Goal: Task Accomplishment & Management: Complete application form

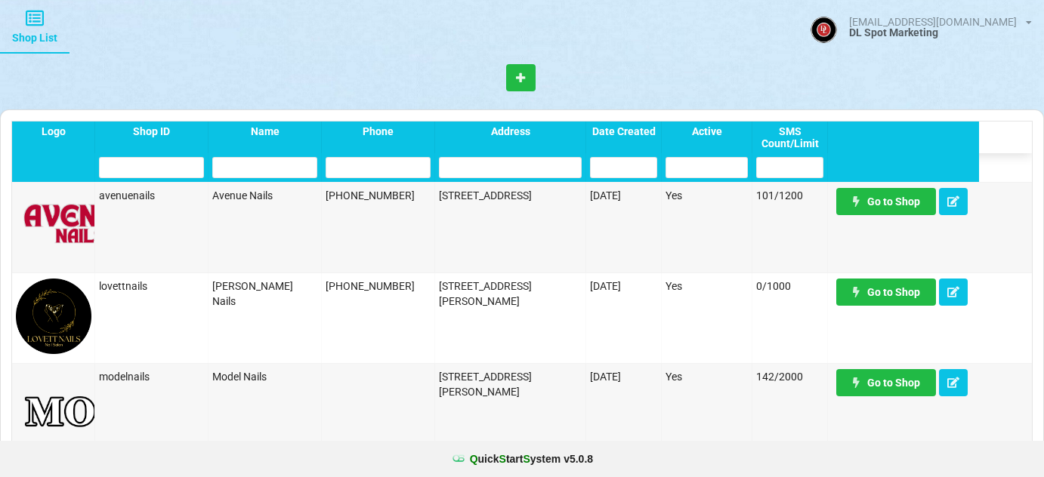
select select "25"
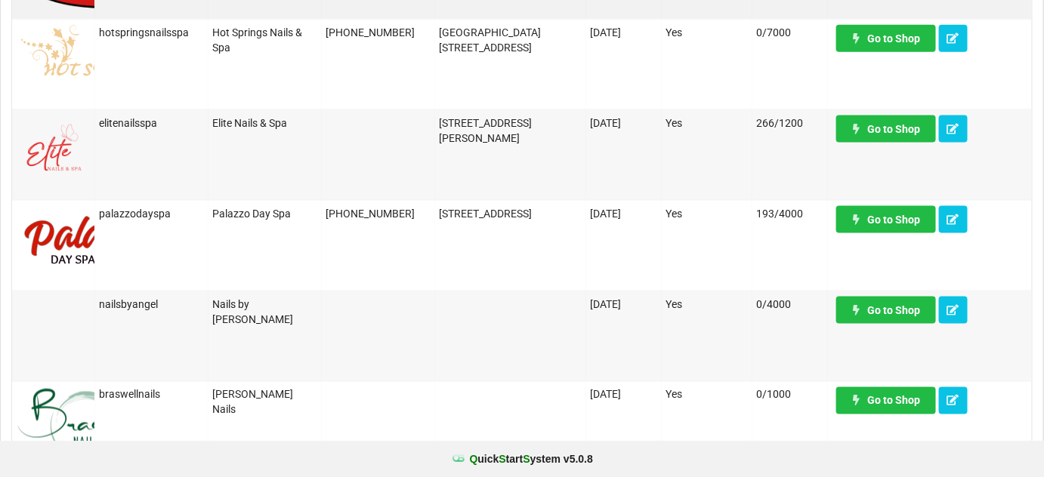
scroll to position [641, 0]
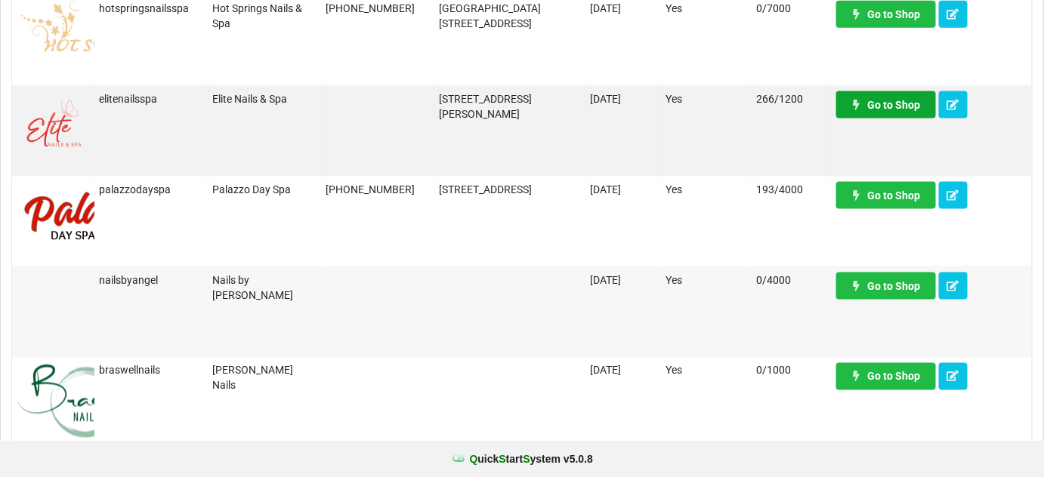
click at [904, 107] on link "Go to Shop" at bounding box center [886, 104] width 100 height 27
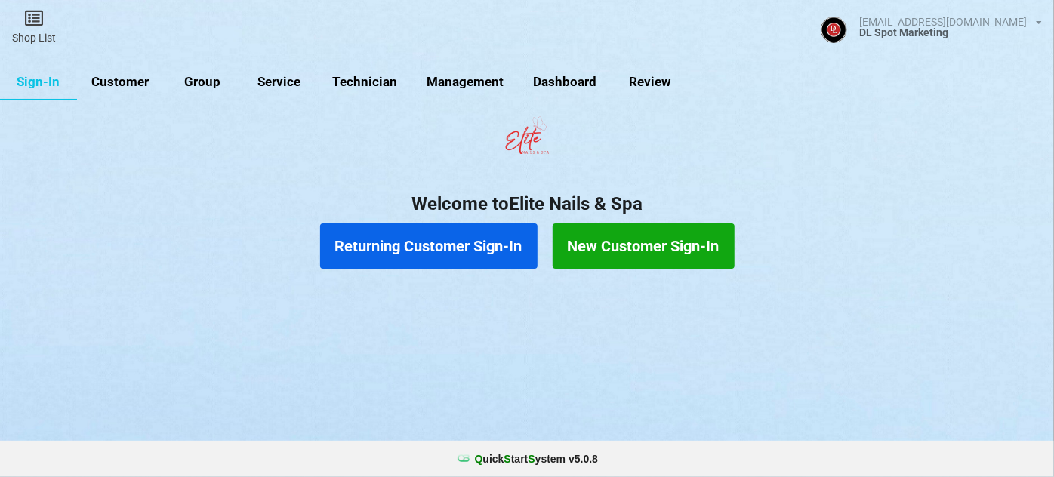
click at [126, 80] on link "Customer" at bounding box center [120, 82] width 87 height 36
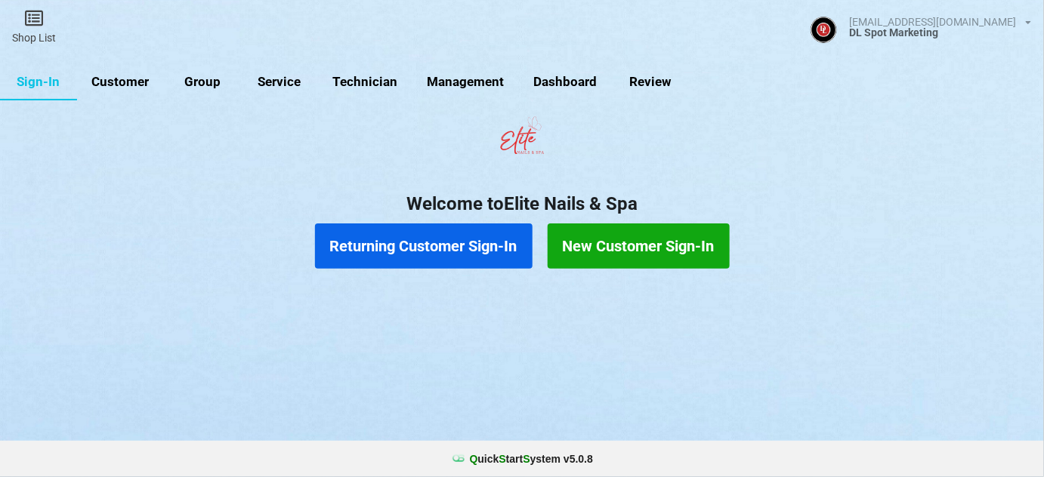
select select "25"
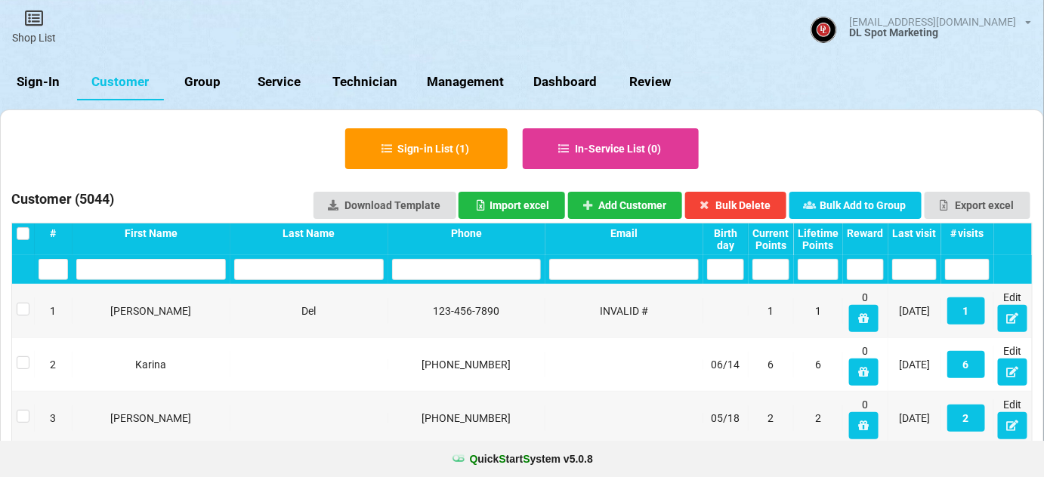
click at [922, 231] on div "Last visit" at bounding box center [914, 233] width 45 height 12
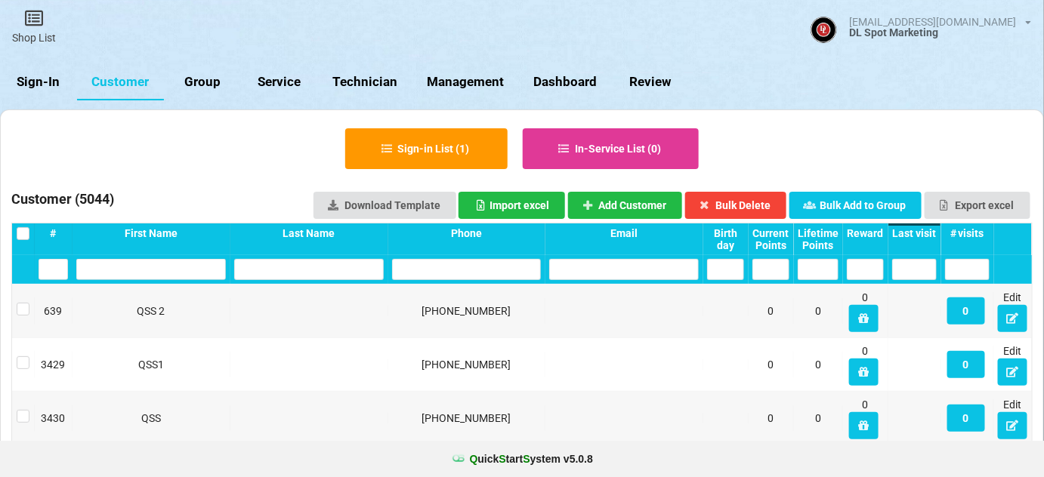
click at [922, 231] on div "Last visit" at bounding box center [914, 233] width 45 height 12
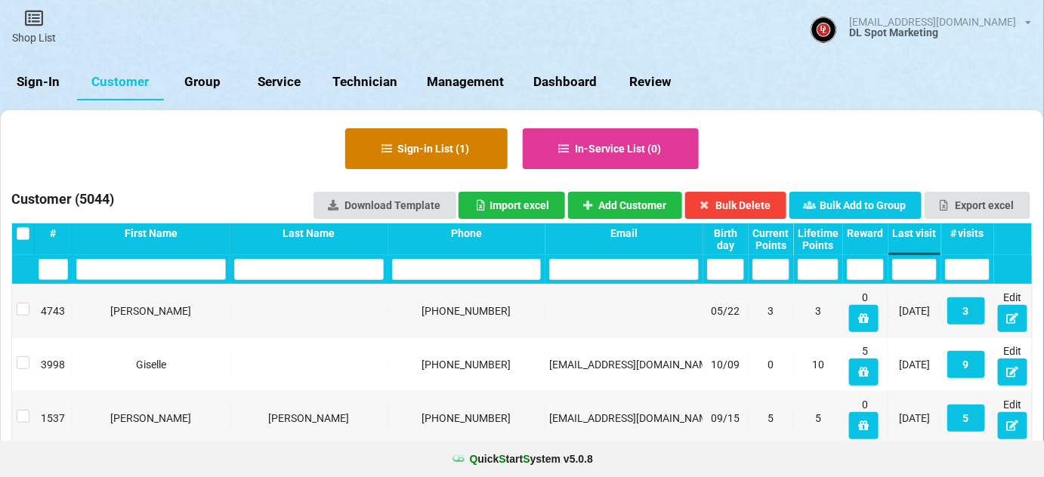
click at [464, 144] on button "Sign-in List ( 1 )" at bounding box center [426, 148] width 162 height 41
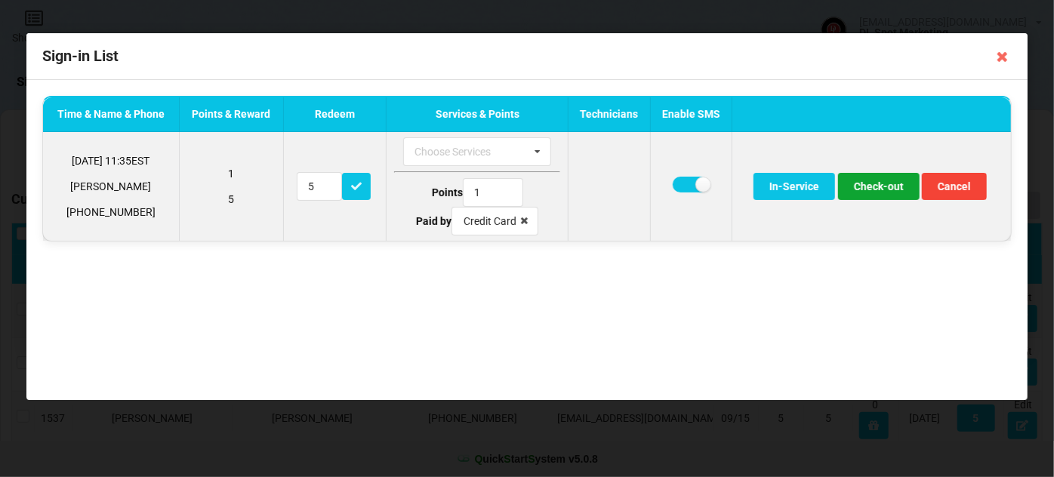
click at [887, 187] on button "Check-out" at bounding box center [879, 186] width 82 height 27
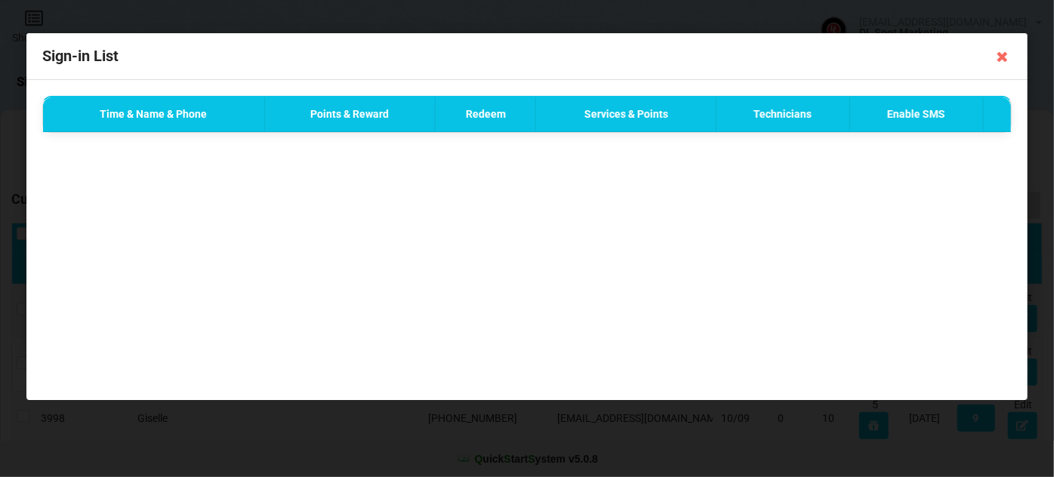
click at [1003, 58] on div "Success SMS Sent to +13472706368 ✕" at bounding box center [922, 40] width 249 height 64
drag, startPoint x: 899, startPoint y: 215, endPoint x: 933, endPoint y: 165, distance: 61.0
click at [901, 213] on div "Time & Name & Phone Points & Reward Redeem Services & Points Technicians Enable…" at bounding box center [527, 240] width 1002 height 320
drag, startPoint x: 916, startPoint y: 222, endPoint x: 925, endPoint y: 214, distance: 11.8
click at [916, 219] on div "Time & Name & Phone Points & Reward Redeem Services & Points Technicians Enable…" at bounding box center [527, 240] width 1002 height 320
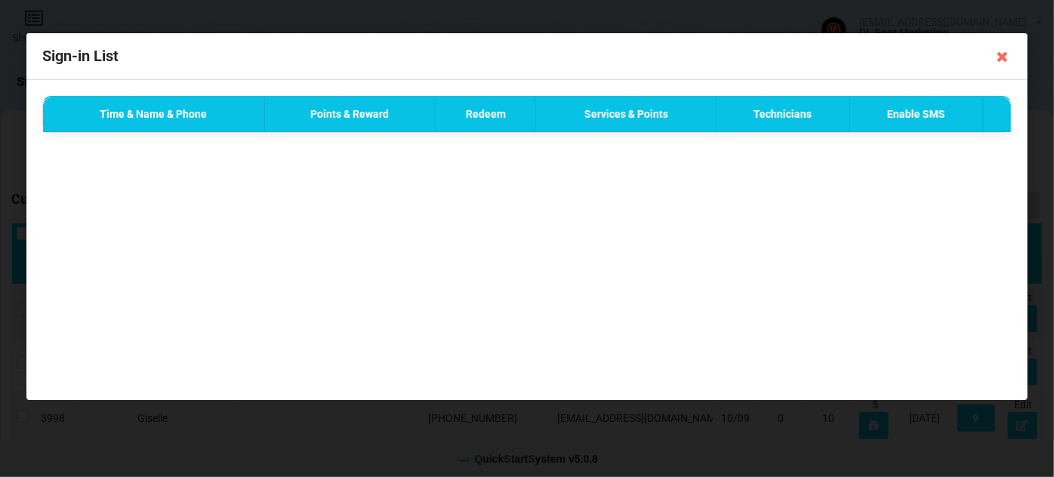
click at [1003, 57] on icon at bounding box center [1003, 57] width 24 height 24
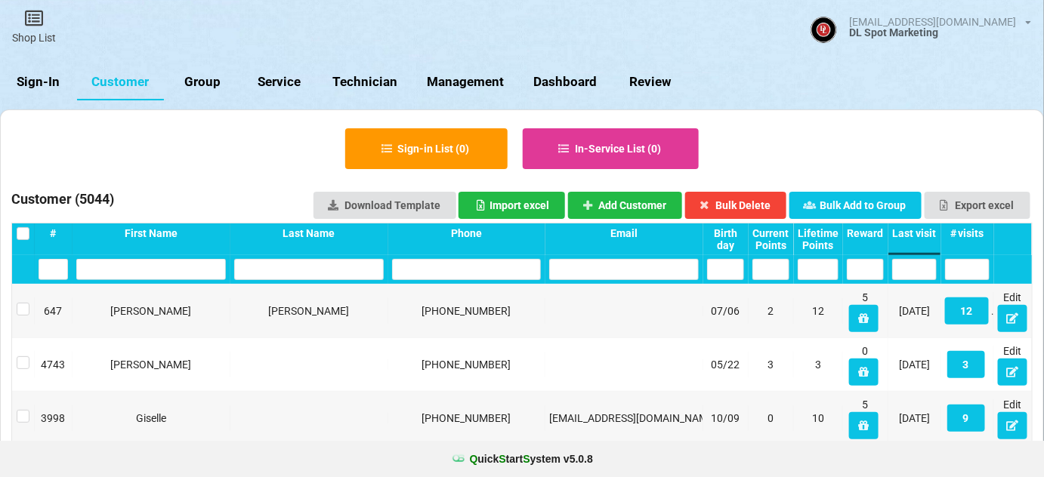
click at [43, 80] on link "Sign-In" at bounding box center [38, 82] width 77 height 36
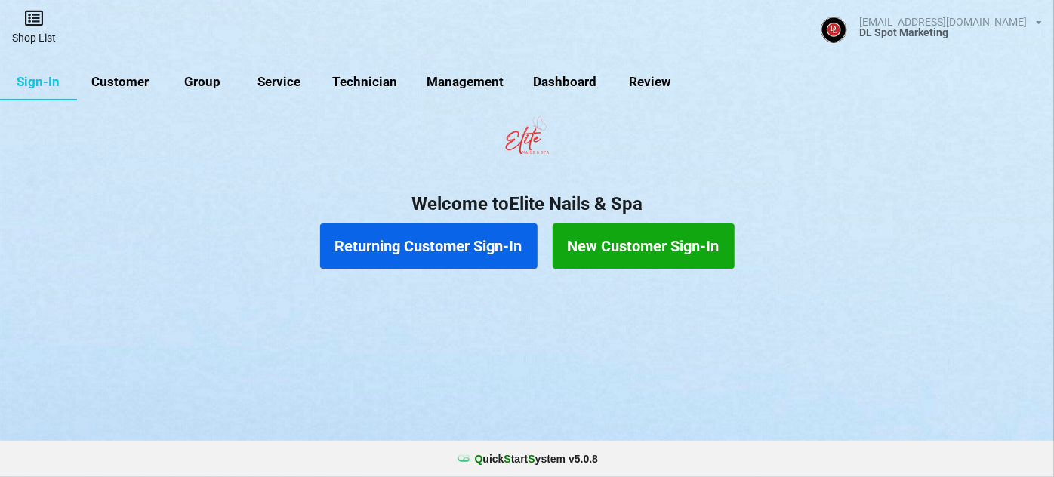
click at [26, 32] on link "Shop List" at bounding box center [34, 27] width 68 height 54
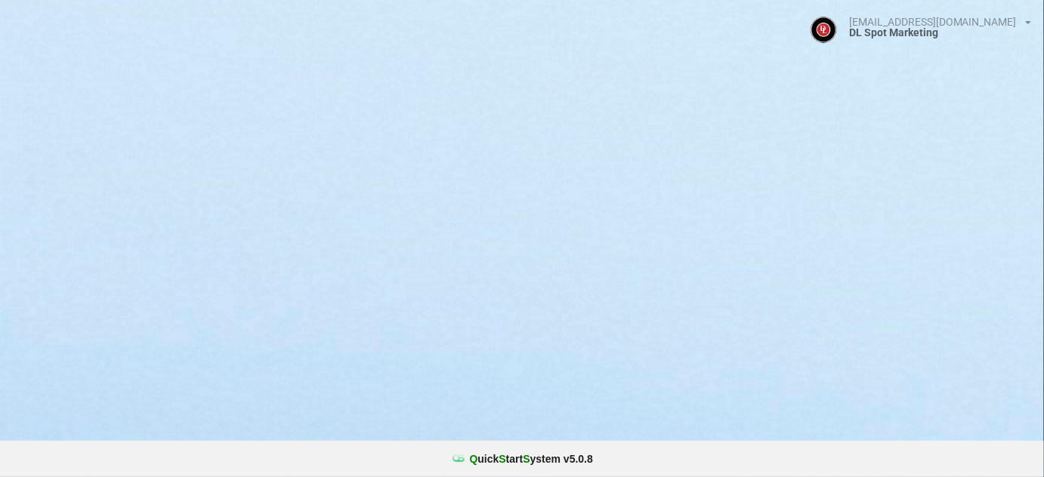
select select "25"
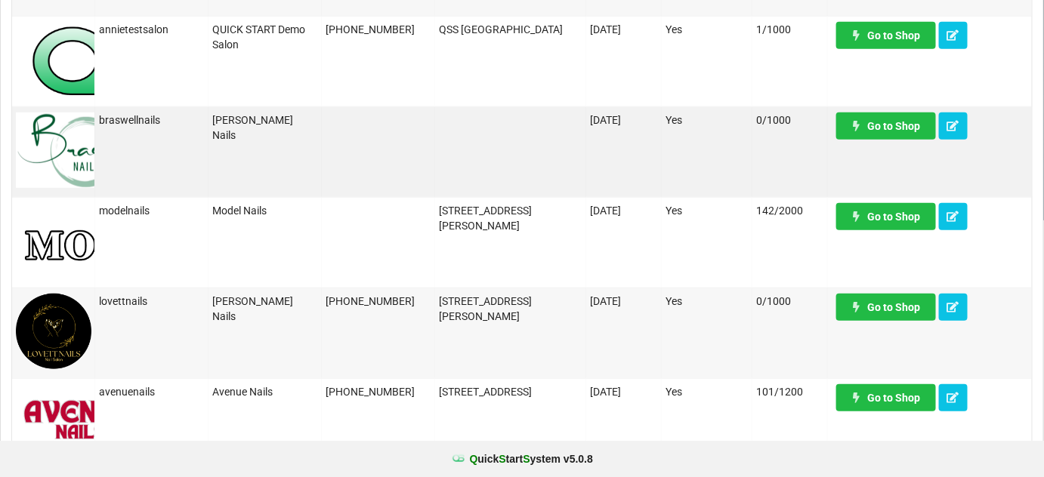
scroll to position [366, 0]
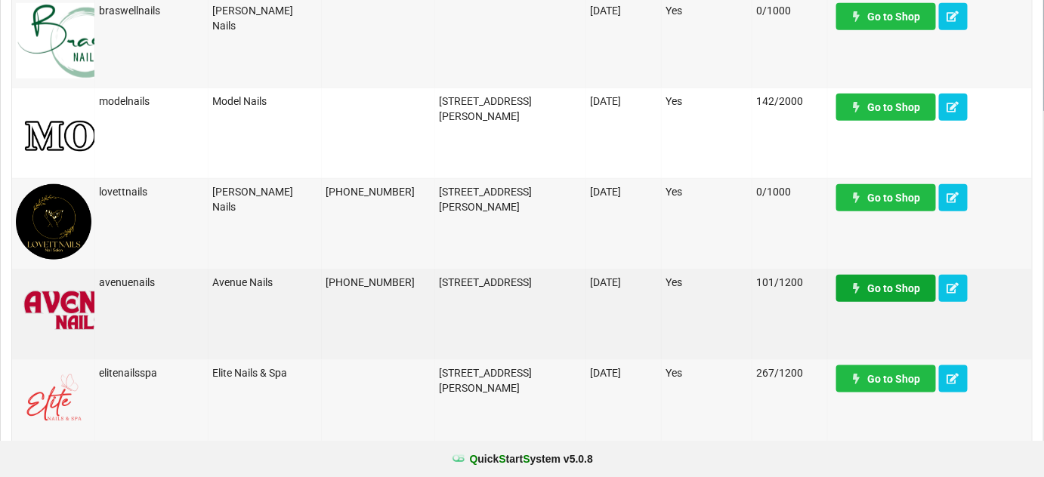
click at [897, 289] on link "Go to Shop" at bounding box center [886, 288] width 100 height 27
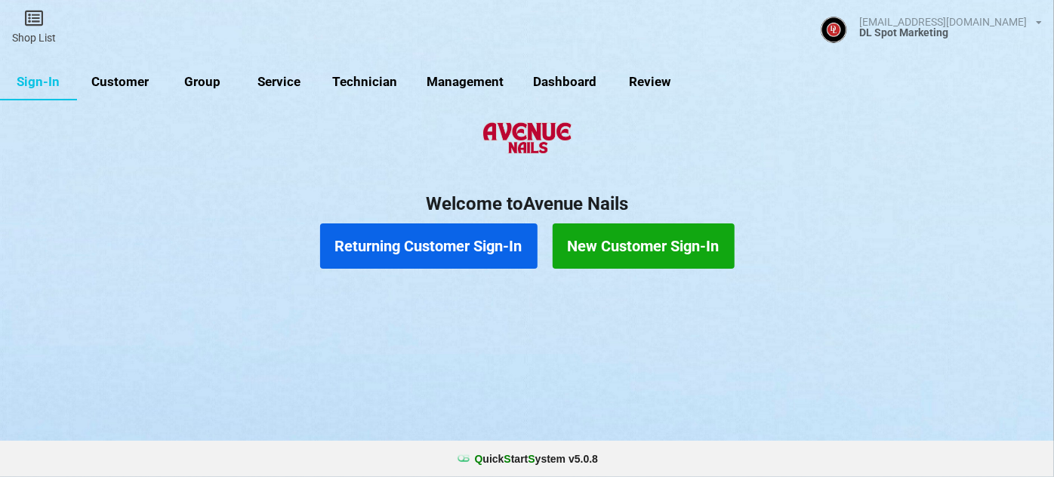
click at [384, 183] on link "Customer" at bounding box center [398, 188] width 28 height 11
select select "25"
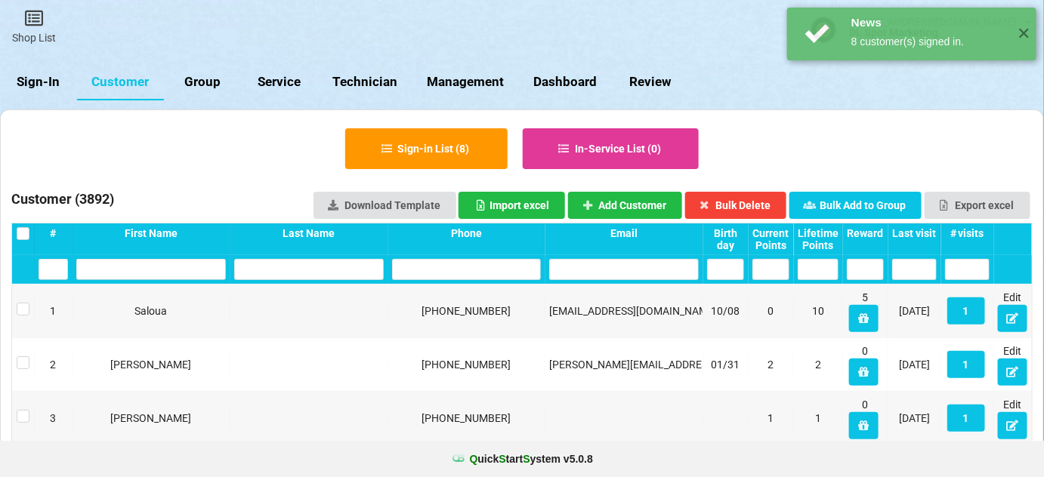
click at [909, 228] on div "Last visit" at bounding box center [888, 233] width 42 height 11
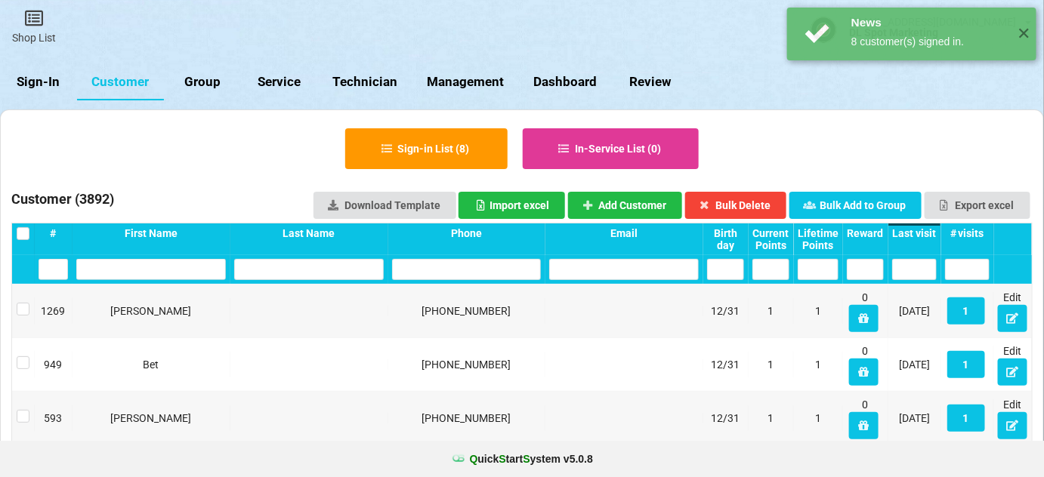
click at [913, 230] on div "Last visit" at bounding box center [914, 233] width 45 height 12
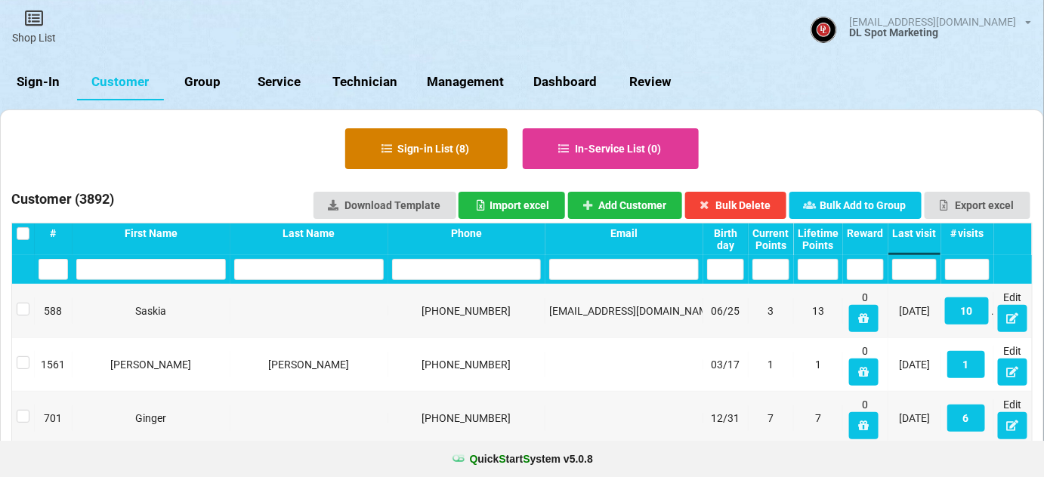
click at [429, 140] on button "Sign-in List ( 8 )" at bounding box center [426, 148] width 162 height 41
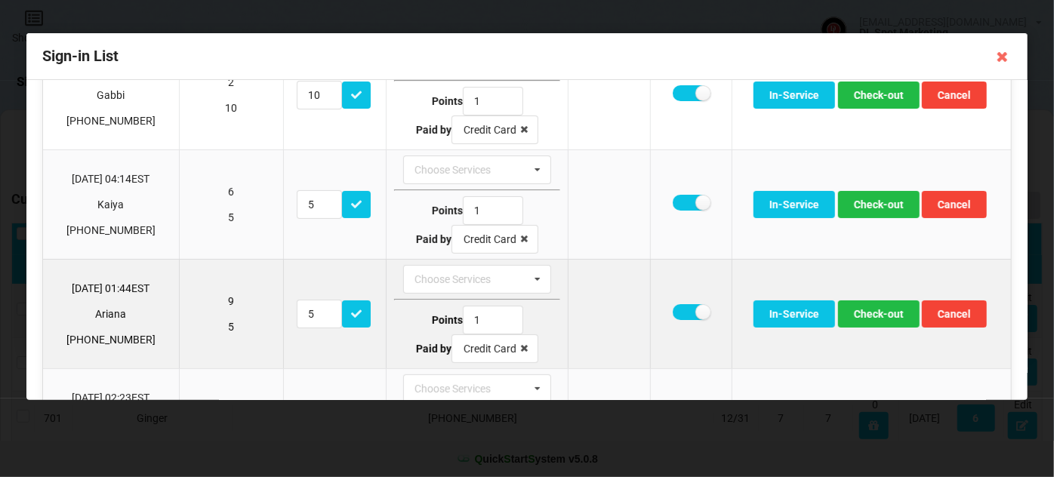
scroll to position [183, 0]
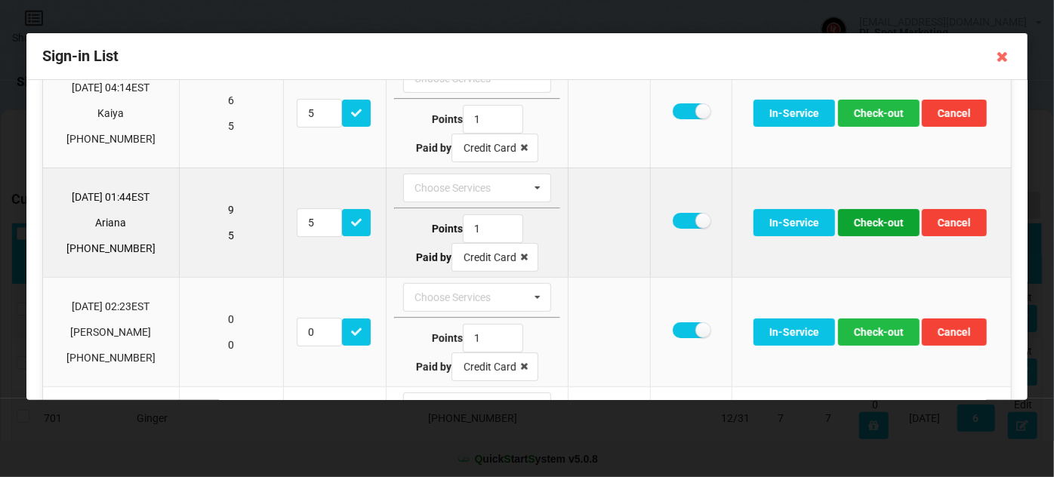
click at [872, 220] on button "Check-out" at bounding box center [879, 222] width 82 height 27
click at [870, 221] on button "Check-out" at bounding box center [879, 222] width 82 height 27
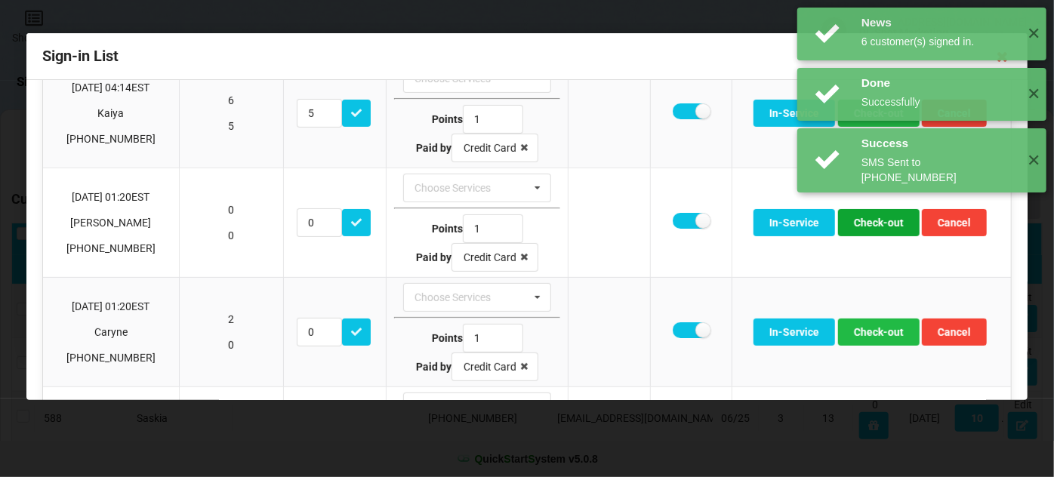
click at [870, 221] on button "Check-out" at bounding box center [879, 222] width 82 height 27
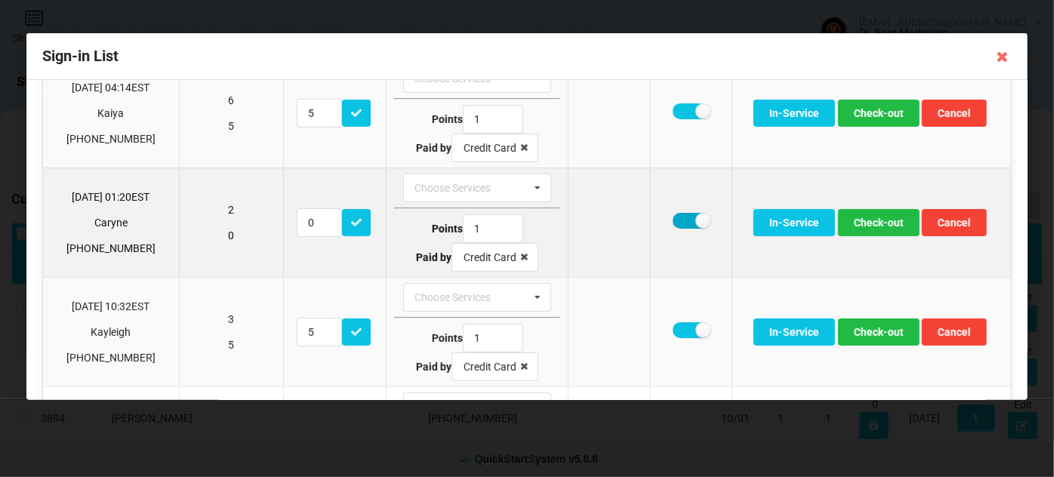
click at [681, 218] on label at bounding box center [691, 221] width 37 height 16
checkbox input "false"
click at [891, 217] on button "Check-out" at bounding box center [879, 222] width 82 height 27
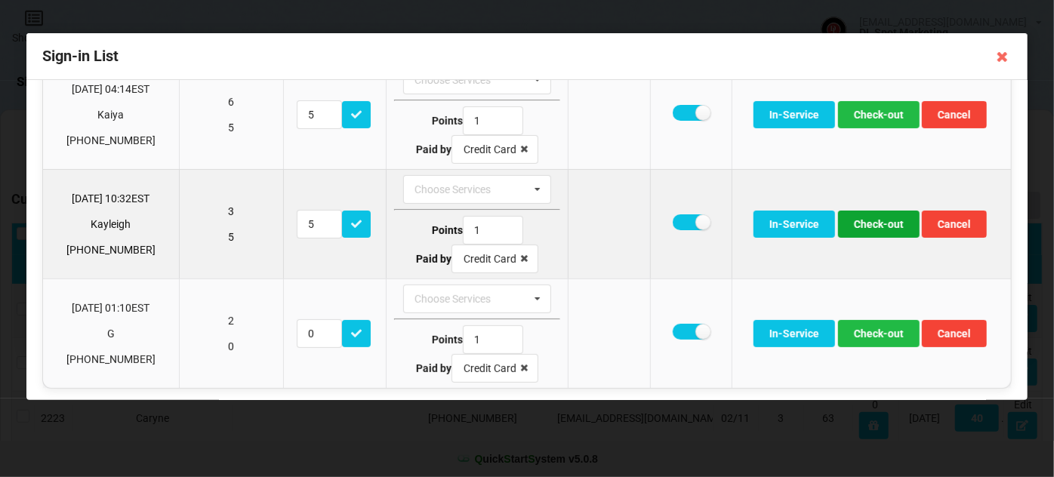
click at [880, 220] on button "Check-out" at bounding box center [879, 224] width 82 height 27
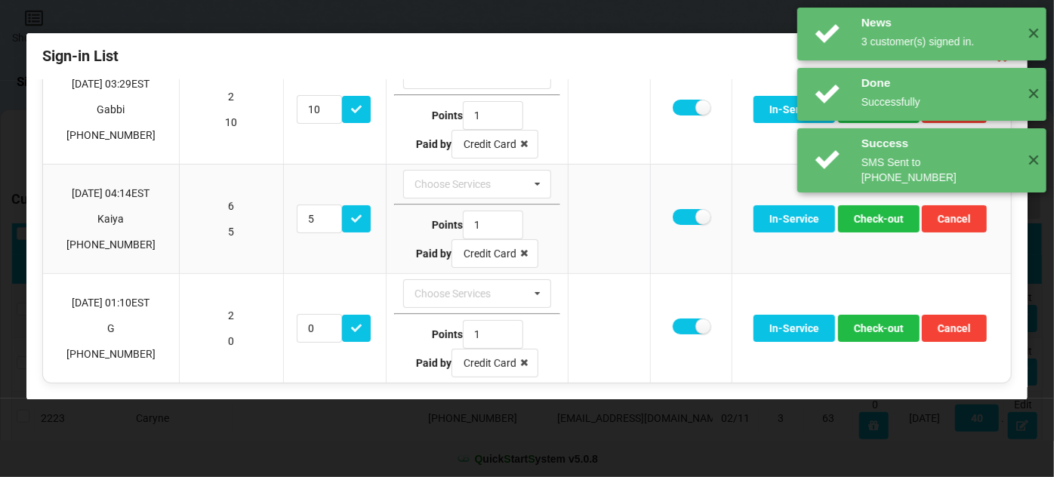
scroll to position [73, 0]
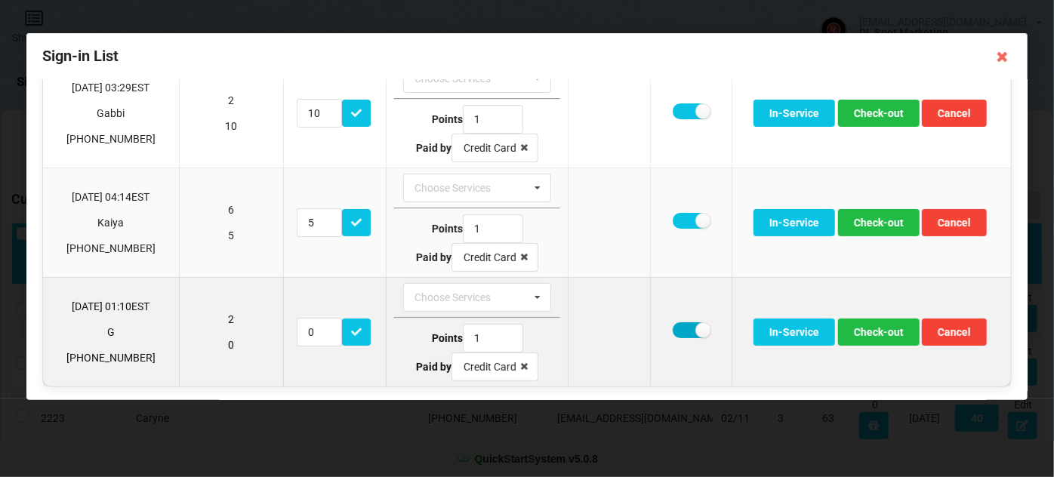
click at [683, 327] on label at bounding box center [691, 331] width 37 height 16
checkbox input "false"
click at [874, 325] on button "Check-out" at bounding box center [879, 332] width 82 height 27
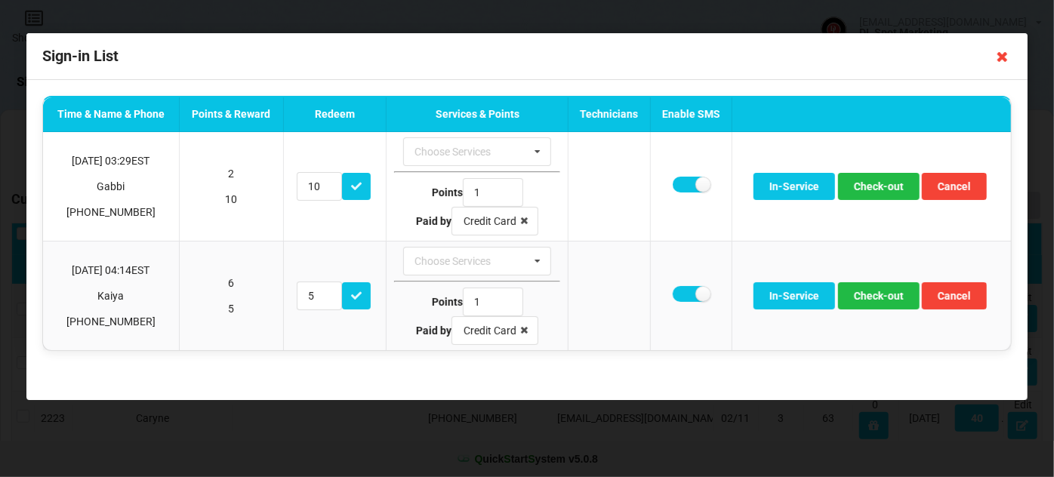
click at [999, 60] on icon at bounding box center [1003, 57] width 24 height 24
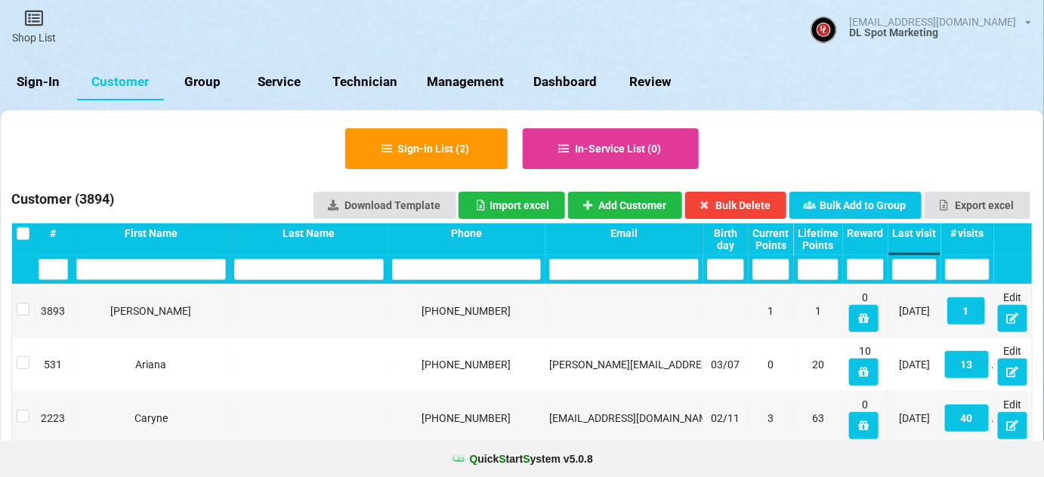
click at [491, 228] on link "Sign-In" at bounding box center [493, 229] width 5 height 2
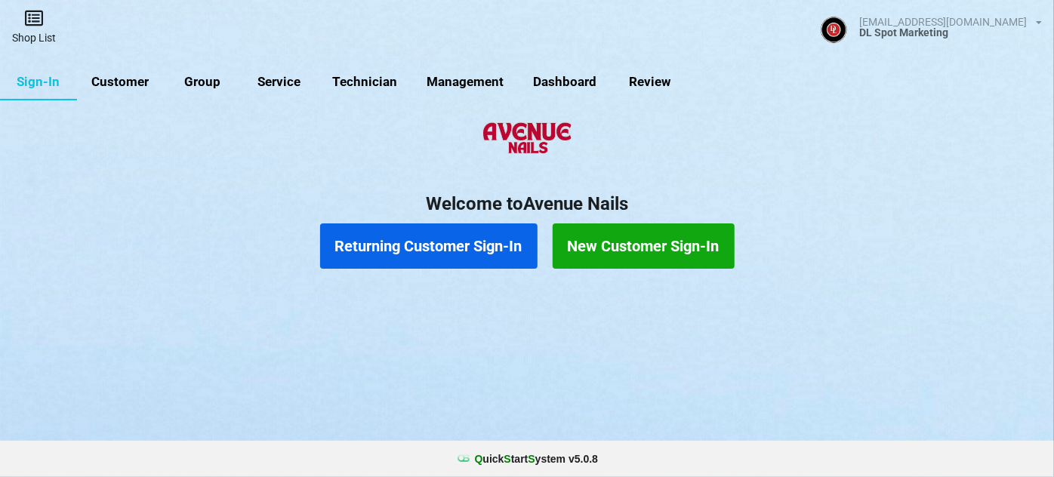
click at [136, 62] on link "Shop List" at bounding box center [161, 82] width 51 height 40
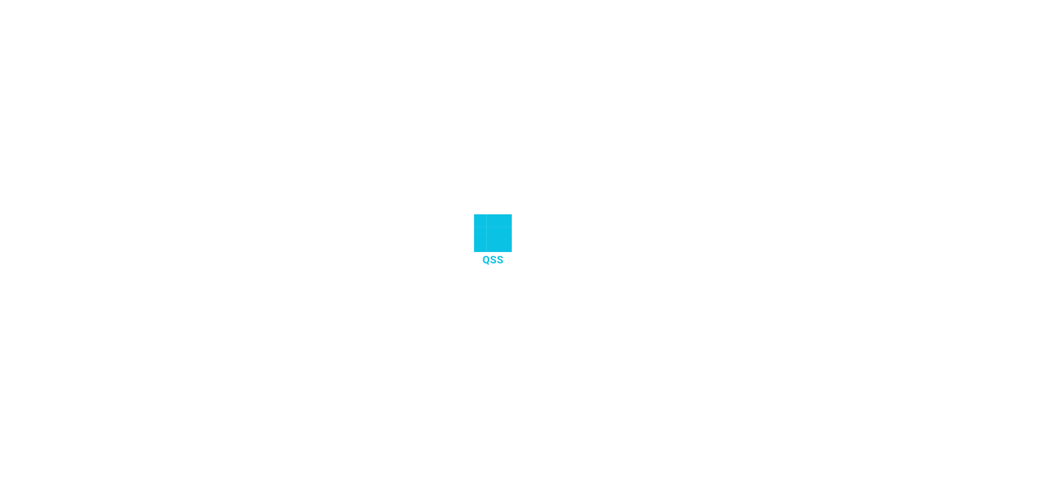
select select "25"
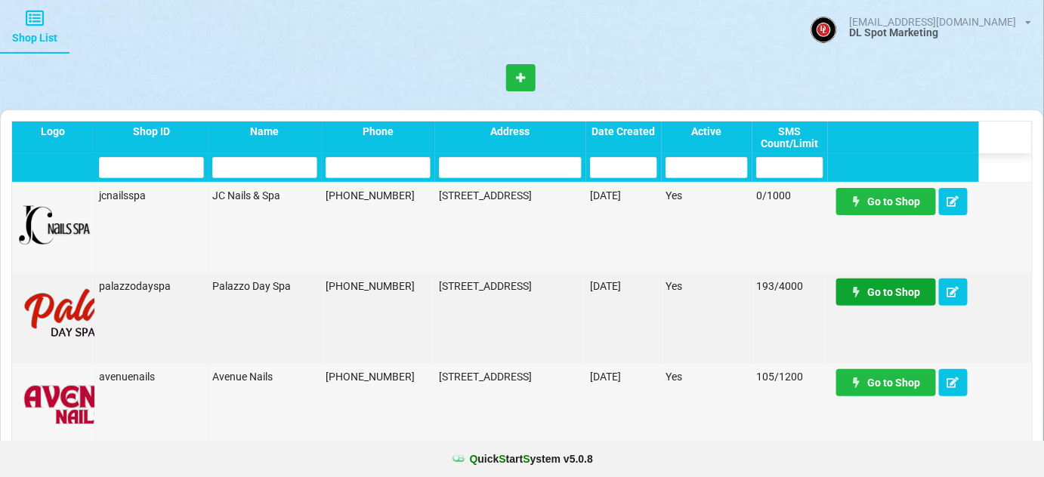
click at [892, 292] on link "Go to Shop" at bounding box center [886, 292] width 100 height 27
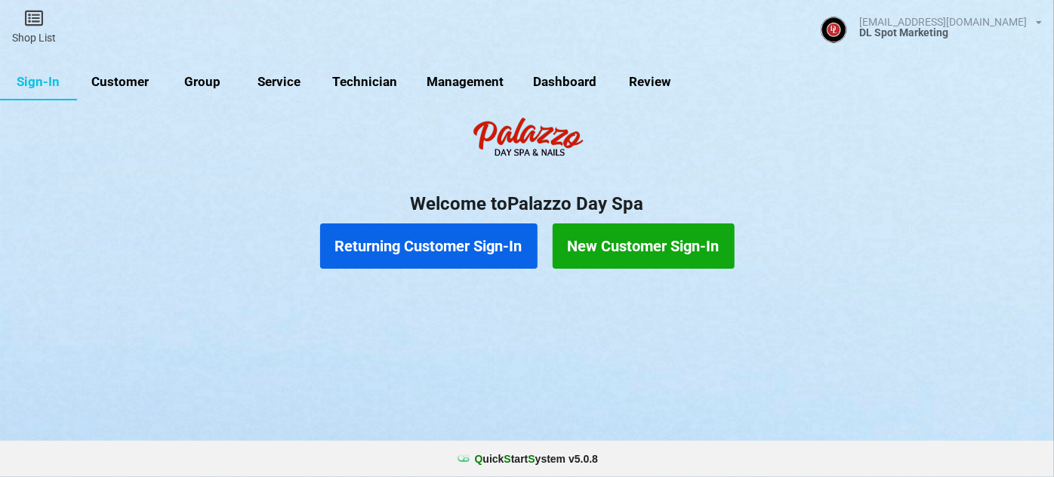
click at [123, 82] on link "Customer" at bounding box center [120, 82] width 87 height 36
select select "25"
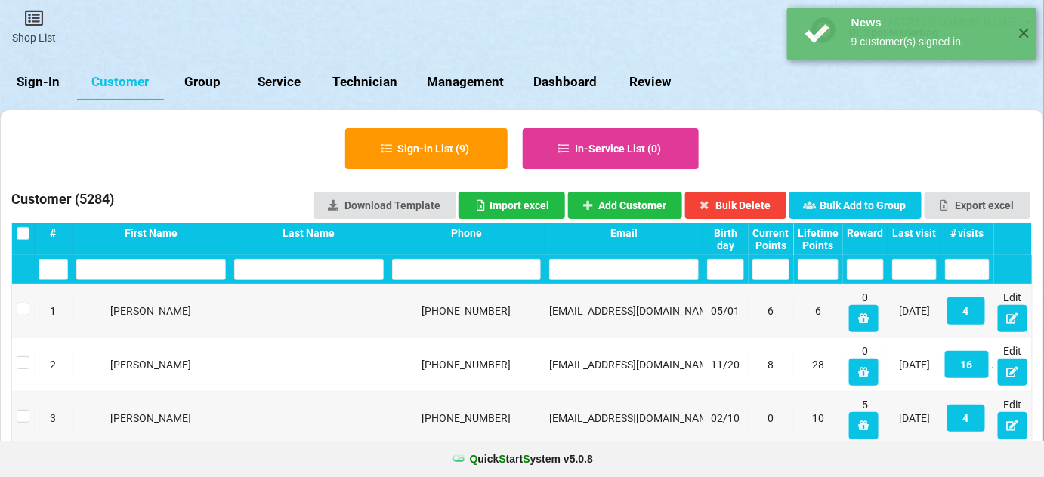
click at [922, 232] on div "Last visit" at bounding box center [914, 233] width 45 height 12
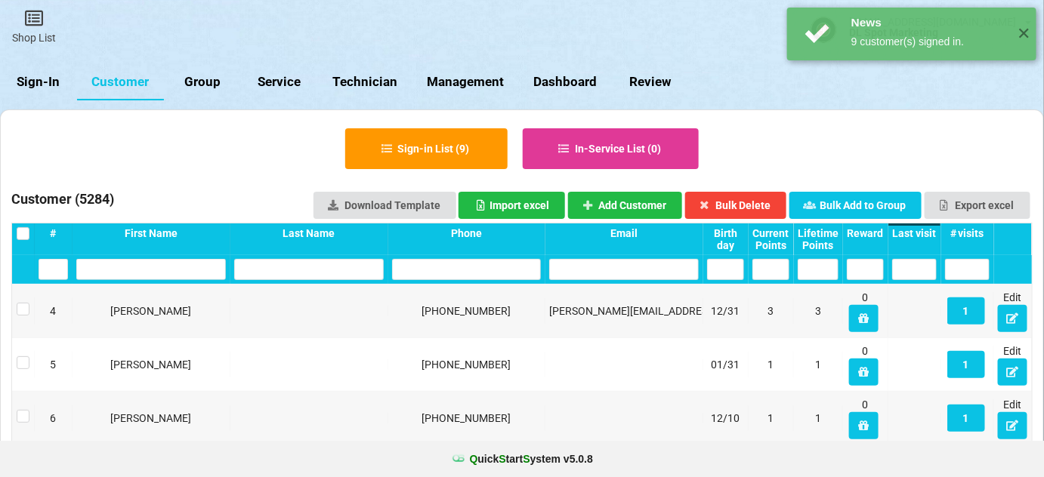
click at [922, 232] on div "Last visit" at bounding box center [914, 233] width 45 height 12
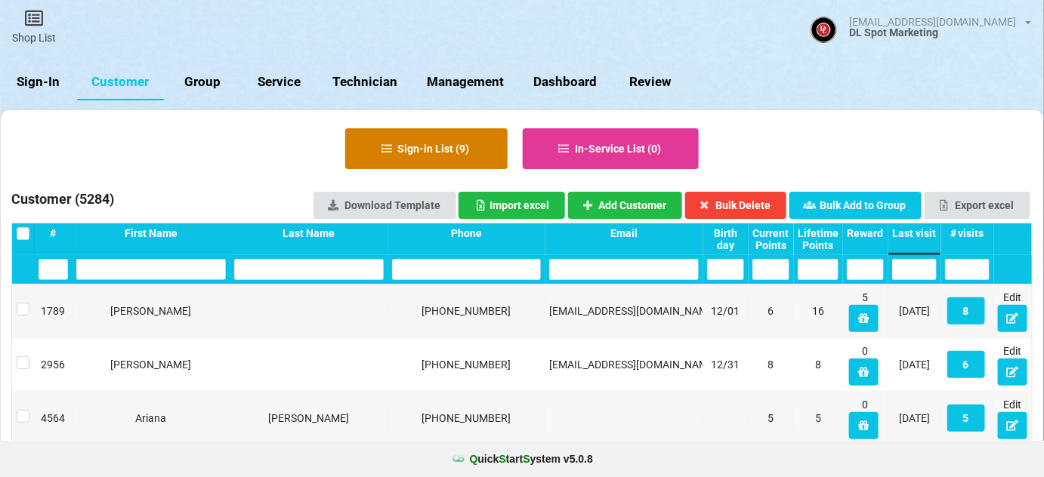
click at [448, 159] on button "Sign-in List ( 9 )" at bounding box center [426, 148] width 162 height 41
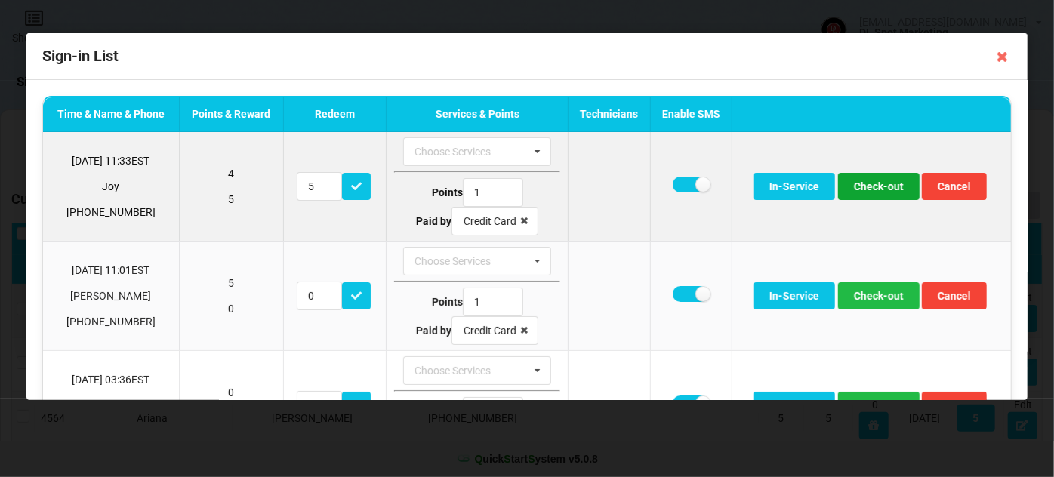
click at [886, 190] on button "Check-out" at bounding box center [879, 186] width 82 height 27
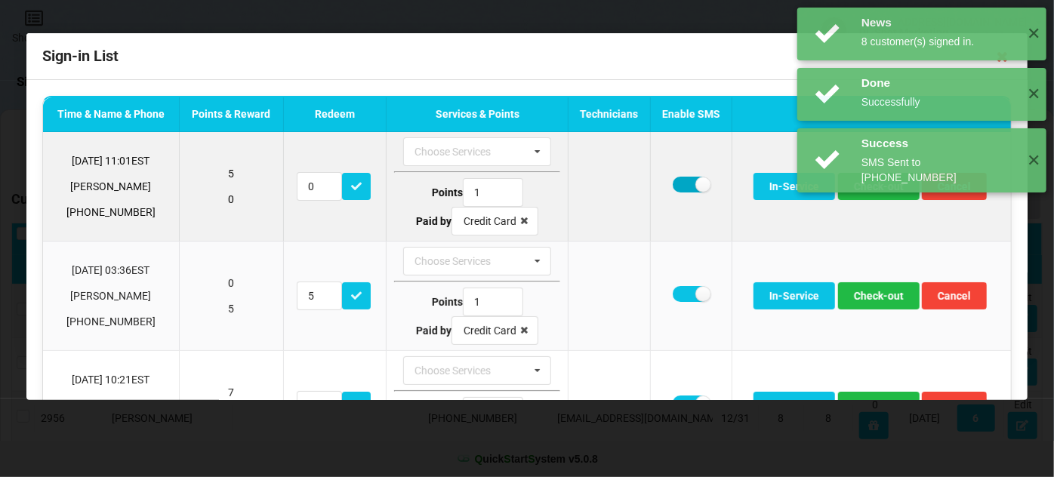
click at [680, 184] on label at bounding box center [691, 185] width 37 height 16
checkbox input "false"
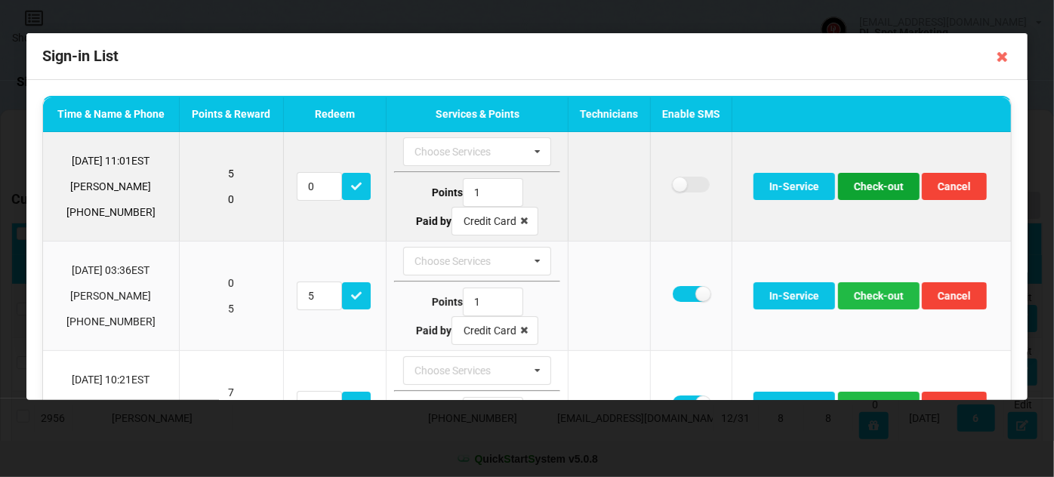
click at [878, 188] on button "Check-out" at bounding box center [879, 186] width 82 height 27
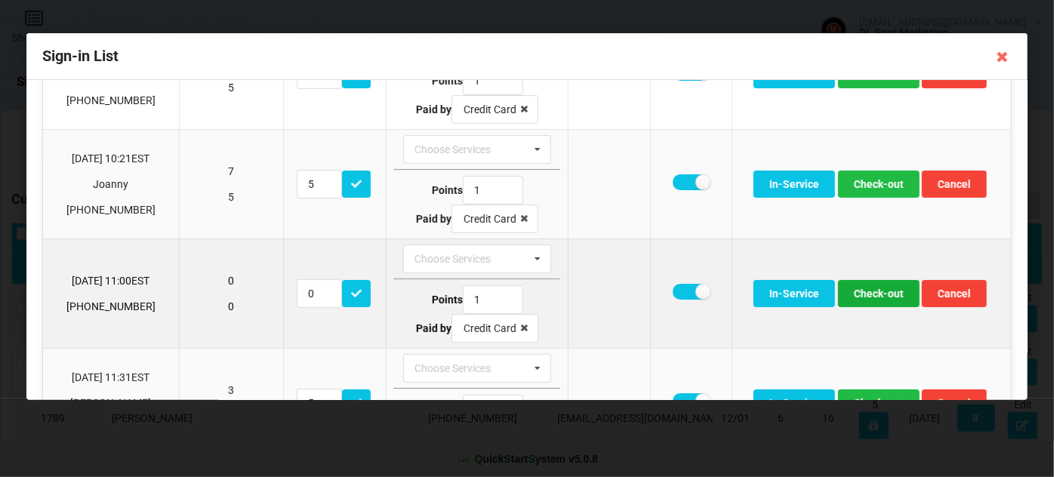
scroll to position [91, 0]
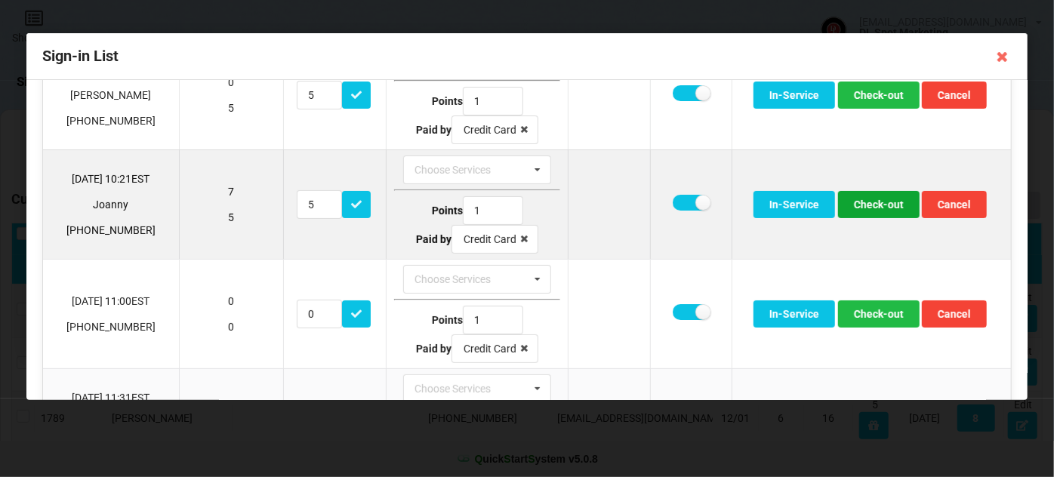
click at [878, 205] on button "Check-out" at bounding box center [879, 204] width 82 height 27
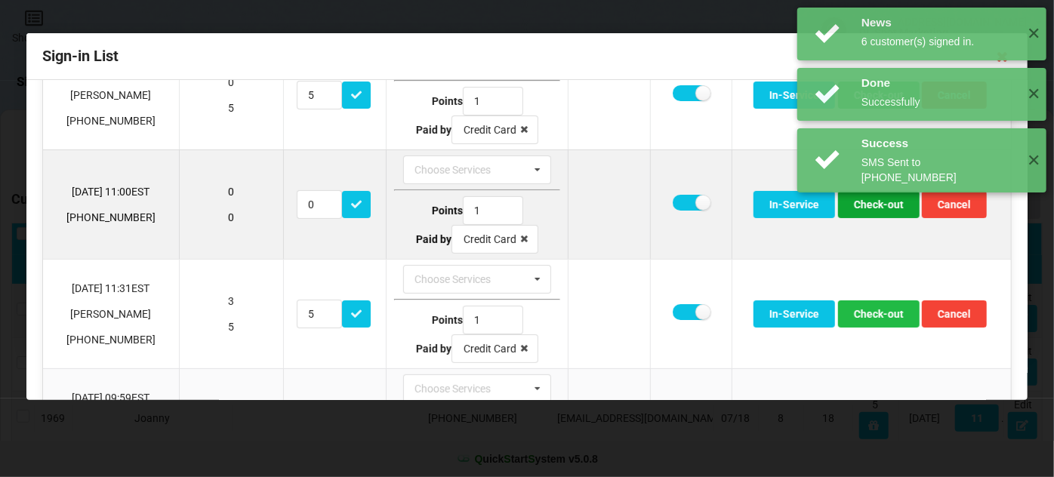
click at [876, 203] on button "Check-out" at bounding box center [879, 204] width 82 height 27
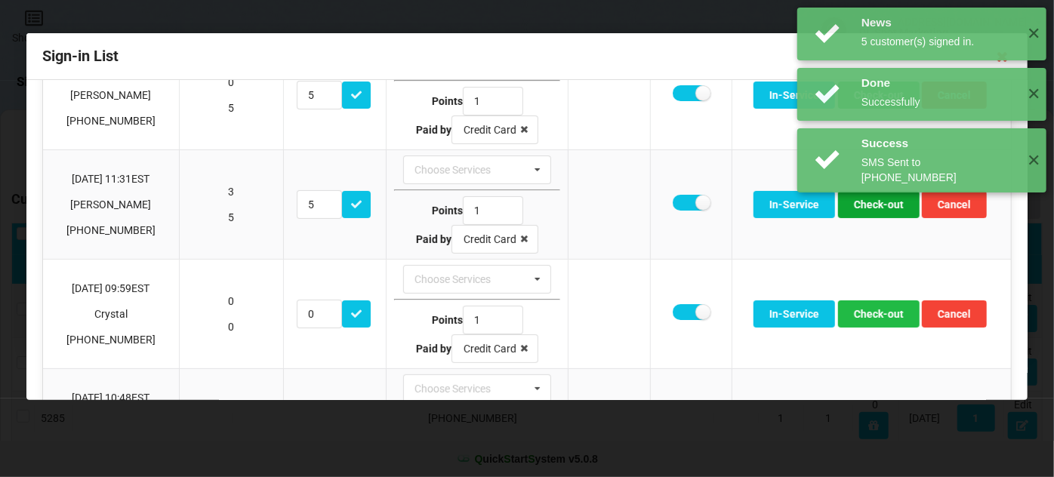
click at [876, 203] on button "Check-out" at bounding box center [879, 204] width 82 height 27
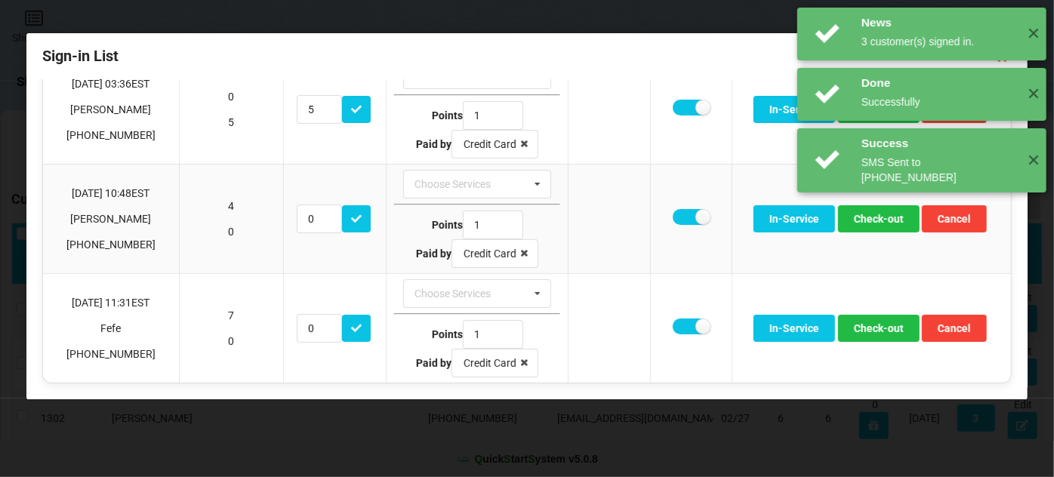
scroll to position [73, 0]
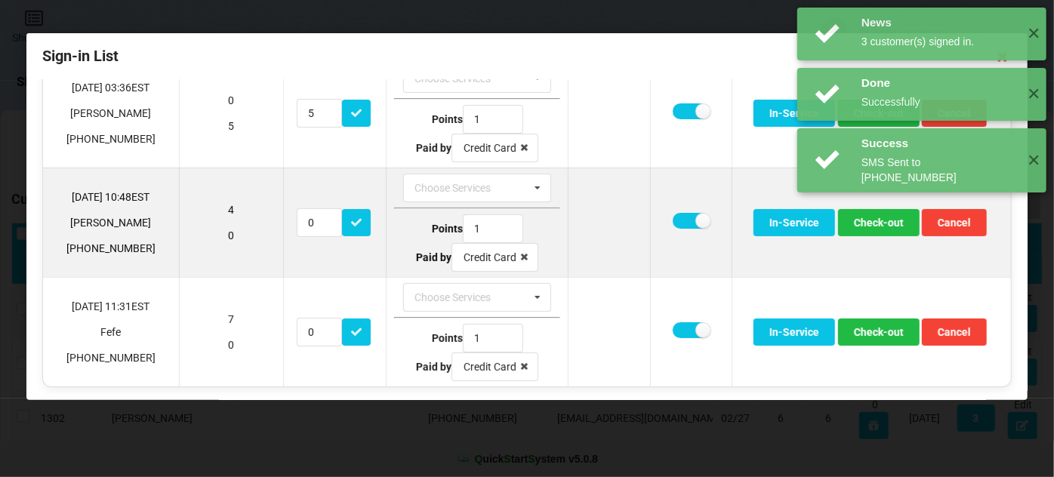
click at [662, 211] on td at bounding box center [691, 223] width 82 height 110
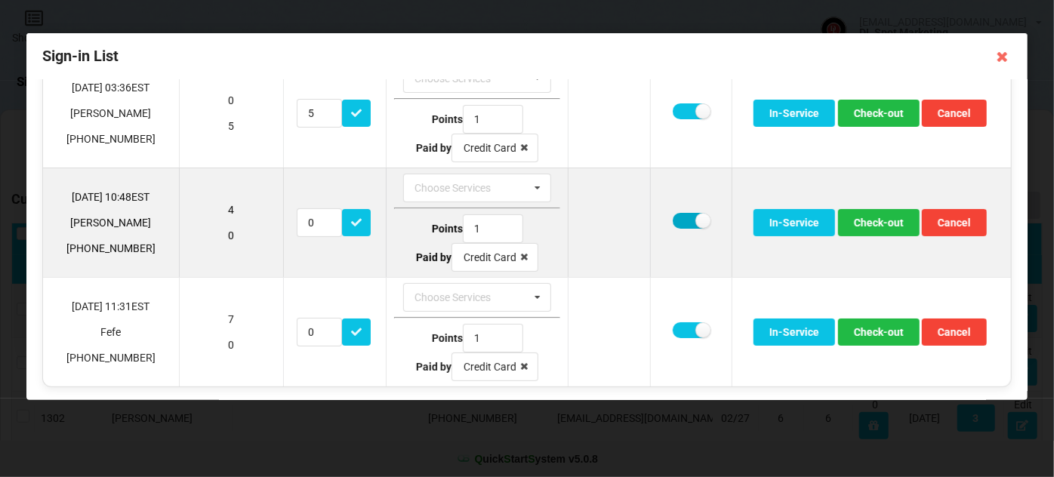
click at [681, 218] on label at bounding box center [691, 221] width 37 height 16
checkbox input "false"
click at [869, 220] on button "Check-out" at bounding box center [879, 222] width 82 height 27
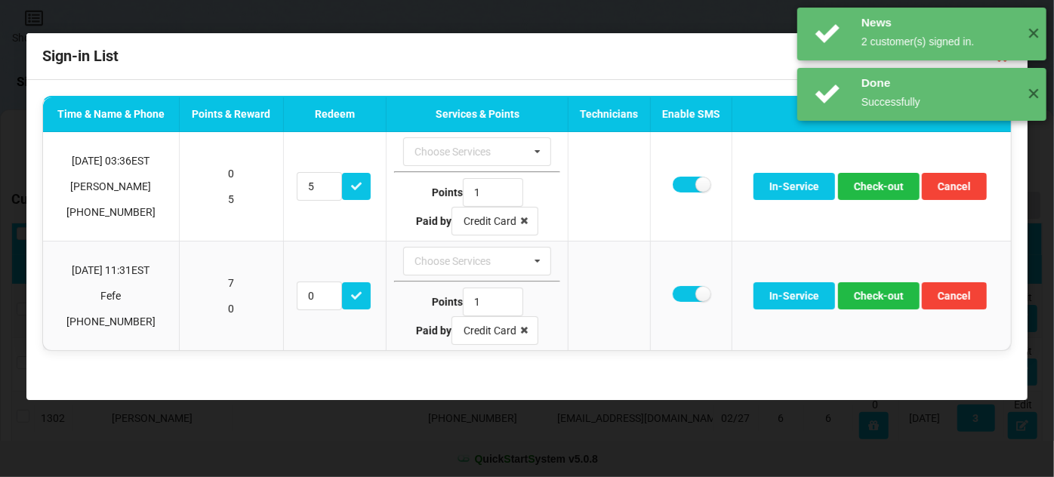
scroll to position [0, 0]
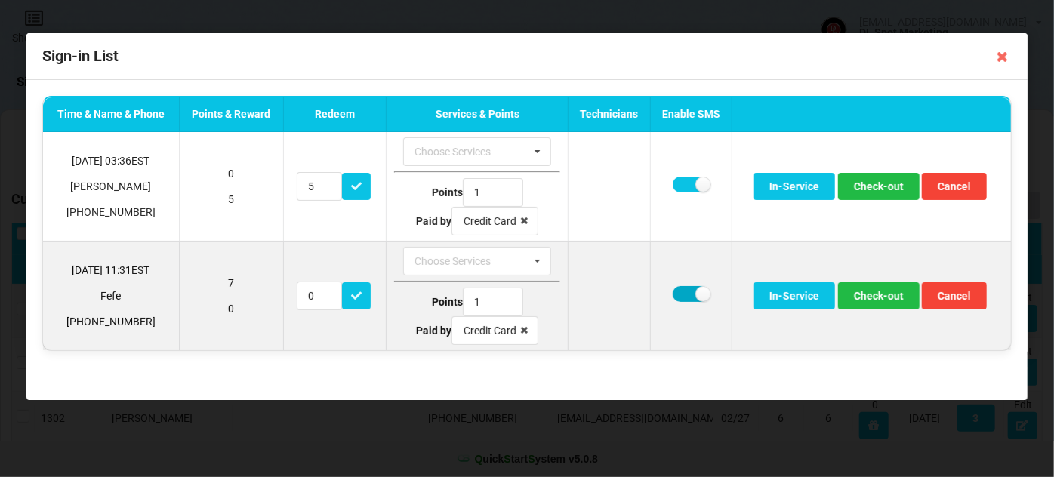
click at [677, 288] on label at bounding box center [691, 294] width 37 height 16
checkbox input "false"
click at [894, 297] on button "Check-out" at bounding box center [879, 295] width 82 height 27
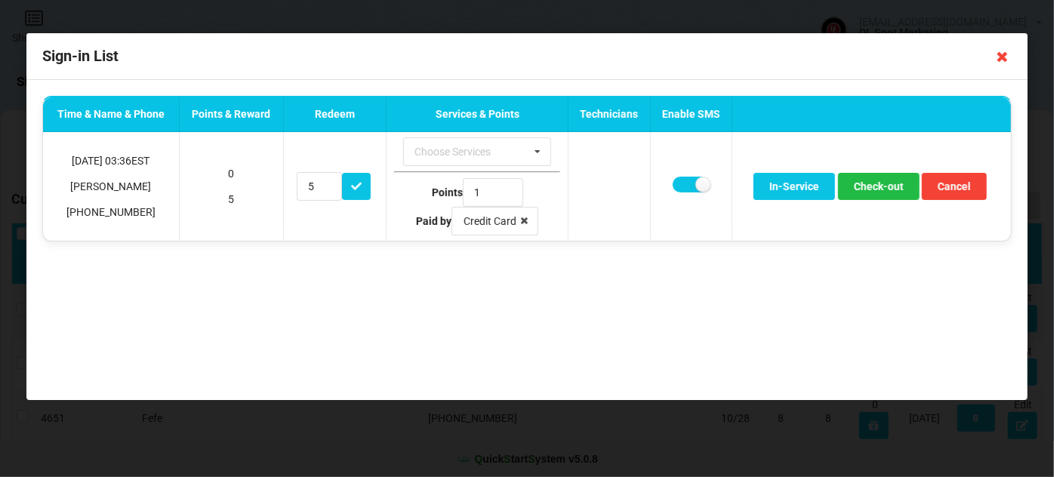
click at [1002, 55] on icon at bounding box center [1003, 57] width 24 height 24
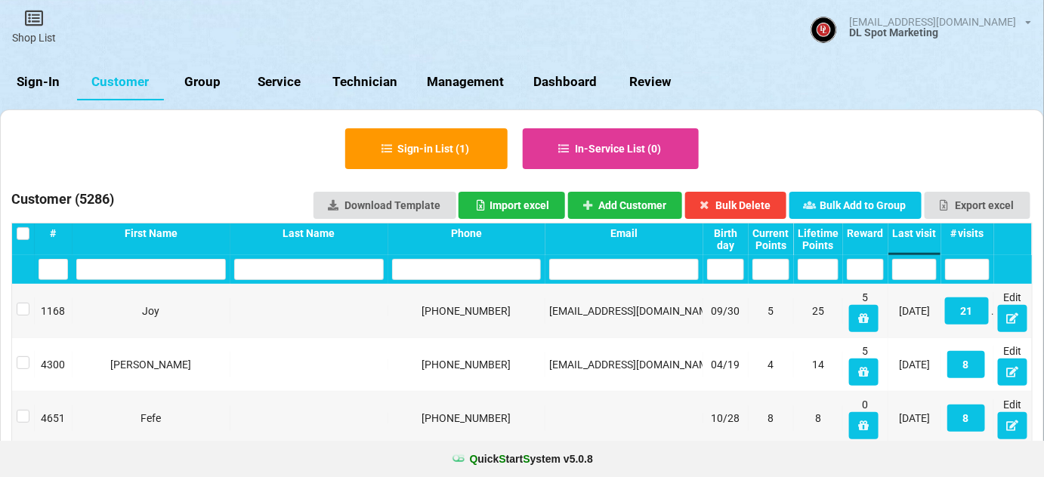
click at [52, 84] on link "Sign-In" at bounding box center [38, 82] width 77 height 36
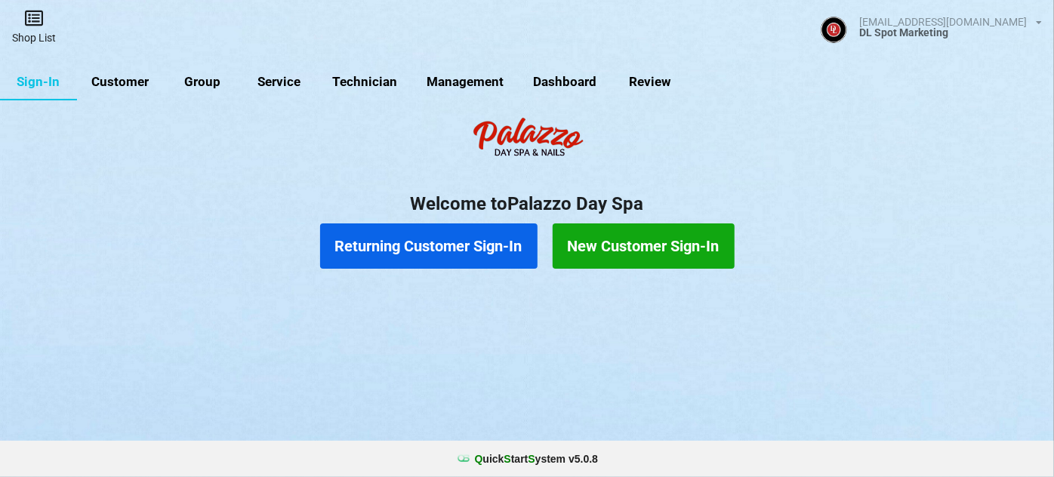
click at [42, 41] on link "Shop List" at bounding box center [34, 27] width 68 height 54
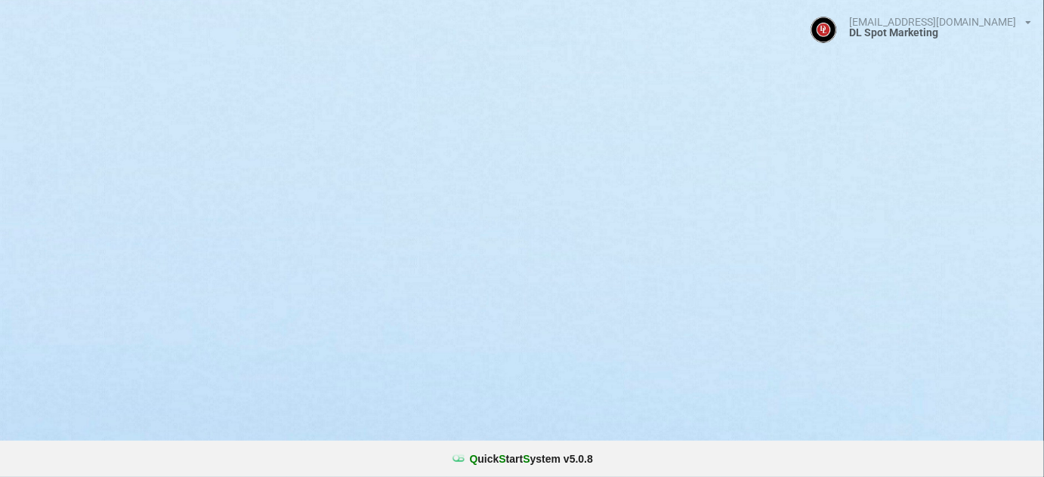
select select "25"
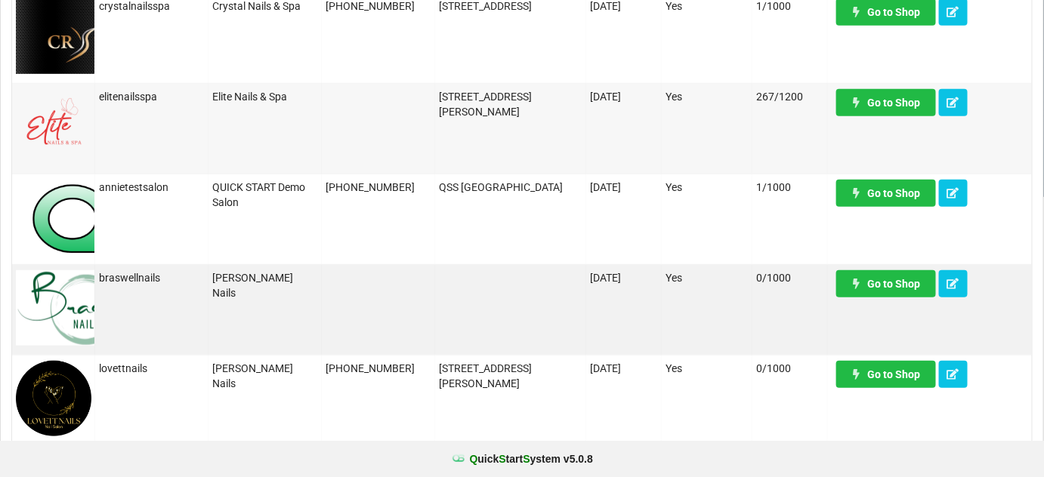
scroll to position [366, 0]
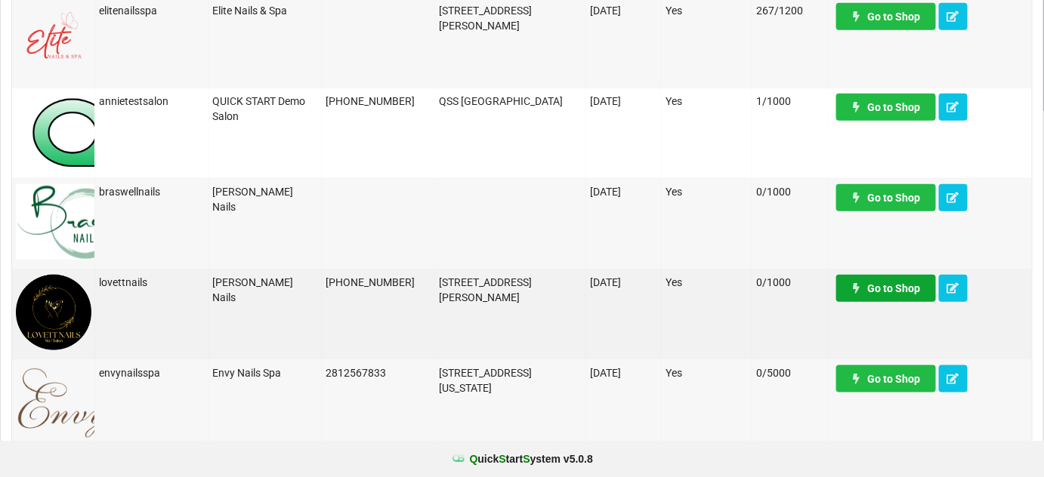
click at [888, 292] on link "Go to Shop" at bounding box center [886, 288] width 100 height 27
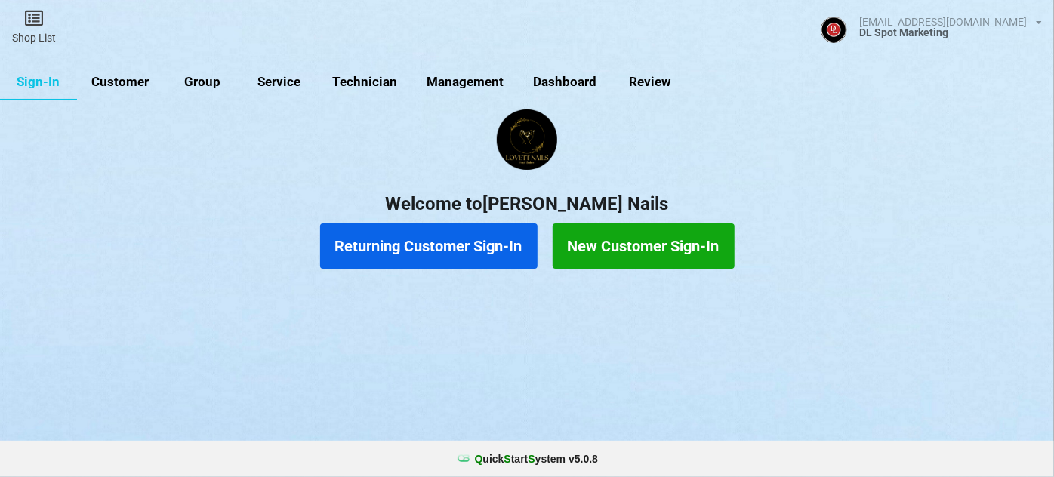
click at [133, 80] on link "Customer" at bounding box center [120, 82] width 87 height 36
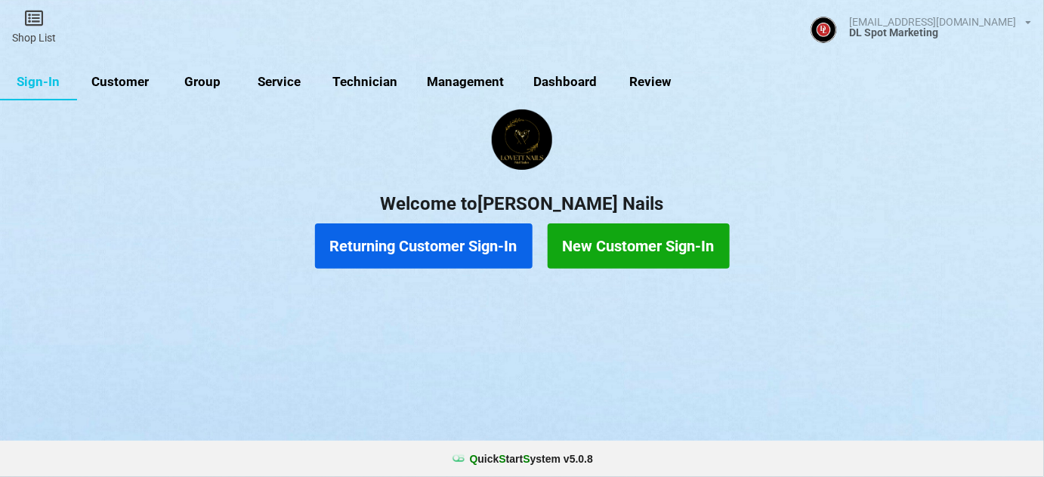
select select "25"
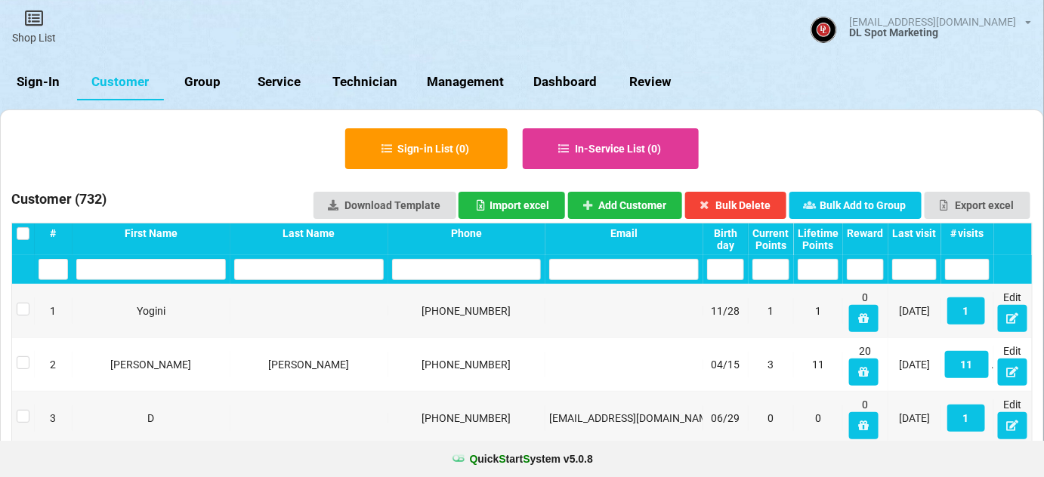
drag, startPoint x: 42, startPoint y: 80, endPoint x: 44, endPoint y: 63, distance: 16.7
click at [514, 236] on link "Sign-In" at bounding box center [514, 236] width 1 height 1
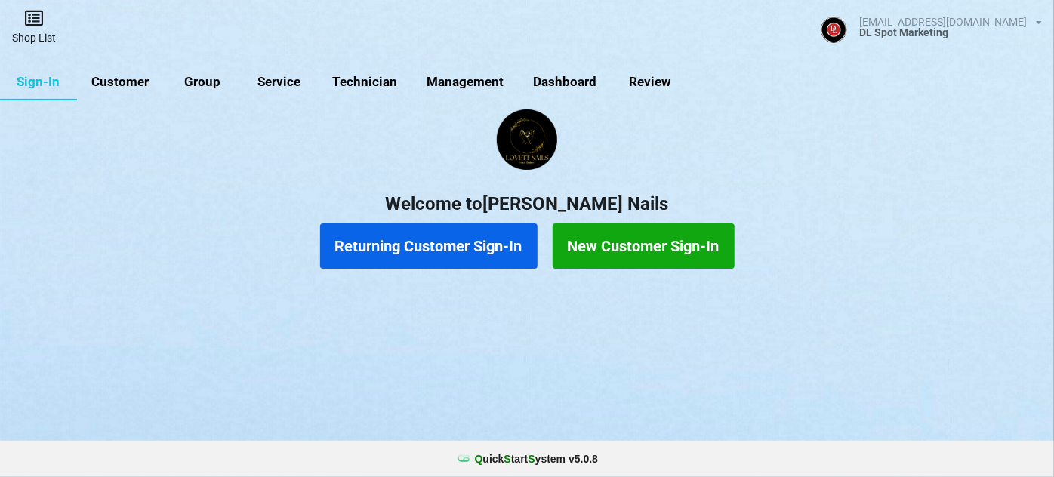
click at [38, 33] on link "Shop List" at bounding box center [34, 27] width 68 height 54
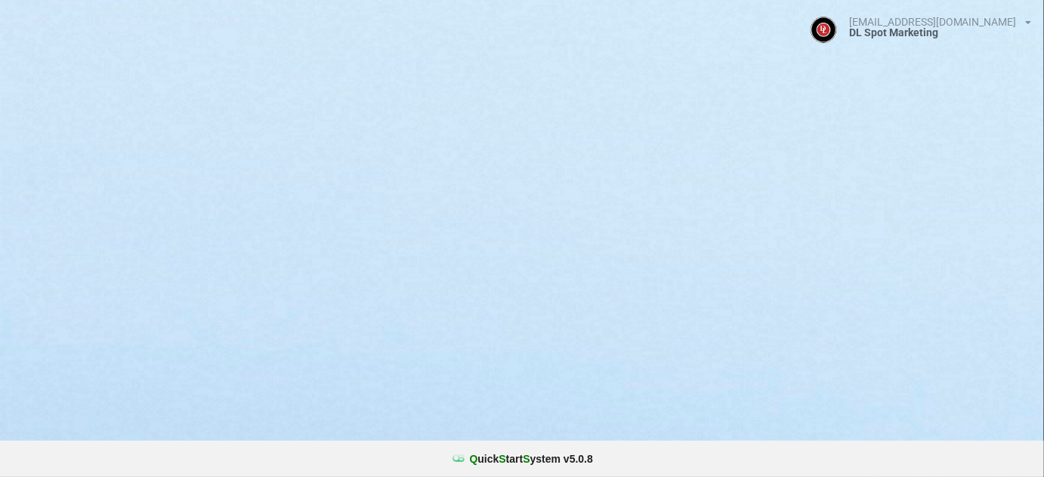
select select "25"
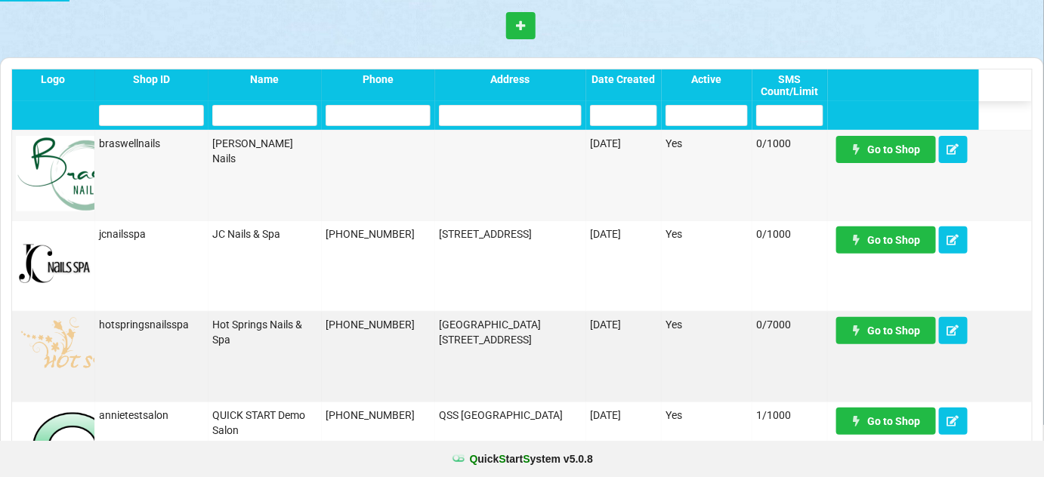
scroll to position [91, 0]
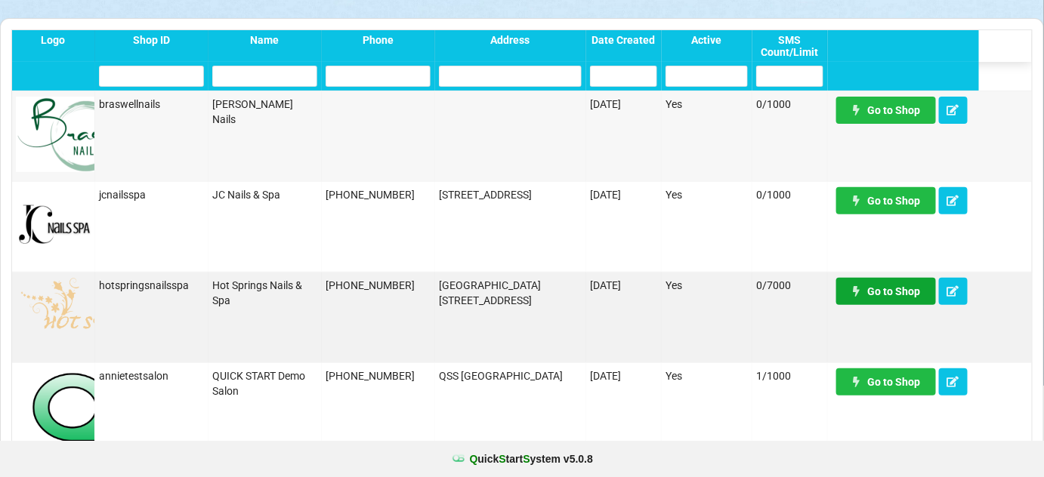
click at [878, 286] on link "Go to Shop" at bounding box center [886, 291] width 100 height 27
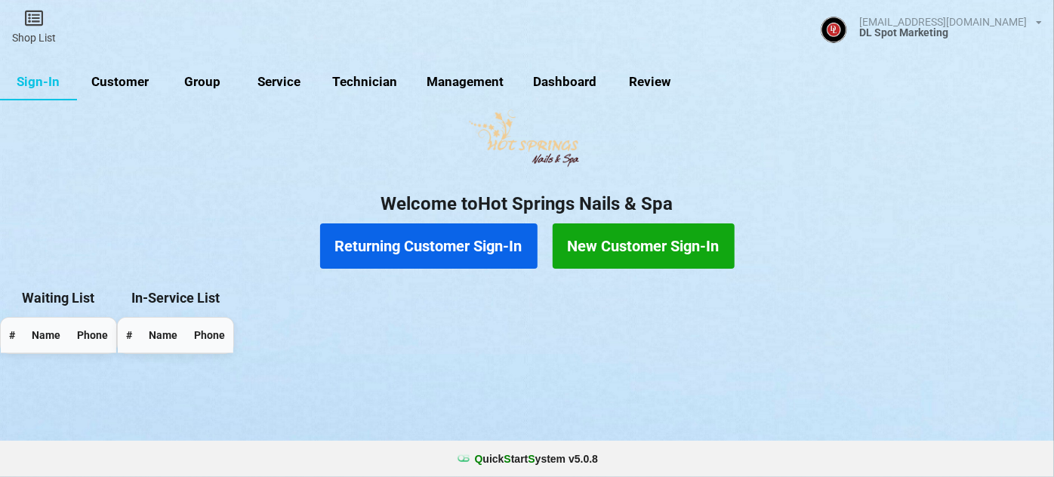
click at [128, 85] on link "Customer" at bounding box center [120, 82] width 87 height 36
select select "25"
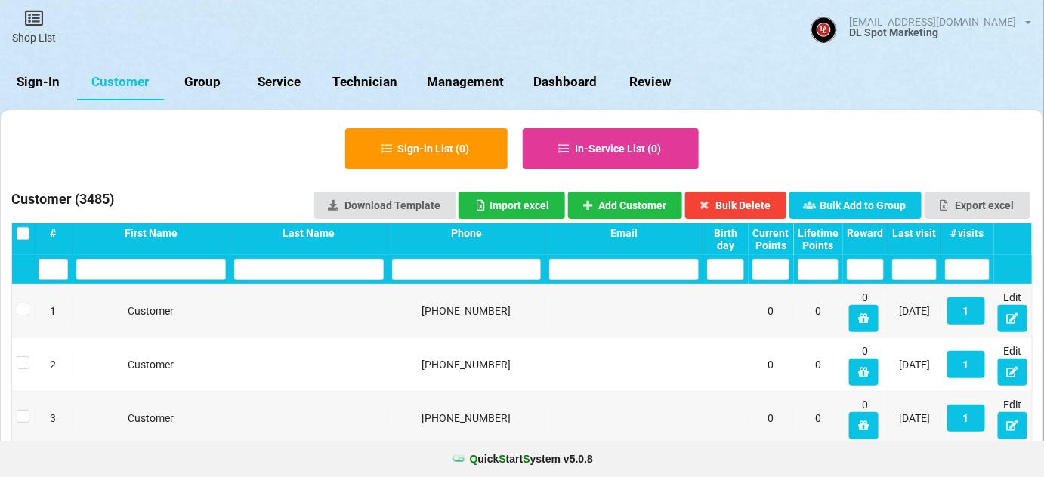
click at [928, 236] on div "Last visit" at bounding box center [914, 233] width 45 height 12
click at [916, 233] on div "Last visit" at bounding box center [914, 233] width 45 height 12
click at [50, 228] on div "#" at bounding box center [53, 233] width 29 height 12
click at [496, 269] on input "text" at bounding box center [467, 269] width 150 height 21
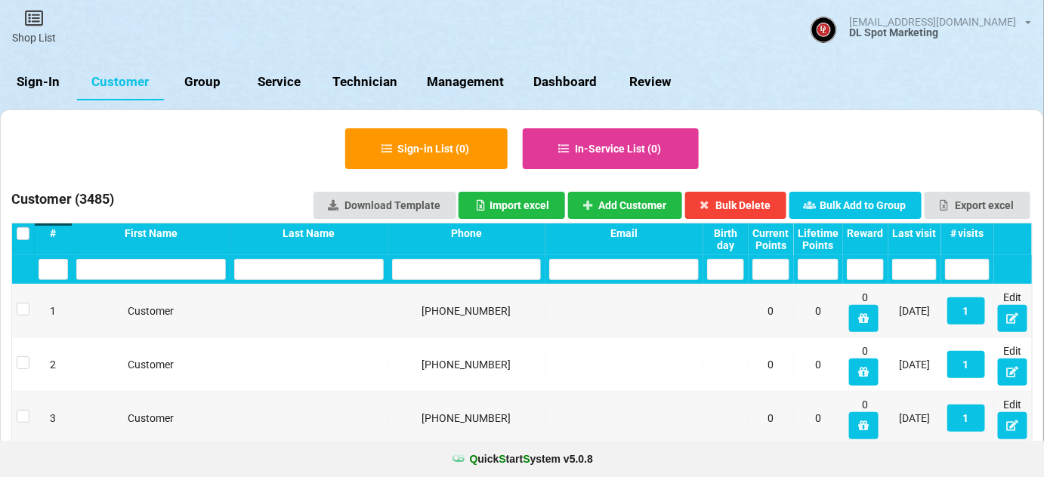
click at [440, 267] on input "text" at bounding box center [467, 269] width 150 height 21
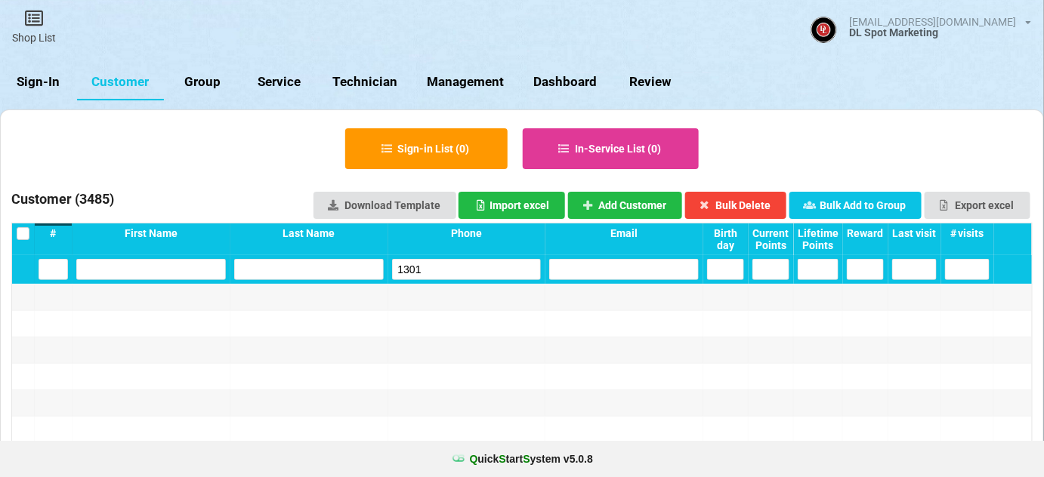
click at [441, 268] on input "1301" at bounding box center [467, 269] width 150 height 21
type input "1301"
click at [647, 208] on button "Add Customer" at bounding box center [625, 205] width 115 height 27
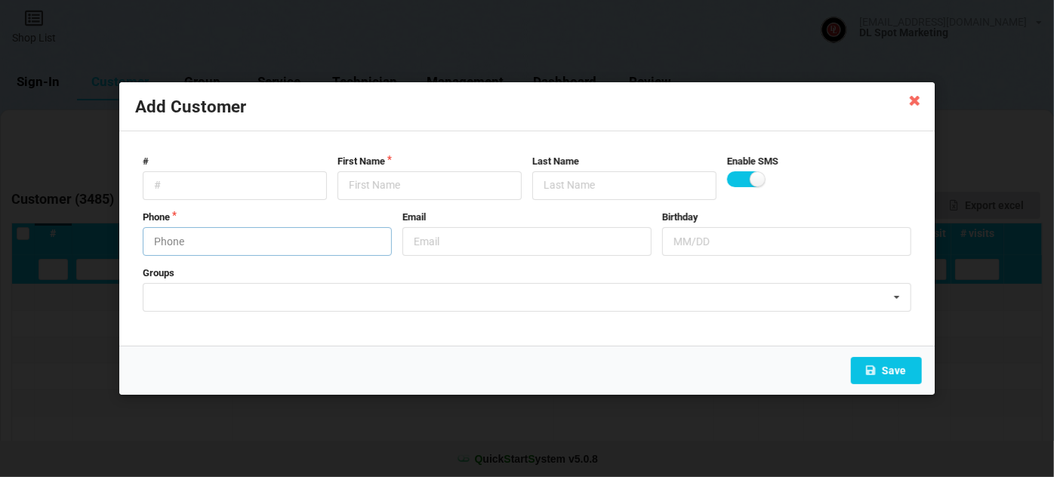
click at [219, 246] on input "text" at bounding box center [267, 241] width 249 height 29
type input "9519731301"
click at [358, 192] on input "text" at bounding box center [430, 185] width 184 height 29
drag, startPoint x: 423, startPoint y: 187, endPoint x: 278, endPoint y: 213, distance: 147.4
click at [278, 213] on form "# First Name Cust-091025 Last Name Enable SMS Phone [PHONE_NUMBER] Email Birthd…" at bounding box center [527, 239] width 784 height 184
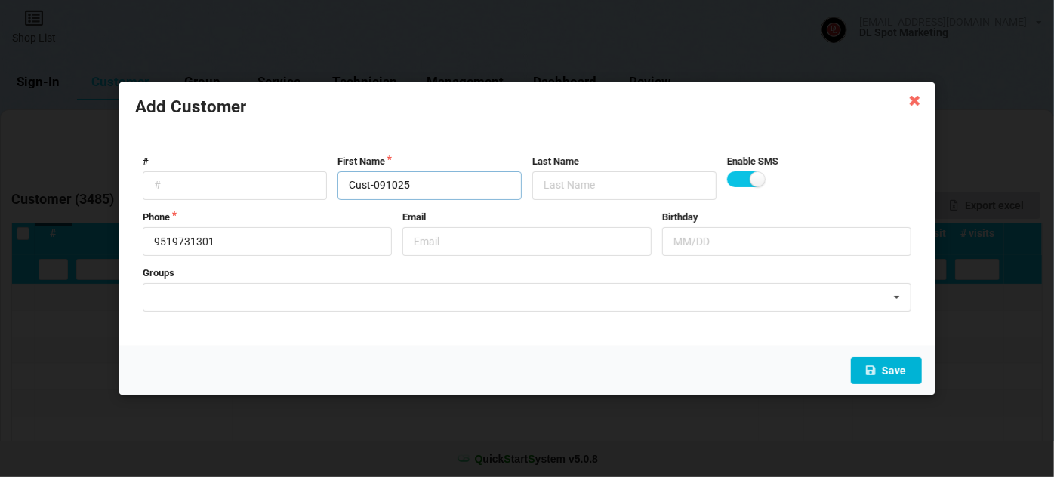
type input "Cust-091025"
click at [894, 372] on button "Save" at bounding box center [886, 370] width 71 height 27
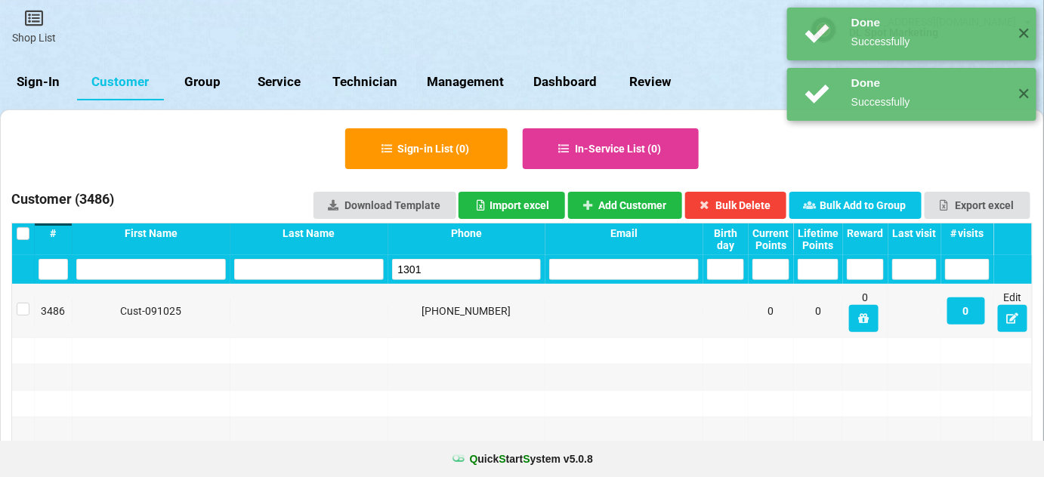
click at [431, 267] on input "1301" at bounding box center [467, 269] width 150 height 21
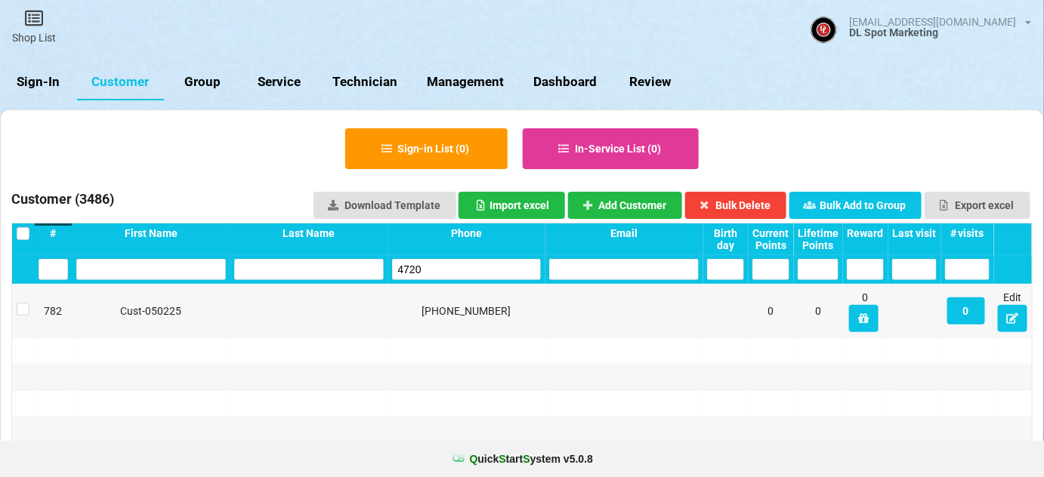
click at [517, 240] on input "4720" at bounding box center [519, 239] width 5 height 1
click at [429, 265] on input "4720" at bounding box center [467, 269] width 150 height 21
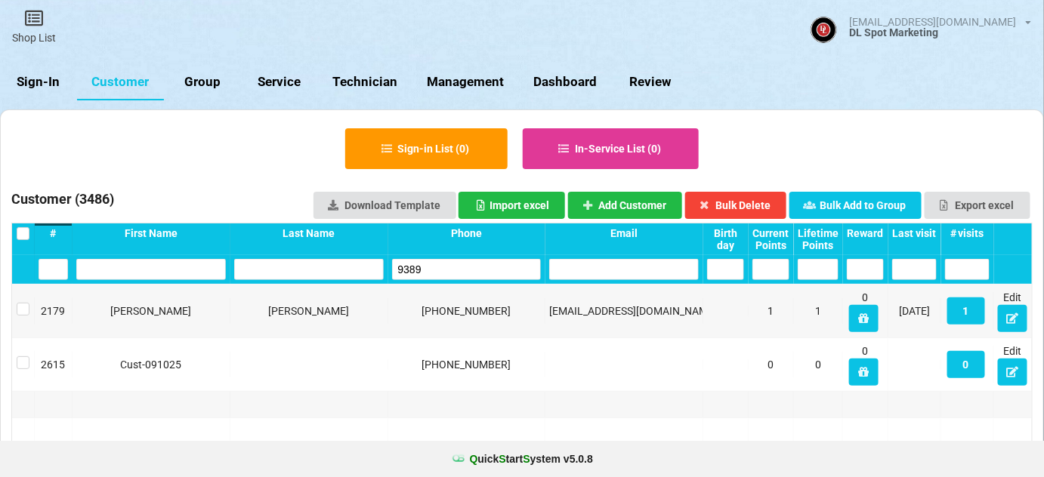
click at [429, 267] on input "9389" at bounding box center [467, 269] width 150 height 21
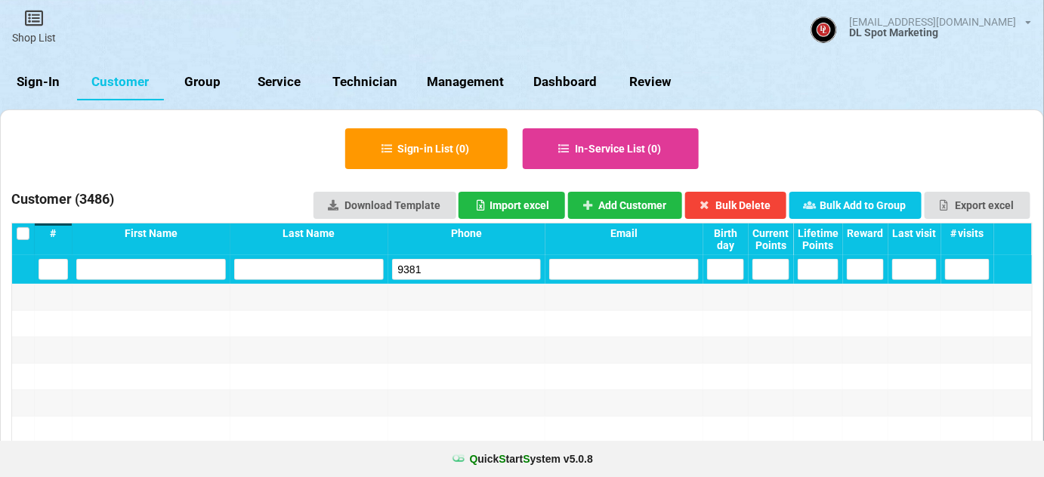
click at [429, 267] on input "9381" at bounding box center [467, 269] width 150 height 21
type input "9381"
click at [644, 204] on button "Add Customer" at bounding box center [625, 205] width 115 height 27
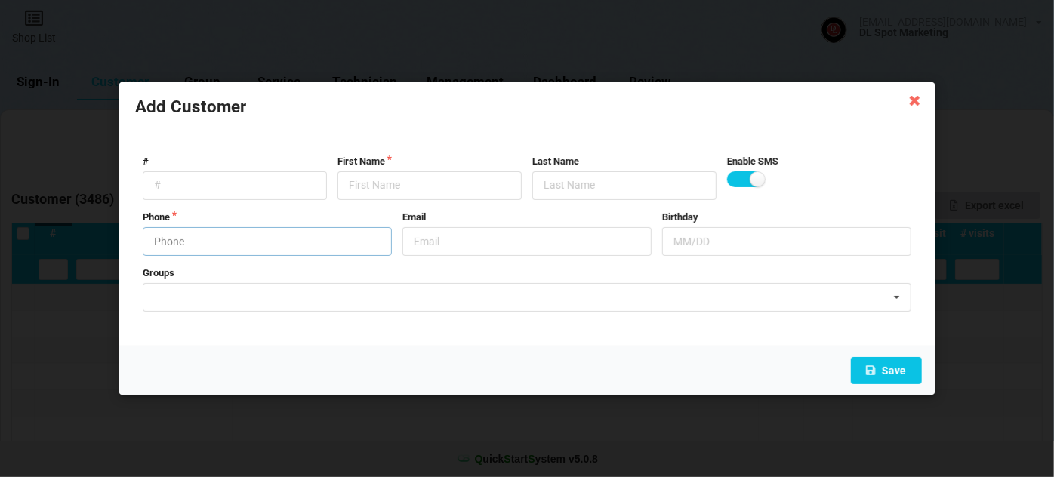
click at [186, 246] on input "text" at bounding box center [267, 241] width 249 height 29
type input "9515339381"
click at [358, 186] on input "text" at bounding box center [430, 185] width 184 height 29
paste input "Cust-091025"
type input "Cust-091025"
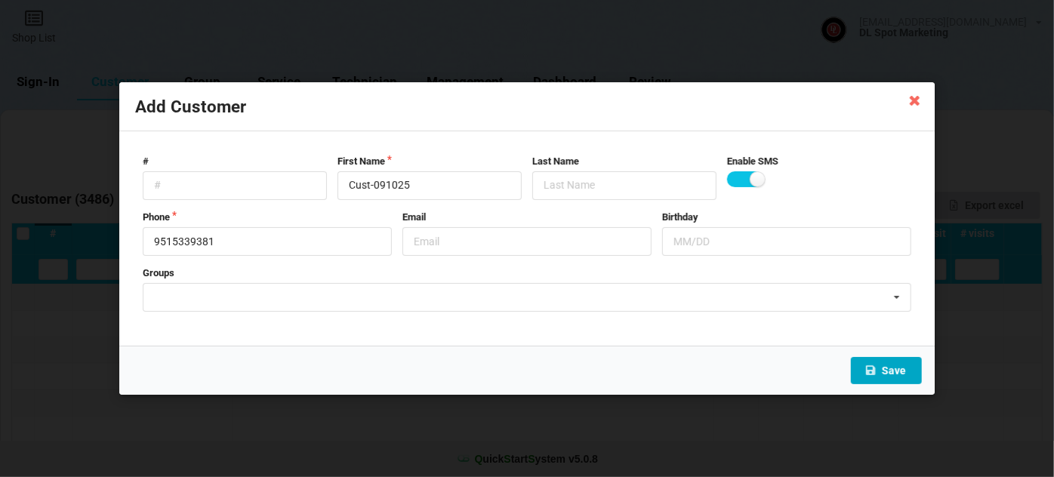
click at [884, 368] on button "Save" at bounding box center [886, 370] width 71 height 27
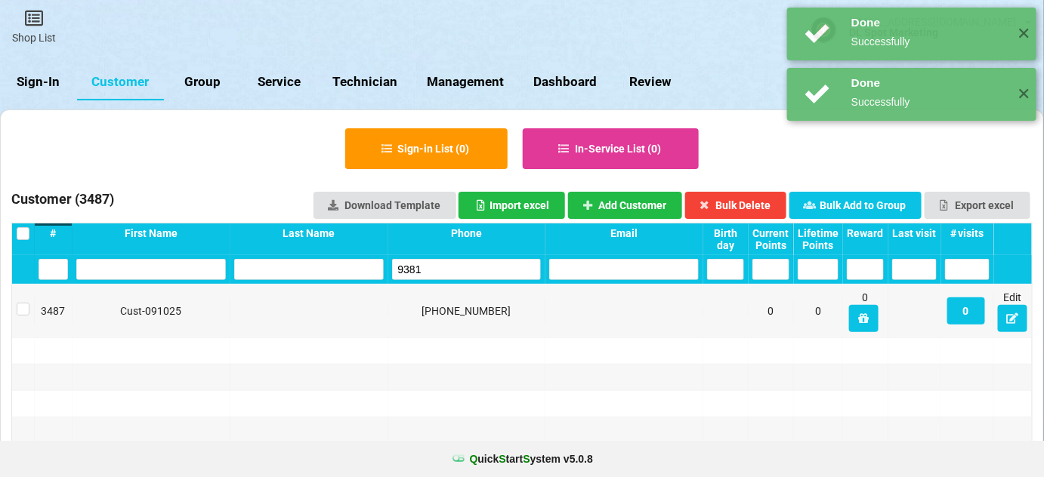
click at [458, 269] on input "9381" at bounding box center [467, 269] width 150 height 21
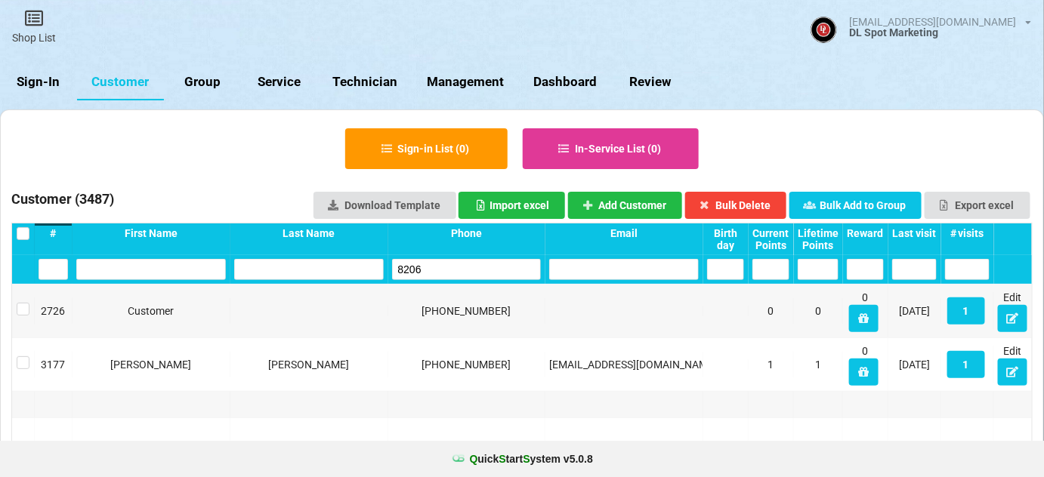
click at [458, 269] on input "8206" at bounding box center [467, 269] width 150 height 21
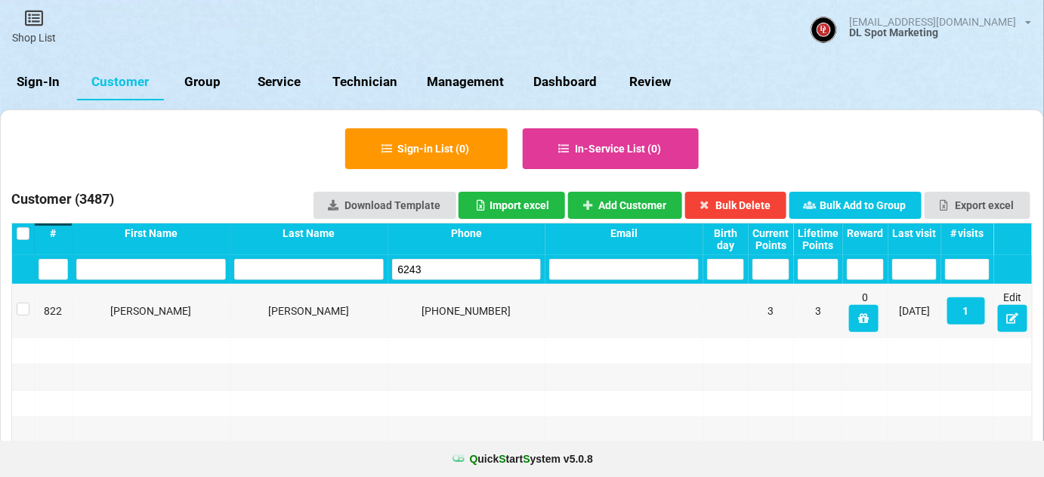
click at [458, 269] on input "6243" at bounding box center [467, 269] width 150 height 21
click at [458, 269] on input "1305" at bounding box center [467, 269] width 150 height 21
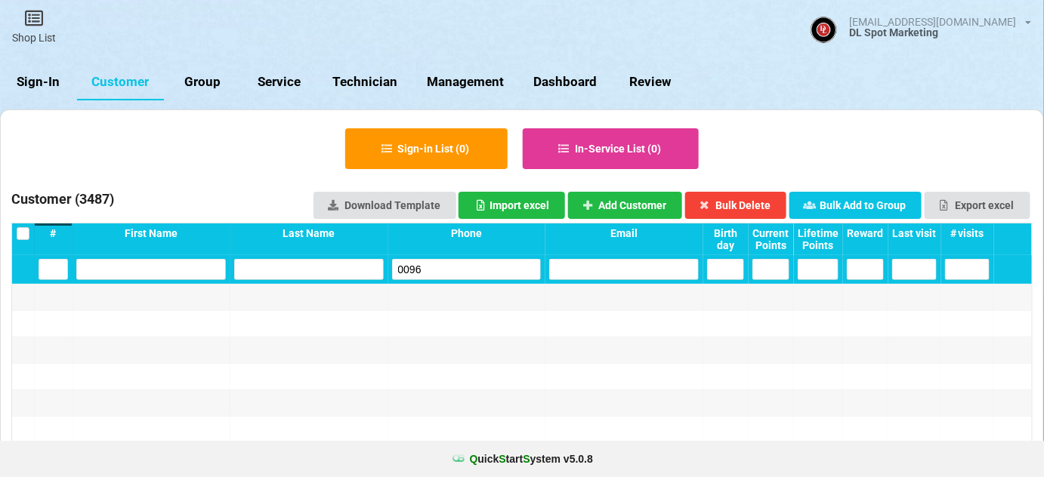
click at [458, 269] on input "0096" at bounding box center [467, 269] width 150 height 21
type input "0096"
click at [620, 201] on button "Add Customer" at bounding box center [625, 205] width 115 height 27
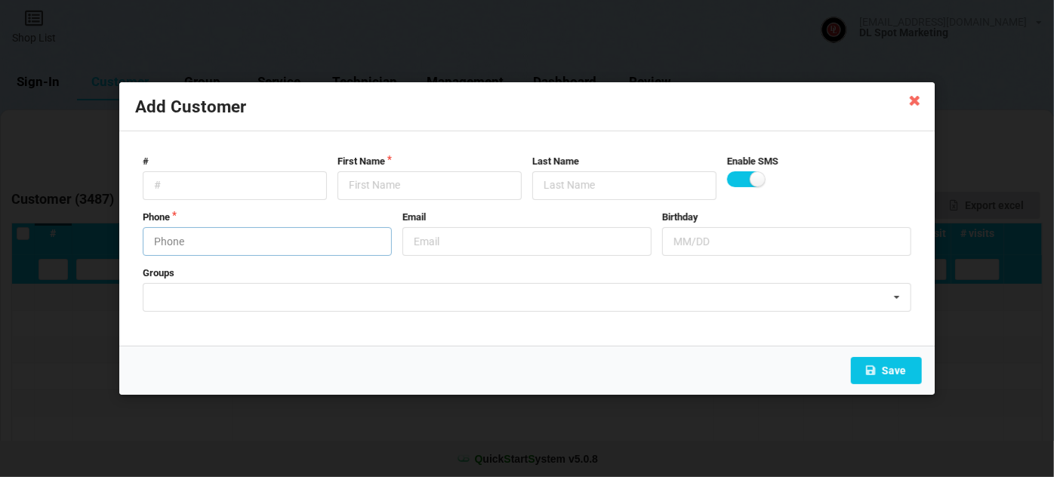
click at [230, 239] on input "text" at bounding box center [267, 241] width 249 height 29
type input "9516130096"
click at [422, 184] on input "text" at bounding box center [430, 185] width 184 height 29
paste input "Cust-091025"
type input "Cust-091025"
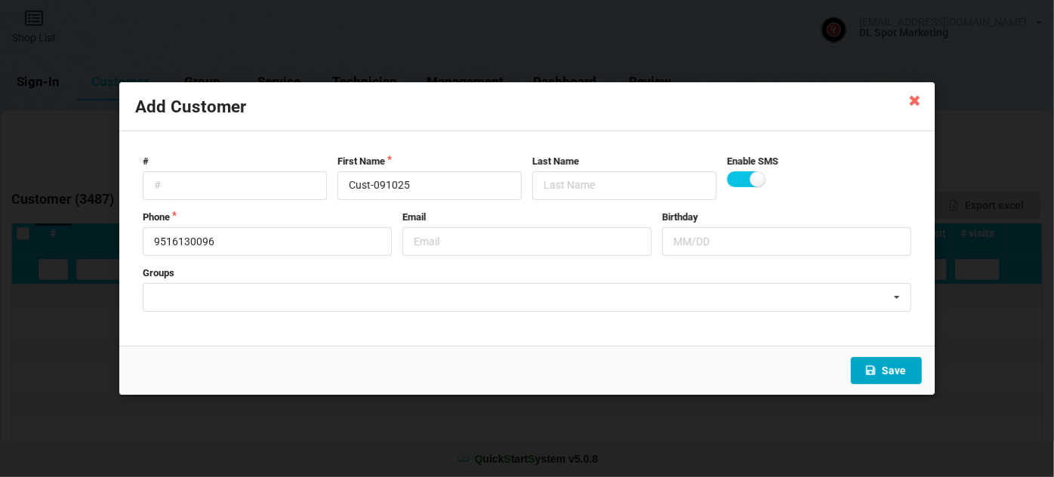
click at [884, 363] on button "Save" at bounding box center [886, 370] width 71 height 27
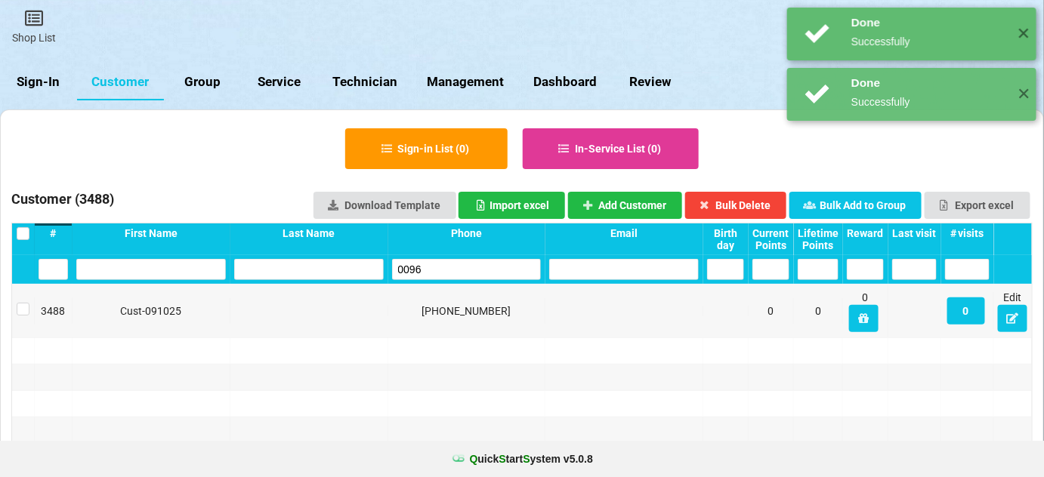
click at [455, 269] on input "0096" at bounding box center [467, 269] width 150 height 21
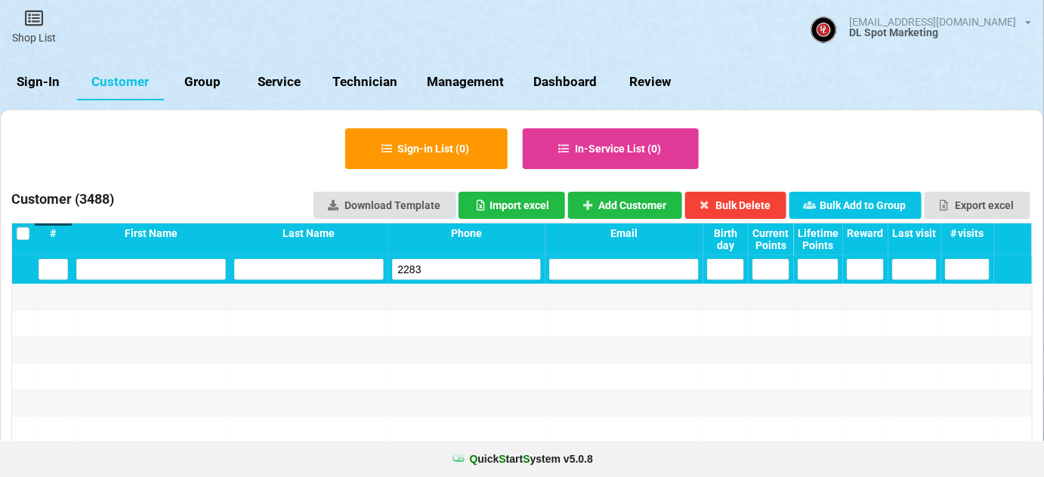
click at [455, 269] on input "2283" at bounding box center [467, 269] width 150 height 21
type input "2283"
click at [619, 196] on button "Add Customer" at bounding box center [625, 205] width 115 height 27
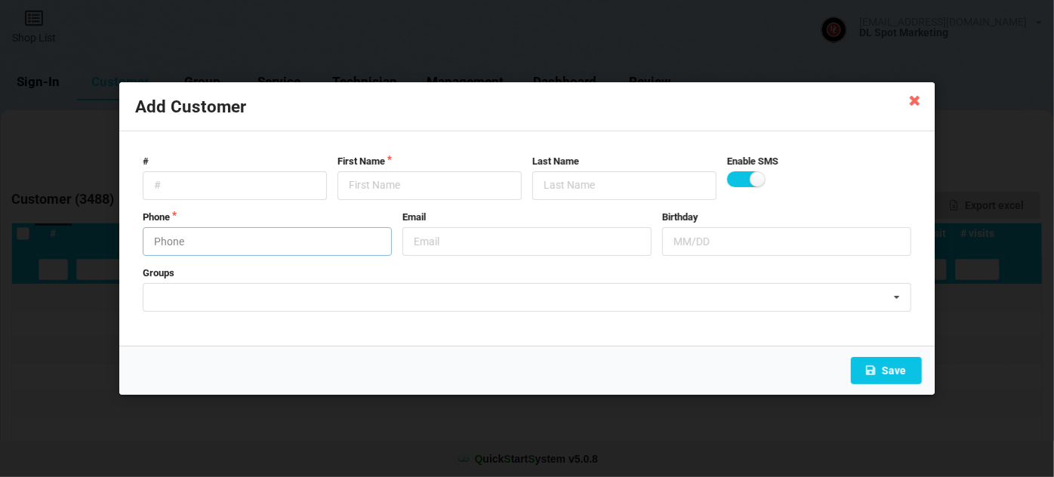
click at [236, 248] on input "text" at bounding box center [267, 241] width 249 height 29
type input "6198692283"
click at [384, 184] on input "text" at bounding box center [430, 185] width 184 height 29
paste input "Cust-091025"
type input "Cust-091025"
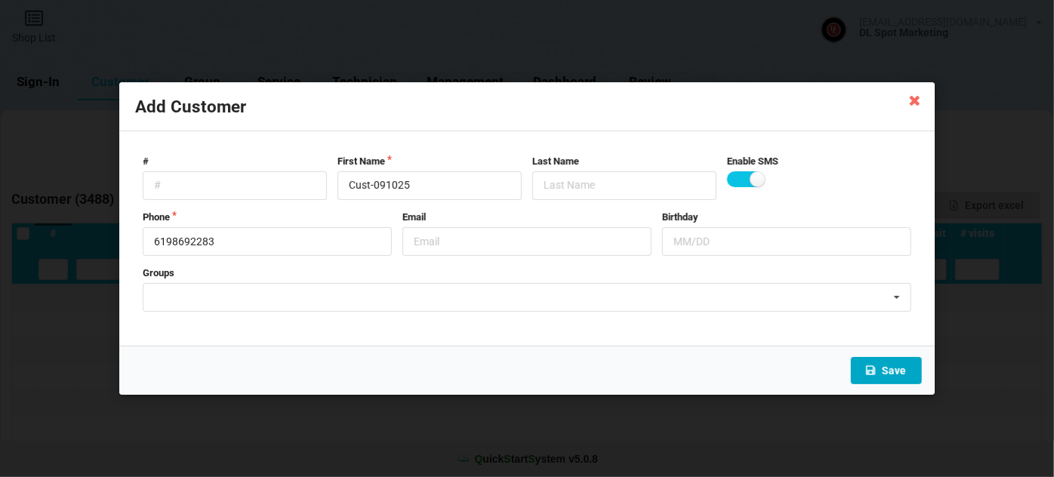
click at [891, 368] on button "Save" at bounding box center [886, 370] width 71 height 27
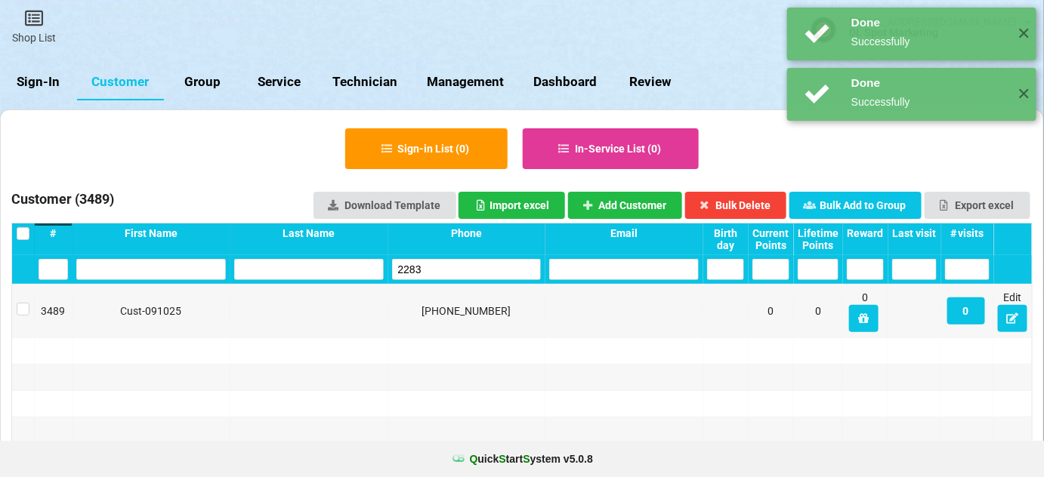
click at [431, 263] on input "2283" at bounding box center [467, 269] width 150 height 21
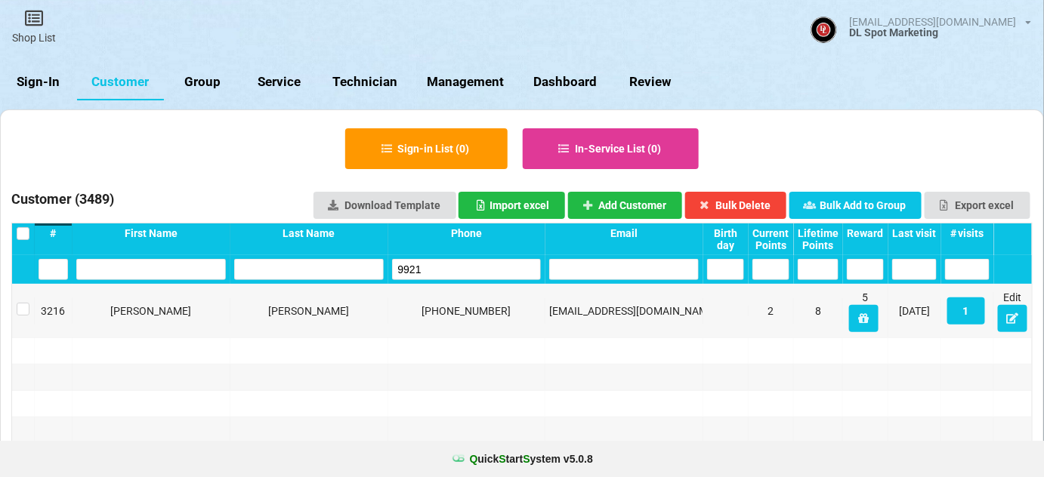
click at [460, 267] on input "9921" at bounding box center [468, 268] width 143 height 20
click at [460, 267] on input "9921" at bounding box center [467, 269] width 150 height 21
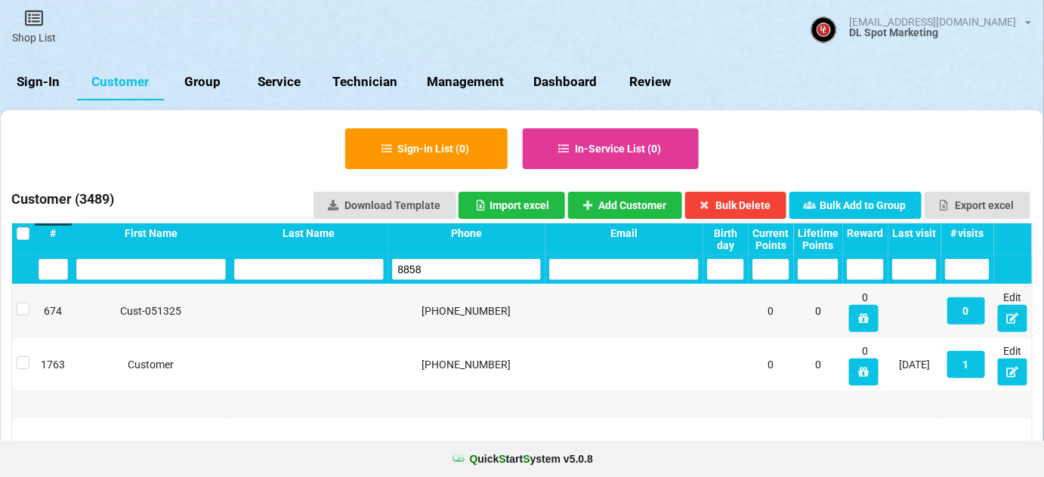
click at [458, 270] on input "8858" at bounding box center [467, 269] width 150 height 21
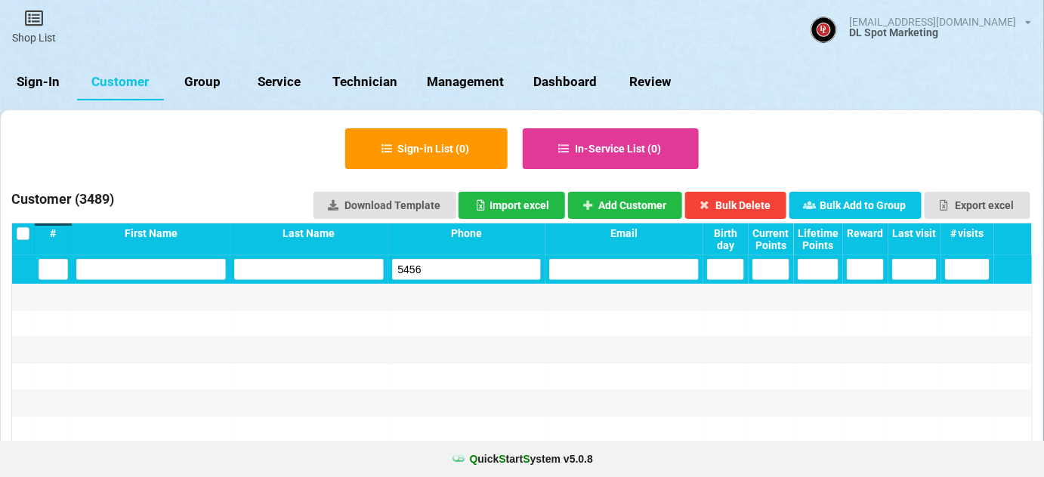
click at [458, 270] on input "5456" at bounding box center [467, 269] width 150 height 21
type input "5456"
click at [670, 196] on button "Add Customer" at bounding box center [625, 205] width 115 height 27
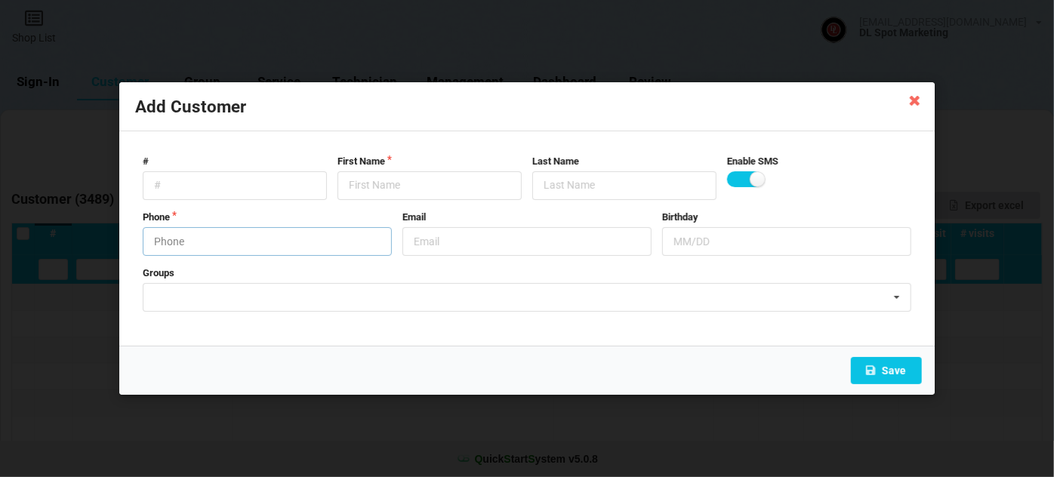
click at [229, 236] on input "text" at bounding box center [267, 241] width 249 height 29
type input "8582315456"
click at [372, 190] on input "text" at bounding box center [430, 185] width 184 height 29
paste input "Cust-091025"
type input "Cust-091025"
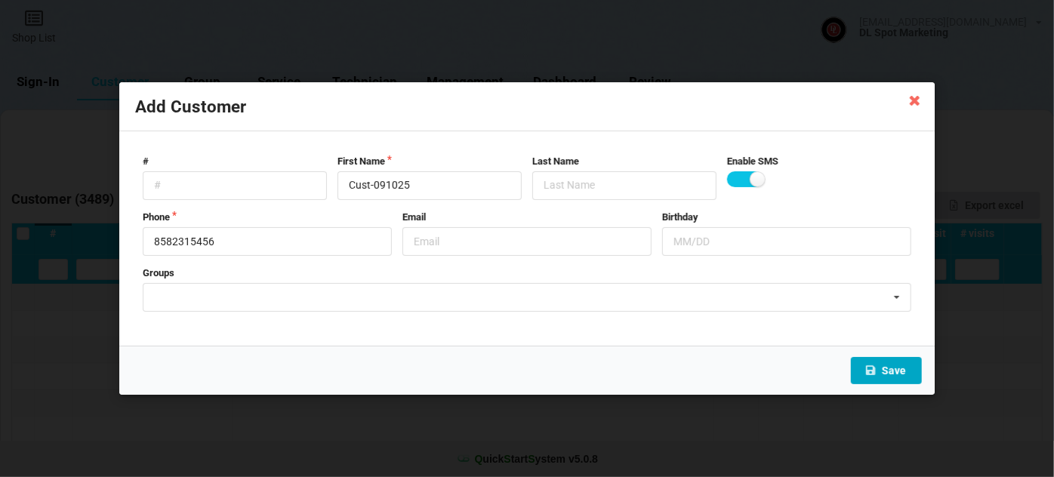
click at [902, 370] on button "Save" at bounding box center [886, 370] width 71 height 27
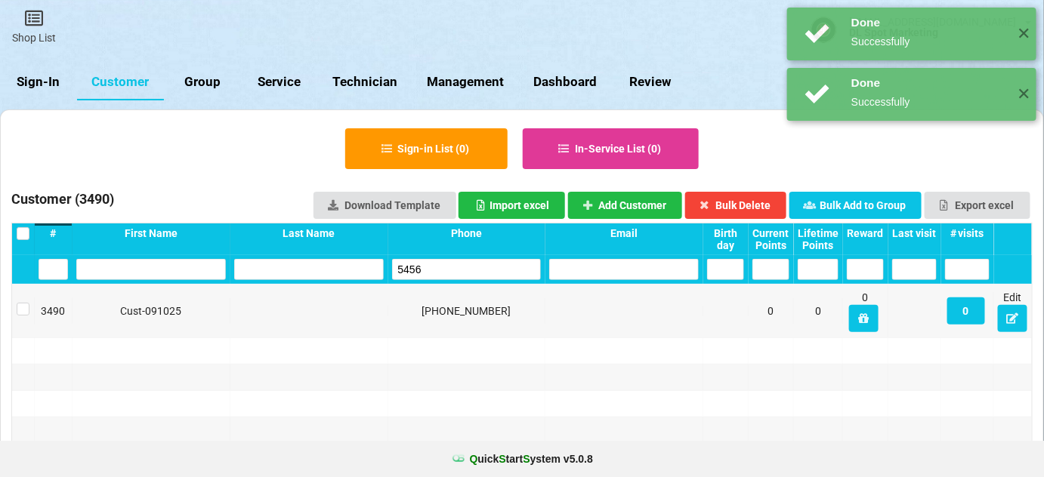
click at [444, 268] on input "5456" at bounding box center [467, 269] width 150 height 21
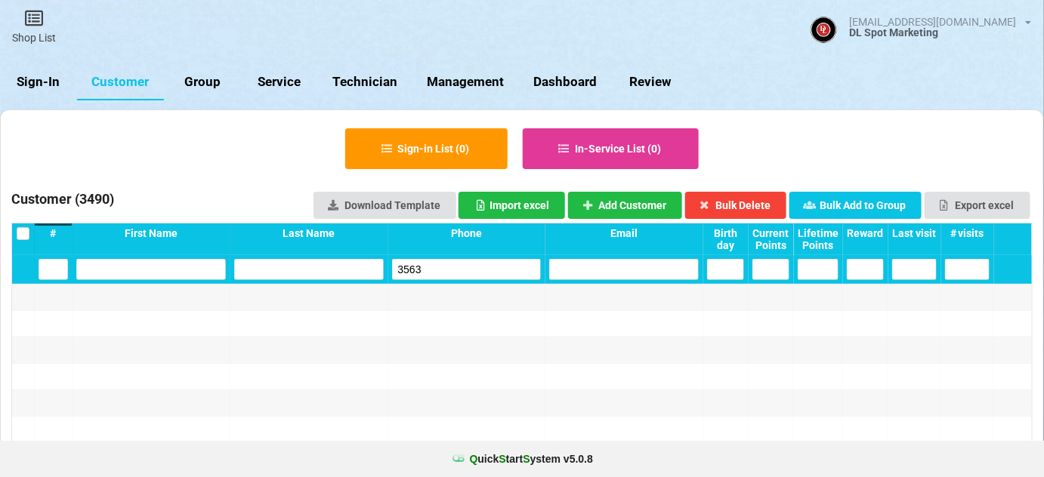
click at [441, 270] on input "3563" at bounding box center [467, 269] width 150 height 21
type input "3563"
click at [628, 203] on button "Add Customer" at bounding box center [625, 205] width 115 height 27
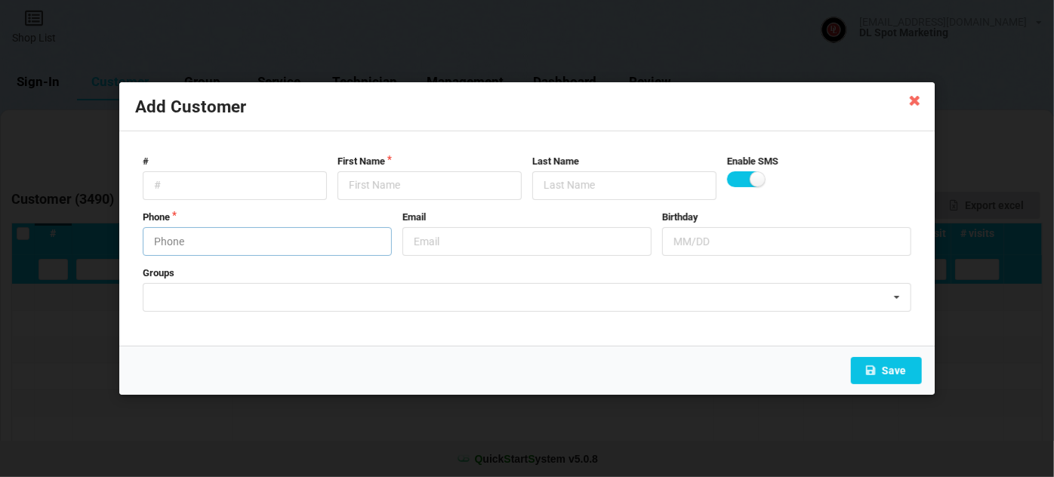
click at [257, 239] on input "text" at bounding box center [267, 241] width 249 height 29
type input "6197293563"
click at [379, 190] on input "text" at bounding box center [430, 185] width 184 height 29
paste input "Cust-091025"
type input "Cust-091025"
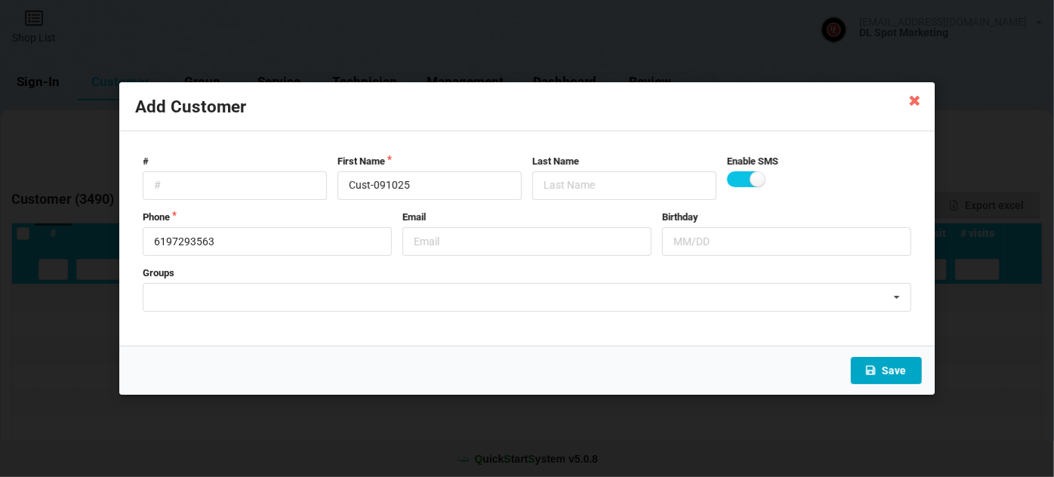
click at [902, 375] on button "Save" at bounding box center [886, 370] width 71 height 27
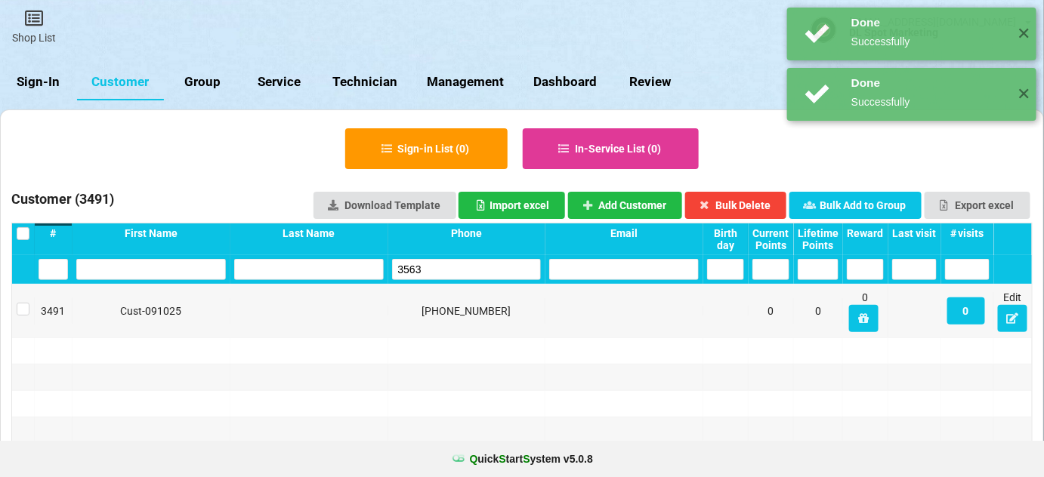
click at [430, 267] on input "3563" at bounding box center [467, 269] width 150 height 21
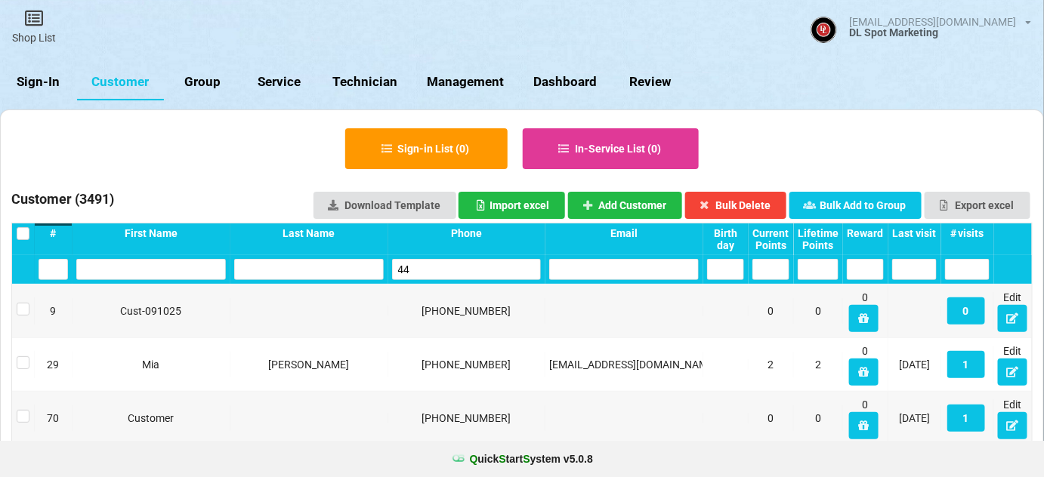
type input "4"
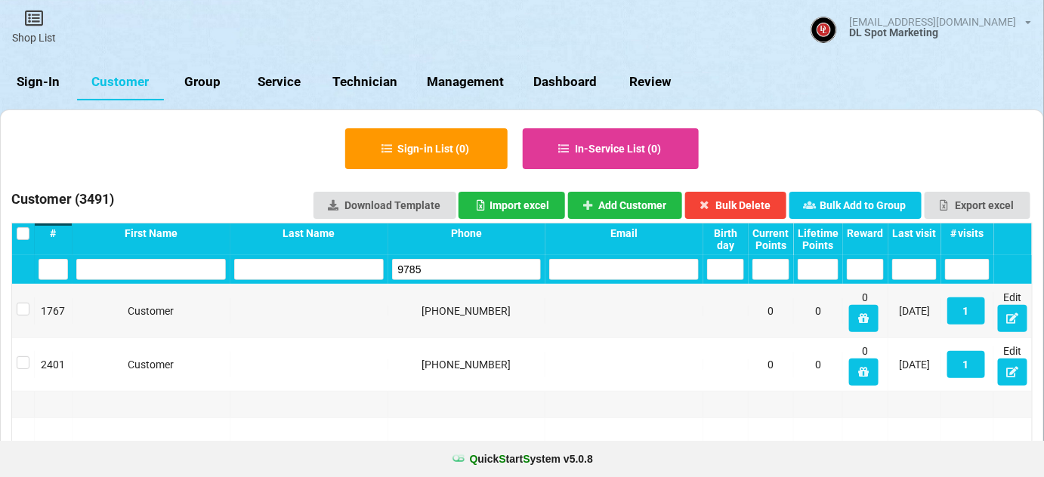
click at [430, 267] on input "9785" at bounding box center [467, 269] width 150 height 21
click at [430, 267] on input "9064" at bounding box center [467, 269] width 150 height 21
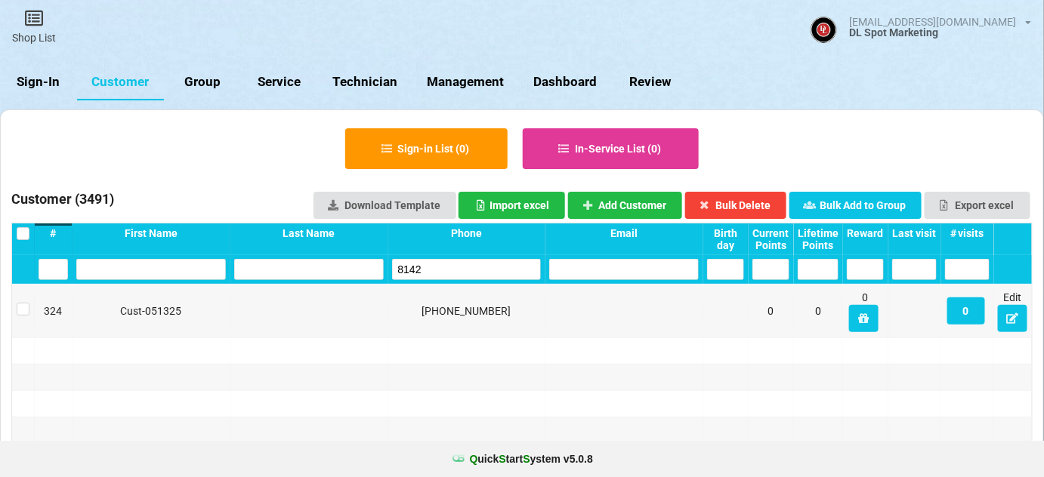
click at [430, 267] on input "8142" at bounding box center [467, 269] width 150 height 21
click at [430, 267] on input "6753" at bounding box center [467, 269] width 150 height 21
click at [430, 267] on input "2132" at bounding box center [467, 269] width 150 height 21
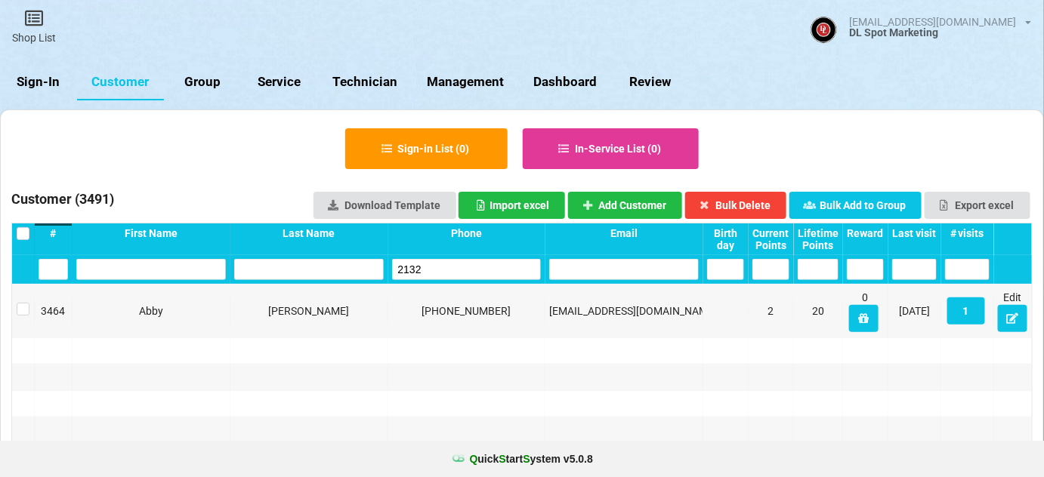
click at [430, 267] on input "2132" at bounding box center [467, 269] width 150 height 21
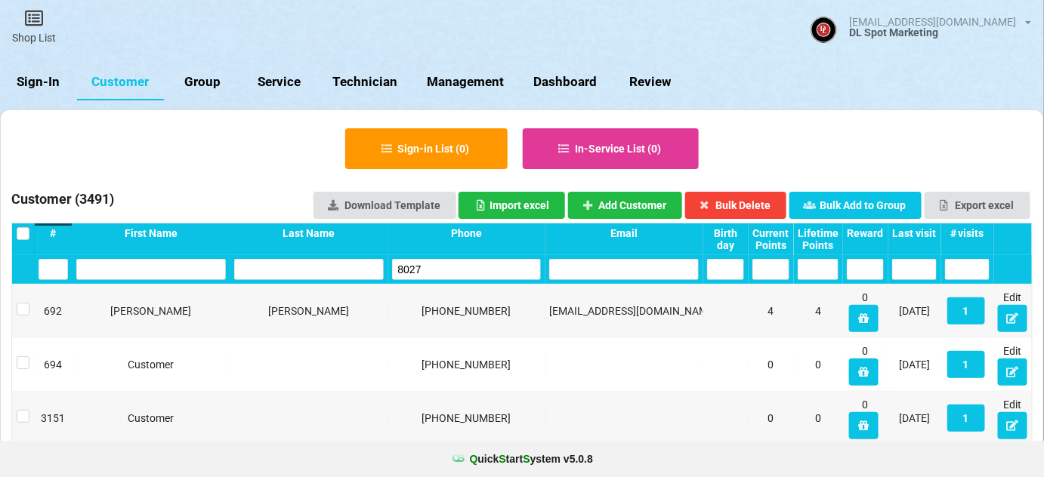
click at [430, 267] on input "8027" at bounding box center [467, 269] width 150 height 21
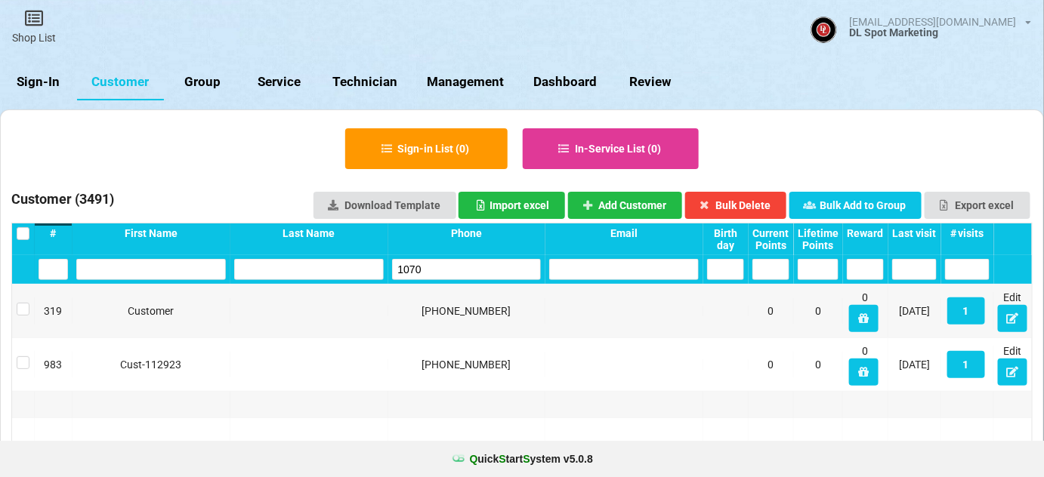
click at [430, 267] on input "1070" at bounding box center [467, 269] width 150 height 21
click at [430, 267] on input "6639" at bounding box center [467, 269] width 150 height 21
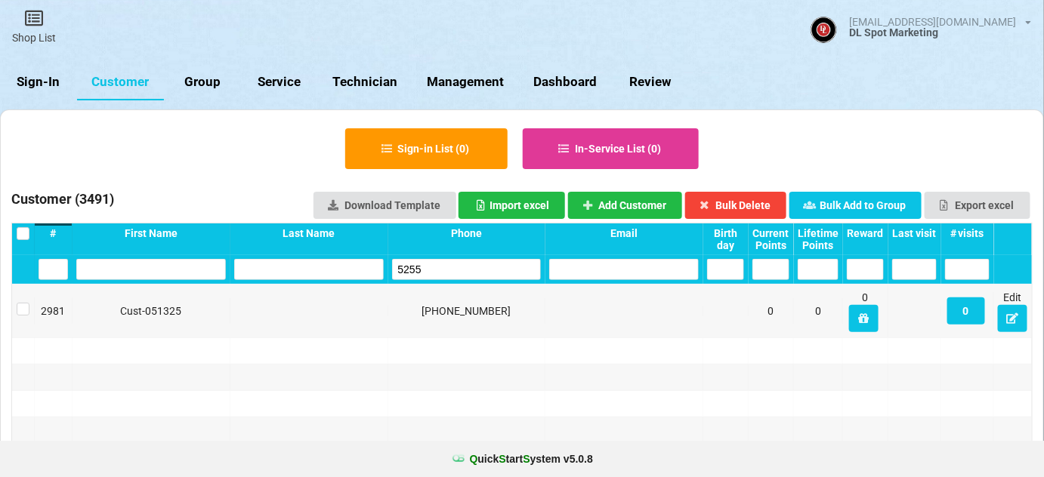
click at [430, 267] on input "5255" at bounding box center [467, 269] width 150 height 21
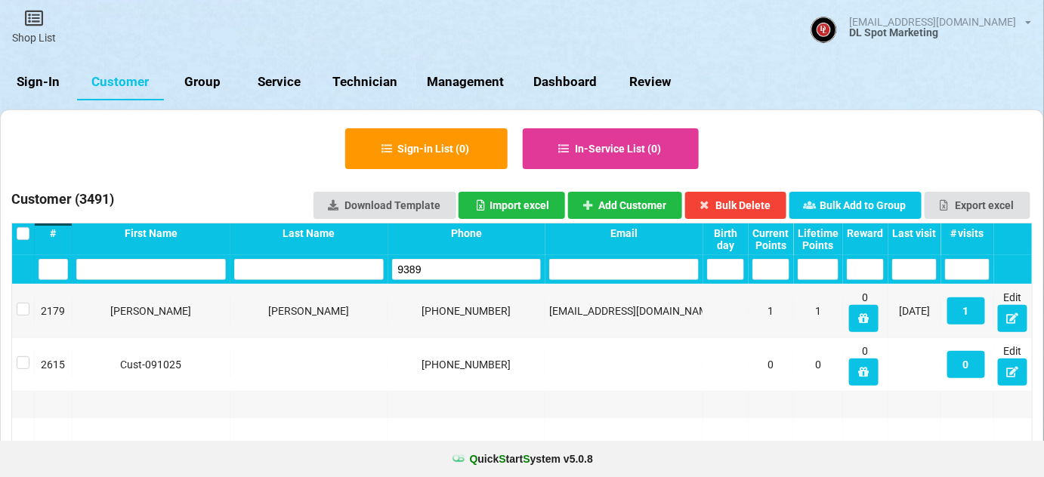
click at [409, 279] on input "9389" at bounding box center [467, 269] width 150 height 21
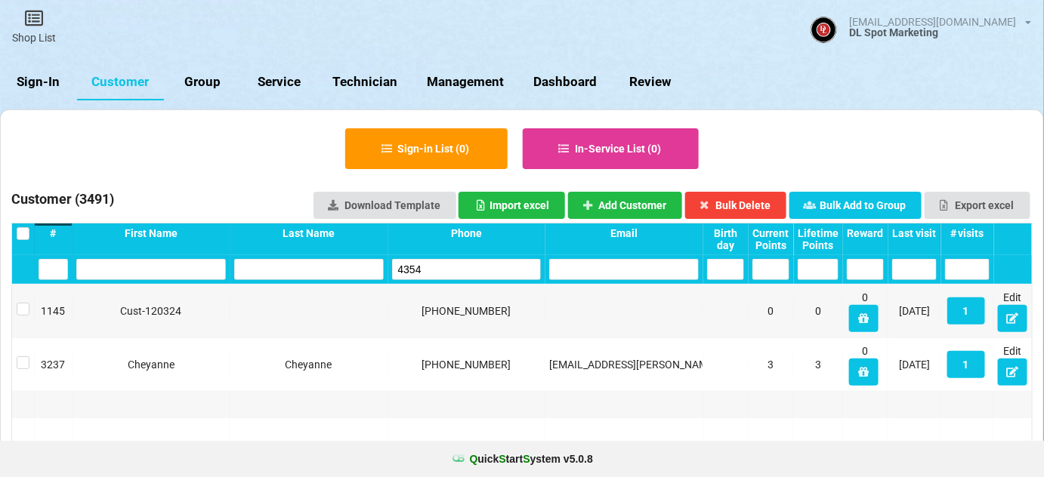
click at [430, 270] on input "4354" at bounding box center [467, 269] width 150 height 21
type input "4354"
click at [610, 201] on button "Add Customer" at bounding box center [625, 205] width 115 height 27
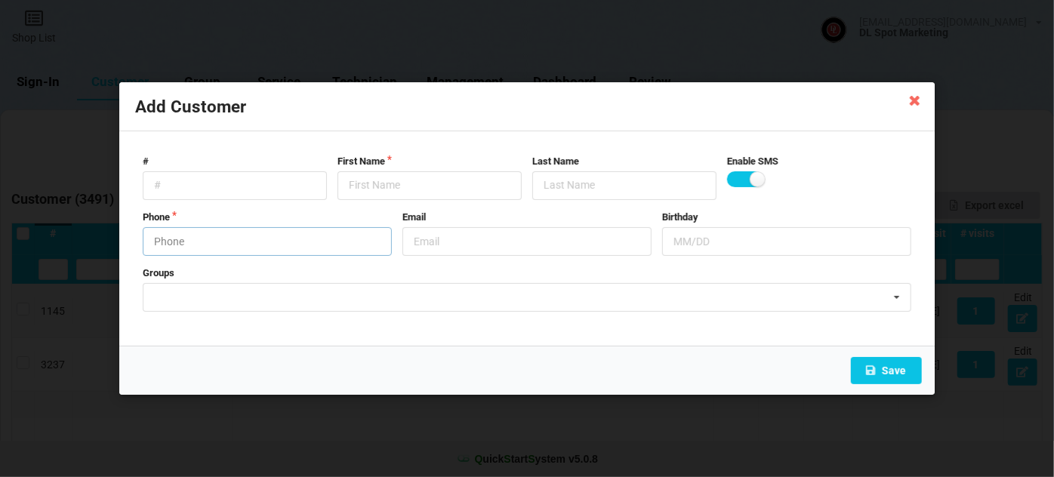
click at [290, 236] on input "text" at bounding box center [267, 241] width 249 height 29
type input "7578394354"
click at [386, 184] on input "text" at bounding box center [430, 185] width 184 height 29
paste input "Cust-091025"
type input "Cust-091025"
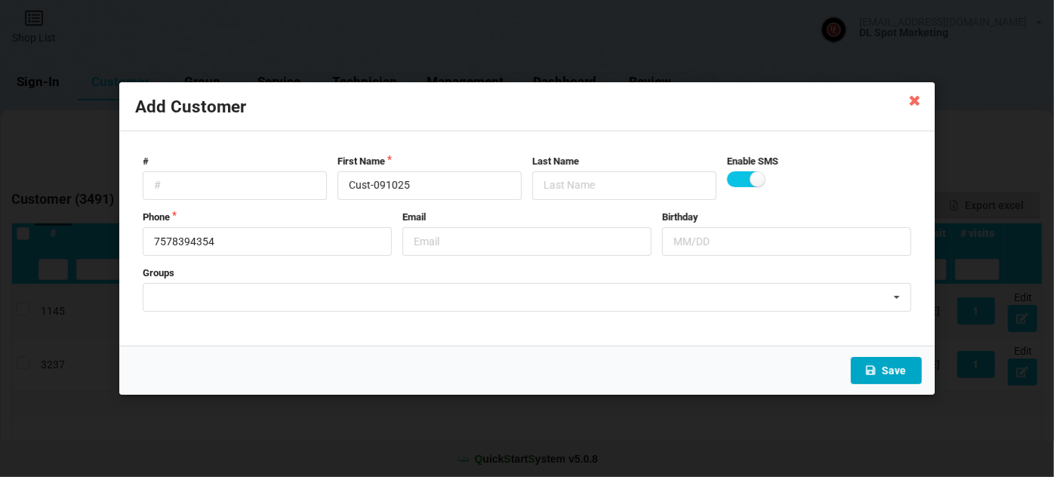
click at [878, 368] on button "Save" at bounding box center [886, 370] width 71 height 27
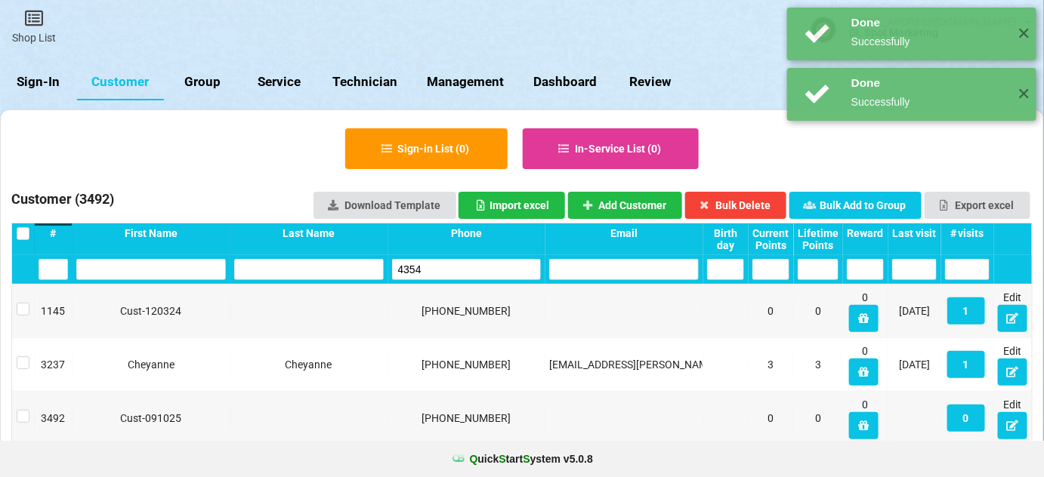
click at [438, 267] on input "4354" at bounding box center [467, 269] width 150 height 21
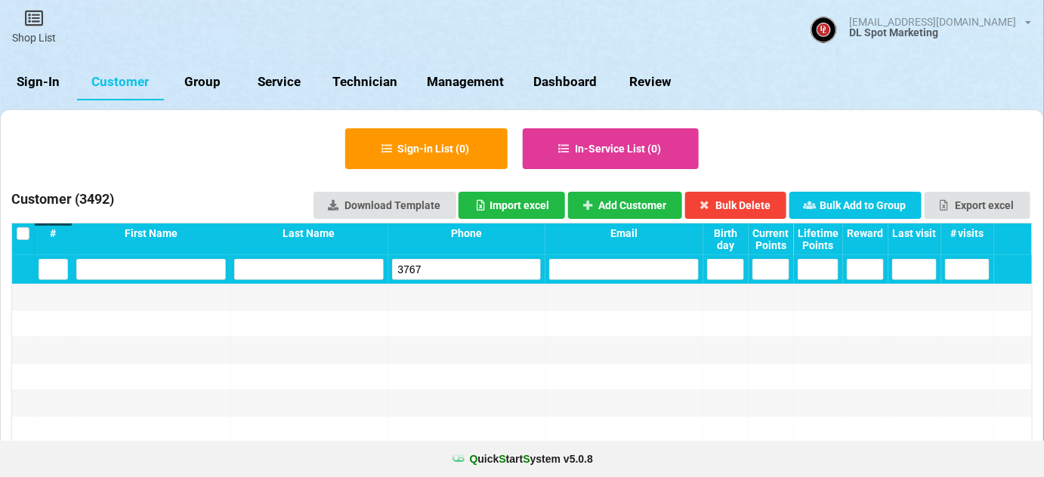
click at [438, 267] on input "3767" at bounding box center [467, 269] width 150 height 21
type input "3767"
click at [613, 197] on button "Add Customer" at bounding box center [625, 205] width 115 height 27
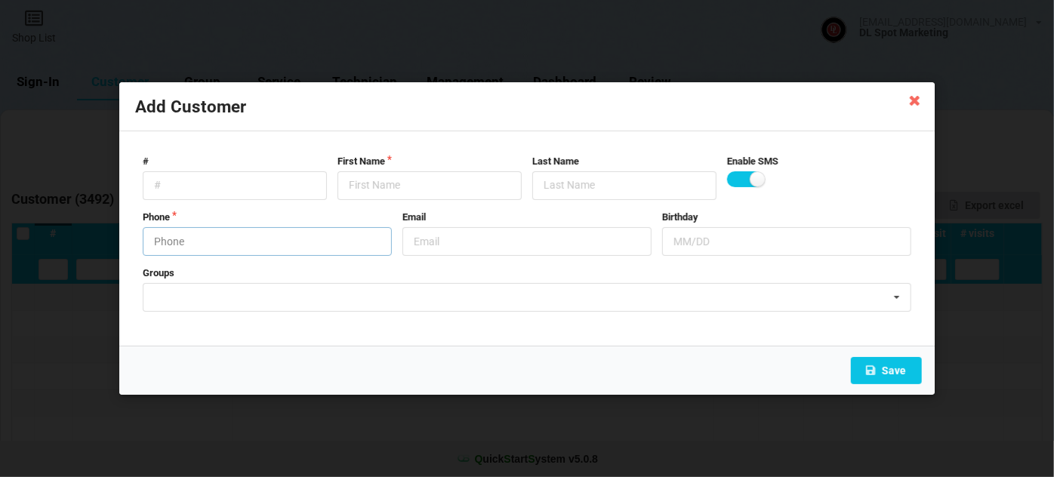
click at [249, 245] on input "text" at bounding box center [267, 241] width 249 height 29
type input "9515223767"
click at [372, 178] on input "text" at bounding box center [430, 185] width 184 height 29
paste input "Cust-091025"
type input "Cust-091025"
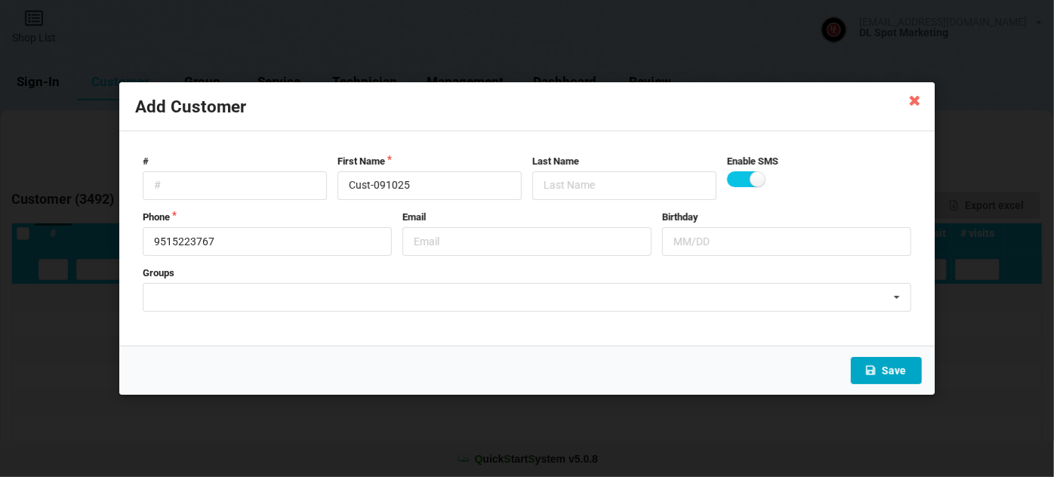
click at [884, 366] on button "Save" at bounding box center [886, 370] width 71 height 27
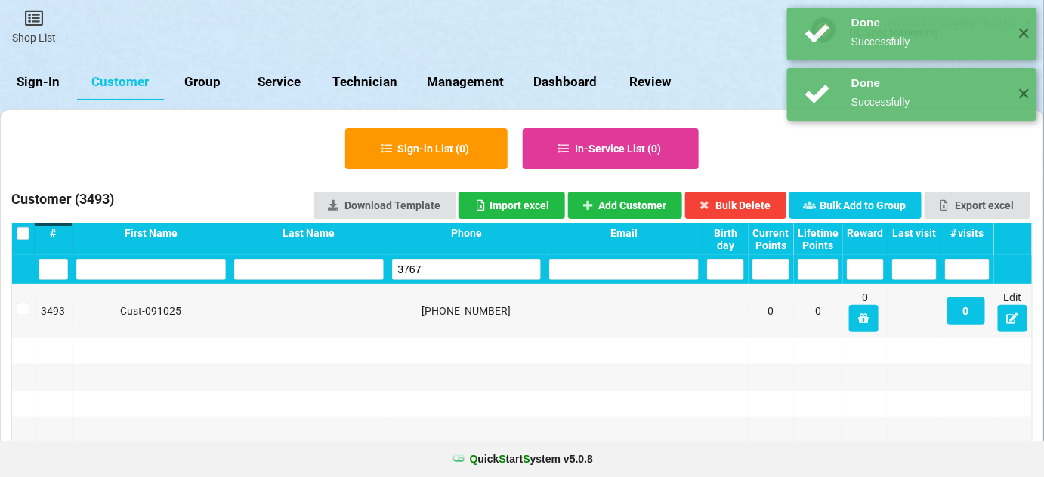
click at [446, 268] on input "3767" at bounding box center [467, 269] width 150 height 21
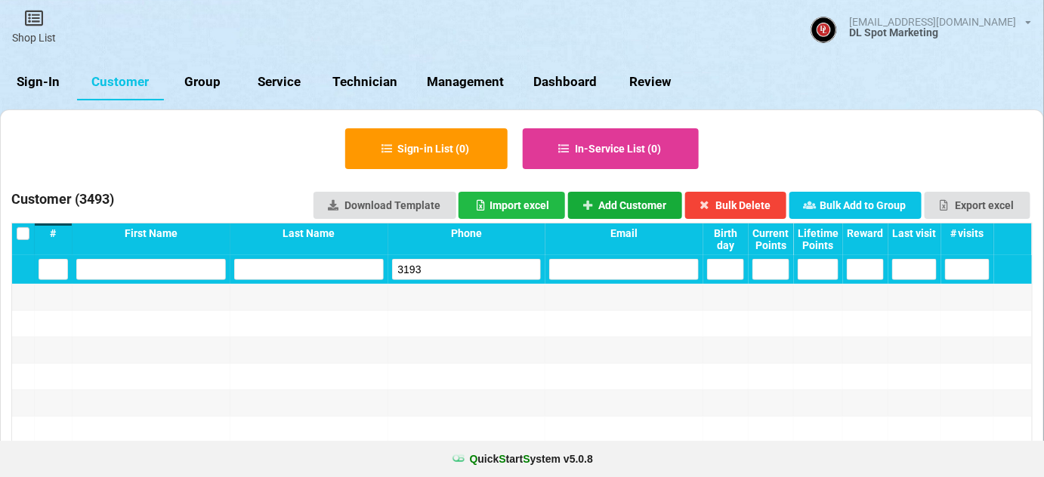
type input "3193"
click at [600, 201] on button "Add Customer" at bounding box center [625, 205] width 115 height 27
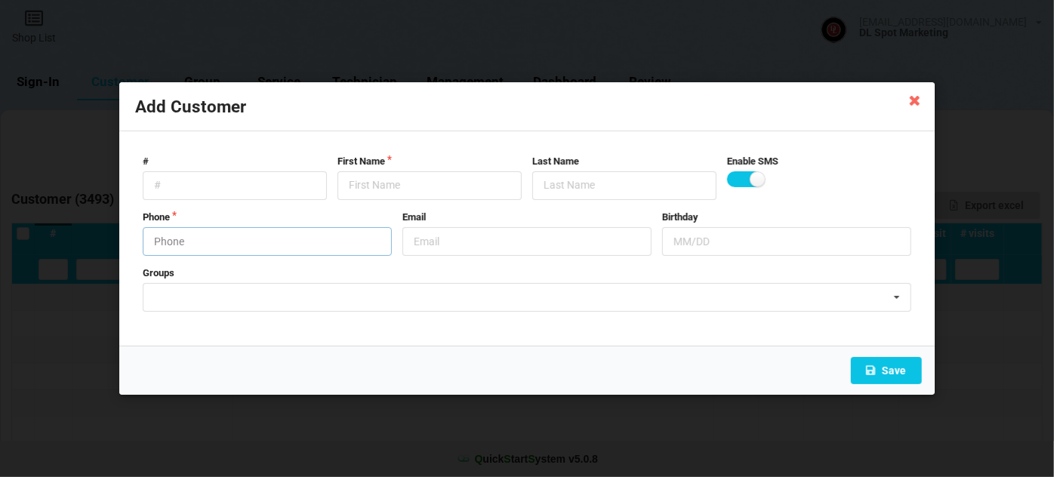
click at [242, 242] on input "text" at bounding box center [267, 241] width 249 height 29
type input "7604863193"
click at [376, 184] on input "text" at bounding box center [430, 185] width 184 height 29
paste input "Cust-091025"
type input "Cust-091025"
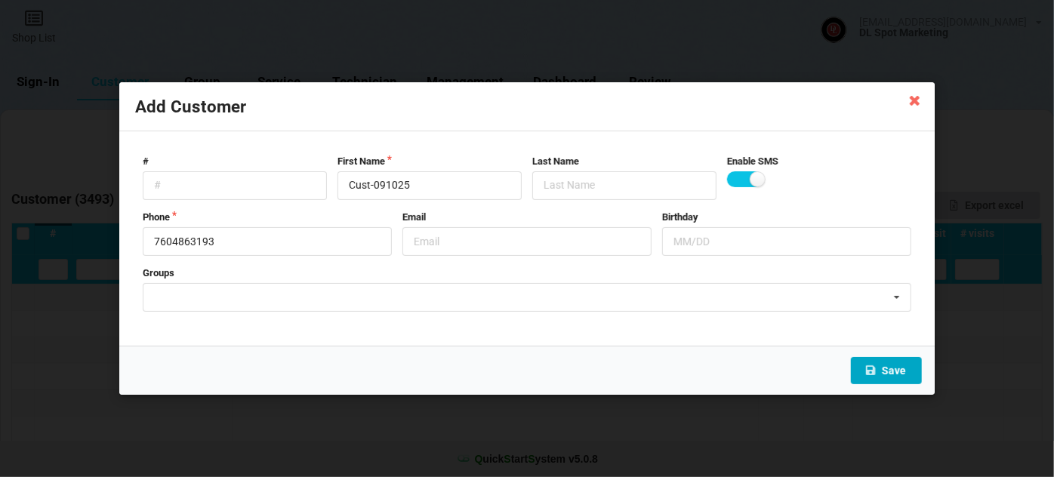
click at [886, 367] on button "Save" at bounding box center [886, 370] width 71 height 27
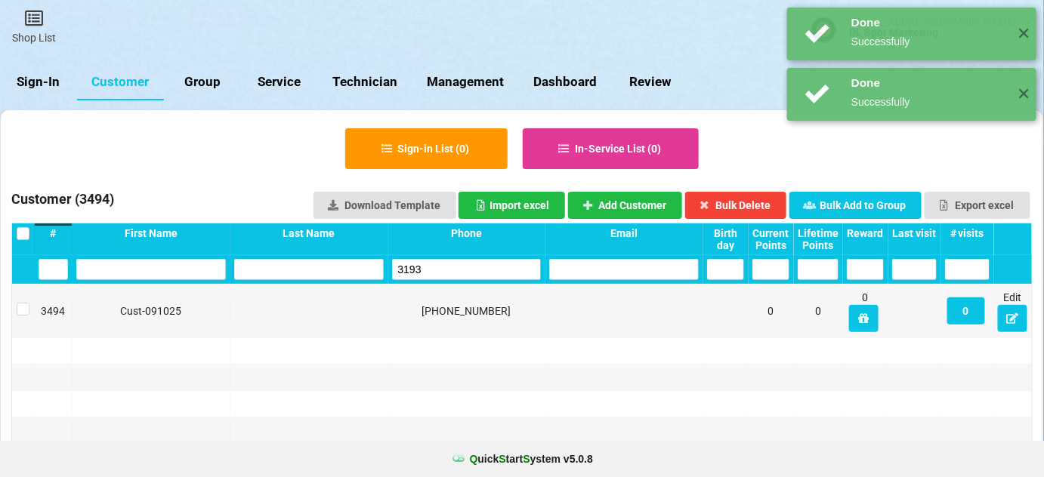
click at [435, 266] on input "3193" at bounding box center [467, 269] width 150 height 21
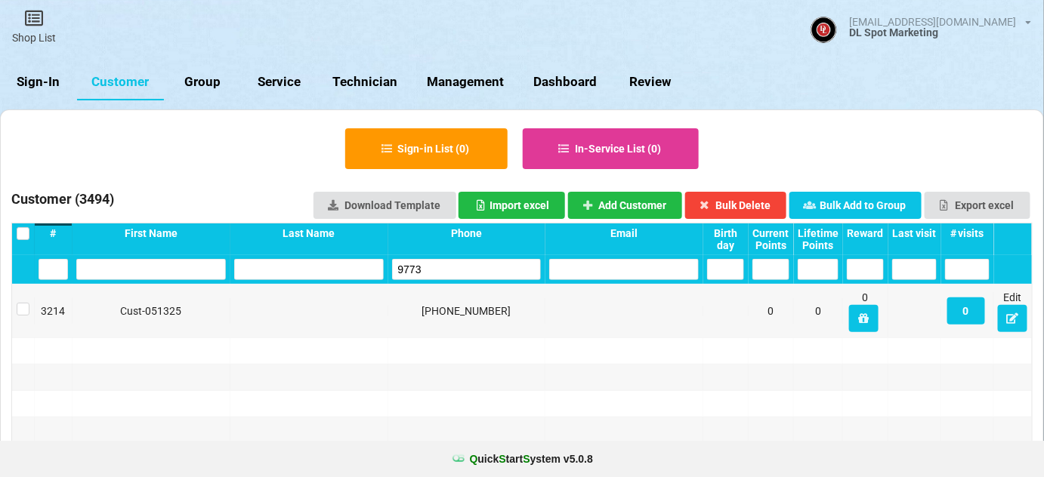
click at [435, 267] on input "9773" at bounding box center [467, 269] width 150 height 21
type input "9773"
click at [615, 193] on button "Add Customer" at bounding box center [625, 205] width 115 height 27
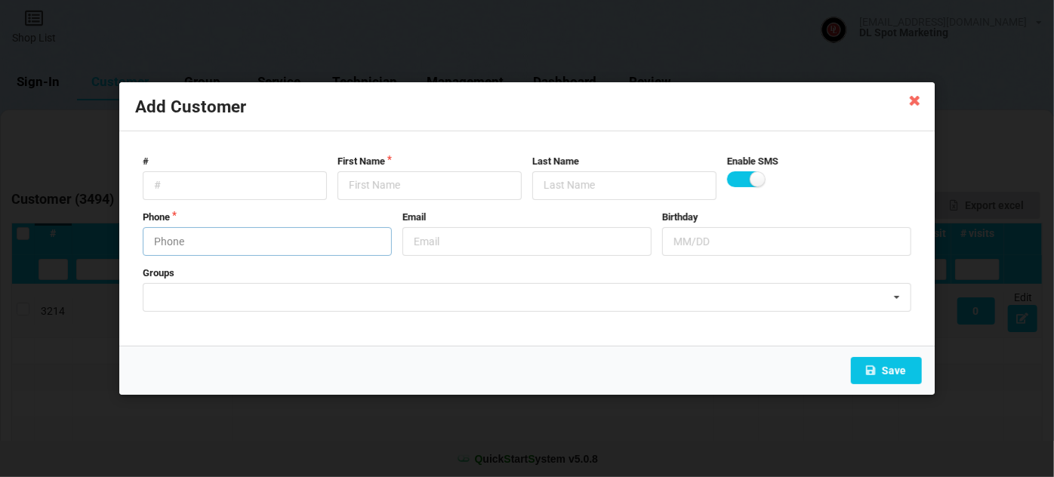
click at [264, 239] on input "text" at bounding box center [267, 241] width 249 height 29
type input "8054439773"
drag, startPoint x: 224, startPoint y: 266, endPoint x: 303, endPoint y: 233, distance: 86.0
click at [286, 242] on form "# First Name Last Name Enable SMS Phone [PHONE_NUMBER] Email Birthday Groups [P…" at bounding box center [527, 239] width 784 height 184
click at [366, 189] on input "text" at bounding box center [430, 185] width 184 height 29
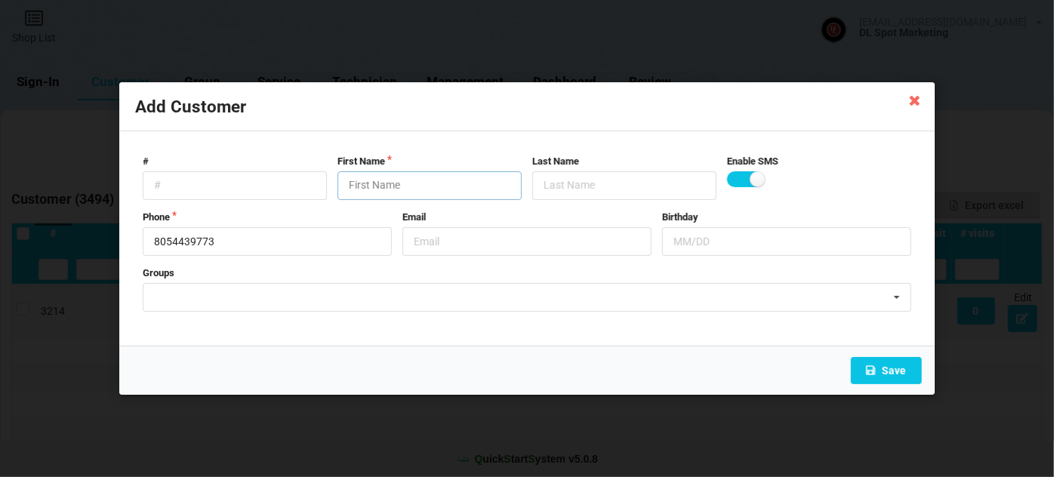
paste input "Cust-091025"
type input "Cust-091025"
click at [875, 372] on icon at bounding box center [871, 370] width 13 height 9
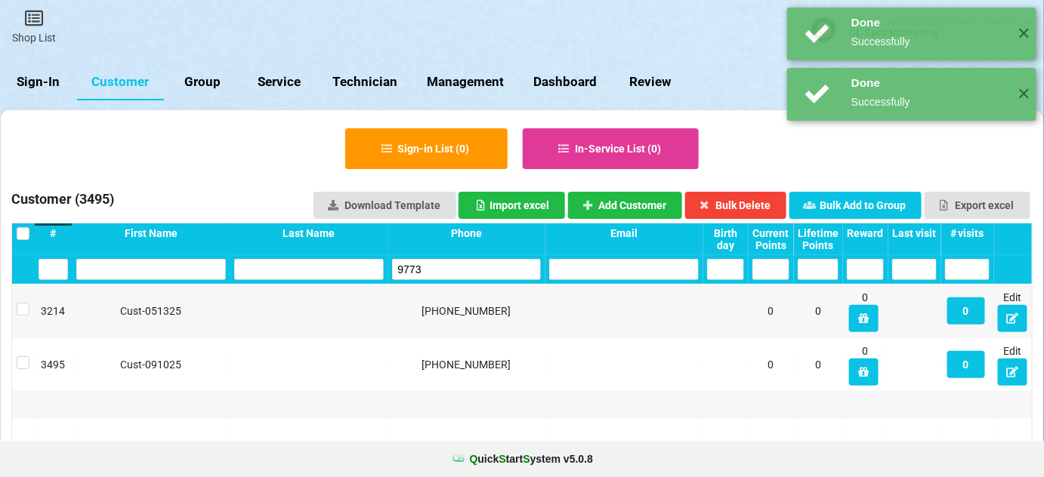
click at [444, 273] on input "9773" at bounding box center [467, 269] width 150 height 21
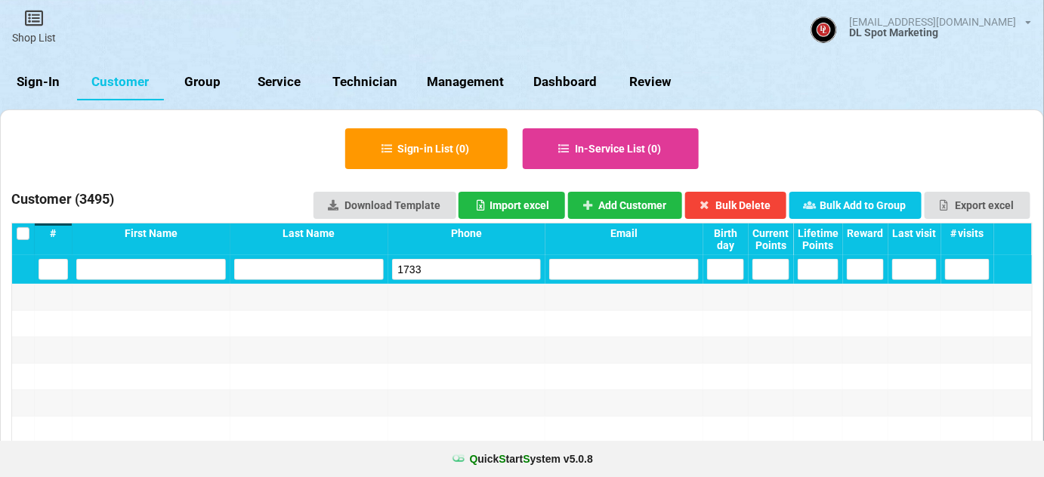
type input "1733"
click at [480, 254] on div "Phone" at bounding box center [467, 240] width 158 height 32
click at [455, 270] on input "1733" at bounding box center [467, 269] width 150 height 21
click at [616, 205] on button "Add Customer" at bounding box center [625, 205] width 115 height 27
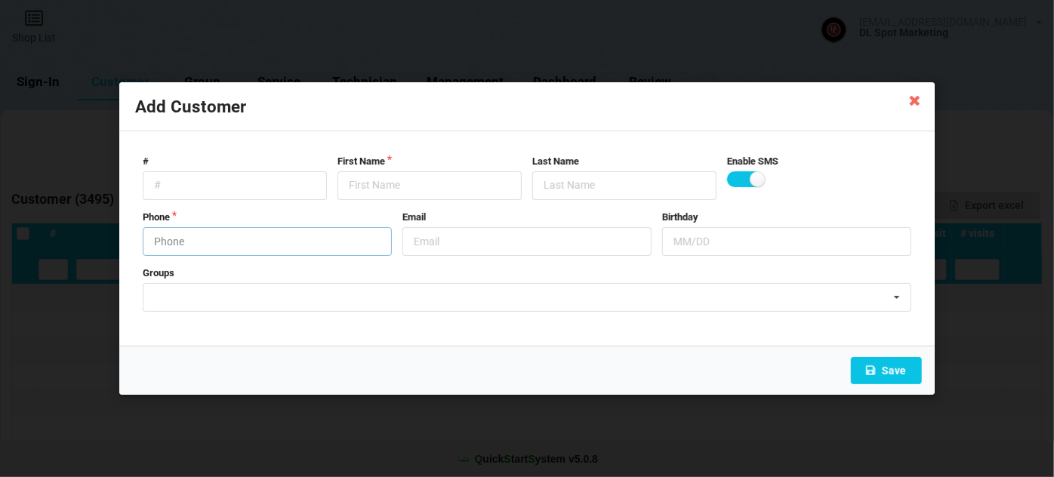
drag, startPoint x: 217, startPoint y: 239, endPoint x: 162, endPoint y: 279, distance: 67.5
click at [208, 245] on input "text" at bounding box center [267, 241] width 249 height 29
type input "7606221733"
click at [429, 191] on input "text" at bounding box center [430, 185] width 184 height 29
paste input "Cust-091025"
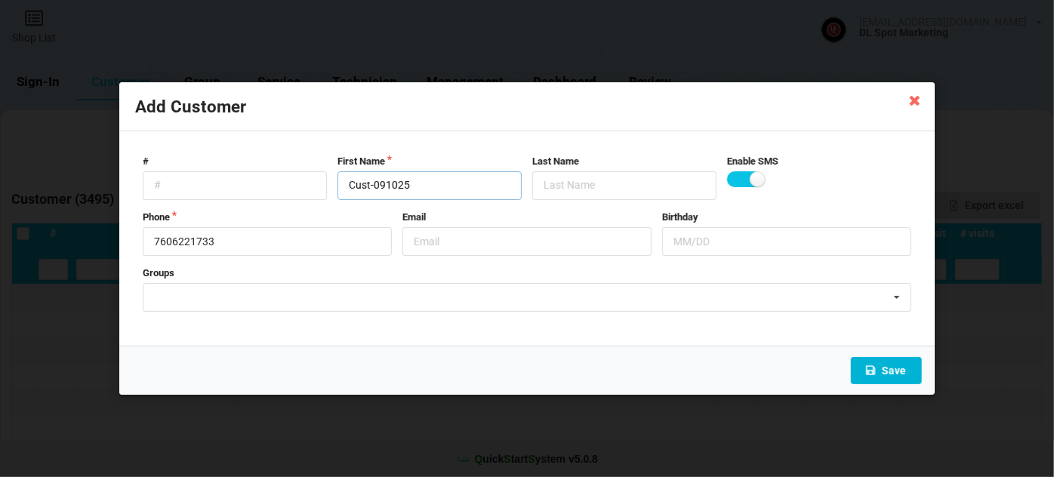
type input "Cust-091025"
click at [886, 366] on button "Save" at bounding box center [886, 370] width 71 height 27
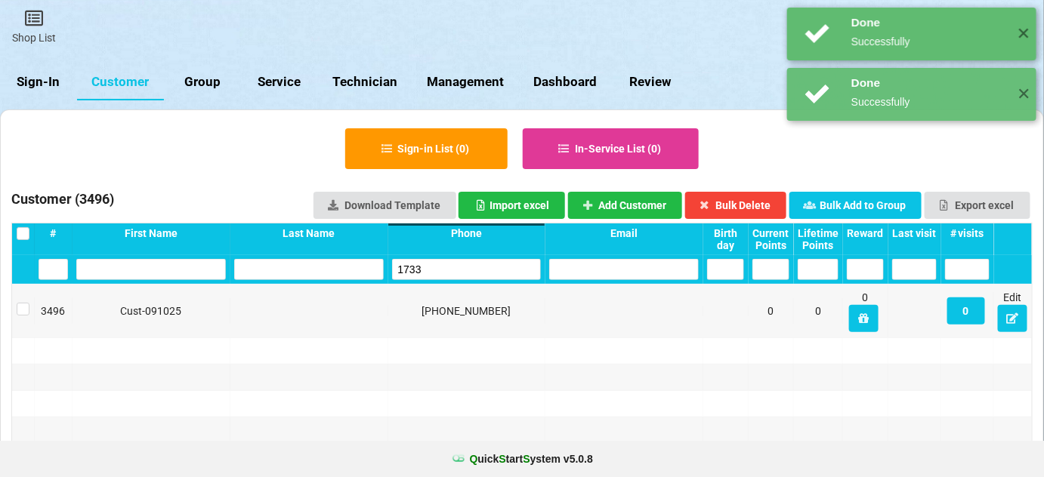
click at [437, 267] on input "1733" at bounding box center [468, 268] width 146 height 20
click at [437, 267] on input "1733" at bounding box center [467, 269] width 150 height 21
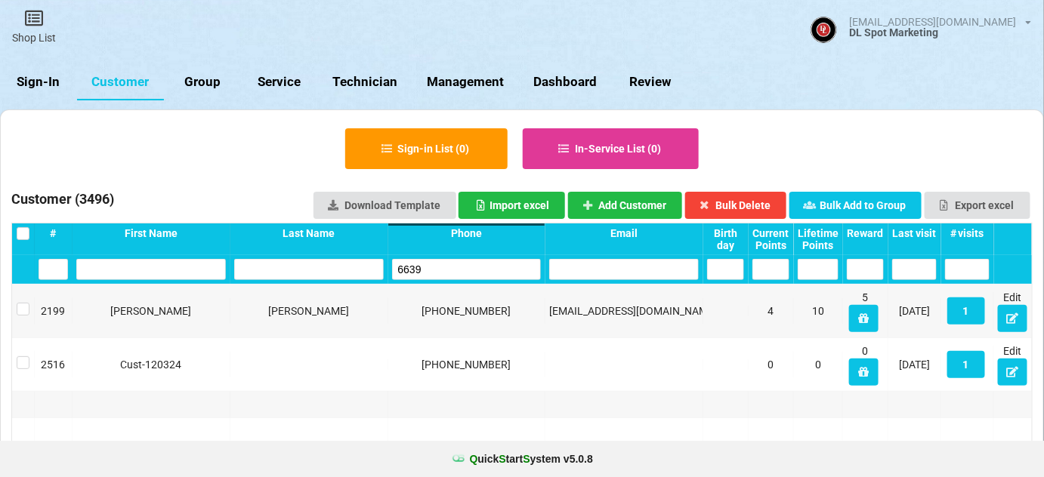
click at [448, 271] on input "6639" at bounding box center [467, 269] width 150 height 21
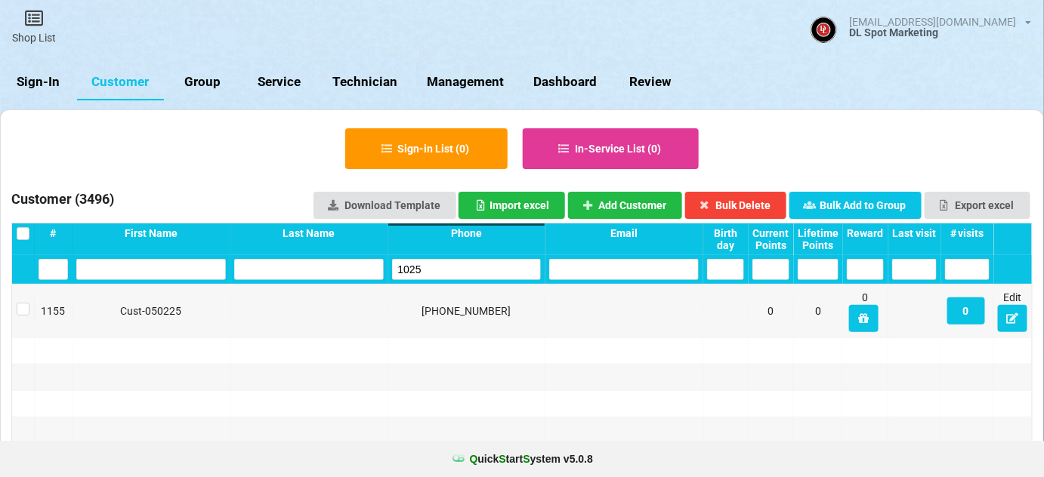
click at [437, 270] on input "1025" at bounding box center [467, 269] width 150 height 21
type input "1025"
click at [632, 208] on button "Add Customer" at bounding box center [625, 205] width 115 height 27
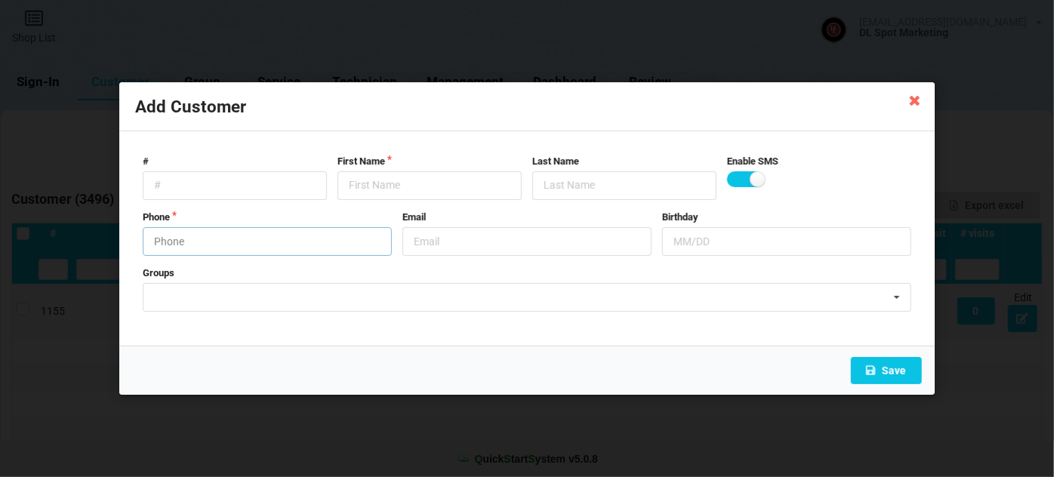
click at [255, 243] on input "text" at bounding box center [267, 241] width 249 height 29
type input "9095511025"
click at [423, 190] on input "text" at bounding box center [430, 185] width 184 height 29
paste input "Cust-091025"
type input "Cust-091025"
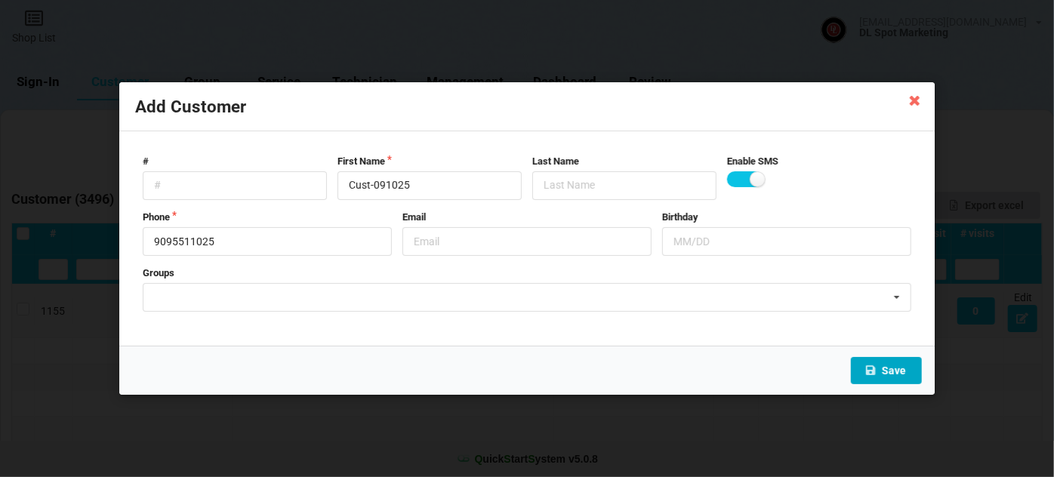
click at [892, 370] on button "Save" at bounding box center [886, 370] width 71 height 27
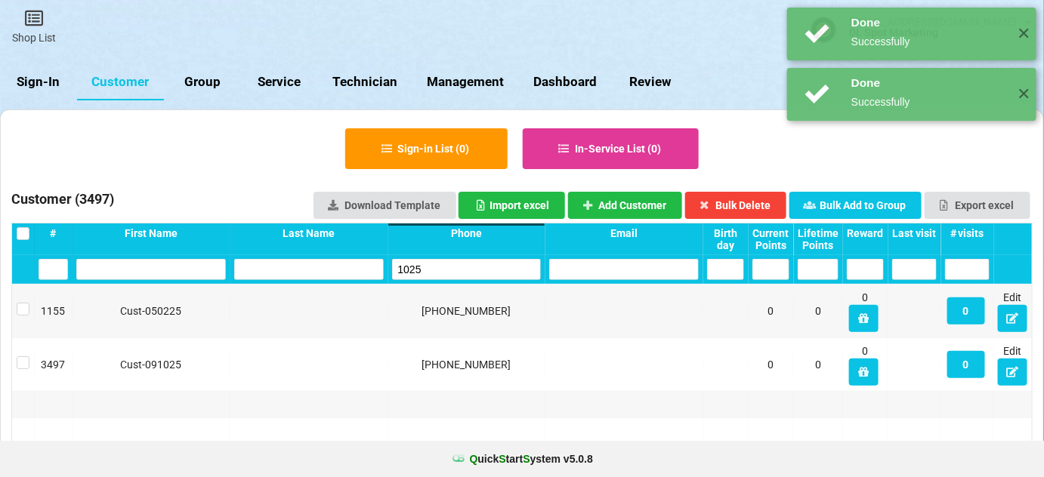
click at [447, 270] on input "1025" at bounding box center [467, 269] width 150 height 21
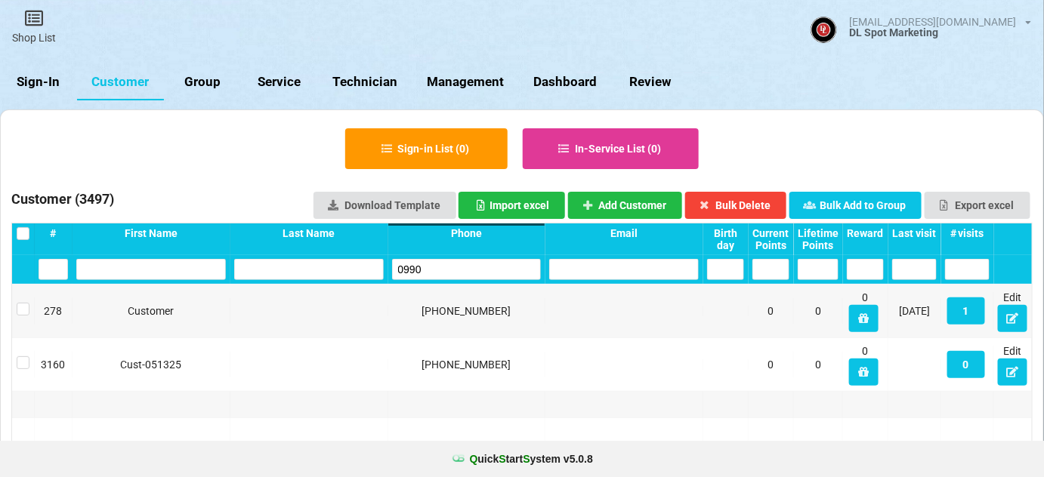
click at [440, 262] on input "0990" at bounding box center [467, 269] width 150 height 21
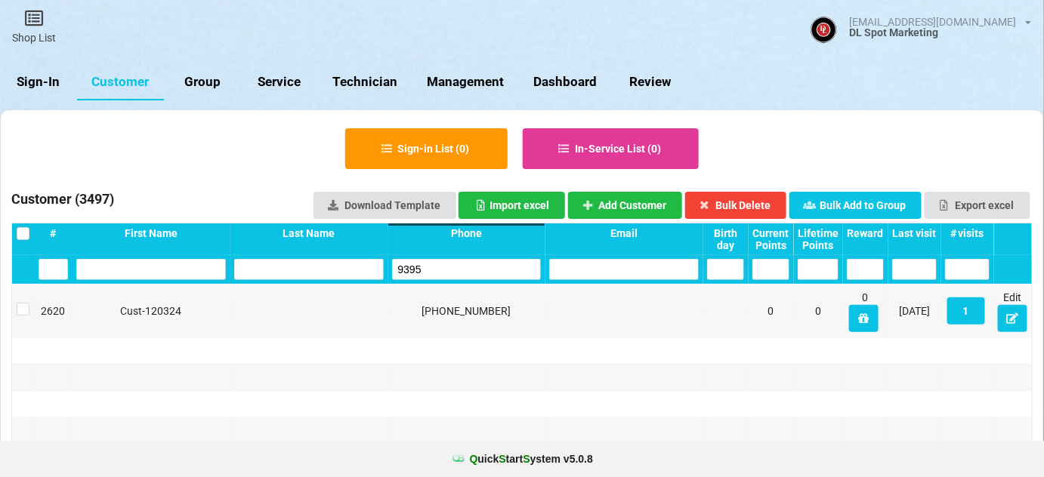
click at [435, 273] on input "9395" at bounding box center [467, 269] width 150 height 21
type input "9395"
click at [660, 204] on button "Add Customer" at bounding box center [625, 205] width 115 height 27
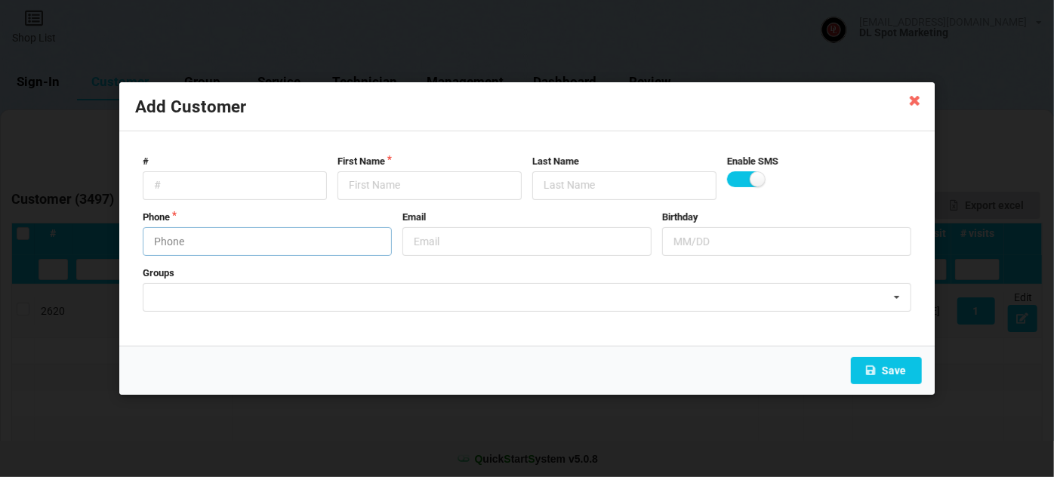
click at [208, 237] on input "text" at bounding box center [267, 241] width 249 height 29
type input "9512089395"
click at [384, 176] on input "text" at bounding box center [430, 185] width 184 height 29
paste input "Cust-091025"
type input "Cust-091025"
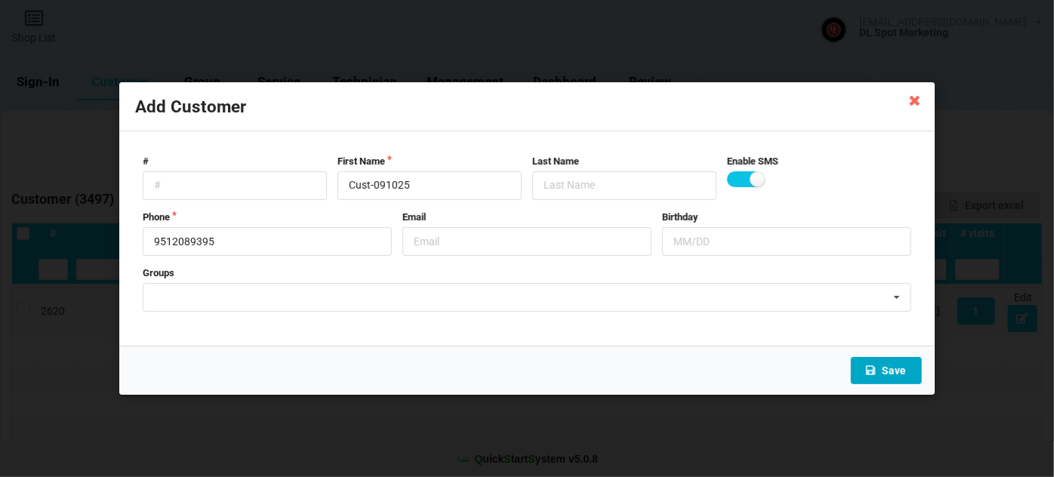
click at [884, 364] on button "Save" at bounding box center [886, 370] width 71 height 27
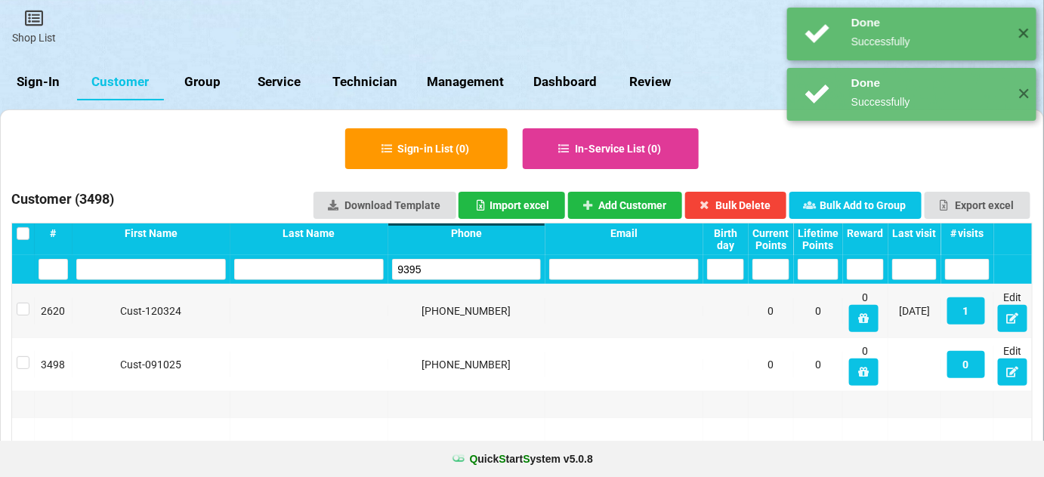
click at [449, 277] on input "9395" at bounding box center [467, 269] width 150 height 21
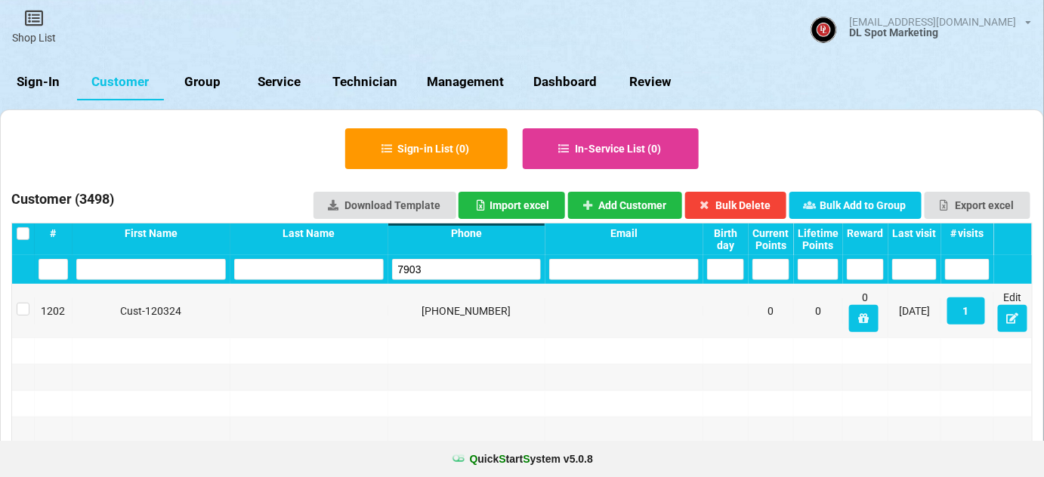
click at [447, 273] on input "7903" at bounding box center [467, 269] width 150 height 21
click at [430, 273] on input "2283" at bounding box center [467, 269] width 150 height 21
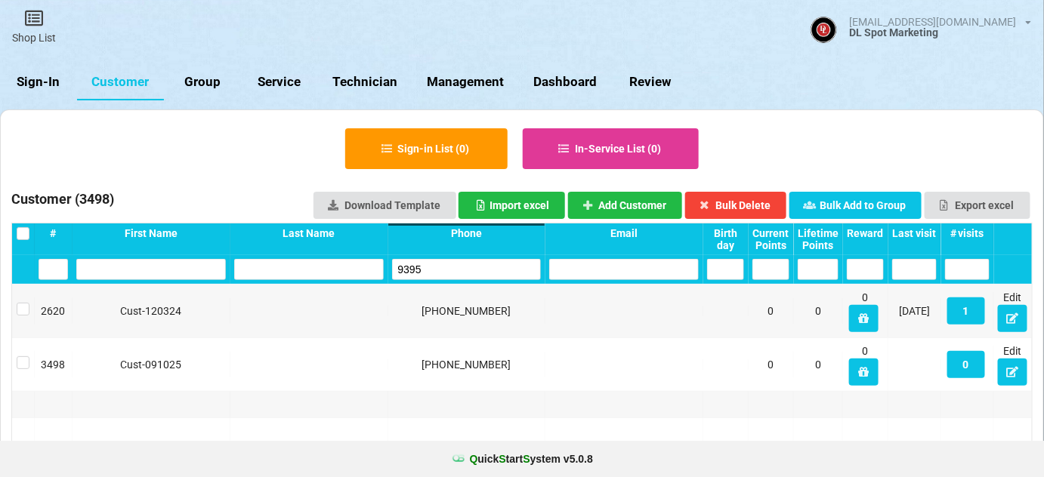
click at [444, 266] on input "9395" at bounding box center [467, 269] width 150 height 21
click at [443, 266] on input "9395" at bounding box center [467, 269] width 150 height 21
click at [437, 269] on input "0990" at bounding box center [467, 269] width 150 height 21
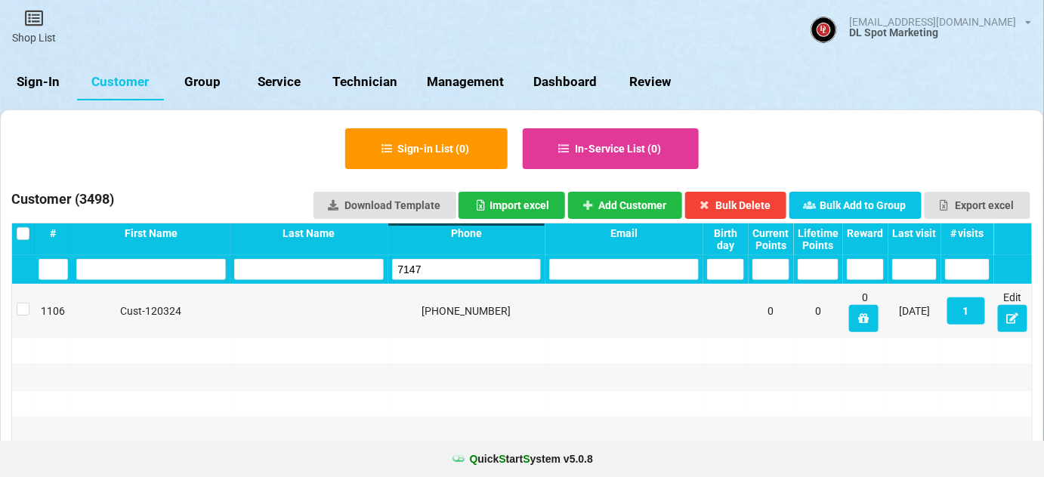
click at [440, 271] on input "7147" at bounding box center [467, 269] width 150 height 21
click at [441, 271] on input "7147" at bounding box center [467, 269] width 150 height 21
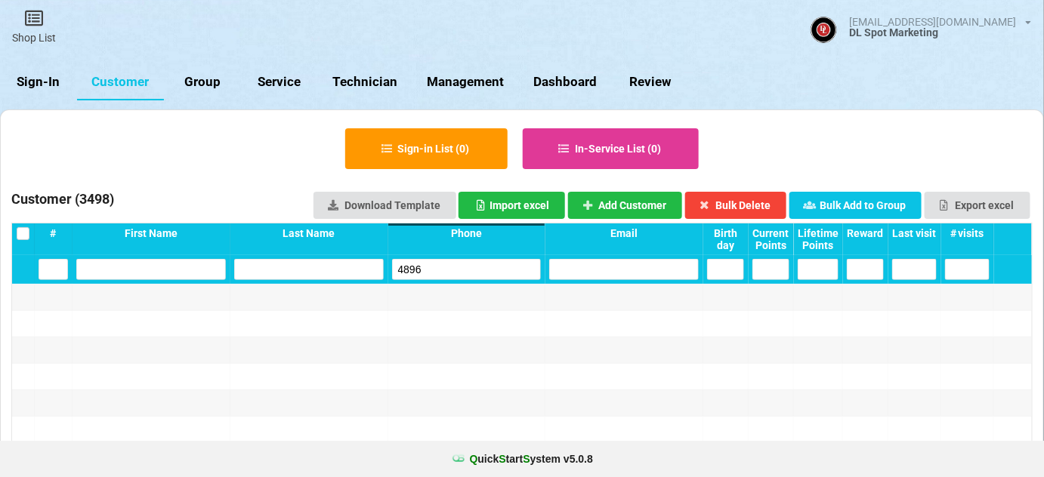
click at [461, 270] on input "4896" at bounding box center [467, 269] width 150 height 21
type input "4896"
click at [636, 198] on button "Add Customer" at bounding box center [625, 205] width 115 height 27
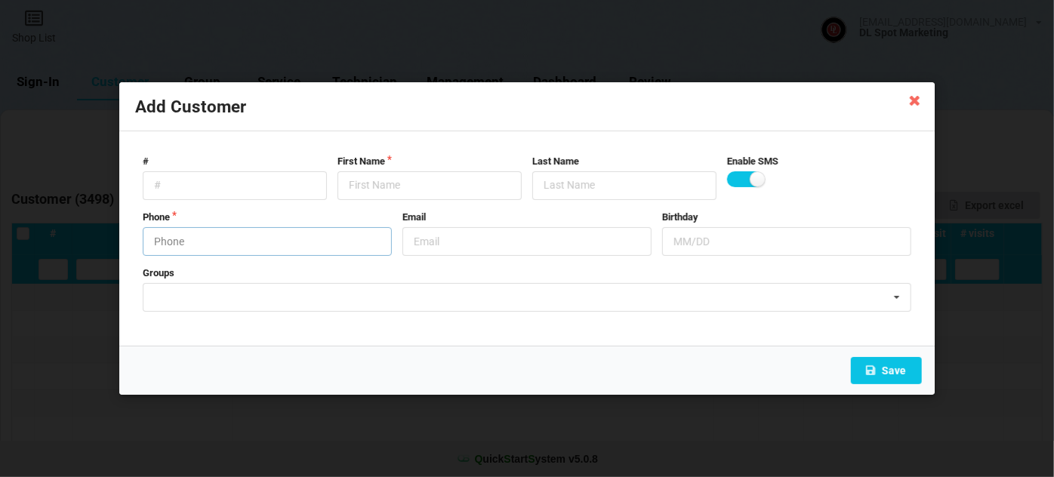
click at [228, 243] on input "text" at bounding box center [267, 241] width 249 height 29
type input "7029644896"
click at [371, 183] on input "text" at bounding box center [430, 185] width 184 height 29
paste input "Cust-091025"
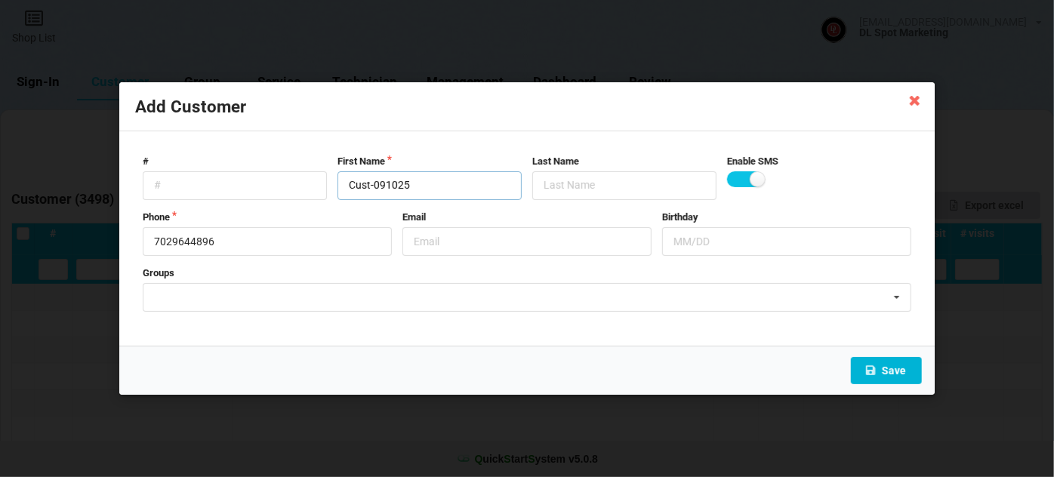
type input "Cust-091025"
click at [888, 365] on button "Save" at bounding box center [886, 370] width 71 height 27
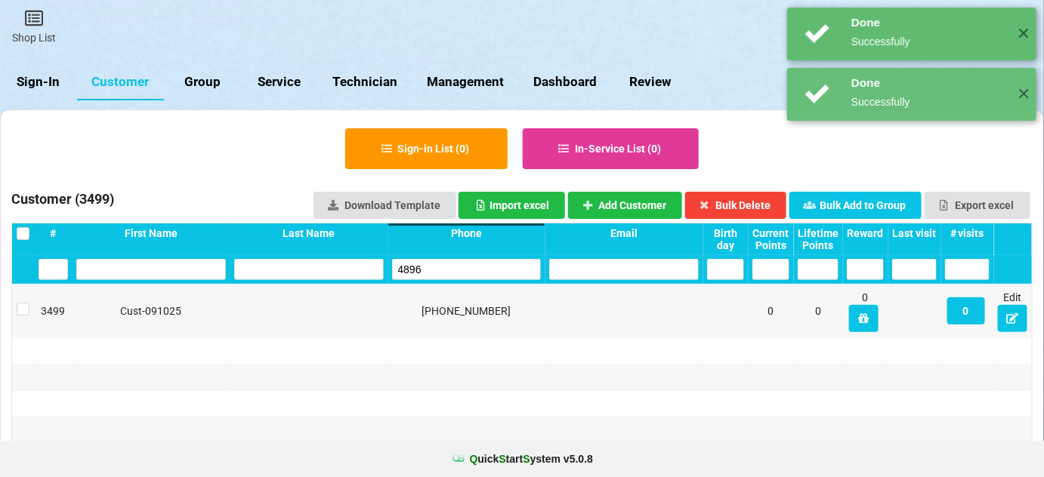
click at [455, 271] on input "4896" at bounding box center [467, 269] width 150 height 21
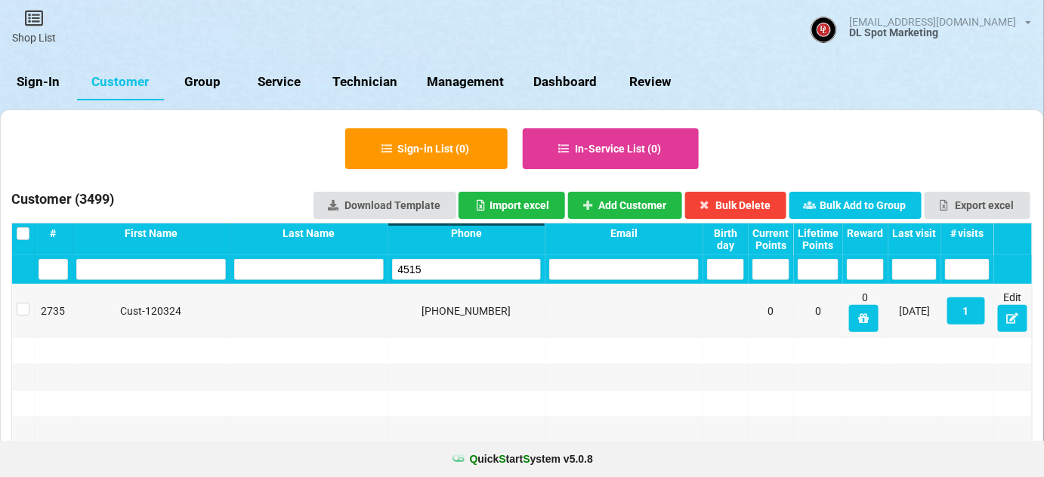
click at [472, 264] on input "4515" at bounding box center [467, 269] width 150 height 21
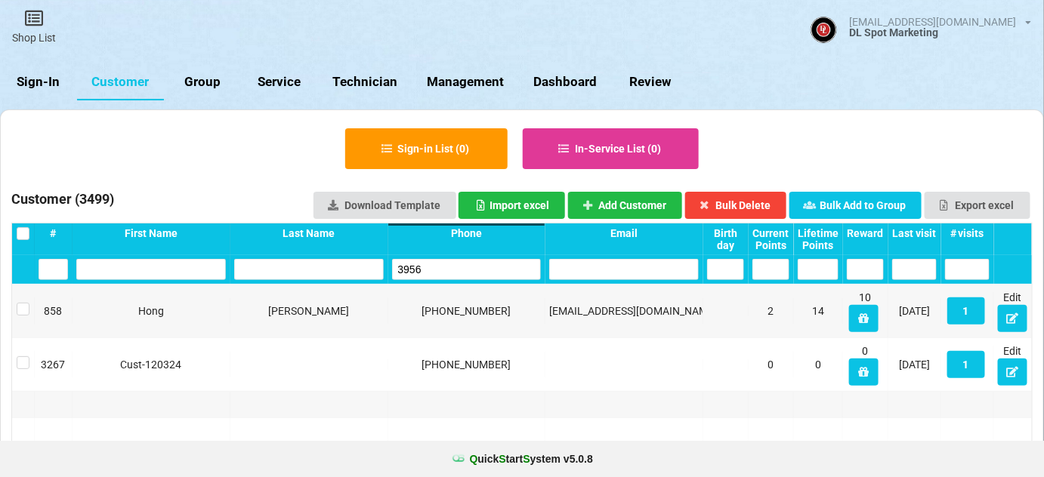
click at [446, 269] on input "3956" at bounding box center [467, 269] width 150 height 21
click at [442, 270] on input "9395" at bounding box center [467, 269] width 150 height 21
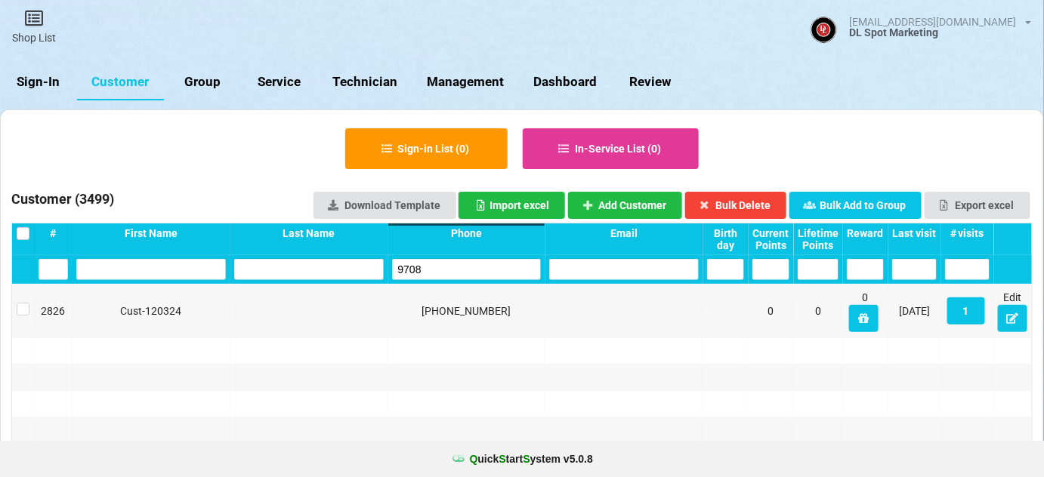
click at [442, 270] on input "9708" at bounding box center [467, 269] width 150 height 21
click at [442, 270] on input "8142" at bounding box center [467, 269] width 150 height 21
click at [442, 270] on input "5581" at bounding box center [467, 269] width 150 height 21
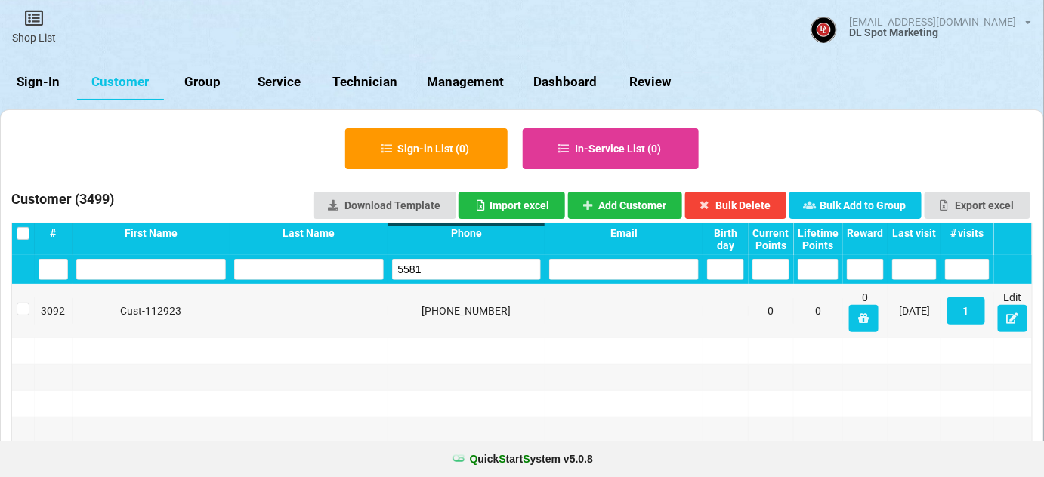
click at [442, 270] on input "5581" at bounding box center [467, 269] width 150 height 21
type input "5581"
click at [611, 202] on button "Add Customer" at bounding box center [625, 205] width 115 height 27
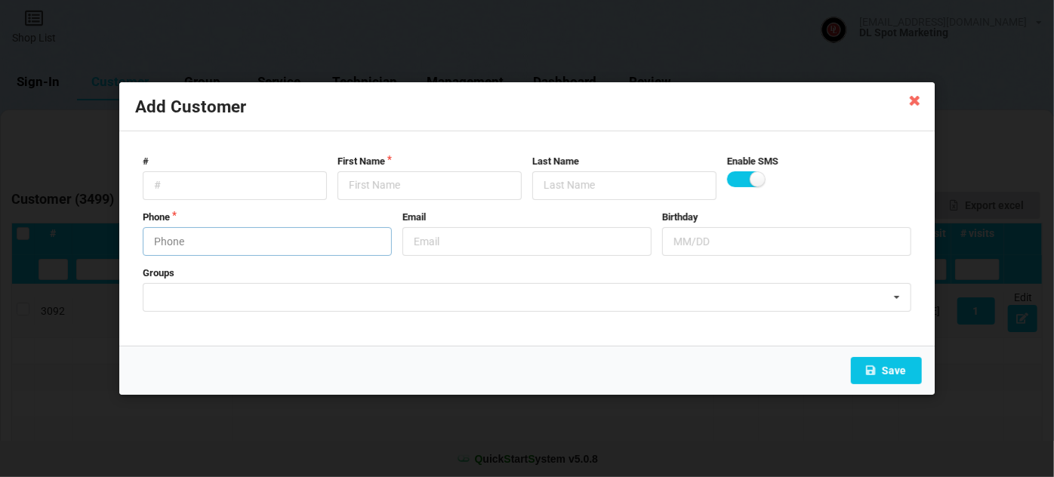
click at [229, 231] on input "text" at bounding box center [267, 241] width 249 height 29
type input "7608455581"
click at [386, 190] on input "text" at bounding box center [430, 185] width 184 height 29
paste input "Cust-091025"
type input "Cust-091025"
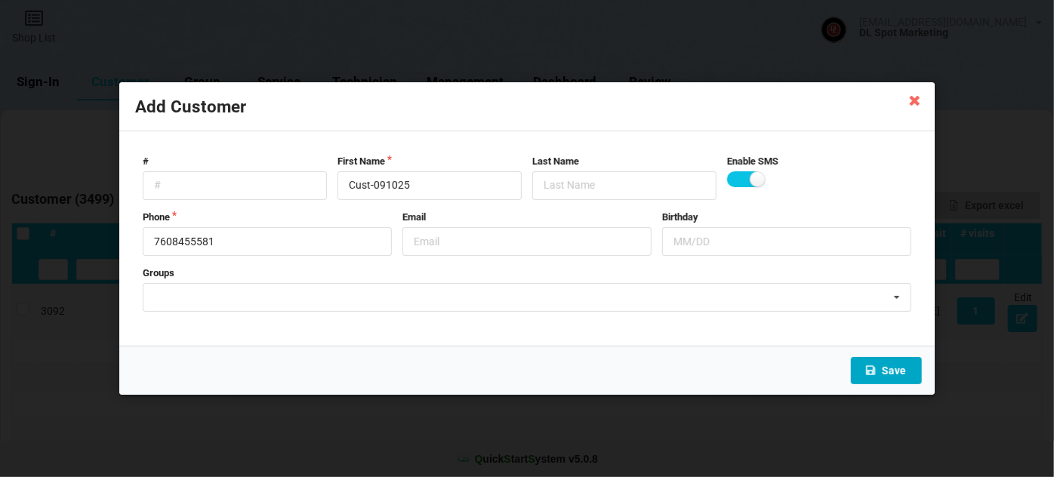
click at [878, 368] on icon at bounding box center [871, 370] width 13 height 9
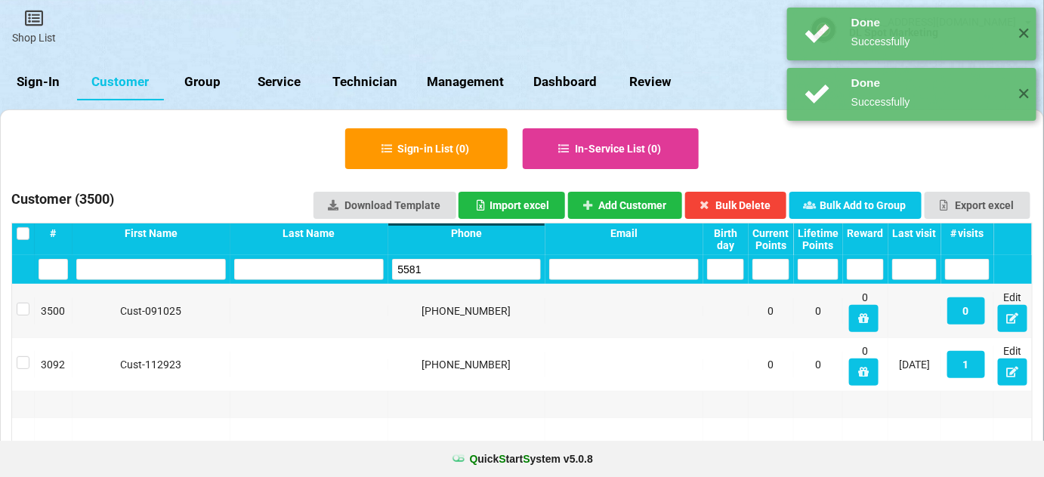
click at [449, 273] on input "5581" at bounding box center [467, 269] width 150 height 21
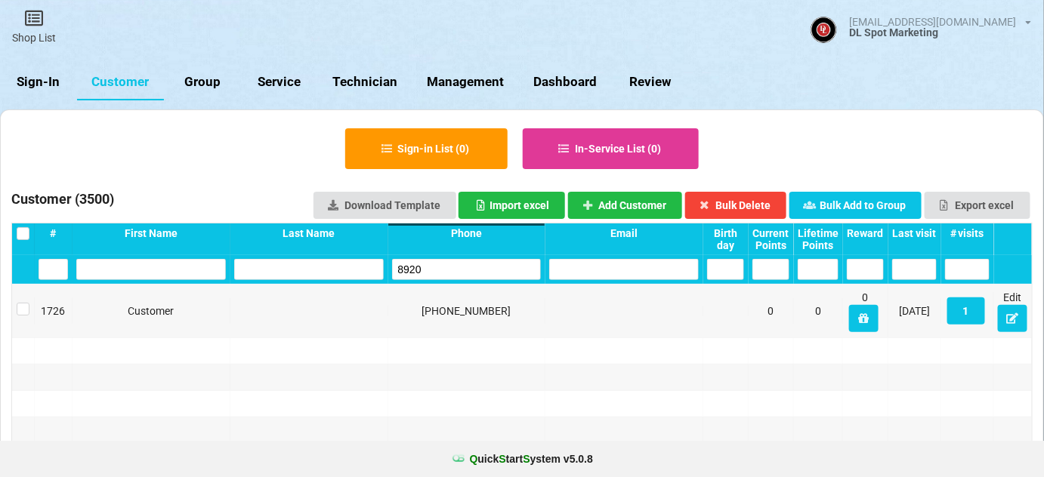
click at [446, 274] on input "8920" at bounding box center [467, 269] width 150 height 21
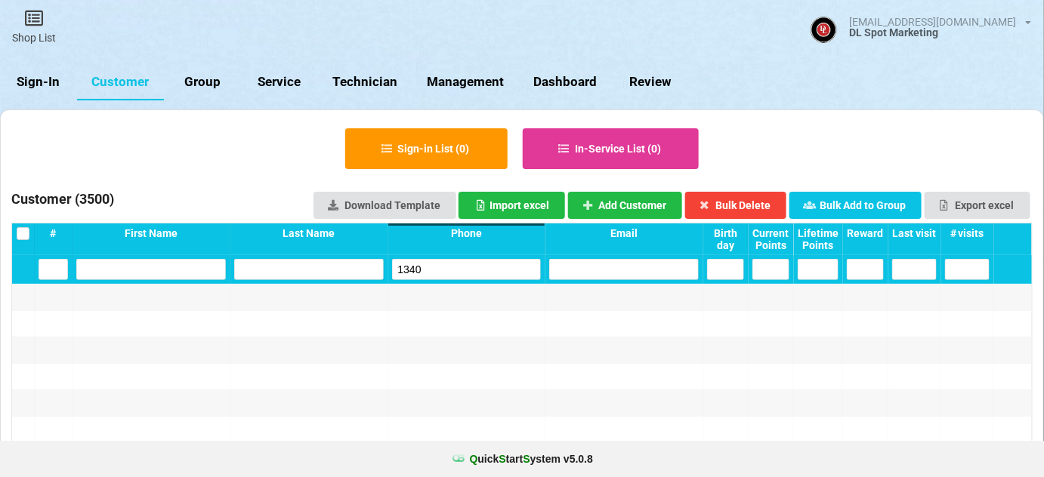
click at [445, 274] on input "1340" at bounding box center [467, 269] width 150 height 21
type input "1340"
click at [633, 204] on button "Add Customer" at bounding box center [625, 205] width 115 height 27
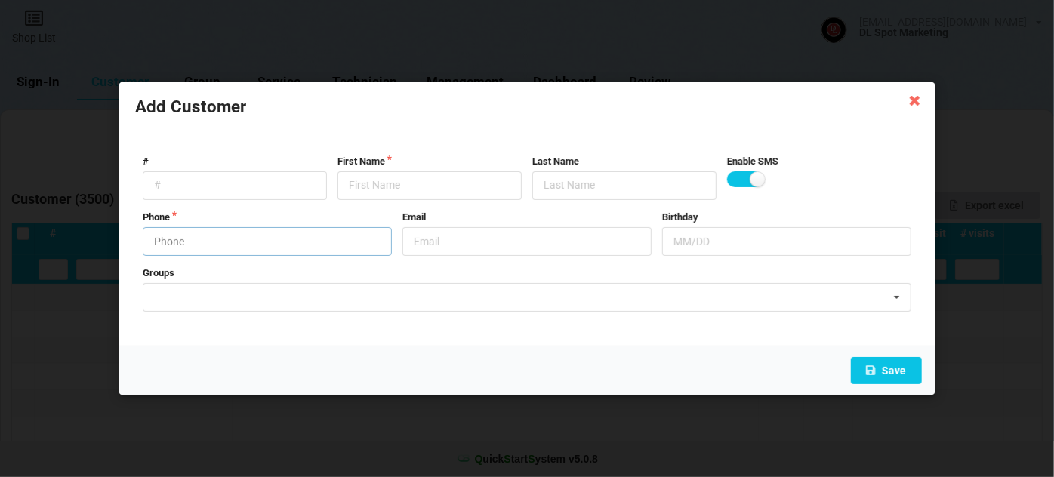
click at [243, 248] on input "text" at bounding box center [267, 241] width 249 height 29
type input "2094861340"
click at [406, 177] on input "text" at bounding box center [430, 185] width 184 height 29
paste input "Cust-091025"
type input "Cust-091025"
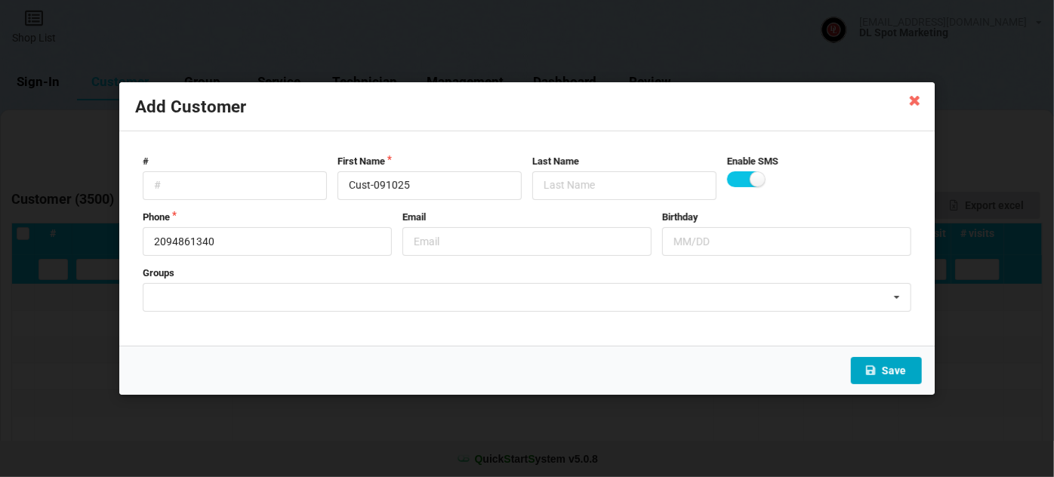
click at [903, 371] on button "Save" at bounding box center [886, 370] width 71 height 27
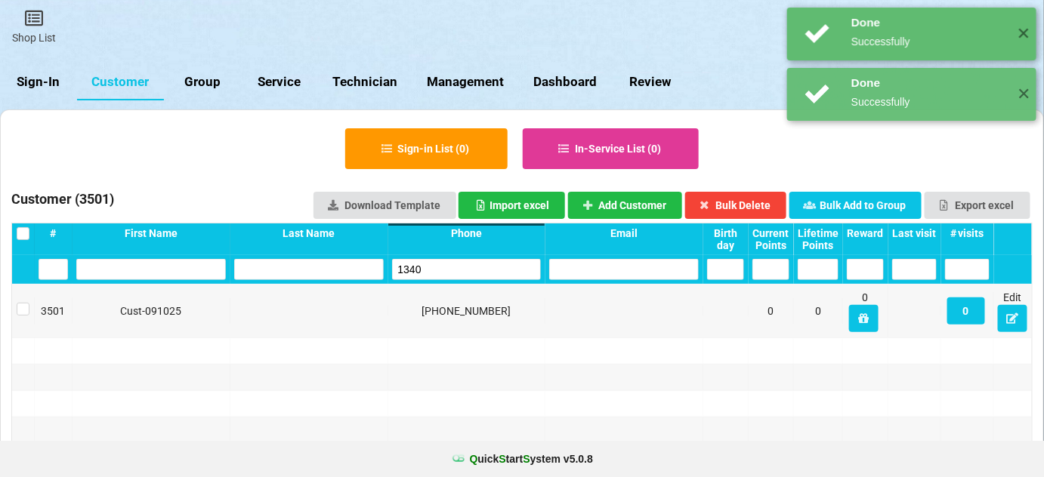
click at [455, 271] on input "1340" at bounding box center [467, 269] width 150 height 21
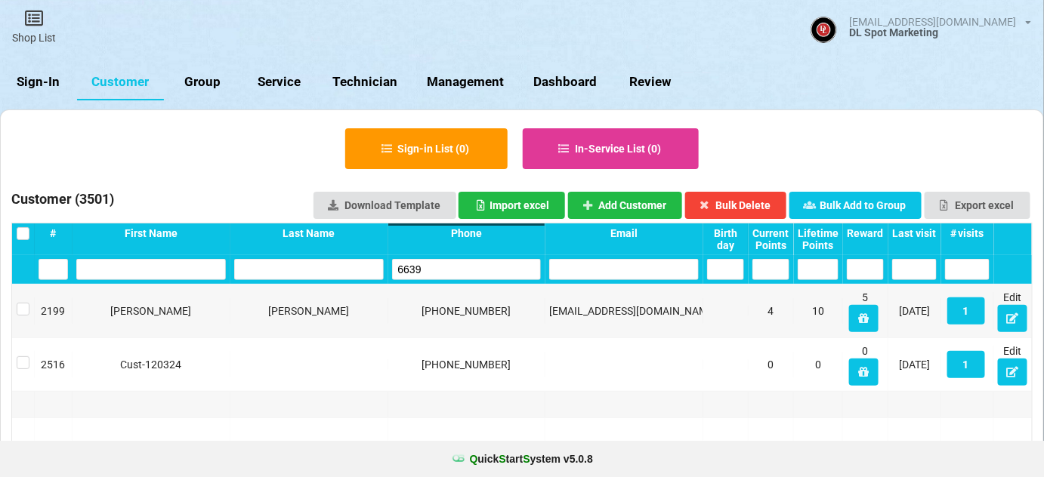
click at [440, 267] on input "6639" at bounding box center [467, 269] width 150 height 21
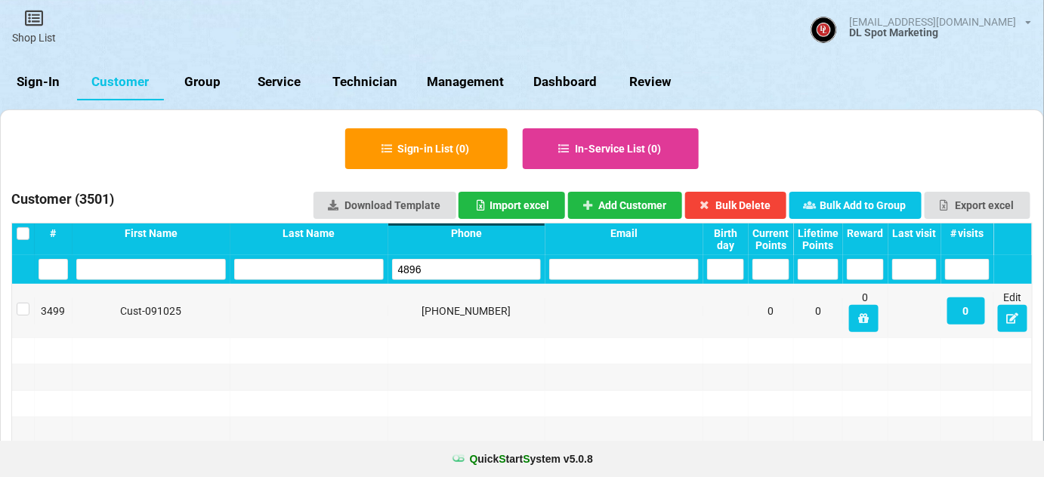
click at [440, 267] on input "4896" at bounding box center [467, 269] width 150 height 21
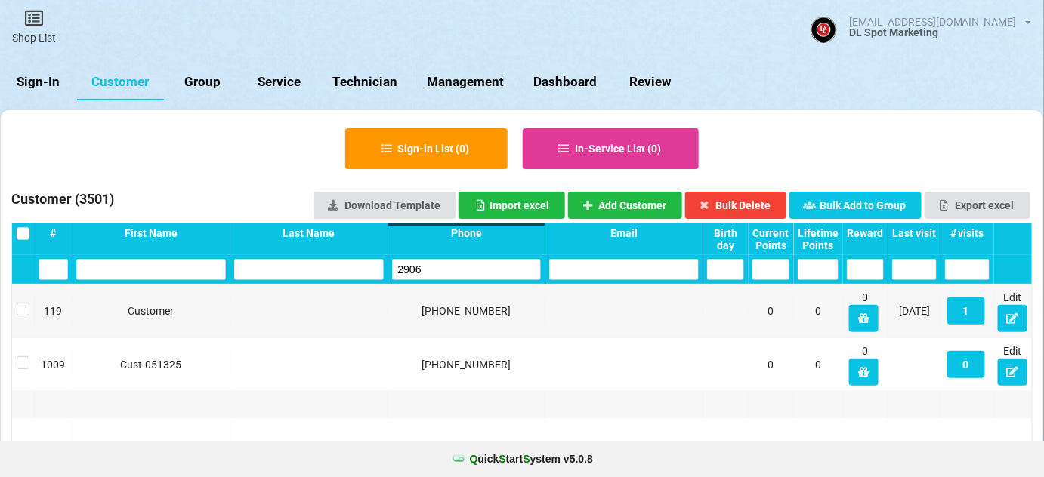
click at [440, 267] on input "2906" at bounding box center [467, 269] width 150 height 21
type input "2906"
click at [647, 205] on button "Add Customer" at bounding box center [623, 206] width 112 height 26
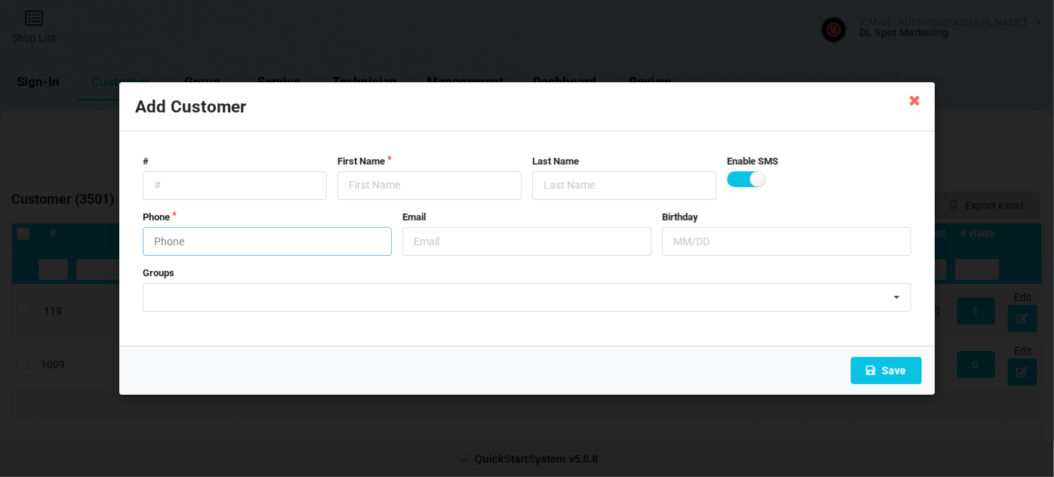
click at [242, 247] on input "text" at bounding box center [267, 241] width 249 height 29
type input "7143632906"
click at [353, 185] on input "text" at bounding box center [430, 185] width 184 height 29
paste input "Cust-091025"
type input "Cust-091025"
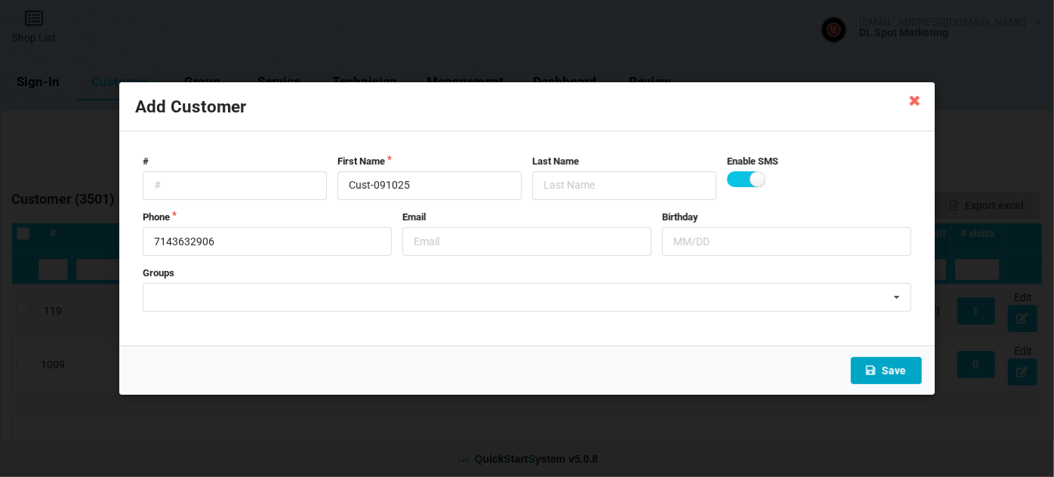
click at [902, 372] on button "Save" at bounding box center [886, 370] width 71 height 27
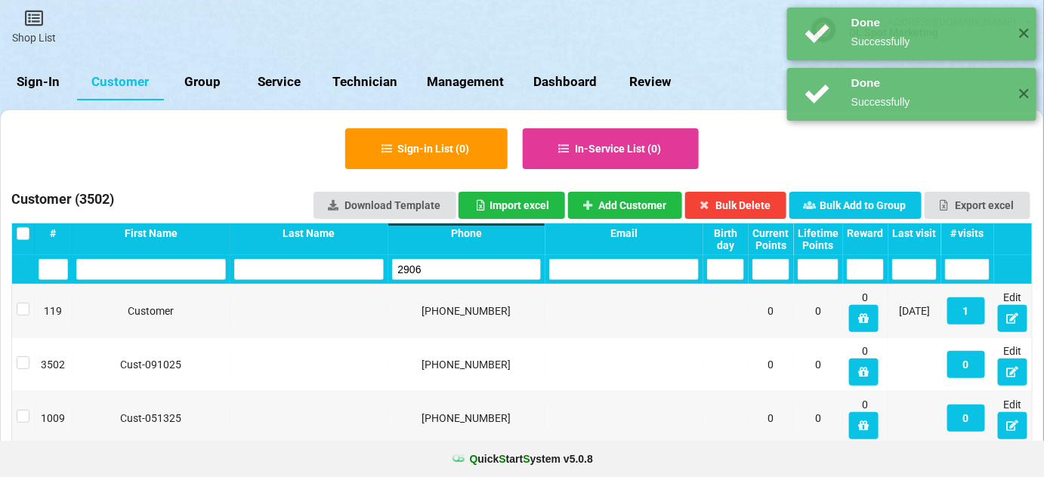
click at [458, 273] on input "2906" at bounding box center [467, 269] width 150 height 21
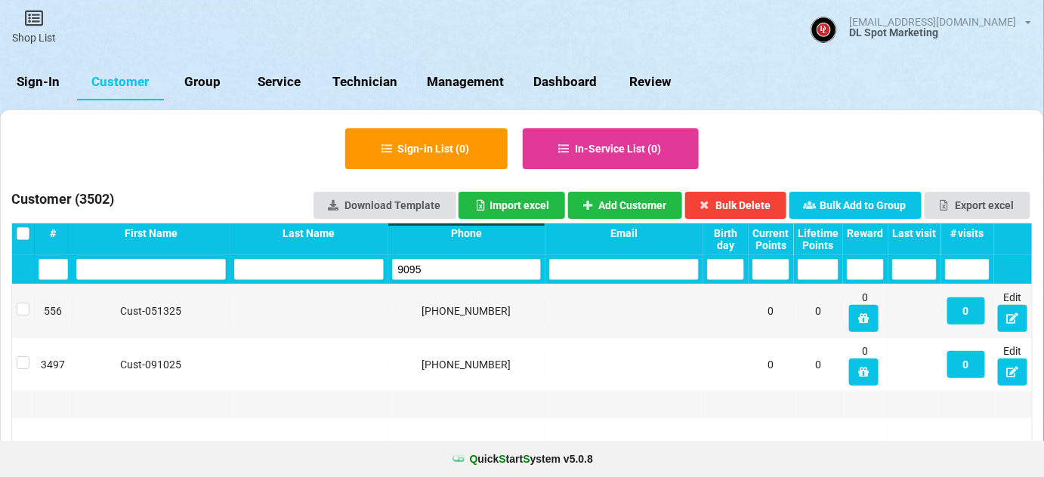
click at [455, 271] on input "9095" at bounding box center [467, 269] width 150 height 21
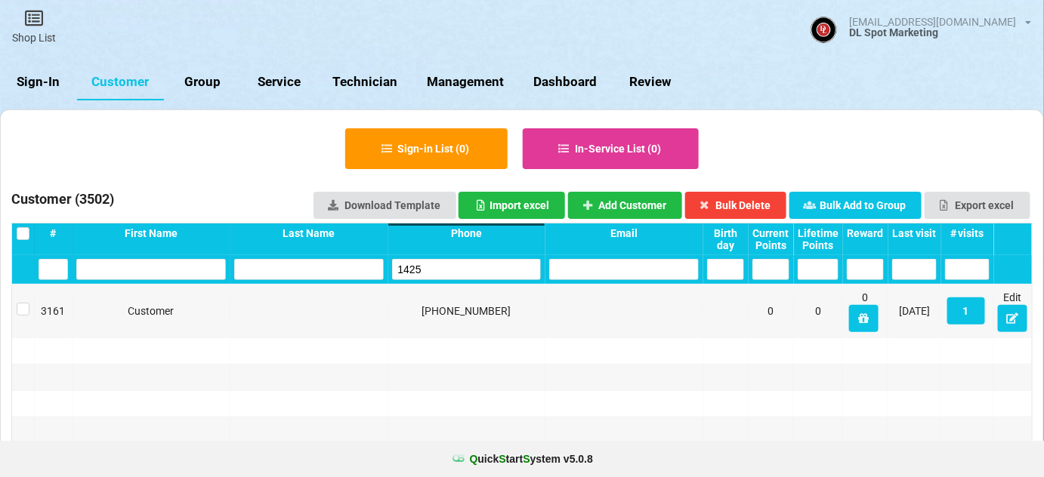
click at [455, 271] on input "1425" at bounding box center [467, 269] width 150 height 21
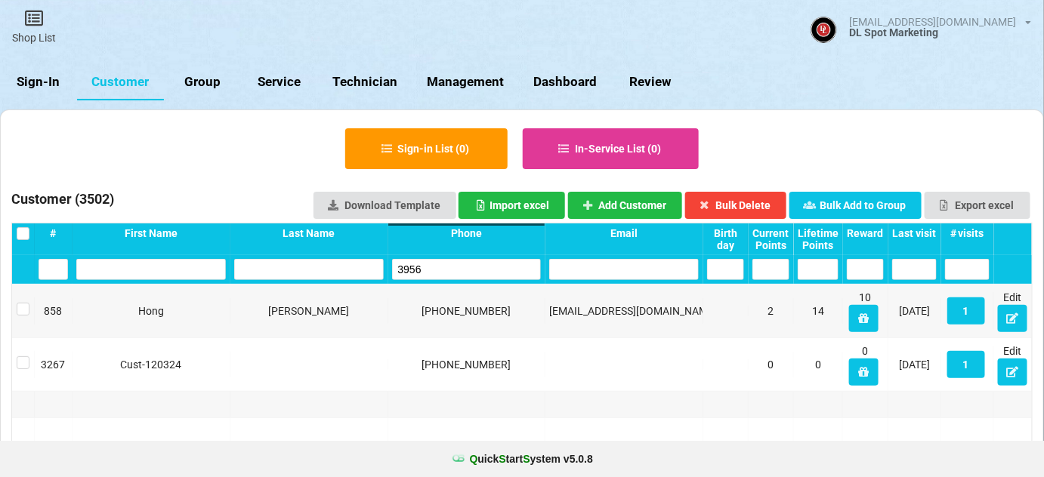
click at [455, 271] on input "3956" at bounding box center [467, 269] width 150 height 21
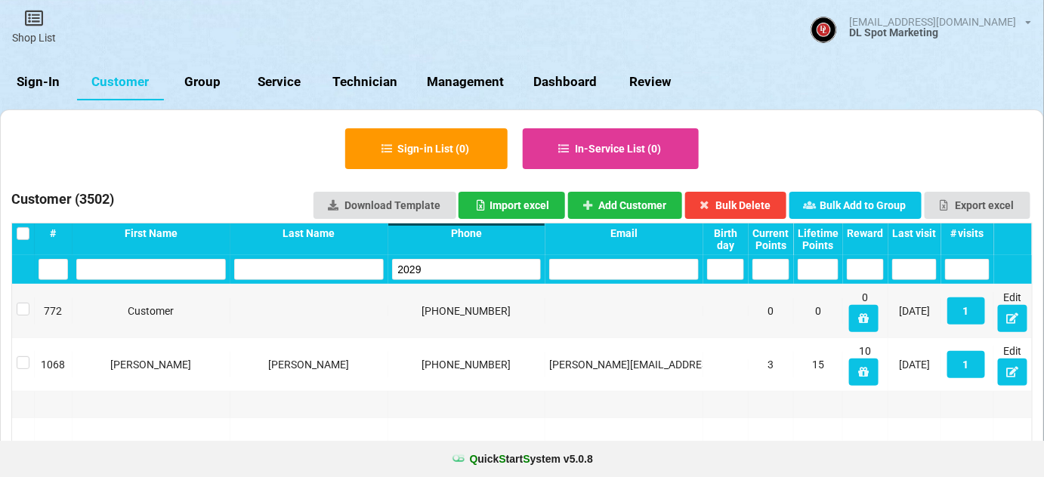
click at [443, 267] on input "2029" at bounding box center [467, 269] width 150 height 21
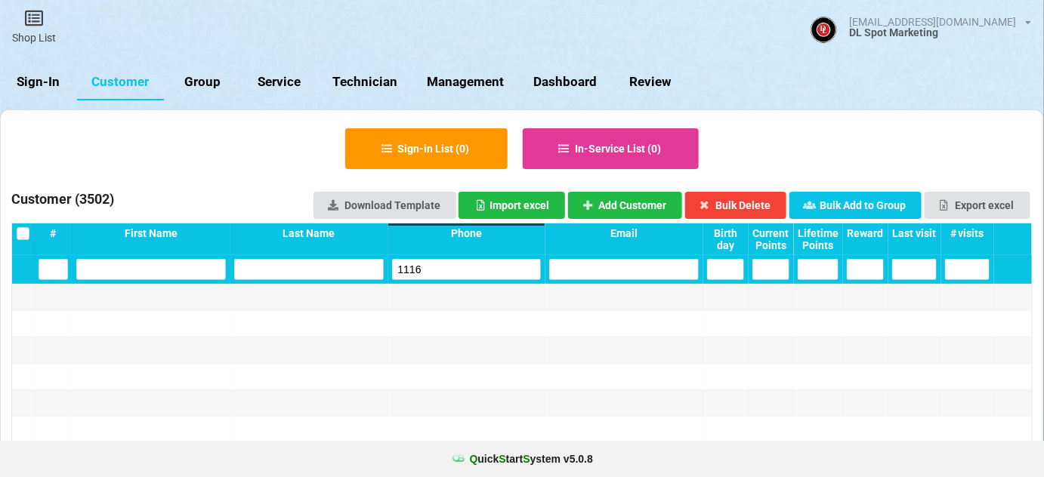
click at [443, 267] on input "1116" at bounding box center [467, 269] width 150 height 21
type input "1116"
click at [619, 207] on button "Add Customer" at bounding box center [625, 205] width 115 height 27
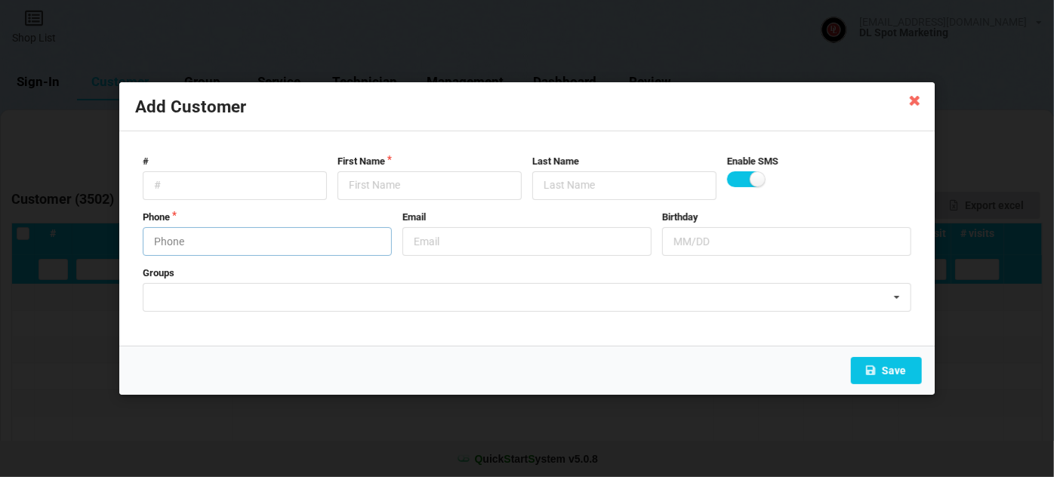
click at [239, 243] on input "text" at bounding box center [267, 241] width 249 height 29
type input "7143561116"
click at [375, 181] on input "text" at bounding box center [430, 185] width 184 height 29
paste input "Cust-091025"
type input "Cust-091025"
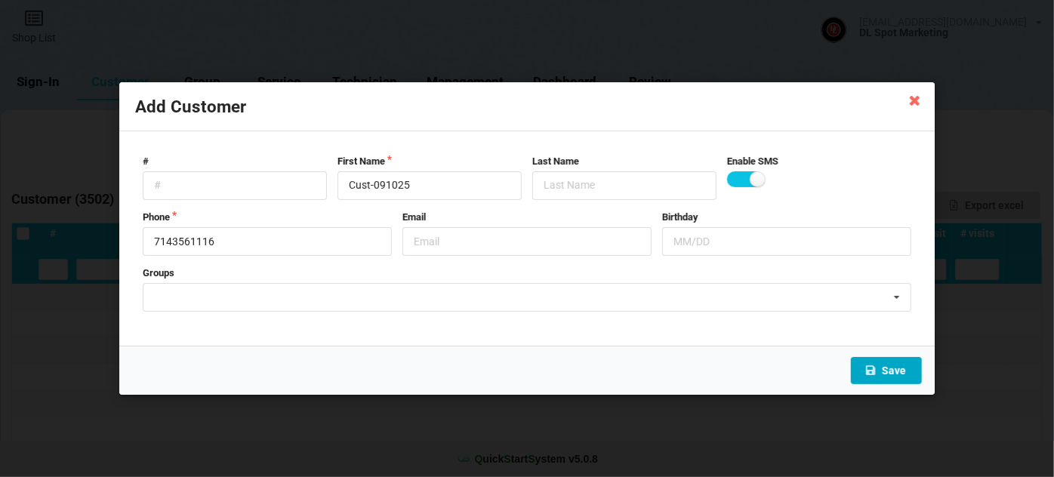
click at [886, 366] on button "Save" at bounding box center [886, 370] width 71 height 27
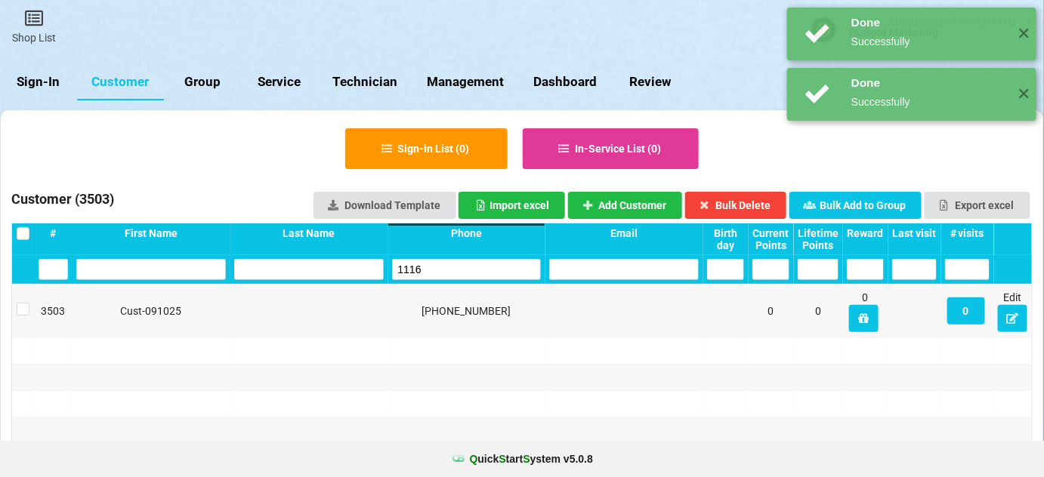
click at [440, 270] on input "1116" at bounding box center [467, 269] width 150 height 21
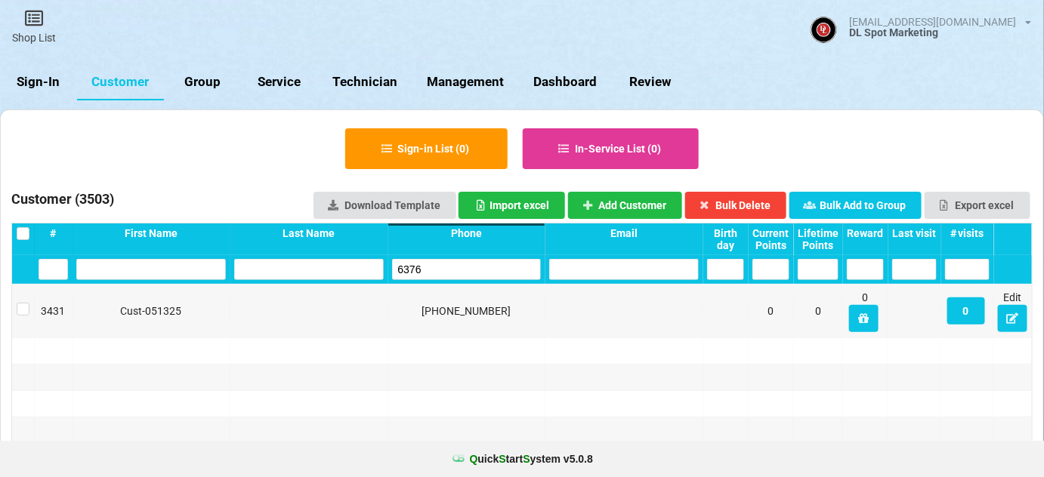
click at [447, 265] on input "6376" at bounding box center [467, 269] width 150 height 21
click at [443, 265] on input "6376" at bounding box center [467, 269] width 150 height 21
click at [445, 269] on input "6376" at bounding box center [467, 269] width 150 height 21
click at [446, 269] on input "6376" at bounding box center [467, 269] width 150 height 21
click at [435, 271] on input "1104" at bounding box center [467, 269] width 150 height 21
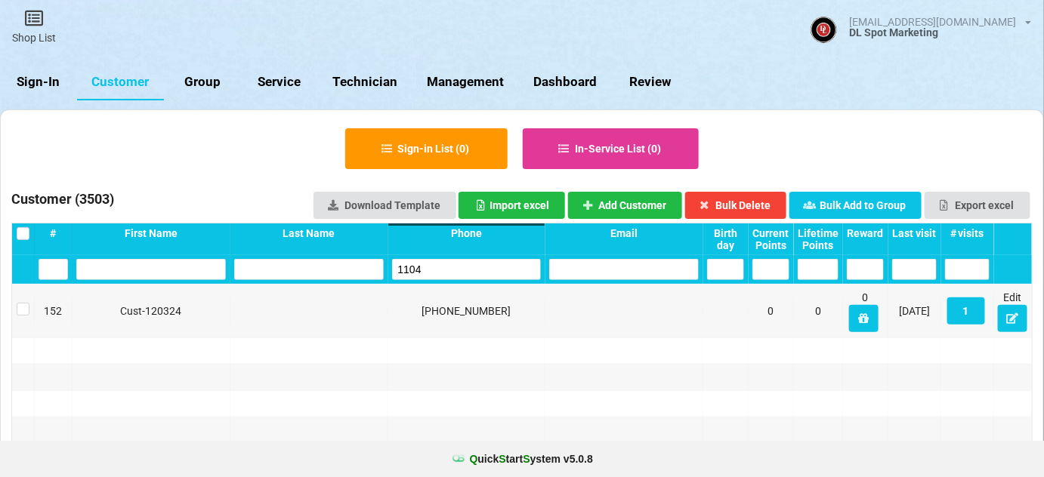
click at [436, 271] on input "1104" at bounding box center [467, 269] width 150 height 21
click at [441, 270] on input "1792" at bounding box center [467, 269] width 150 height 21
click at [441, 273] on input "1792" at bounding box center [467, 269] width 150 height 21
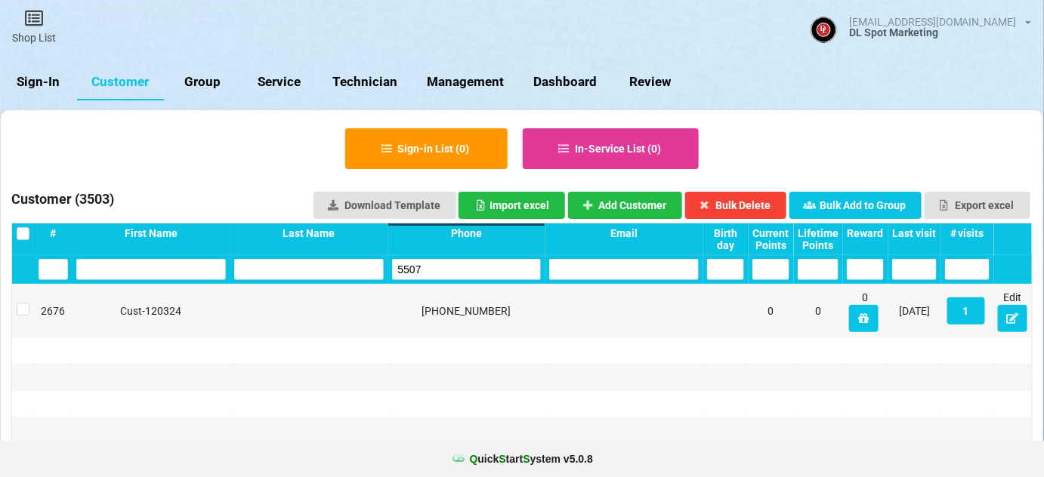
click at [429, 269] on input "5507" at bounding box center [467, 269] width 150 height 21
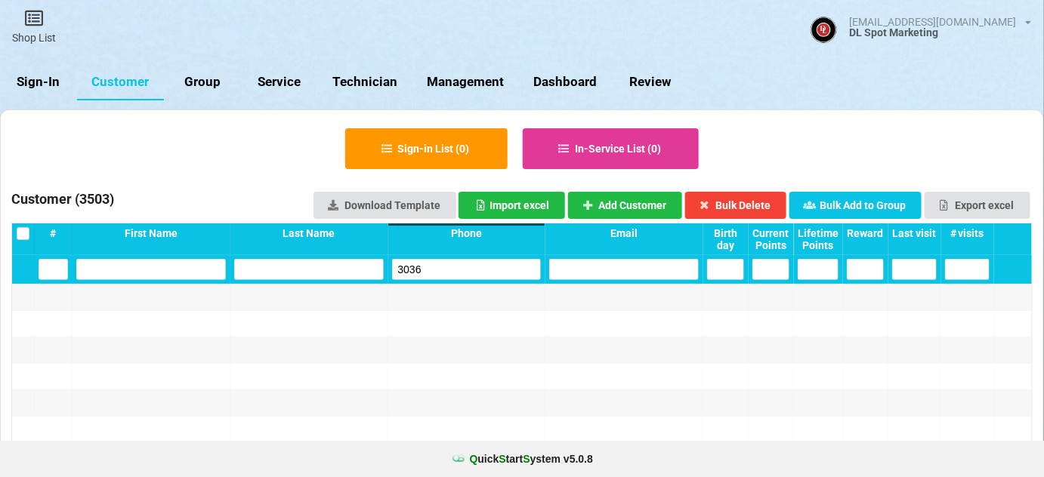
click at [431, 263] on input "3036" at bounding box center [467, 269] width 150 height 21
type input "3036"
click at [619, 207] on button "Add Customer" at bounding box center [625, 205] width 115 height 27
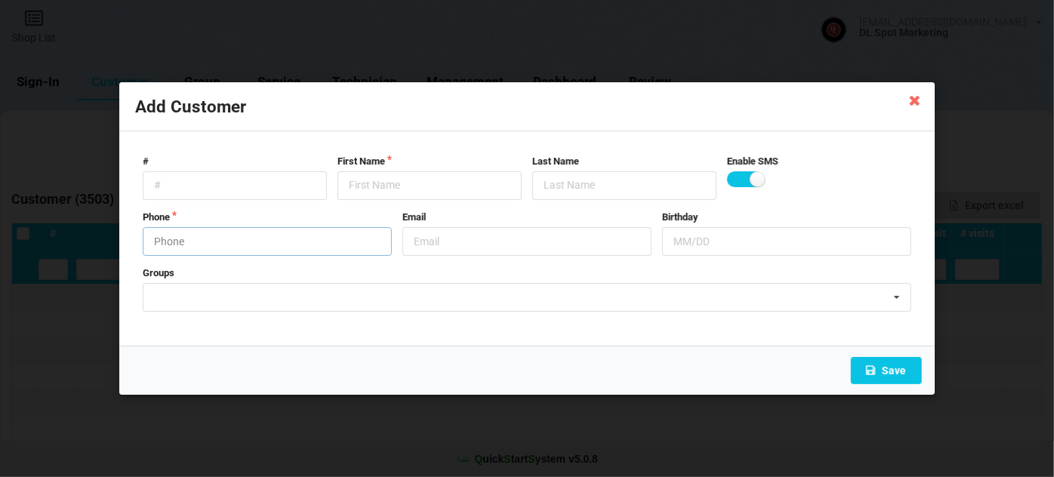
click at [174, 243] on input "text" at bounding box center [267, 241] width 249 height 29
type input "5626653036"
click at [366, 181] on input "text" at bounding box center [430, 185] width 184 height 29
paste input "Cust-091025"
type input "Cust-091025"
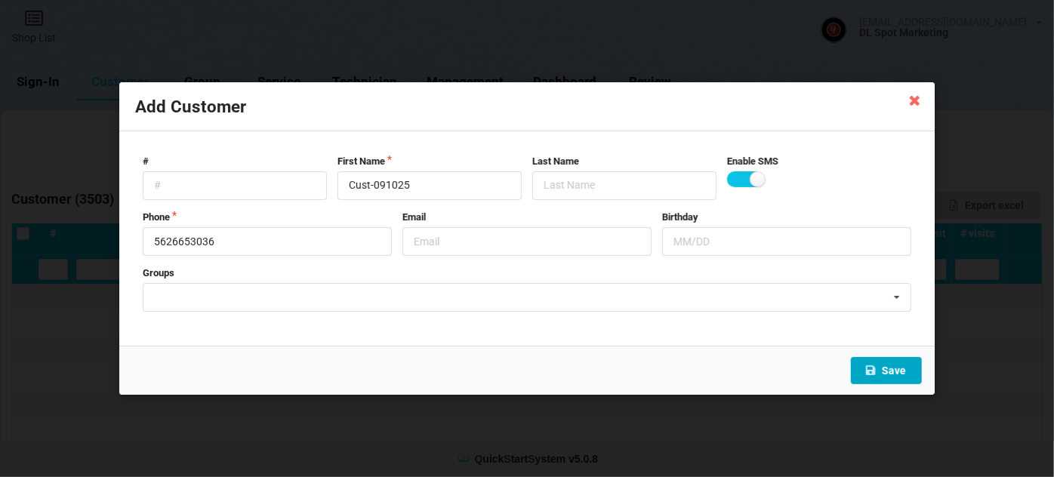
click at [890, 372] on button "Save" at bounding box center [886, 370] width 71 height 27
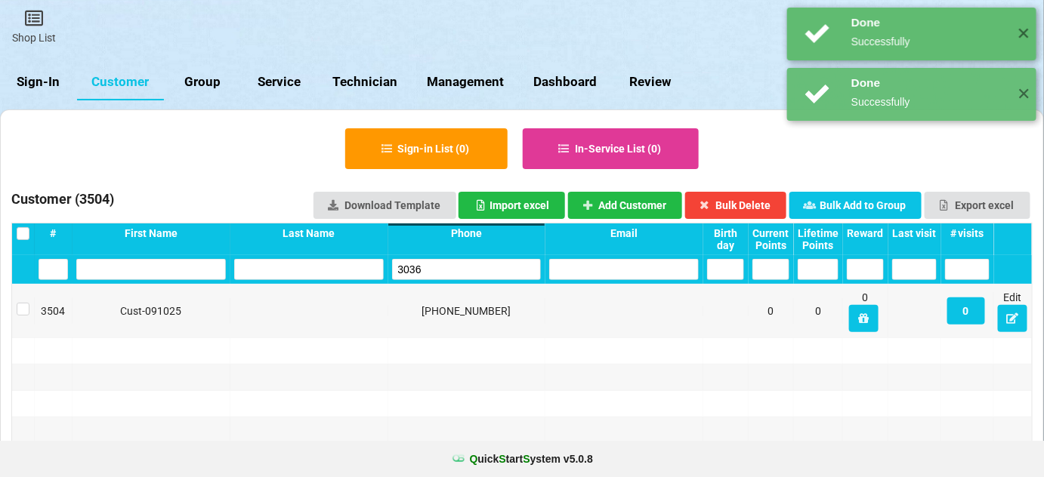
click at [437, 267] on input "3036" at bounding box center [467, 269] width 150 height 21
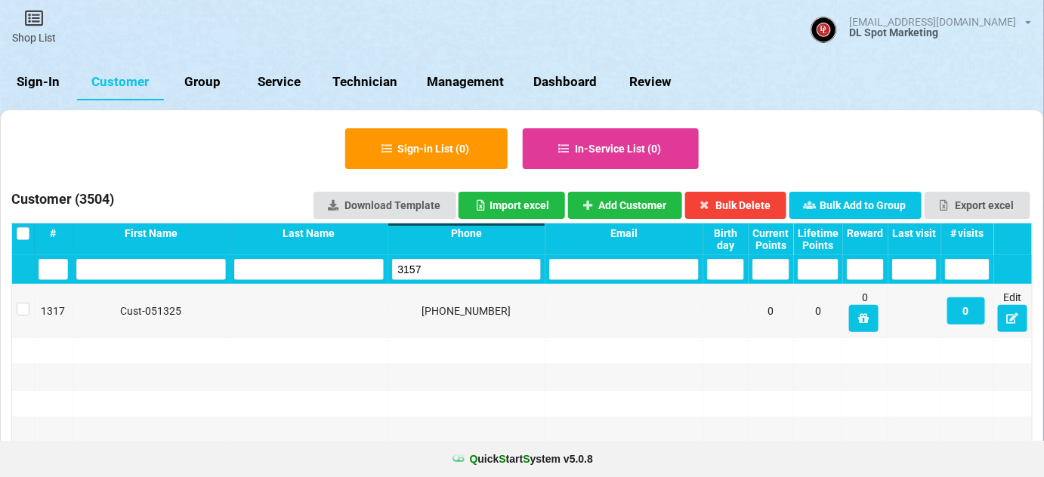
click at [434, 268] on input "3157" at bounding box center [467, 269] width 150 height 21
click at [434, 268] on input "9708" at bounding box center [467, 269] width 150 height 21
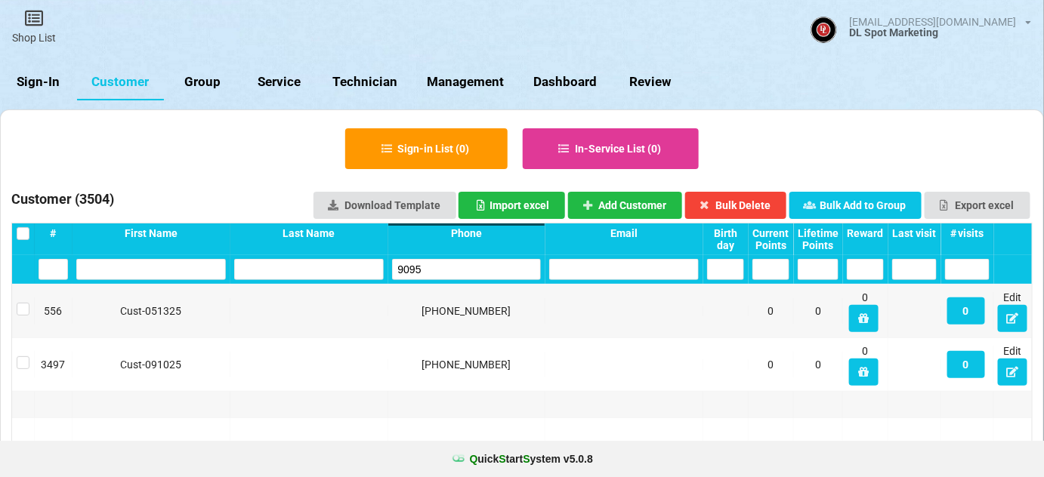
click at [434, 268] on input "9095" at bounding box center [467, 269] width 150 height 21
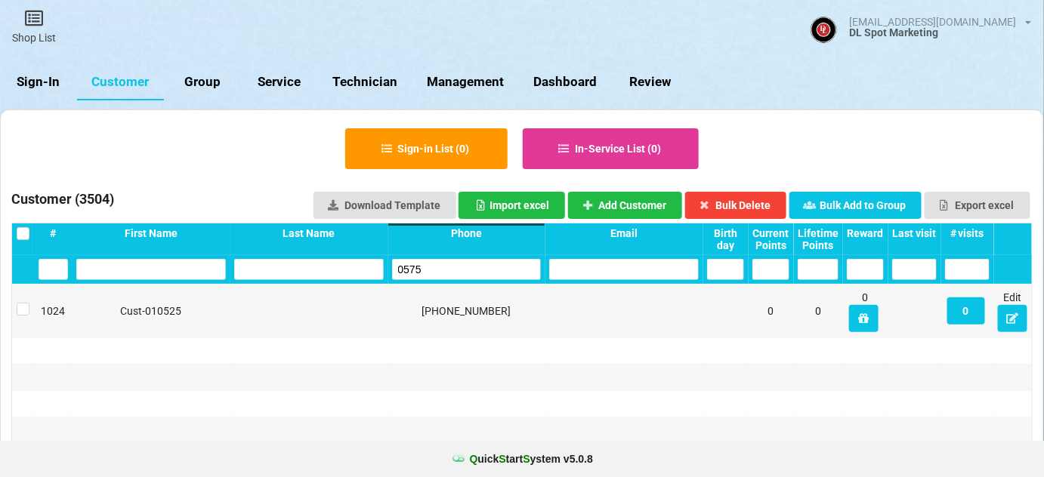
click at [434, 268] on input "0575" at bounding box center [467, 269] width 150 height 21
click at [434, 268] on input "3157" at bounding box center [467, 269] width 150 height 21
click at [502, 245] on input "3157" at bounding box center [513, 243] width 22 height 3
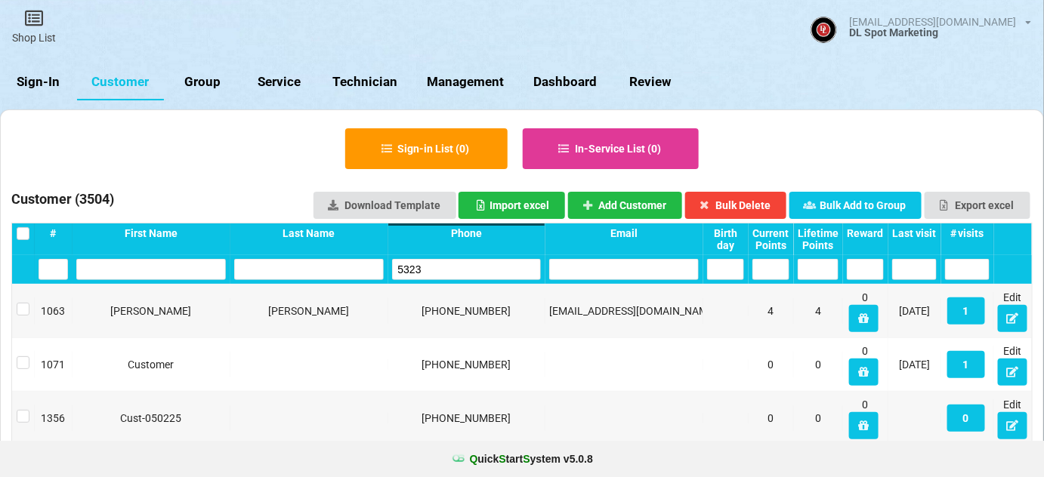
click at [434, 268] on input "5323" at bounding box center [467, 269] width 150 height 21
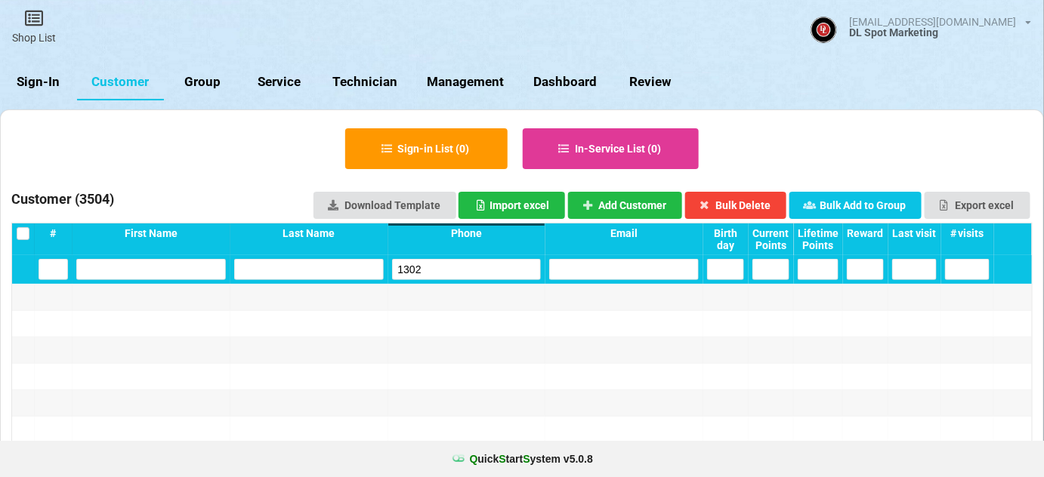
click at [434, 268] on input "1302" at bounding box center [467, 269] width 150 height 21
type input "1302"
click at [621, 207] on button "Add Customer" at bounding box center [625, 205] width 115 height 27
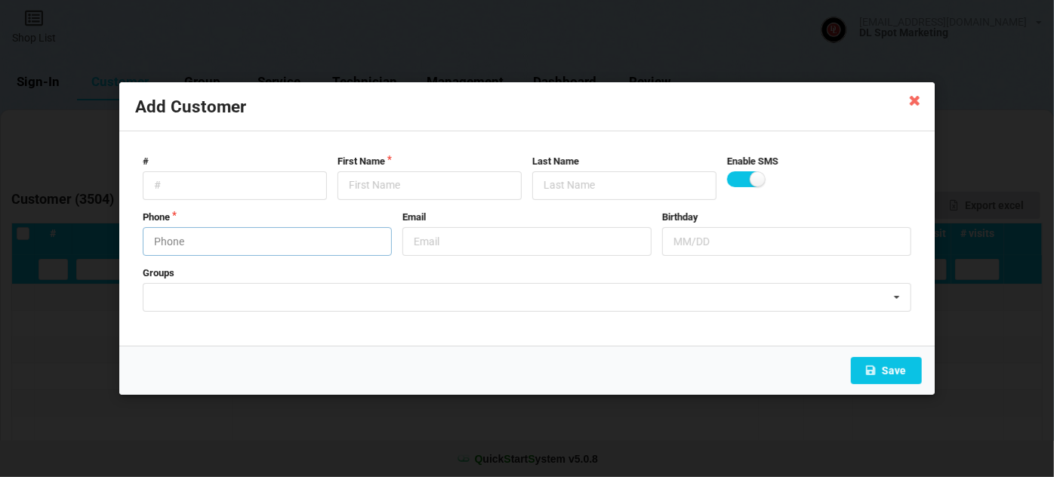
click at [245, 246] on input "text" at bounding box center [267, 241] width 249 height 29
type input "4798021302"
click at [375, 188] on input "text" at bounding box center [430, 185] width 184 height 29
paste input "Cust-091025"
type input "Cust-091025"
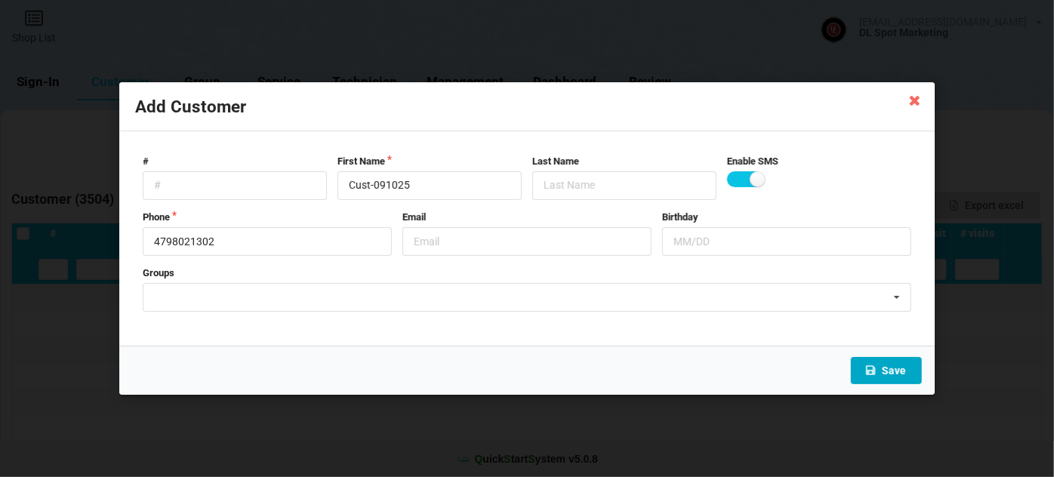
click at [898, 370] on button "Save" at bounding box center [886, 370] width 71 height 27
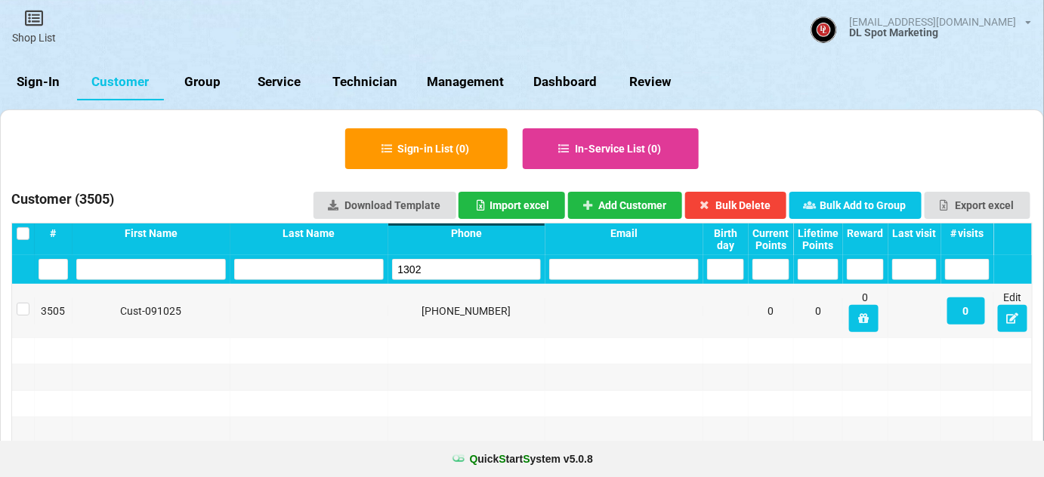
click at [433, 271] on input "1302" at bounding box center [467, 269] width 150 height 21
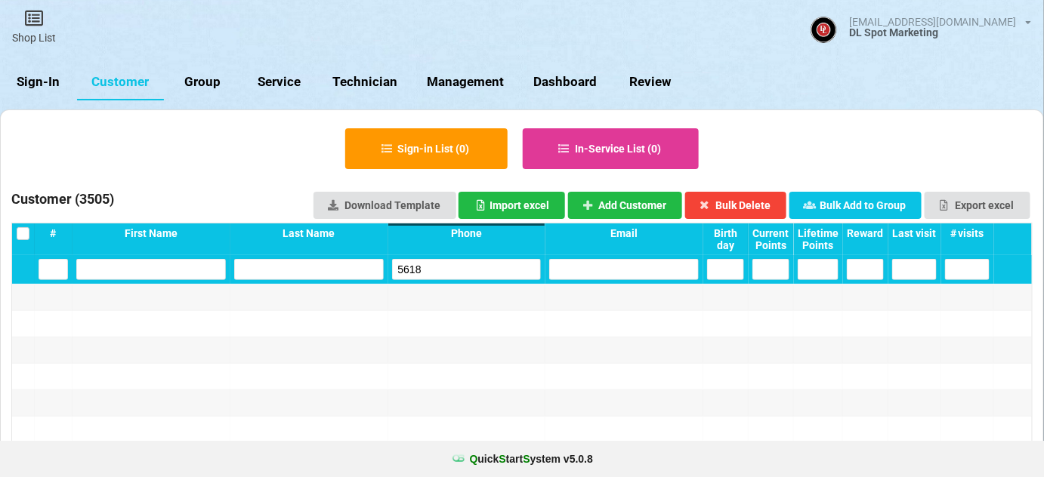
click at [432, 271] on input "5618" at bounding box center [467, 269] width 150 height 21
type input "5618"
click at [614, 200] on button "Add Customer" at bounding box center [625, 205] width 115 height 27
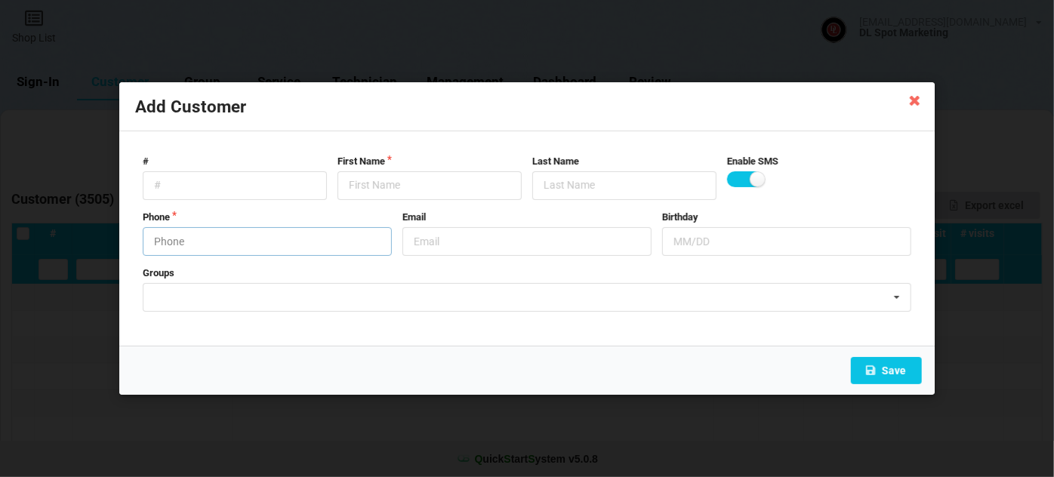
click at [247, 236] on input "text" at bounding box center [267, 241] width 249 height 29
type input "9512195618"
click at [411, 181] on input "text" at bounding box center [430, 185] width 184 height 29
paste input "Cust-091025"
type input "Cust-091025"
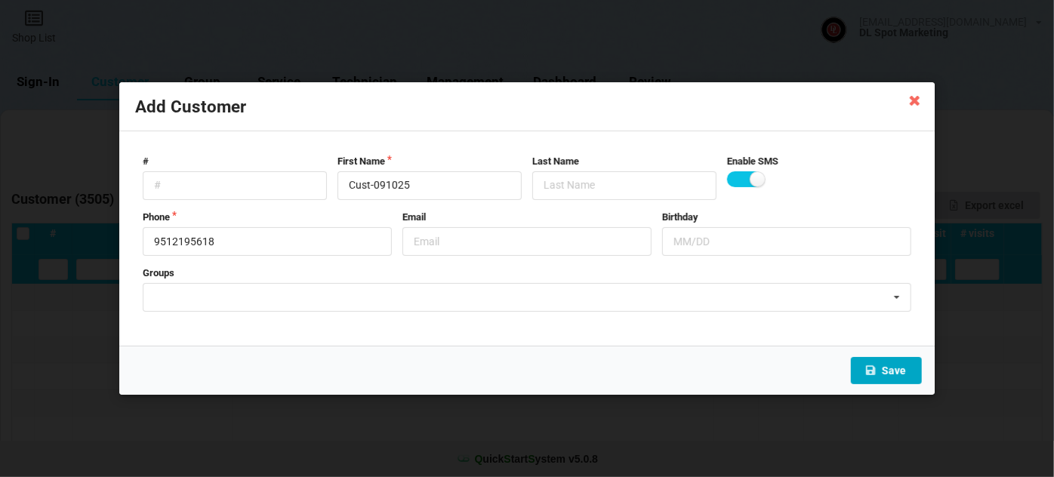
click at [874, 363] on button "Save" at bounding box center [886, 370] width 71 height 27
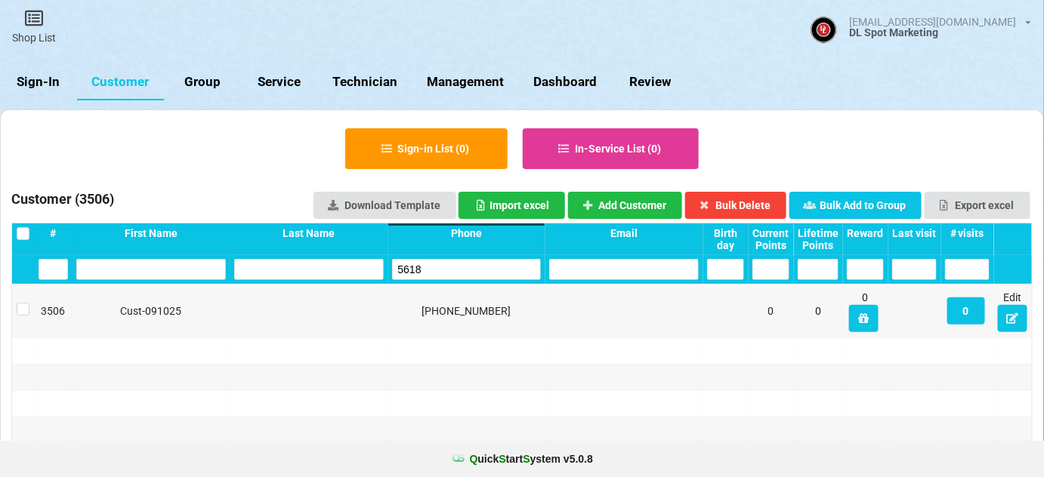
click at [443, 267] on input "5618" at bounding box center [467, 269] width 150 height 21
click at [443, 267] on input "7133" at bounding box center [467, 269] width 150 height 21
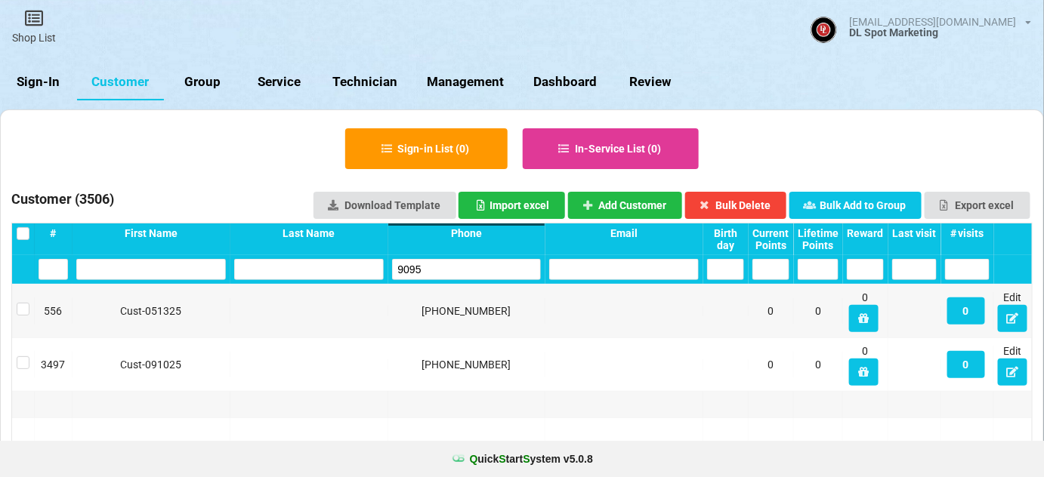
click at [443, 267] on input "9095" at bounding box center [467, 269] width 150 height 21
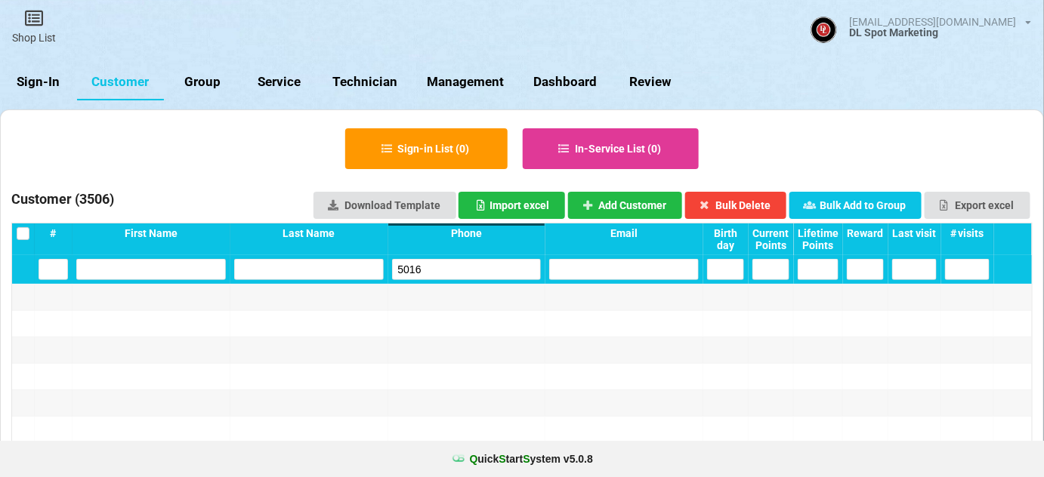
click at [446, 259] on input "5016" at bounding box center [467, 269] width 150 height 21
type input "5016"
click at [631, 205] on button "Add Customer" at bounding box center [625, 205] width 115 height 27
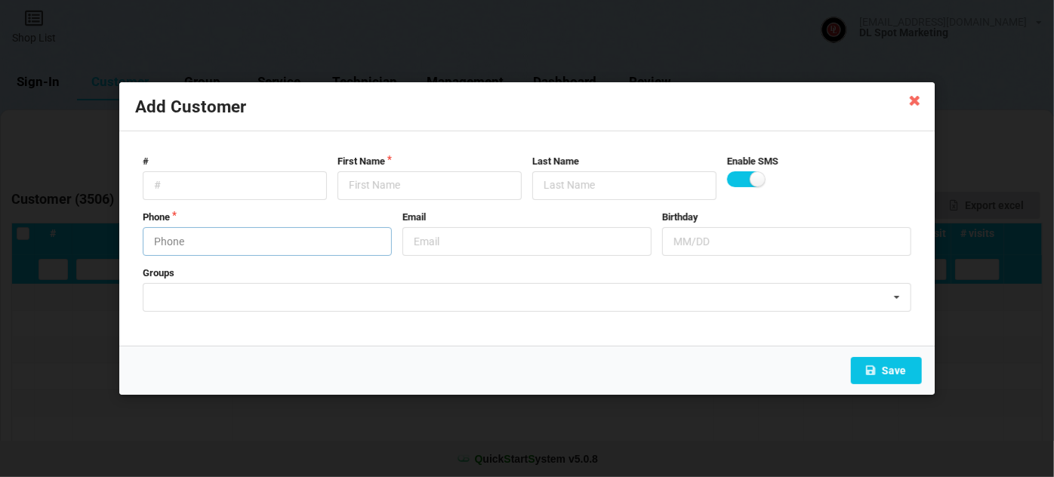
click at [251, 232] on input "text" at bounding box center [267, 241] width 249 height 29
type input "9512525016"
click at [397, 184] on input "text" at bounding box center [430, 185] width 184 height 29
paste input "Cust-091025"
type input "Cust-091025"
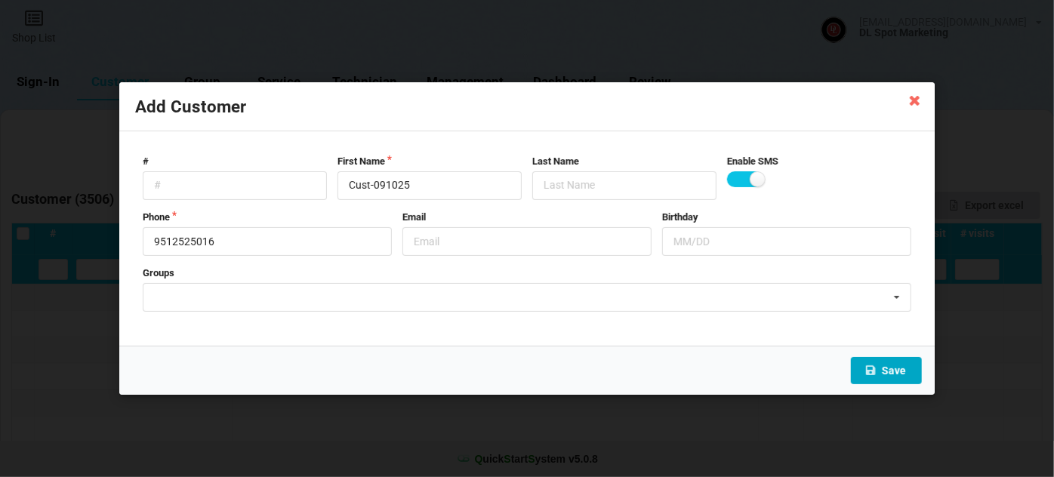
click at [893, 368] on button "Save" at bounding box center [886, 370] width 71 height 27
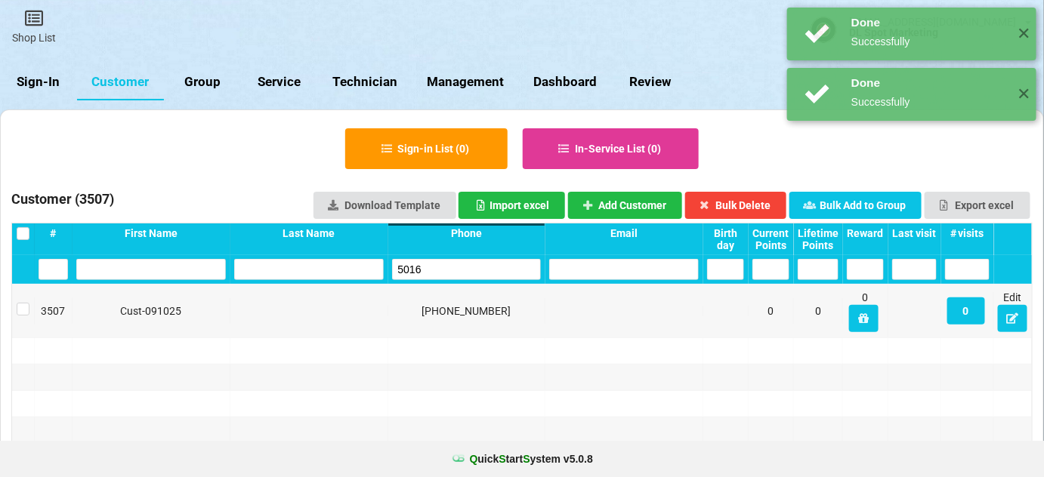
click at [456, 259] on input "5016" at bounding box center [467, 269] width 150 height 21
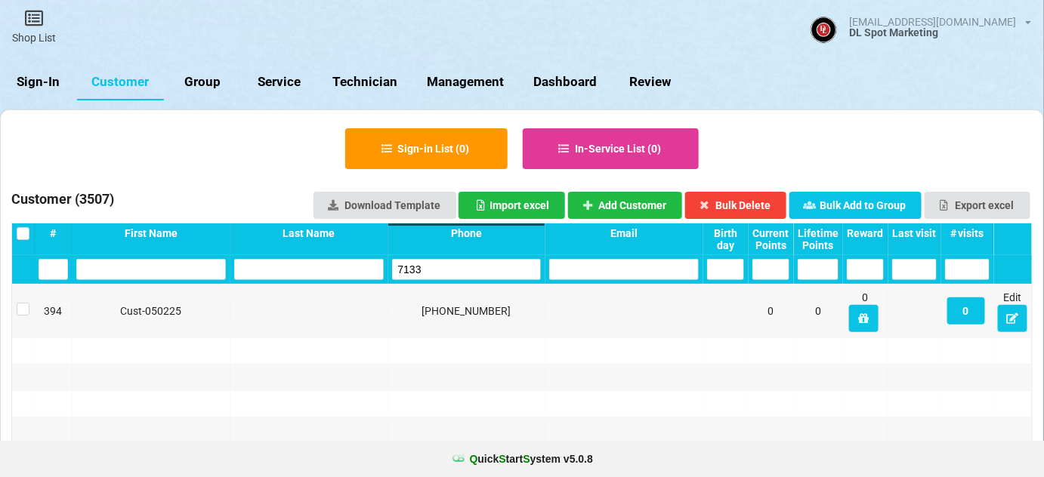
click at [477, 257] on div "7133" at bounding box center [467, 269] width 158 height 29
click at [444, 267] on input "7133" at bounding box center [467, 269] width 150 height 21
click at [449, 270] on input "3157" at bounding box center [467, 269] width 150 height 21
click at [448, 270] on input "3157" at bounding box center [467, 269] width 150 height 21
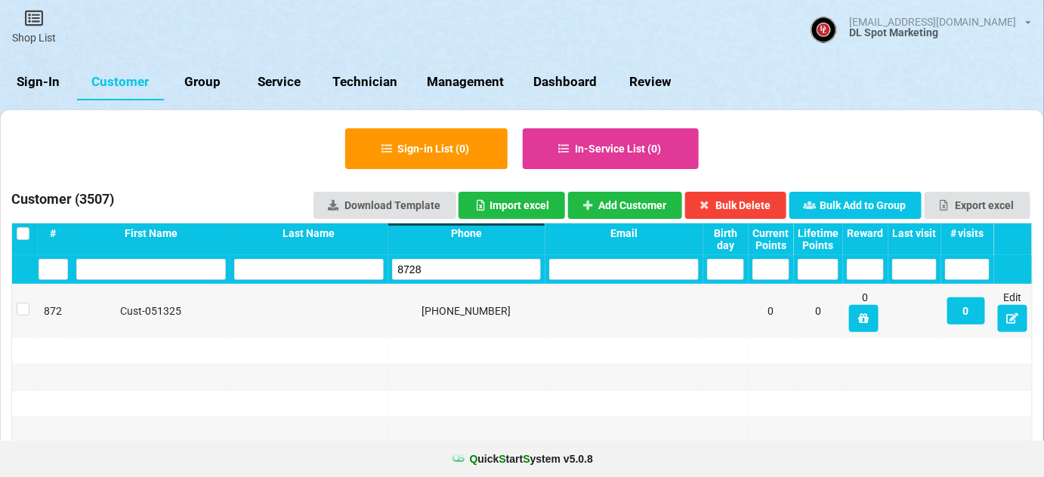
click at [446, 263] on input "8728" at bounding box center [467, 269] width 150 height 21
click at [447, 263] on input "8728" at bounding box center [467, 269] width 150 height 21
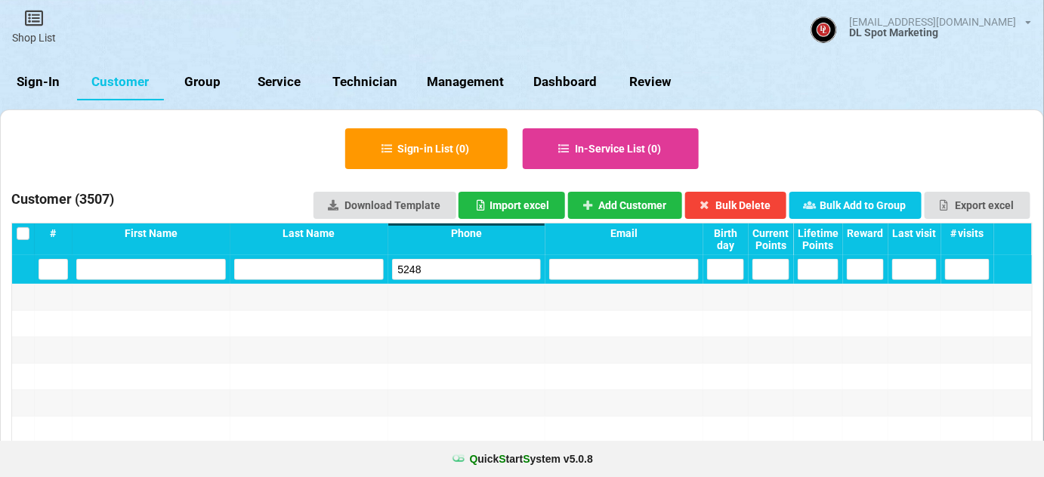
click at [455, 264] on input "5248" at bounding box center [467, 269] width 150 height 21
type input "5248"
click at [654, 204] on button "Add Customer" at bounding box center [625, 205] width 115 height 27
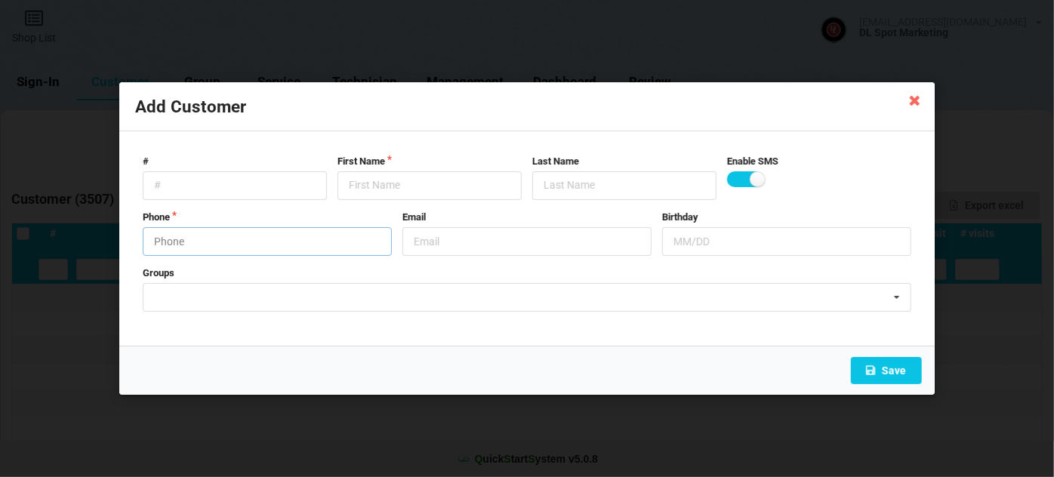
click at [256, 231] on input "text" at bounding box center [267, 241] width 249 height 29
type input "9518165248"
click at [391, 181] on input "text" at bounding box center [430, 185] width 184 height 29
paste input "Cust-091025"
type input "Cust-091025"
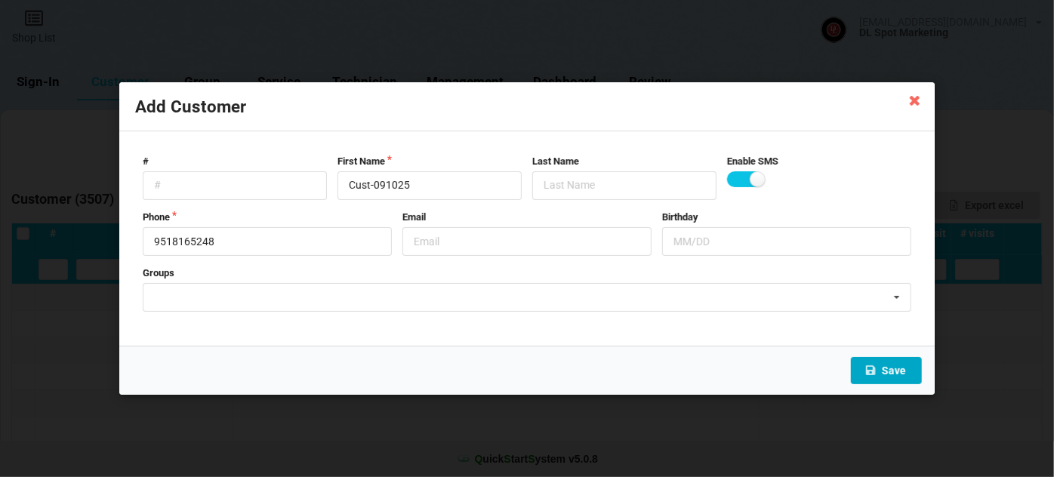
click at [899, 375] on button "Save" at bounding box center [886, 370] width 71 height 27
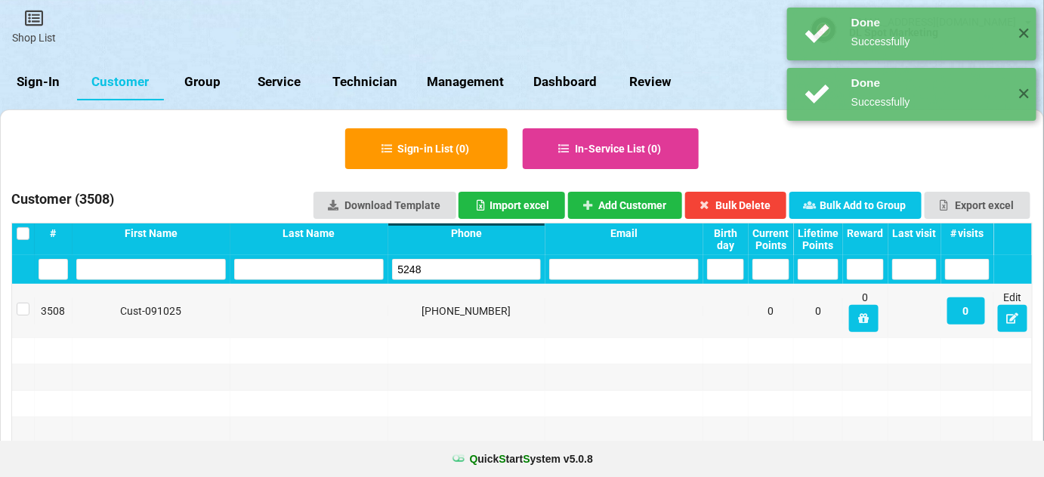
click at [449, 269] on input "5248" at bounding box center [467, 269] width 150 height 21
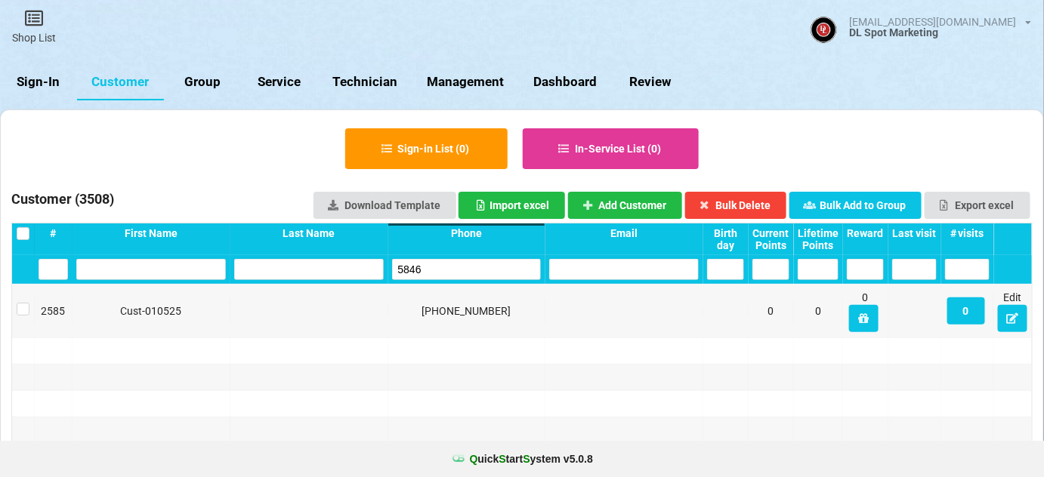
click at [452, 265] on input "5846" at bounding box center [467, 269] width 150 height 21
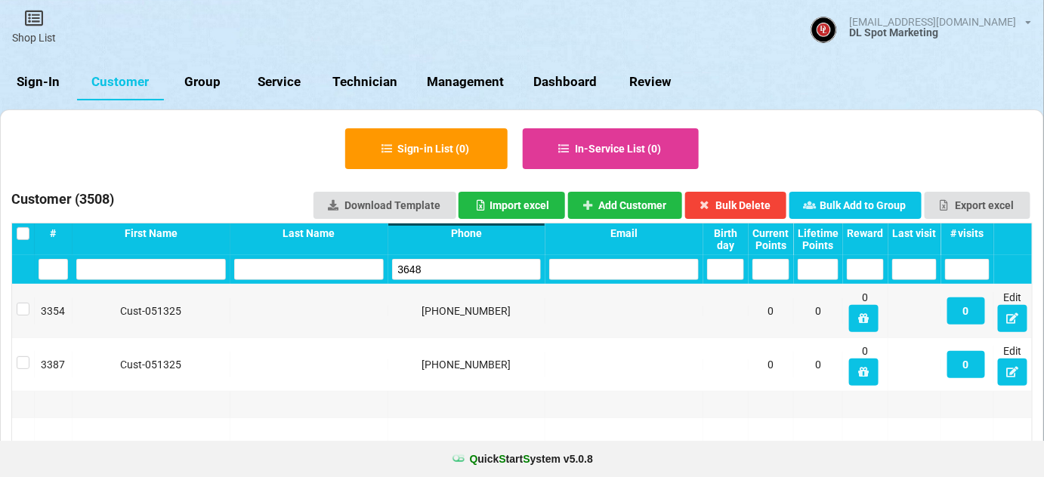
click at [447, 266] on input "3648" at bounding box center [467, 269] width 150 height 21
click at [446, 266] on input "3648" at bounding box center [467, 269] width 150 height 21
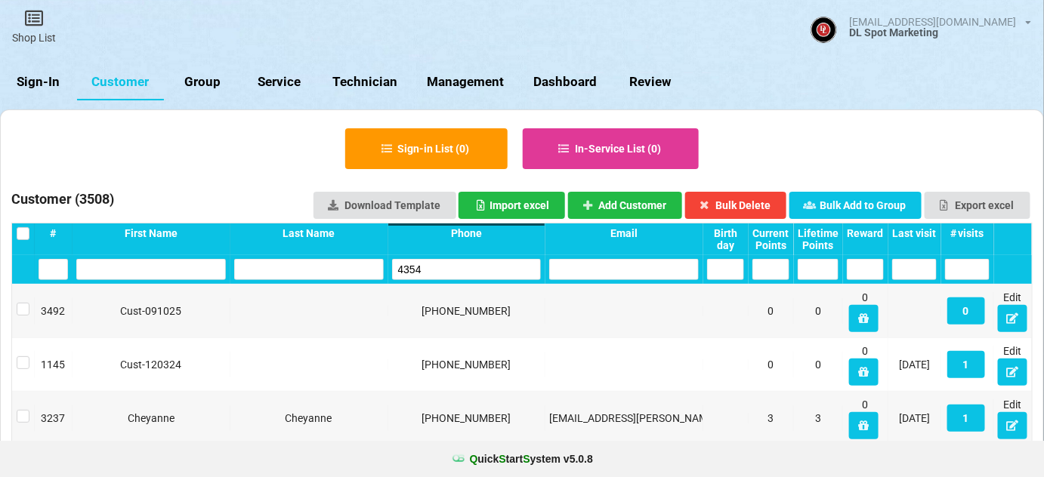
click at [445, 267] on input "4354" at bounding box center [467, 269] width 150 height 21
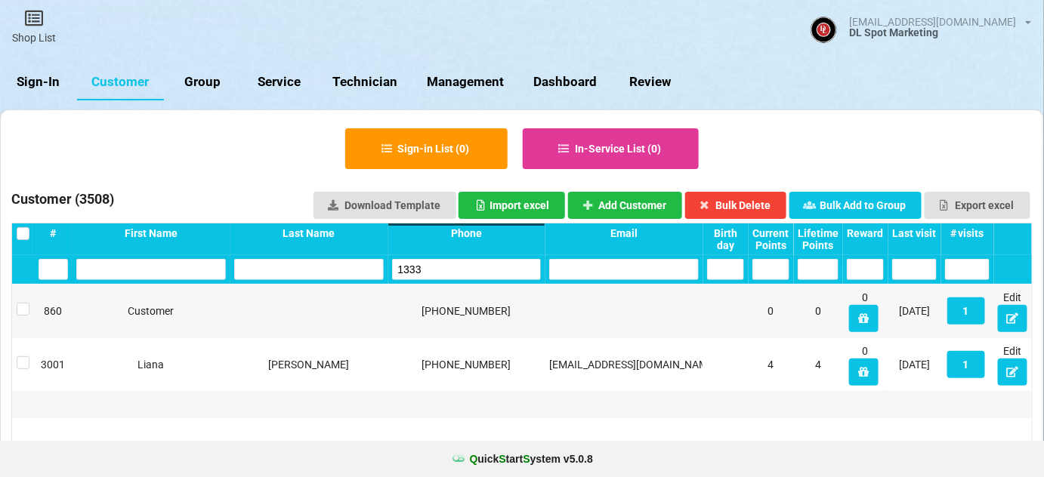
click at [445, 268] on input "1333" at bounding box center [467, 269] width 150 height 21
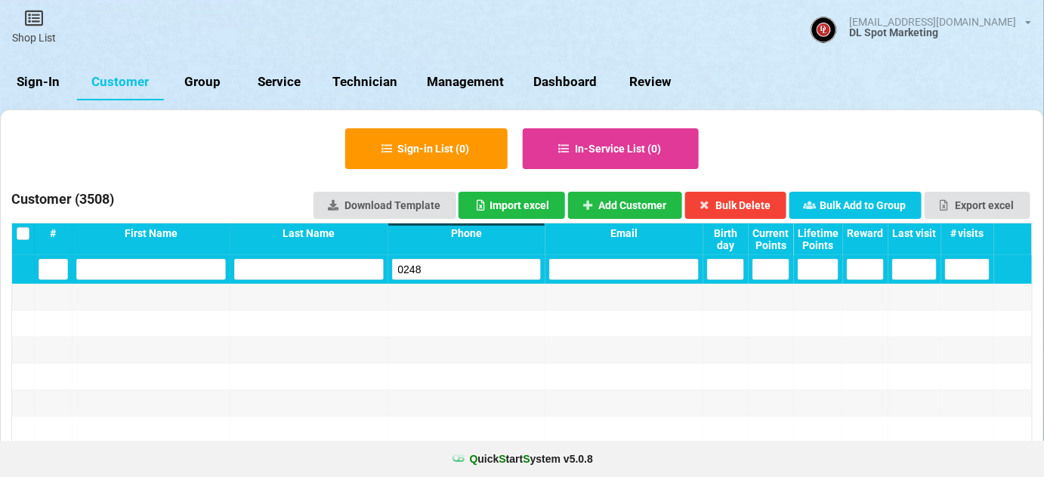
click at [443, 274] on input "0248" at bounding box center [467, 269] width 150 height 21
click at [476, 254] on input "0248" at bounding box center [502, 250] width 53 height 8
type input "0248"
click at [648, 208] on button "Add Customer" at bounding box center [625, 205] width 115 height 27
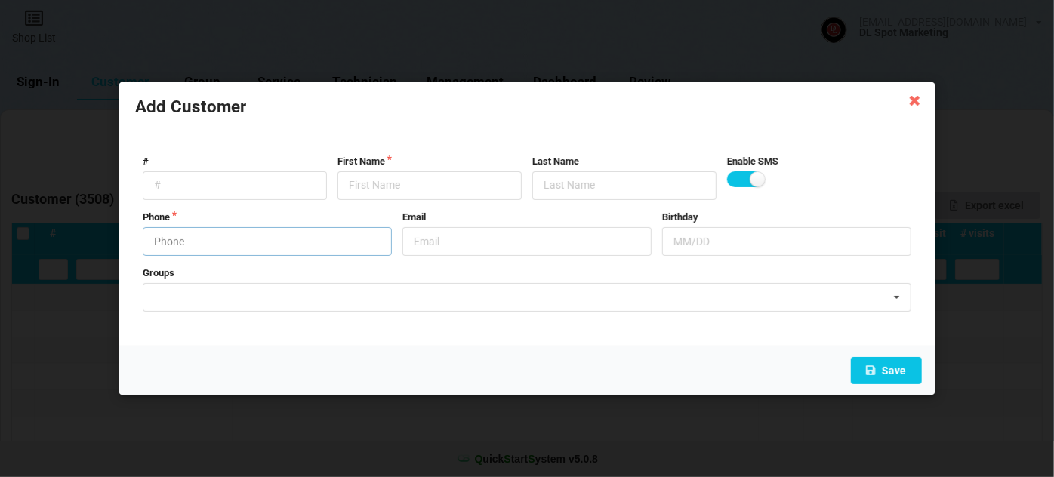
click at [248, 242] on input "text" at bounding box center [267, 241] width 249 height 29
type input "7605670248"
click at [416, 187] on input "text" at bounding box center [430, 185] width 184 height 29
paste input "Cust-091025"
type input "Cust-091025"
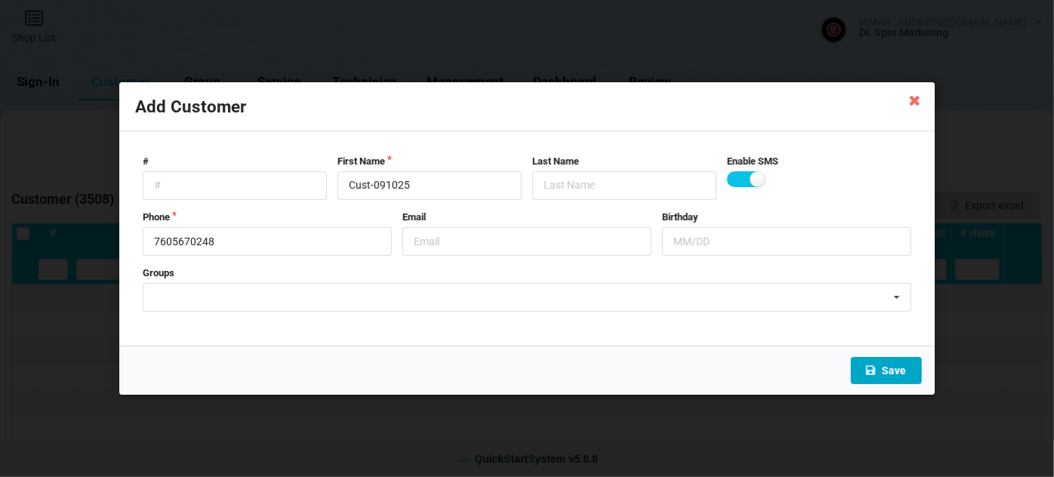
click at [903, 370] on button "Save" at bounding box center [886, 370] width 71 height 27
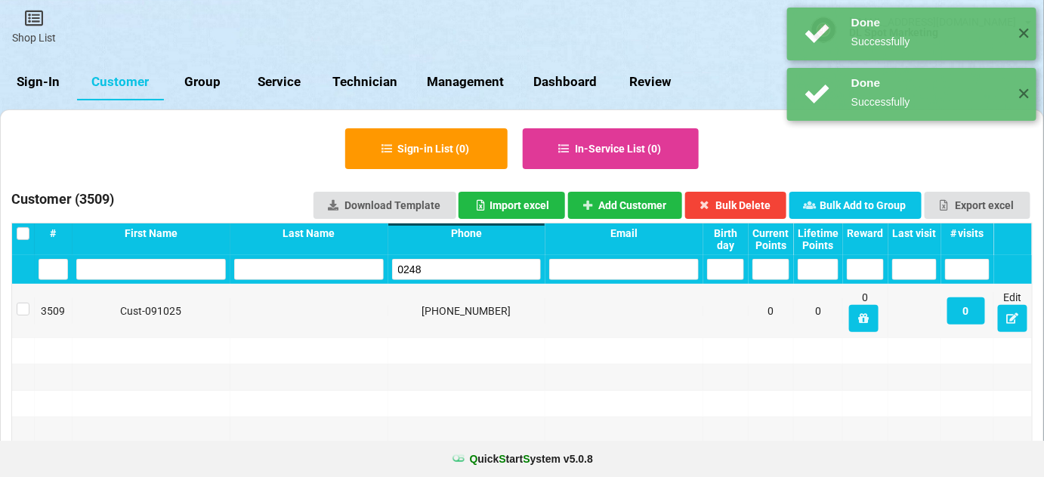
click at [464, 269] on input "0248" at bounding box center [467, 269] width 150 height 21
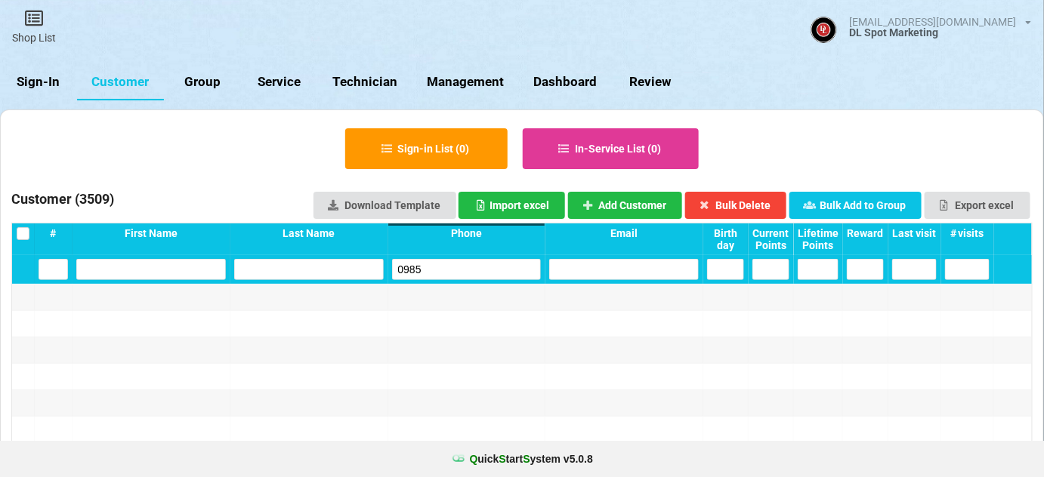
click at [475, 264] on input "0985" at bounding box center [467, 269] width 150 height 21
type input "0985"
click at [628, 207] on button "Add Customer" at bounding box center [625, 205] width 115 height 27
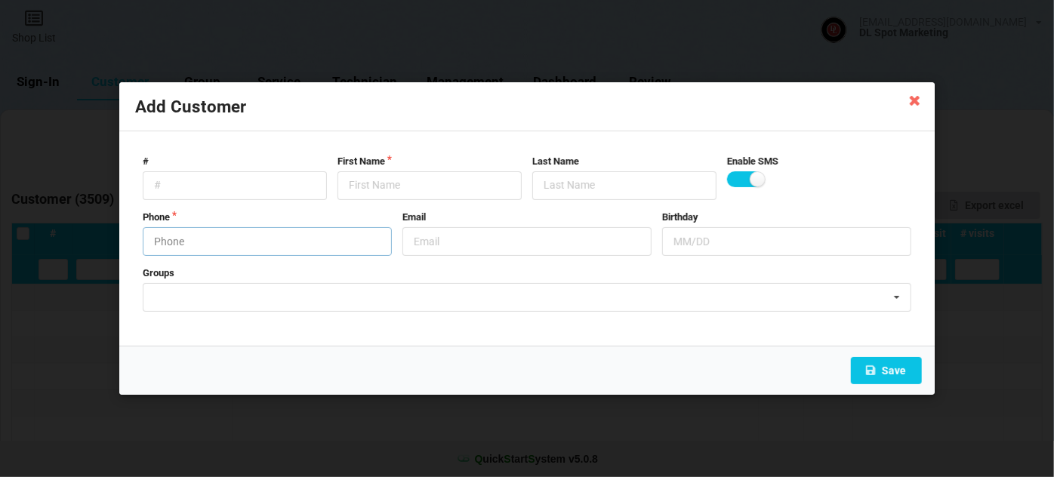
click at [245, 237] on input "text" at bounding box center [267, 241] width 249 height 29
type input "9513870985"
click at [393, 186] on input "text" at bounding box center [430, 185] width 184 height 29
paste input "Cust-091025"
type input "Cust-091025"
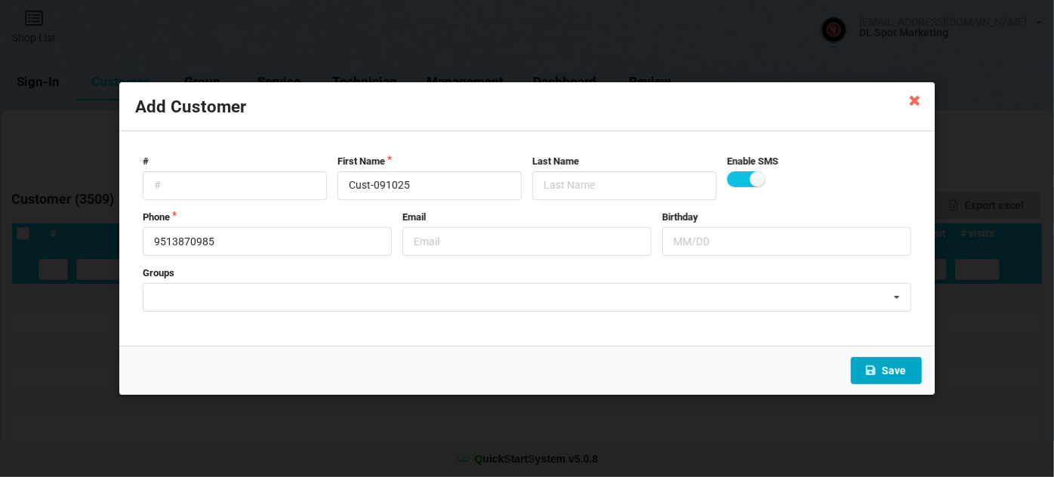
drag, startPoint x: 891, startPoint y: 372, endPoint x: 878, endPoint y: 376, distance: 14.3
click at [889, 372] on button "Save" at bounding box center [886, 370] width 71 height 27
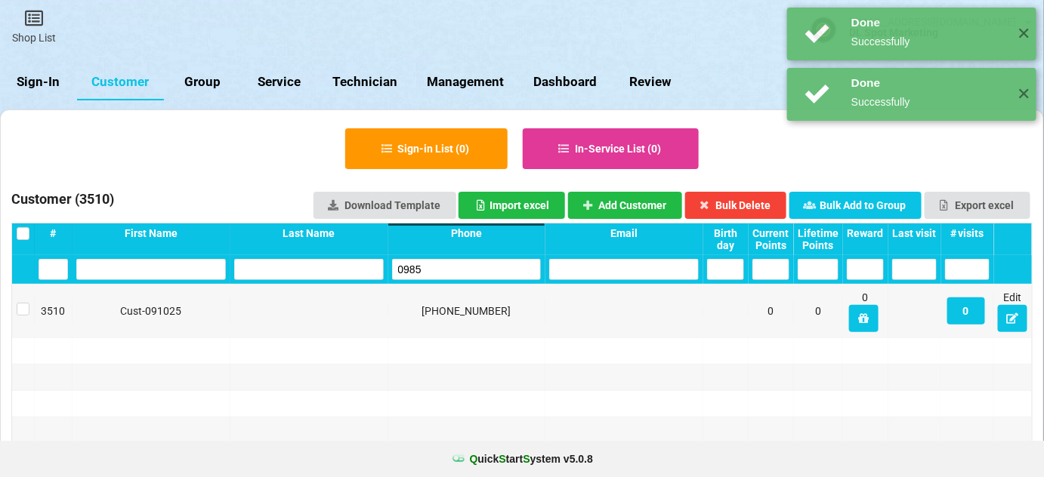
click at [467, 273] on input "0985" at bounding box center [467, 269] width 150 height 21
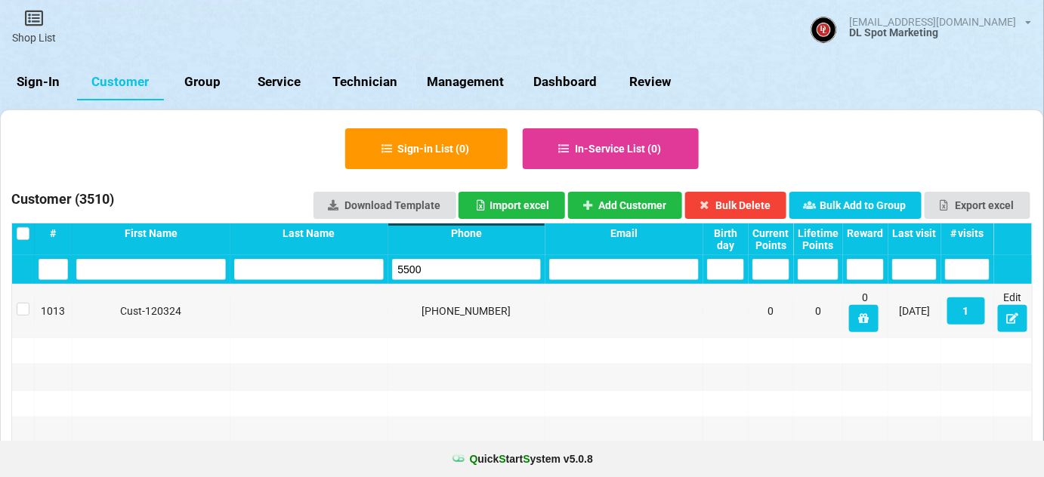
click at [472, 266] on input "5500" at bounding box center [467, 269] width 150 height 21
click at [473, 266] on input "5500" at bounding box center [467, 269] width 150 height 21
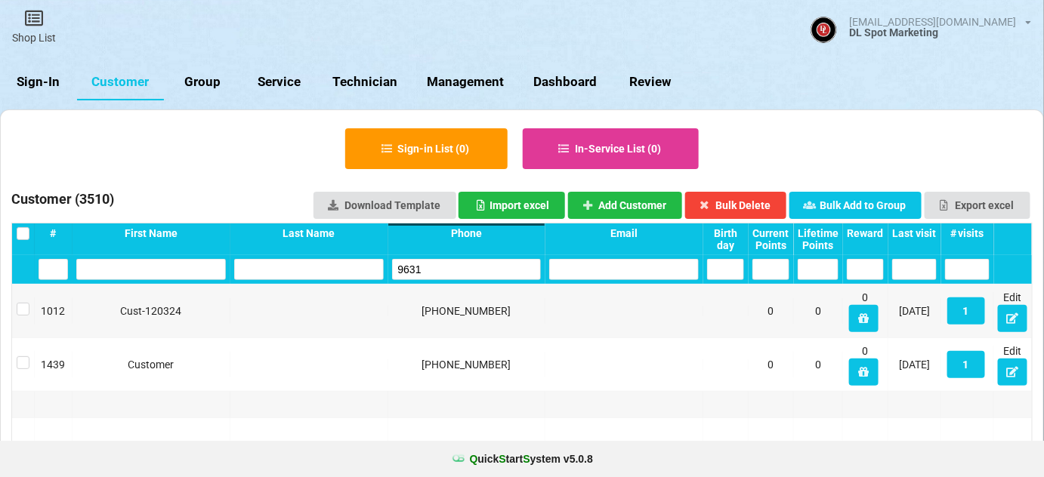
click at [489, 265] on input "9631" at bounding box center [467, 269] width 150 height 21
click at [490, 265] on input "9631" at bounding box center [467, 269] width 150 height 21
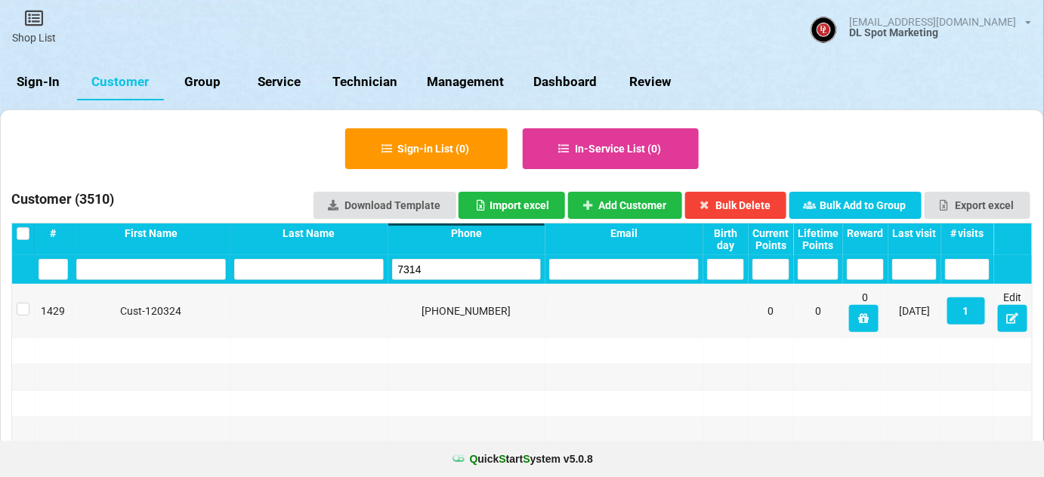
click at [467, 260] on input "7314" at bounding box center [467, 269] width 150 height 21
click at [468, 259] on input "7314" at bounding box center [467, 269] width 150 height 21
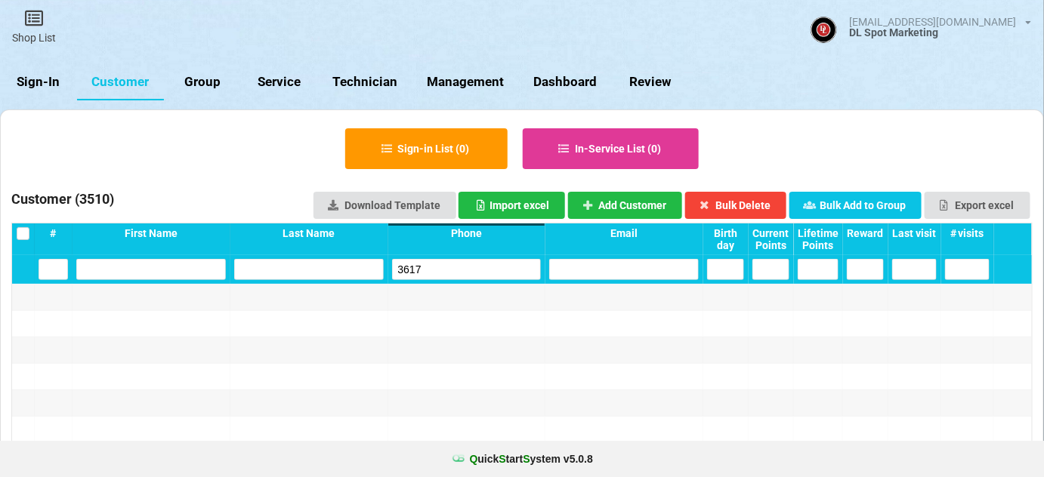
click at [459, 264] on input "3617" at bounding box center [467, 269] width 150 height 21
type input "3617"
click at [624, 203] on button "Add Customer" at bounding box center [625, 205] width 115 height 27
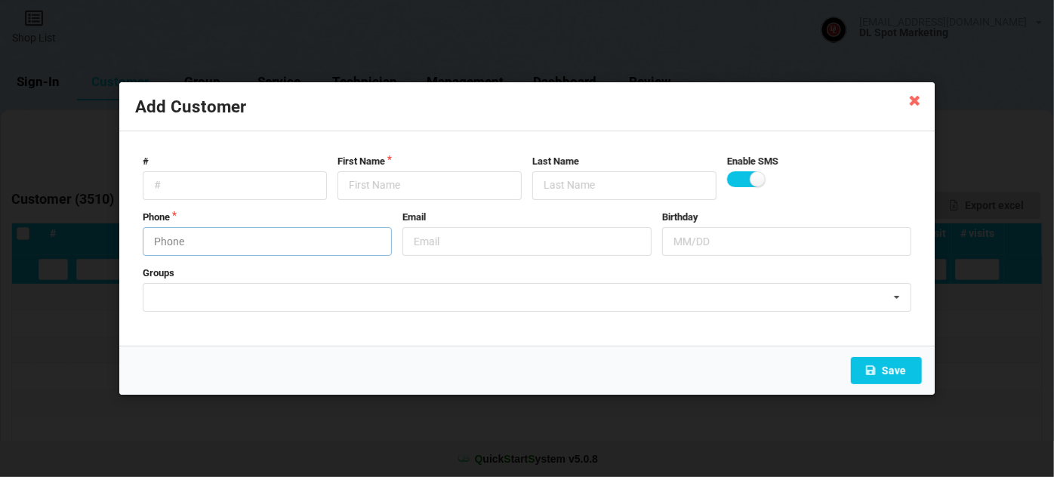
click at [224, 233] on input "text" at bounding box center [267, 241] width 249 height 29
type input "9519703617"
click at [372, 193] on input "text" at bounding box center [430, 185] width 184 height 29
paste input "Cust-091025"
type input "Cust-091025"
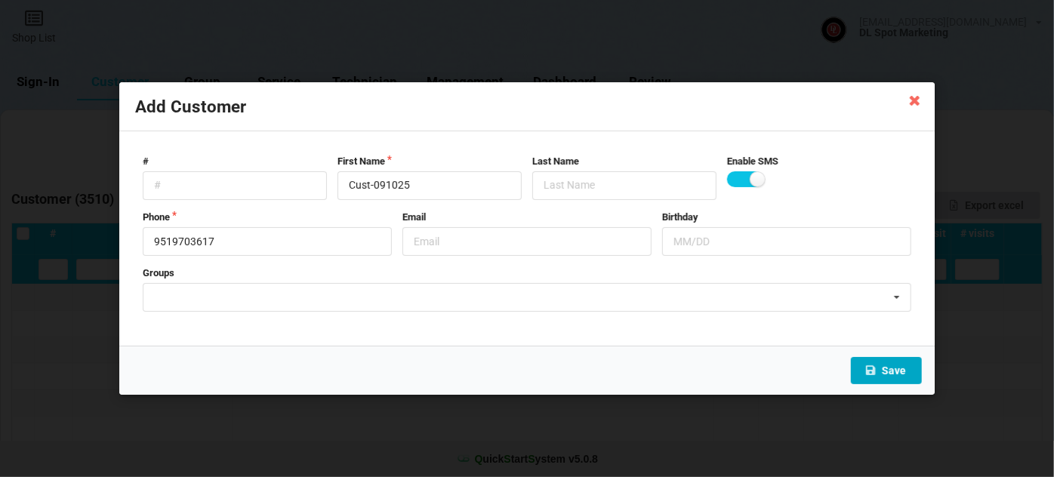
click at [881, 366] on button "Save" at bounding box center [886, 370] width 71 height 27
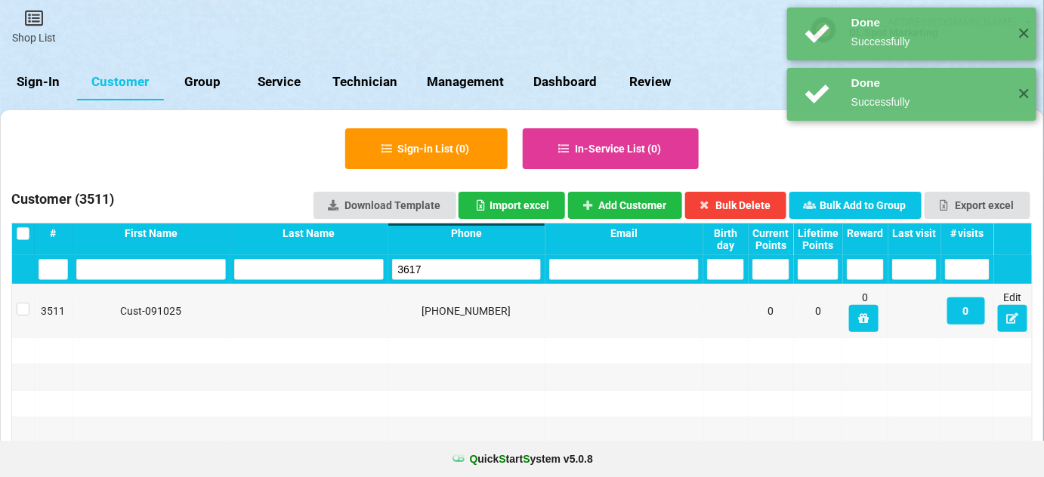
click at [447, 268] on input "3617" at bounding box center [467, 269] width 150 height 21
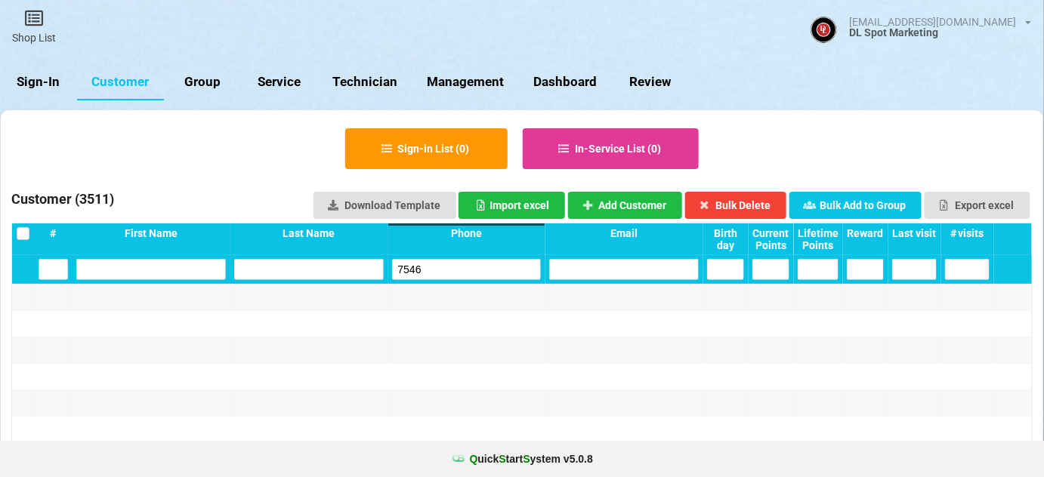
click at [432, 270] on input "7546" at bounding box center [467, 269] width 150 height 21
type input "7546"
click at [642, 200] on button "Add Customer" at bounding box center [625, 205] width 115 height 27
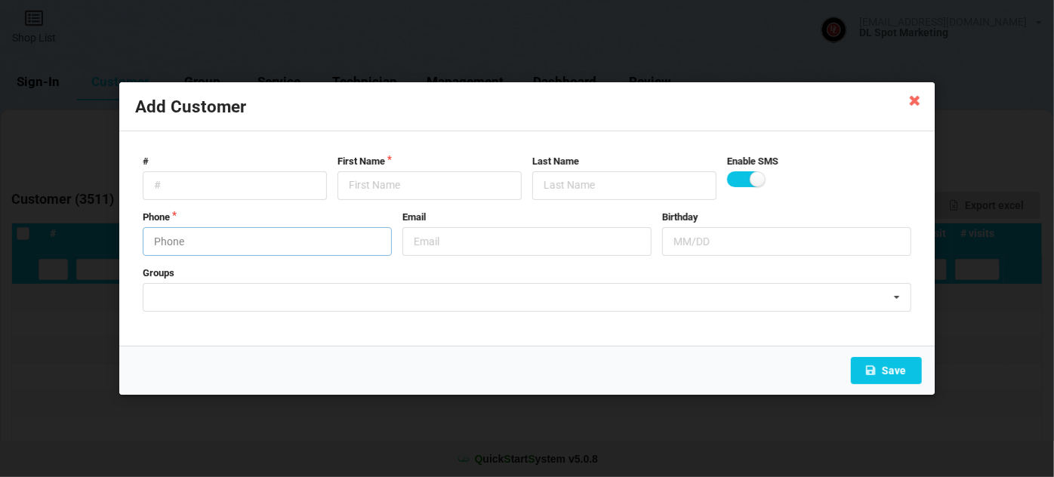
click at [196, 238] on input "text" at bounding box center [267, 241] width 249 height 29
type input "7605767546"
click at [367, 181] on input "text" at bounding box center [430, 185] width 184 height 29
paste input "Cust-091025"
type input "Cust-091025"
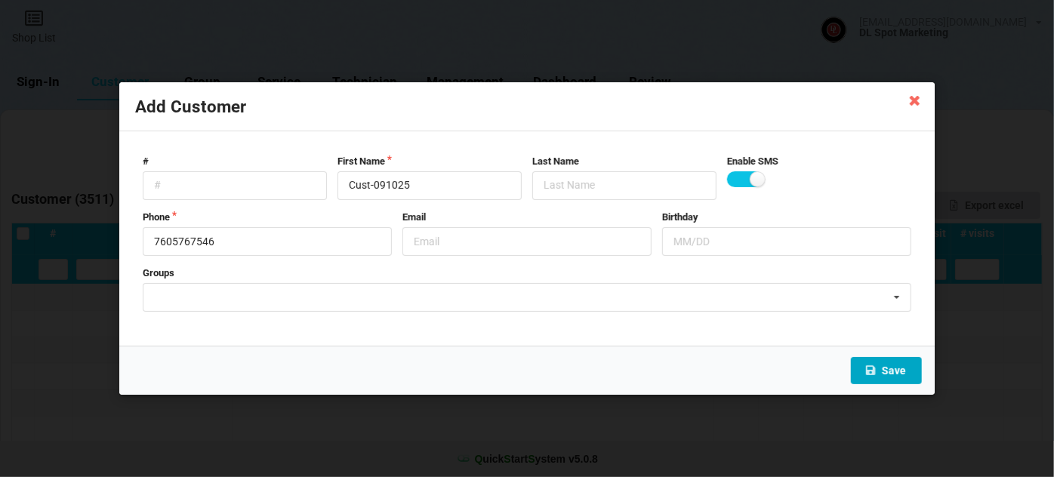
click at [900, 372] on button "Save" at bounding box center [886, 370] width 71 height 27
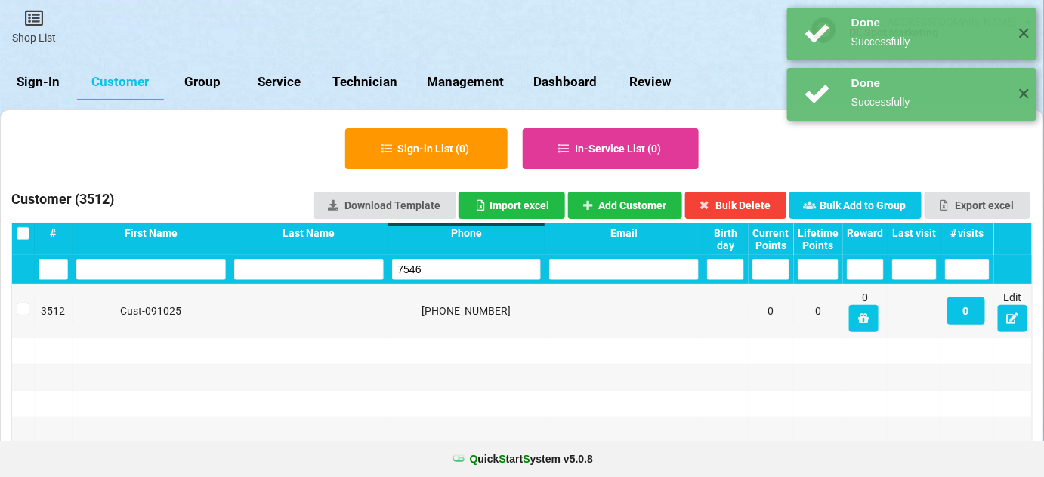
click at [463, 276] on input "7546" at bounding box center [467, 269] width 150 height 21
click at [461, 276] on input "7546" at bounding box center [468, 268] width 143 height 20
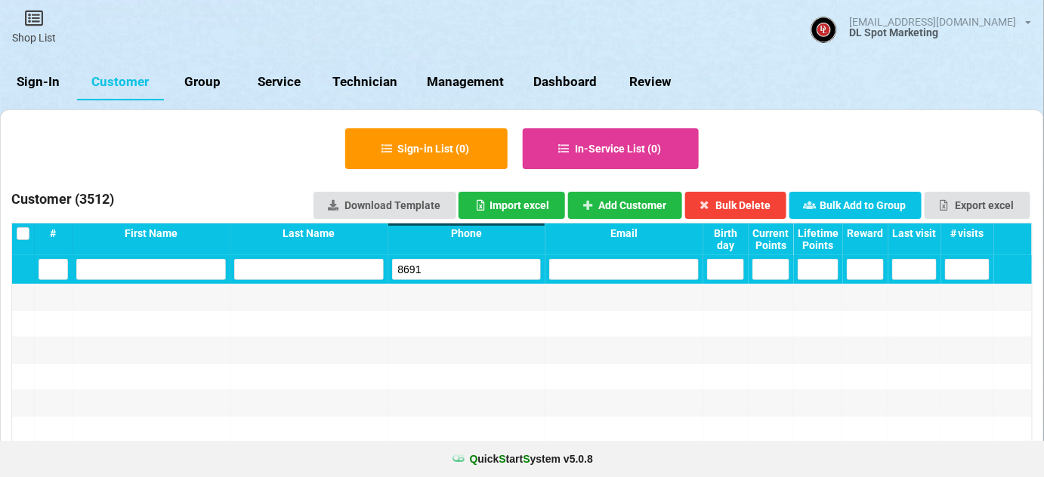
click at [449, 265] on input "8691" at bounding box center [467, 269] width 150 height 21
click at [449, 264] on input "8691" at bounding box center [467, 269] width 150 height 21
type input "8691"
click at [609, 202] on button "Add Customer" at bounding box center [625, 205] width 115 height 27
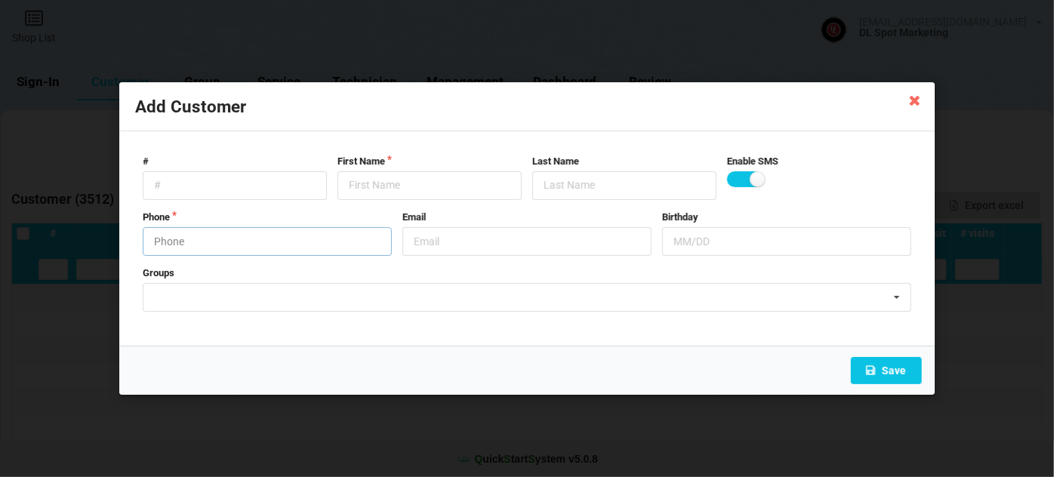
click at [268, 234] on input "text" at bounding box center [267, 241] width 249 height 29
type input "9517758691"
click at [435, 189] on input "text" at bounding box center [430, 185] width 184 height 29
paste input "Cust-091025"
type input "Cust-091025"
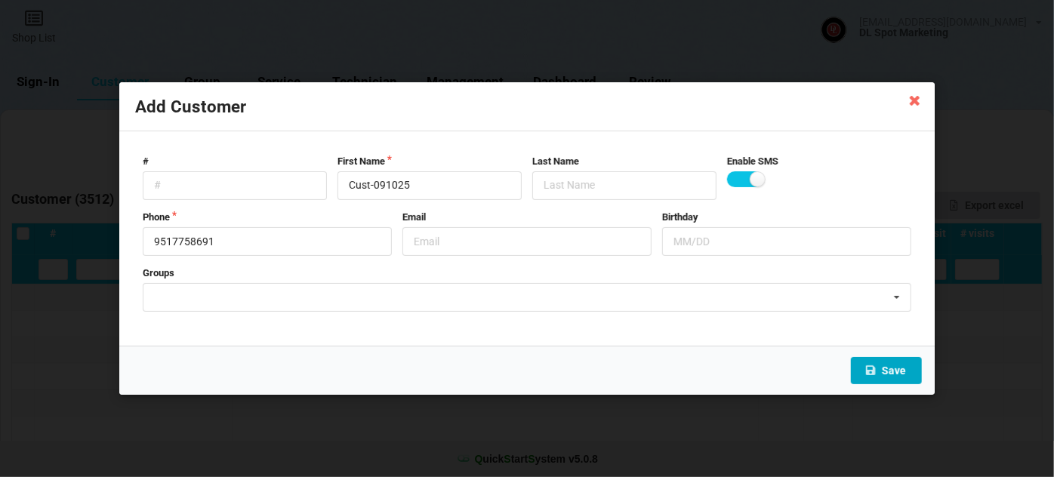
click at [889, 369] on button "Save" at bounding box center [886, 370] width 71 height 27
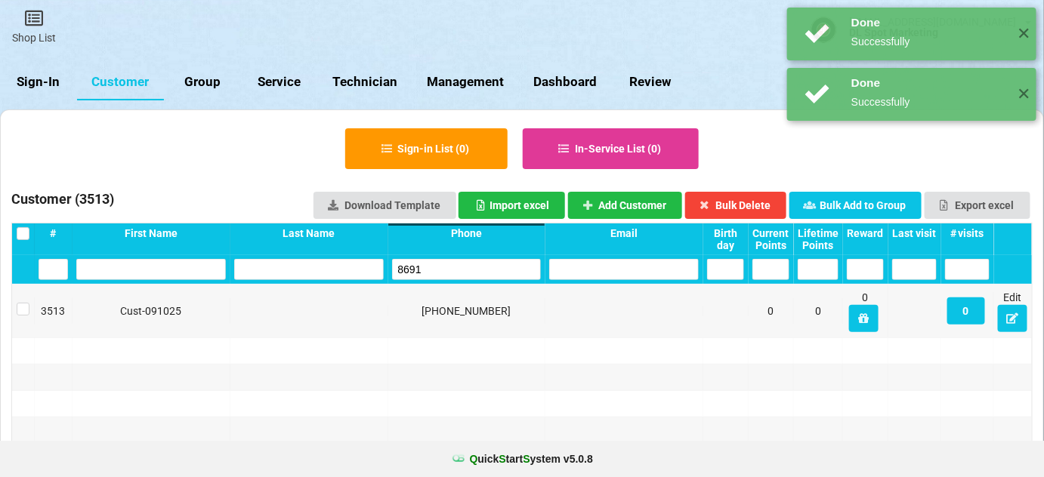
click at [426, 271] on input "8691" at bounding box center [466, 269] width 149 height 21
click at [425, 271] on input "8691" at bounding box center [467, 269] width 150 height 21
click at [431, 273] on input "8691" at bounding box center [467, 269] width 150 height 21
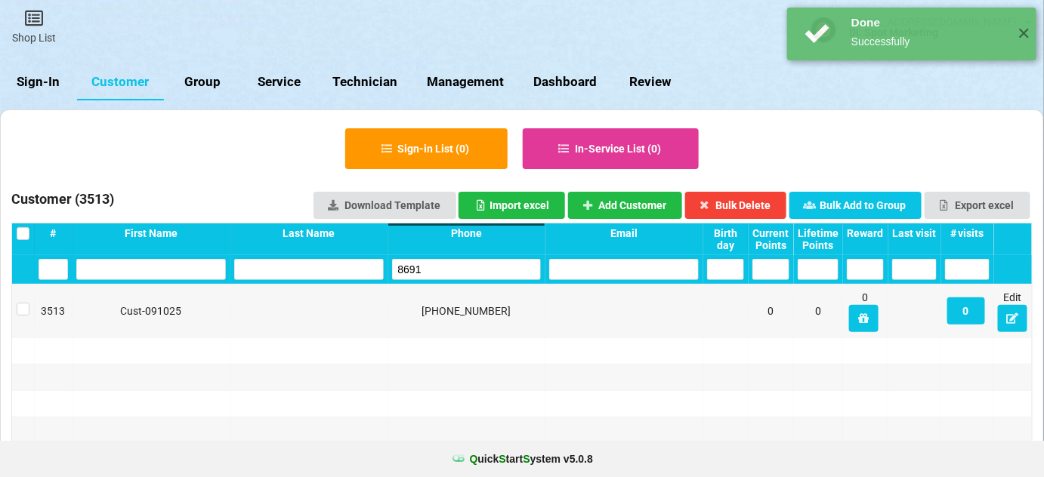
click at [432, 275] on input "8691" at bounding box center [467, 269] width 150 height 21
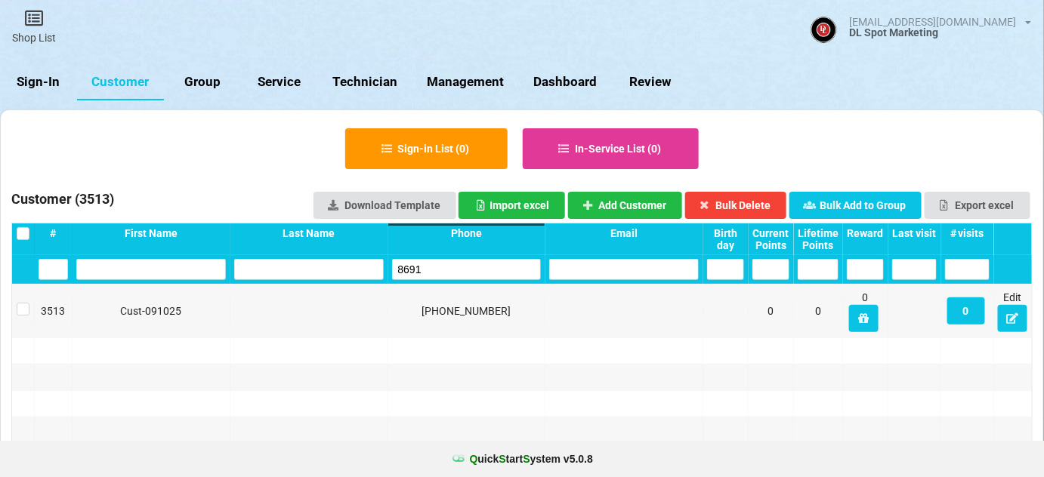
click at [427, 269] on input "8691" at bounding box center [467, 269] width 150 height 21
click at [447, 269] on input "8645" at bounding box center [467, 269] width 150 height 21
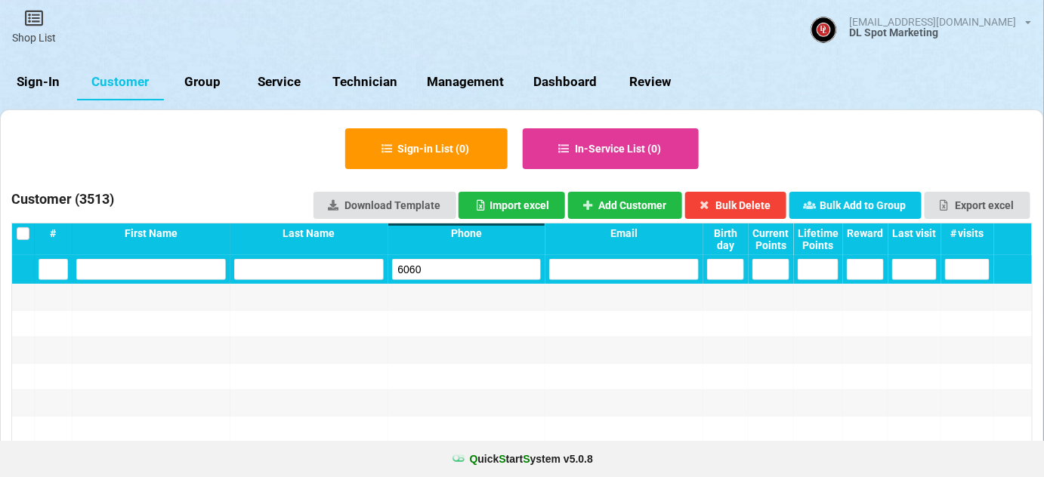
click at [477, 269] on input "6060" at bounding box center [467, 269] width 150 height 21
type input "6060"
click at [626, 199] on button "Add Customer" at bounding box center [625, 205] width 115 height 27
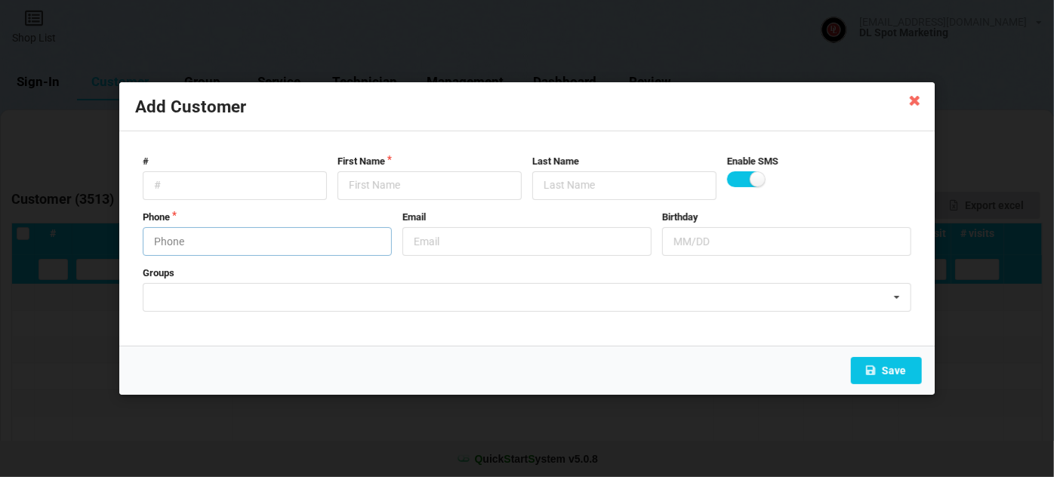
click at [253, 239] on input "text" at bounding box center [267, 241] width 249 height 29
type input "9044966060"
click at [405, 187] on input "text" at bounding box center [430, 185] width 184 height 29
paste input "Cust-091025"
type input "Cust-091025"
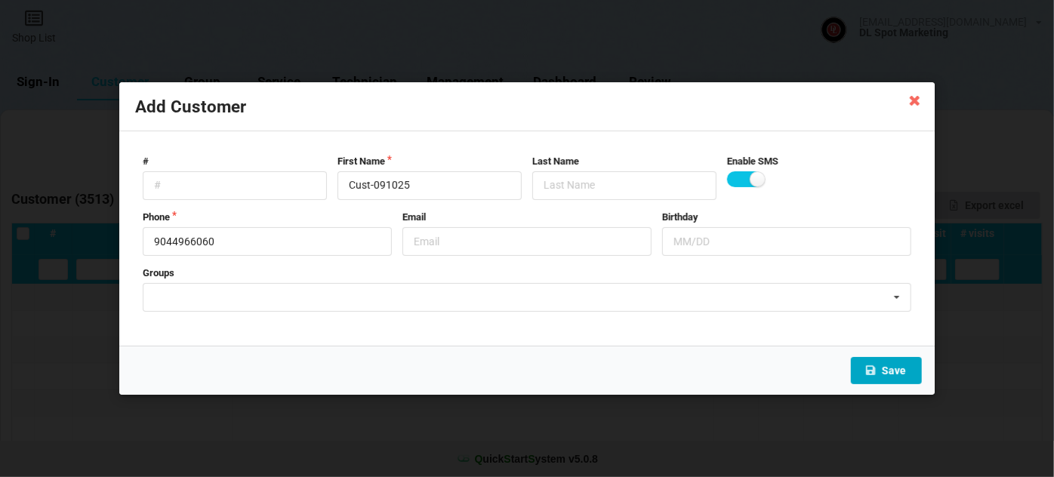
click at [894, 374] on button "Save" at bounding box center [886, 370] width 71 height 27
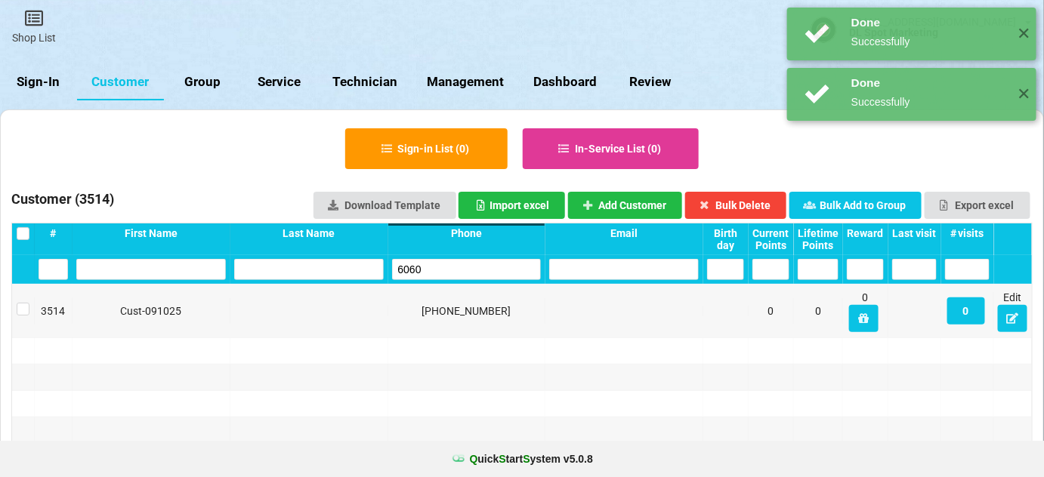
click at [470, 265] on input "6060" at bounding box center [467, 269] width 150 height 21
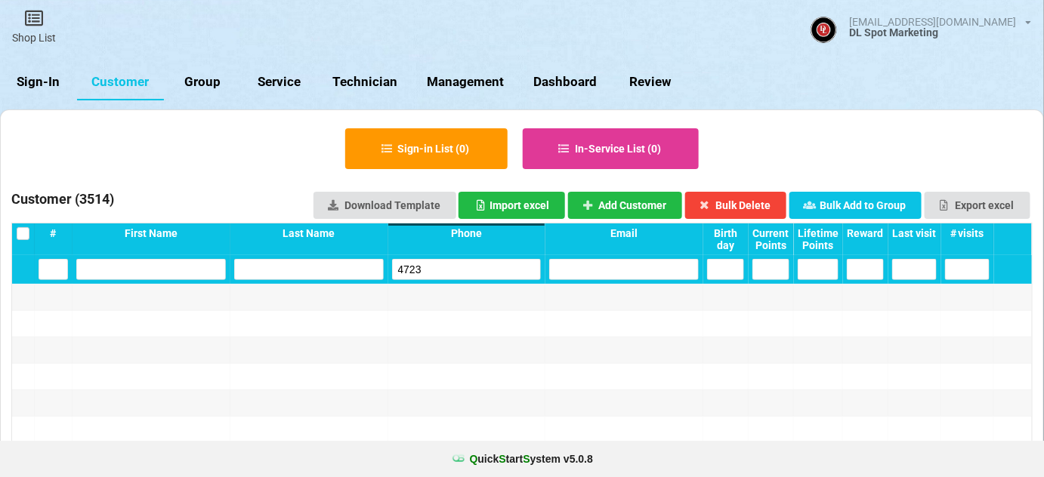
click at [479, 261] on input "4723" at bounding box center [467, 269] width 150 height 21
click at [480, 261] on input "4723" at bounding box center [467, 269] width 150 height 21
type input "4723"
click at [648, 205] on button "Add Customer" at bounding box center [625, 205] width 115 height 27
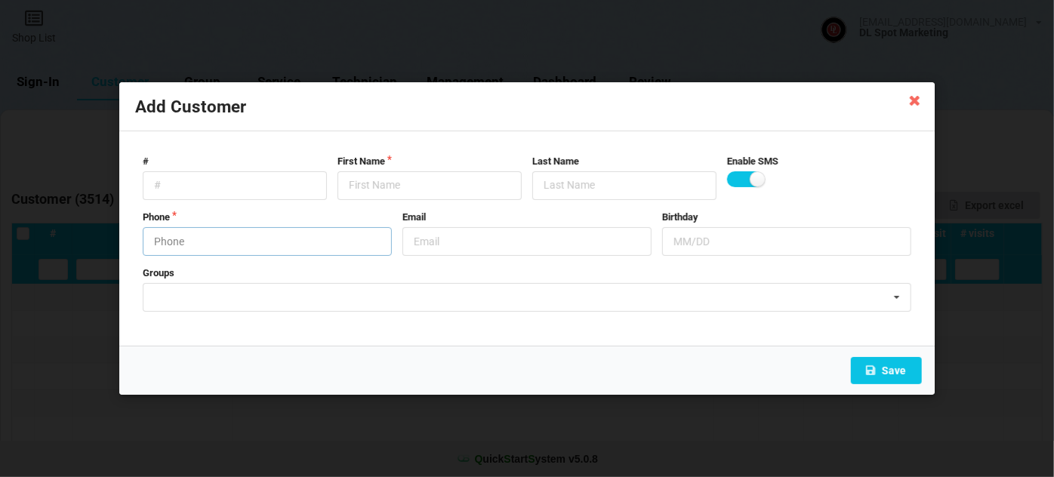
click at [239, 241] on input "text" at bounding box center [267, 241] width 249 height 29
type input "9513034723"
click at [380, 187] on input "text" at bounding box center [430, 185] width 184 height 29
paste input "Cust-091025"
type input "Cust-091025"
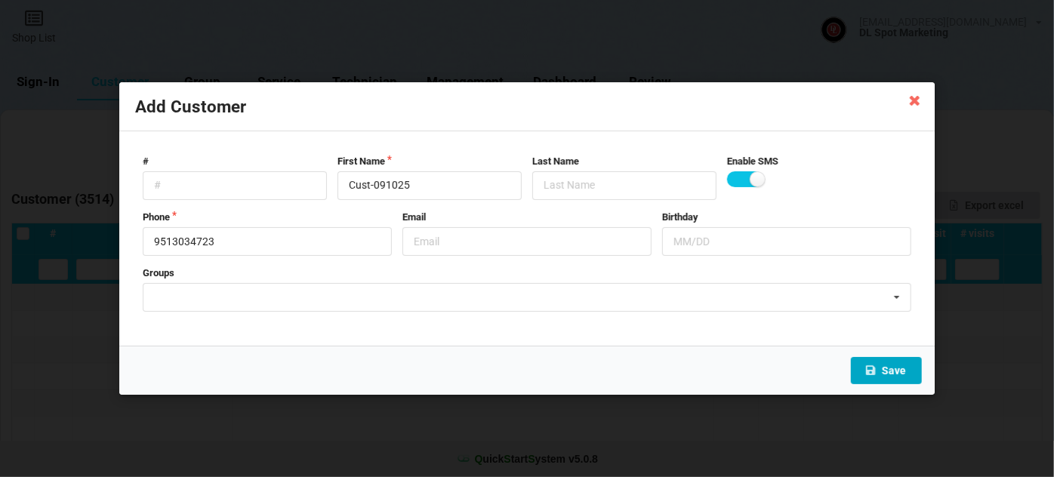
click at [906, 369] on button "Save" at bounding box center [886, 370] width 71 height 27
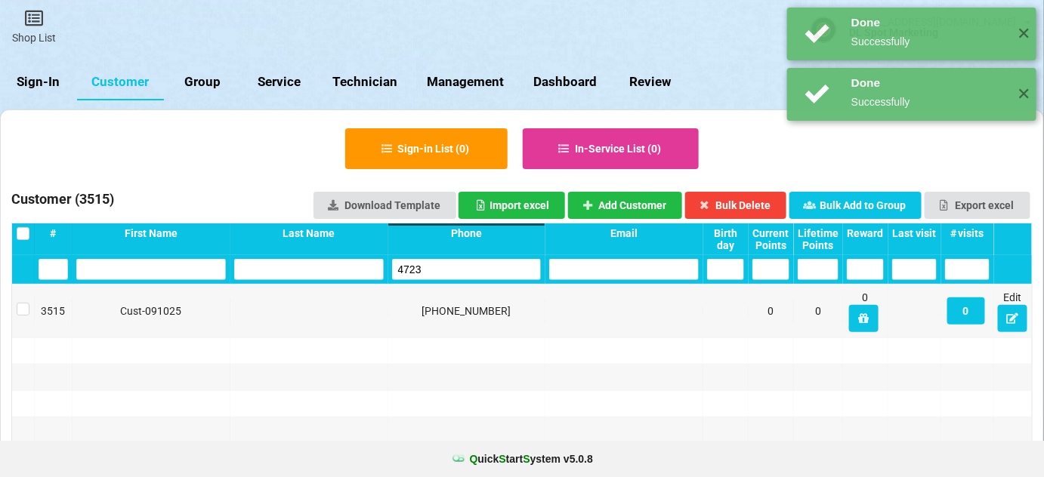
click at [462, 276] on input "4723" at bounding box center [467, 269] width 150 height 21
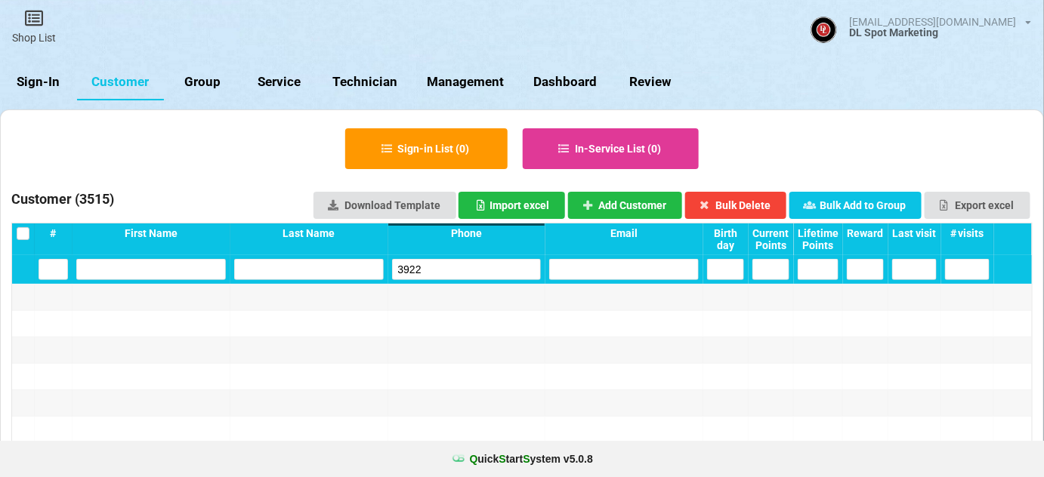
click at [463, 268] on input "3922" at bounding box center [467, 269] width 150 height 21
type input "3922"
click at [649, 205] on button "Add Customer" at bounding box center [625, 205] width 115 height 27
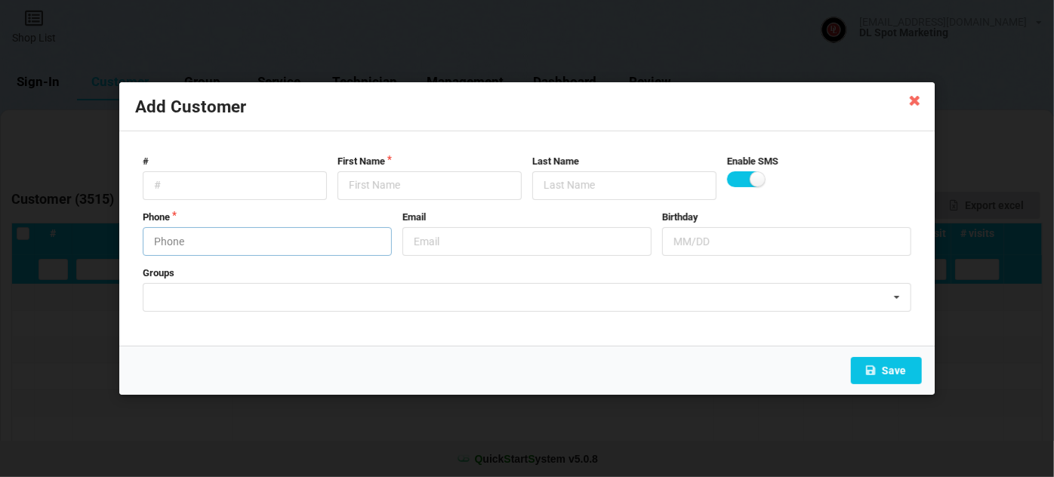
click at [250, 236] on input "text" at bounding box center [267, 241] width 249 height 29
type input "9514103922"
click at [418, 184] on input "text" at bounding box center [430, 185] width 184 height 29
paste input "Cust-091025"
type input "Cust-091025"
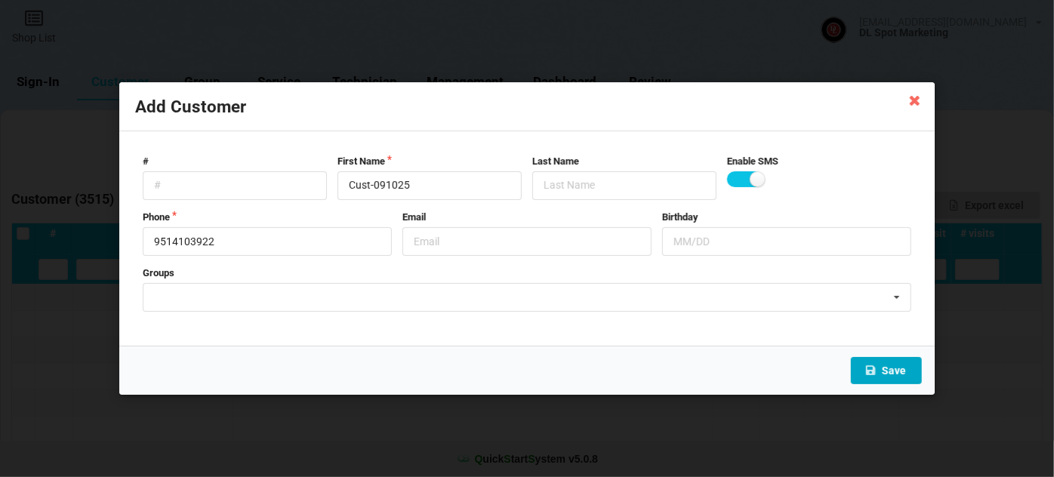
click at [904, 366] on button "Save" at bounding box center [886, 370] width 71 height 27
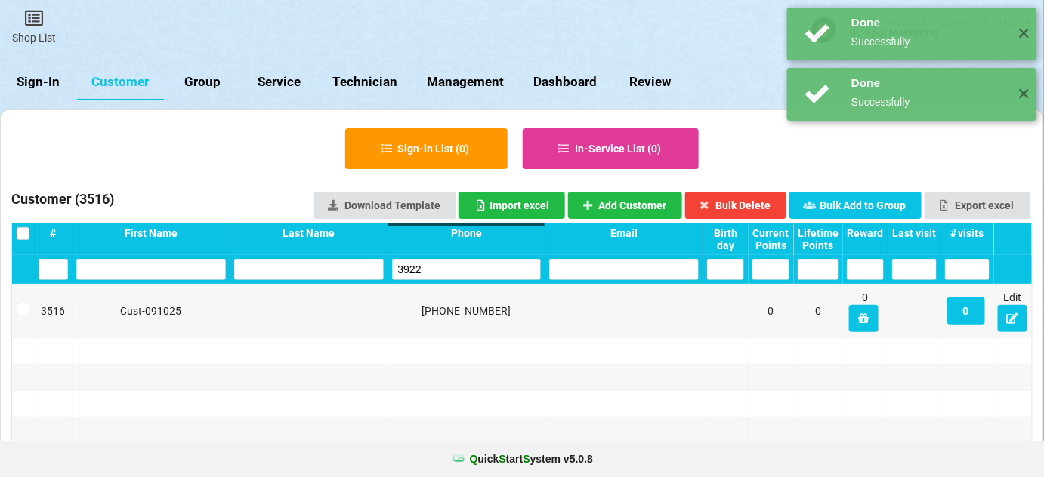
click at [462, 275] on input "3922" at bounding box center [467, 269] width 150 height 21
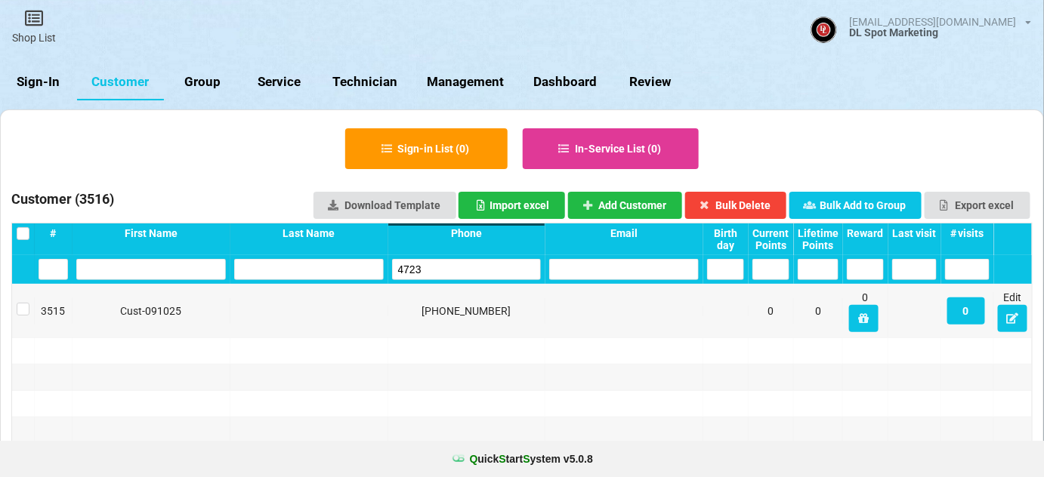
click at [470, 275] on input "4723" at bounding box center [467, 269] width 150 height 21
click at [469, 271] on input "6141" at bounding box center [467, 269] width 150 height 21
click at [471, 269] on input "6141" at bounding box center [467, 269] width 150 height 21
click at [436, 270] on input "6141" at bounding box center [467, 269] width 150 height 21
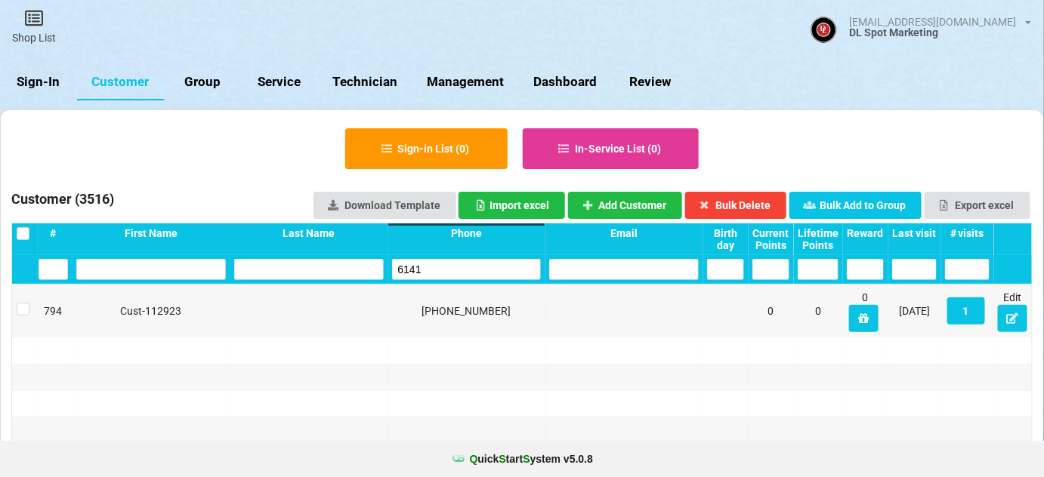
click at [436, 270] on input "6141" at bounding box center [467, 269] width 150 height 21
click at [442, 261] on input "8696" at bounding box center [467, 269] width 150 height 21
click at [443, 261] on input "8696" at bounding box center [467, 269] width 150 height 21
type input "8696"
click at [1013, 320] on icon at bounding box center [1012, 317] width 13 height 9
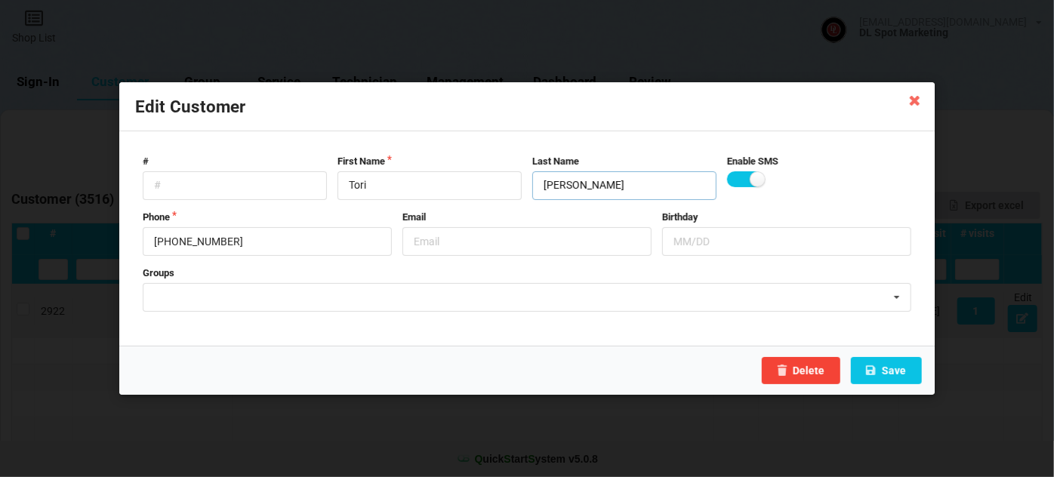
click at [554, 190] on input "[PERSON_NAME]" at bounding box center [625, 185] width 184 height 29
type input "[PERSON_NAME]"
click at [906, 367] on button "Save" at bounding box center [886, 370] width 71 height 27
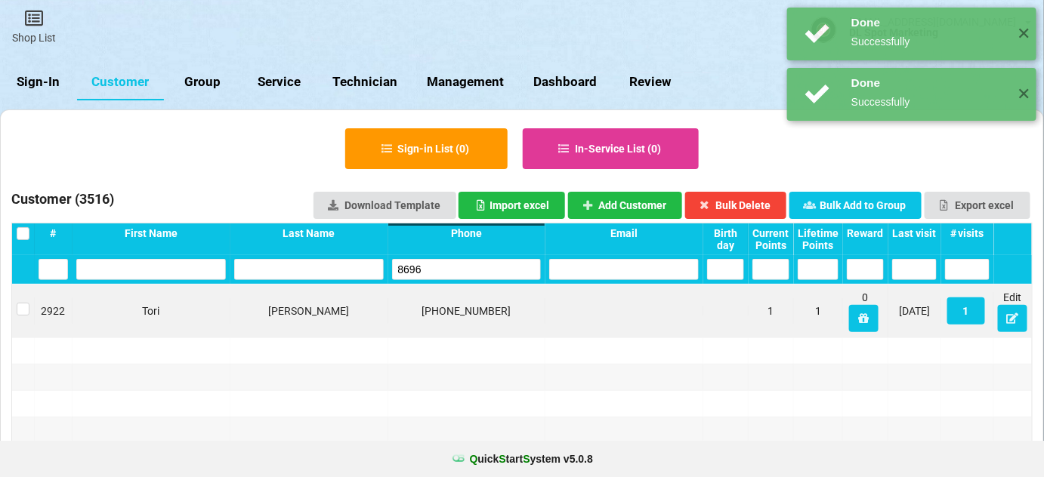
click at [441, 267] on input "8696" at bounding box center [467, 269] width 150 height 21
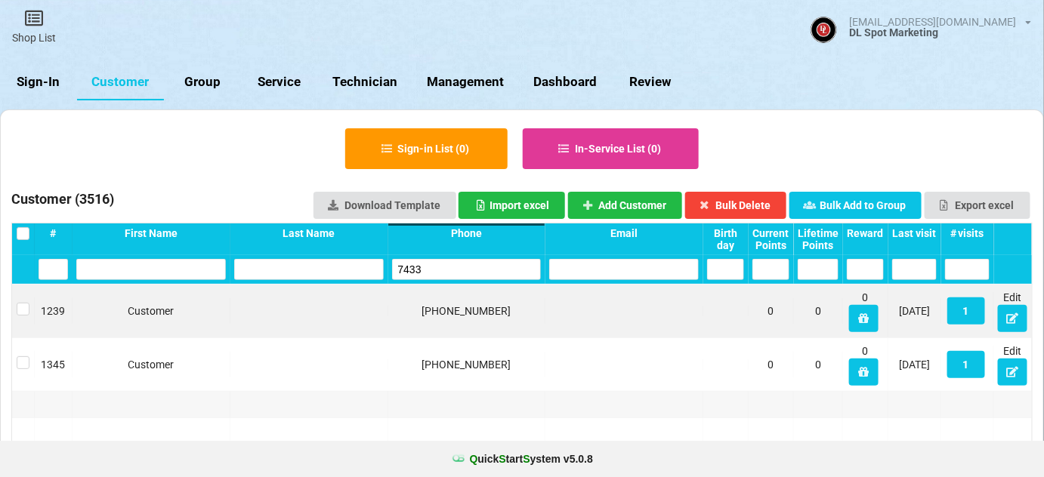
type input "7433"
click at [447, 258] on div "7433" at bounding box center [467, 269] width 158 height 29
click at [446, 266] on input "7433" at bounding box center [467, 269] width 150 height 21
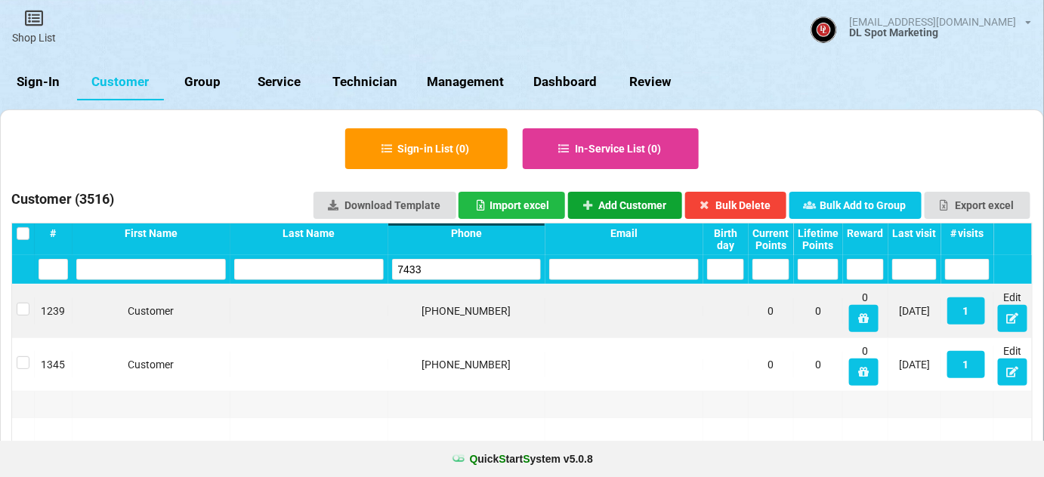
click at [645, 206] on button "Add Customer" at bounding box center [625, 205] width 115 height 27
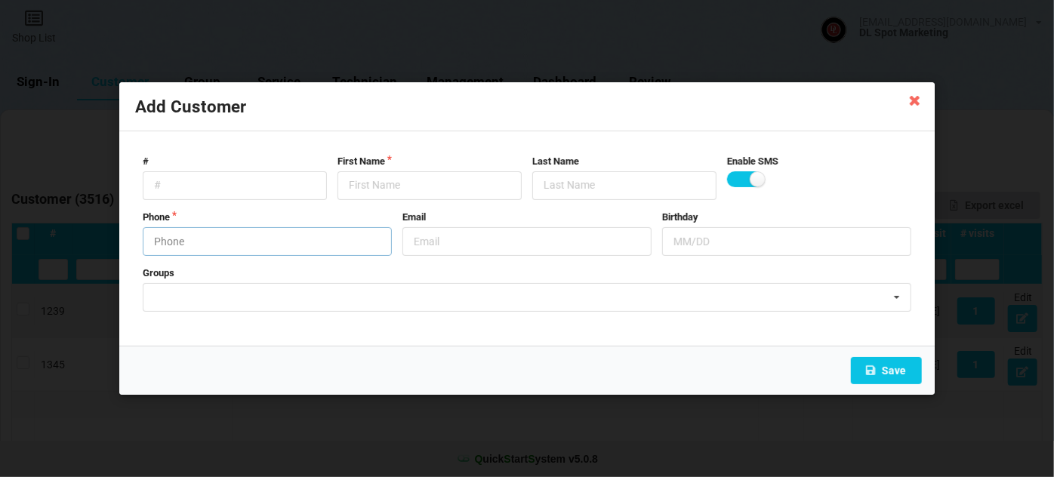
click at [270, 243] on input "text" at bounding box center [267, 241] width 249 height 29
type input "8583447433"
drag, startPoint x: 402, startPoint y: 194, endPoint x: 390, endPoint y: 196, distance: 12.3
click at [400, 194] on input "text" at bounding box center [430, 185] width 184 height 29
paste input "Cust-091025"
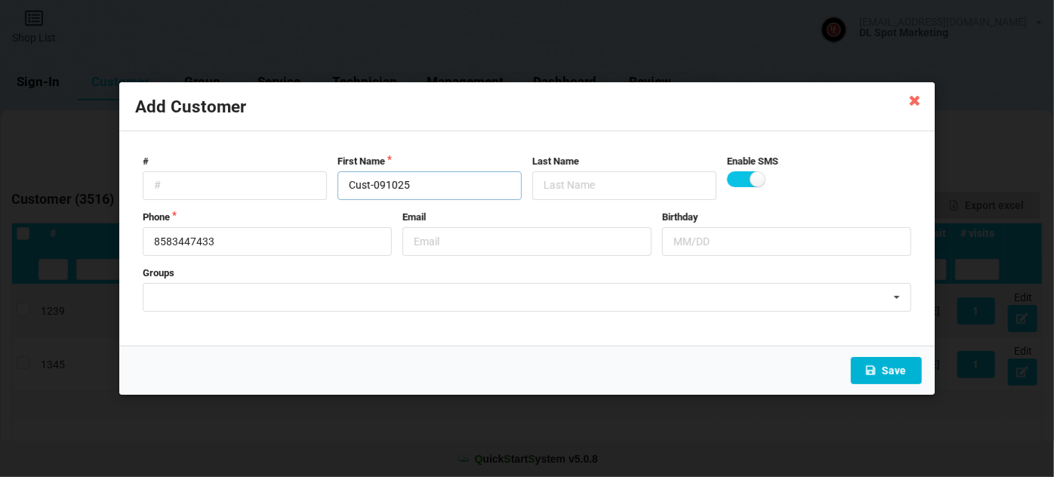
type input "Cust-091025"
click at [890, 375] on button "Save" at bounding box center [886, 370] width 71 height 27
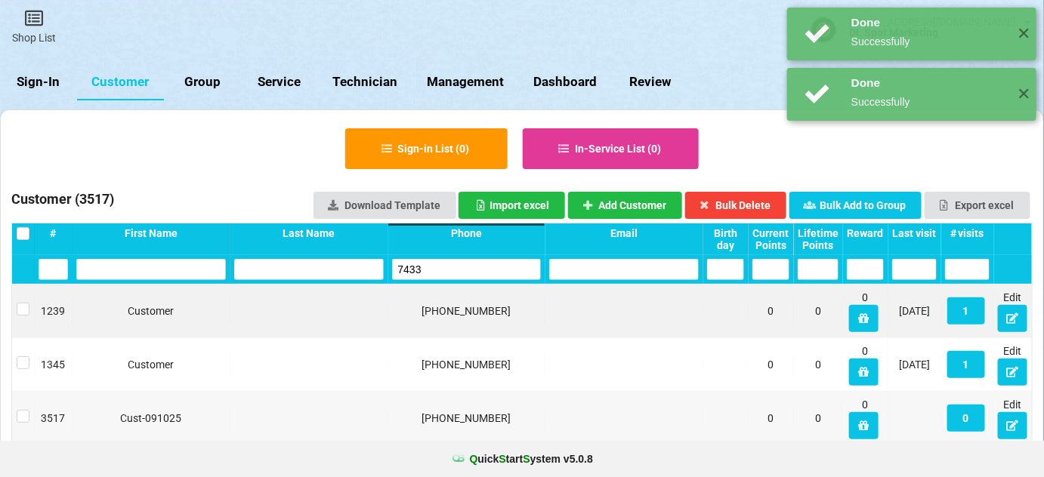
click at [462, 265] on input "7433" at bounding box center [467, 269] width 150 height 21
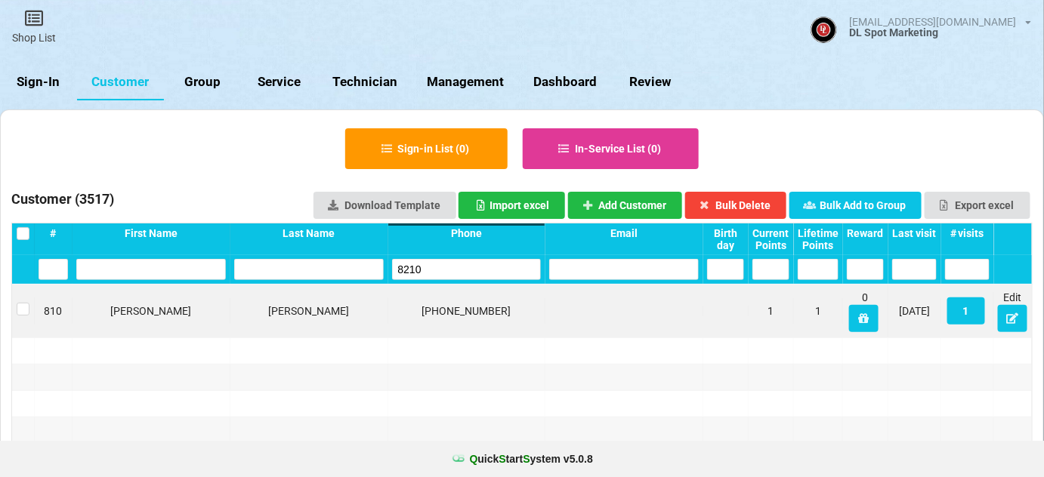
click at [464, 271] on input "8210" at bounding box center [467, 269] width 150 height 21
type input "8210"
click at [1010, 320] on icon at bounding box center [1012, 317] width 13 height 9
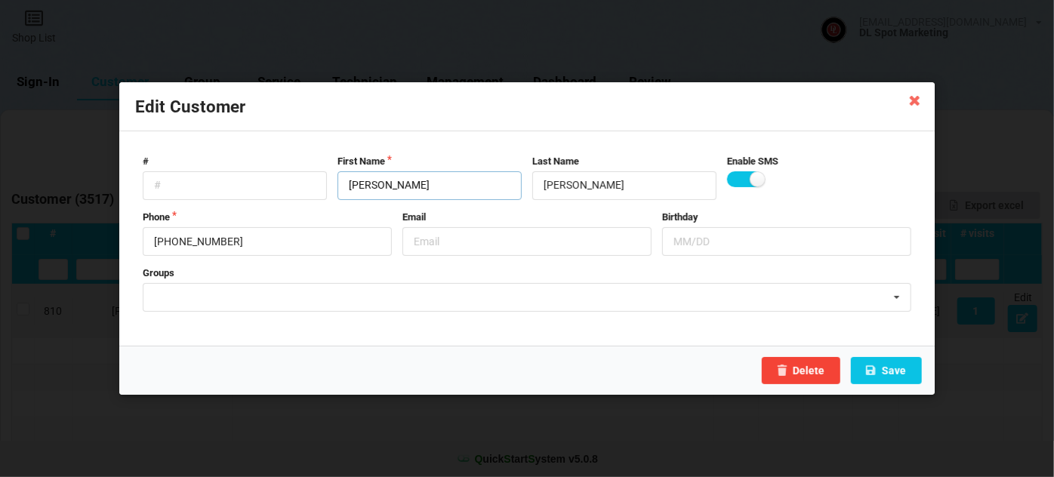
drag, startPoint x: 388, startPoint y: 191, endPoint x: 330, endPoint y: 196, distance: 58.4
click at [330, 196] on div "# First Name [PERSON_NAME] Last Name [PERSON_NAME] Enable SMS" at bounding box center [527, 177] width 780 height 45
click at [902, 369] on button "Save" at bounding box center [886, 370] width 71 height 27
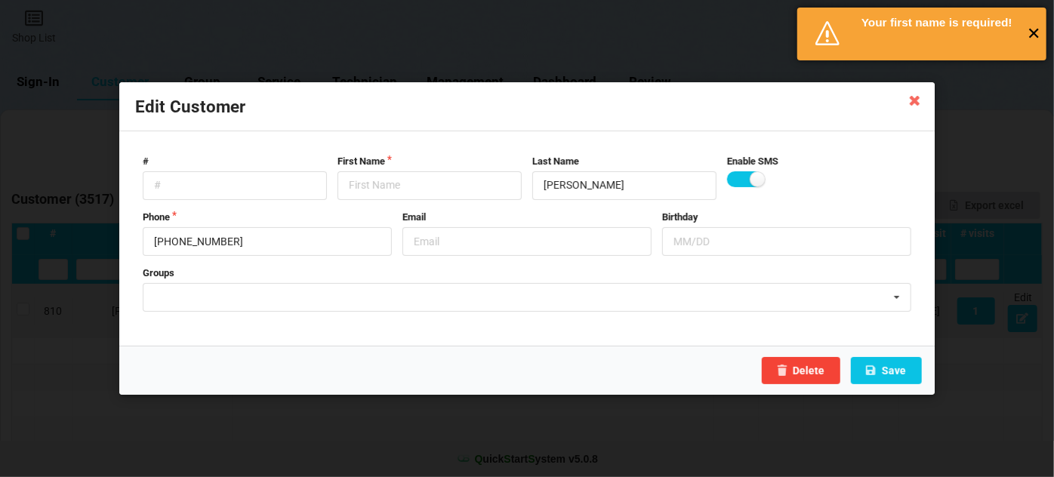
click at [1031, 36] on span "✕" at bounding box center [1034, 33] width 25 height 15
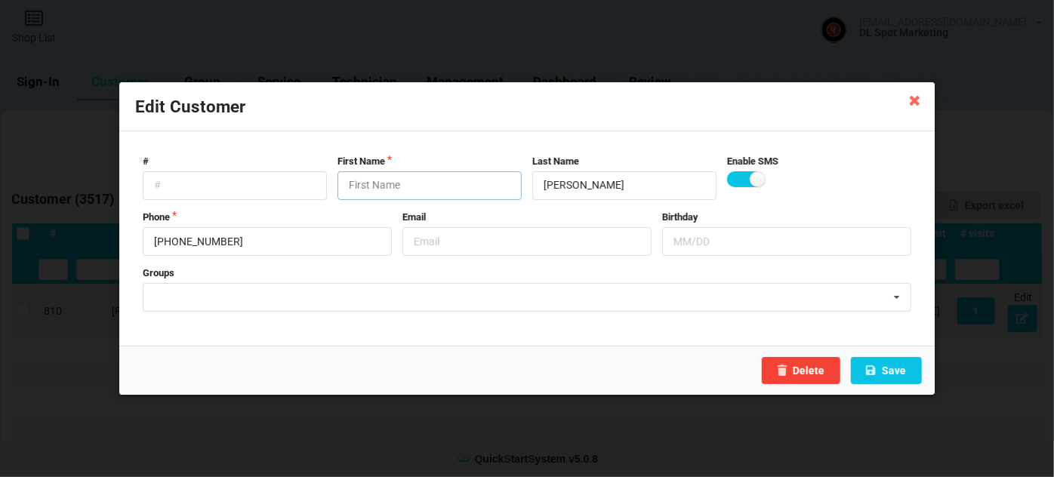
click at [415, 181] on input "text" at bounding box center [430, 185] width 184 height 29
type input "[PERSON_NAME]"
click at [613, 185] on input "[PERSON_NAME]" at bounding box center [625, 185] width 184 height 29
click at [886, 375] on button "Save" at bounding box center [886, 370] width 71 height 27
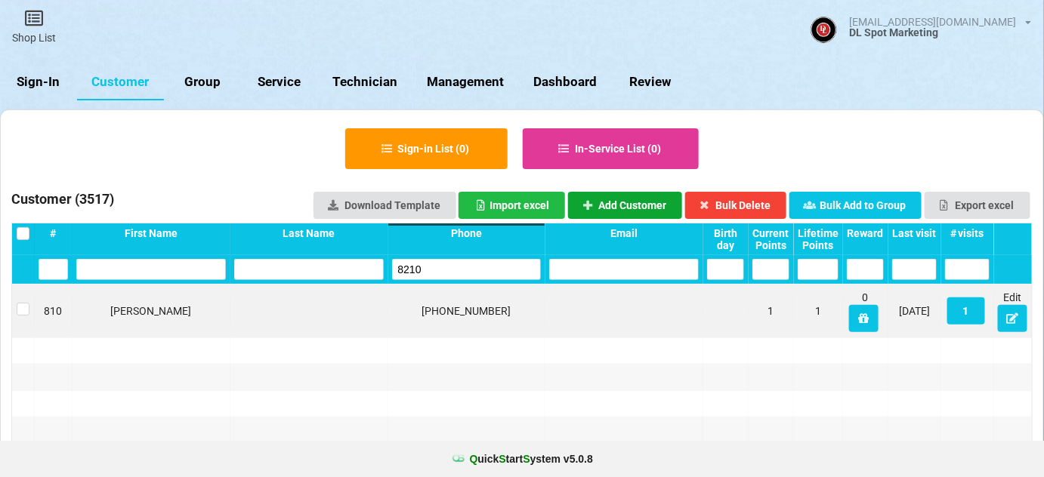
click at [644, 202] on button "Add Customer" at bounding box center [625, 205] width 115 height 27
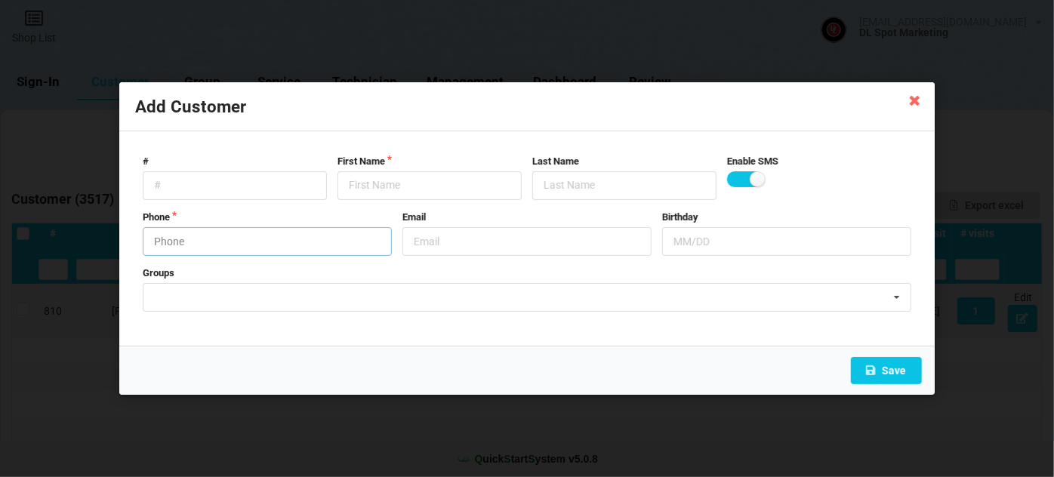
click at [254, 248] on input "text" at bounding box center [267, 241] width 249 height 29
type input "6199928210"
click at [394, 185] on input "text" at bounding box center [430, 185] width 184 height 29
paste input "Cust-091025"
type input "Cust-091025"
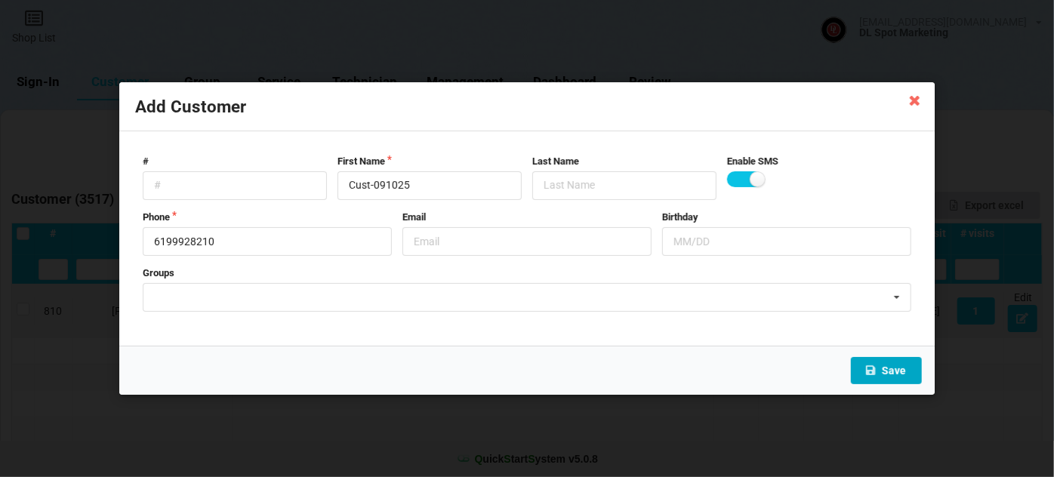
click at [879, 366] on button "Save" at bounding box center [886, 370] width 71 height 27
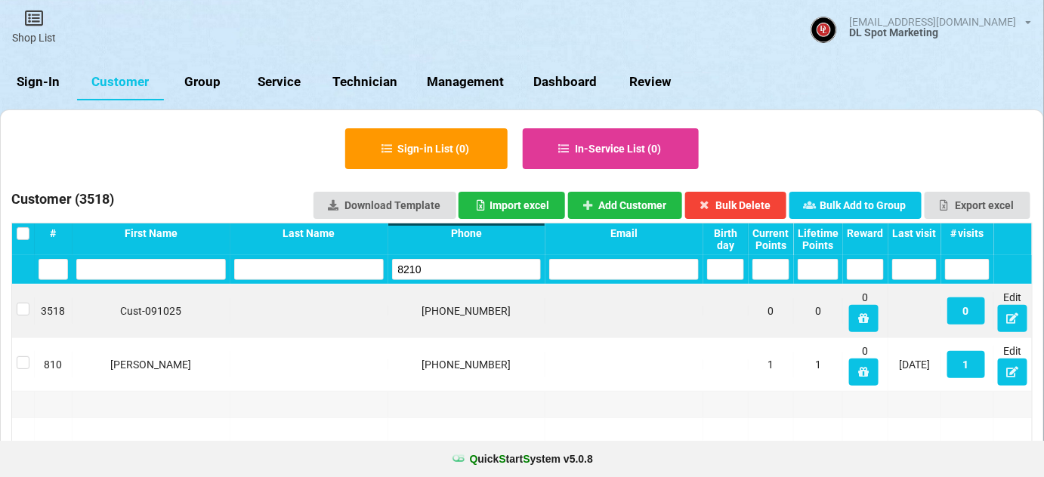
click at [430, 271] on input "8210" at bounding box center [467, 269] width 150 height 21
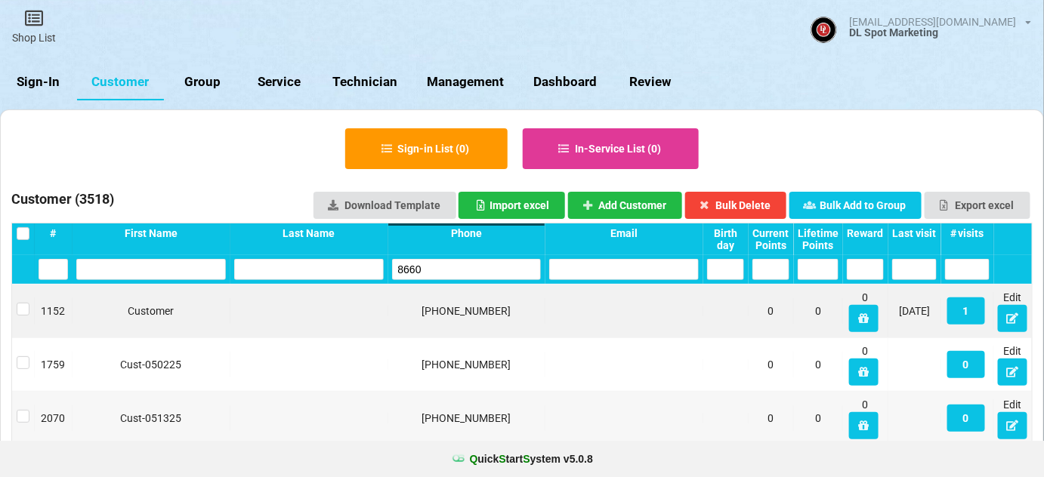
click at [471, 271] on input "8660" at bounding box center [467, 269] width 150 height 21
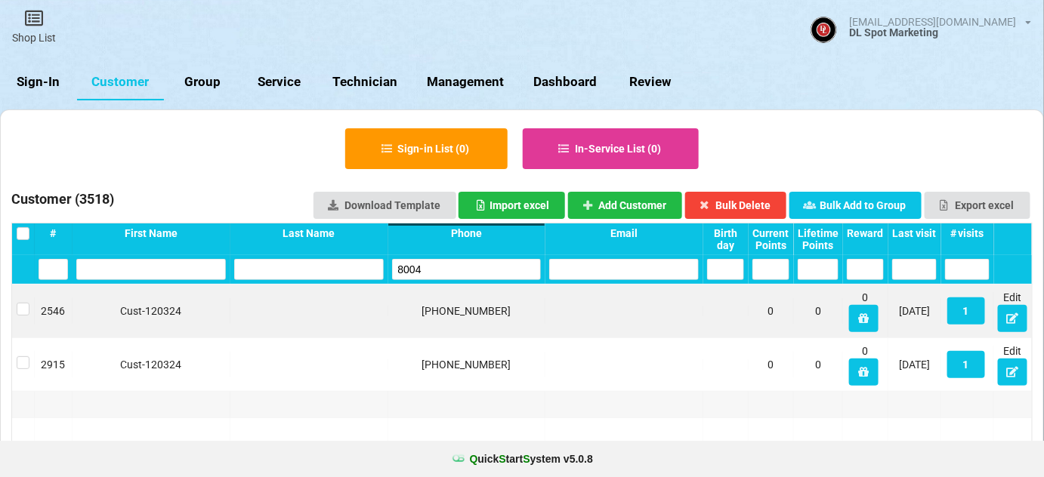
click at [471, 271] on input "8004" at bounding box center [467, 269] width 150 height 21
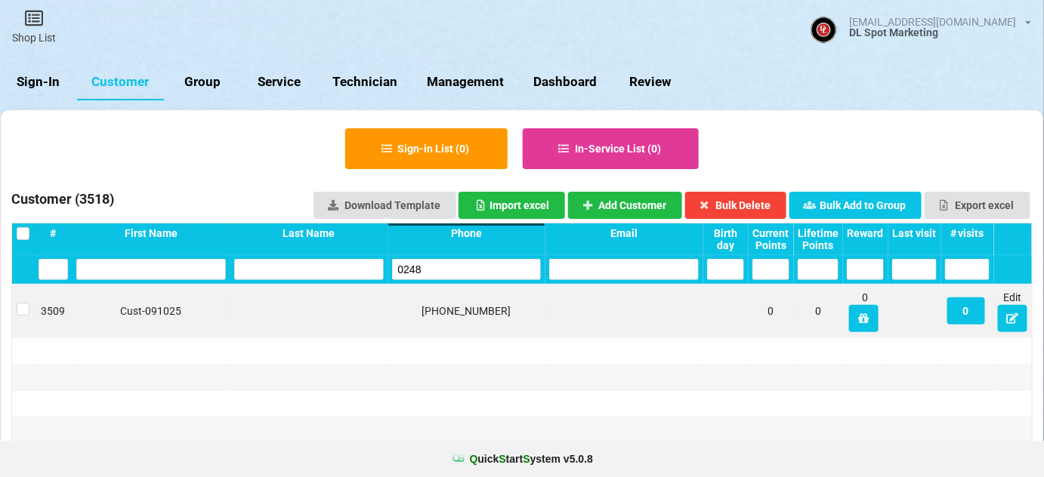
click at [471, 271] on input "0248" at bounding box center [466, 269] width 149 height 21
click at [471, 271] on input "0248" at bounding box center [467, 269] width 150 height 21
click at [468, 270] on input "7903" at bounding box center [467, 269] width 150 height 21
click at [468, 269] on input "7903" at bounding box center [467, 269] width 150 height 21
click at [455, 268] on input "7903" at bounding box center [467, 269] width 150 height 21
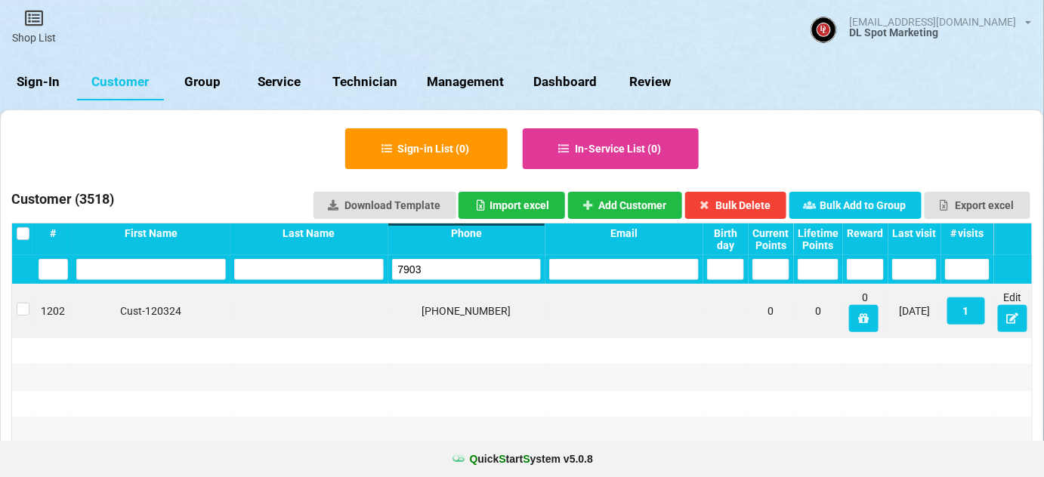
click at [455, 268] on input "7903" at bounding box center [467, 269] width 150 height 21
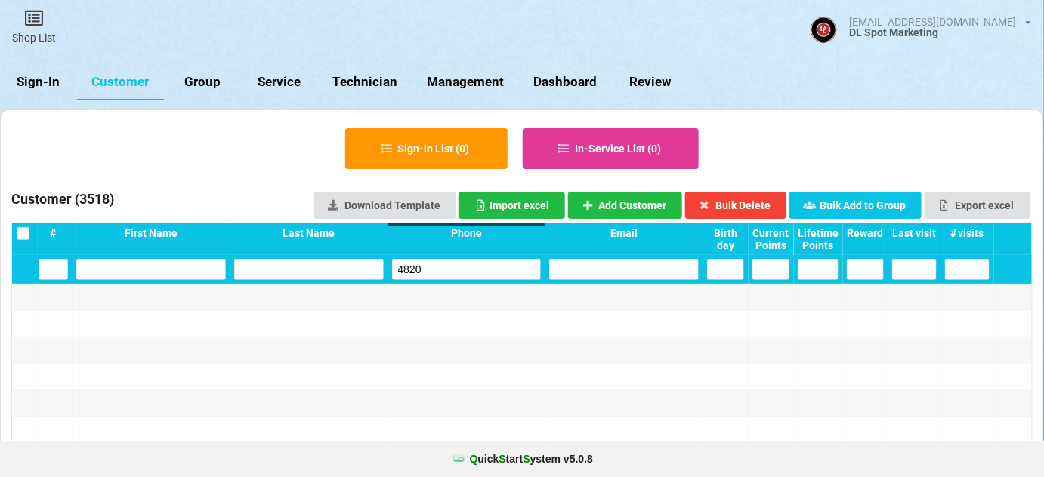
click at [457, 269] on input "4820" at bounding box center [467, 269] width 150 height 21
type input "4820"
click at [646, 205] on button "Add Customer" at bounding box center [625, 205] width 115 height 27
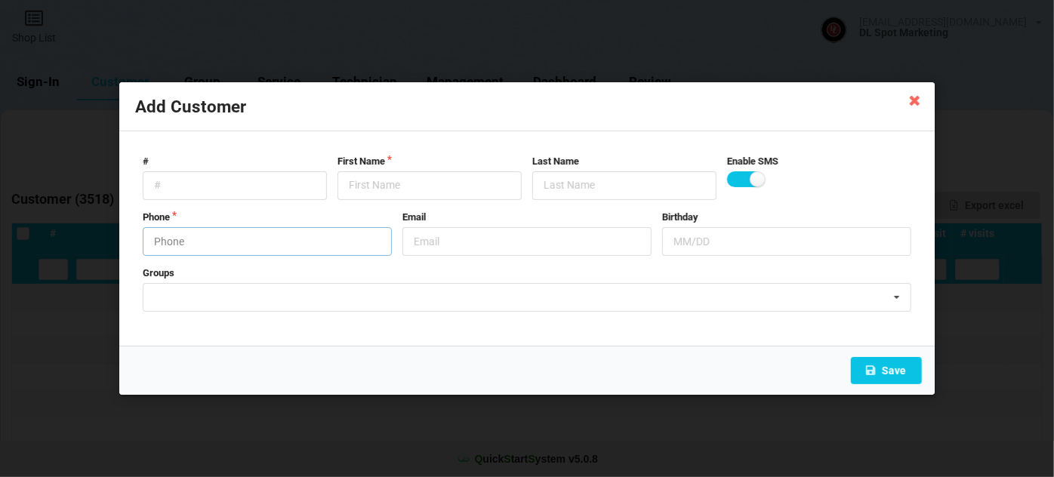
click at [223, 234] on input "text" at bounding box center [267, 241] width 249 height 29
type input "9492904820"
click at [382, 181] on input "text" at bounding box center [430, 185] width 184 height 29
paste input "Cust-091025"
type input "Cust-091025"
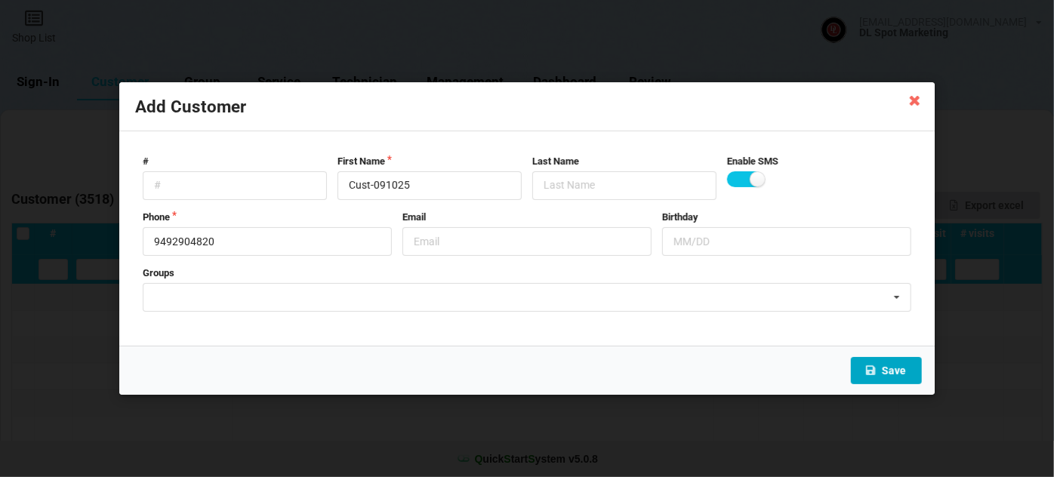
click at [876, 364] on button "Save" at bounding box center [886, 370] width 71 height 27
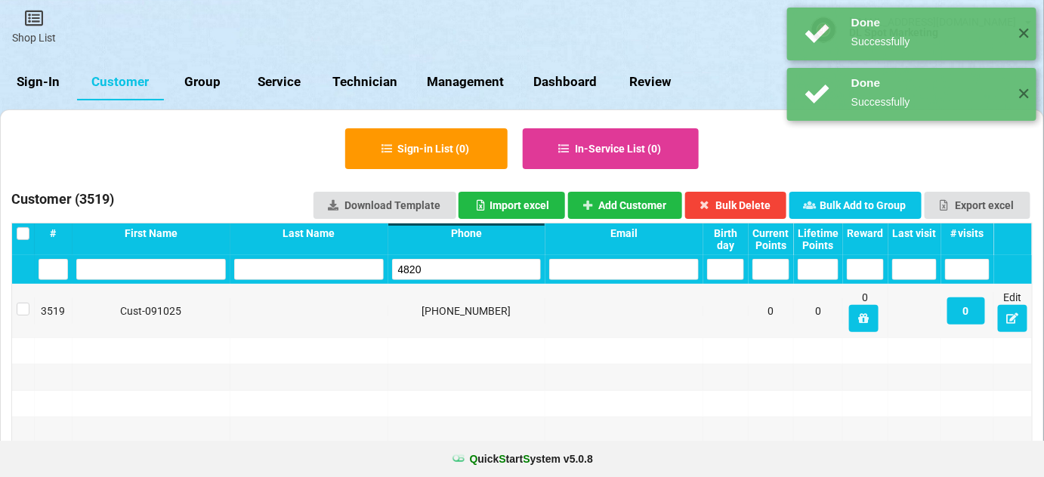
click at [449, 264] on input "4820" at bounding box center [467, 269] width 150 height 21
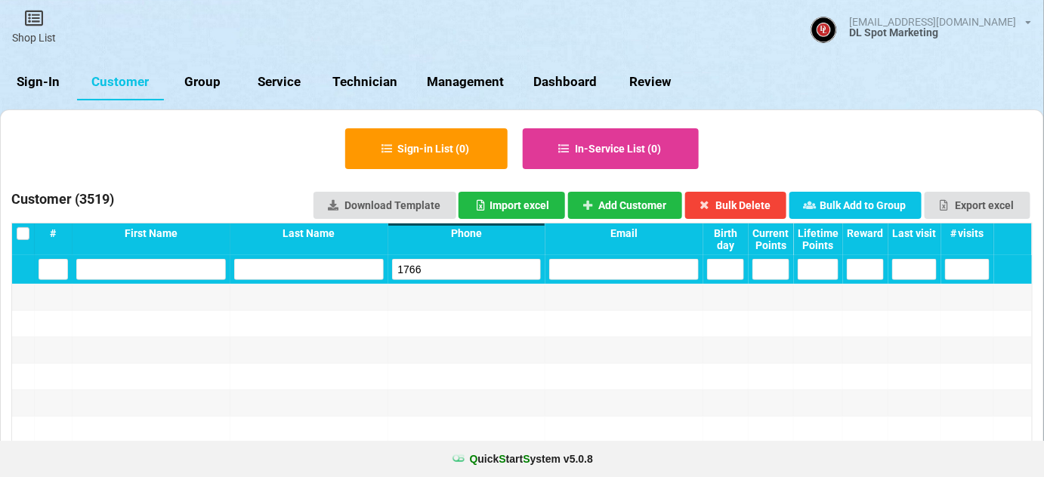
click at [479, 267] on input "1766" at bounding box center [467, 269] width 150 height 21
type input "1766"
click at [632, 205] on button "Add Customer" at bounding box center [625, 205] width 115 height 27
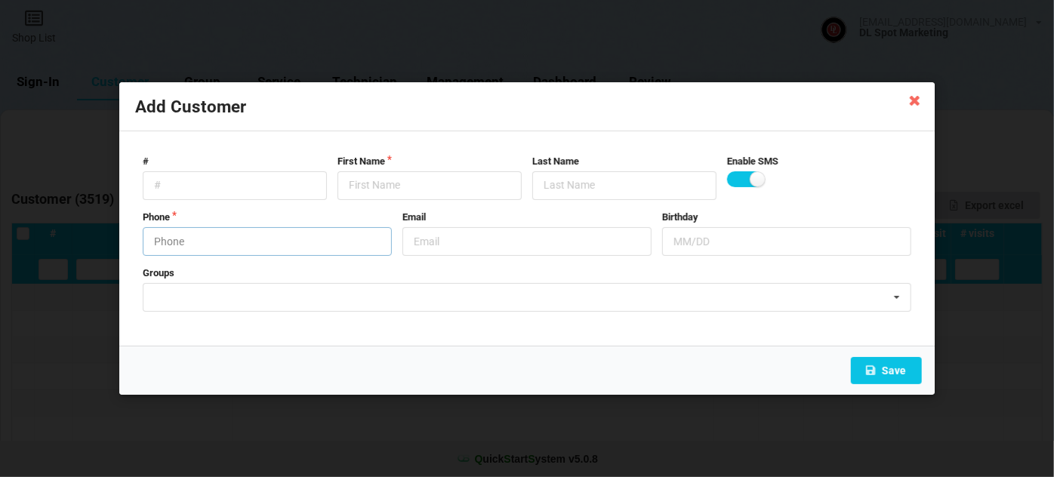
click at [243, 239] on input "text" at bounding box center [267, 241] width 249 height 29
type input "9515951766"
click at [396, 188] on input "text" at bounding box center [430, 185] width 184 height 29
paste input "Cust-091025"
type input "Cust-091025"
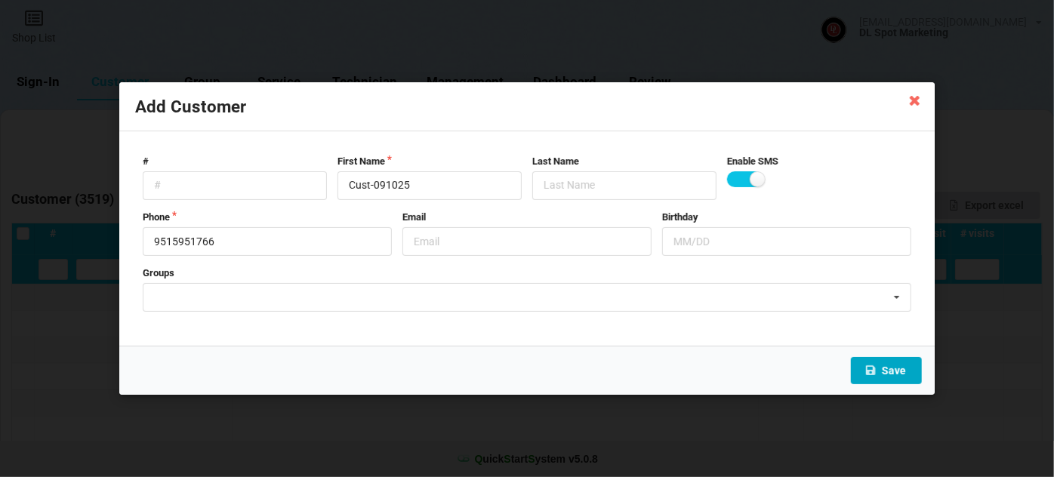
click at [894, 370] on button "Save" at bounding box center [886, 370] width 71 height 27
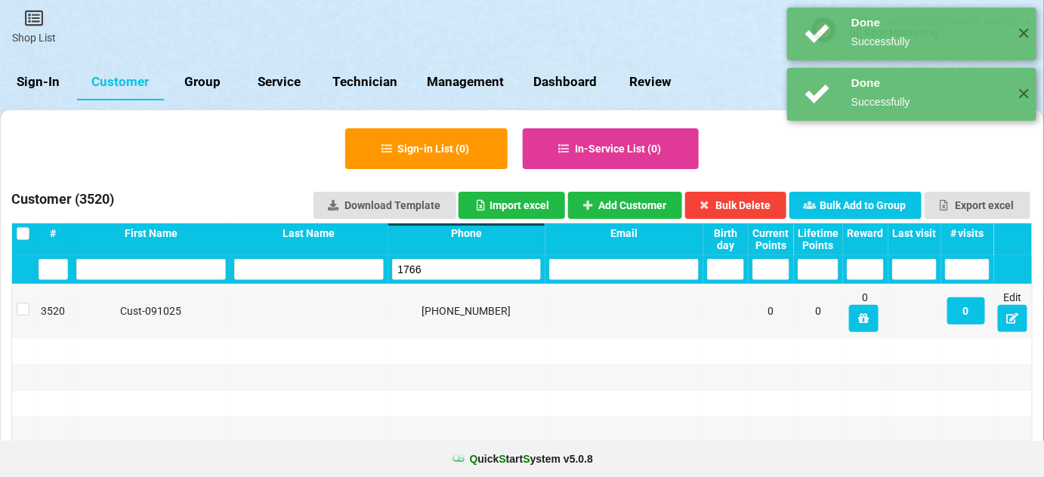
click at [467, 271] on input "1766" at bounding box center [467, 269] width 150 height 21
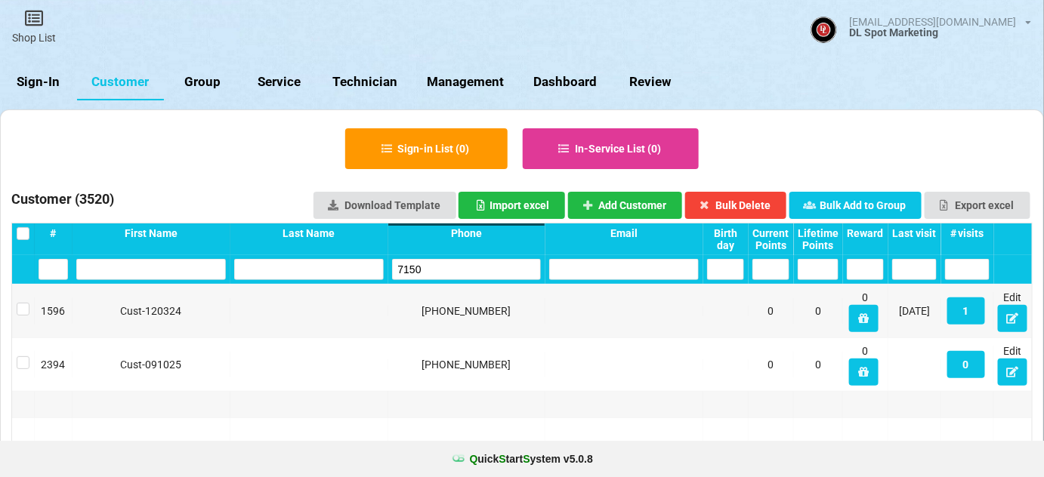
click at [473, 263] on input "7150" at bounding box center [467, 269] width 150 height 21
click at [474, 264] on input "7150" at bounding box center [467, 269] width 150 height 21
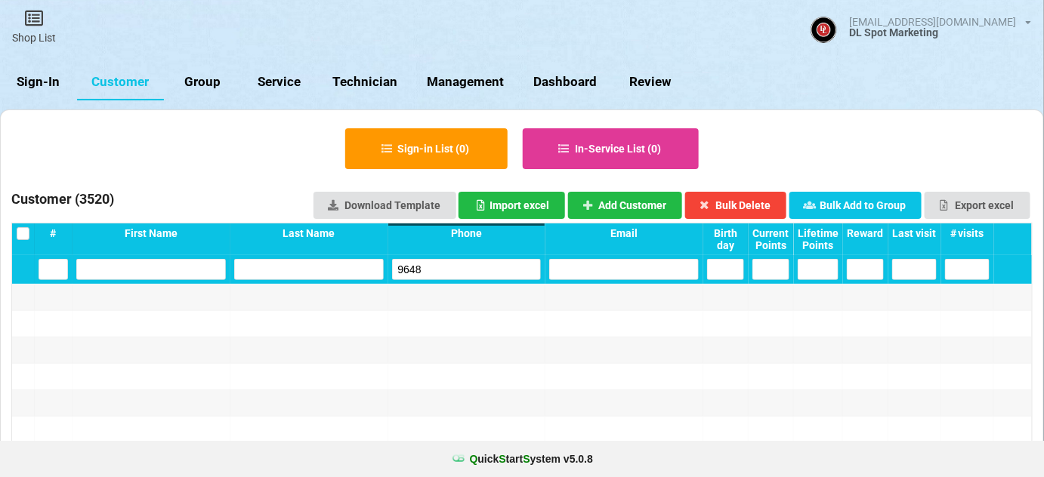
click at [470, 267] on input "9648" at bounding box center [467, 269] width 150 height 21
click at [471, 267] on input "9648" at bounding box center [467, 269] width 150 height 21
type input "9648"
click at [665, 200] on button "Add Customer" at bounding box center [625, 205] width 115 height 27
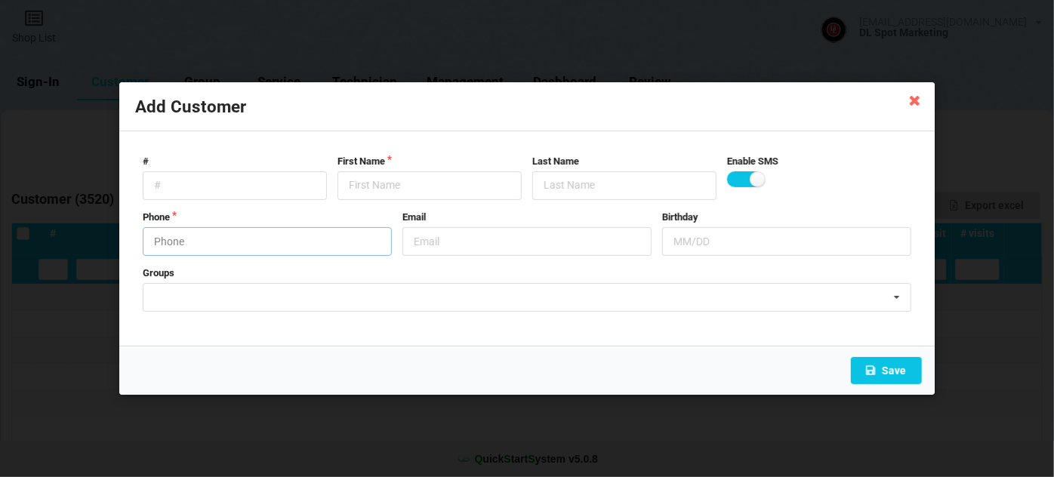
click at [241, 243] on input "text" at bounding box center [267, 241] width 249 height 29
type input "8586039648"
click at [433, 185] on input "text" at bounding box center [430, 185] width 184 height 29
paste input "Cust-091025"
type input "Cust-091025"
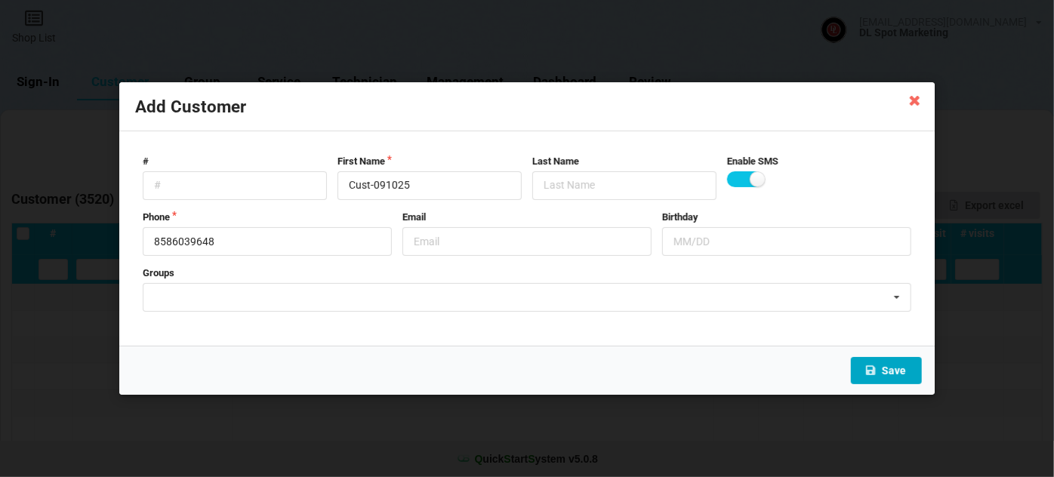
click at [902, 375] on button "Save" at bounding box center [886, 370] width 71 height 27
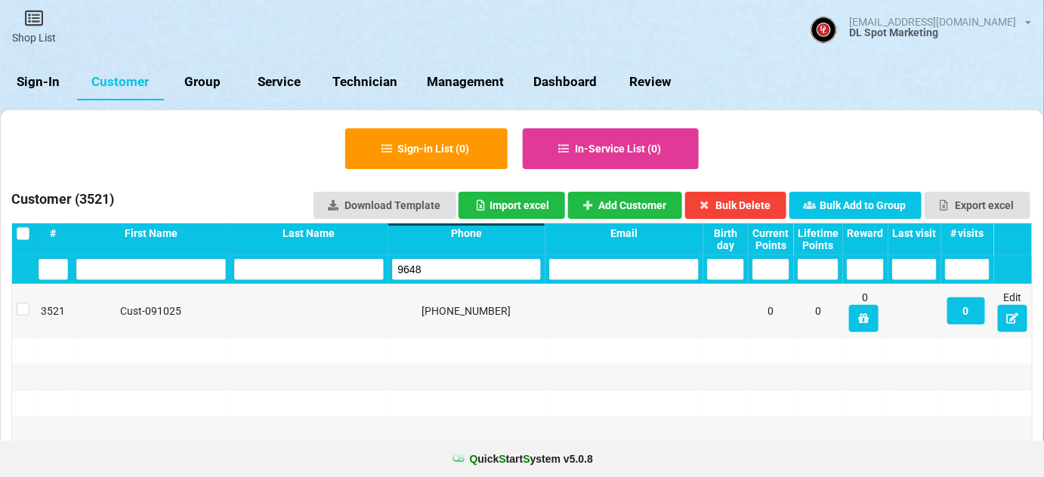
click at [434, 264] on input "9648" at bounding box center [466, 269] width 149 height 21
click at [434, 264] on input "9648" at bounding box center [467, 269] width 150 height 21
click at [444, 267] on input "9934" at bounding box center [467, 269] width 150 height 21
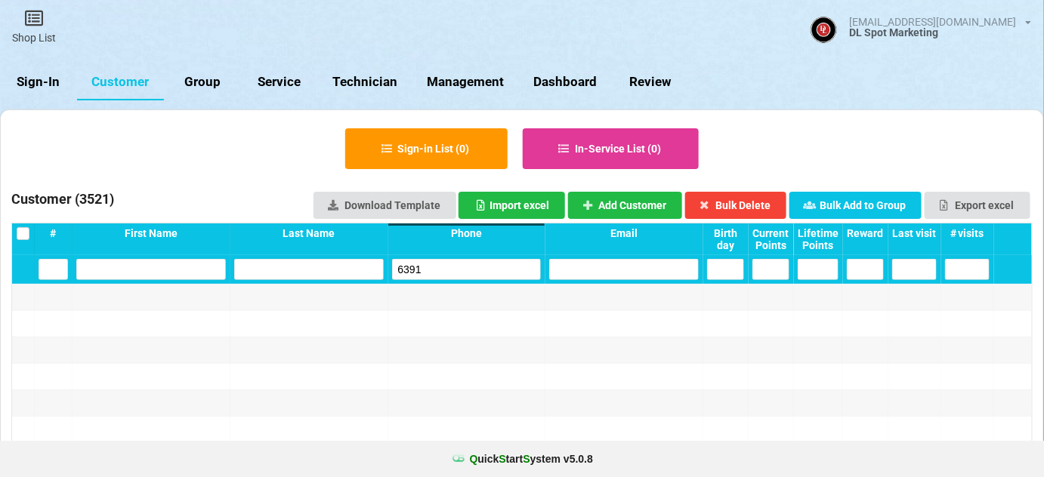
click at [442, 269] on input "6391" at bounding box center [467, 269] width 150 height 21
type input "6391"
click at [648, 201] on button "Add Customer" at bounding box center [625, 205] width 115 height 27
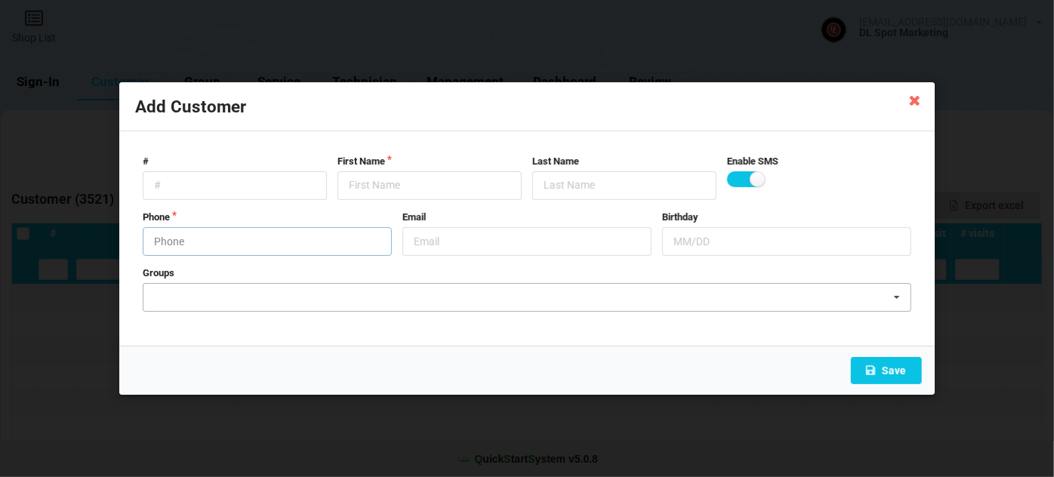
drag, startPoint x: 260, startPoint y: 241, endPoint x: 225, endPoint y: 310, distance: 77.0
click at [225, 310] on form "# First Name Last Name Enable SMS Phone Email Birthday Groups [PERSON_NAME]'s G…" at bounding box center [527, 239] width 784 height 184
type input "5306806391"
click at [391, 186] on input "text" at bounding box center [430, 185] width 184 height 29
paste input "Cust-091025"
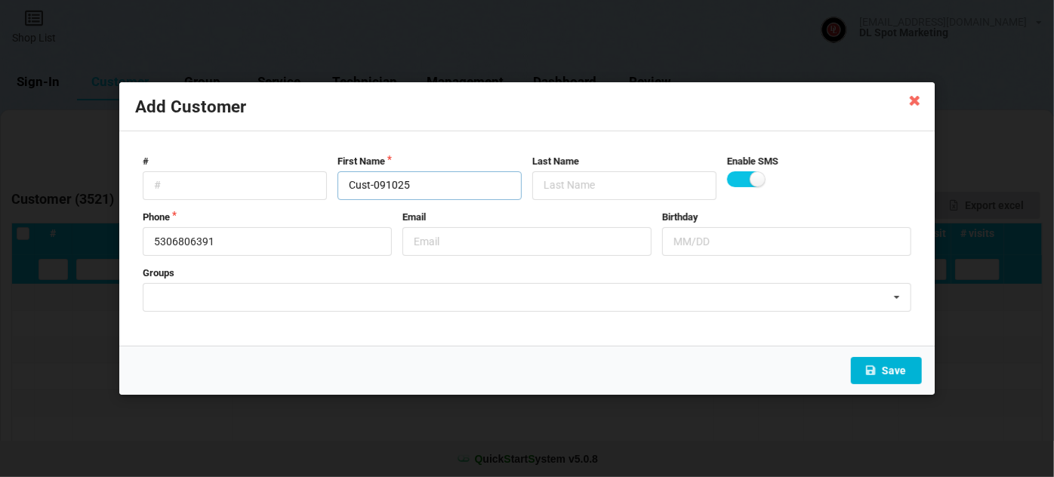
type input "Cust-091025"
click at [888, 374] on button "Save" at bounding box center [886, 370] width 71 height 27
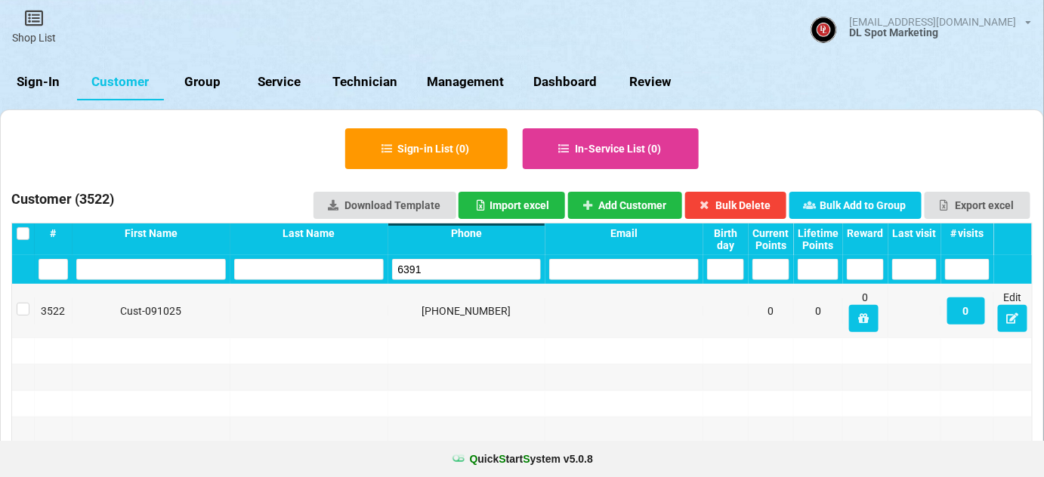
click at [474, 272] on input "6391" at bounding box center [467, 269] width 150 height 21
click at [476, 273] on input "2132" at bounding box center [467, 269] width 150 height 21
click at [477, 273] on input "2132" at bounding box center [467, 269] width 150 height 21
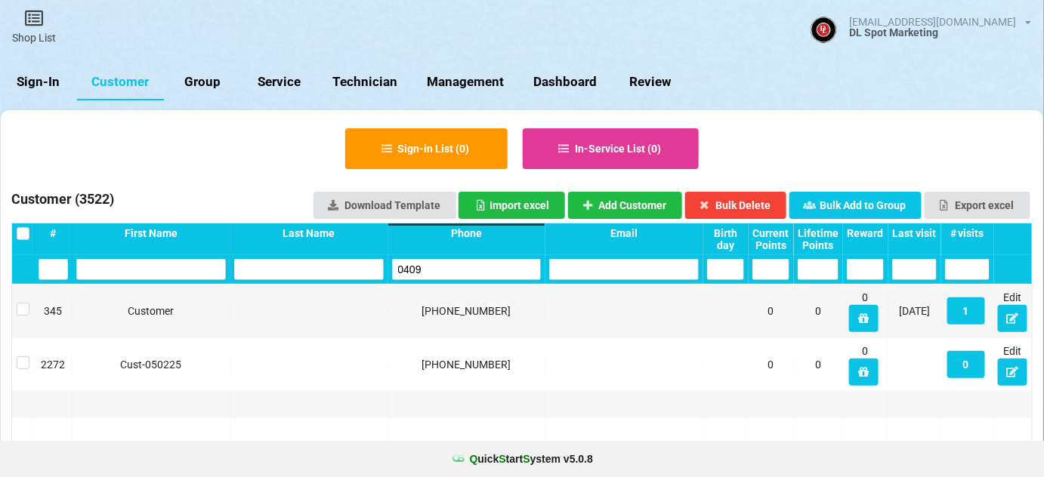
click at [477, 271] on input "0409" at bounding box center [467, 269] width 150 height 21
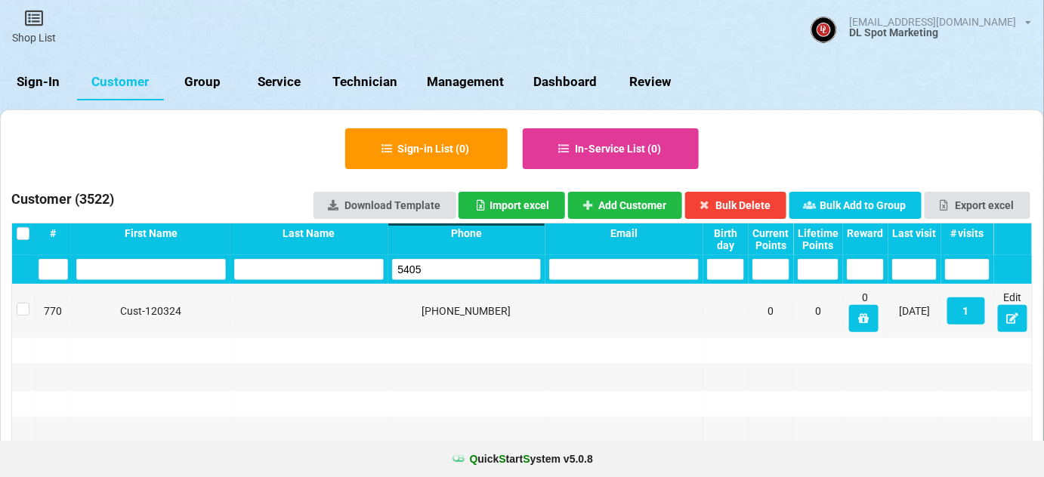
click at [477, 271] on input "5405" at bounding box center [467, 269] width 150 height 21
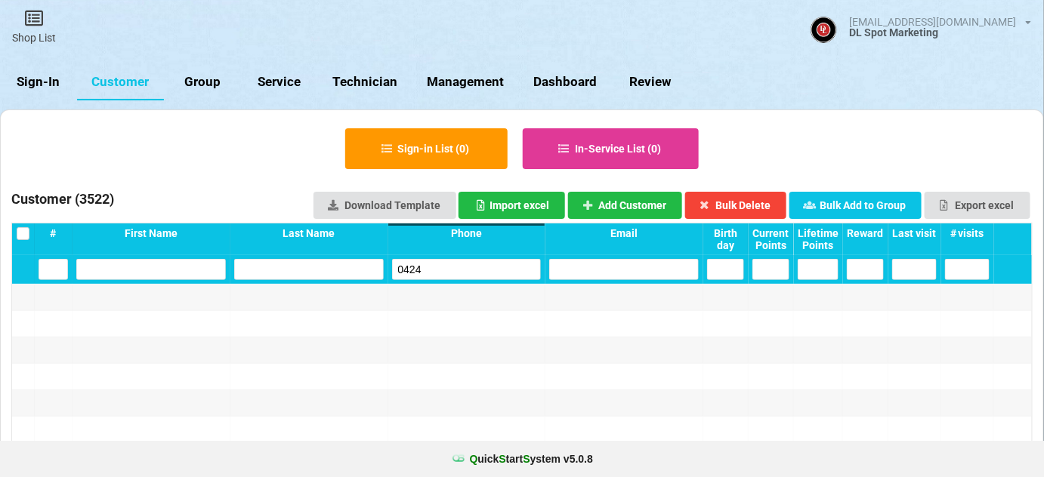
click at [477, 271] on input "0424" at bounding box center [467, 269] width 150 height 21
type input "0424"
click at [653, 201] on button "Add Customer" at bounding box center [625, 205] width 115 height 27
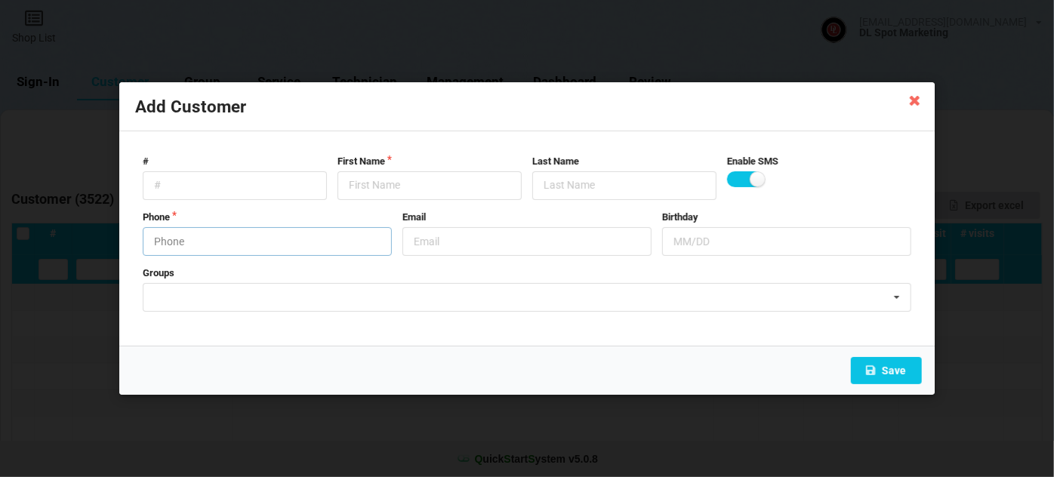
click at [243, 241] on input "text" at bounding box center [267, 241] width 249 height 29
drag, startPoint x: 242, startPoint y: 247, endPoint x: 394, endPoint y: 173, distance: 168.9
click at [392, 177] on form "# First Name Last Name Enable SMS Phone [PHONE_NUMBER] Email Birthday Groups [P…" at bounding box center [527, 239] width 784 height 184
type input "7608400424"
click at [397, 181] on input "text" at bounding box center [430, 185] width 184 height 29
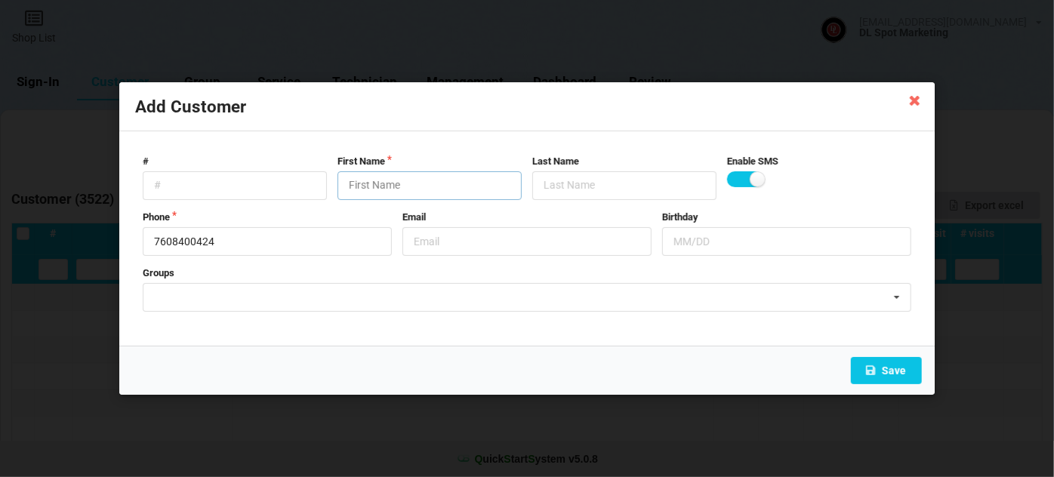
paste input "Cust-091025"
type input "Cust-091025"
click at [883, 370] on button "Save" at bounding box center [886, 370] width 71 height 27
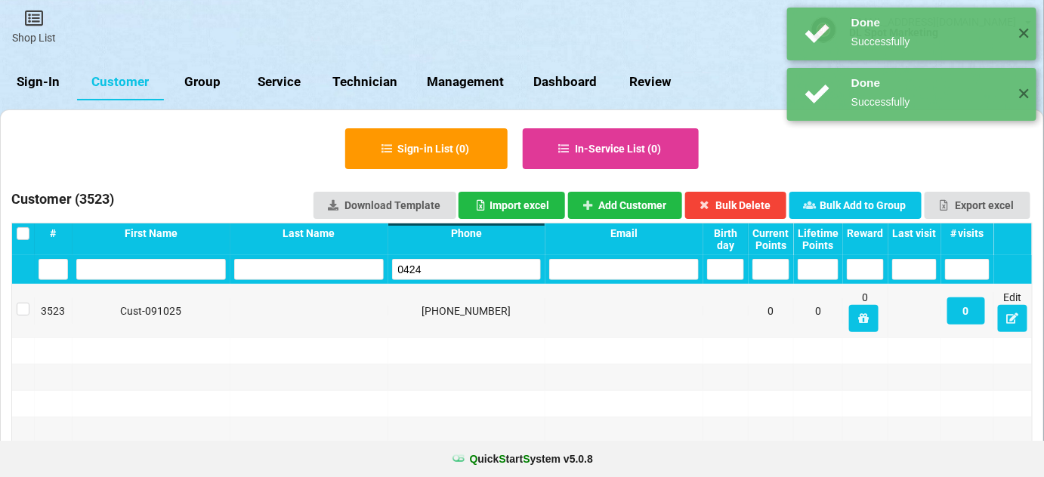
click at [459, 272] on input "0424" at bounding box center [467, 269] width 150 height 21
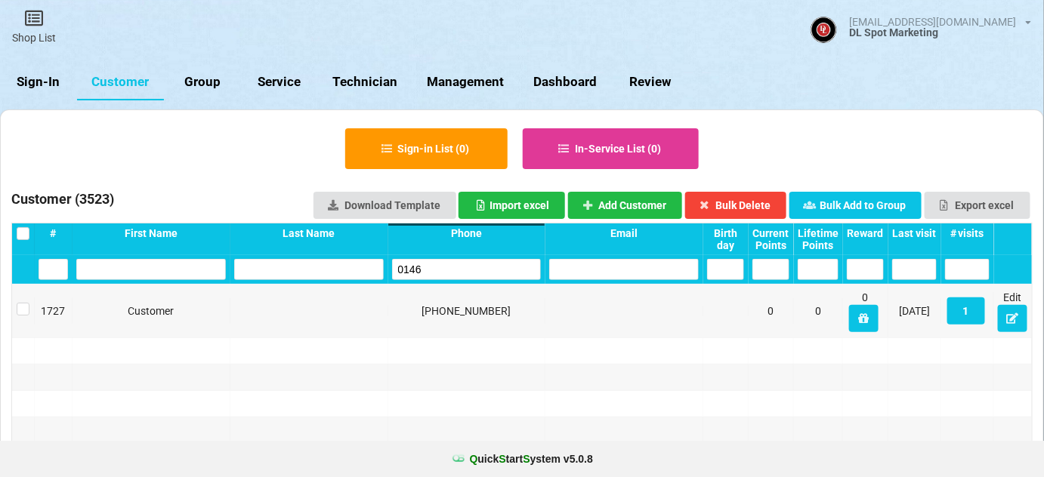
click at [477, 263] on input "0146" at bounding box center [467, 269] width 150 height 21
type input "0146"
click at [654, 208] on button "Add Customer" at bounding box center [625, 205] width 115 height 27
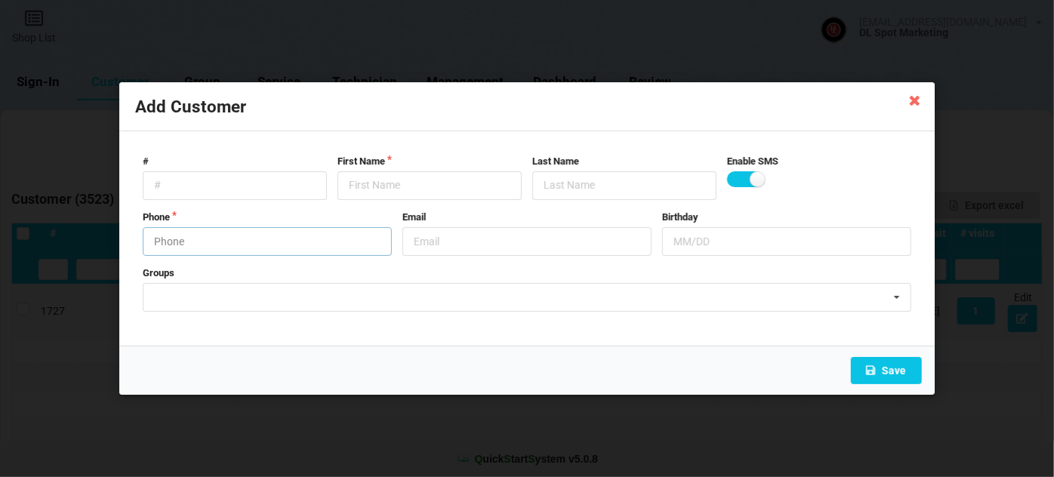
click at [231, 245] on input "text" at bounding box center [267, 241] width 249 height 29
type input "9517190146"
click at [387, 164] on label "First Name" at bounding box center [430, 162] width 184 height 14
click at [363, 188] on input "text" at bounding box center [430, 185] width 184 height 29
paste input "Cust-091025"
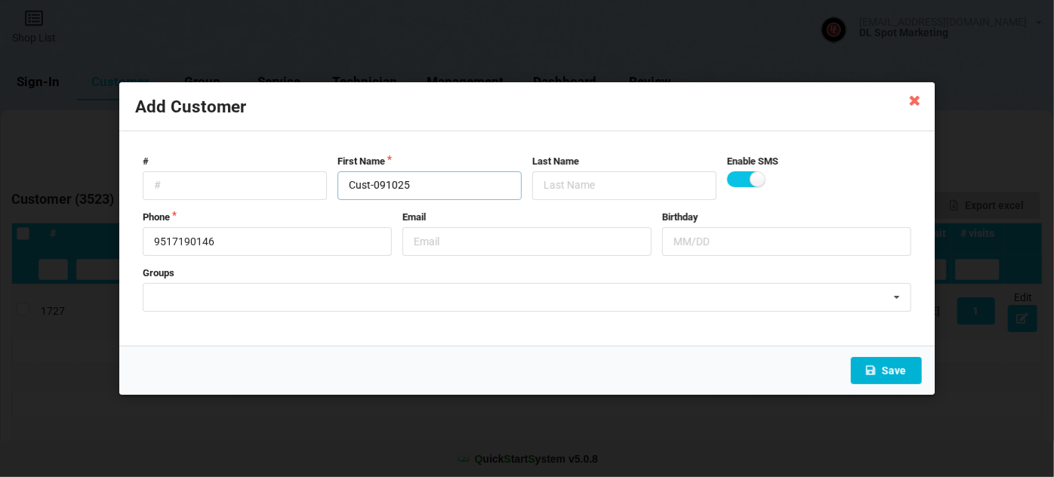
type input "Cust-091025"
click at [880, 366] on button "Save" at bounding box center [886, 370] width 71 height 27
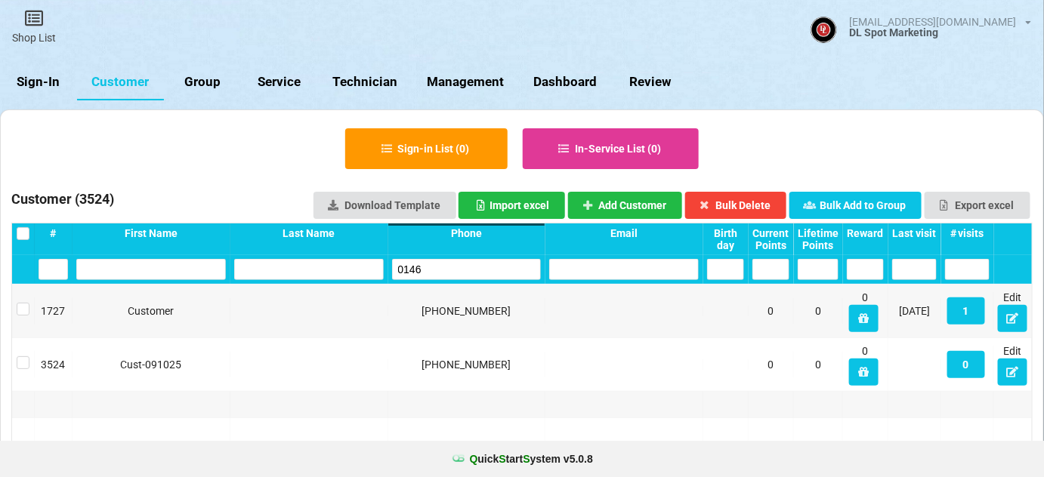
click at [432, 268] on input "0146" at bounding box center [467, 269] width 150 height 21
click at [433, 268] on input "0146" at bounding box center [467, 269] width 150 height 21
click at [463, 261] on input "0146" at bounding box center [467, 269] width 150 height 21
click at [463, 259] on input "0146" at bounding box center [467, 269] width 150 height 21
click at [463, 261] on input "0146" at bounding box center [467, 269] width 150 height 21
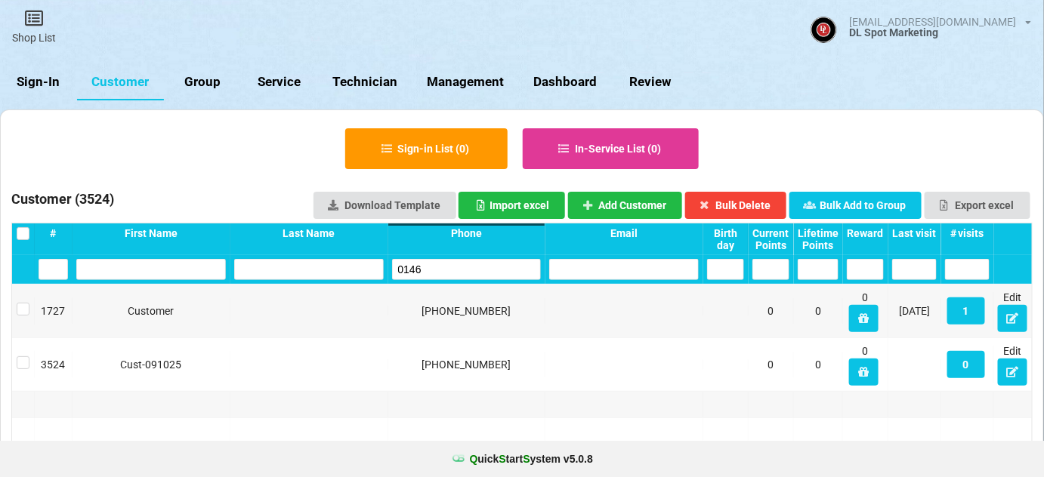
click at [442, 270] on input "0146" at bounding box center [467, 269] width 150 height 21
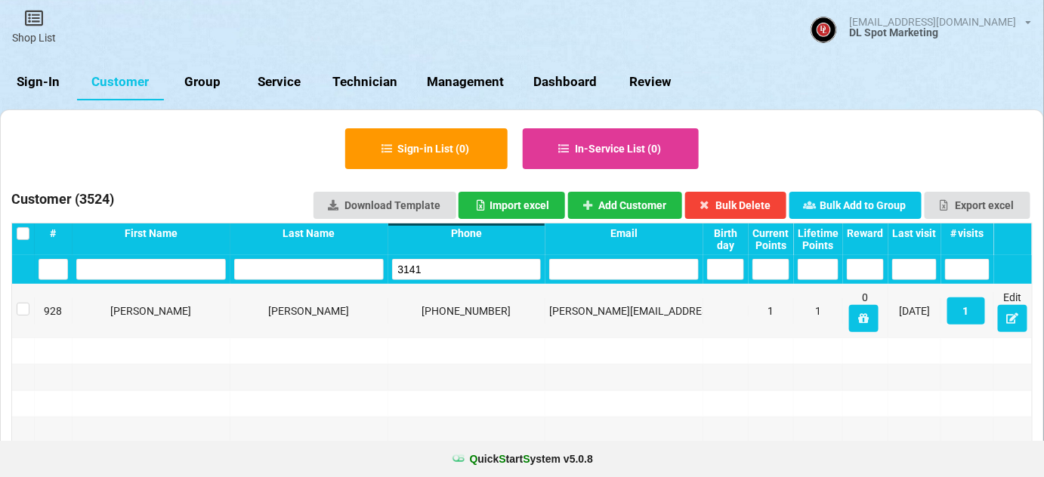
click at [441, 270] on input "3141" at bounding box center [467, 269] width 150 height 21
type input "3141"
click at [632, 208] on button "Add Customer" at bounding box center [625, 205] width 115 height 27
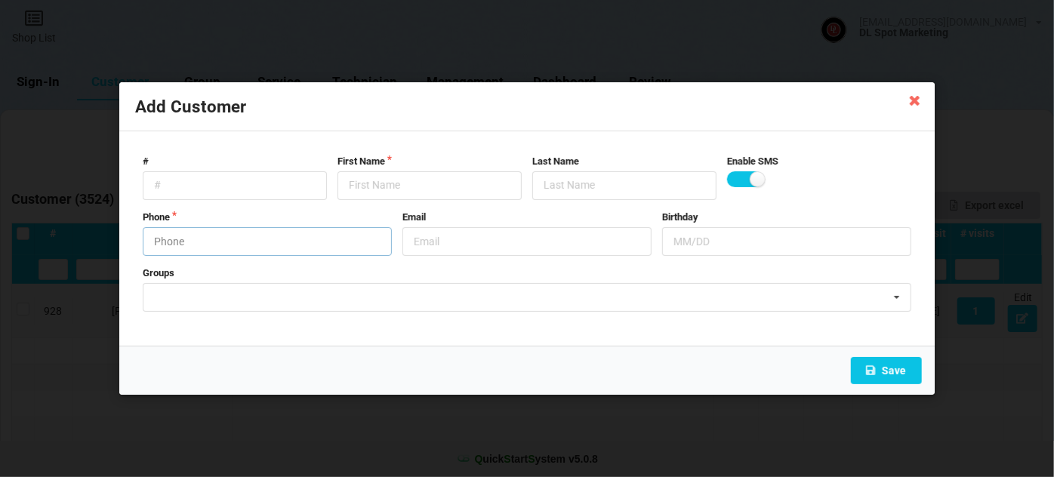
click at [246, 230] on input "text" at bounding box center [267, 241] width 249 height 29
type input "7608793141"
click at [404, 174] on input "text" at bounding box center [430, 185] width 184 height 29
paste input "Cust-091025"
type input "Cust-091025"
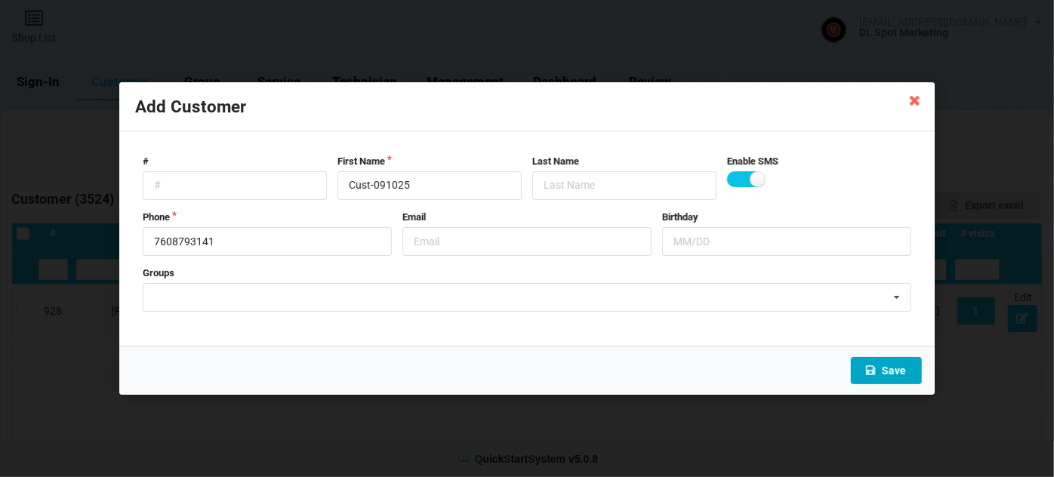
click at [893, 367] on button "Save" at bounding box center [886, 370] width 71 height 27
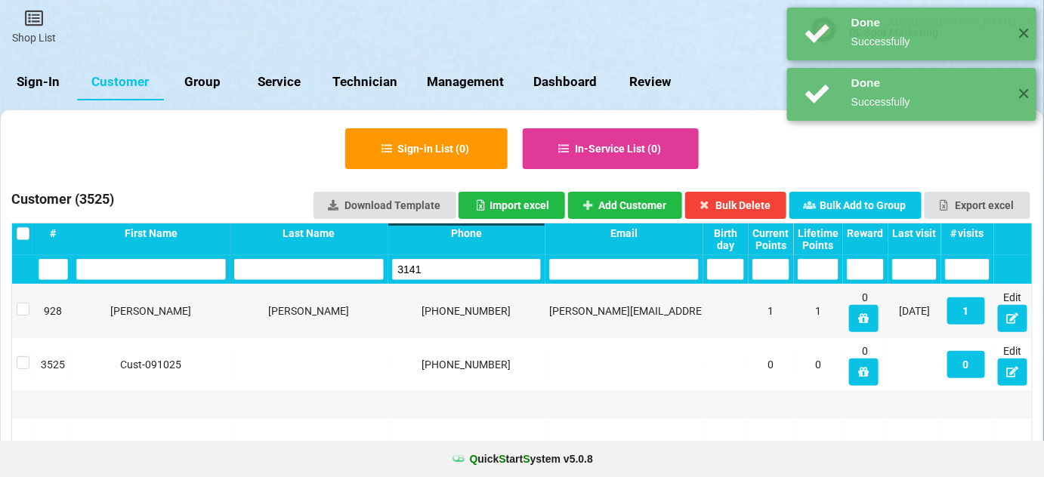
click at [469, 271] on input "3141" at bounding box center [467, 269] width 150 height 21
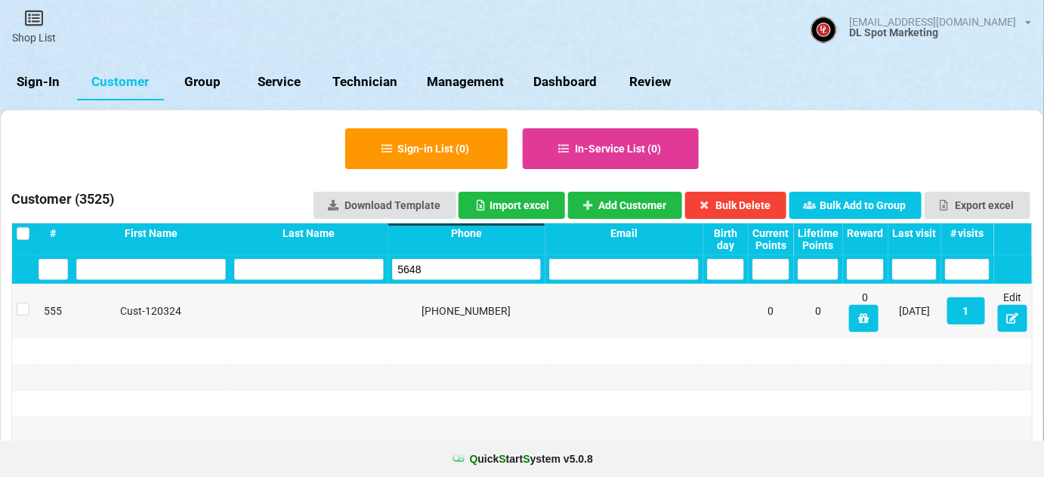
click at [486, 260] on input "5648" at bounding box center [467, 269] width 150 height 21
click at [486, 261] on input "5648" at bounding box center [467, 269] width 150 height 21
click at [463, 270] on input "9320" at bounding box center [467, 269] width 150 height 21
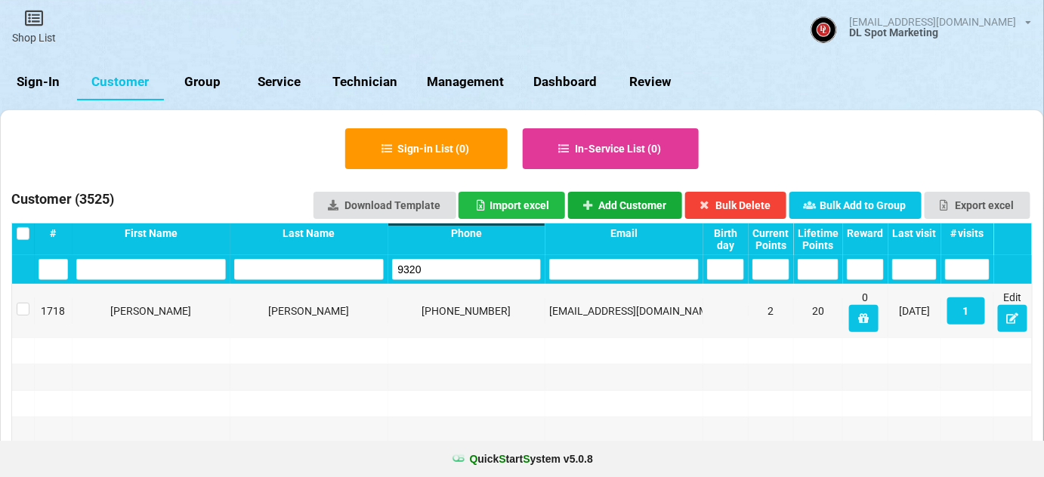
type input "9320"
click at [623, 204] on button "Add Customer" at bounding box center [625, 205] width 115 height 27
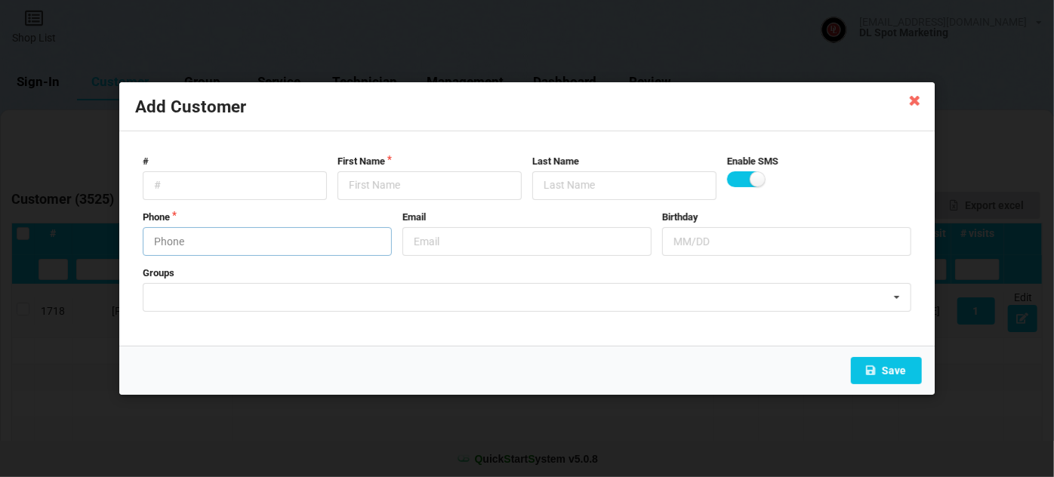
click at [232, 240] on input "text" at bounding box center [267, 241] width 249 height 29
type input "9513079320"
click at [398, 191] on input "text" at bounding box center [430, 185] width 184 height 29
paste input "Cust-091025"
type input "Cust-091025"
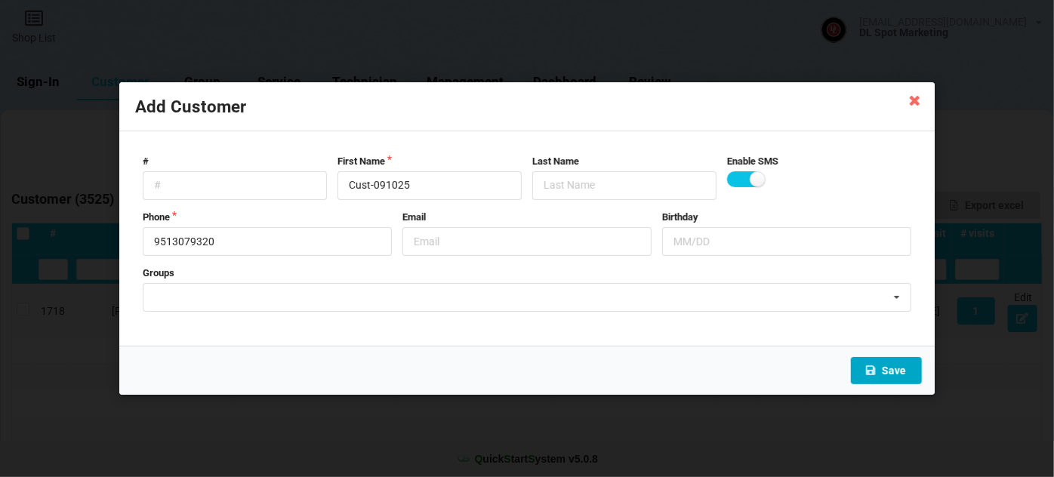
click at [896, 366] on button "Save" at bounding box center [886, 370] width 71 height 27
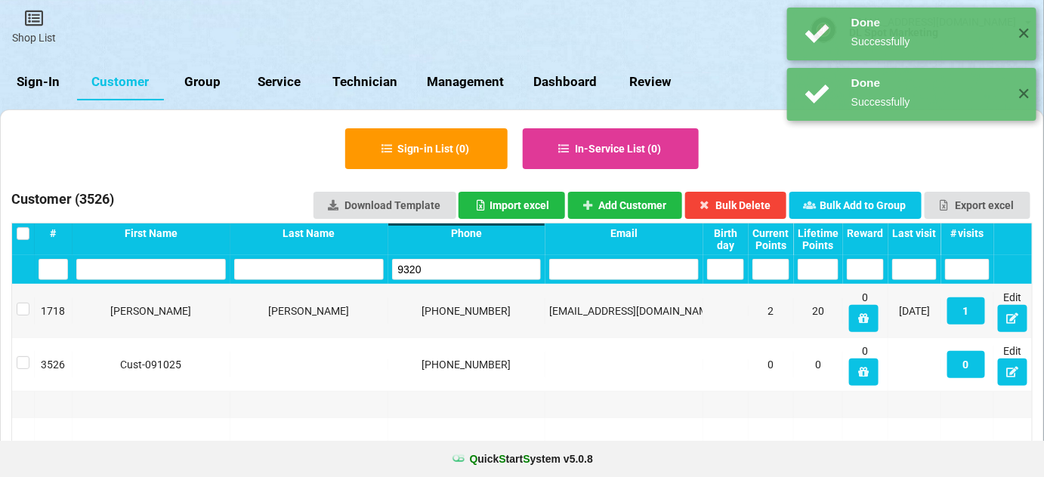
click at [446, 274] on input "9320" at bounding box center [467, 269] width 150 height 21
click at [446, 267] on input "9320" at bounding box center [485, 259] width 99 height 14
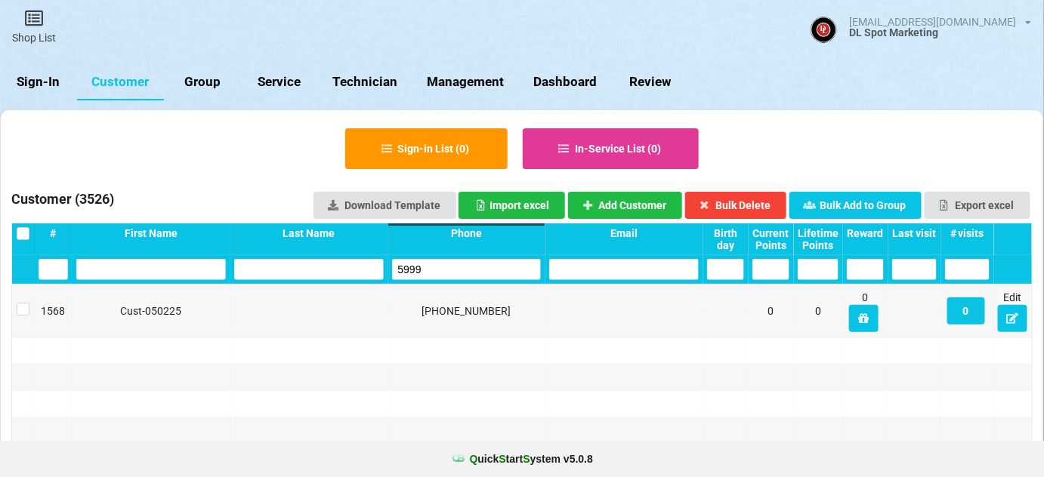
click at [468, 267] on input "5999" at bounding box center [467, 269] width 150 height 21
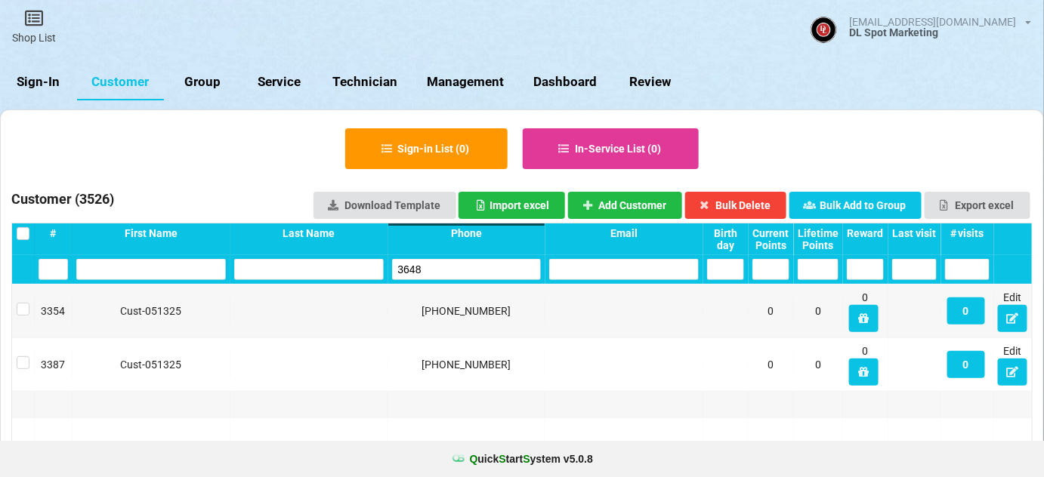
click at [441, 270] on input "3648" at bounding box center [467, 269] width 150 height 21
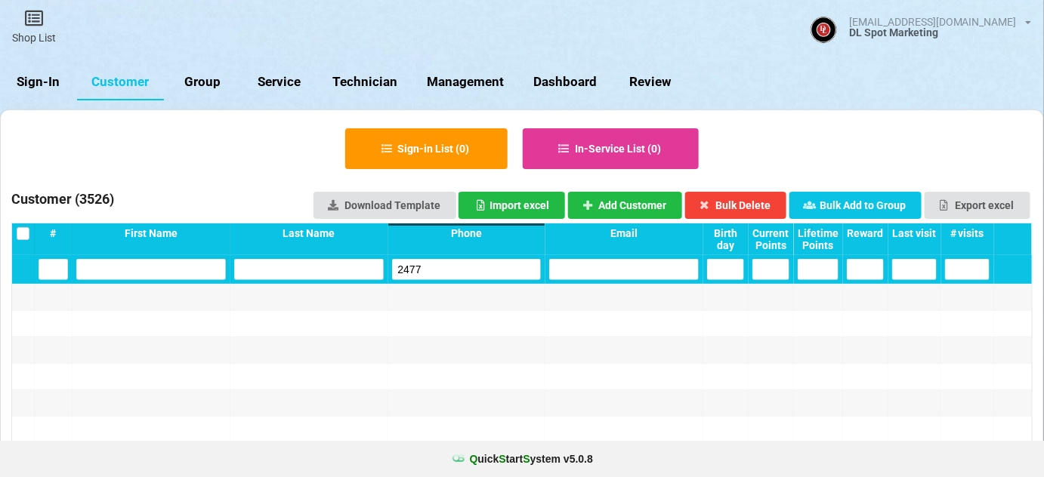
click at [441, 270] on input "2477" at bounding box center [467, 269] width 150 height 21
type input "2477"
click at [631, 198] on button "Add Customer" at bounding box center [625, 205] width 115 height 27
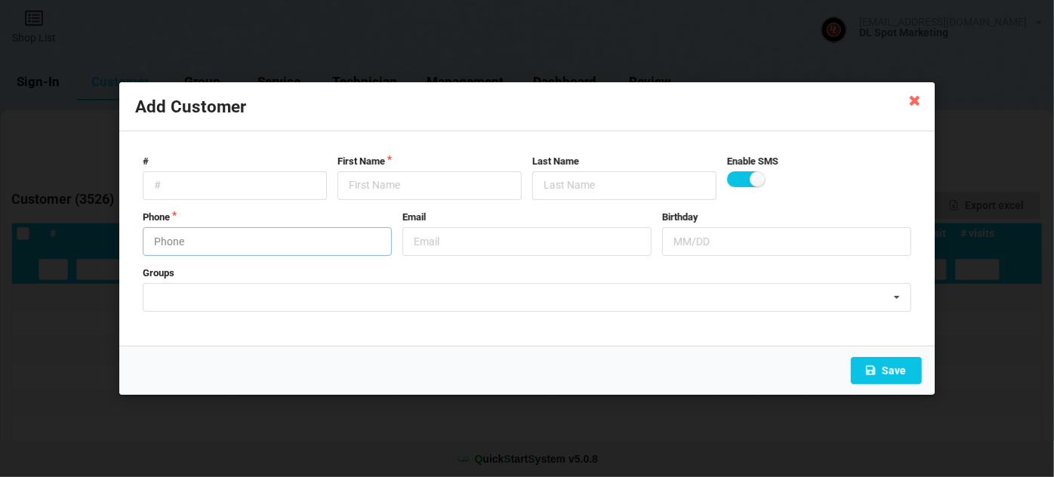
click at [252, 241] on input "text" at bounding box center [267, 241] width 249 height 29
type input "3054972477"
click at [390, 186] on input "text" at bounding box center [430, 185] width 184 height 29
paste input "Cust-091025"
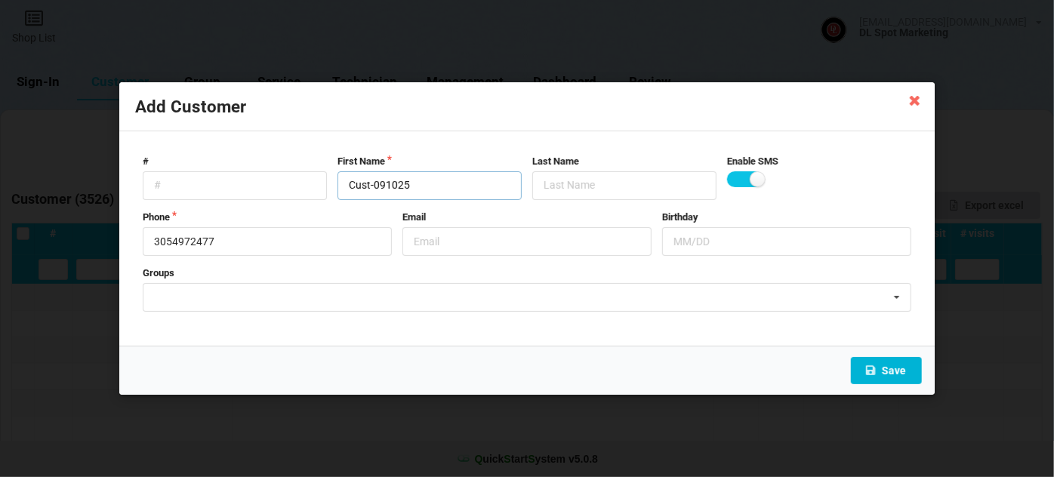
type input "Cust-091025"
click at [897, 375] on button "Save" at bounding box center [886, 370] width 71 height 27
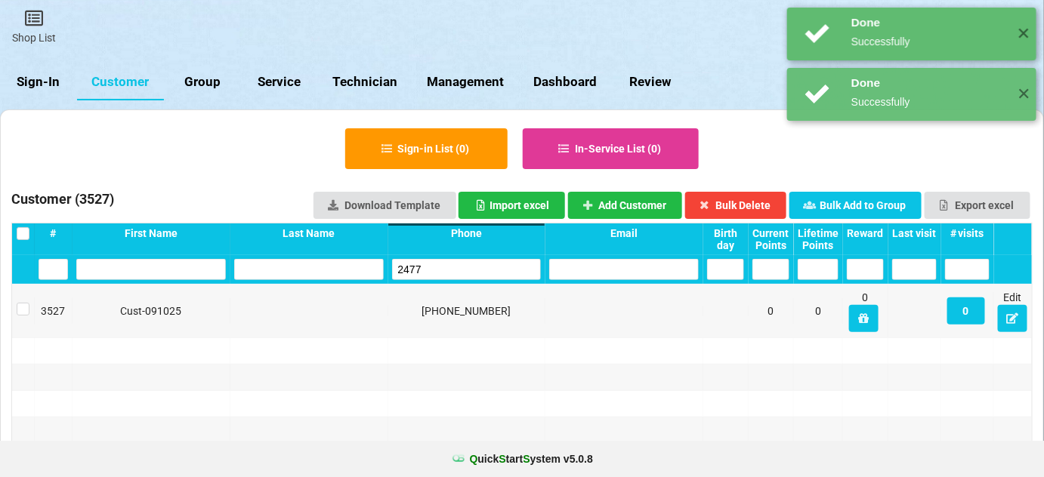
click at [458, 273] on input "2477" at bounding box center [467, 269] width 150 height 21
click at [458, 269] on input "2477" at bounding box center [482, 261] width 108 height 15
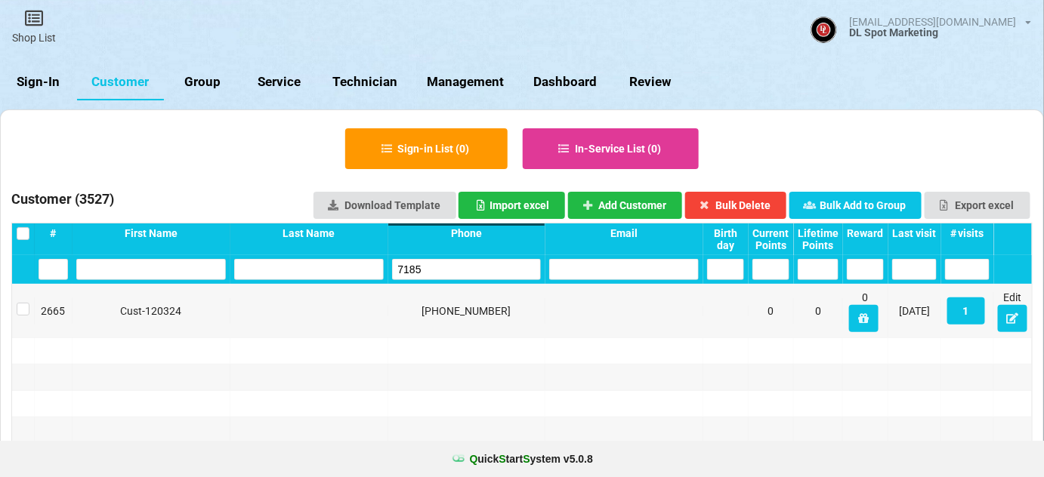
click at [467, 272] on input "7185" at bounding box center [467, 269] width 150 height 21
click at [467, 272] on input "9253" at bounding box center [467, 269] width 150 height 21
click at [452, 262] on input "3617" at bounding box center [467, 269] width 150 height 21
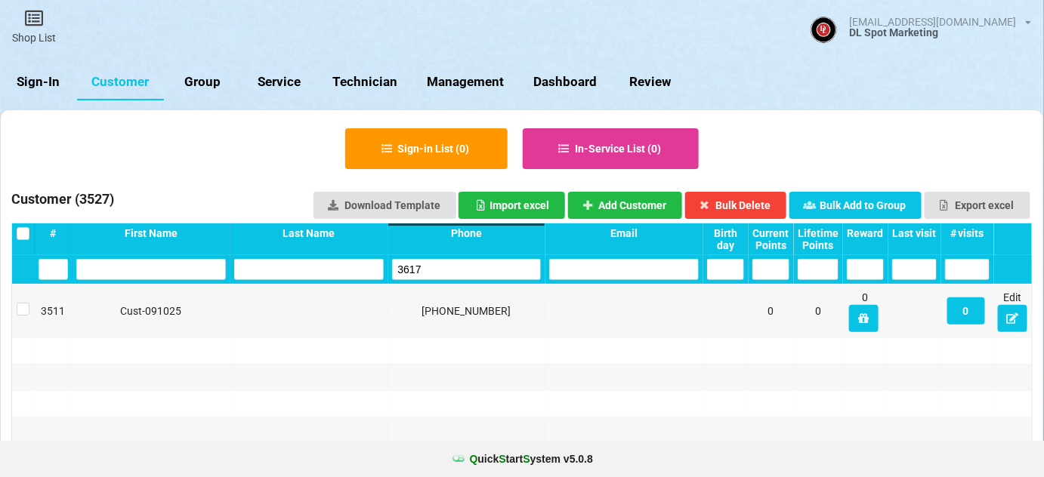
click at [452, 263] on input "3617" at bounding box center [467, 269] width 150 height 21
click at [450, 267] on input "2208" at bounding box center [467, 269] width 150 height 21
click at [467, 264] on input "1051" at bounding box center [467, 269] width 150 height 21
click at [469, 264] on input "1051" at bounding box center [467, 269] width 150 height 21
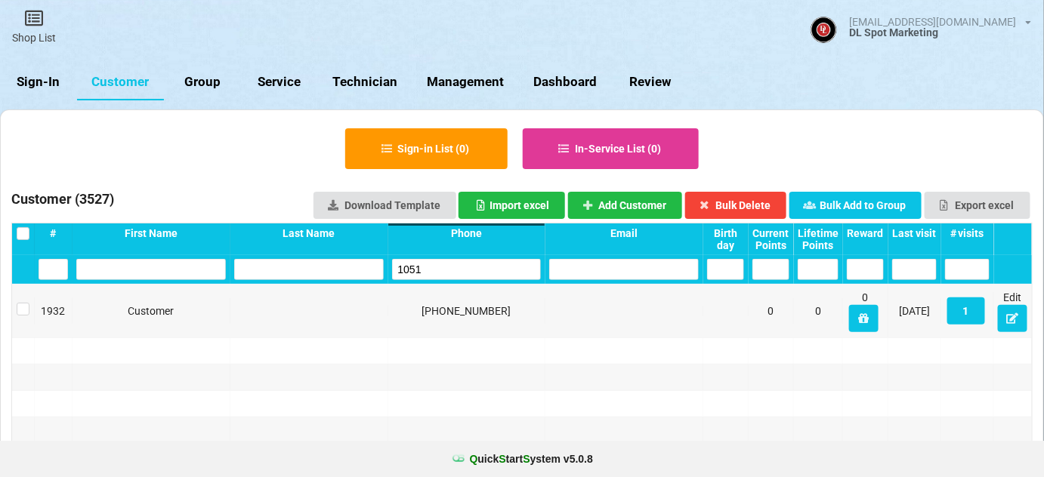
click at [460, 270] on input "1051" at bounding box center [467, 269] width 150 height 21
click at [461, 270] on input "1051" at bounding box center [467, 269] width 150 height 21
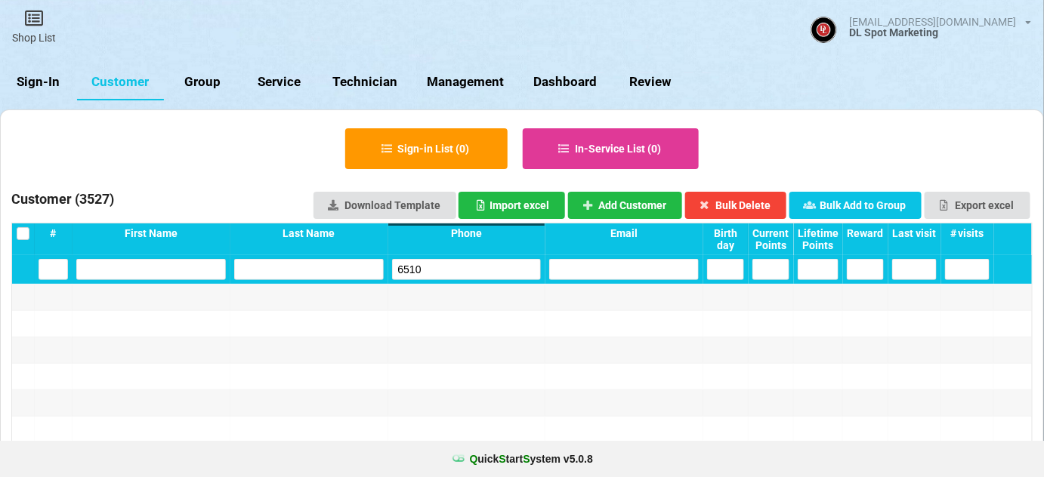
click at [446, 269] on input "6510" at bounding box center [467, 269] width 150 height 21
click at [447, 269] on input "6510" at bounding box center [467, 269] width 150 height 21
type input "6510"
click at [647, 199] on button "Add Customer" at bounding box center [625, 205] width 115 height 27
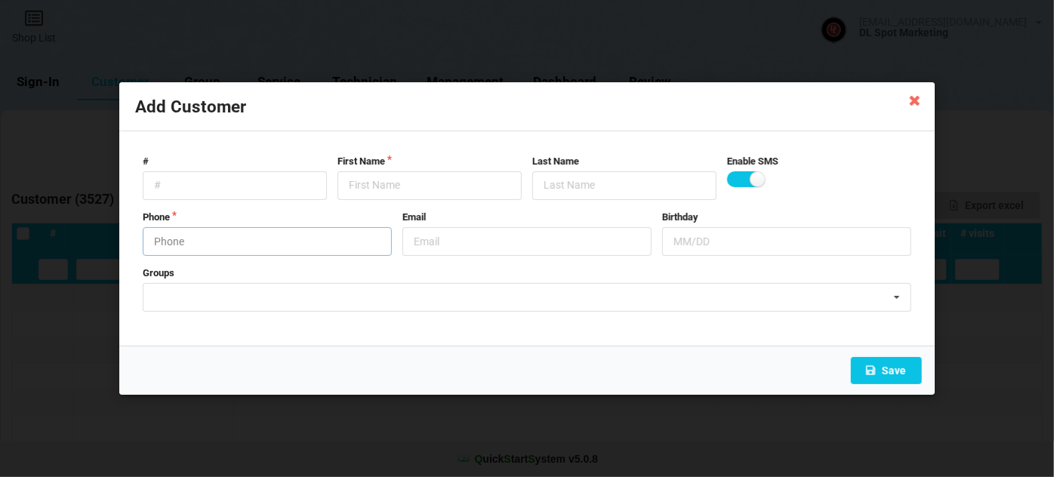
click at [218, 239] on input "text" at bounding box center [267, 241] width 249 height 29
type input "9513106510"
click at [378, 184] on input "text" at bounding box center [430, 185] width 184 height 29
paste input "Cust-091025"
type input "Cust-091025"
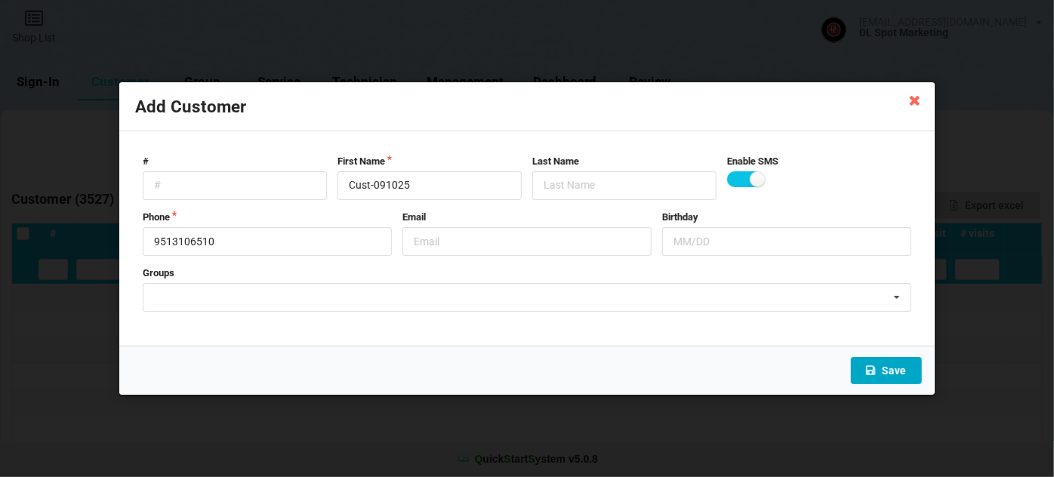
click at [898, 370] on button "Save" at bounding box center [886, 370] width 71 height 27
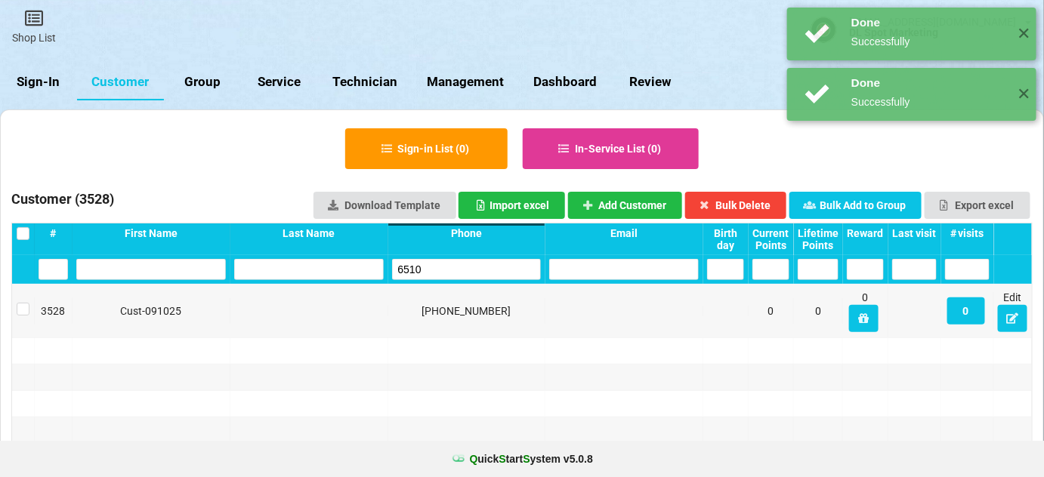
click at [483, 270] on input "6510" at bounding box center [467, 269] width 150 height 21
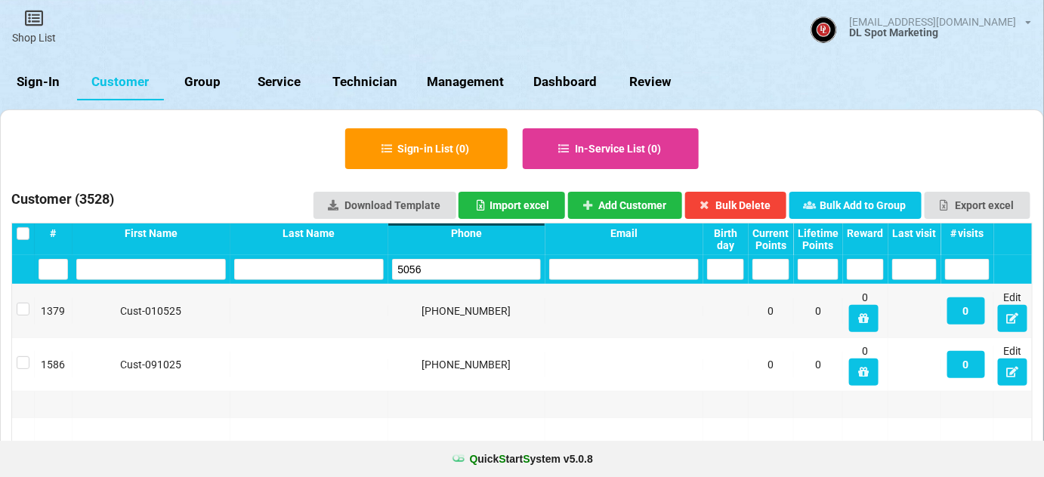
click at [483, 270] on input "5056" at bounding box center [467, 269] width 150 height 21
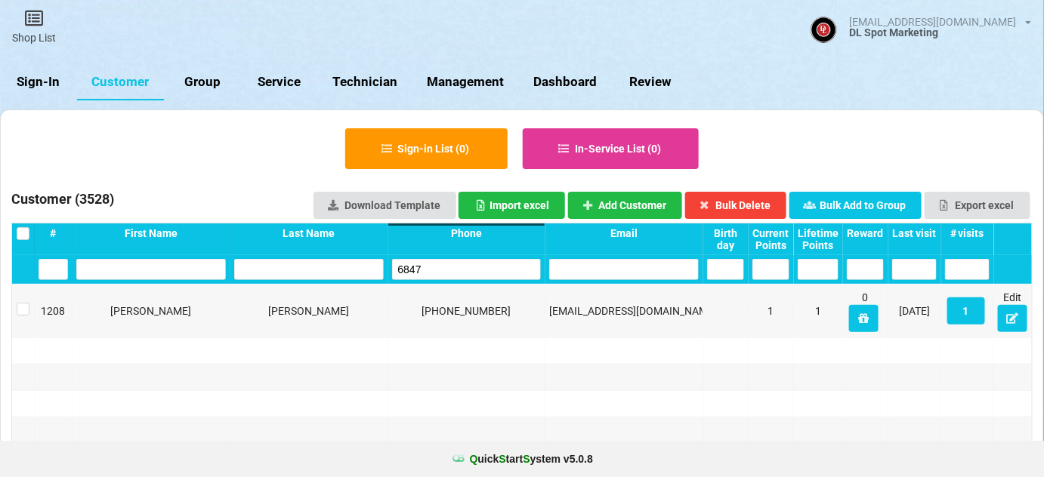
click at [441, 267] on input "6847" at bounding box center [467, 269] width 150 height 21
type input "6847"
click at [633, 205] on button "Add Customer" at bounding box center [625, 205] width 115 height 27
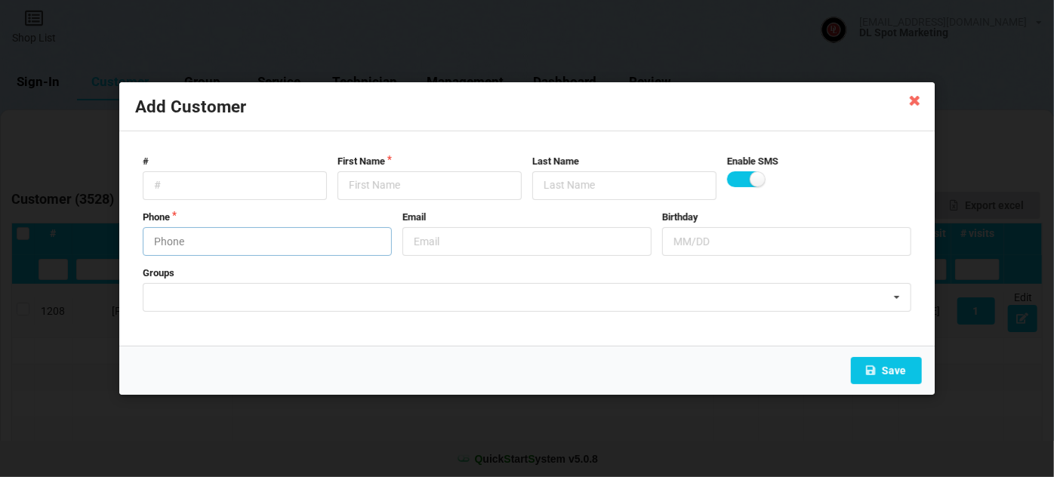
click at [226, 241] on input "text" at bounding box center [267, 241] width 249 height 29
type input "8588296847"
drag, startPoint x: 393, startPoint y: 180, endPoint x: 366, endPoint y: 184, distance: 26.8
click at [366, 184] on input "text" at bounding box center [430, 185] width 184 height 29
paste input "Cust-091025"
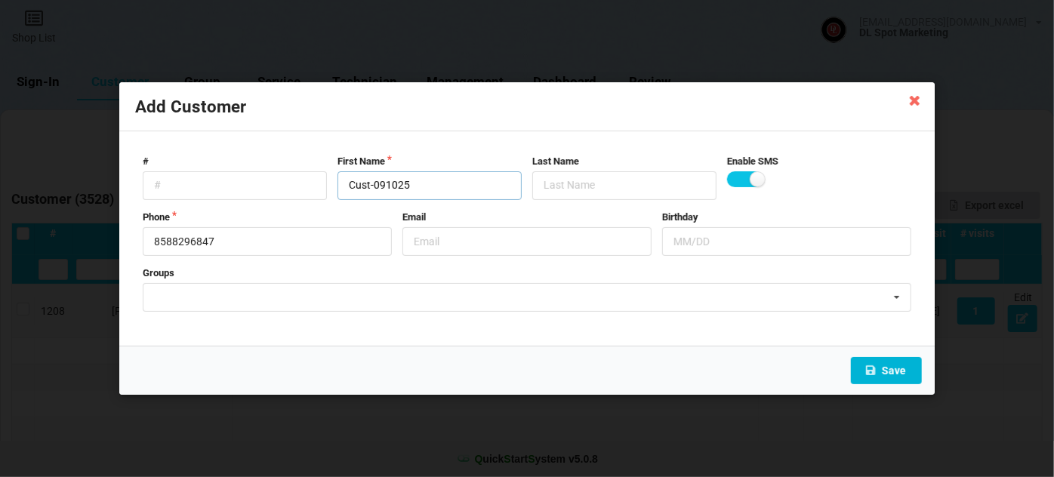
type input "Cust-091025"
click at [888, 372] on button "Save" at bounding box center [886, 370] width 71 height 27
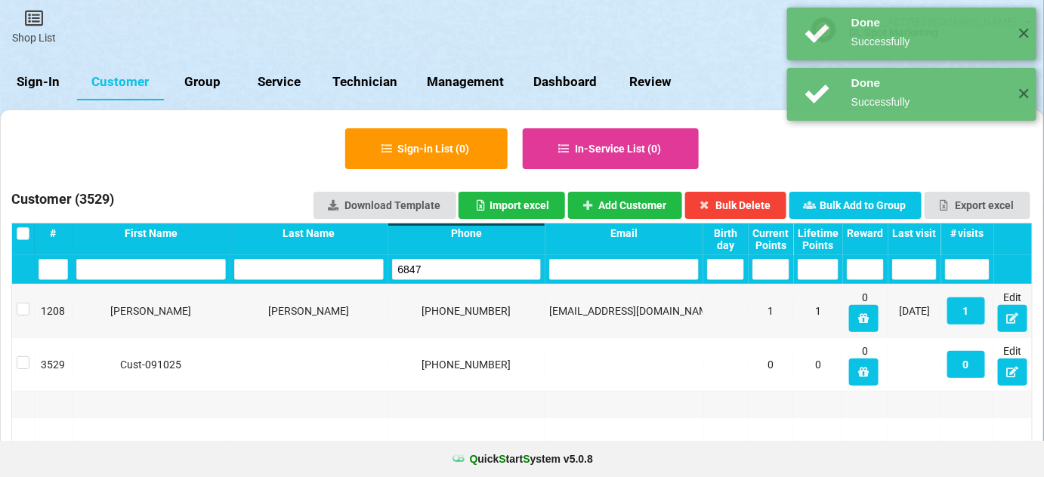
click at [447, 270] on input "6847" at bounding box center [467, 269] width 150 height 21
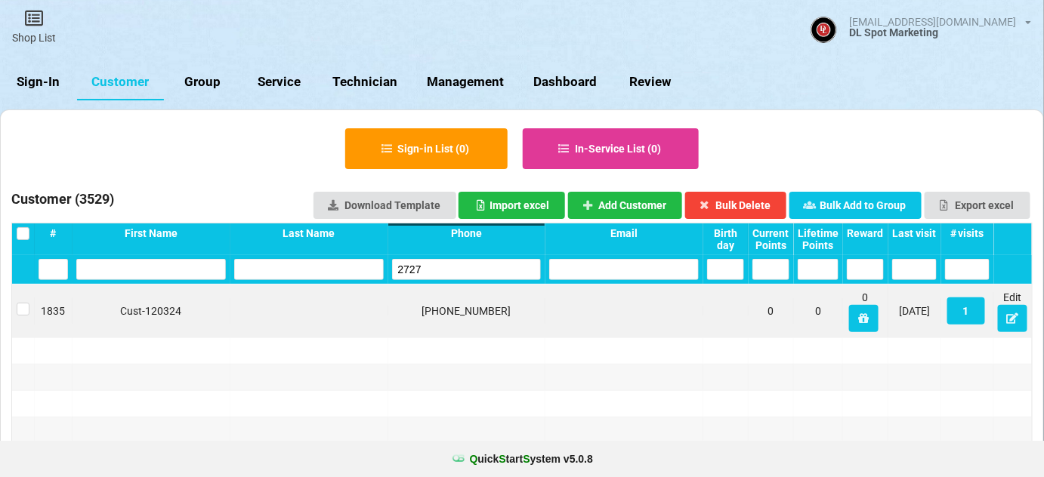
click at [401, 301] on div "[PHONE_NUMBER]" at bounding box center [467, 311] width 158 height 26
click at [432, 270] on input "2727" at bounding box center [469, 268] width 139 height 20
click at [432, 270] on input "2727" at bounding box center [467, 269] width 150 height 21
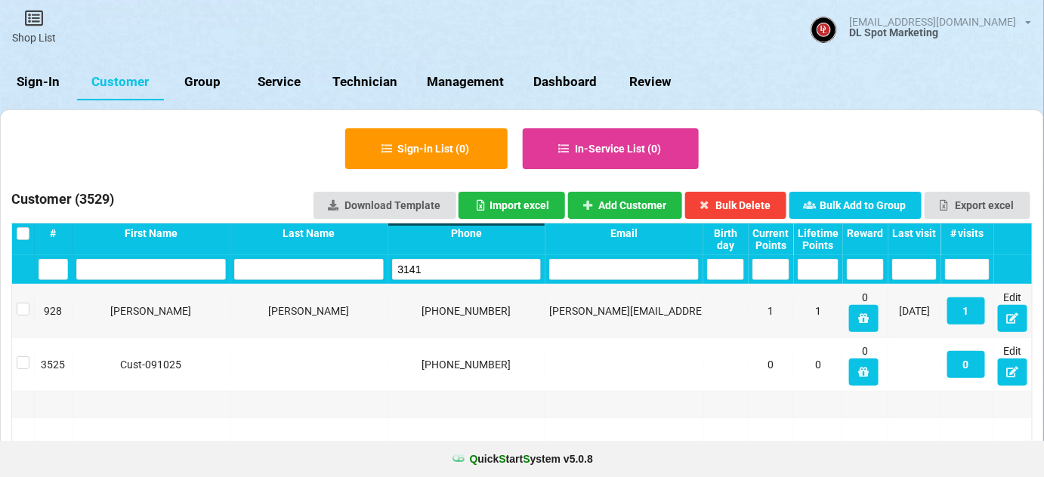
click at [429, 267] on input "3141" at bounding box center [467, 269] width 150 height 21
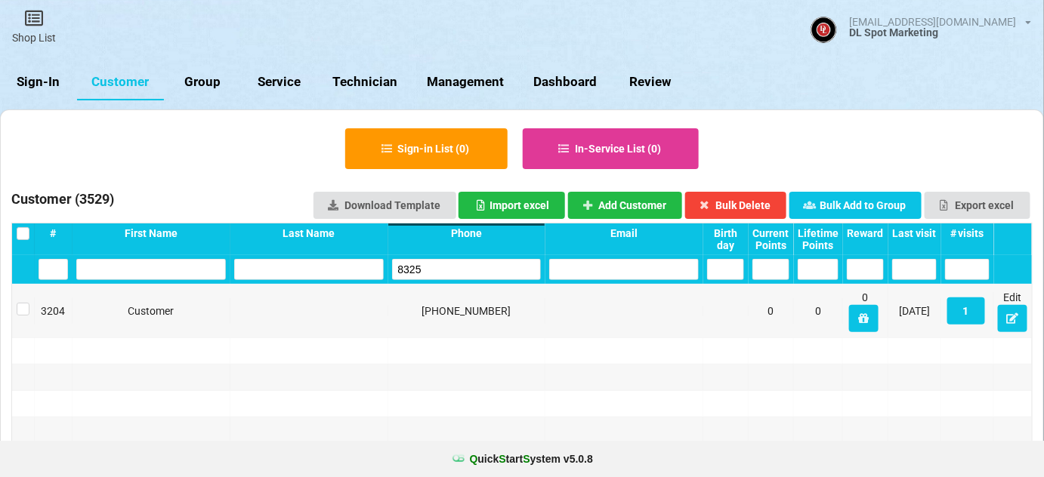
click at [429, 267] on input "8325" at bounding box center [467, 269] width 150 height 21
click at [430, 267] on input "8102" at bounding box center [467, 269] width 150 height 21
click at [431, 267] on input "8102" at bounding box center [467, 269] width 150 height 21
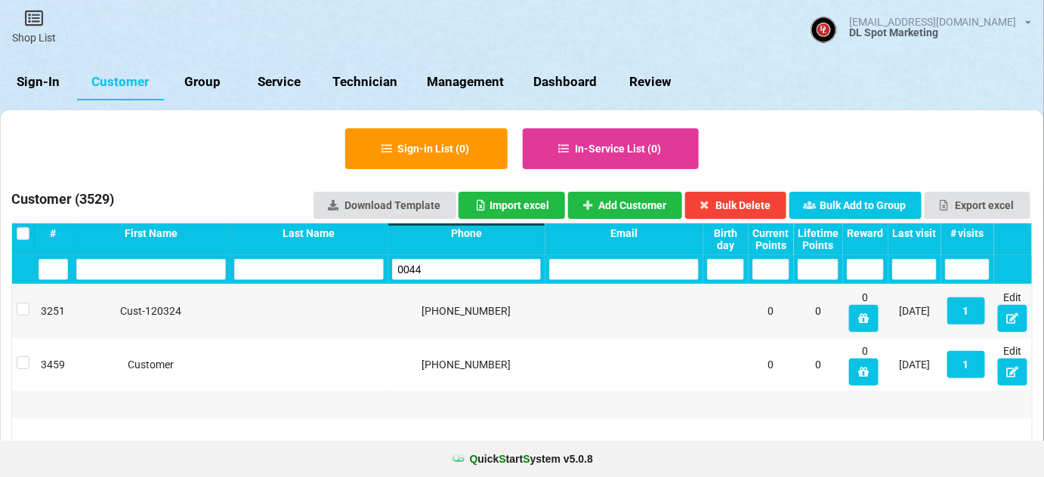
click at [431, 267] on input "0044" at bounding box center [467, 269] width 150 height 21
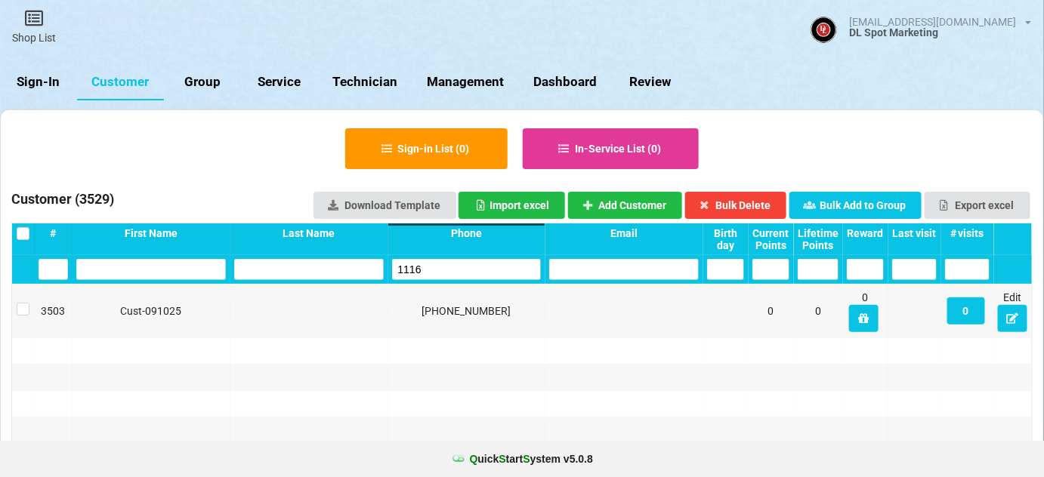
click at [423, 267] on input "1116" at bounding box center [467, 269] width 150 height 21
click at [437, 270] on input "1116" at bounding box center [467, 269] width 150 height 21
click at [439, 269] on input "1116" at bounding box center [467, 269] width 150 height 21
click at [440, 269] on input "1116" at bounding box center [467, 269] width 150 height 21
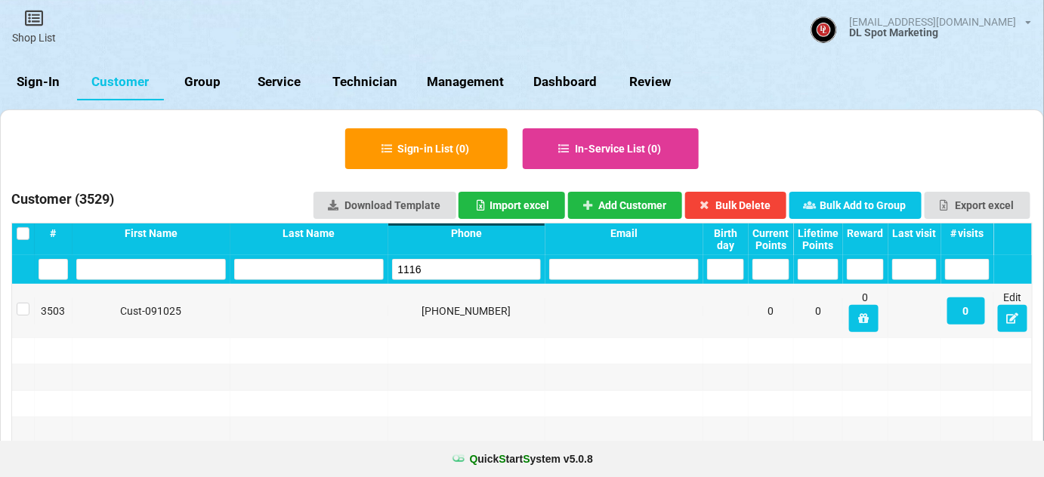
click at [441, 267] on input "1116" at bounding box center [467, 269] width 150 height 21
click at [435, 270] on input "4577" at bounding box center [467, 269] width 150 height 21
click at [435, 270] on input "9831" at bounding box center [467, 269] width 150 height 21
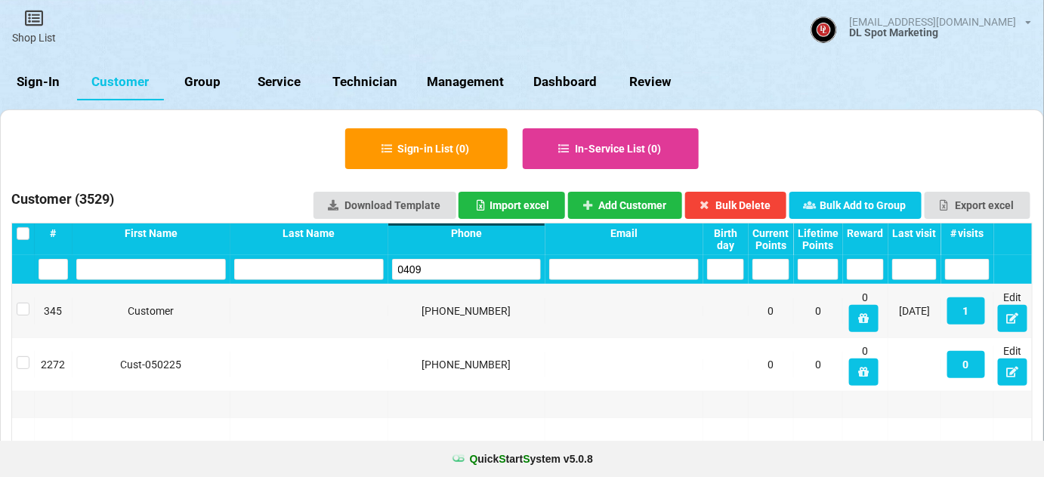
click at [434, 271] on input "0409" at bounding box center [467, 269] width 150 height 21
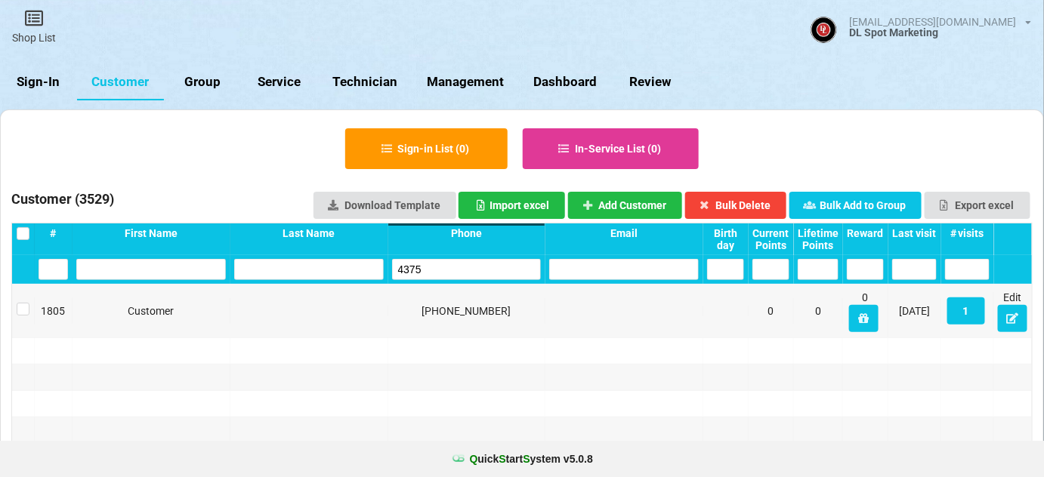
click at [433, 271] on input "4375" at bounding box center [467, 269] width 150 height 21
click at [433, 271] on input "1101" at bounding box center [467, 269] width 150 height 21
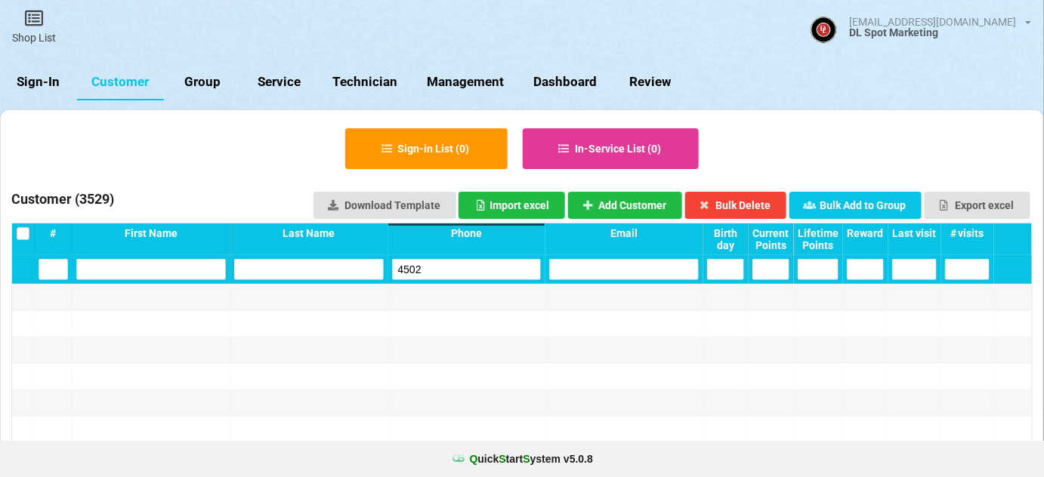
click at [468, 256] on input "4502" at bounding box center [499, 251] width 62 height 9
click at [433, 271] on input "4502" at bounding box center [467, 269] width 150 height 21
type input "4502"
click at [646, 206] on button "Add Customer" at bounding box center [625, 205] width 115 height 27
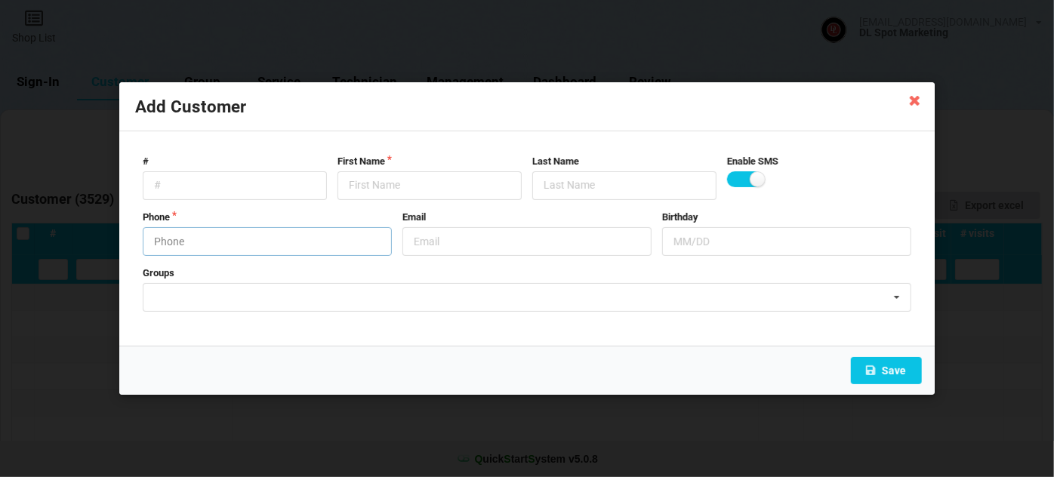
click at [203, 249] on input "text" at bounding box center [267, 241] width 249 height 29
type input "7605774502"
click at [387, 189] on input "text" at bounding box center [430, 185] width 184 height 29
paste input "Cust-091025"
type input "Cust-091025"
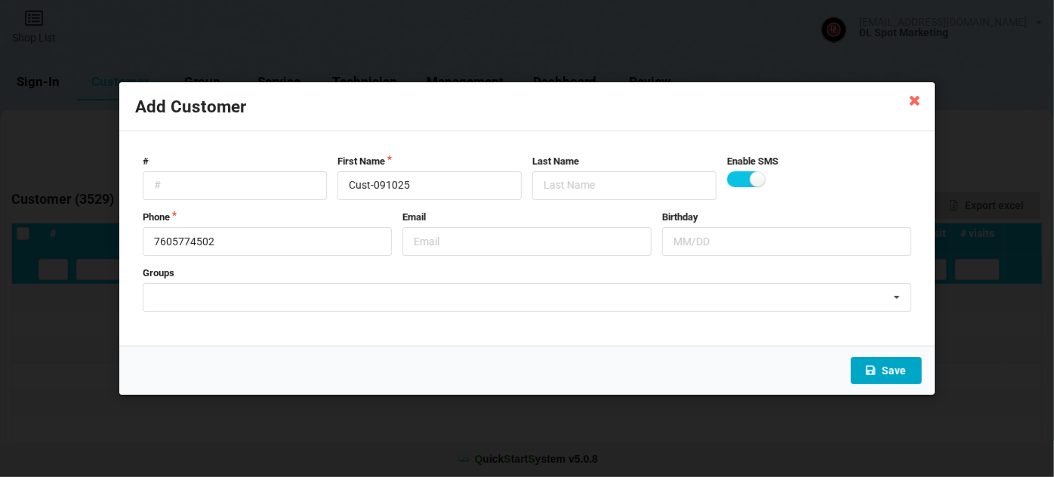
click at [900, 373] on button "Save" at bounding box center [886, 370] width 71 height 27
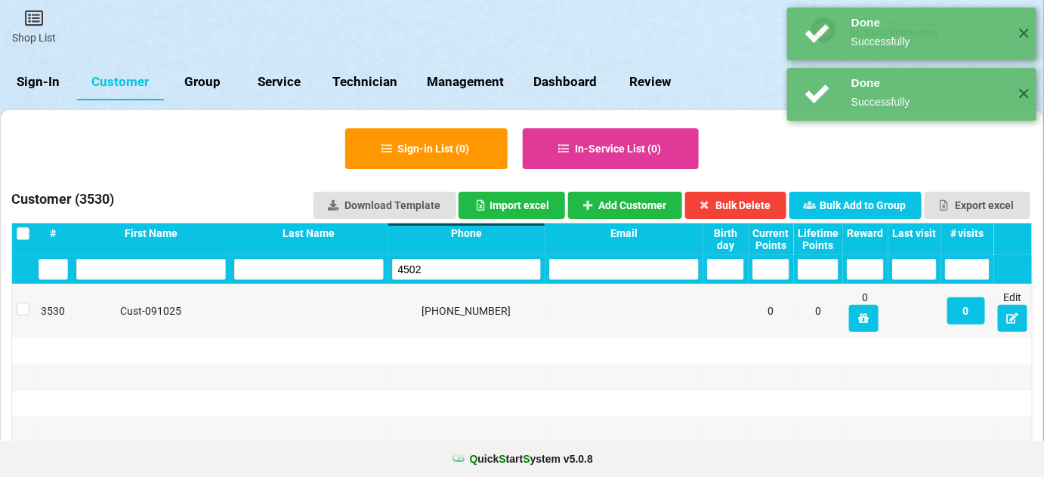
click at [437, 262] on input "4502" at bounding box center [467, 269] width 150 height 21
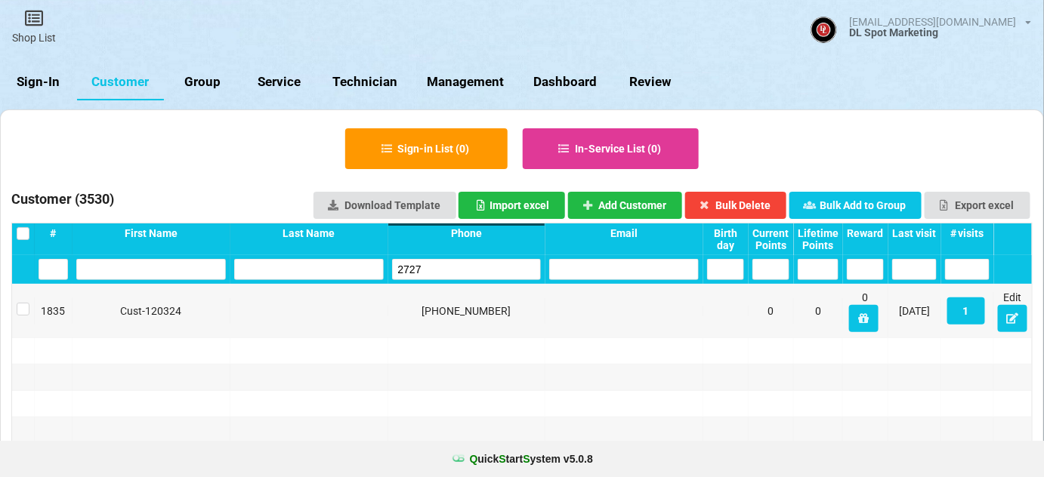
click at [462, 261] on input "2727" at bounding box center [467, 269] width 150 height 21
click at [455, 265] on input "5016" at bounding box center [467, 269] width 150 height 21
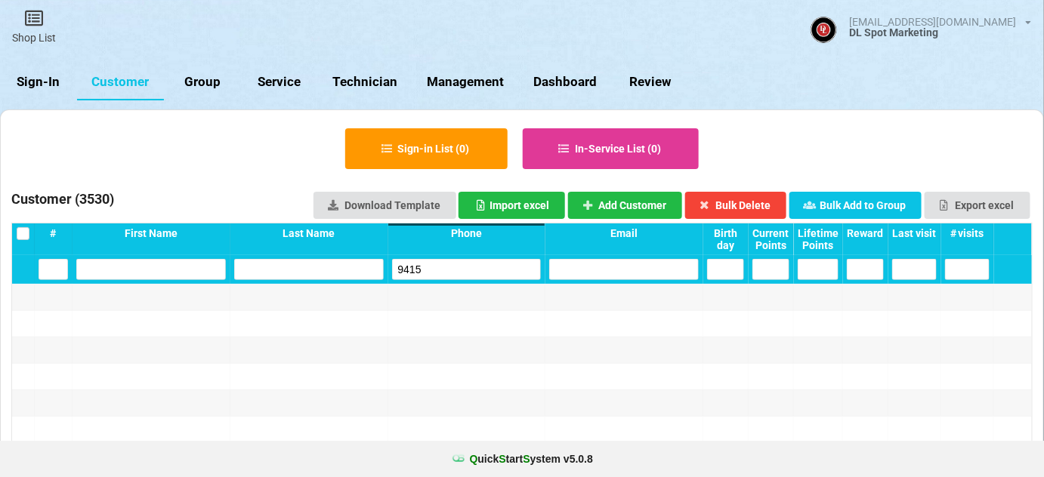
click at [462, 265] on input "9415" at bounding box center [467, 269] width 150 height 21
click at [462, 266] on input "9415" at bounding box center [467, 269] width 150 height 21
type input "9415"
click at [642, 202] on button "Add Customer" at bounding box center [625, 205] width 115 height 27
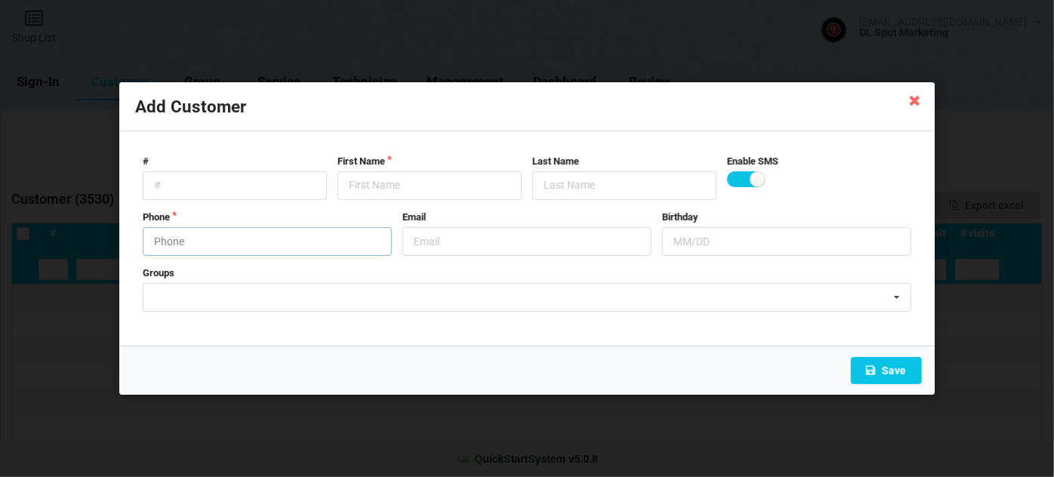
click at [245, 246] on input "text" at bounding box center [267, 241] width 249 height 29
type input "9513379415"
click at [412, 183] on input "text" at bounding box center [430, 185] width 184 height 29
paste input "Cust-091025"
type input "Cust-091025"
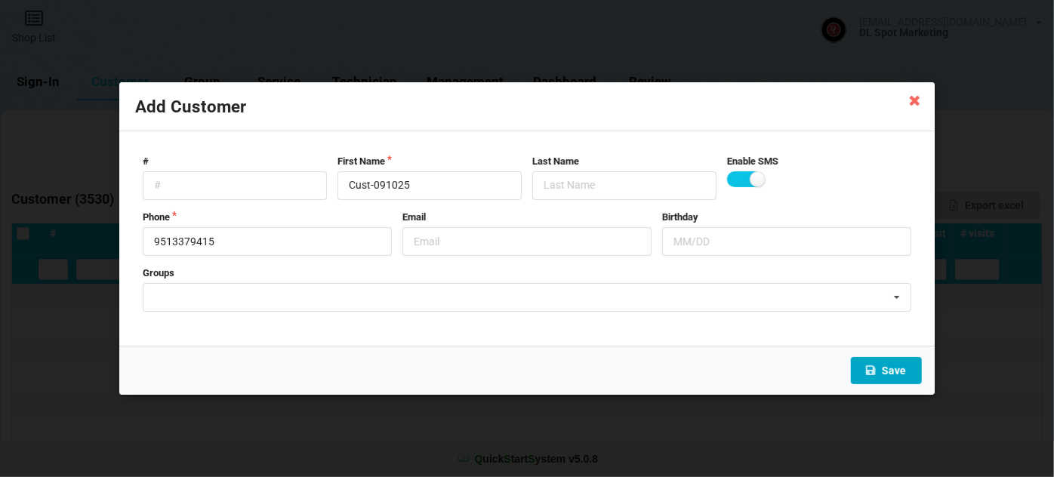
click at [912, 369] on button "Save" at bounding box center [886, 370] width 71 height 27
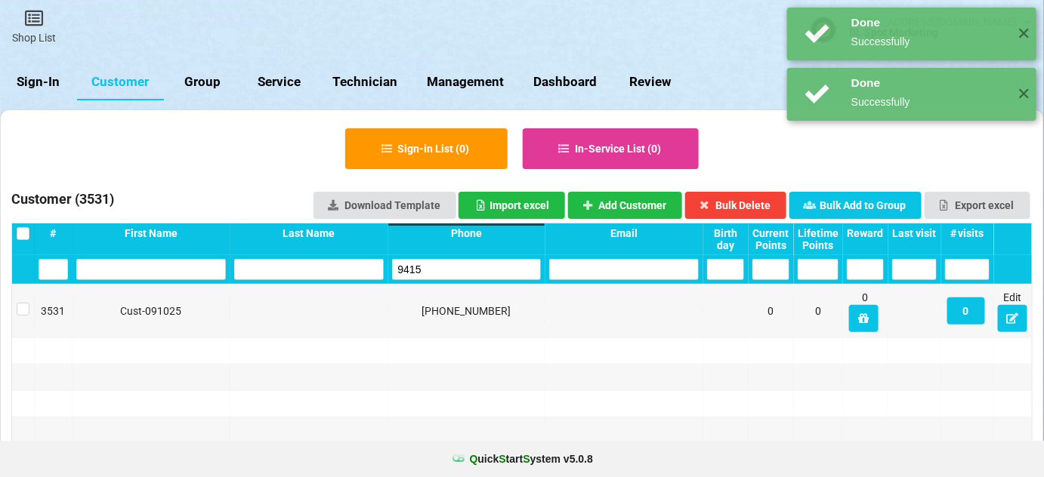
click at [458, 261] on input "9415" at bounding box center [467, 269] width 150 height 21
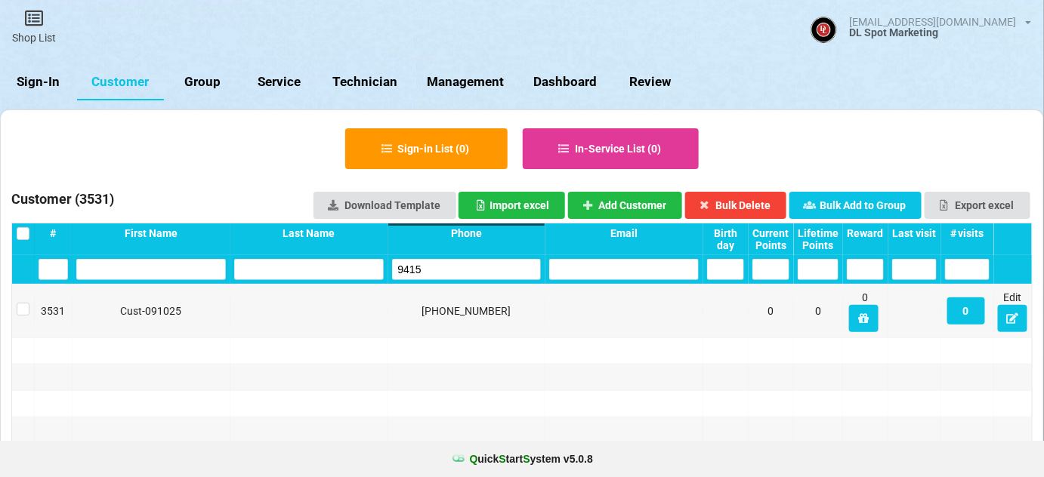
type input "9"
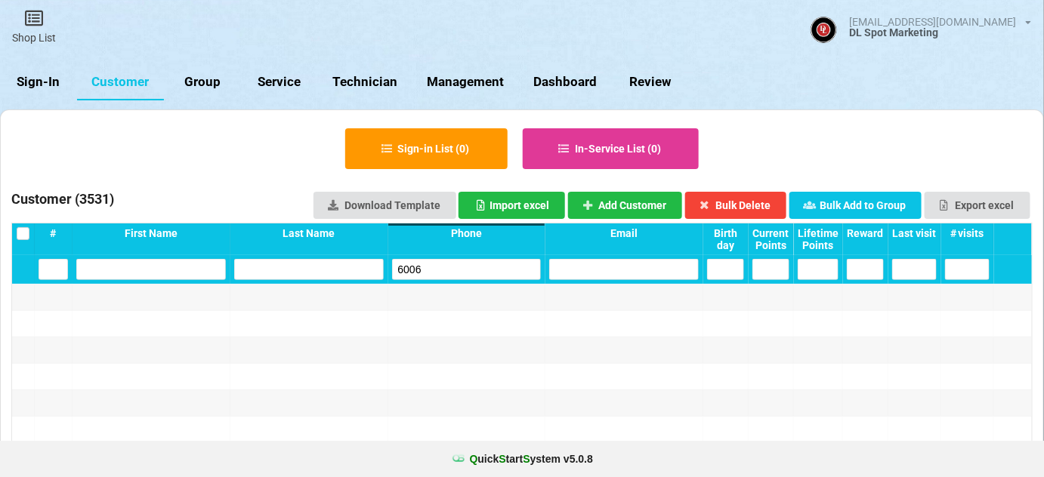
click at [443, 267] on input "6006" at bounding box center [467, 269] width 150 height 21
type input "6006"
click at [632, 202] on button "Add Customer" at bounding box center [625, 205] width 115 height 27
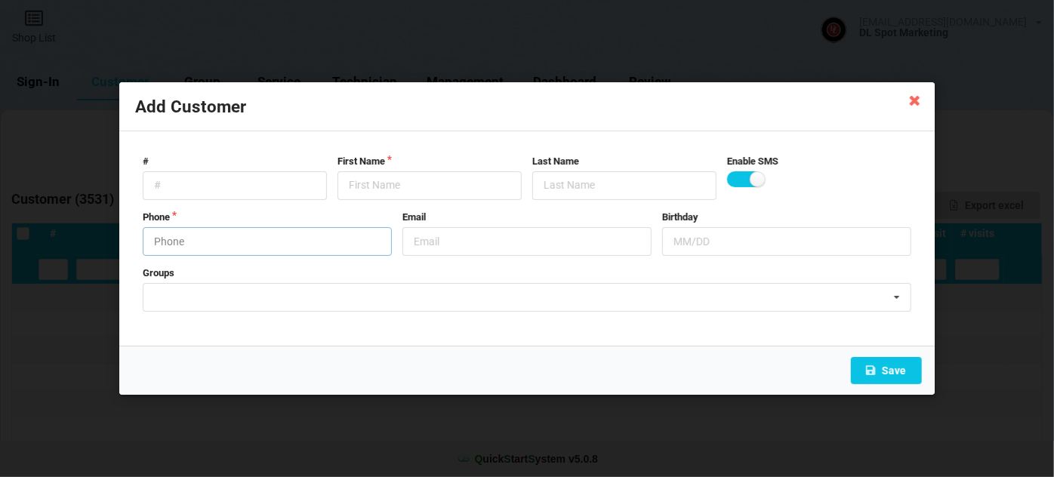
click at [243, 245] on input "text" at bounding box center [267, 241] width 249 height 29
type input "4702416006"
click at [403, 177] on input "text" at bounding box center [430, 185] width 184 height 29
paste input "Cust-091025"
type input "Cust-091025"
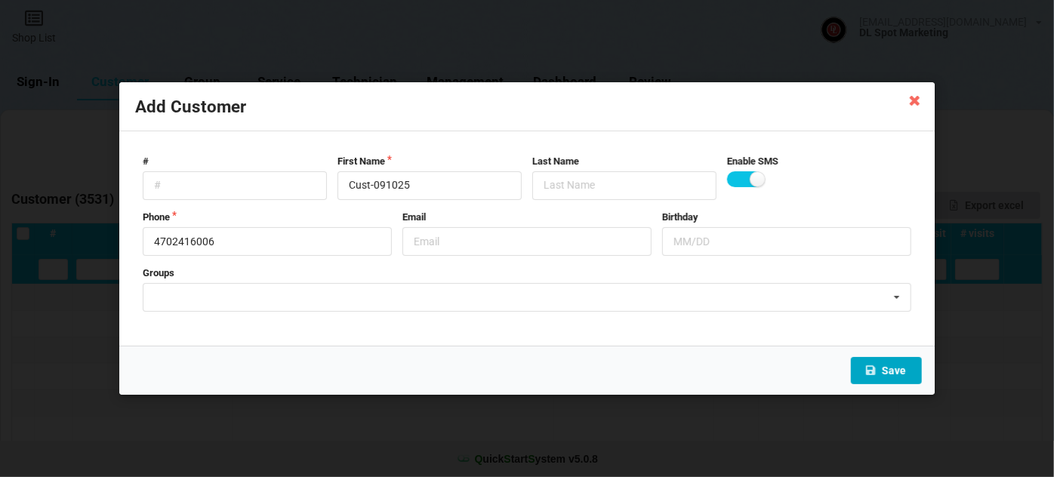
click at [896, 368] on button "Save" at bounding box center [886, 370] width 71 height 27
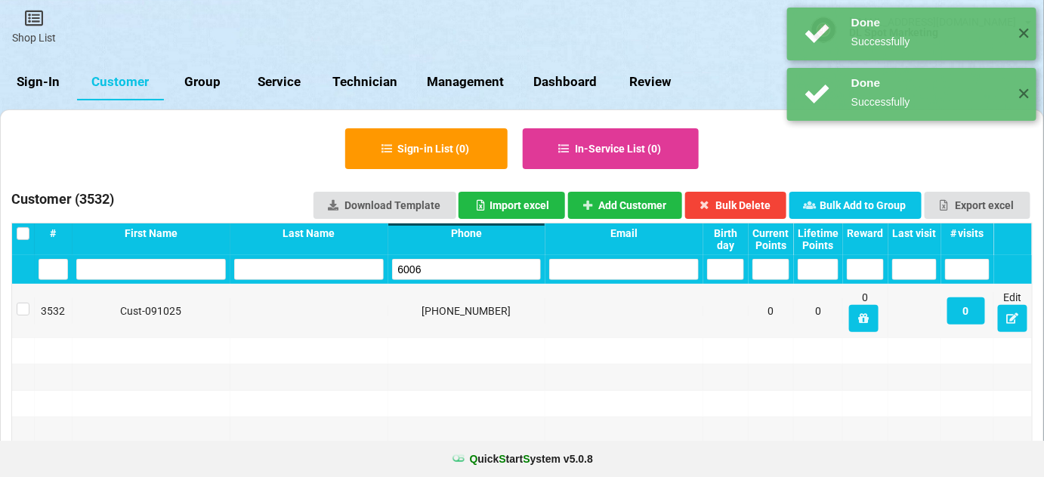
click at [467, 276] on input "6006" at bounding box center [467, 269] width 150 height 21
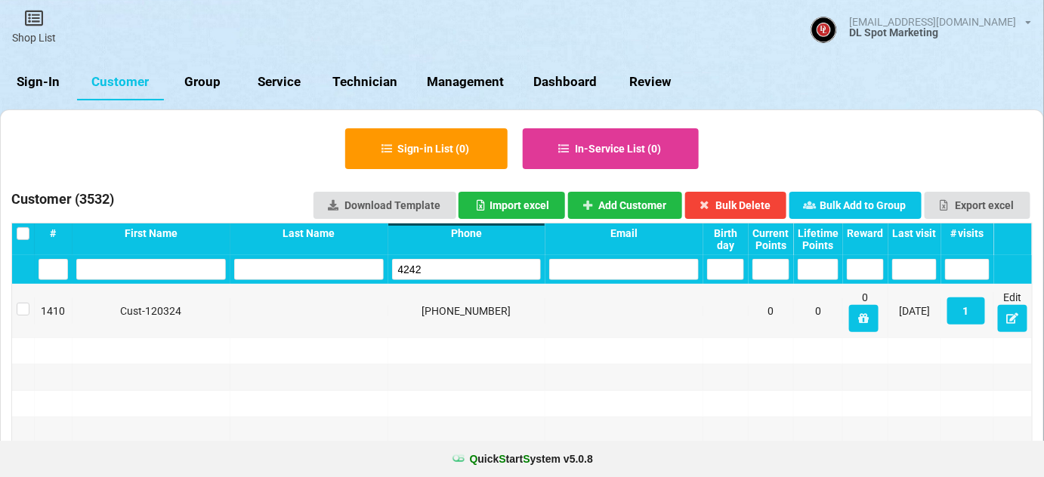
click at [467, 276] on input "4242" at bounding box center [467, 269] width 150 height 21
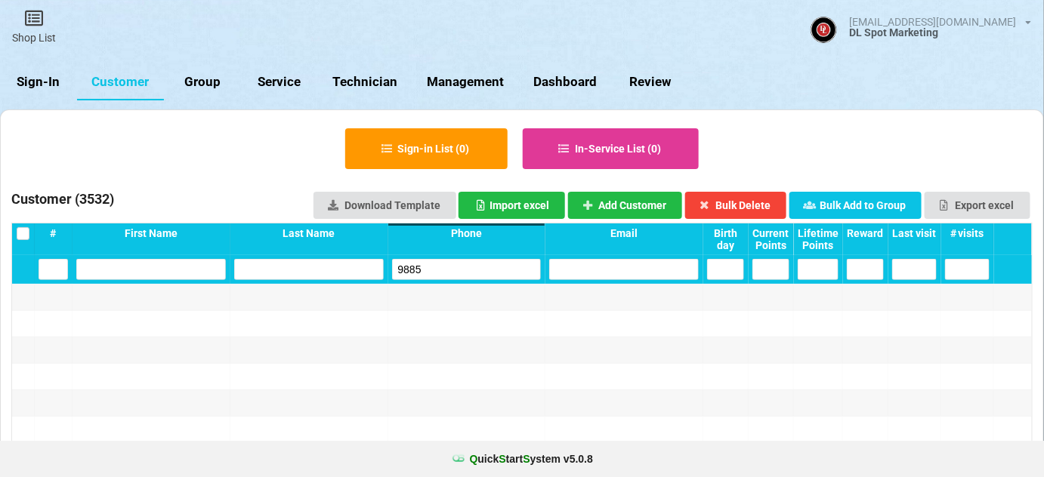
click at [482, 270] on input "9885" at bounding box center [467, 269] width 150 height 21
type input "9885"
click at [662, 205] on button "Add Customer" at bounding box center [625, 205] width 115 height 27
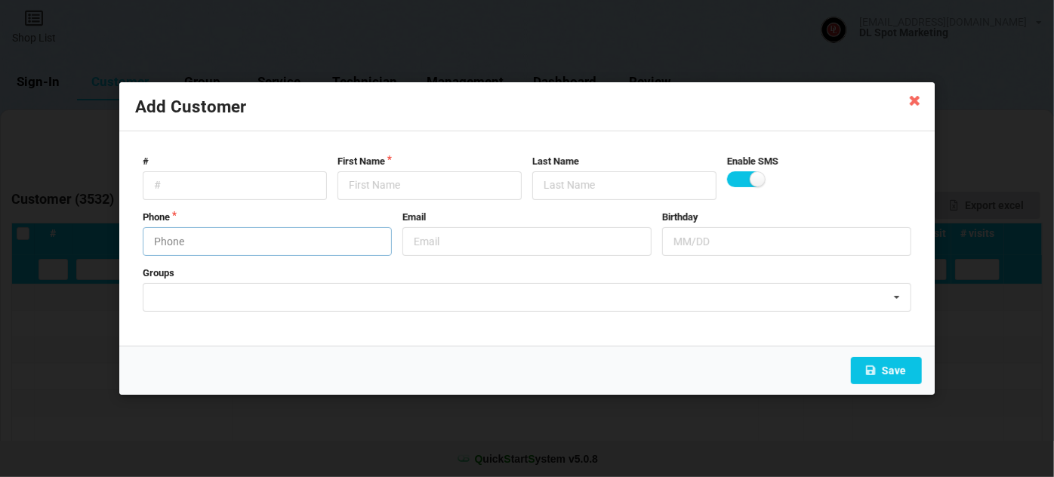
click at [190, 235] on input "text" at bounding box center [267, 241] width 249 height 29
type input "9513869885"
click at [383, 189] on input "text" at bounding box center [430, 185] width 184 height 29
paste input "Cust-091025"
type input "Cust-091025"
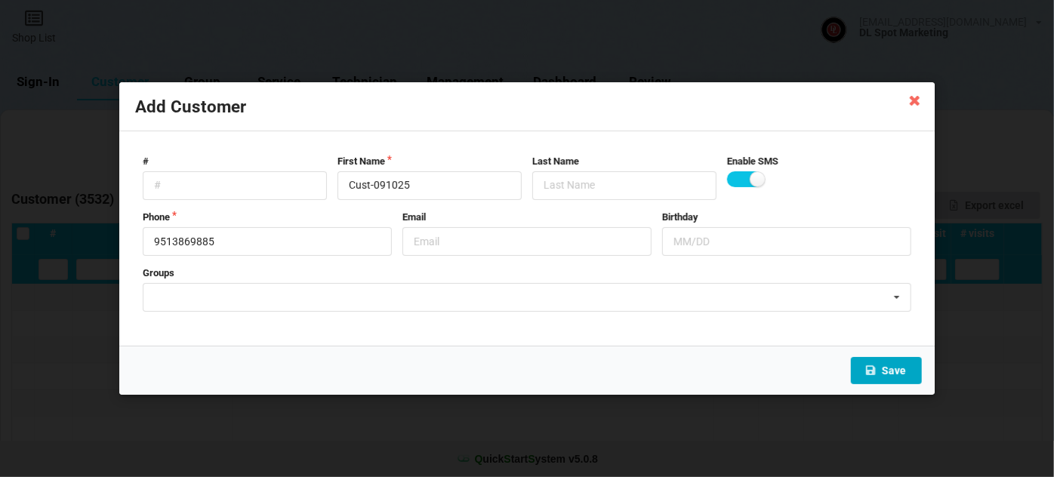
click at [899, 372] on button "Save" at bounding box center [886, 370] width 71 height 27
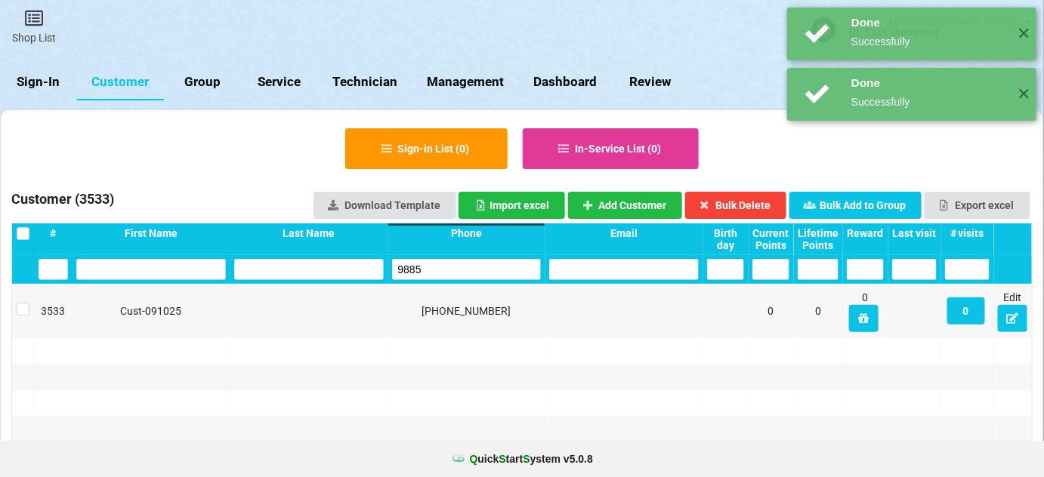
click at [453, 260] on input "9885" at bounding box center [467, 269] width 150 height 21
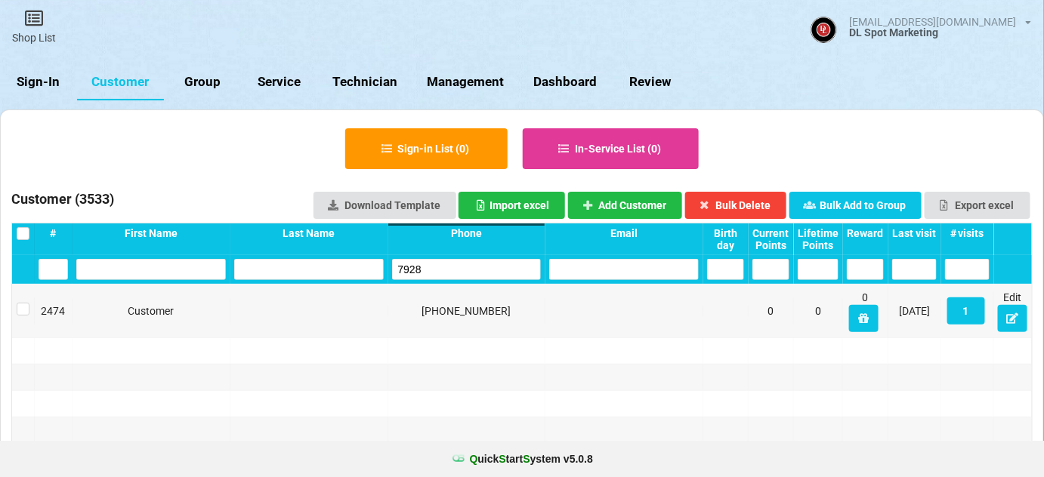
click at [455, 261] on input "7928" at bounding box center [467, 269] width 150 height 21
click at [456, 261] on input "7928" at bounding box center [467, 269] width 150 height 21
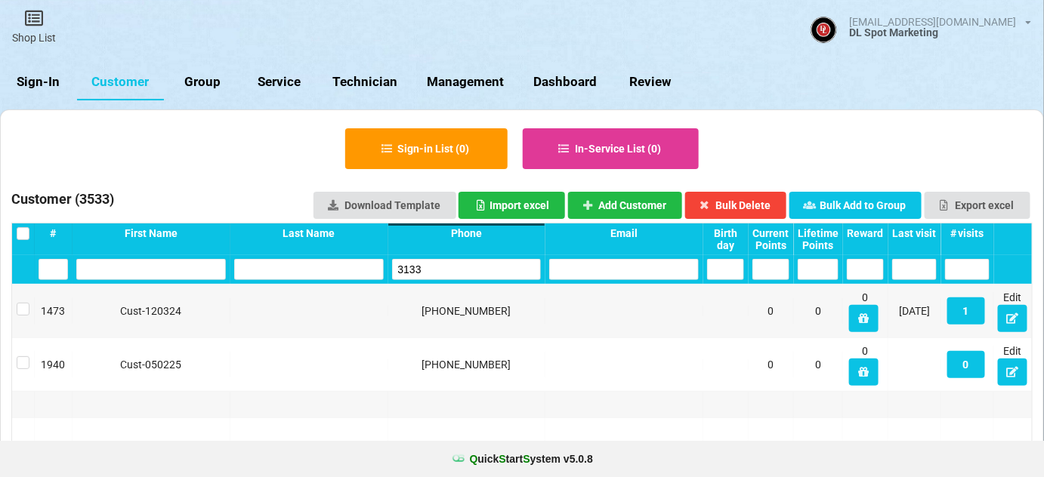
click at [443, 263] on input "3133" at bounding box center [467, 269] width 150 height 21
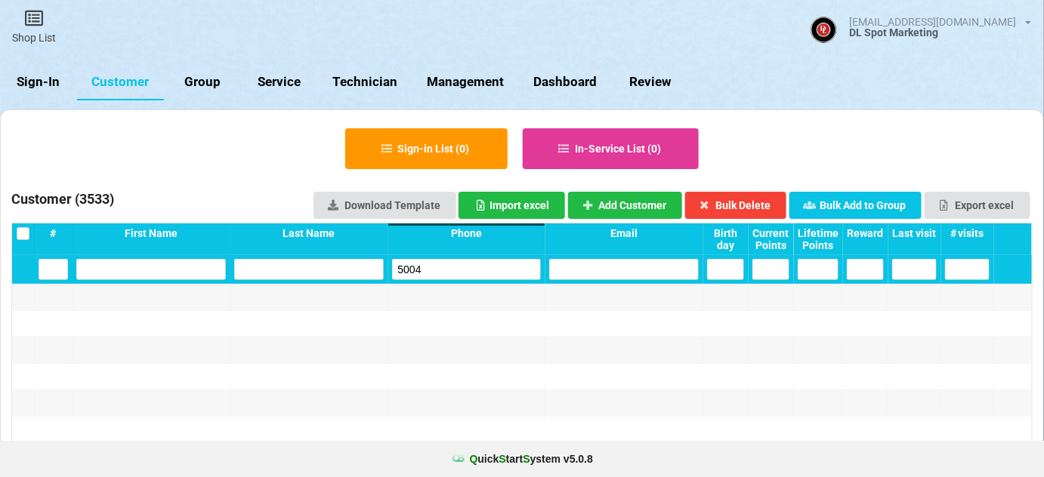
click at [437, 273] on input "5004" at bounding box center [467, 269] width 150 height 21
type input "5004"
click at [636, 205] on button "Add Customer" at bounding box center [625, 205] width 115 height 27
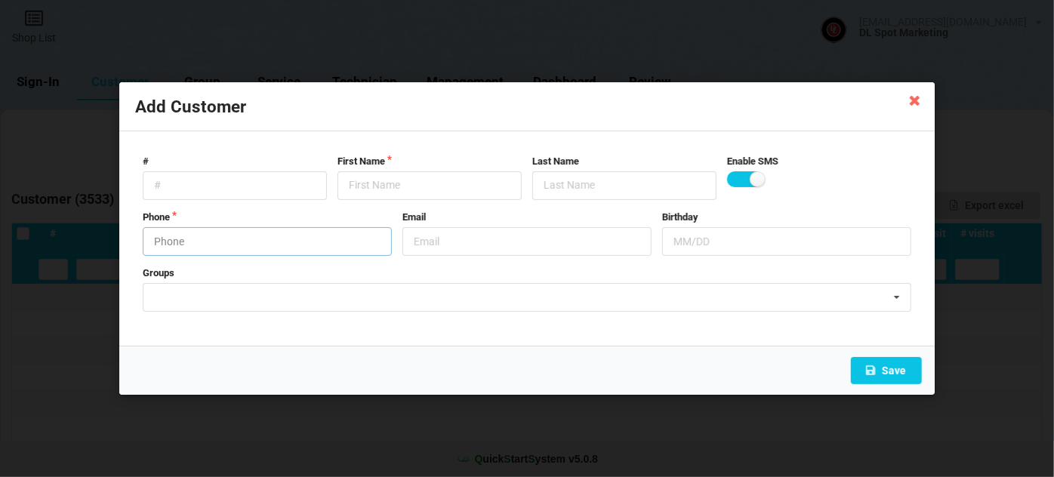
click at [236, 235] on input "text" at bounding box center [267, 241] width 249 height 29
type input "9514405004"
click at [387, 181] on input "text" at bounding box center [430, 185] width 184 height 29
drag, startPoint x: 387, startPoint y: 181, endPoint x: 405, endPoint y: 211, distance: 35.2
click at [387, 184] on input "text" at bounding box center [430, 185] width 184 height 29
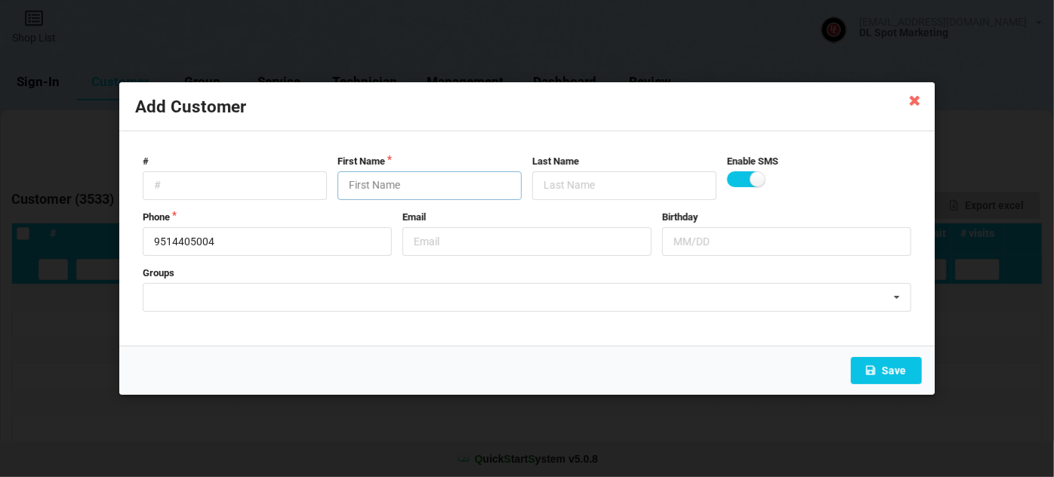
paste input "Cust-091025"
type input "Cust-091025"
click at [894, 370] on button "Save" at bounding box center [886, 370] width 71 height 27
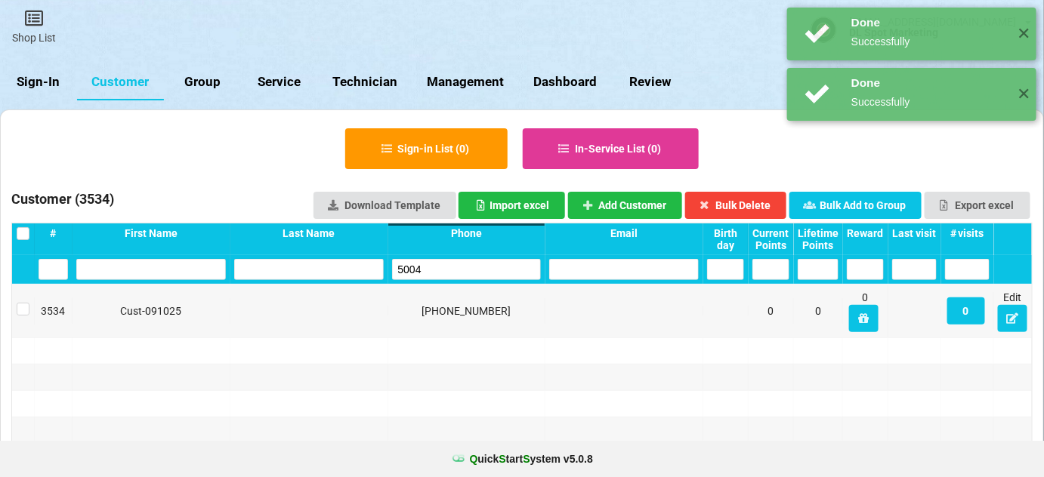
click at [441, 270] on input "5004" at bounding box center [467, 269] width 150 height 21
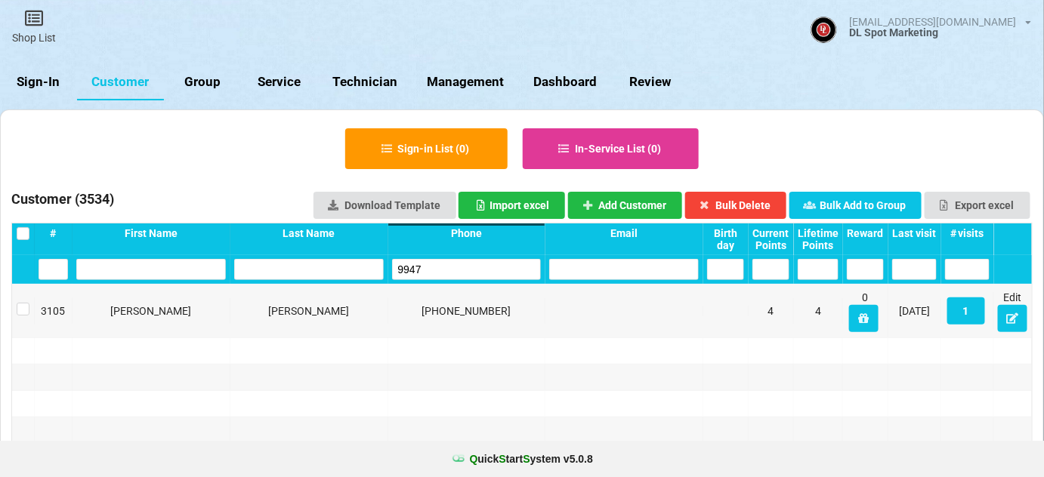
click at [455, 264] on input "9947" at bounding box center [467, 269] width 150 height 21
click at [455, 264] on input "0417" at bounding box center [467, 269] width 150 height 21
click at [423, 278] on input "0417" at bounding box center [467, 269] width 150 height 21
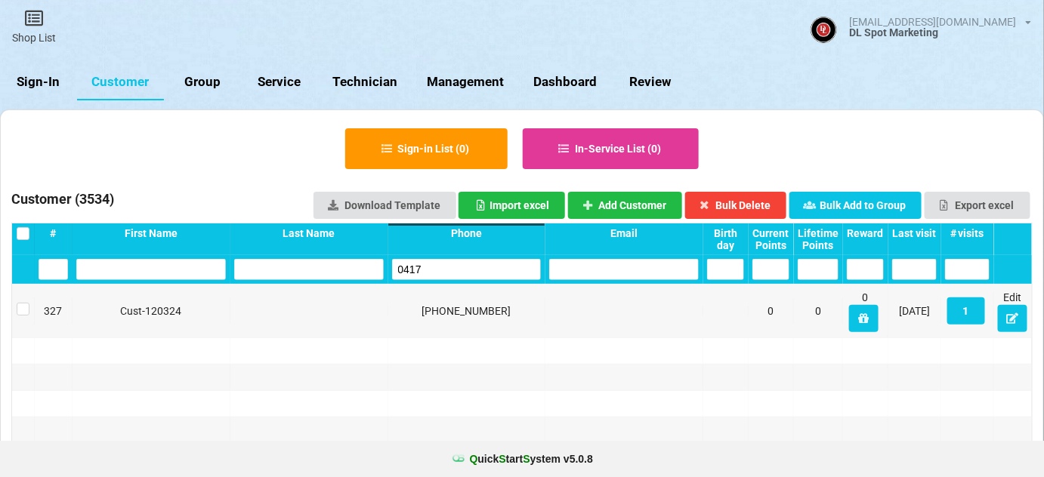
click at [431, 267] on input "0417" at bounding box center [467, 269] width 150 height 21
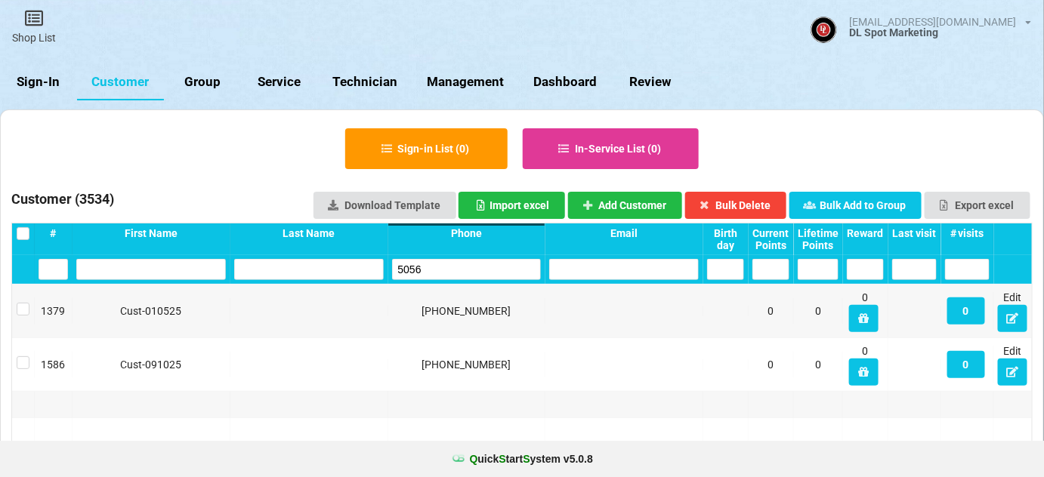
click at [430, 267] on input "5056" at bounding box center [467, 269] width 150 height 21
click at [431, 266] on input "5056" at bounding box center [467, 269] width 150 height 21
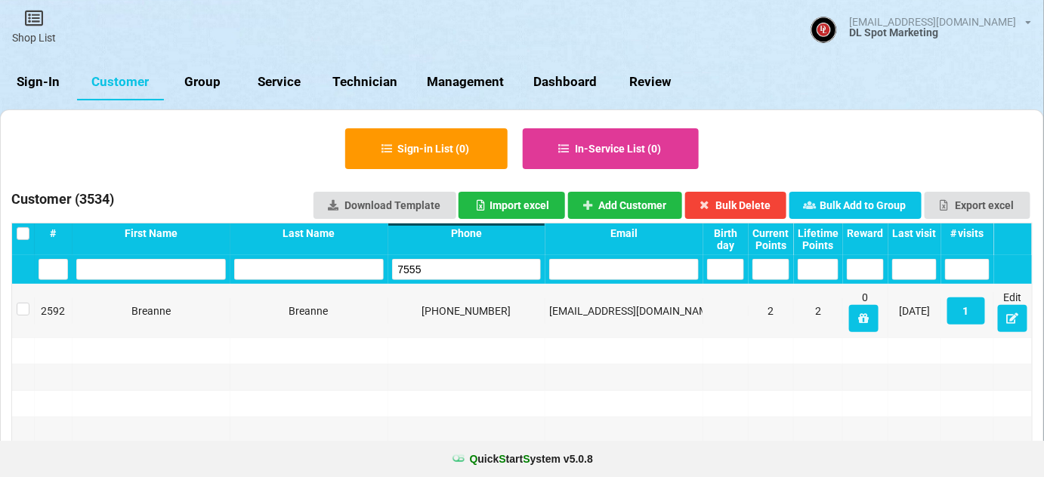
click at [441, 267] on input "7555" at bounding box center [467, 269] width 150 height 21
click at [442, 267] on input "7555" at bounding box center [467, 269] width 150 height 21
type input "7555"
click at [645, 198] on button "Add Customer" at bounding box center [625, 205] width 115 height 27
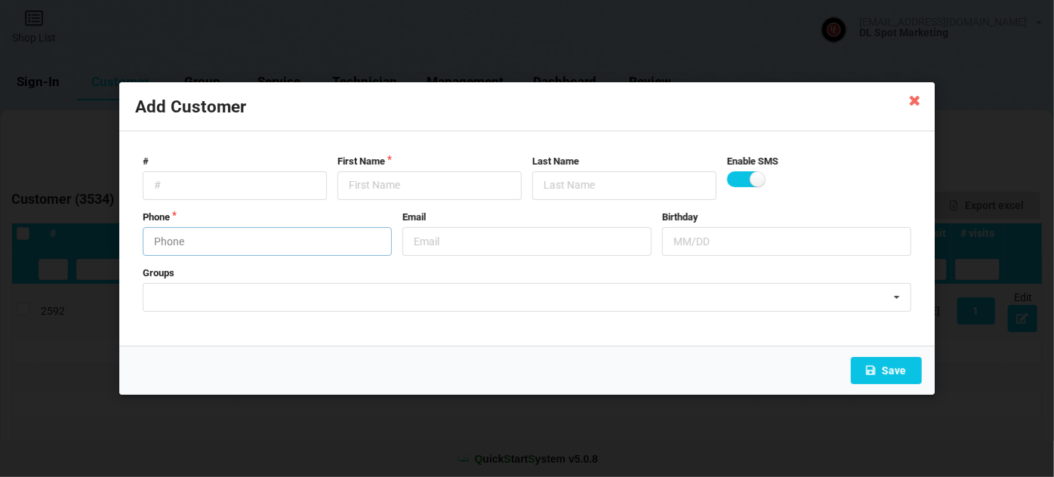
click at [200, 239] on input "text" at bounding box center [267, 241] width 249 height 29
type input "9108087555"
click at [373, 183] on input "text" at bounding box center [430, 185] width 184 height 29
drag, startPoint x: 373, startPoint y: 184, endPoint x: 385, endPoint y: 192, distance: 14.7
click at [382, 188] on input "text" at bounding box center [430, 185] width 184 height 29
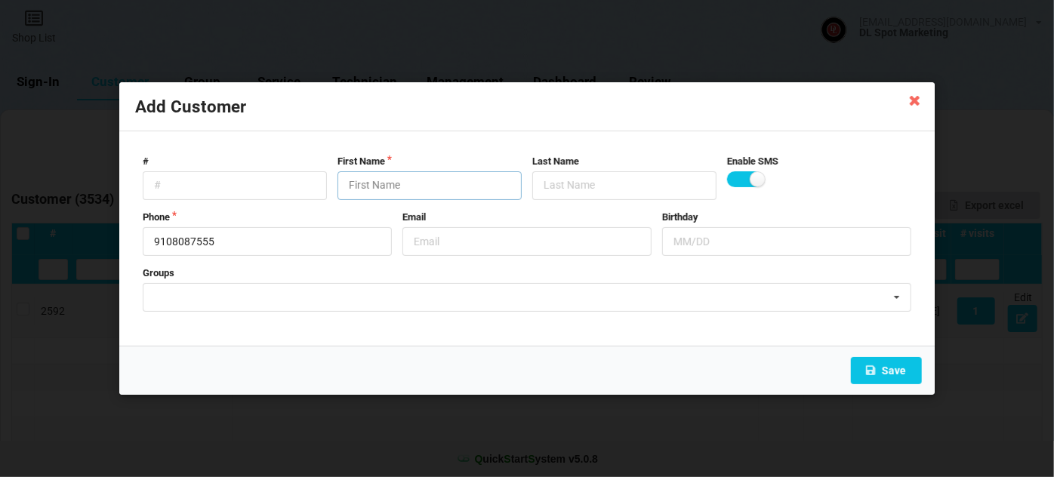
paste input "Cust-091025"
type input "Cust-091025"
click at [888, 366] on button "Save" at bounding box center [886, 370] width 71 height 27
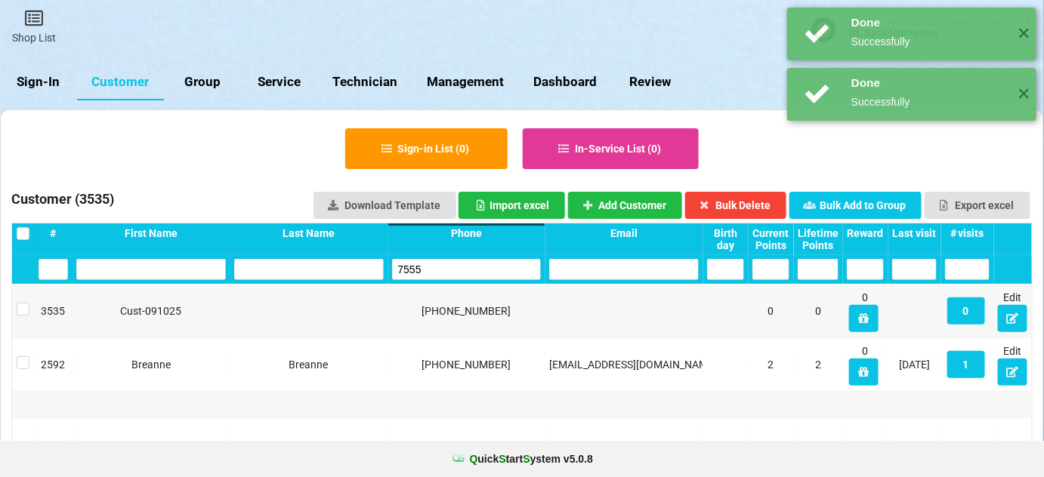
click at [431, 266] on input "7555" at bounding box center [467, 269] width 150 height 21
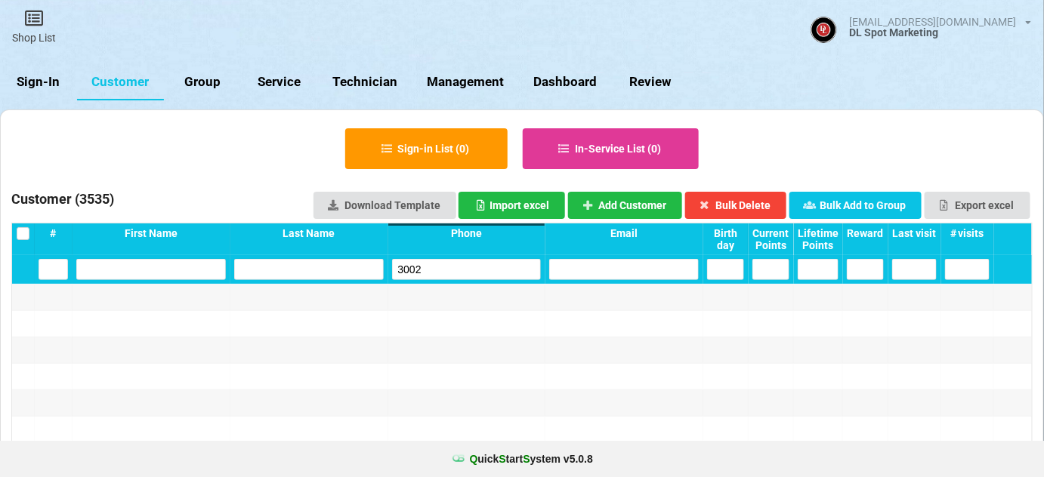
click at [437, 272] on input "3002" at bounding box center [467, 269] width 150 height 21
drag, startPoint x: 437, startPoint y: 272, endPoint x: 524, endPoint y: 233, distance: 96.0
click at [436, 272] on input "3002" at bounding box center [467, 269] width 150 height 21
type input "3002"
click at [615, 199] on button "Add Customer" at bounding box center [625, 205] width 115 height 27
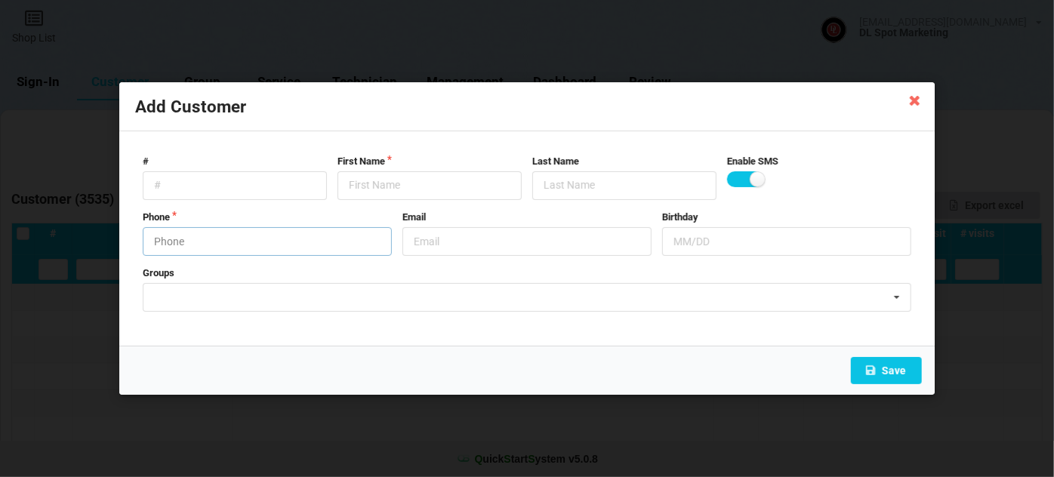
click at [252, 247] on input "text" at bounding box center [267, 241] width 249 height 29
type input "3475233002"
click at [369, 177] on input "text" at bounding box center [430, 185] width 184 height 29
paste input "Cust-091025"
type input "Cust-091025"
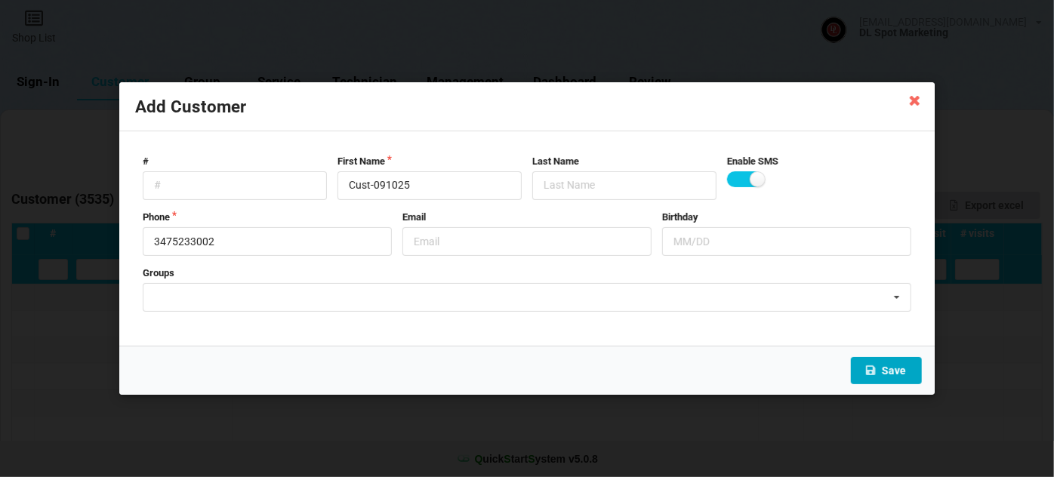
click at [891, 375] on button "Save" at bounding box center [886, 370] width 71 height 27
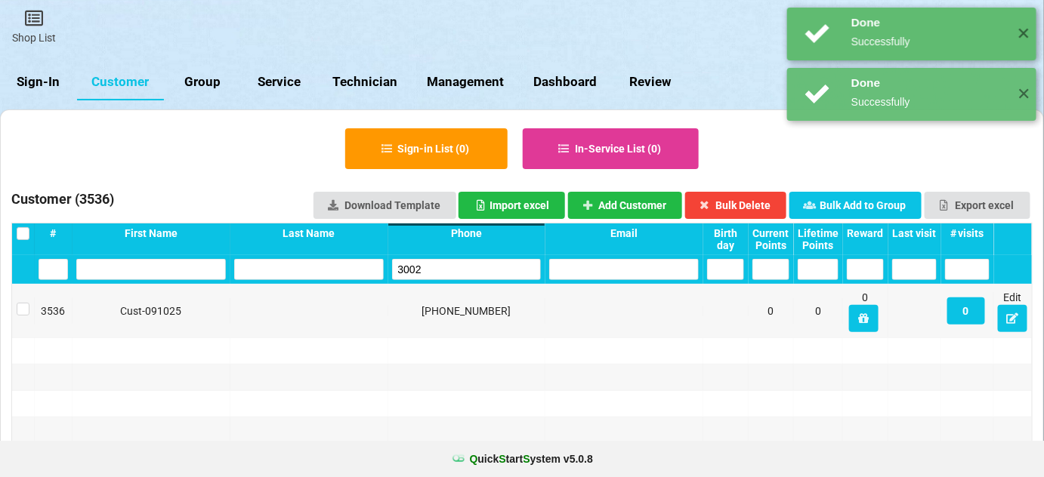
click at [454, 268] on input "3002" at bounding box center [467, 269] width 150 height 21
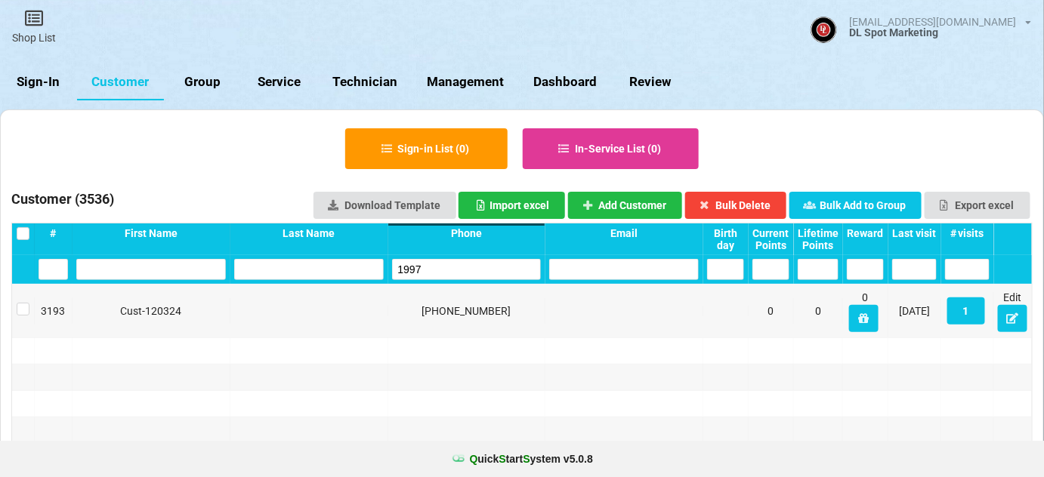
click at [468, 266] on input "1997" at bounding box center [467, 269] width 150 height 21
click at [467, 267] on input "1997" at bounding box center [467, 269] width 150 height 21
type input "1997"
click at [626, 204] on button "Add Customer" at bounding box center [625, 205] width 115 height 27
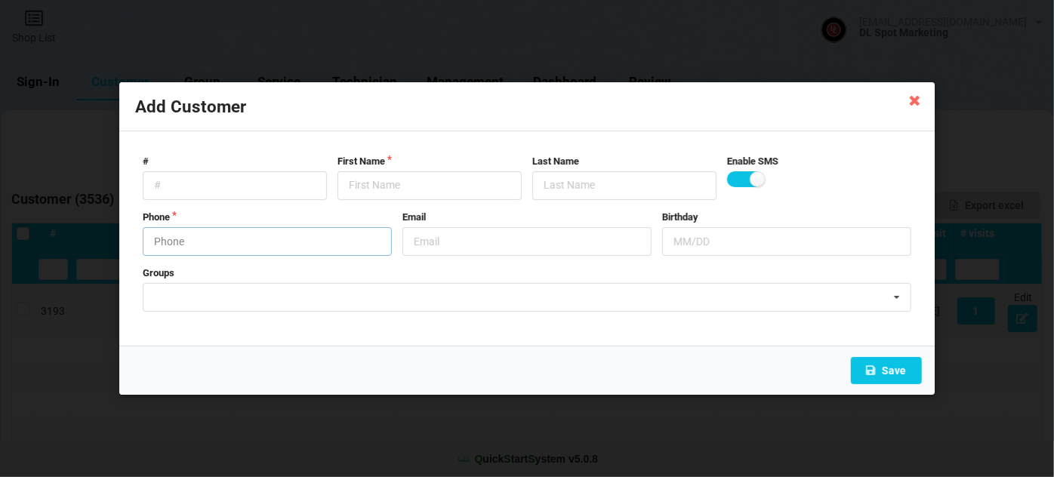
click at [274, 245] on input "text" at bounding box center [267, 241] width 249 height 29
type input "3107141997"
click at [477, 176] on input "text" at bounding box center [430, 185] width 184 height 29
paste input "Cust-091025"
type input "Cust-091025"
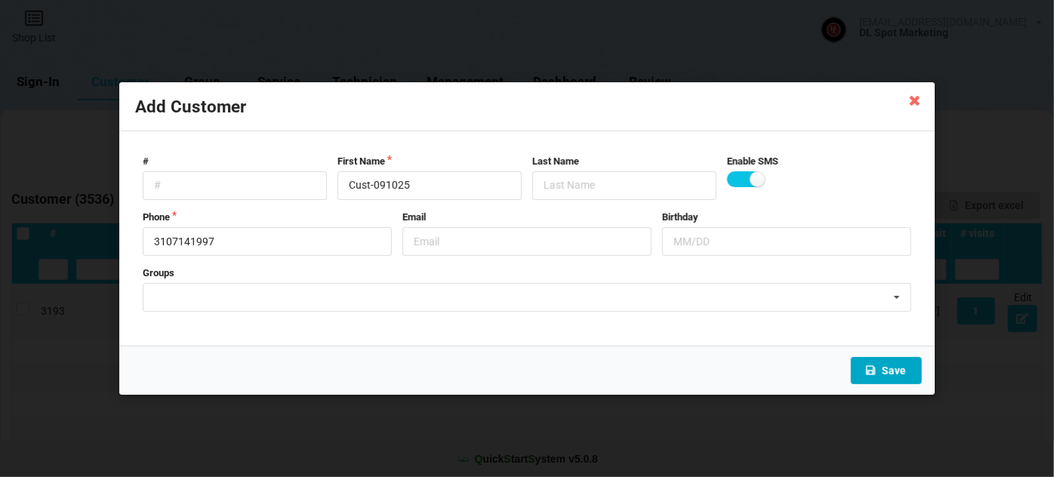
click at [888, 372] on button "Save" at bounding box center [886, 370] width 71 height 27
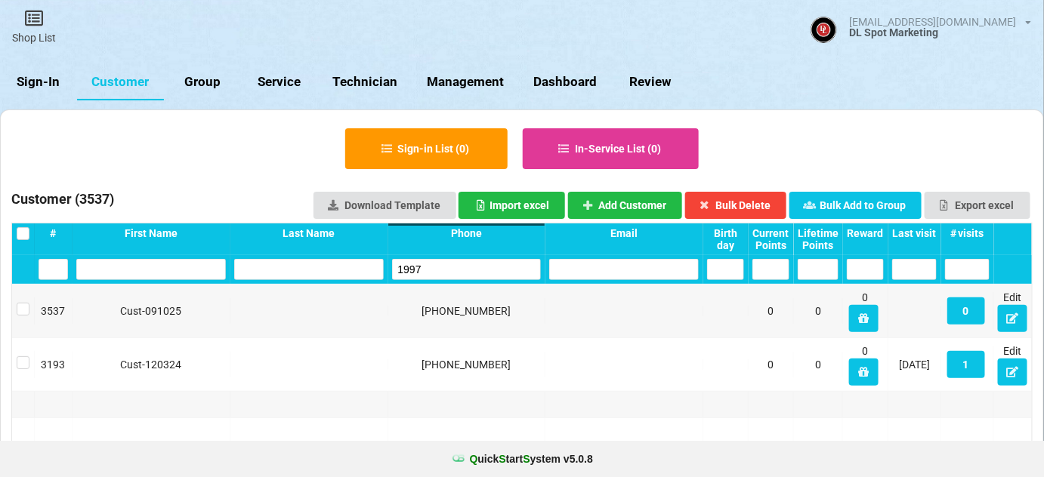
click at [446, 268] on input "1997" at bounding box center [467, 269] width 150 height 21
click at [445, 264] on input "1997" at bounding box center [488, 257] width 90 height 13
click at [464, 258] on div "0030" at bounding box center [467, 269] width 158 height 29
click at [459, 264] on input "0030" at bounding box center [468, 268] width 143 height 20
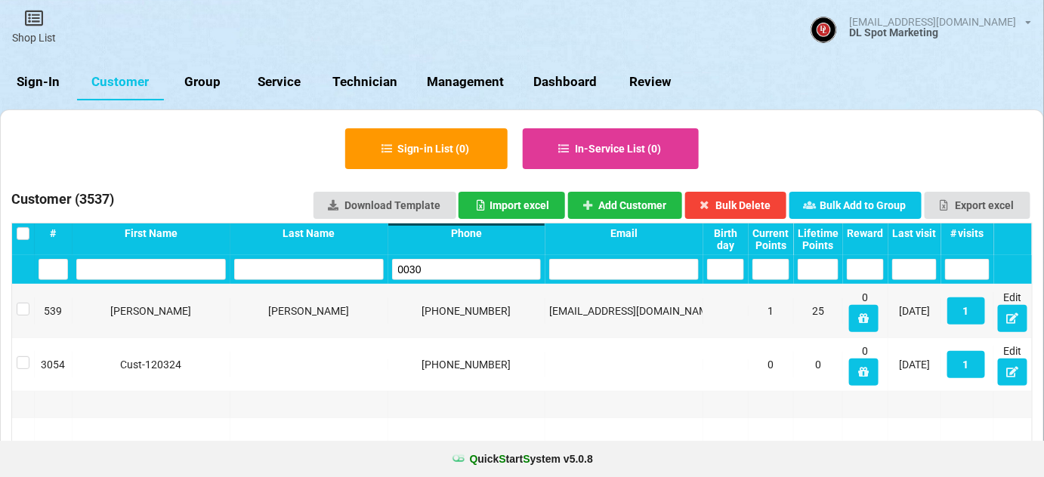
click at [458, 264] on input "0030" at bounding box center [467, 269] width 150 height 21
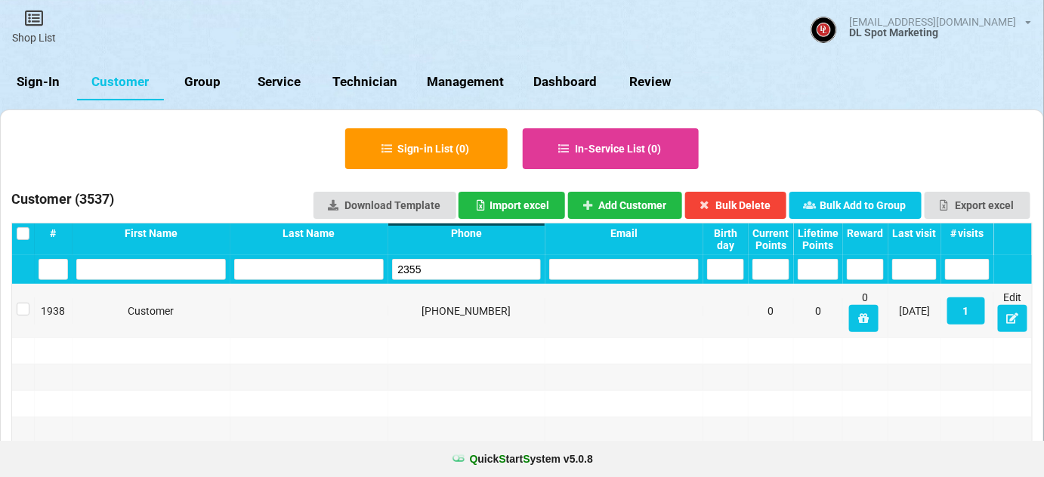
click at [448, 273] on input "2355" at bounding box center [467, 269] width 150 height 21
click at [435, 292] on div "665 Cust-120324 [PHONE_NUMBER] 0 0 0 [DATE] 1 Edit" at bounding box center [522, 311] width 1020 height 53
click at [447, 270] on input "4956" at bounding box center [467, 269] width 150 height 21
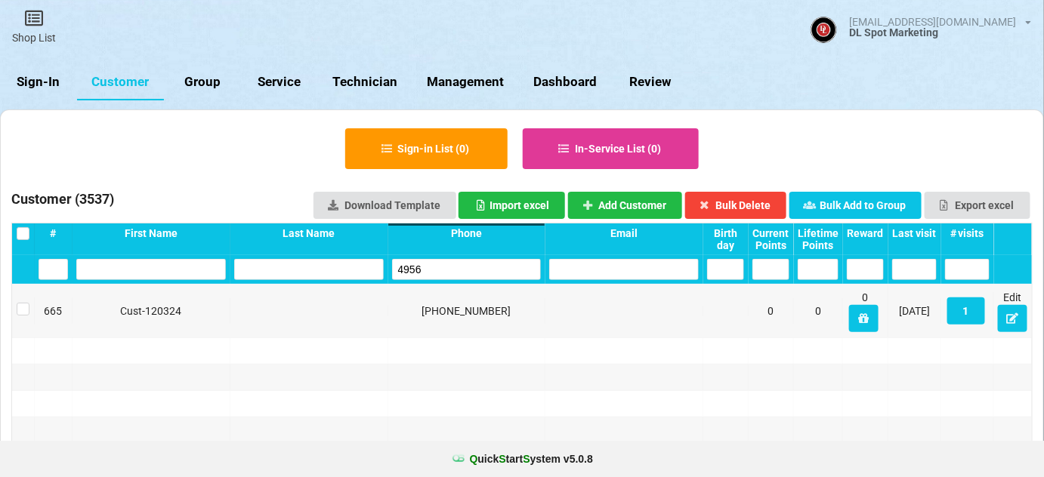
click at [447, 270] on input "4956" at bounding box center [467, 269] width 150 height 21
type input "7293"
click at [638, 207] on button "Add Customer" at bounding box center [625, 205] width 115 height 27
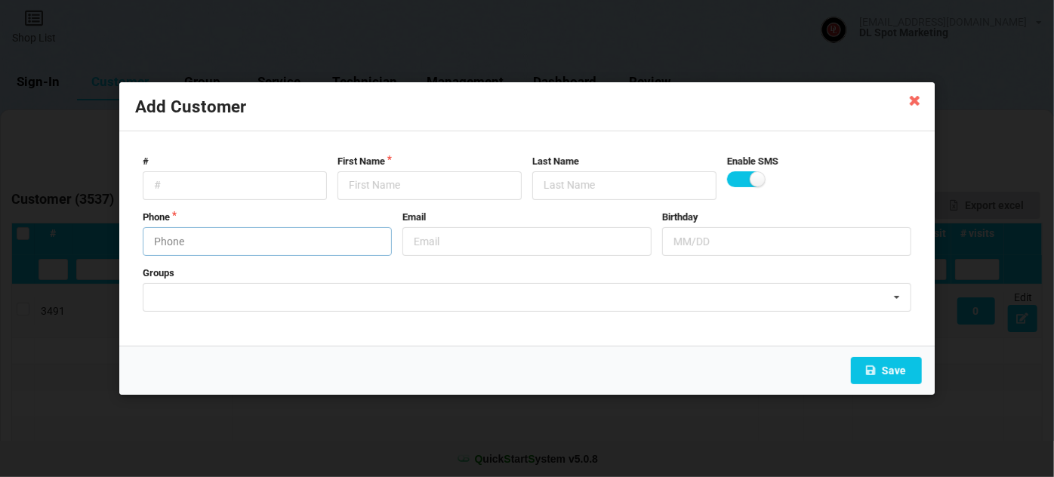
click at [254, 241] on input "text" at bounding box center [267, 241] width 249 height 29
type input "9517217293"
click at [378, 184] on input "text" at bounding box center [430, 185] width 184 height 29
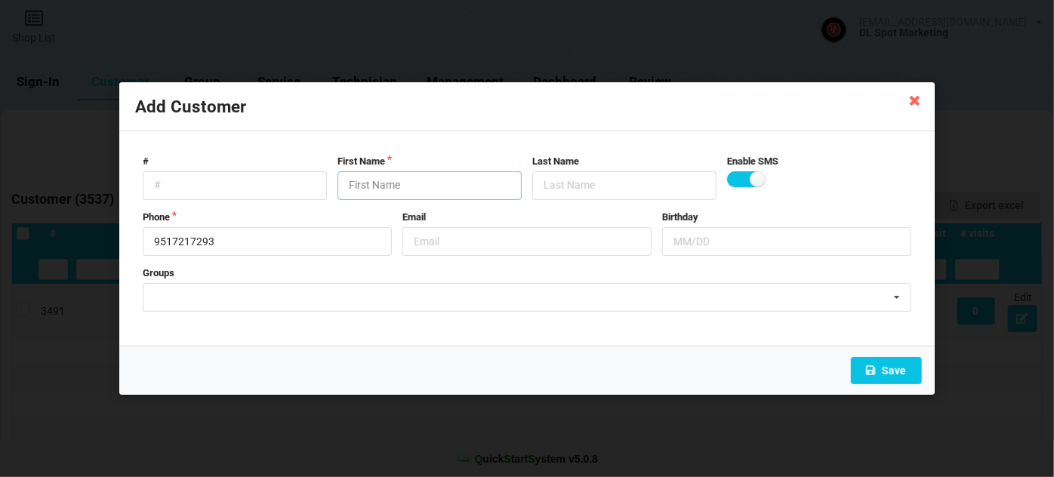
paste input "Cust-091025"
type input "Cust-091025"
click at [892, 375] on button "Save" at bounding box center [886, 370] width 71 height 27
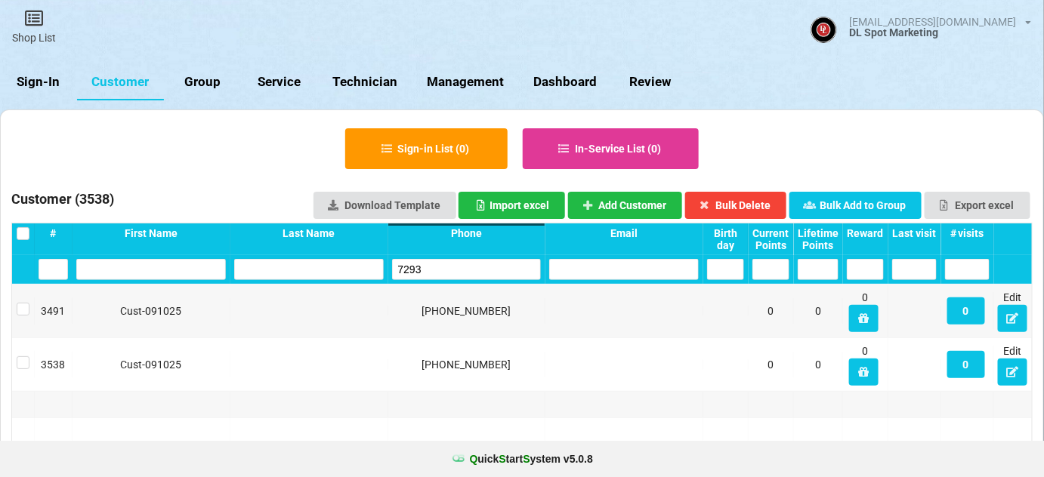
click at [445, 269] on input "7293" at bounding box center [467, 269] width 150 height 21
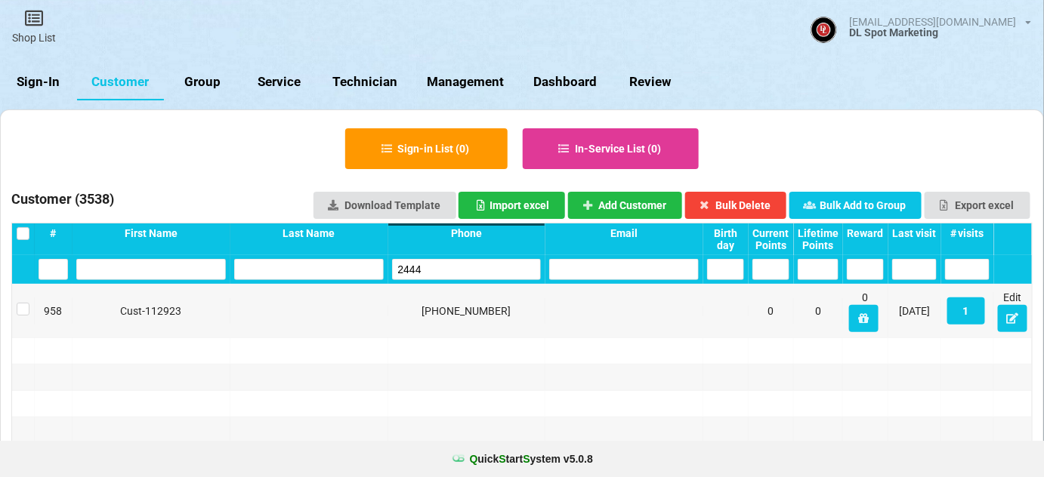
click at [445, 269] on input "2444" at bounding box center [467, 269] width 150 height 21
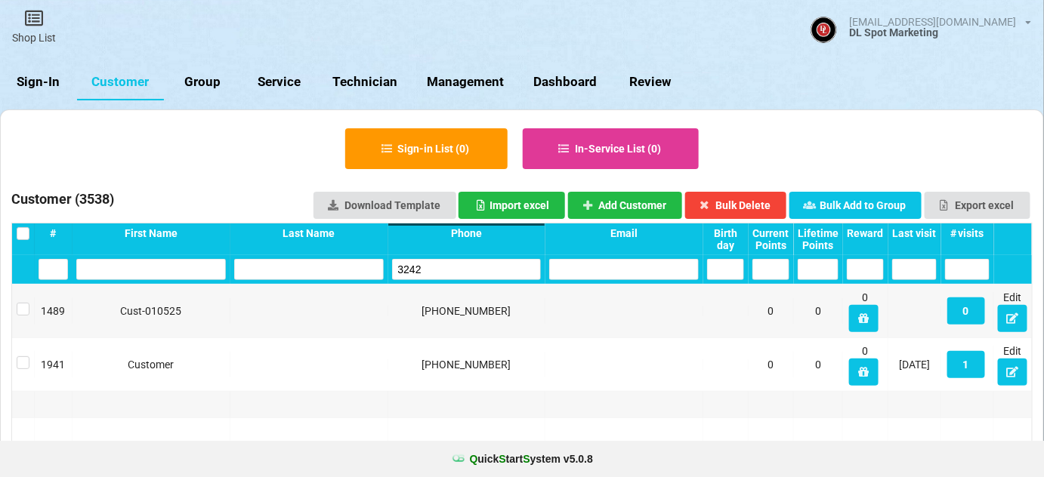
click at [445, 270] on input "3242" at bounding box center [466, 269] width 149 height 21
click at [437, 269] on input "3242" at bounding box center [467, 269] width 150 height 21
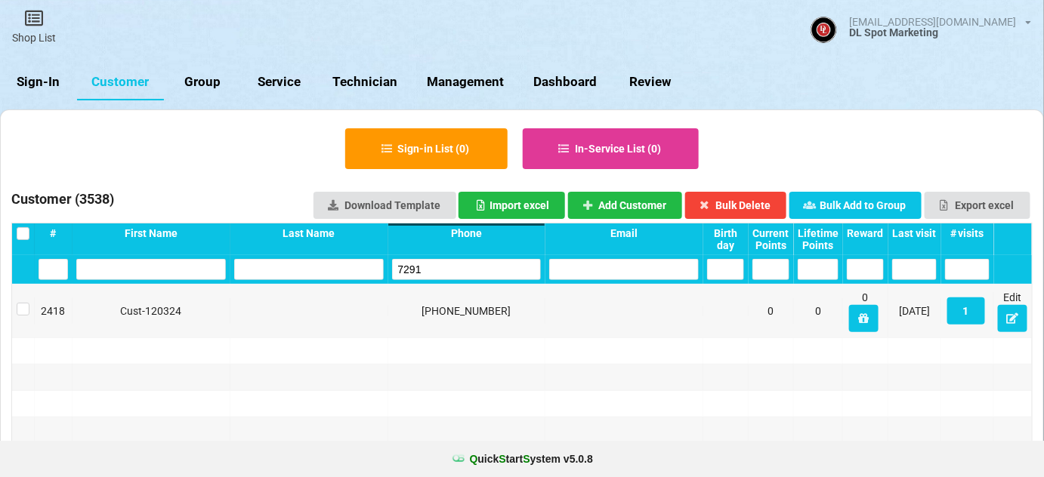
click at [435, 270] on input "7291" at bounding box center [467, 269] width 150 height 21
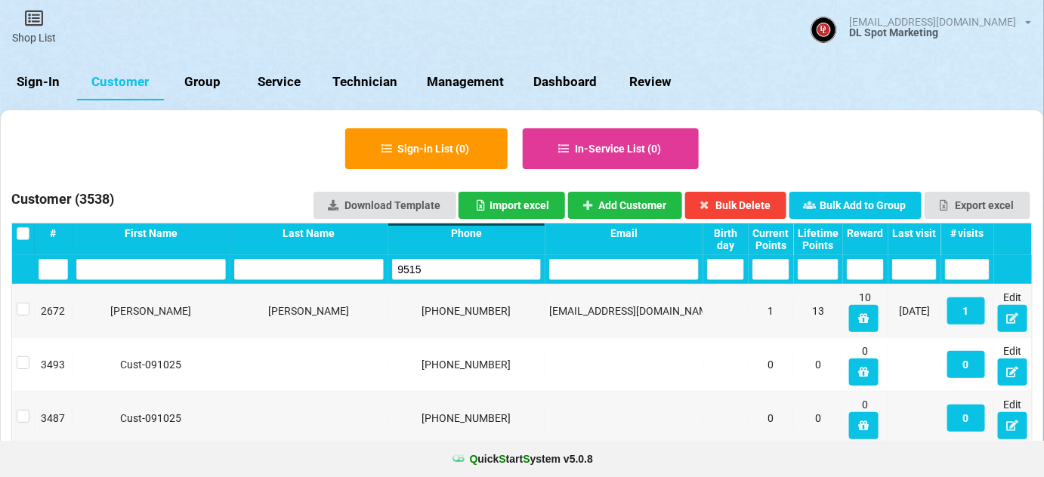
click at [441, 270] on input "9515" at bounding box center [467, 269] width 150 height 21
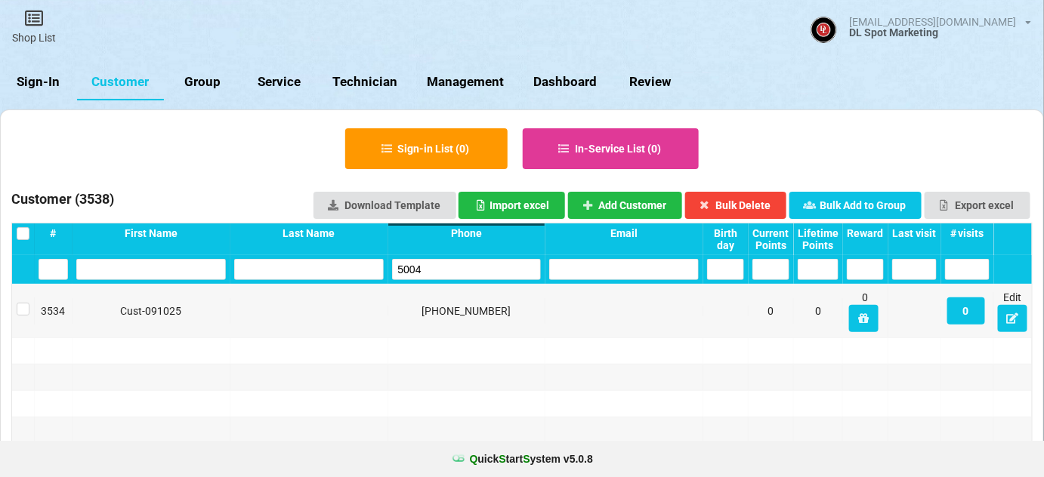
click at [441, 270] on input "5004" at bounding box center [467, 269] width 150 height 21
click at [441, 270] on input "8174" at bounding box center [467, 269] width 150 height 21
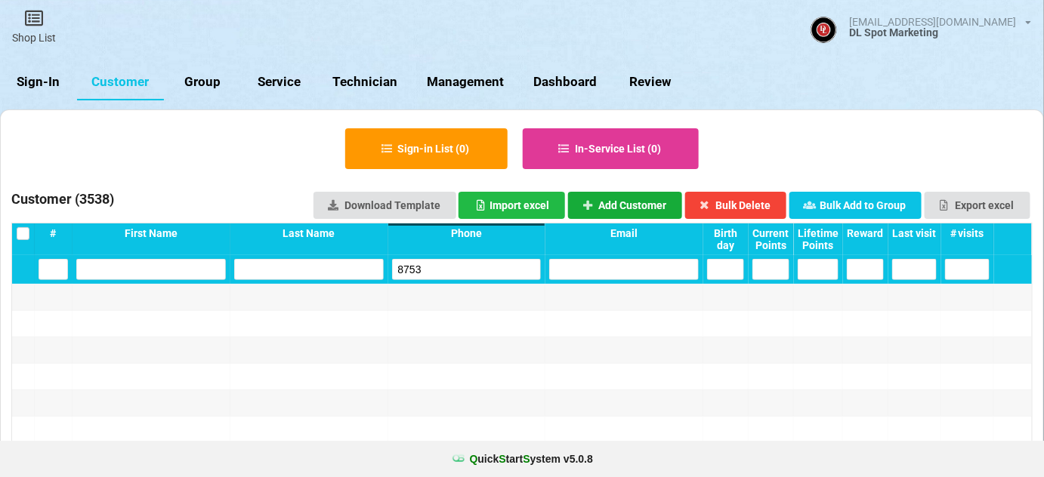
type input "8753"
click at [644, 208] on button "Add Customer" at bounding box center [625, 205] width 115 height 27
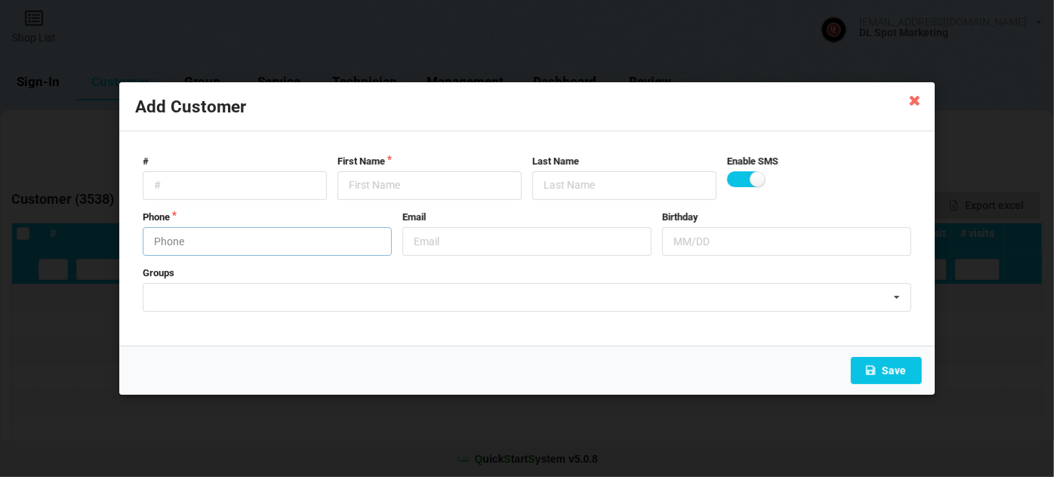
click at [208, 240] on input "text" at bounding box center [267, 241] width 249 height 29
type input "9095678753"
click at [385, 181] on input "text" at bounding box center [430, 185] width 184 height 29
paste input "Cust-091025"
type input "Cust-091025"
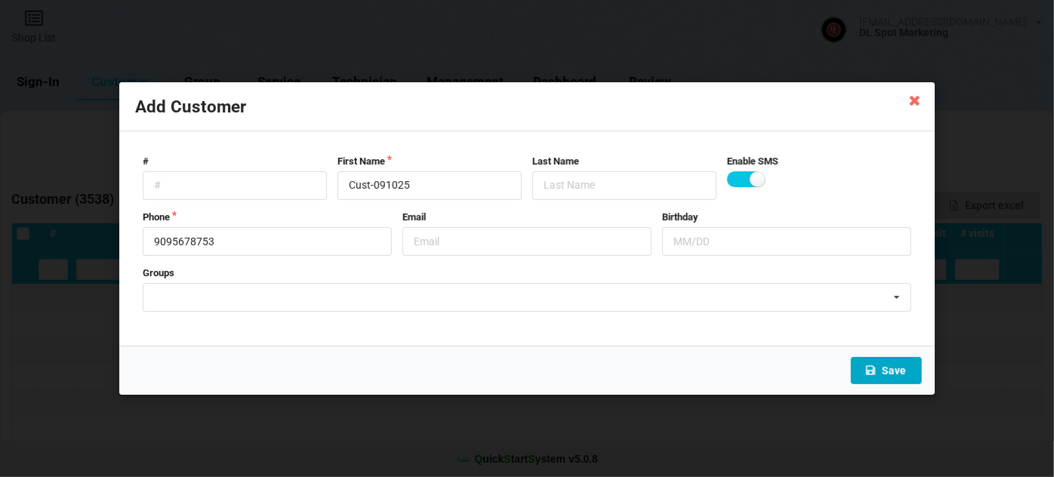
click at [895, 372] on button "Save" at bounding box center [886, 370] width 71 height 27
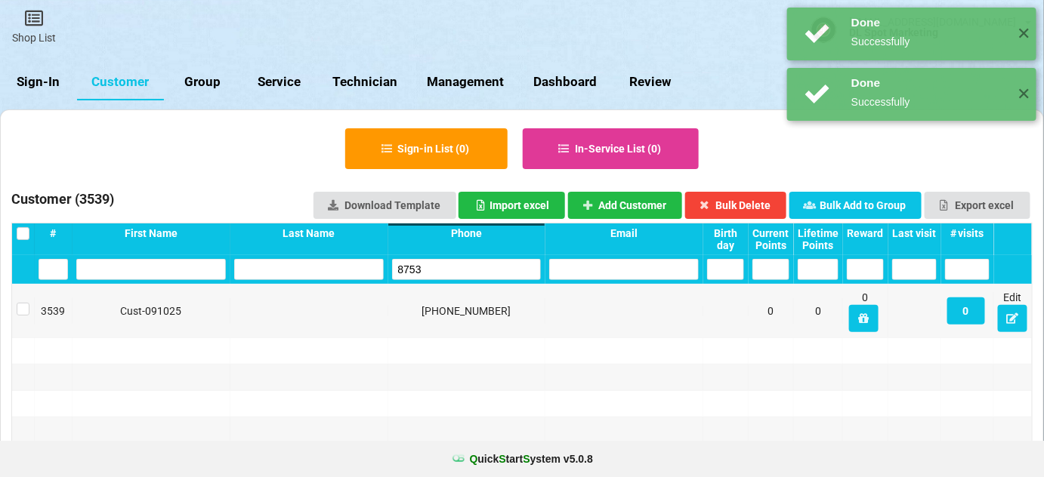
click at [446, 270] on input "8753" at bounding box center [467, 269] width 150 height 21
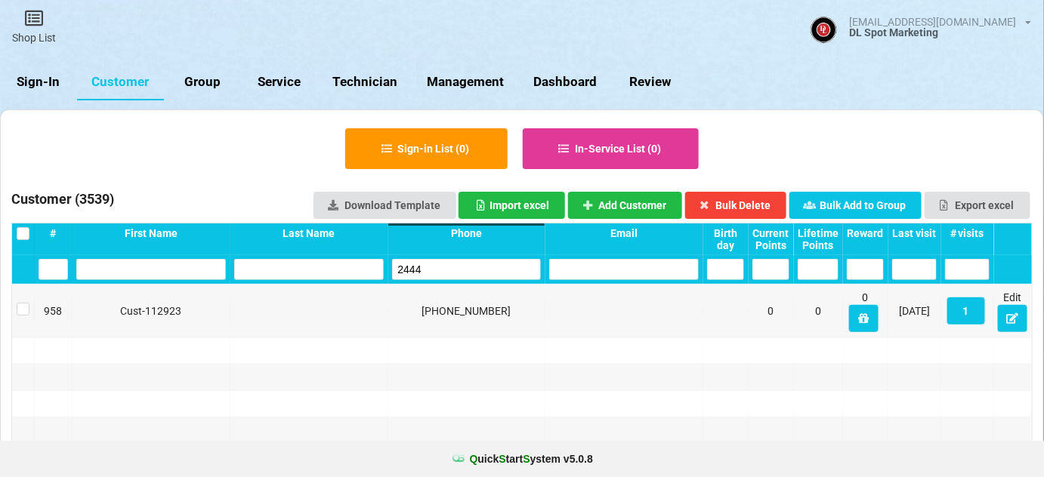
click at [454, 265] on input "2444" at bounding box center [467, 269] width 150 height 21
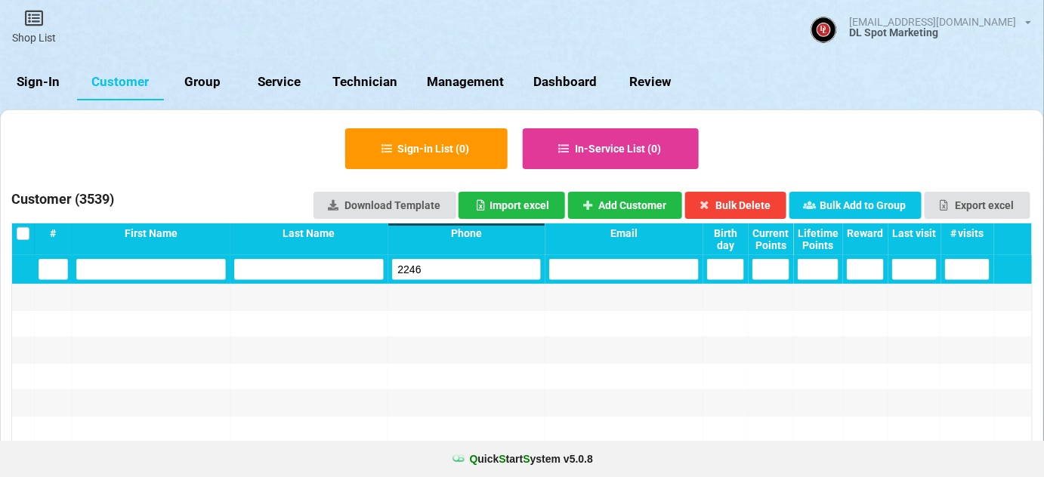
click at [456, 272] on input "2246" at bounding box center [467, 269] width 150 height 21
type input "2246"
click at [656, 207] on button "Add Customer" at bounding box center [625, 205] width 115 height 27
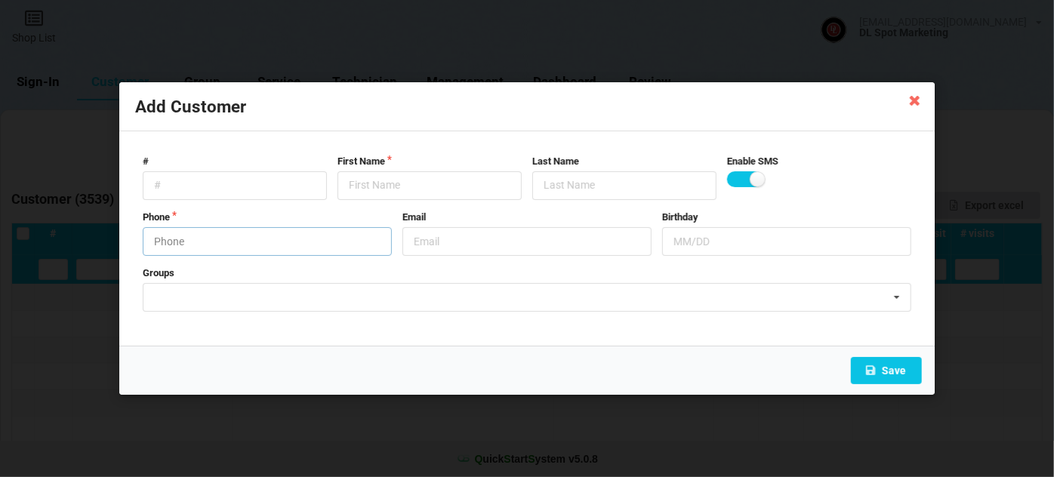
click at [239, 245] on input "text" at bounding box center [267, 241] width 249 height 29
type input "8582122246"
click at [388, 182] on input "text" at bounding box center [430, 185] width 184 height 29
paste input "Cust-091025"
type input "Cust-091025"
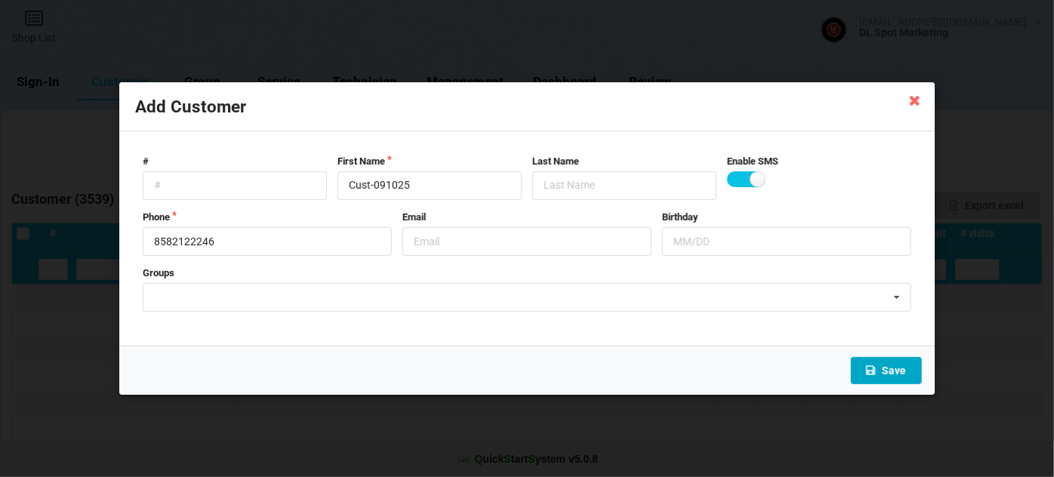
click at [892, 368] on button "Save" at bounding box center [886, 370] width 71 height 27
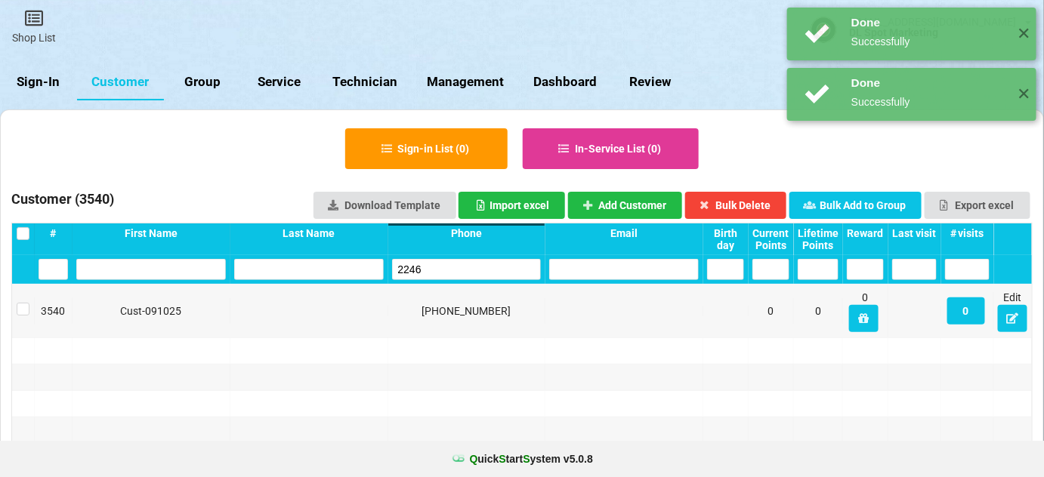
click at [439, 269] on input "2246" at bounding box center [467, 269] width 150 height 21
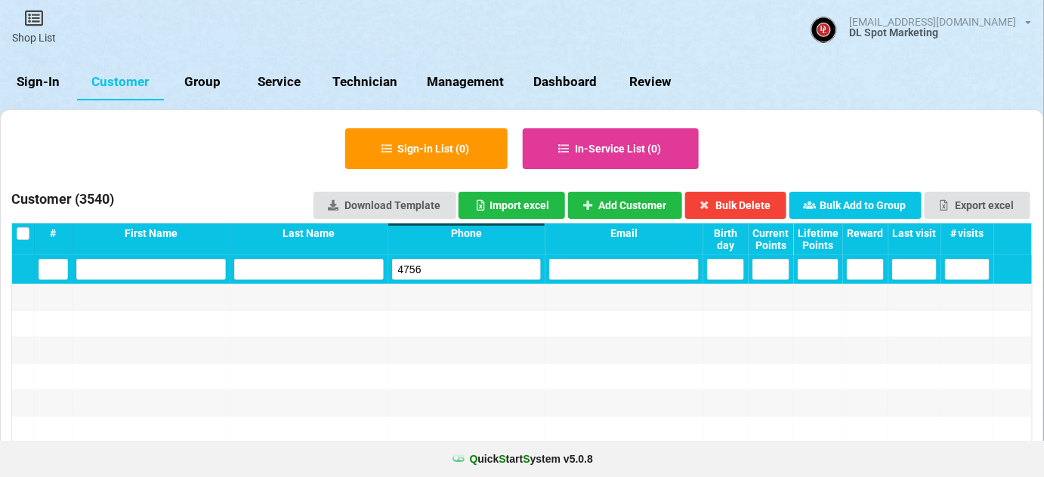
click at [469, 268] on input "4756" at bounding box center [467, 269] width 150 height 21
type input "4756"
click at [628, 202] on button "Add Customer" at bounding box center [625, 205] width 115 height 27
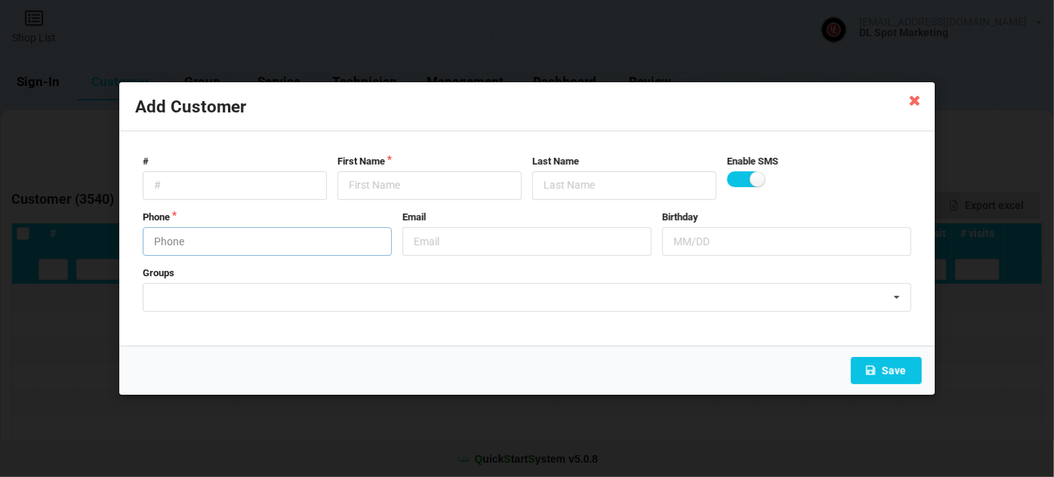
click at [208, 243] on input "text" at bounding box center [267, 241] width 249 height 29
type input "9515334756"
click at [386, 179] on input "text" at bounding box center [430, 185] width 184 height 29
paste input "Cust-091025"
type input "Cust-091025"
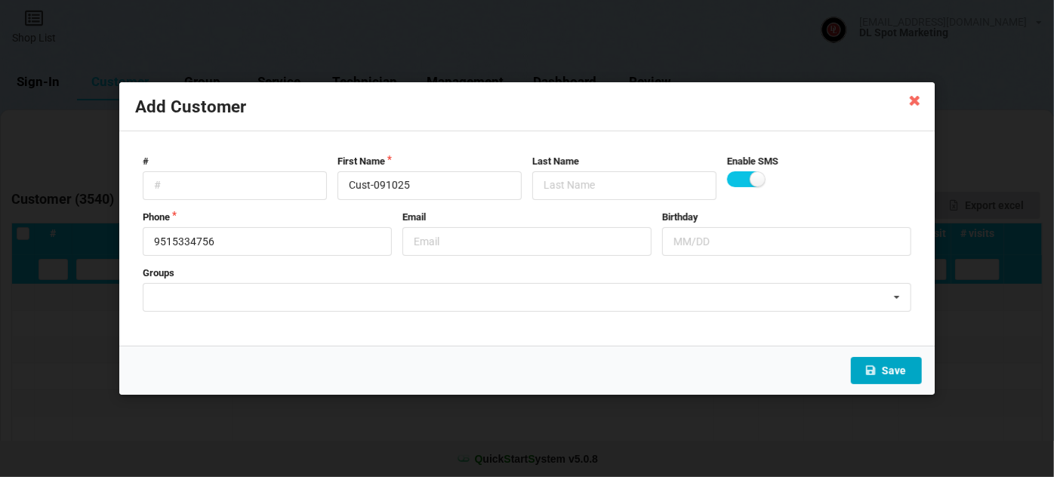
click at [891, 370] on button "Save" at bounding box center [886, 370] width 71 height 27
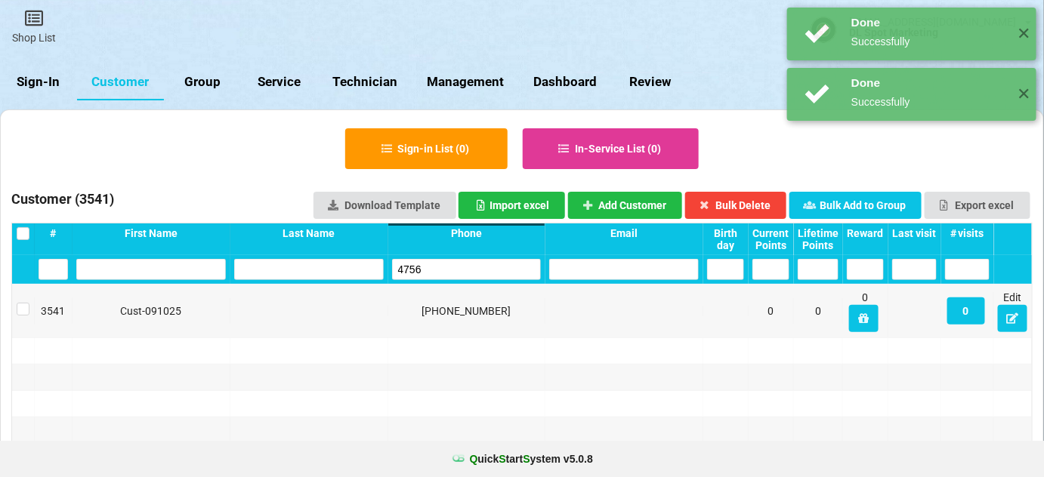
click at [452, 267] on input "4756" at bounding box center [467, 269] width 150 height 21
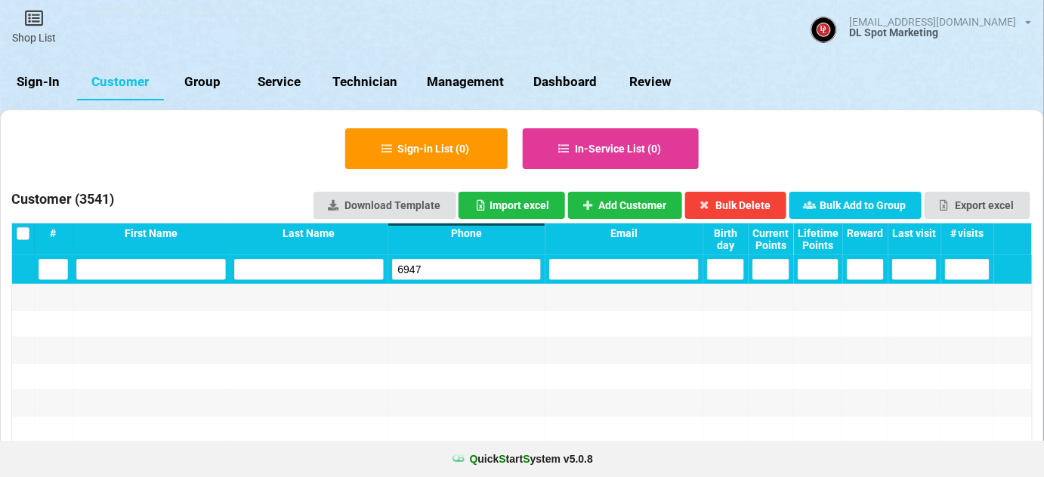
click at [434, 271] on input "6947" at bounding box center [467, 269] width 150 height 21
click at [439, 270] on input "6947" at bounding box center [467, 269] width 150 height 21
click at [446, 266] on input "6947" at bounding box center [467, 269] width 150 height 21
type input "6947"
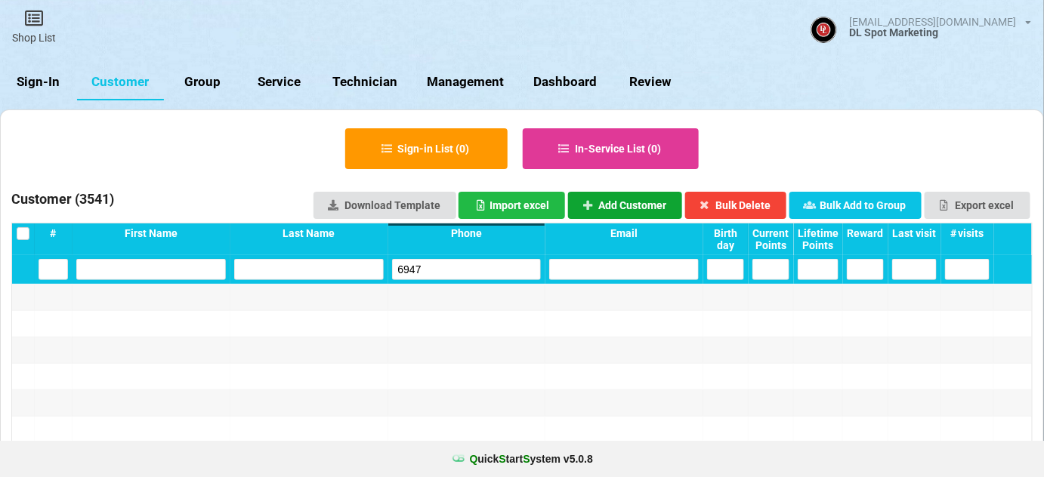
click at [630, 205] on button "Add Customer" at bounding box center [625, 205] width 115 height 27
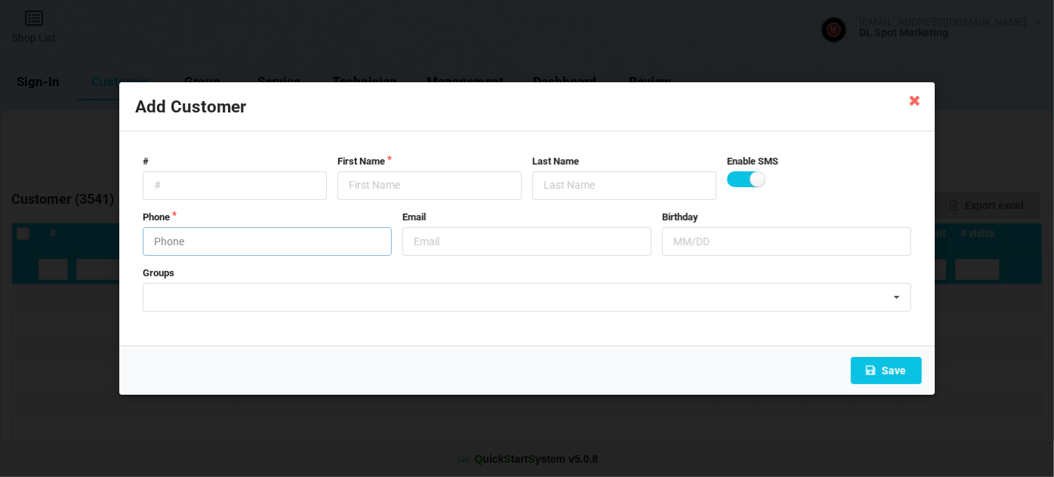
click at [214, 243] on input "text" at bounding box center [267, 241] width 249 height 29
type input "9514736947"
click at [370, 179] on input "text" at bounding box center [430, 185] width 184 height 29
paste input "Cust-091025"
type input "Cust-091025"
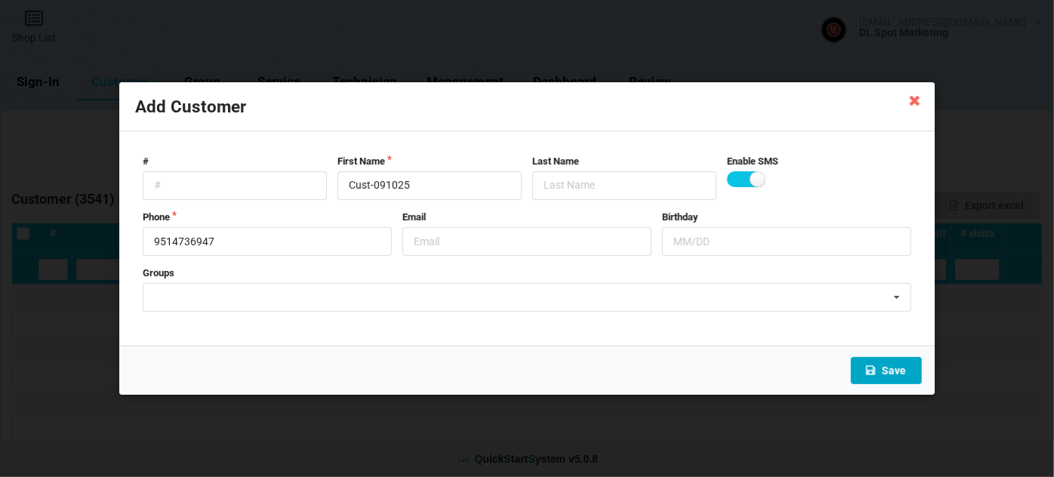
click at [903, 370] on button "Save" at bounding box center [886, 370] width 71 height 27
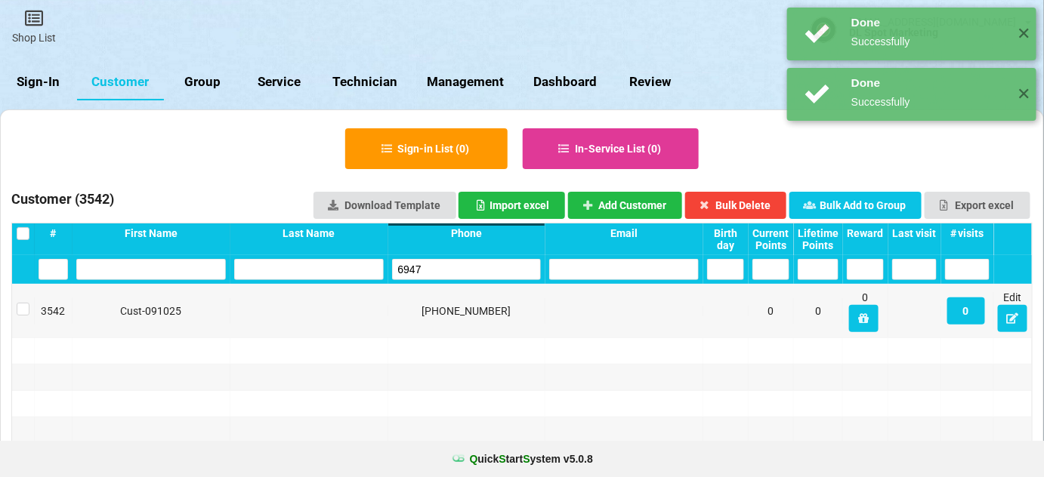
click at [430, 263] on input "6947" at bounding box center [467, 269] width 150 height 21
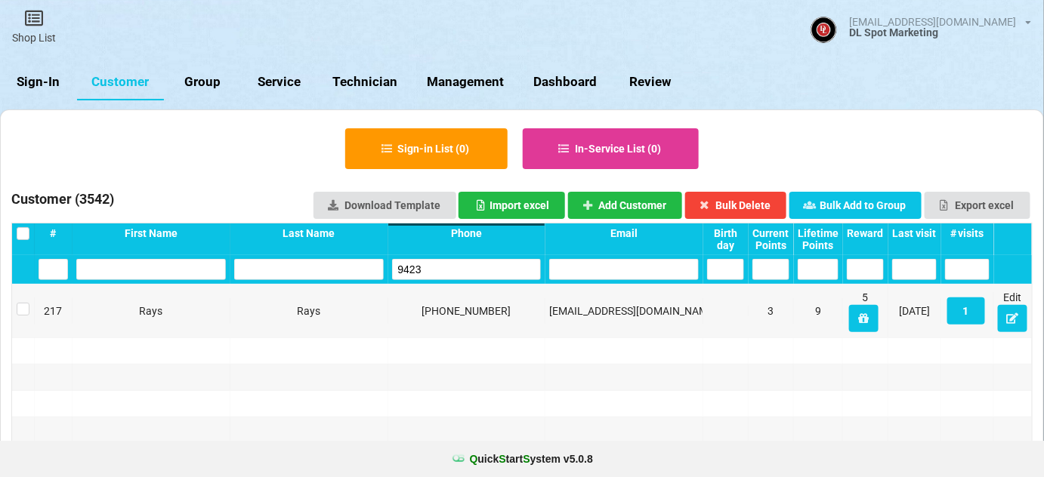
click at [428, 264] on input "9423" at bounding box center [467, 269] width 150 height 21
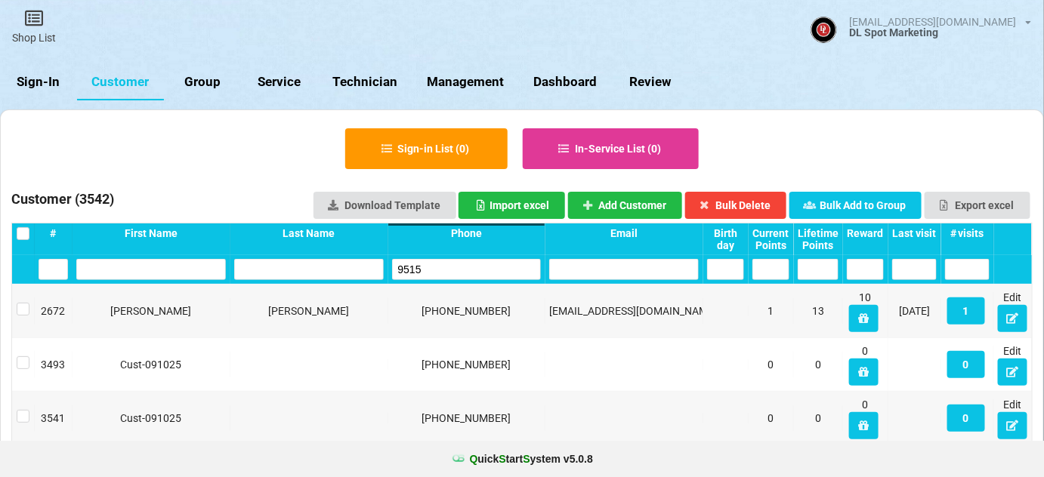
click at [427, 265] on input "9515" at bounding box center [467, 269] width 150 height 21
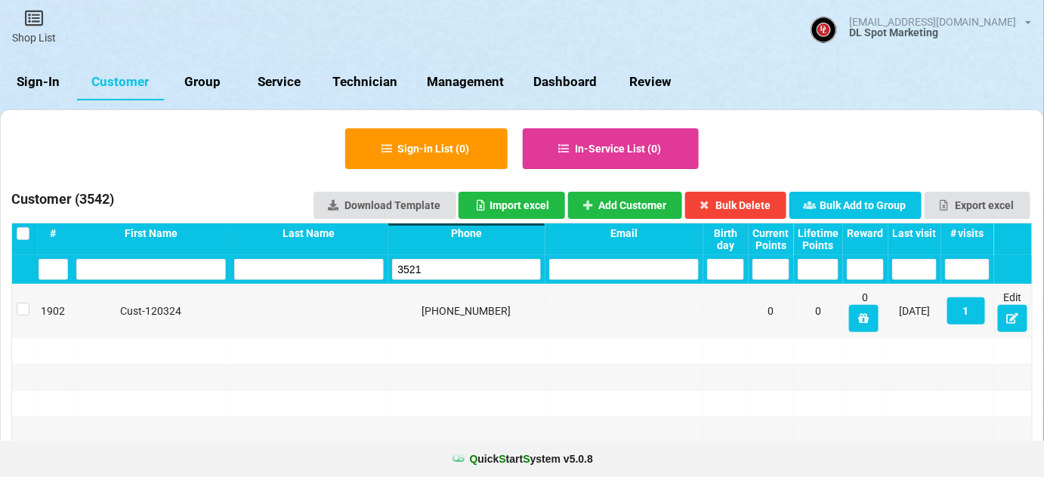
click at [429, 266] on input "3521" at bounding box center [467, 269] width 150 height 21
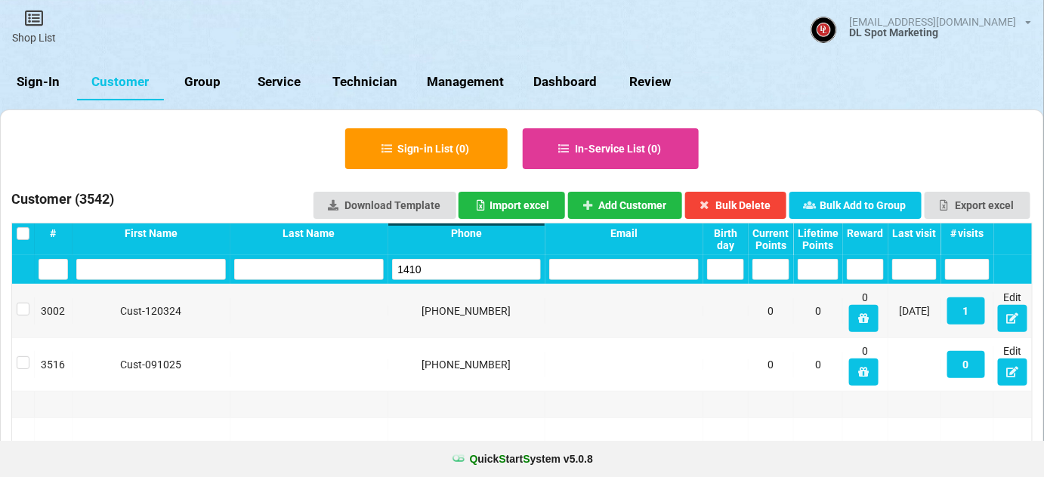
click at [429, 266] on input "1410" at bounding box center [467, 269] width 150 height 21
click at [433, 267] on input "7554" at bounding box center [467, 269] width 150 height 21
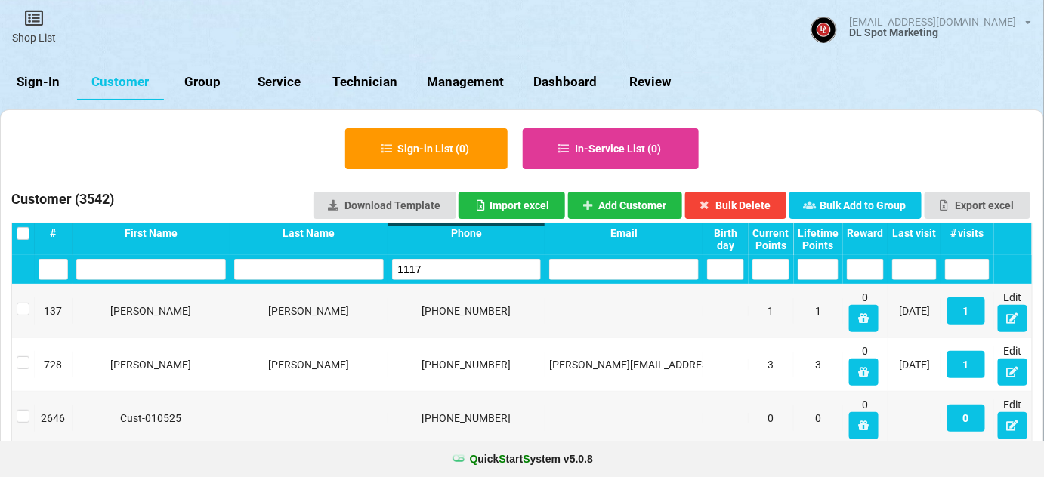
click at [437, 270] on input "1117" at bounding box center [467, 269] width 150 height 21
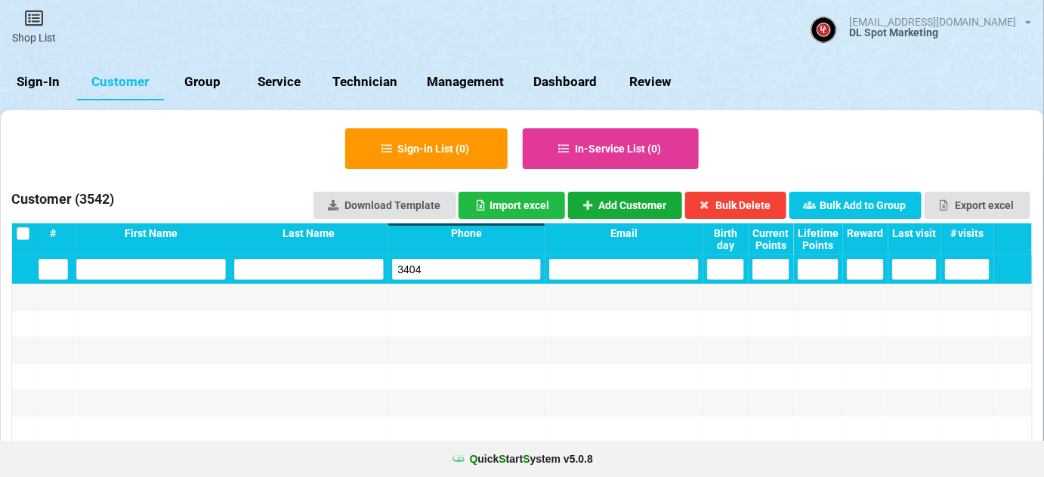
type input "3404"
click at [641, 206] on button "Add Customer" at bounding box center [625, 205] width 115 height 27
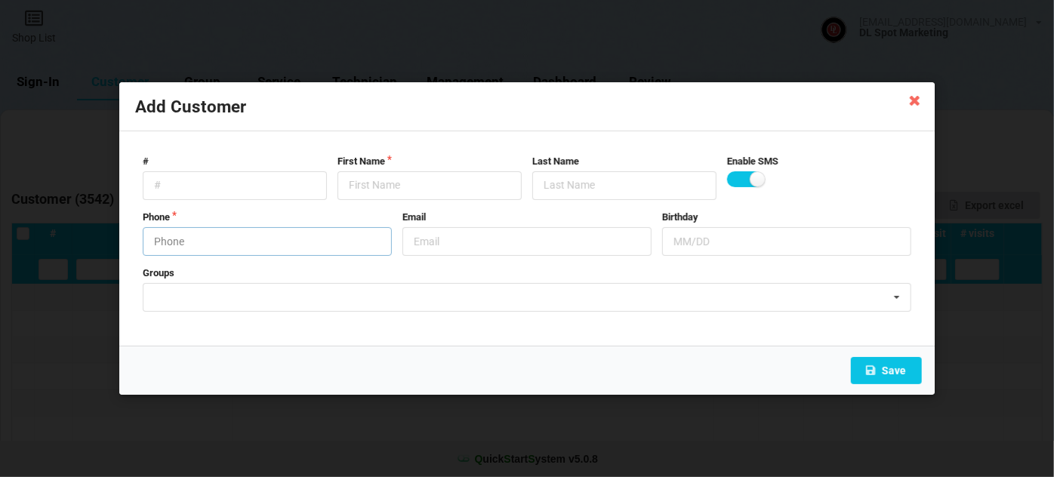
click at [242, 239] on input "text" at bounding box center [267, 241] width 249 height 29
type input "9518163404"
click at [409, 187] on input "text" at bounding box center [430, 185] width 184 height 29
paste input "Cust-091025"
type input "Cust-091025"
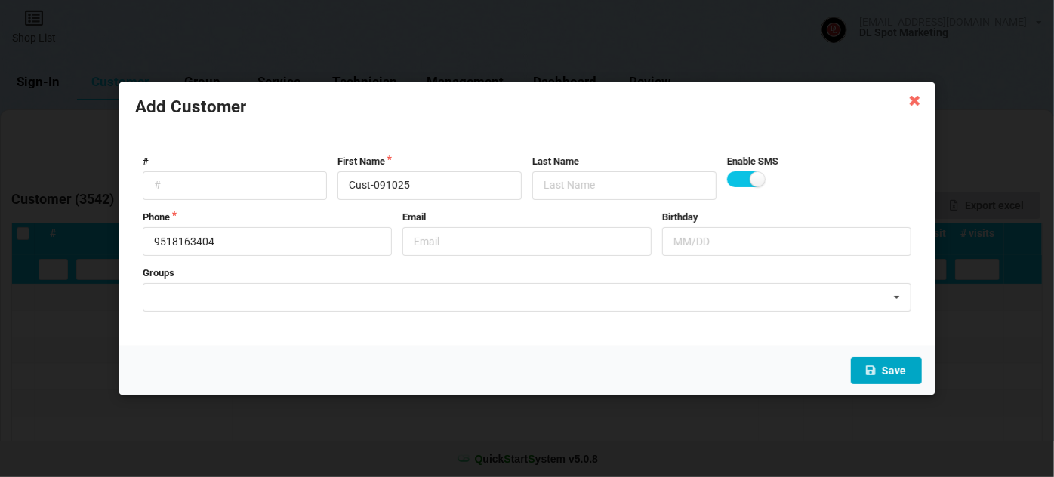
click at [902, 374] on button "Save" at bounding box center [886, 370] width 71 height 27
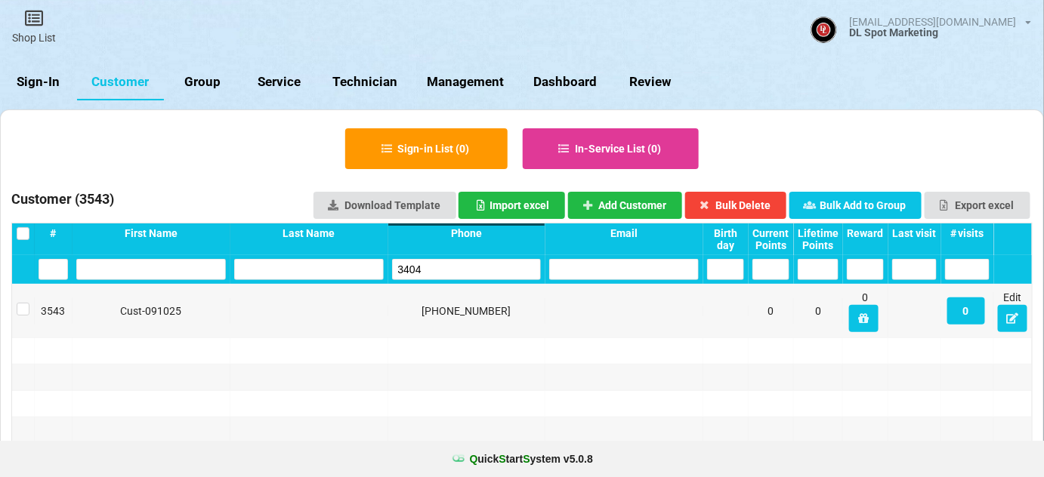
click at [436, 267] on input "3404" at bounding box center [467, 269] width 150 height 21
click at [436, 267] on input "2246" at bounding box center [467, 269] width 150 height 21
click at [436, 268] on input "4756" at bounding box center [467, 269] width 150 height 21
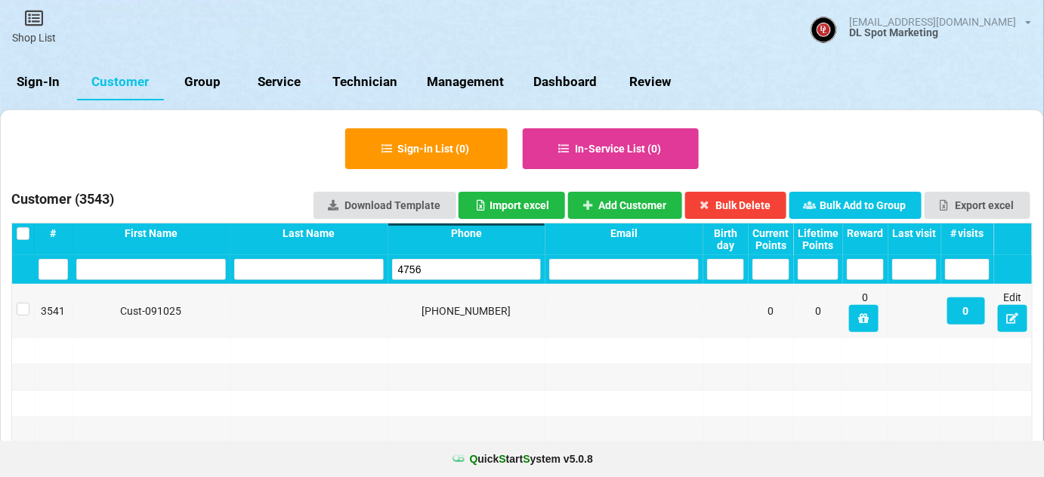
click at [436, 268] on input "4756" at bounding box center [467, 269] width 150 height 21
click at [436, 268] on input "9423" at bounding box center [467, 269] width 150 height 21
click at [436, 268] on input "3521" at bounding box center [467, 269] width 150 height 21
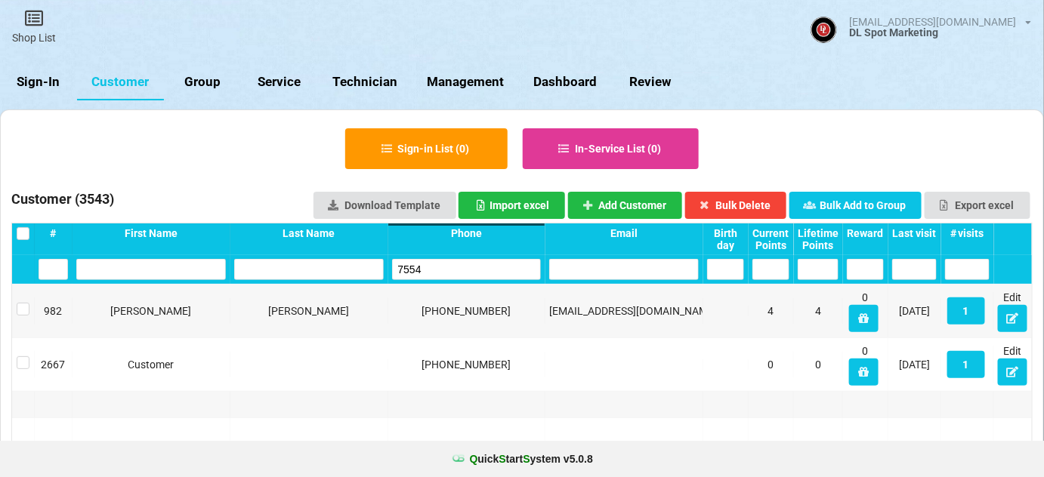
click at [436, 268] on input "7554" at bounding box center [467, 269] width 150 height 21
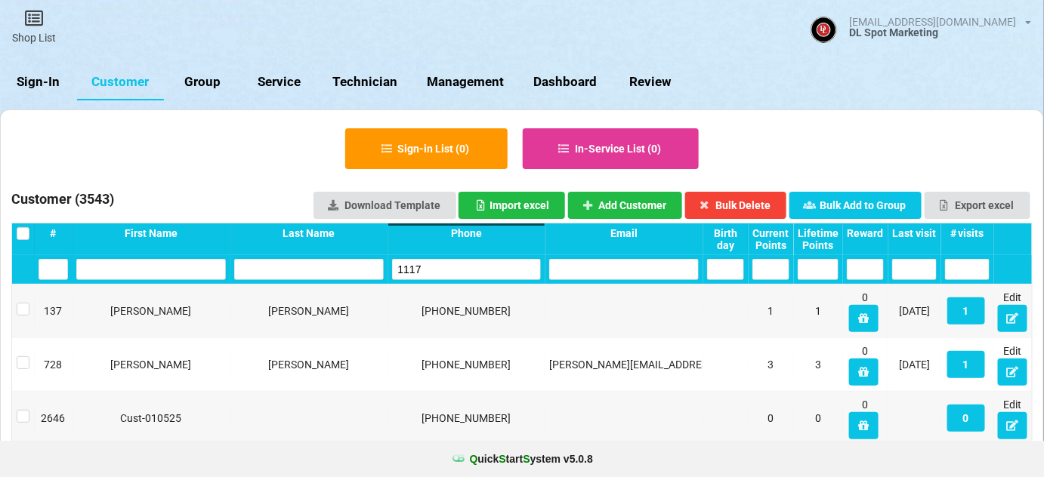
click at [445, 271] on input "1117" at bounding box center [467, 269] width 150 height 21
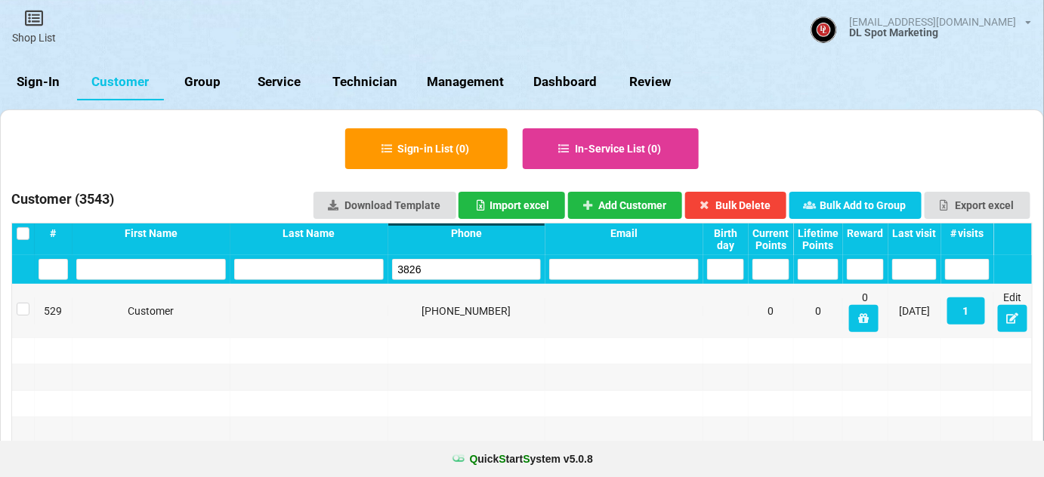
click at [448, 271] on input "3826" at bounding box center [467, 269] width 150 height 21
click at [449, 271] on input "3826" at bounding box center [467, 269] width 150 height 21
type input "3826"
click at [642, 206] on button "Add Customer" at bounding box center [625, 205] width 115 height 27
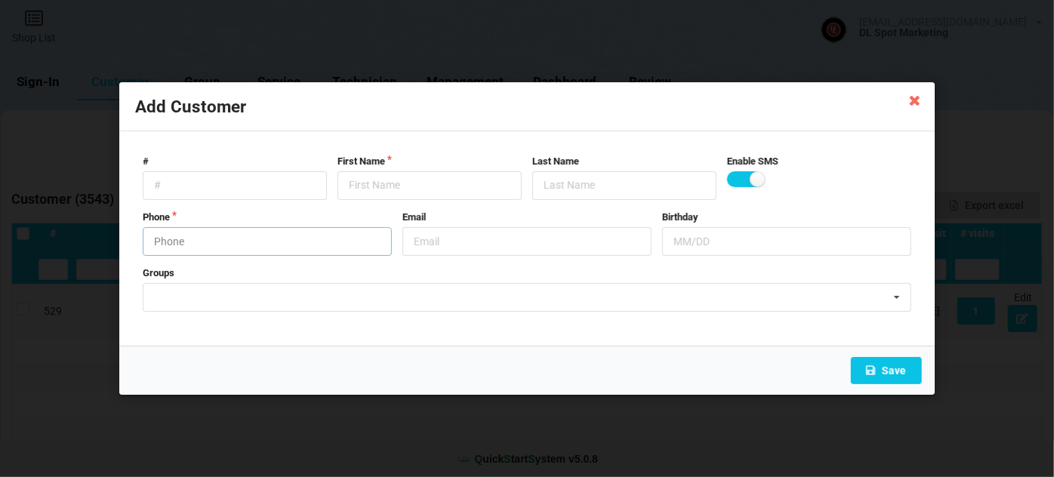
click at [184, 237] on input "text" at bounding box center [267, 241] width 249 height 29
type input "8472093826"
click at [372, 188] on input "text" at bounding box center [430, 185] width 184 height 29
paste input "Cust-091025"
type input "Cust-091025"
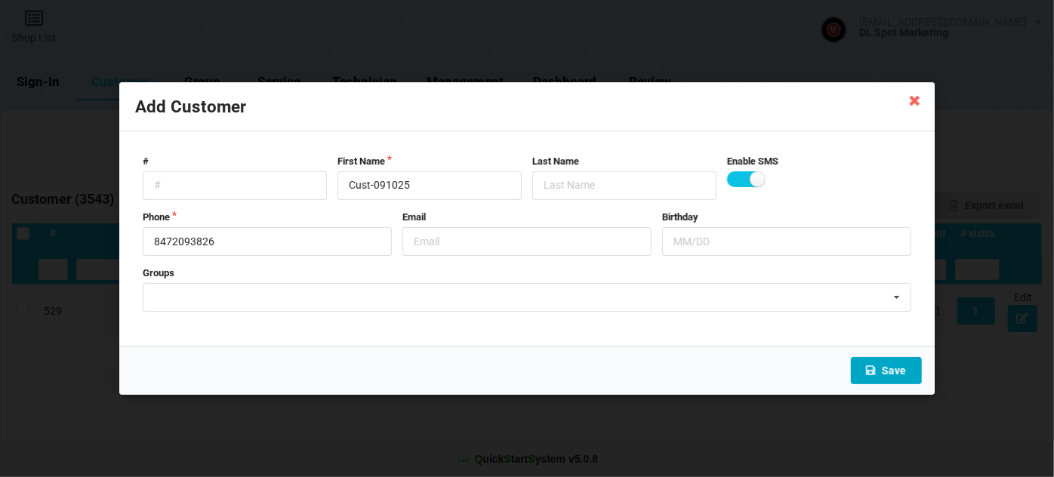
click at [902, 372] on button "Save" at bounding box center [886, 370] width 71 height 27
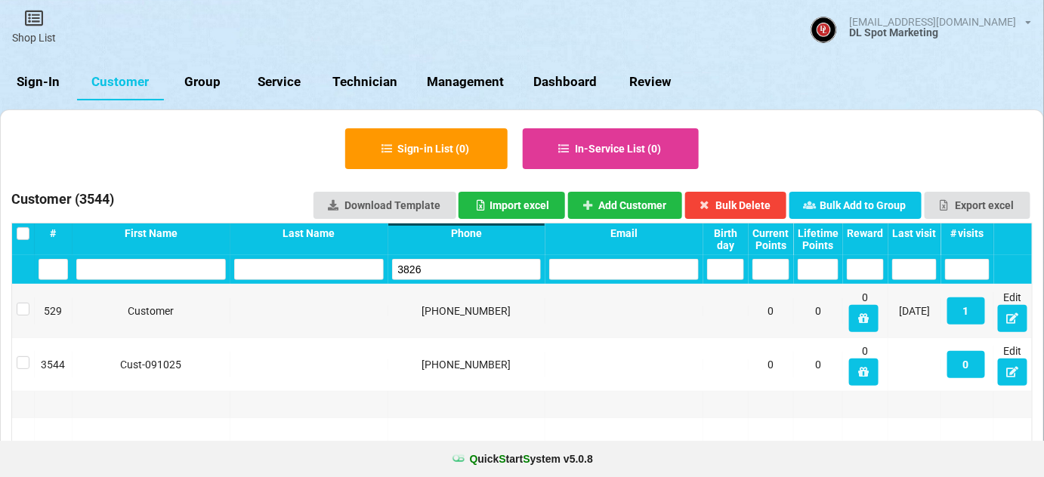
click at [439, 267] on input "3826" at bounding box center [467, 269] width 150 height 21
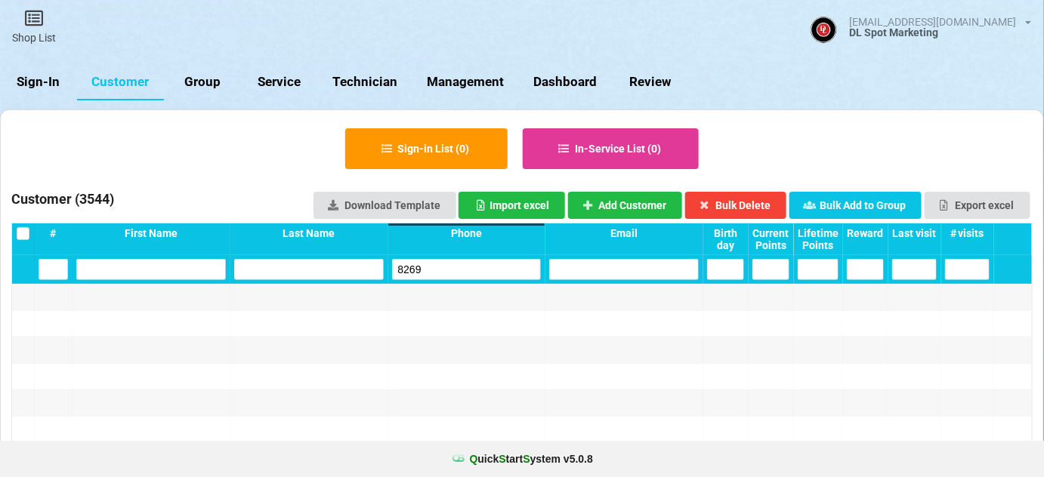
click at [439, 267] on input "8269" at bounding box center [467, 269] width 150 height 21
type input "8269"
click at [625, 208] on button "Add Customer" at bounding box center [625, 205] width 115 height 27
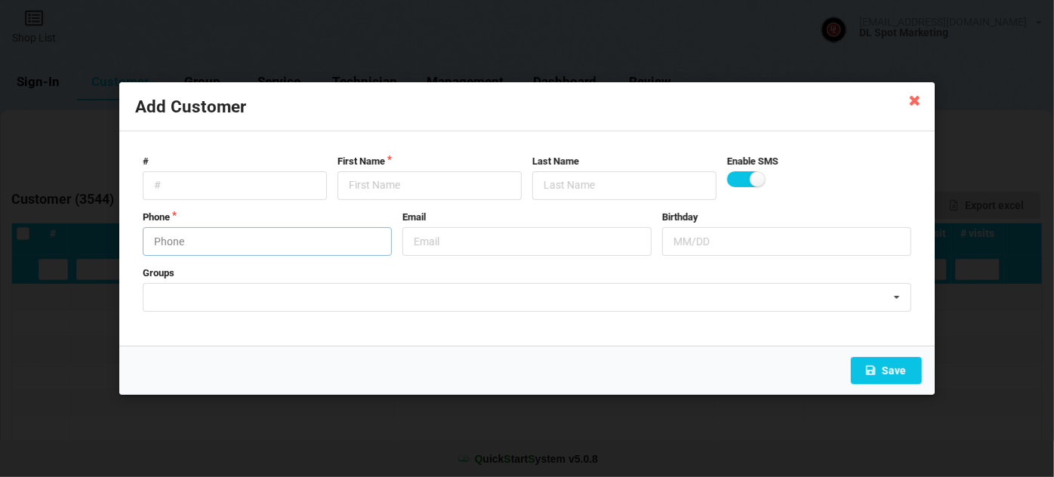
click at [223, 249] on input "text" at bounding box center [267, 241] width 249 height 29
type input "7604238269"
click at [376, 187] on input "text" at bounding box center [430, 185] width 184 height 29
paste input "Cust-091025"
type input "Cust-091025"
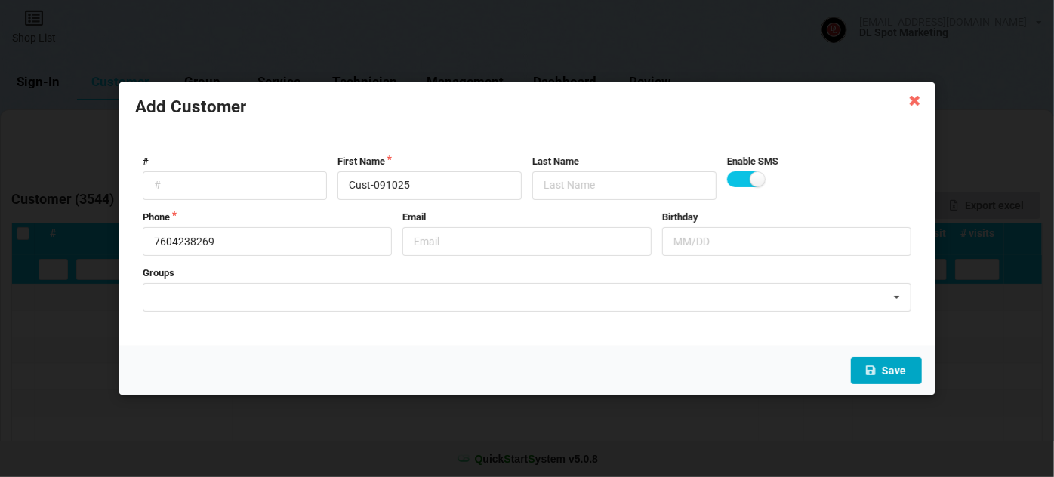
click at [884, 372] on button "Save" at bounding box center [886, 370] width 71 height 27
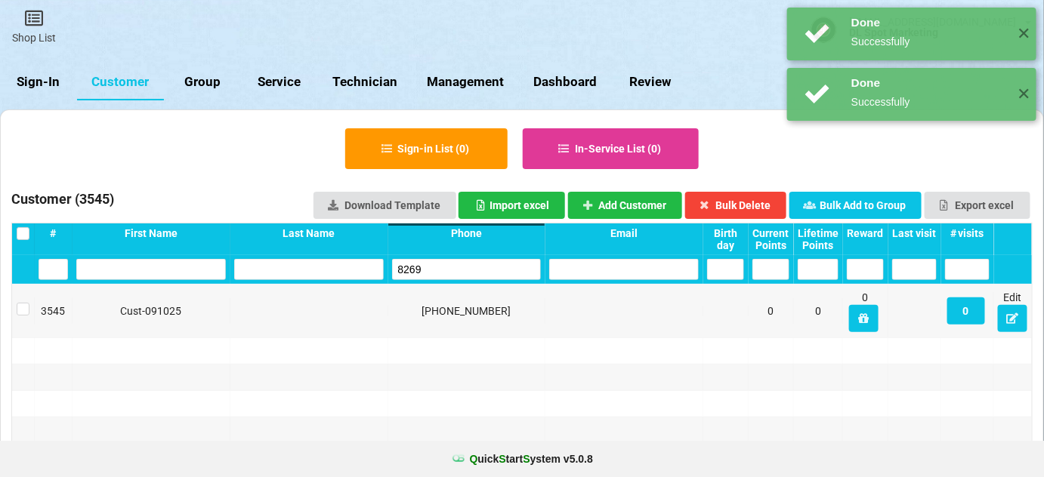
click at [440, 269] on input "8269" at bounding box center [467, 269] width 150 height 21
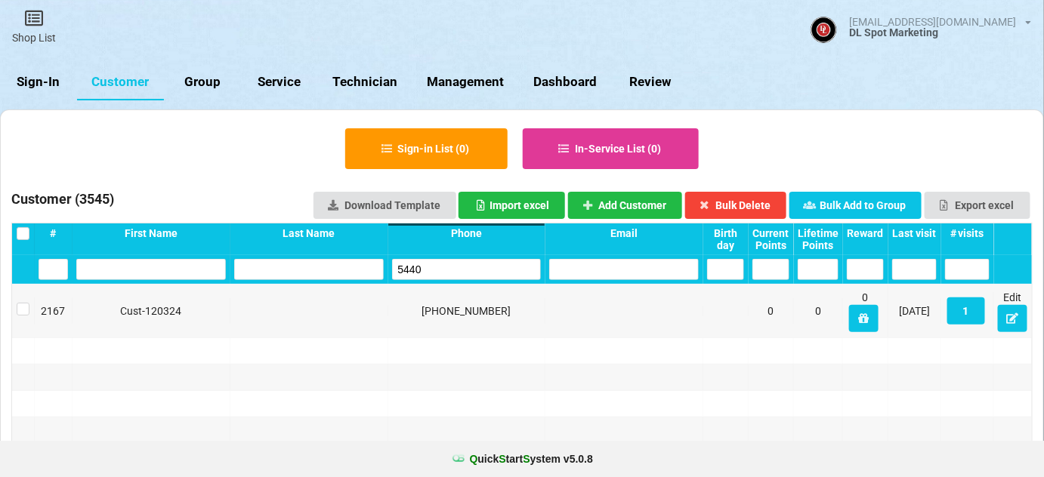
click at [422, 272] on input "5440" at bounding box center [467, 269] width 150 height 21
click at [421, 272] on input "5440" at bounding box center [467, 269] width 150 height 21
click at [433, 268] on input "5440" at bounding box center [467, 269] width 150 height 21
click at [444, 270] on input "1585" at bounding box center [467, 269] width 150 height 21
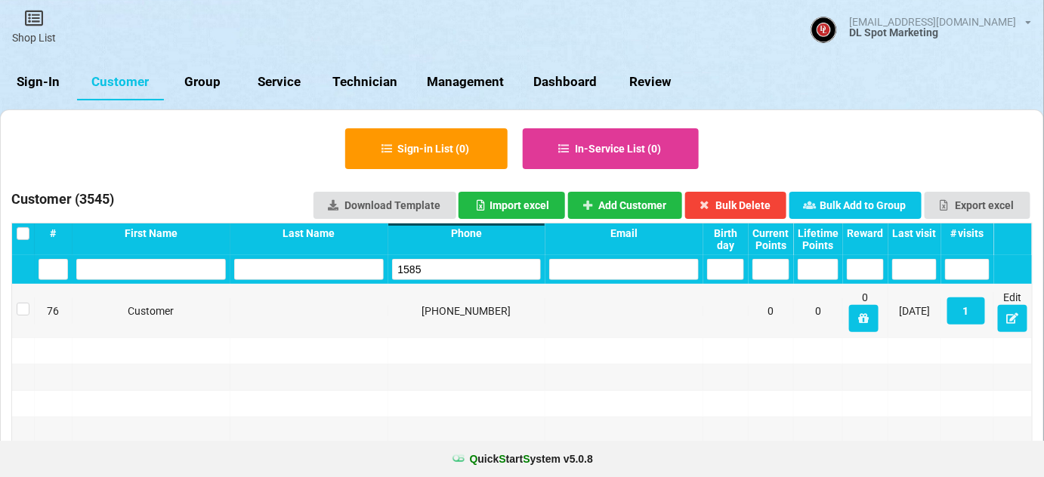
click at [444, 270] on input "1585" at bounding box center [467, 269] width 150 height 21
click at [458, 267] on input "5173" at bounding box center [467, 269] width 150 height 21
click at [463, 267] on input "5173" at bounding box center [467, 269] width 150 height 21
click at [428, 270] on input "5173" at bounding box center [467, 269] width 150 height 21
click at [428, 270] on input "5173" at bounding box center [466, 269] width 149 height 21
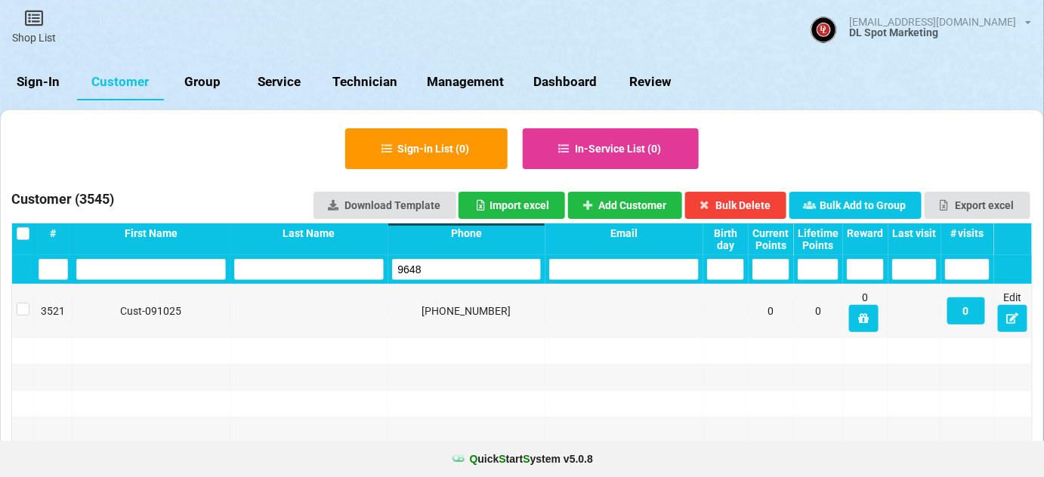
click at [433, 268] on input "9648" at bounding box center [467, 269] width 150 height 21
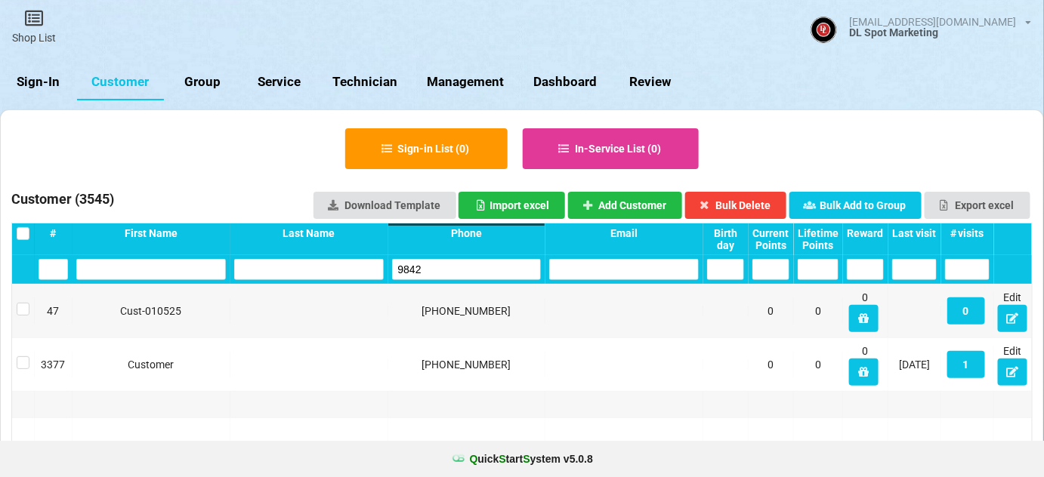
click at [434, 269] on input "9842" at bounding box center [467, 269] width 150 height 21
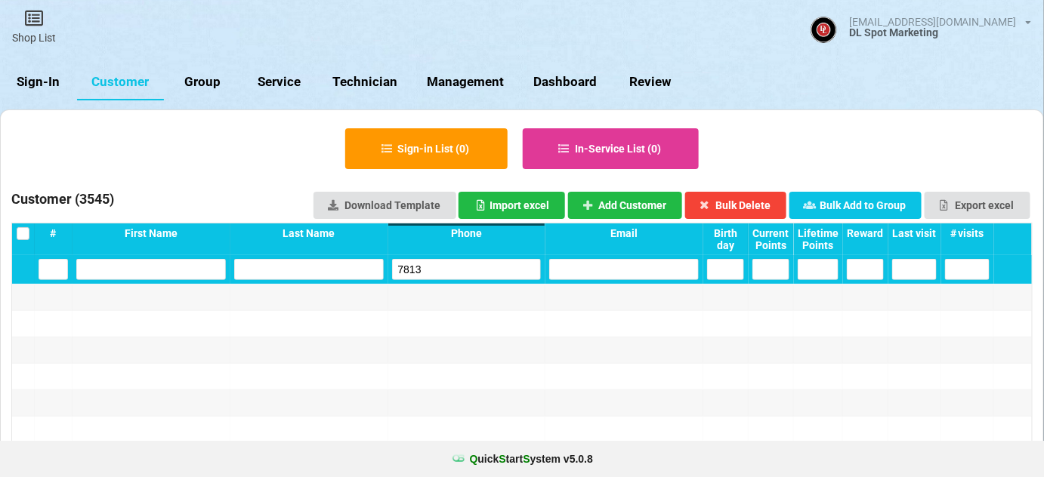
click at [434, 269] on input "7813" at bounding box center [467, 269] width 150 height 21
type input "7813"
click at [642, 205] on button "Add Customer" at bounding box center [625, 205] width 115 height 27
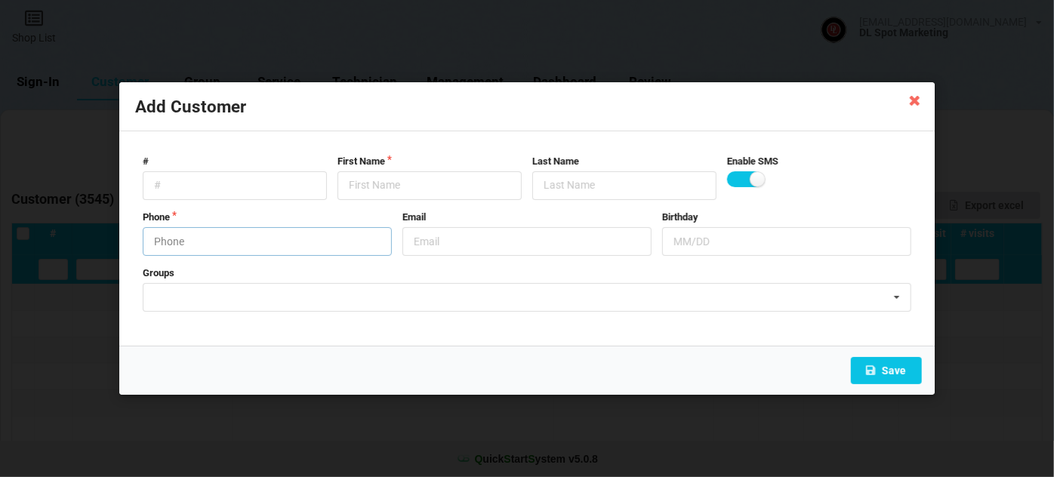
click at [215, 242] on input "text" at bounding box center [267, 241] width 249 height 29
type input "8583737813"
click at [378, 190] on input "text" at bounding box center [430, 185] width 184 height 29
paste input "Cust-091025"
type input "Cust-091025"
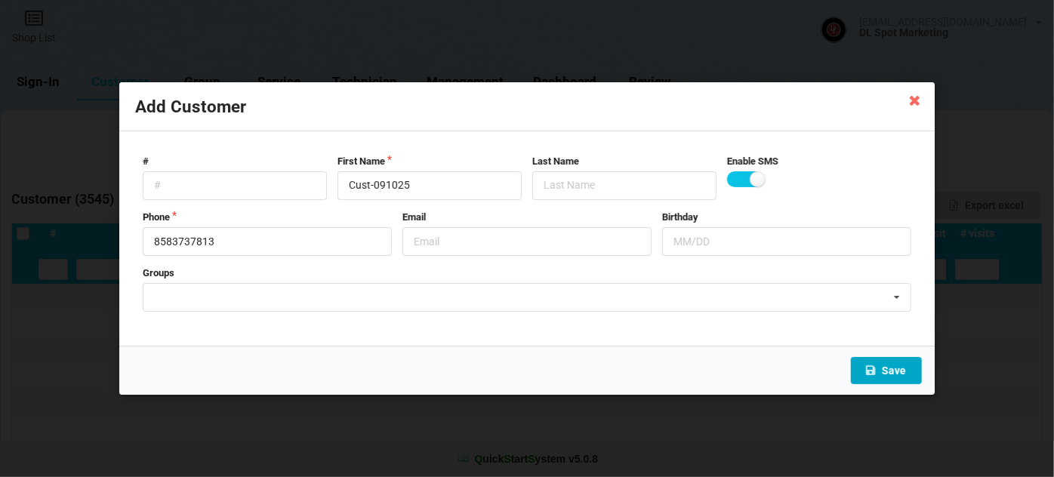
click at [897, 378] on button "Save" at bounding box center [886, 370] width 71 height 27
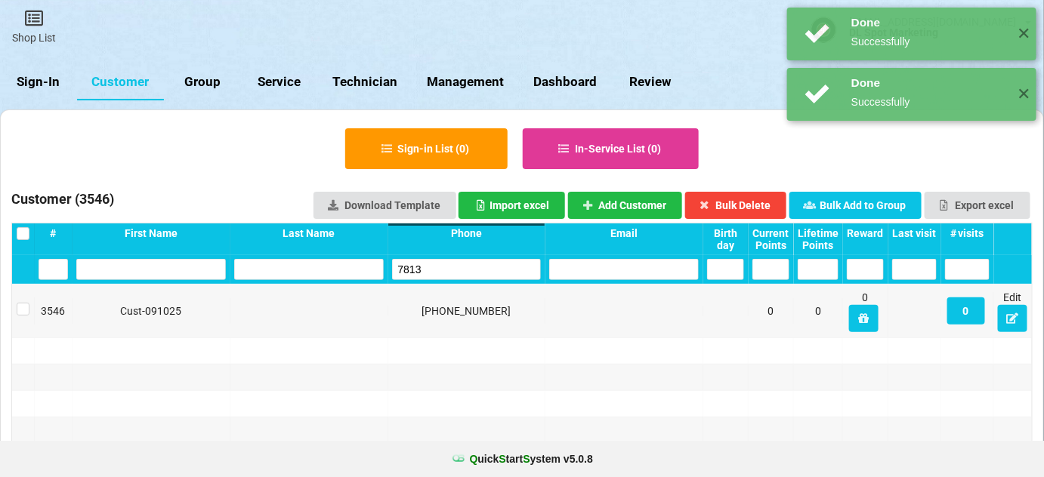
click at [432, 270] on input "7813" at bounding box center [467, 269] width 150 height 21
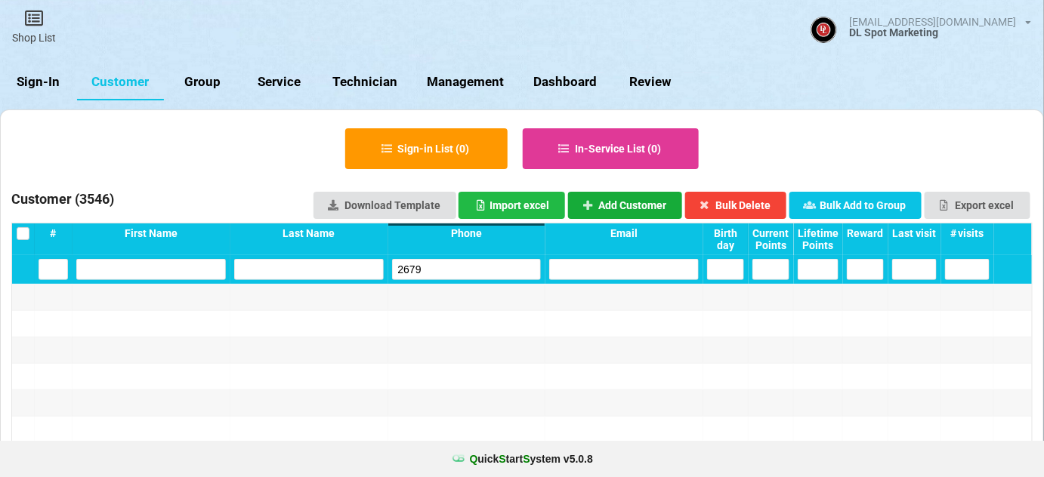
type input "2679"
click at [638, 205] on button "Add Customer" at bounding box center [625, 205] width 115 height 27
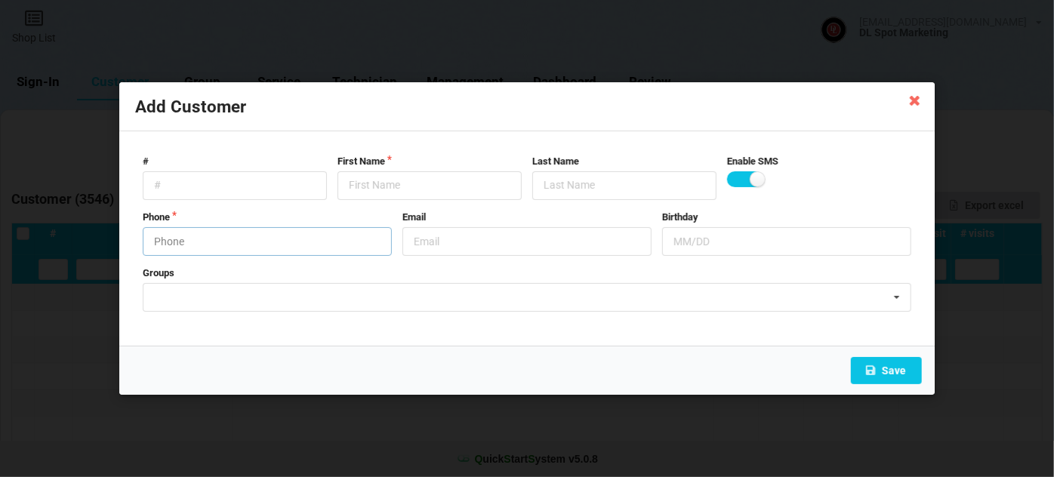
click at [242, 249] on input "text" at bounding box center [267, 241] width 249 height 29
type input "9518522679"
click at [378, 187] on input "text" at bounding box center [430, 185] width 184 height 29
paste input "Cust-091025"
type input "Cust-091025"
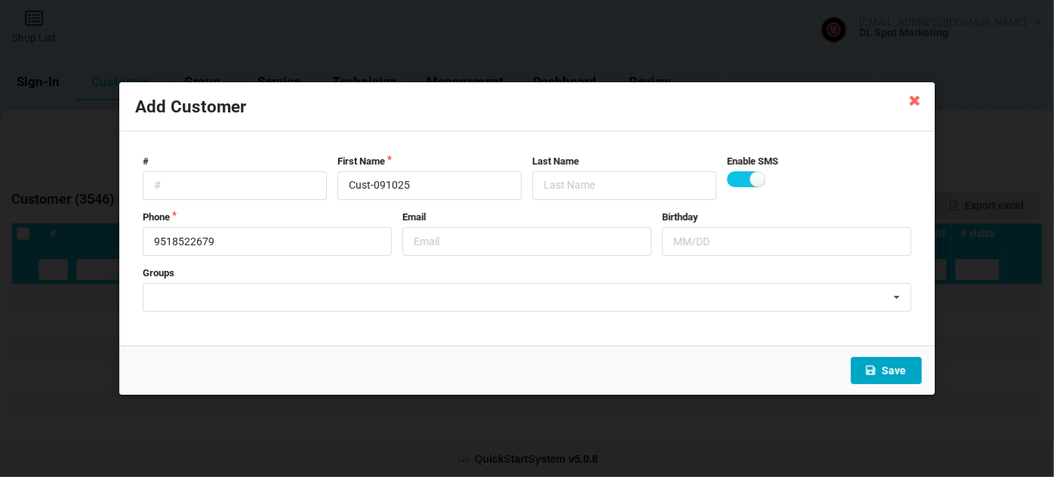
click at [890, 366] on button "Save" at bounding box center [886, 370] width 71 height 27
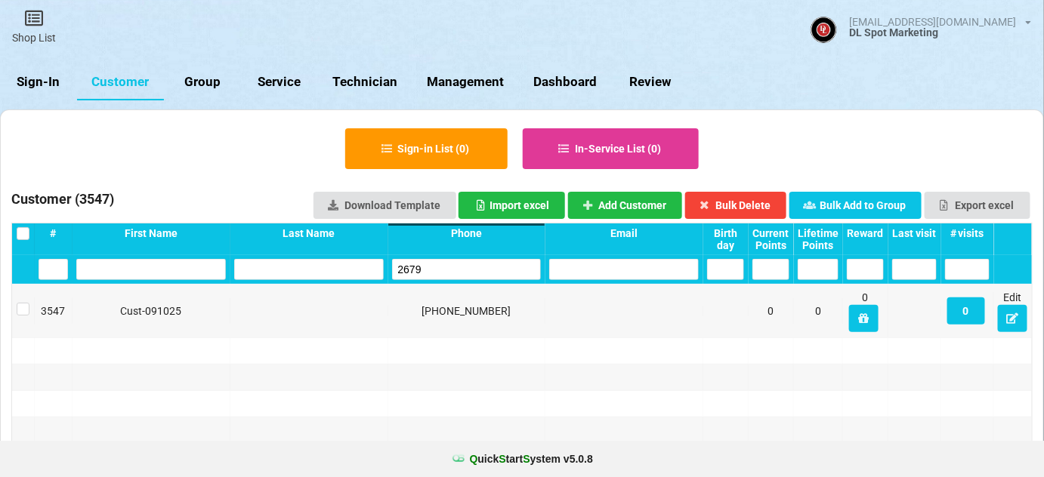
click at [433, 274] on input "2679" at bounding box center [467, 269] width 150 height 21
click at [436, 267] on input "2679" at bounding box center [485, 259] width 99 height 14
click at [432, 271] on input "5574" at bounding box center [467, 269] width 150 height 21
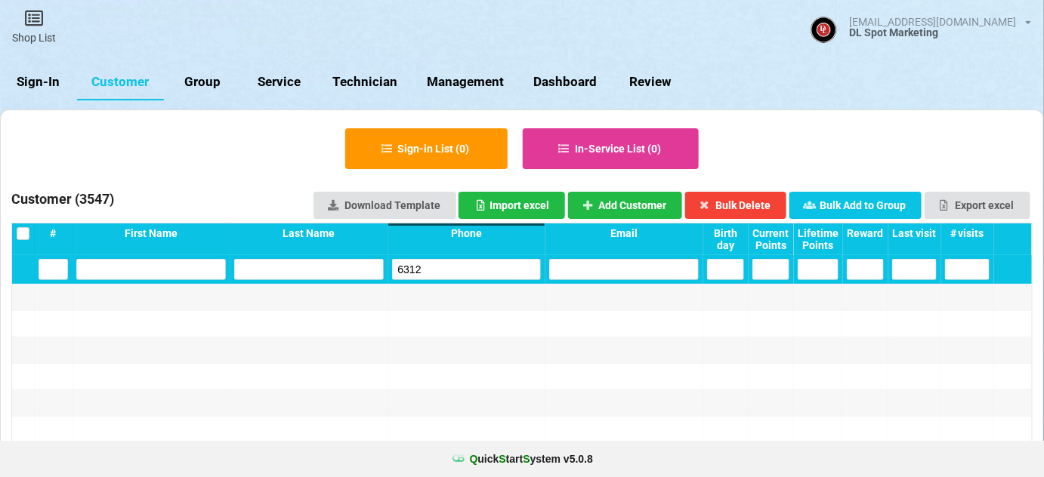
click at [432, 271] on input "6312" at bounding box center [467, 269] width 150 height 21
type input "6312"
click at [634, 203] on button "Add Customer" at bounding box center [625, 205] width 115 height 27
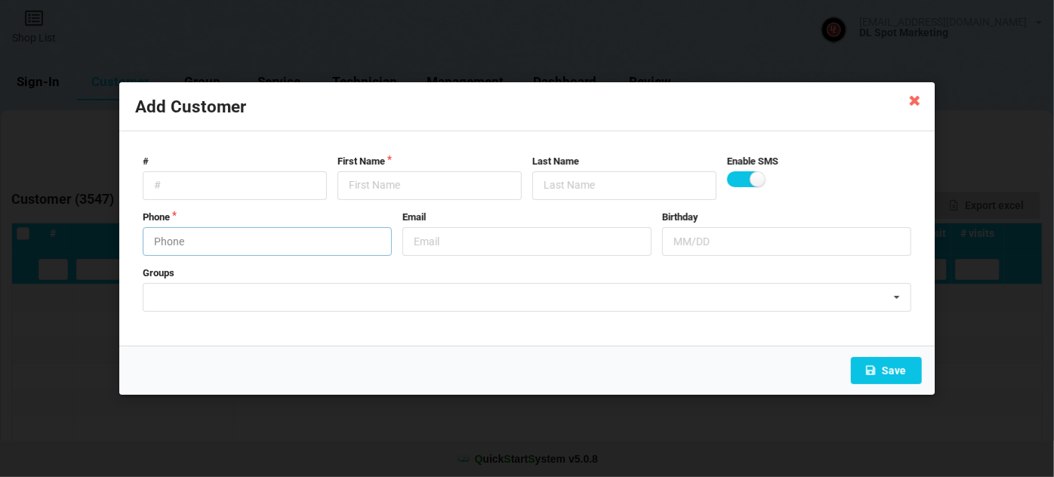
click at [231, 245] on input "text" at bounding box center [267, 241] width 249 height 29
type input "9515266312"
click at [386, 189] on input "text" at bounding box center [430, 185] width 184 height 29
paste input "Cust-091025"
type input "Cust-091025"
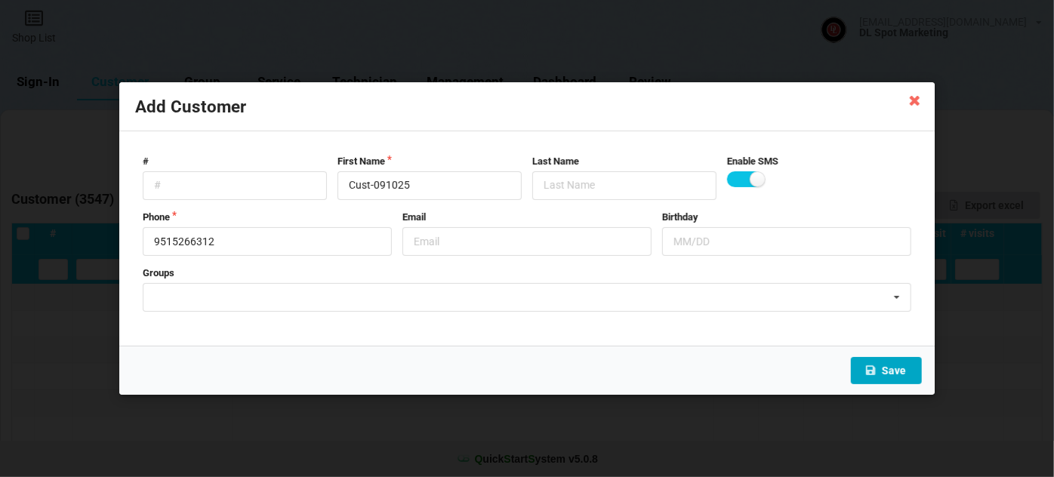
click at [896, 376] on button "Save" at bounding box center [886, 370] width 71 height 27
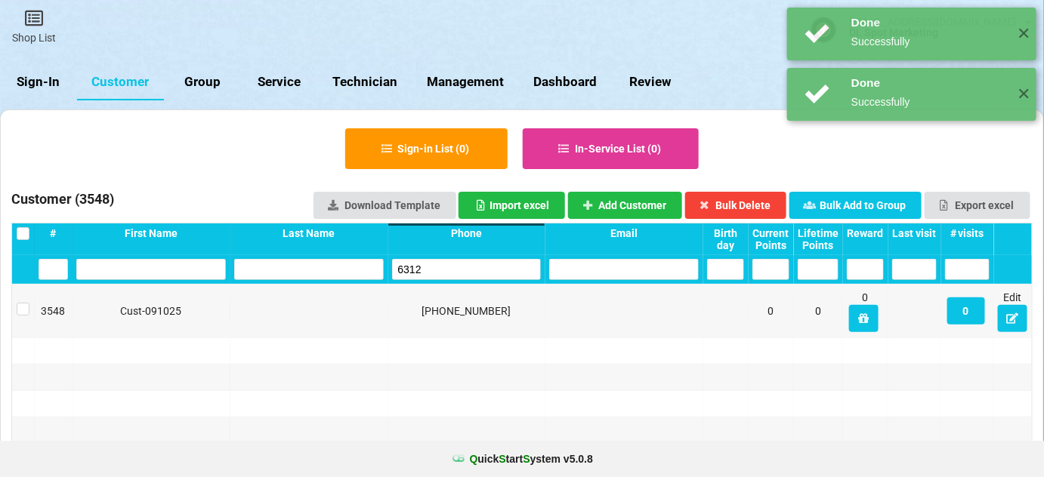
click at [445, 267] on input "6312" at bounding box center [467, 269] width 150 height 21
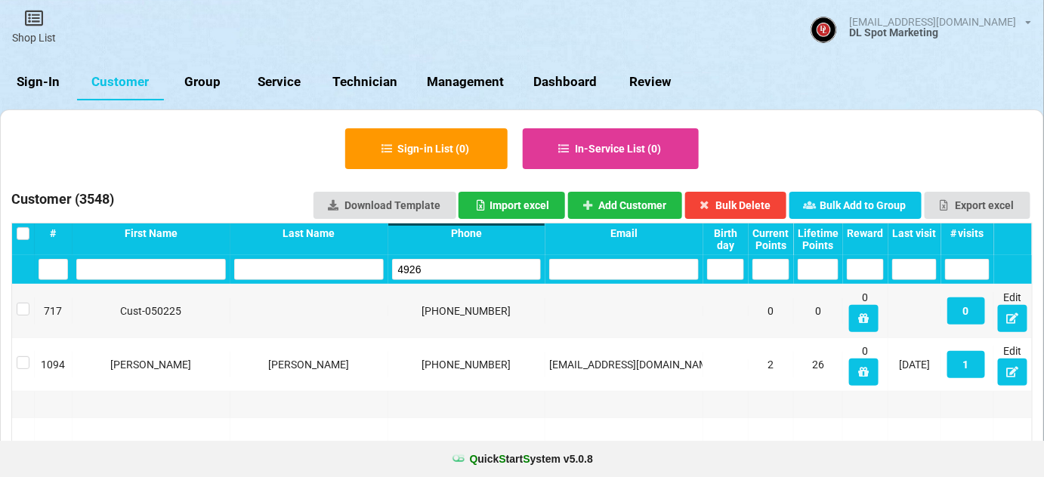
click at [445, 267] on input "4926" at bounding box center [467, 269] width 150 height 21
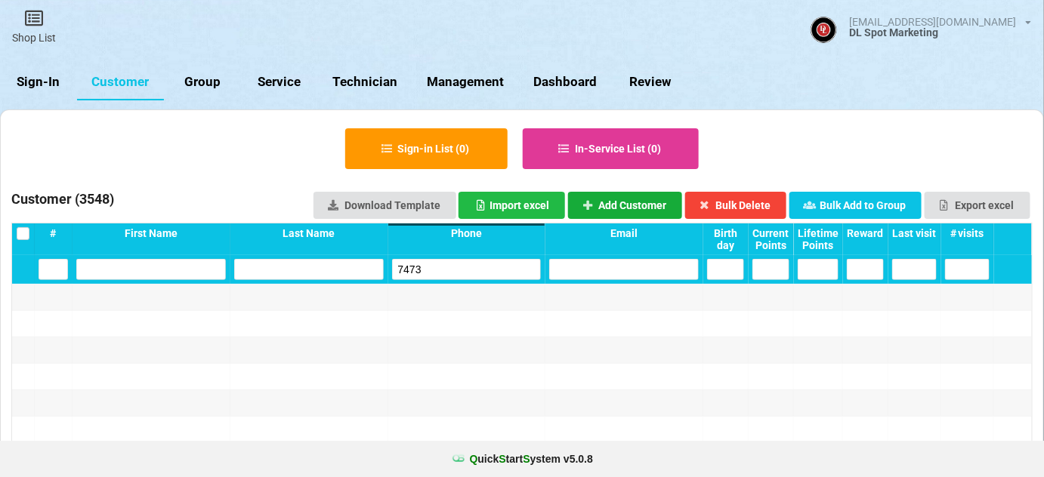
type input "7473"
click at [641, 202] on button "Add Customer" at bounding box center [625, 205] width 115 height 27
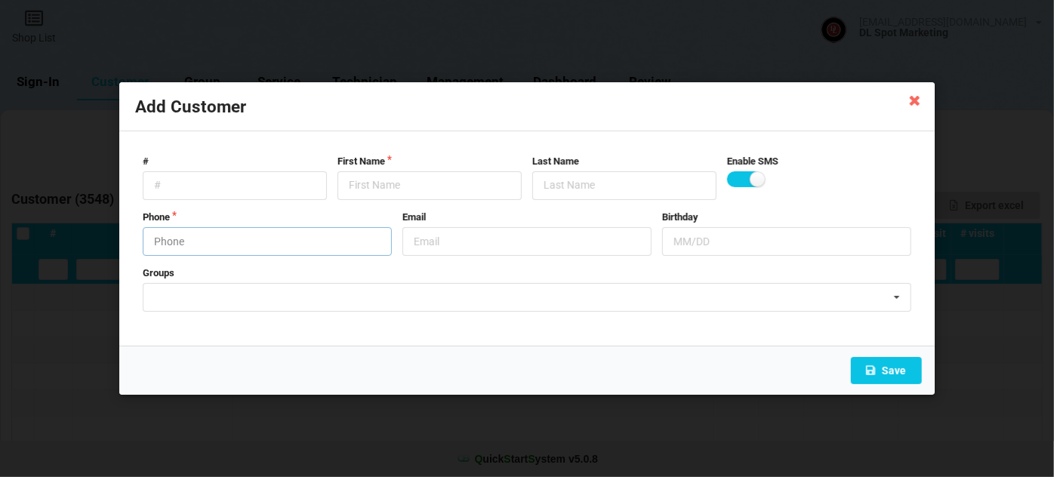
click at [212, 241] on input "text" at bounding box center [267, 241] width 249 height 29
click at [213, 242] on input "text" at bounding box center [267, 241] width 249 height 29
type input "9099217473"
click at [375, 178] on input "text" at bounding box center [430, 185] width 184 height 29
paste input "Cust-091025"
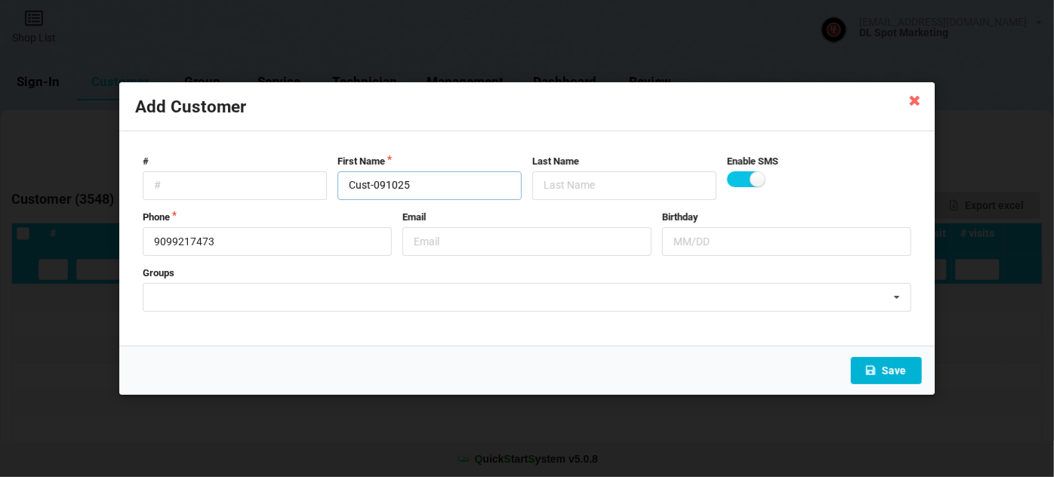
type input "Cust-091025"
click at [896, 373] on button "Save" at bounding box center [886, 370] width 71 height 27
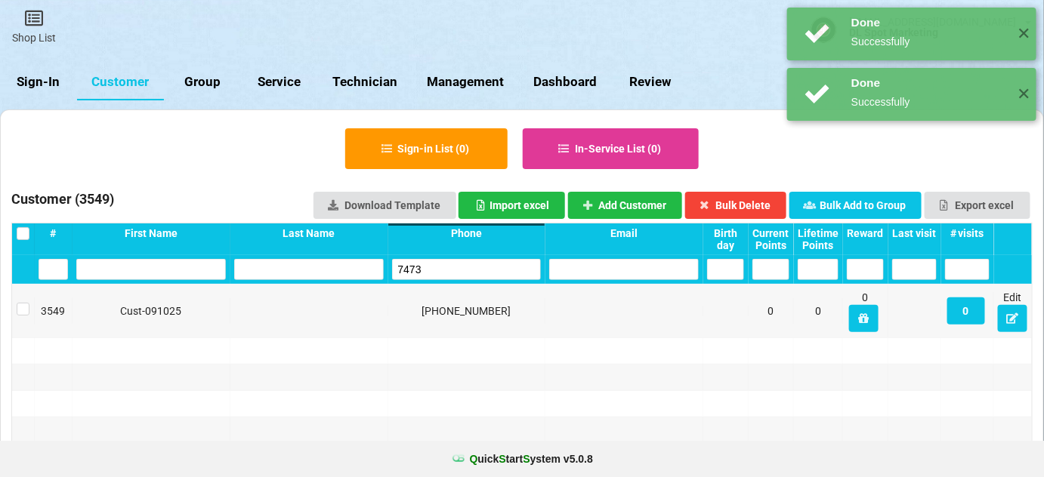
click at [449, 265] on input "7473" at bounding box center [467, 269] width 150 height 21
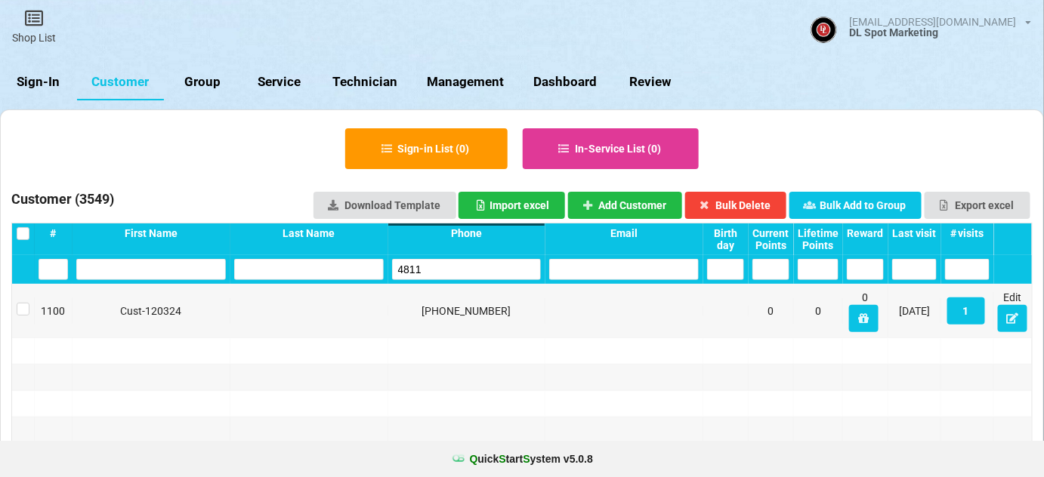
click at [451, 260] on input "4811" at bounding box center [467, 269] width 150 height 21
click at [445, 265] on input "3293" at bounding box center [467, 269] width 150 height 21
click at [441, 267] on input "7821" at bounding box center [467, 269] width 150 height 21
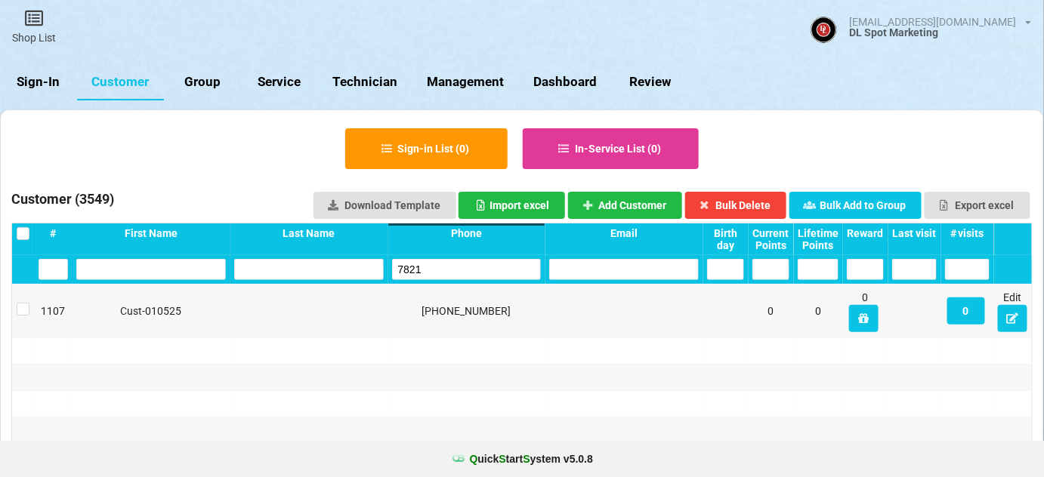
click at [441, 267] on input "7821" at bounding box center [467, 269] width 150 height 21
click at [445, 267] on input "2132" at bounding box center [467, 269] width 150 height 21
click at [446, 267] on input "2132" at bounding box center [467, 269] width 150 height 21
click at [433, 270] on input "4375" at bounding box center [467, 269] width 150 height 21
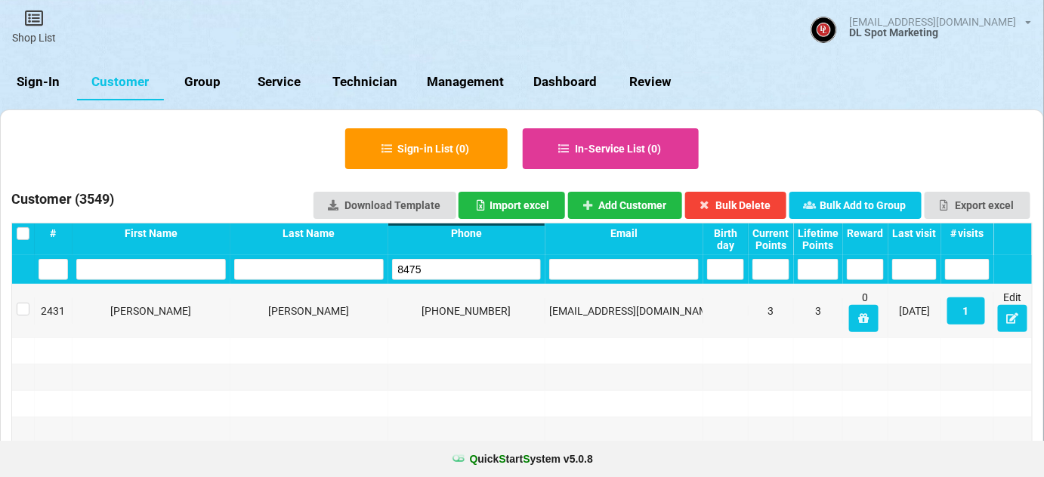
click at [433, 267] on input "8475" at bounding box center [467, 269] width 150 height 21
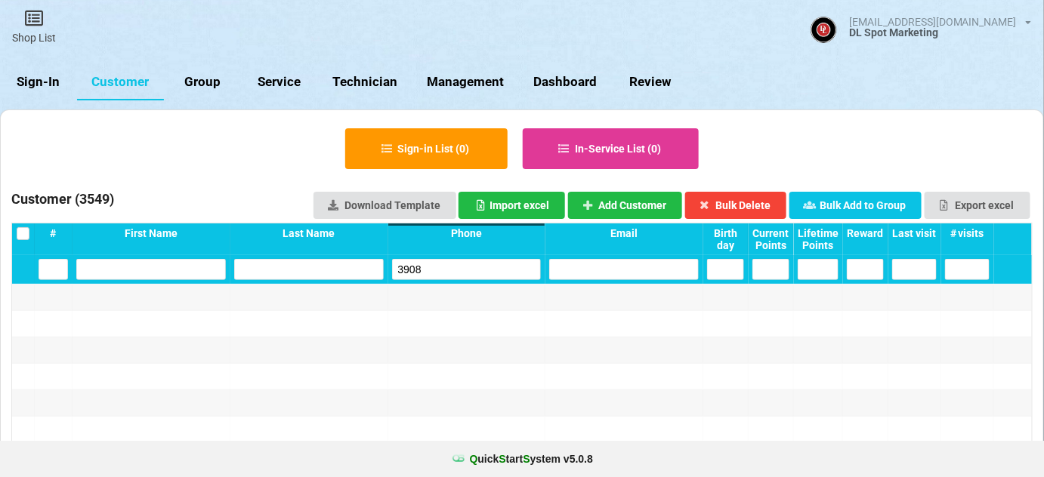
click at [431, 269] on input "3908" at bounding box center [467, 269] width 150 height 21
type input "3908"
click at [647, 205] on button "Add Customer" at bounding box center [625, 205] width 115 height 27
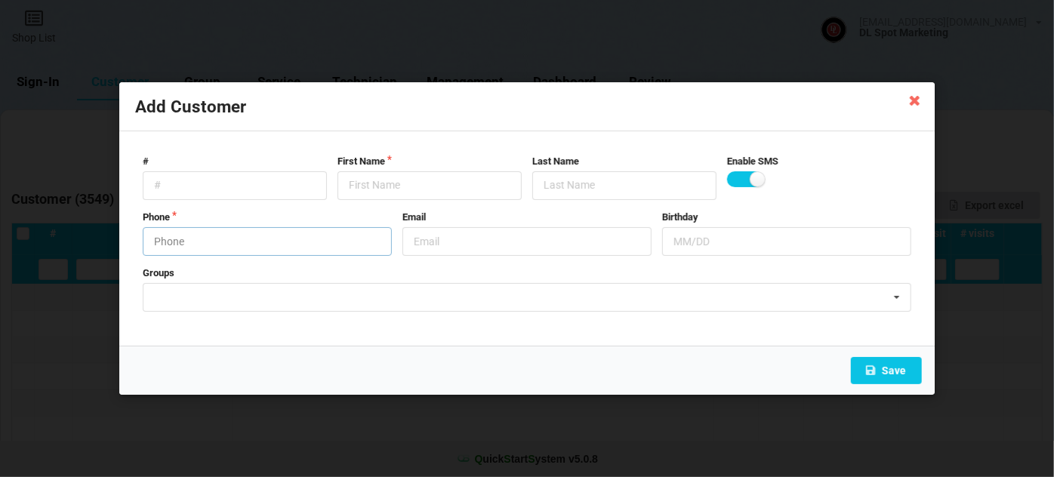
click at [225, 242] on input "text" at bounding box center [267, 241] width 249 height 29
click at [380, 182] on input "text" at bounding box center [430, 185] width 184 height 29
paste input "Cust-091025"
click at [890, 370] on button "Save" at bounding box center [886, 370] width 71 height 27
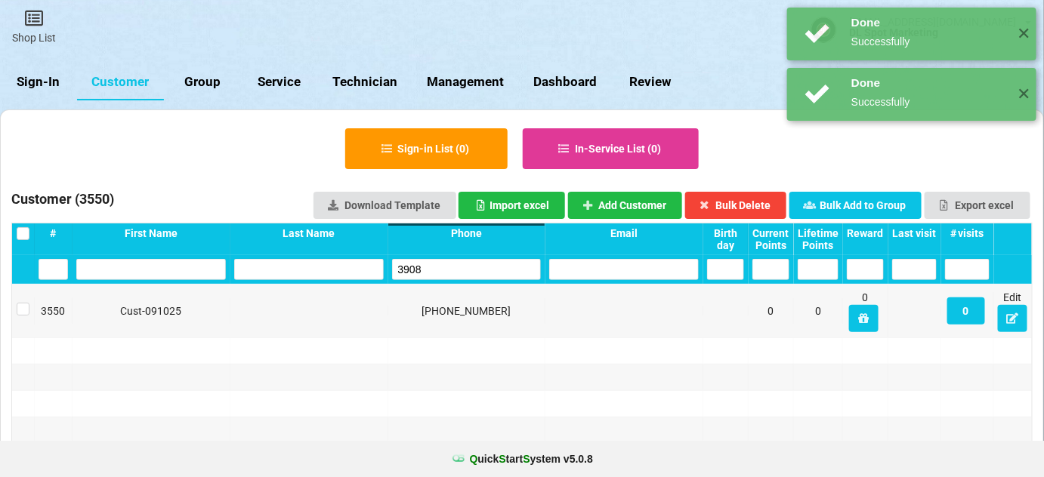
click at [440, 266] on input "3908" at bounding box center [467, 269] width 150 height 21
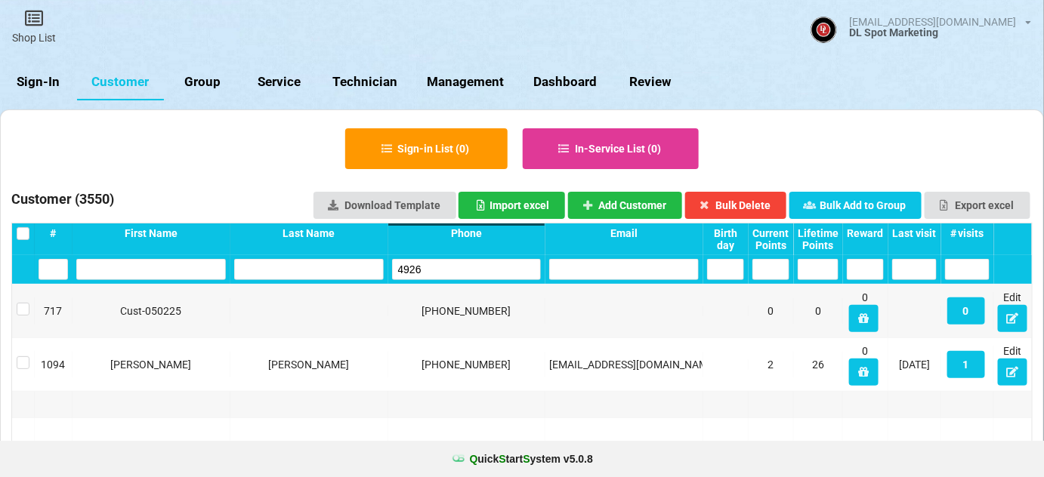
click at [438, 267] on input "4926" at bounding box center [467, 269] width 150 height 21
click at [439, 267] on input "4926" at bounding box center [467, 269] width 150 height 21
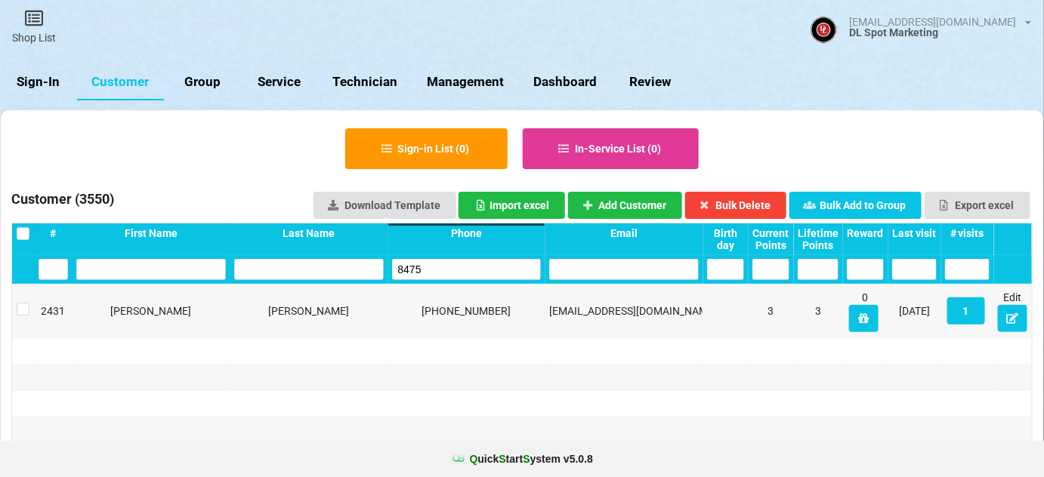
click at [439, 267] on input "8475" at bounding box center [467, 269] width 150 height 21
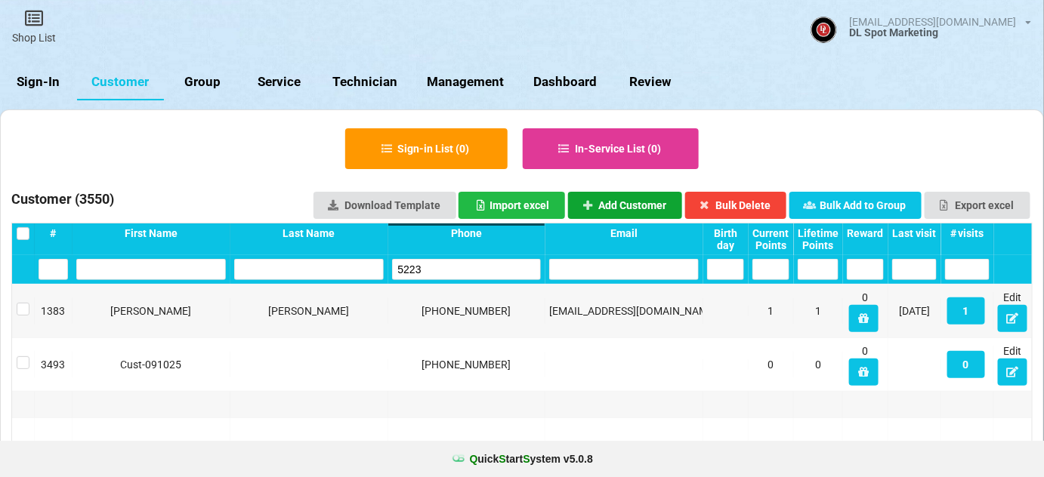
click at [637, 204] on button "Add Customer" at bounding box center [625, 205] width 115 height 27
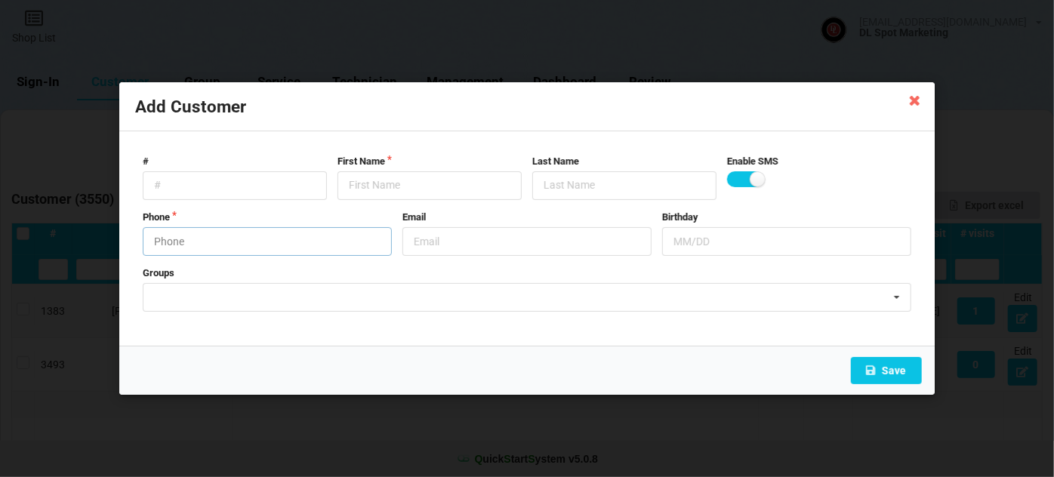
click at [221, 245] on input "text" at bounding box center [267, 241] width 249 height 29
click at [381, 181] on input "text" at bounding box center [430, 185] width 184 height 29
drag, startPoint x: 379, startPoint y: 233, endPoint x: 406, endPoint y: 261, distance: 39.5
click at [402, 255] on form "# First Name Last Name Enable SMS Phone [PHONE_NUMBER] Email Birthday Groups [P…" at bounding box center [527, 239] width 784 height 184
click at [375, 190] on input "text" at bounding box center [430, 185] width 184 height 29
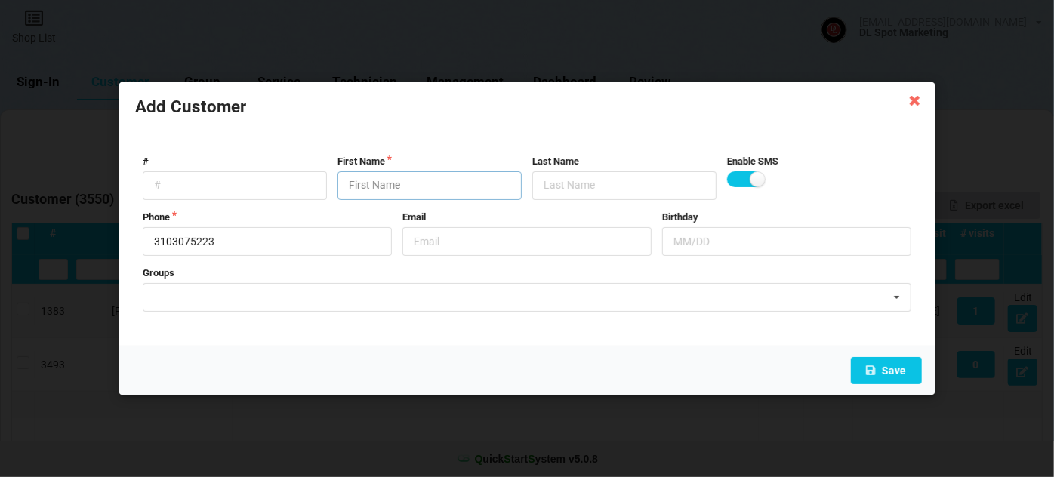
paste input "Cust-091025"
click at [887, 364] on button "Save" at bounding box center [886, 370] width 71 height 27
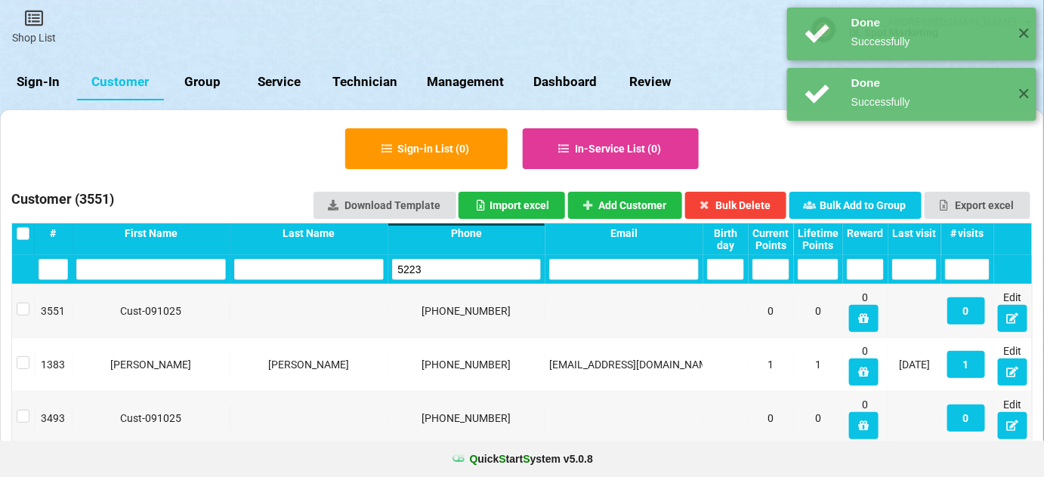
click at [433, 263] on input "5223" at bounding box center [467, 269] width 150 height 21
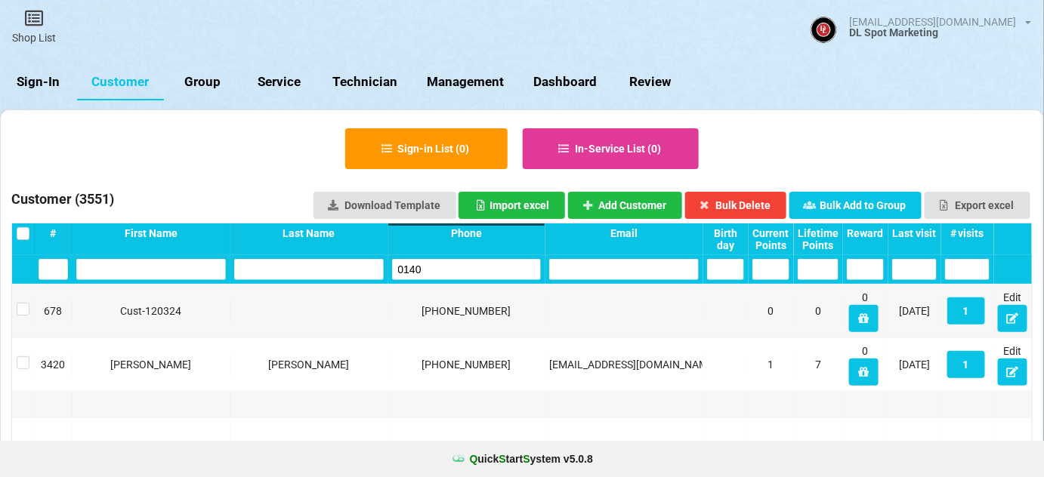
click at [433, 269] on input "0140" at bounding box center [467, 269] width 150 height 21
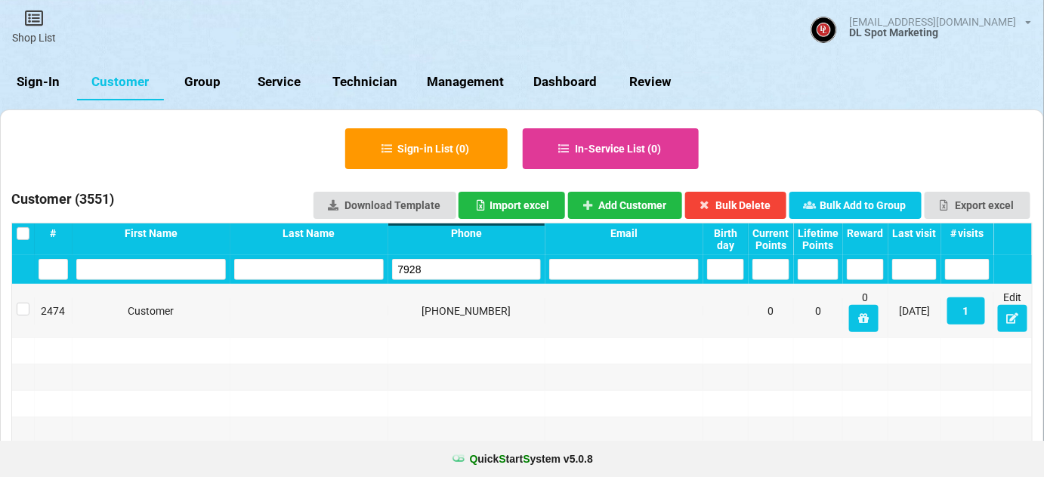
click at [433, 269] on input "7928" at bounding box center [467, 269] width 150 height 21
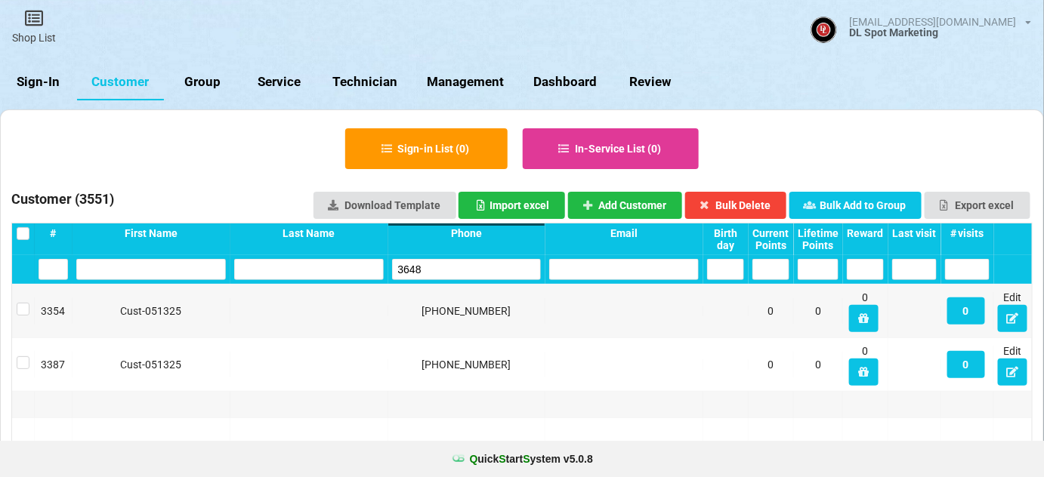
click at [453, 271] on input "3648" at bounding box center [467, 269] width 150 height 21
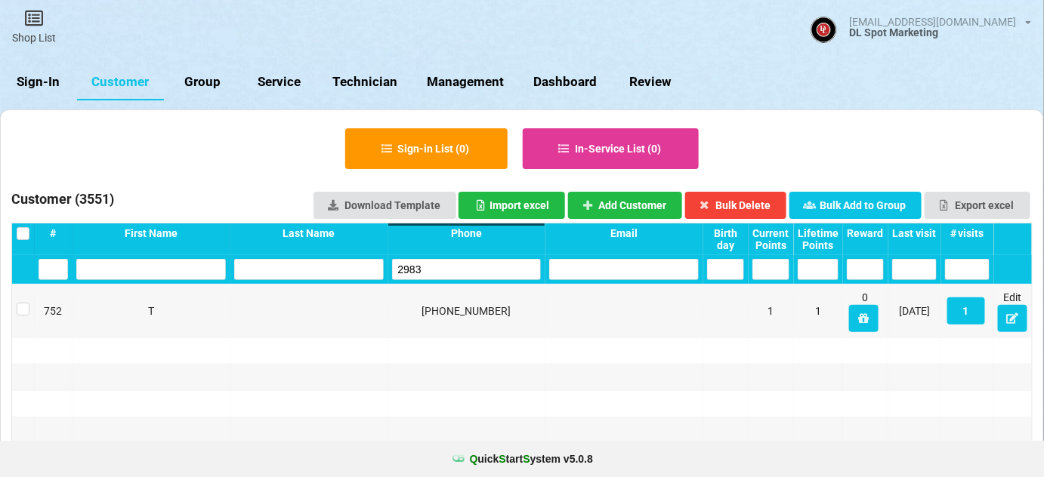
click at [441, 269] on input "2983" at bounding box center [467, 269] width 150 height 21
click at [632, 206] on button "Add Customer" at bounding box center [625, 205] width 115 height 27
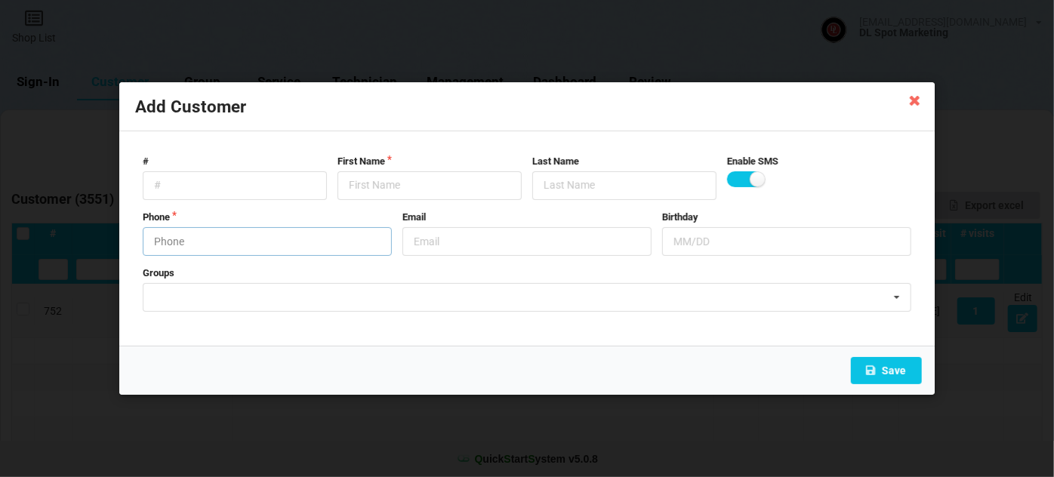
click at [221, 242] on input "text" at bounding box center [267, 241] width 249 height 29
click at [387, 187] on input "text" at bounding box center [430, 185] width 184 height 29
paste input "Cust-091025"
click at [898, 368] on button "Save" at bounding box center [886, 370] width 71 height 27
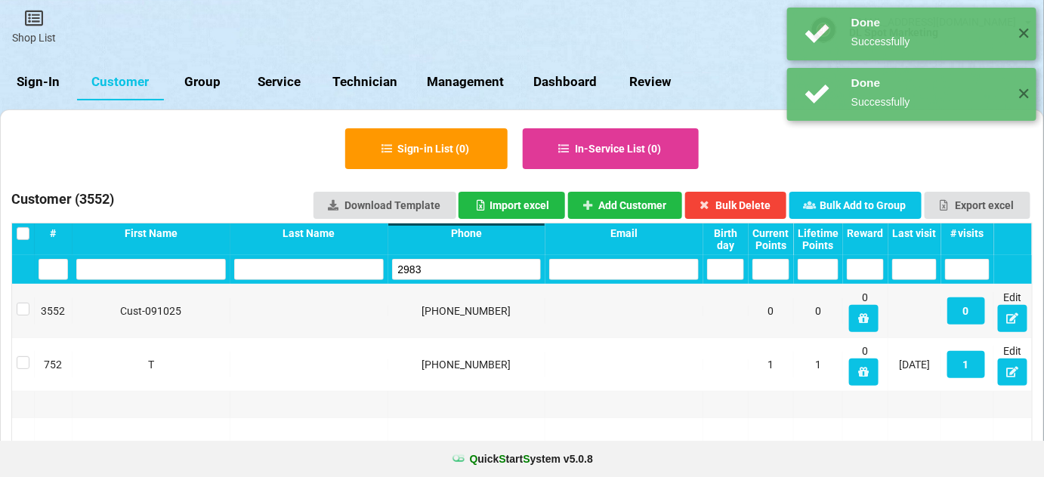
click at [447, 268] on input "2983" at bounding box center [467, 269] width 150 height 21
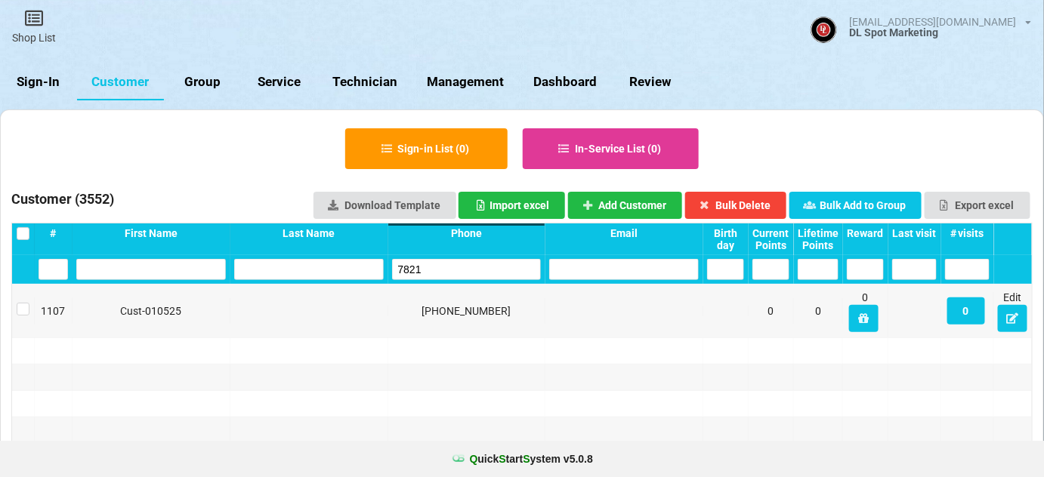
click at [437, 267] on input "7821" at bounding box center [467, 269] width 150 height 21
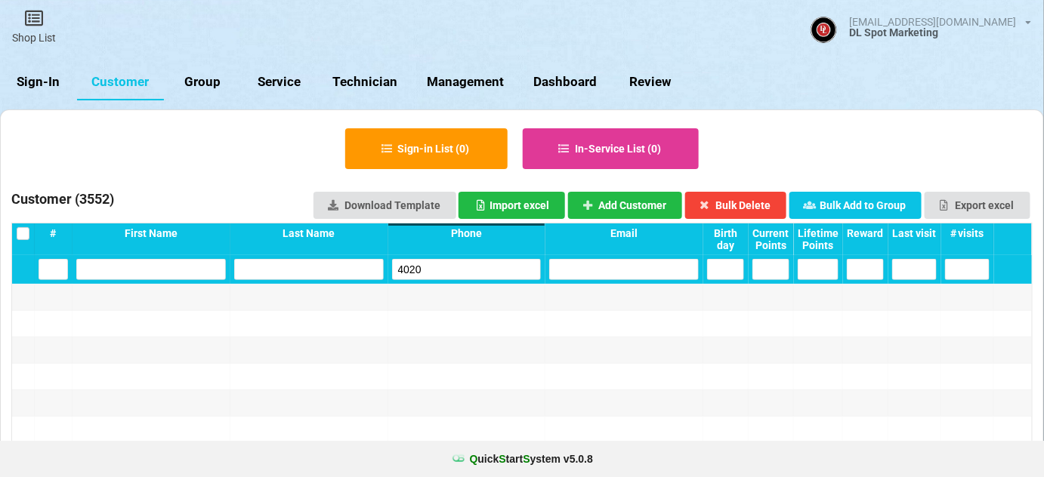
click at [453, 275] on input "4020" at bounding box center [467, 269] width 150 height 21
click at [625, 193] on button "Add Customer" at bounding box center [625, 205] width 115 height 27
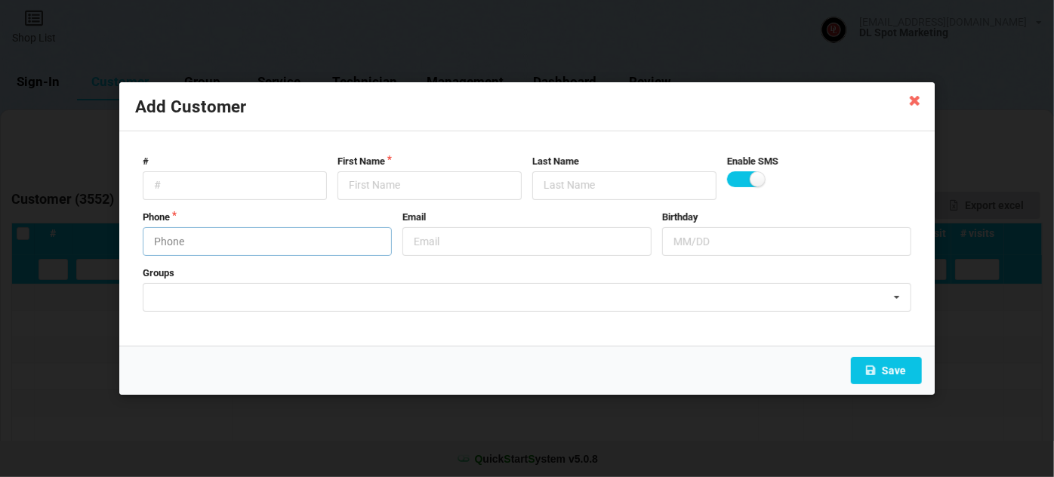
click at [239, 238] on input "text" at bounding box center [267, 241] width 249 height 29
click at [383, 187] on input "text" at bounding box center [430, 185] width 184 height 29
paste input "Cust-091025"
click at [899, 368] on button "Save" at bounding box center [886, 370] width 71 height 27
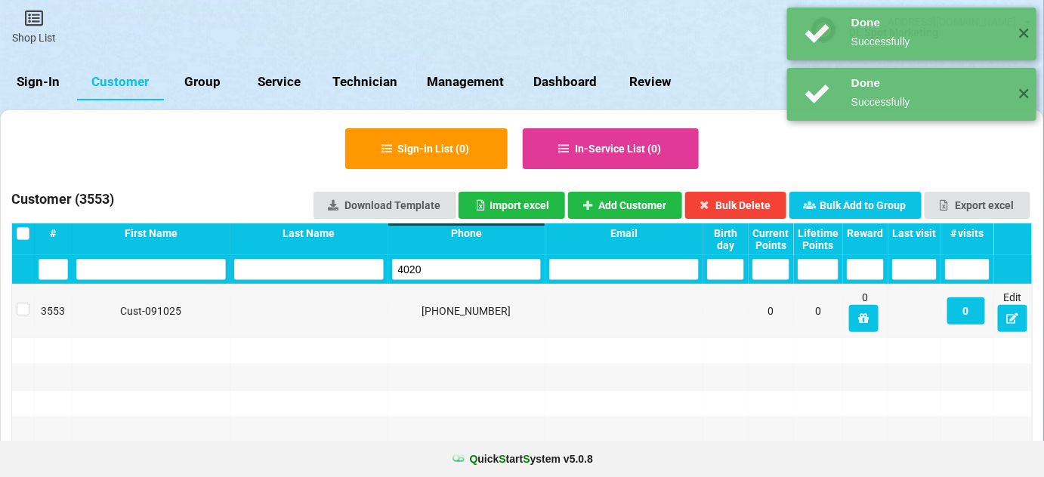
click at [435, 267] on input "4020" at bounding box center [467, 269] width 150 height 21
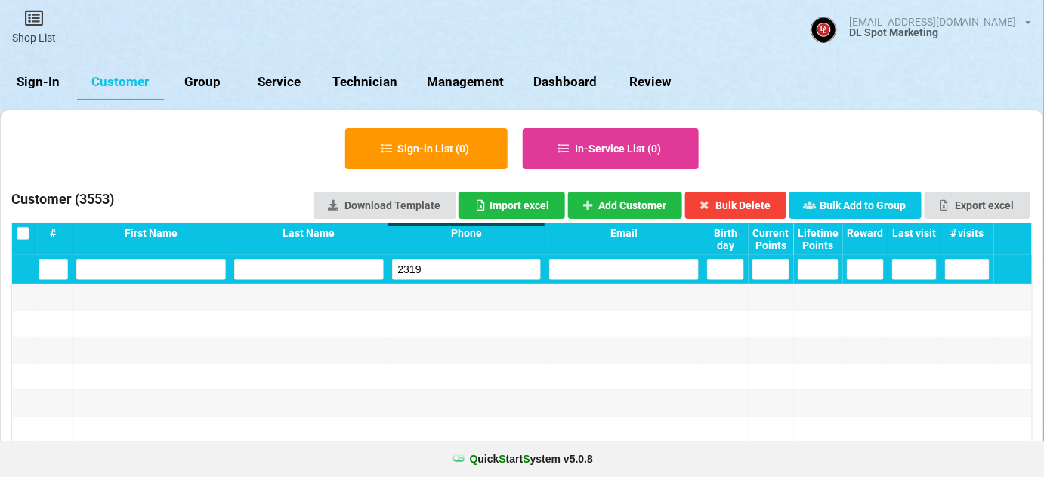
click at [497, 267] on input "2319" at bounding box center [467, 269] width 150 height 21
click at [634, 208] on button "Add Customer" at bounding box center [625, 205] width 115 height 27
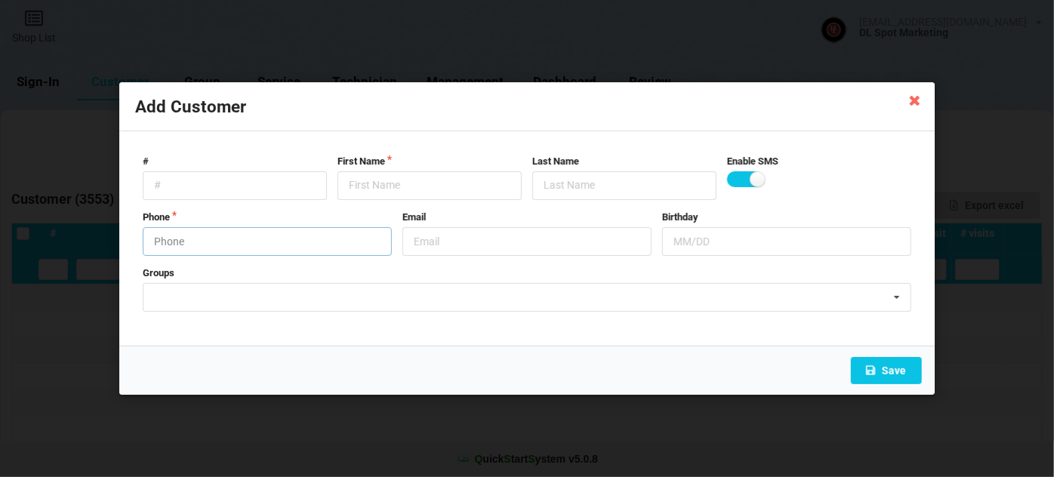
click at [213, 237] on input "text" at bounding box center [267, 241] width 249 height 29
click at [367, 182] on input "text" at bounding box center [430, 185] width 184 height 29
paste input "Cust-091025"
click at [894, 370] on button "Save" at bounding box center [886, 370] width 71 height 27
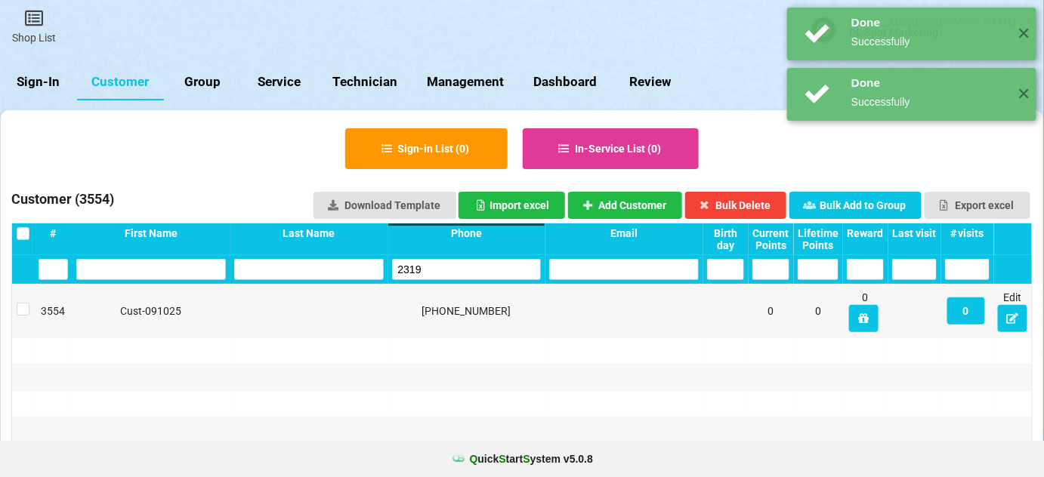
click at [438, 262] on input "2319" at bounding box center [467, 269] width 150 height 21
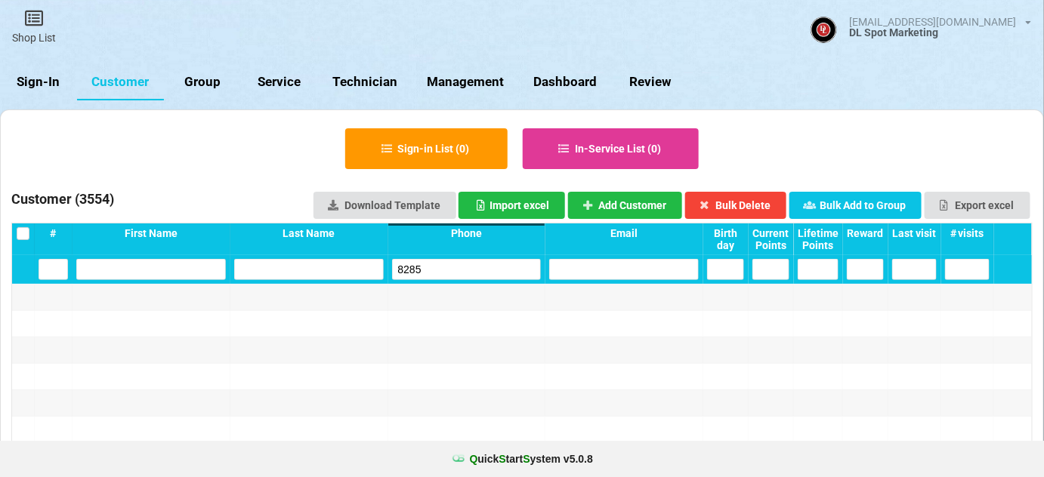
click at [437, 265] on input "8285" at bounding box center [467, 269] width 150 height 21
click at [662, 205] on button "Add Customer" at bounding box center [625, 205] width 115 height 27
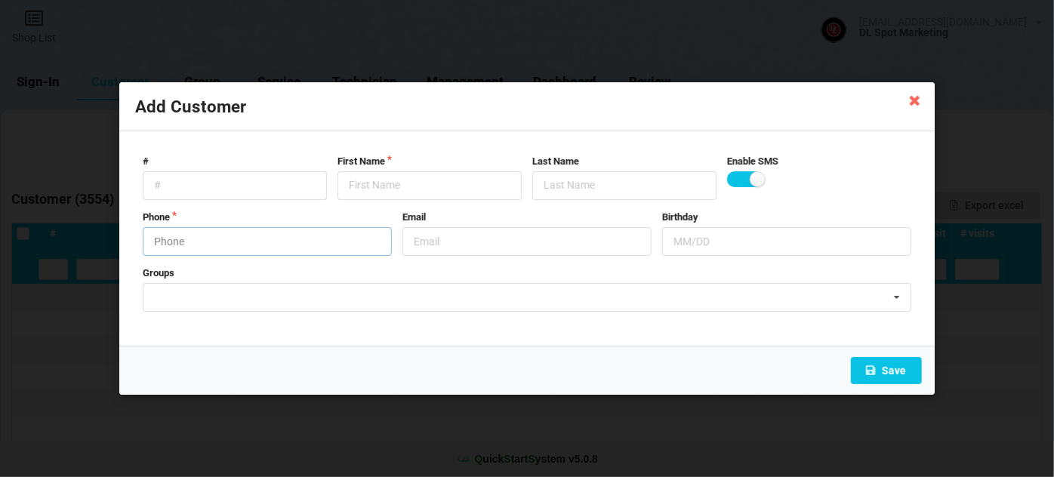
click at [263, 241] on input "text" at bounding box center [267, 241] width 249 height 29
click at [395, 187] on input "text" at bounding box center [430, 185] width 184 height 29
paste input "Cust-091025"
click at [902, 374] on button "Save" at bounding box center [886, 370] width 71 height 27
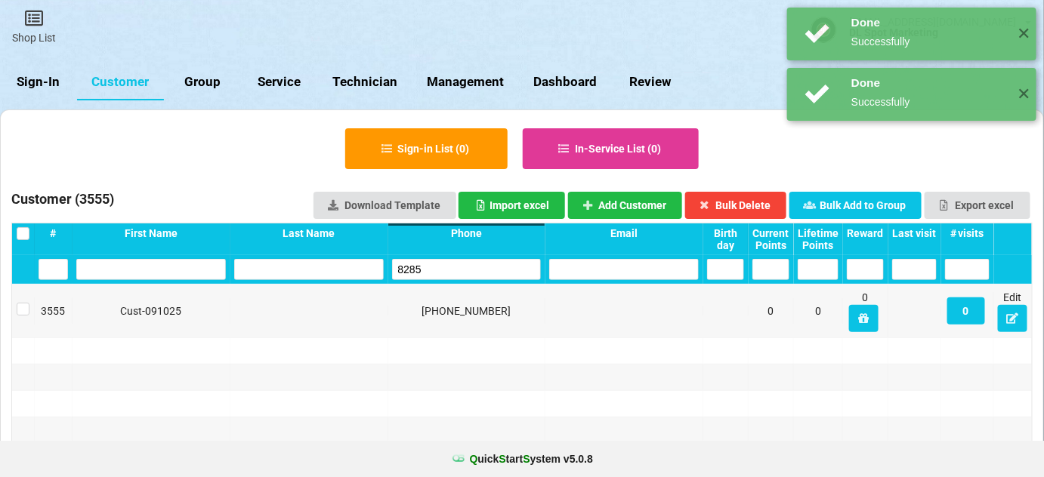
click at [443, 270] on input "8285" at bounding box center [467, 269] width 150 height 21
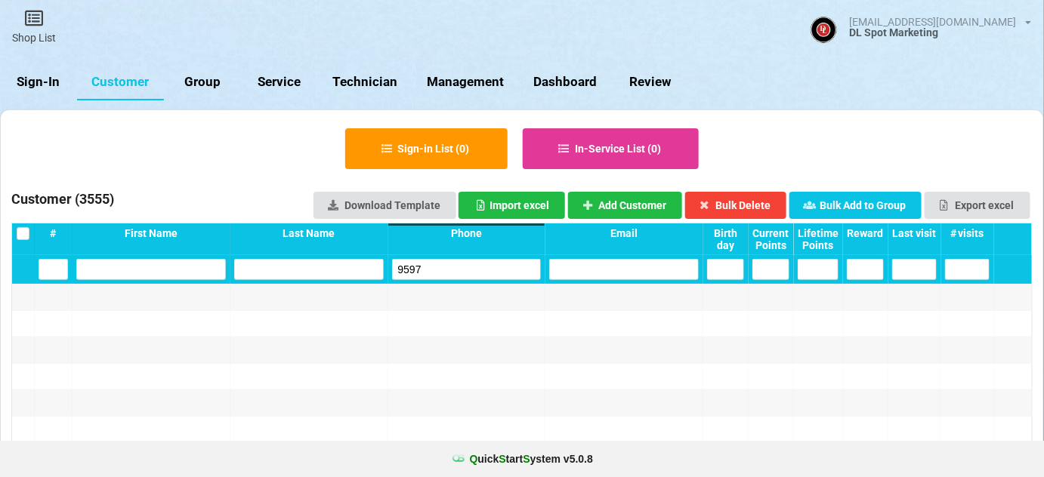
click at [443, 270] on input "9597" at bounding box center [467, 269] width 150 height 21
click at [654, 199] on button "Add Customer" at bounding box center [625, 205] width 115 height 27
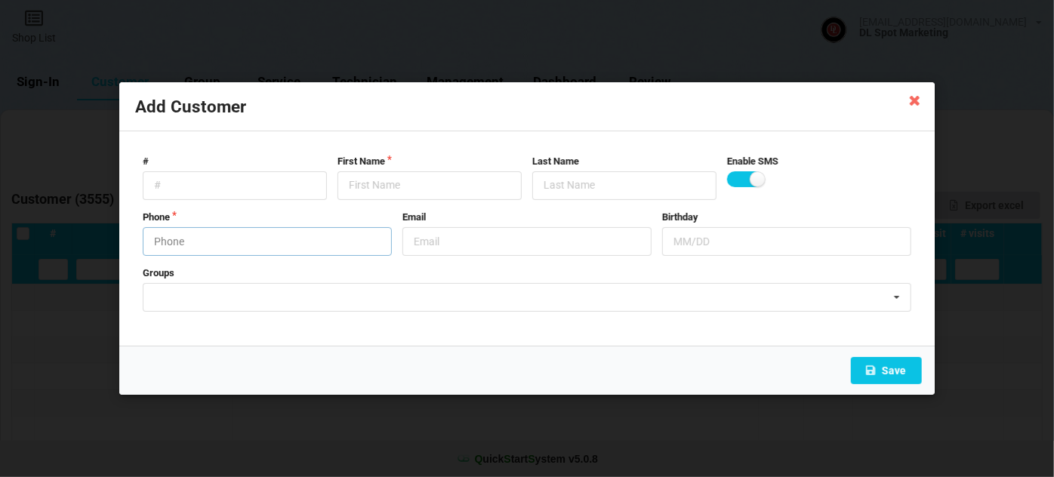
click at [237, 240] on input "text" at bounding box center [267, 241] width 249 height 29
click at [375, 187] on input "text" at bounding box center [430, 185] width 184 height 29
paste input "Cust-091025"
click at [899, 369] on button "Save" at bounding box center [886, 370] width 71 height 27
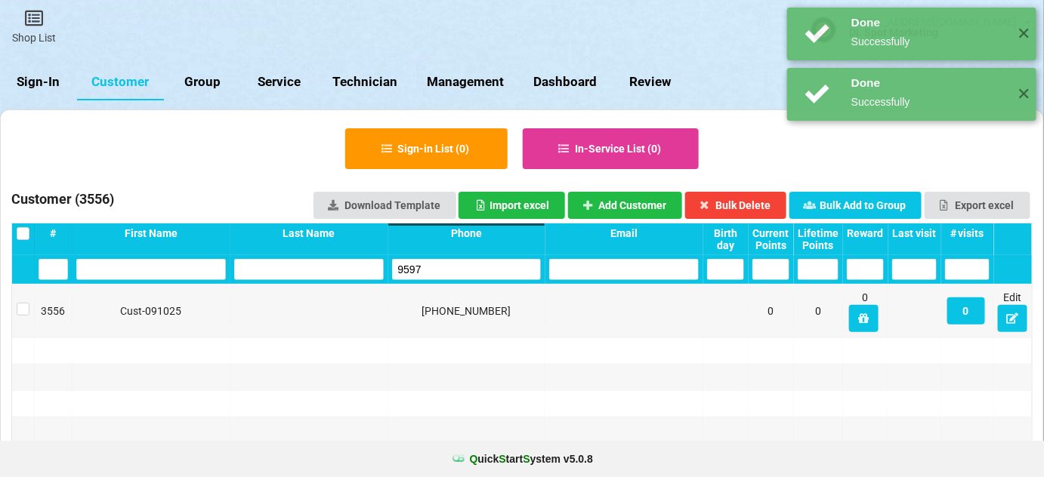
click at [457, 268] on input "9597" at bounding box center [467, 269] width 150 height 21
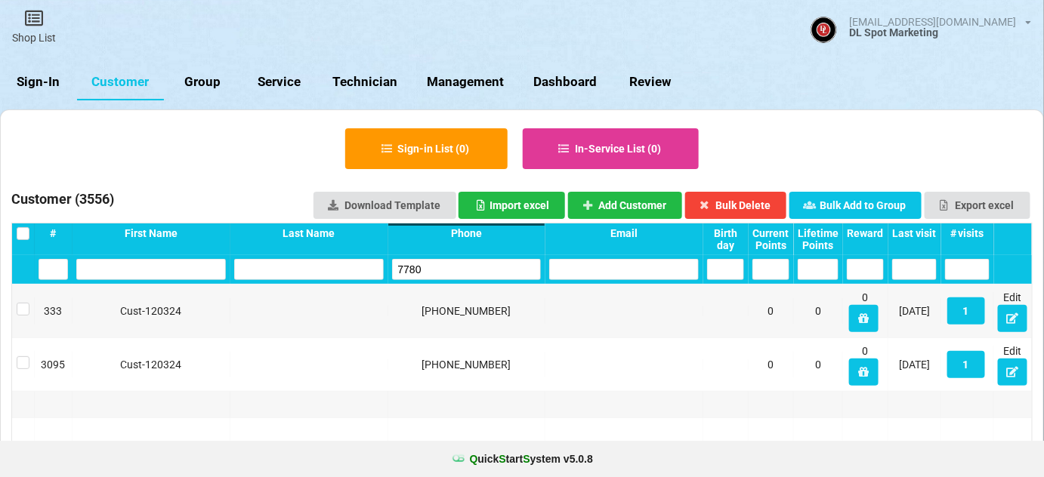
click at [457, 268] on input "7780" at bounding box center [467, 269] width 150 height 21
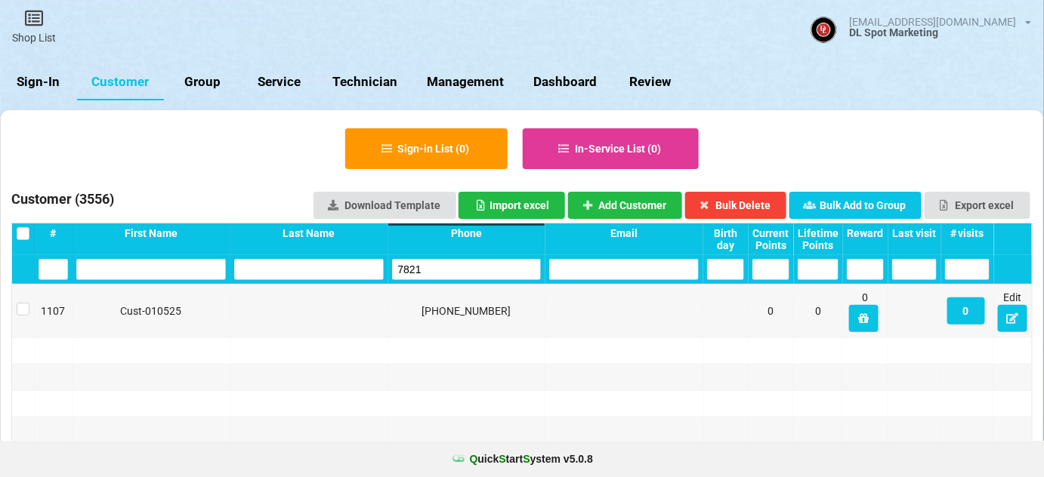
click at [439, 269] on input "7821" at bounding box center [467, 269] width 150 height 21
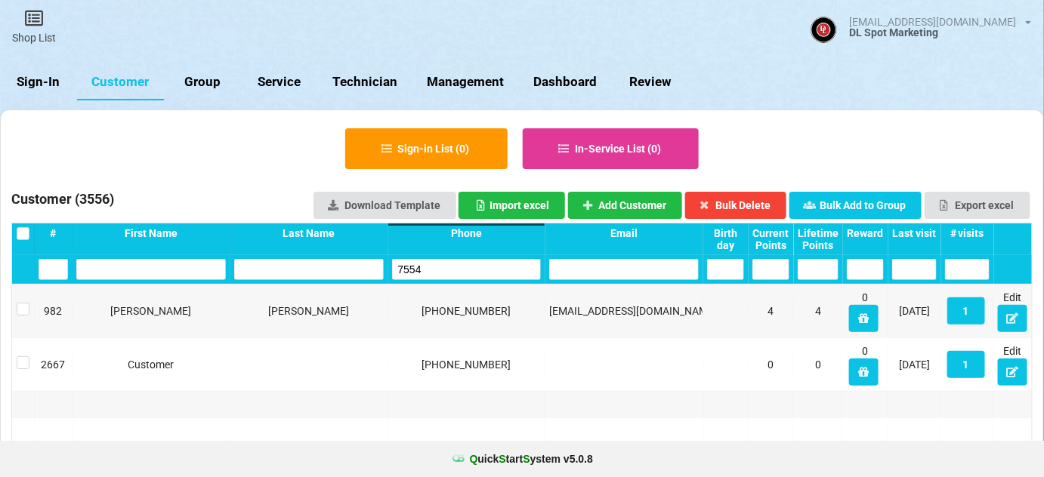
click at [443, 267] on input "7554" at bounding box center [467, 269] width 150 height 21
click at [445, 267] on input "8577" at bounding box center [467, 269] width 150 height 21
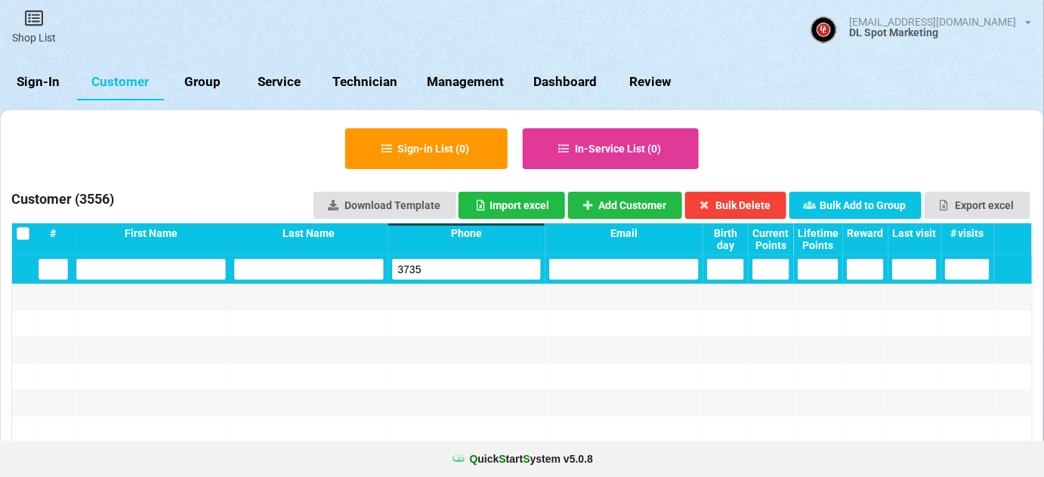
click at [453, 265] on input "3735" at bounding box center [467, 269] width 150 height 21
click at [625, 202] on button "Add Customer" at bounding box center [625, 205] width 115 height 27
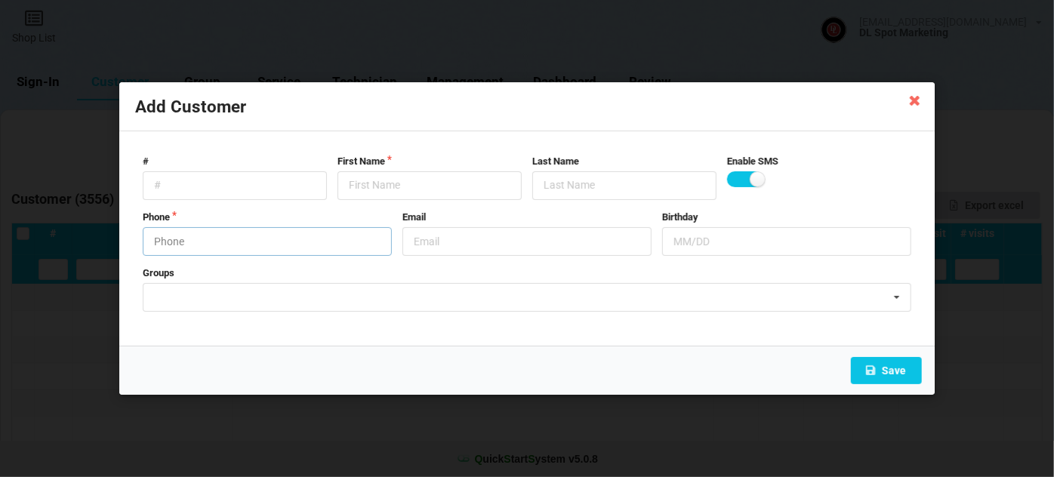
click at [249, 242] on input "text" at bounding box center [267, 241] width 249 height 29
click at [399, 179] on input "text" at bounding box center [430, 185] width 184 height 29
drag, startPoint x: 399, startPoint y: 179, endPoint x: 400, endPoint y: 187, distance: 8.4
click at [399, 184] on input "text" at bounding box center [430, 185] width 184 height 29
paste input "Cust-091025"
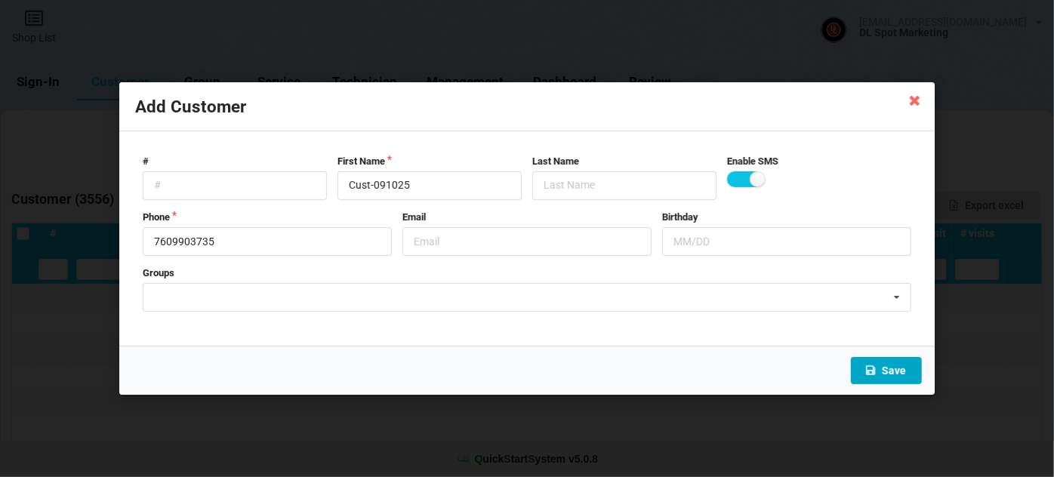
click at [890, 366] on button "Save" at bounding box center [886, 370] width 71 height 27
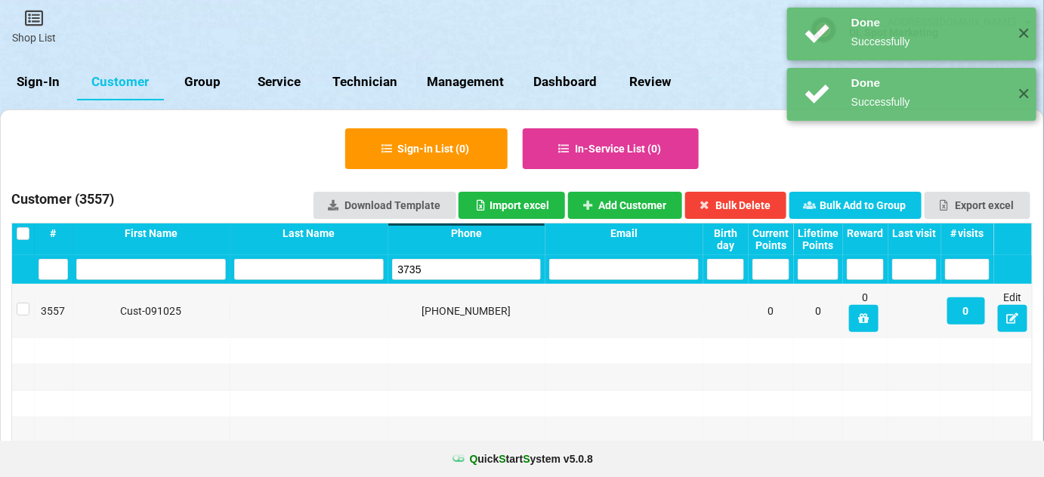
click at [461, 274] on input "3735" at bounding box center [467, 269] width 150 height 21
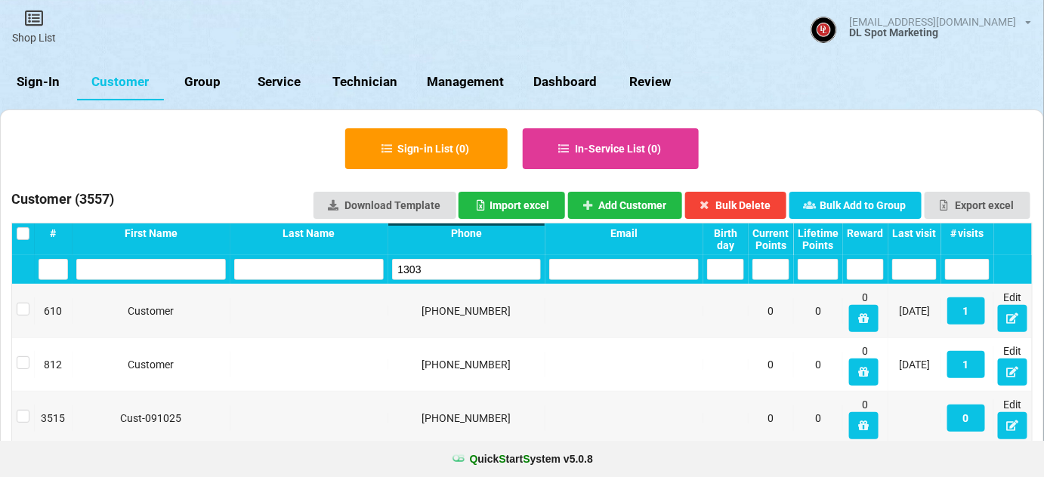
click at [445, 274] on input "1303" at bounding box center [467, 269] width 150 height 21
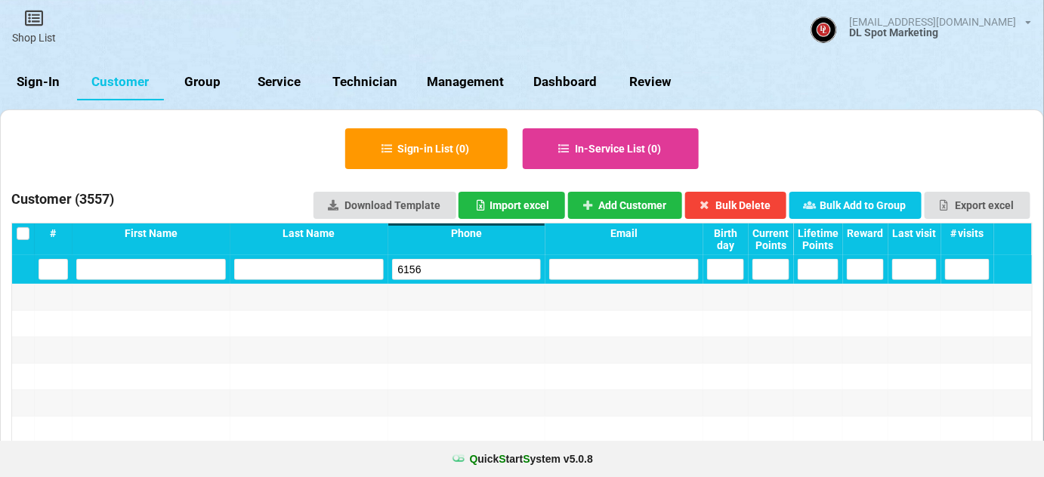
click at [445, 274] on input "6156" at bounding box center [467, 269] width 150 height 21
click at [654, 208] on button "Add Customer" at bounding box center [625, 205] width 115 height 27
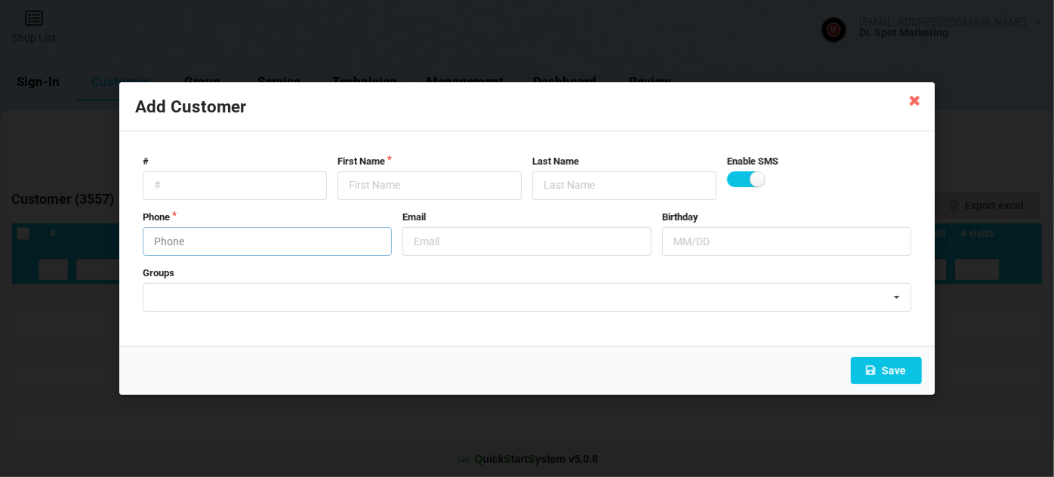
click at [245, 241] on input "text" at bounding box center [267, 241] width 249 height 29
click at [385, 185] on input "text" at bounding box center [430, 185] width 184 height 29
paste input "Cust-091025"
click at [898, 368] on button "Save" at bounding box center [886, 370] width 71 height 27
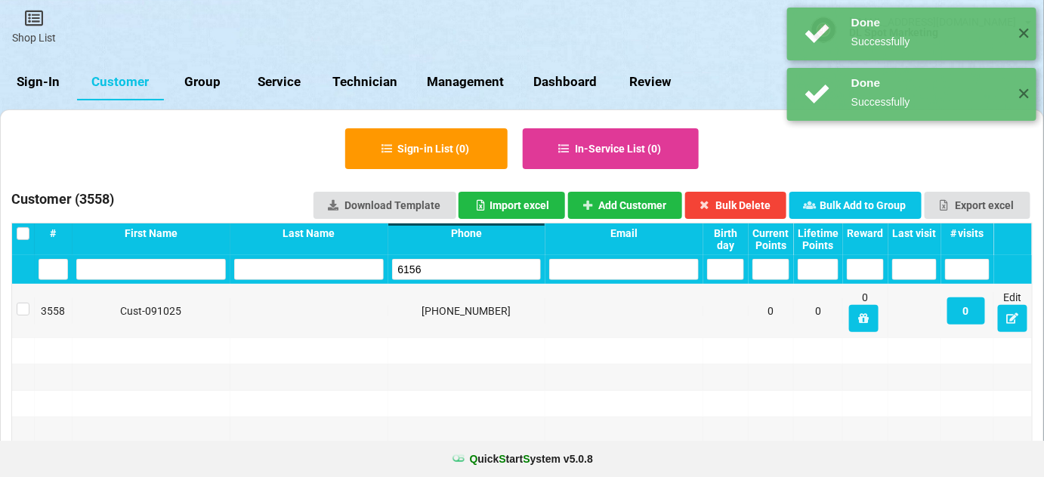
click at [434, 267] on input "6156" at bounding box center [467, 269] width 150 height 21
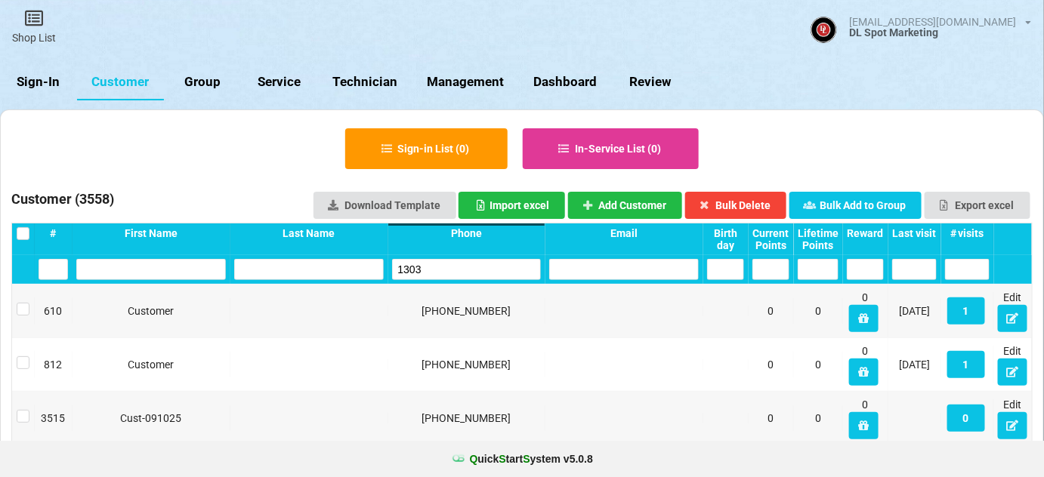
click at [433, 267] on input "1303" at bounding box center [467, 269] width 150 height 21
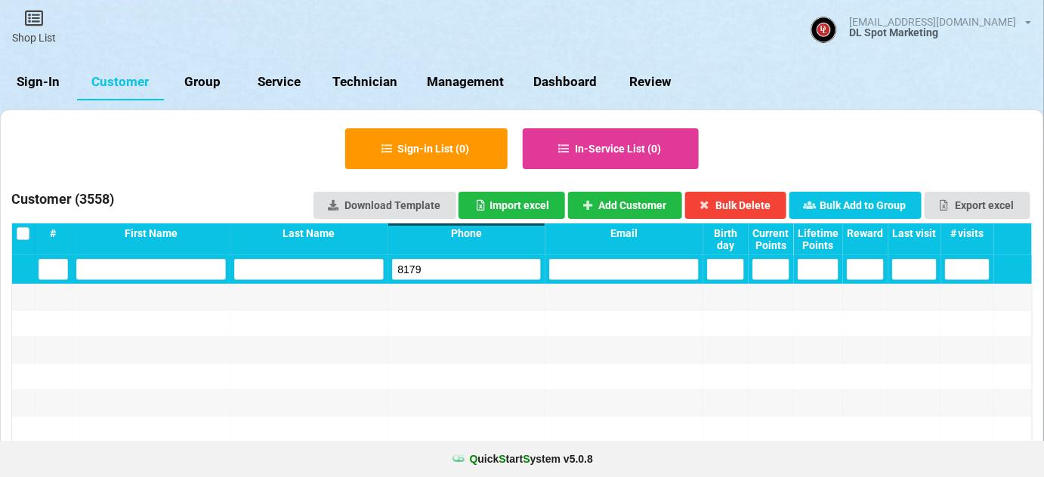
click at [433, 267] on input "8179" at bounding box center [467, 269] width 150 height 21
click at [511, 242] on input "8179" at bounding box center [518, 241] width 14 height 2
click at [631, 201] on button "Add Customer" at bounding box center [625, 205] width 115 height 27
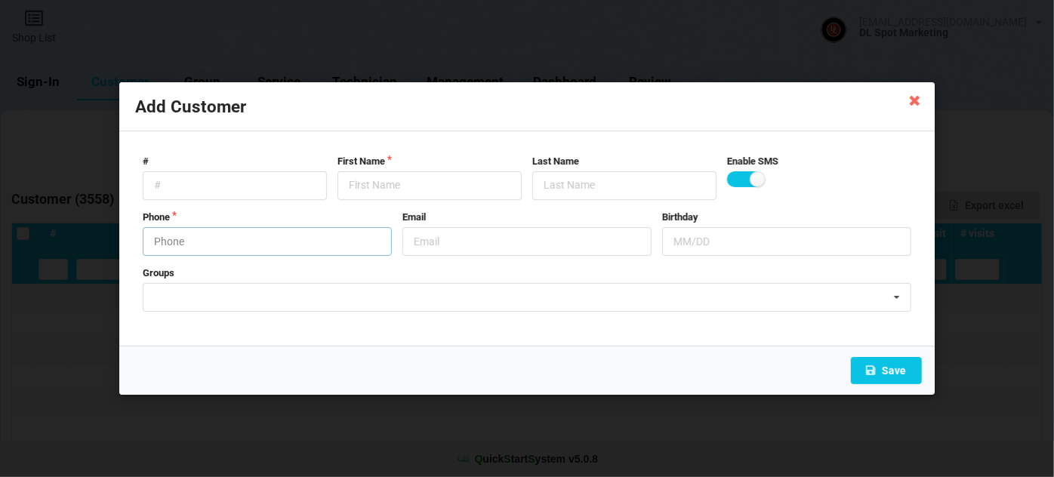
click at [218, 233] on input "text" at bounding box center [267, 241] width 249 height 29
click at [374, 182] on input "text" at bounding box center [430, 185] width 184 height 29
paste input "Cust-091025"
click at [892, 366] on button "Save" at bounding box center [886, 370] width 71 height 27
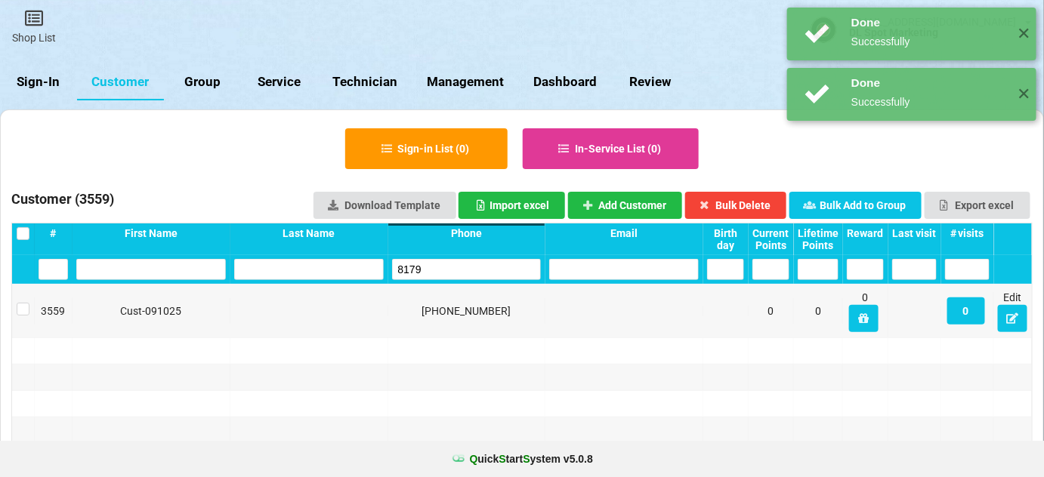
click at [469, 269] on input "8179" at bounding box center [467, 269] width 150 height 21
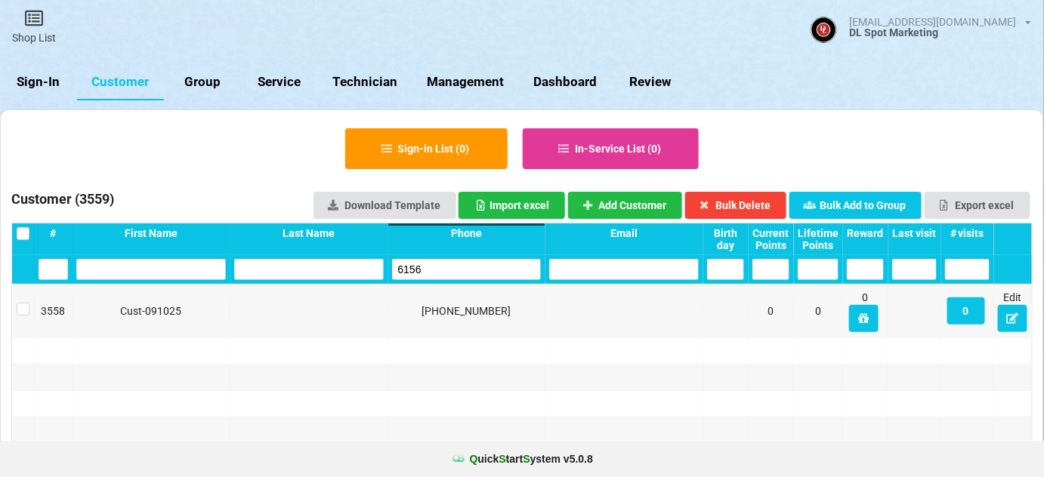
click at [469, 269] on input "6156" at bounding box center [467, 269] width 150 height 21
click at [469, 269] on input "8393" at bounding box center [467, 269] width 150 height 21
click at [647, 202] on button "Add Customer" at bounding box center [625, 205] width 115 height 27
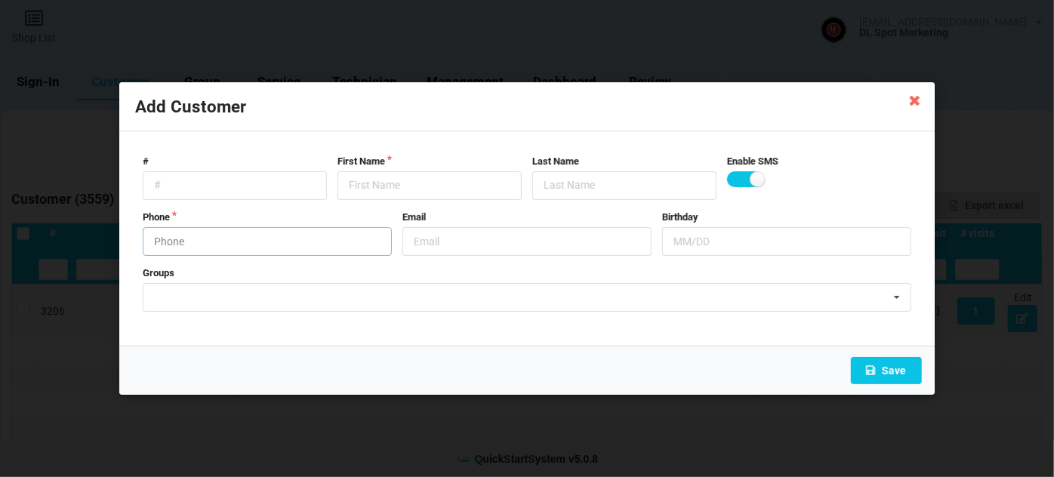
click at [252, 246] on input "text" at bounding box center [267, 241] width 249 height 29
drag, startPoint x: 442, startPoint y: 188, endPoint x: 429, endPoint y: 193, distance: 13.6
click at [443, 187] on input "text" at bounding box center [430, 185] width 184 height 29
paste input "Cust-091025"
click at [895, 369] on button "Save" at bounding box center [886, 370] width 71 height 27
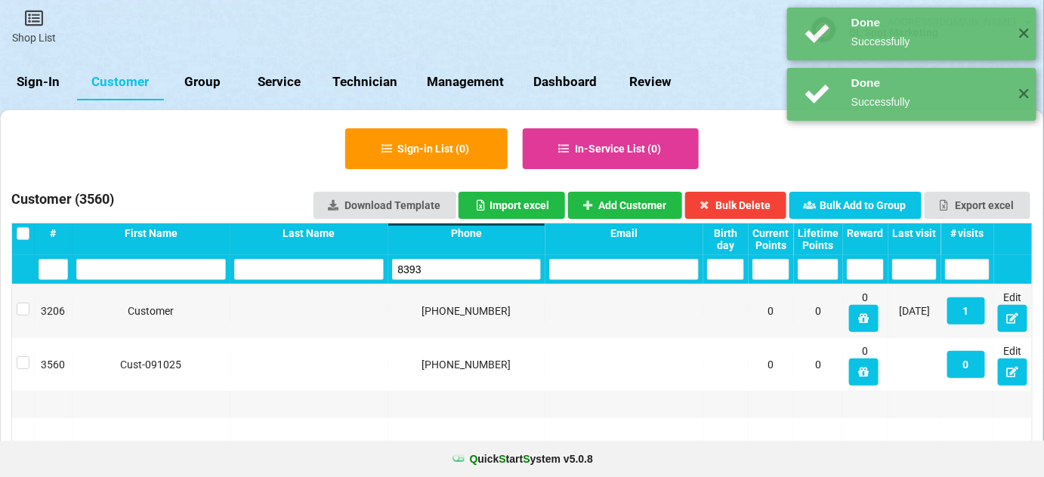
click at [438, 266] on input "8393" at bounding box center [467, 269] width 150 height 21
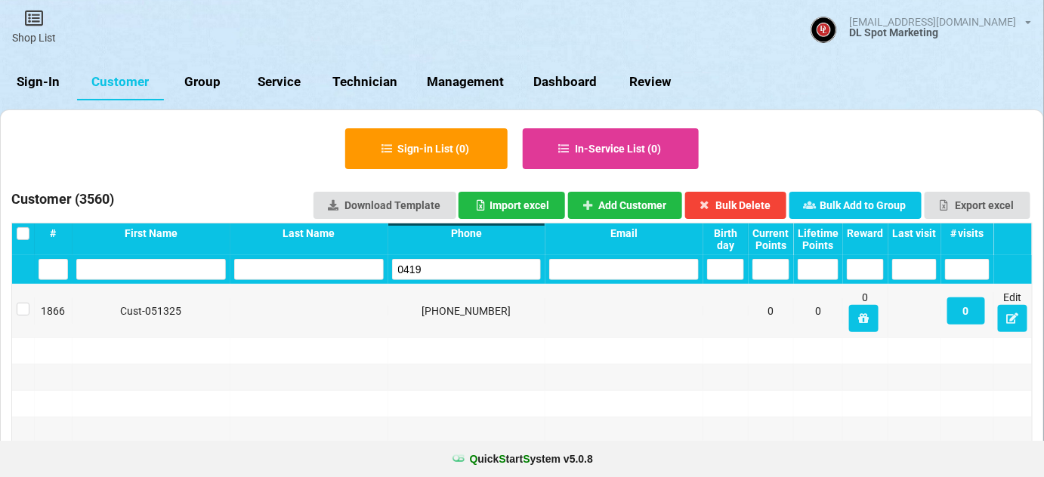
click at [439, 264] on input "0419" at bounding box center [467, 269] width 150 height 21
click at [439, 263] on input "5609" at bounding box center [467, 269] width 150 height 21
drag, startPoint x: 440, startPoint y: 267, endPoint x: 428, endPoint y: 270, distance: 11.7
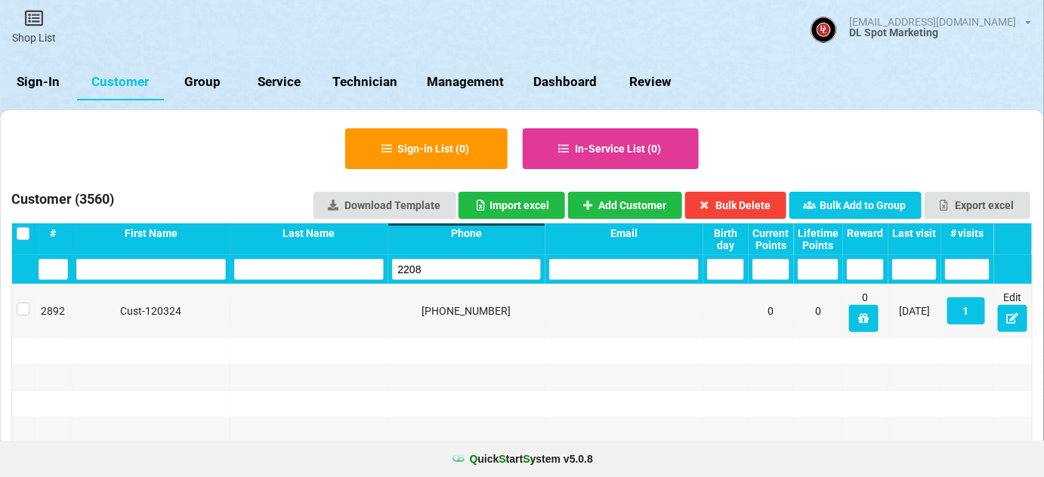
click at [439, 267] on input "2208" at bounding box center [467, 269] width 150 height 21
click at [400, 280] on div "2208" at bounding box center [467, 269] width 158 height 29
click at [431, 270] on input "9597" at bounding box center [467, 269] width 150 height 21
click at [433, 270] on input "1031" at bounding box center [467, 269] width 150 height 21
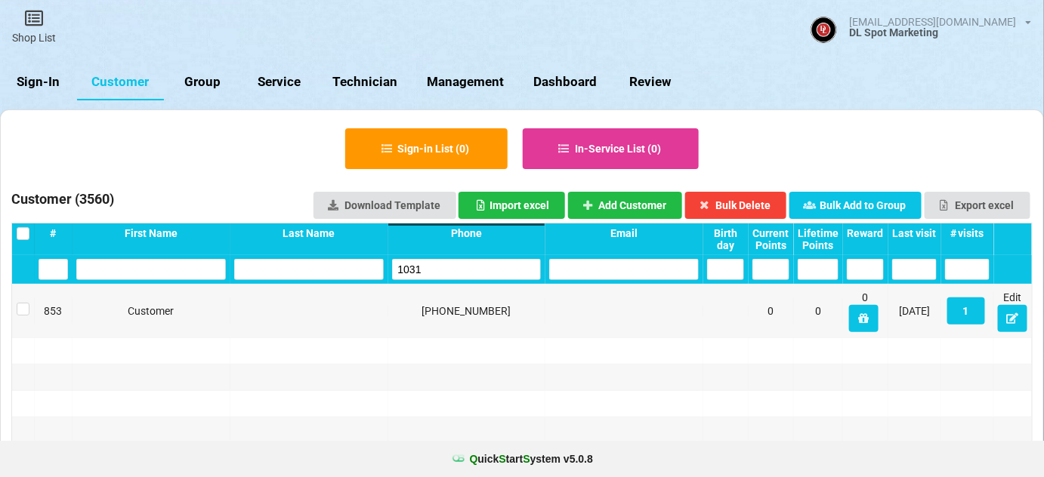
click at [433, 270] on input "1031" at bounding box center [467, 269] width 150 height 21
click at [444, 263] on input "3539" at bounding box center [467, 269] width 150 height 21
click at [447, 268] on input "4985" at bounding box center [467, 269] width 150 height 21
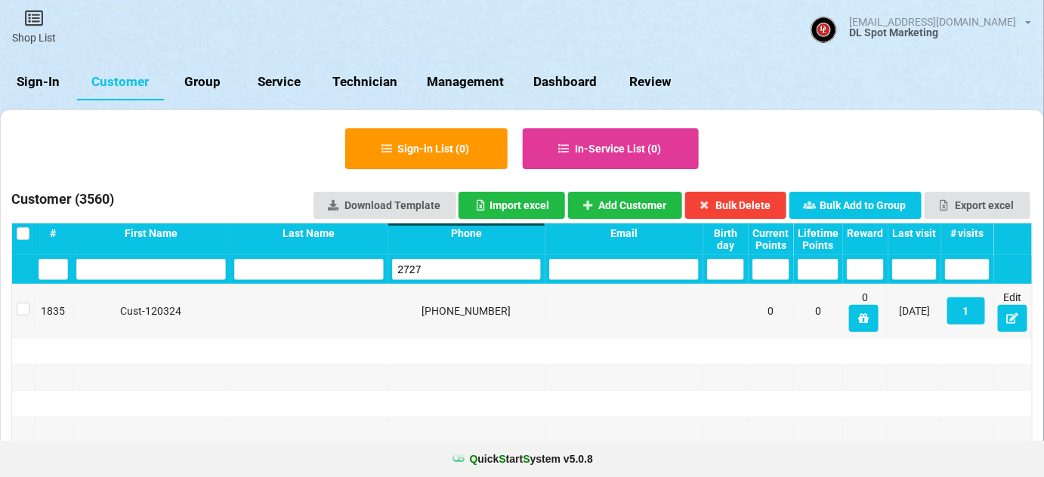
click at [447, 269] on input "2727" at bounding box center [467, 269] width 150 height 21
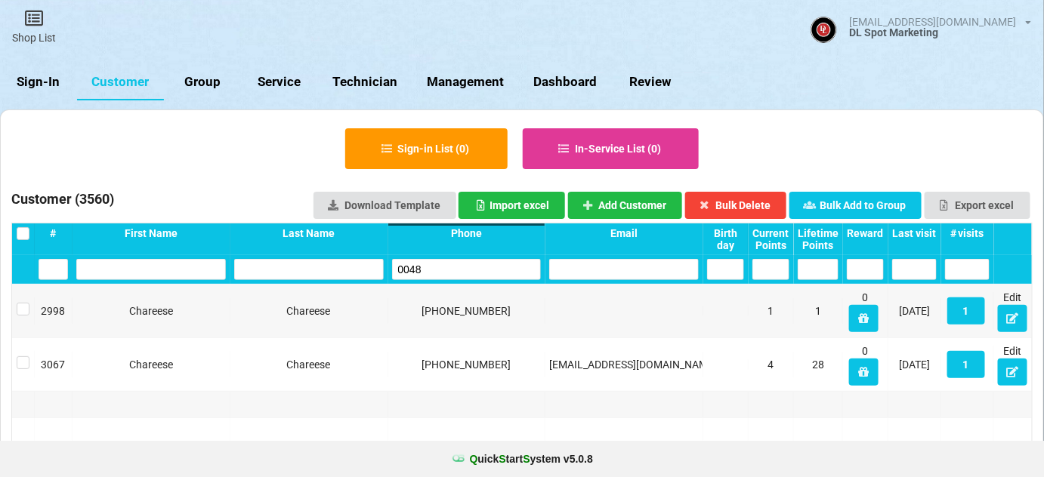
click at [447, 269] on input "0048" at bounding box center [467, 269] width 150 height 21
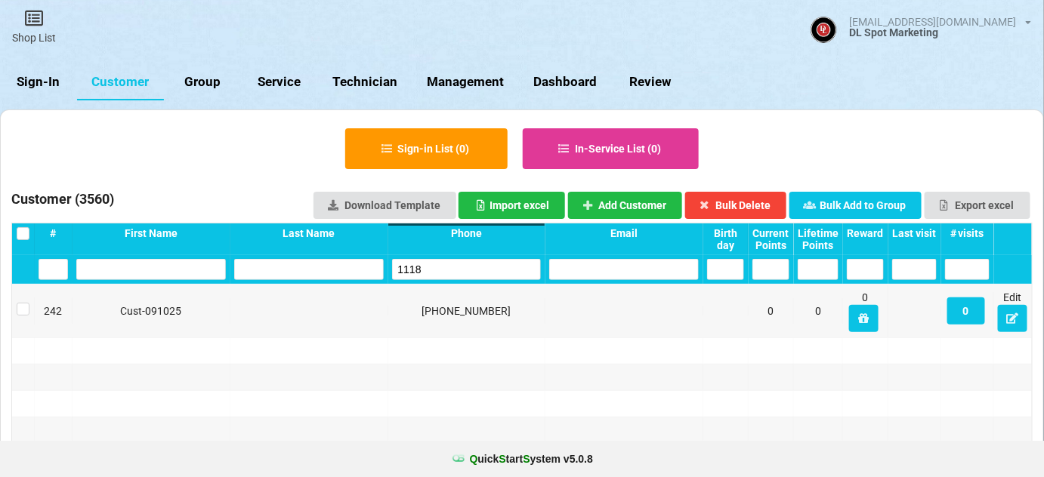
click at [447, 269] on input "1118" at bounding box center [467, 269] width 150 height 21
click at [447, 270] on input "1118" at bounding box center [467, 269] width 150 height 21
click at [440, 263] on input "5574" at bounding box center [467, 269] width 150 height 21
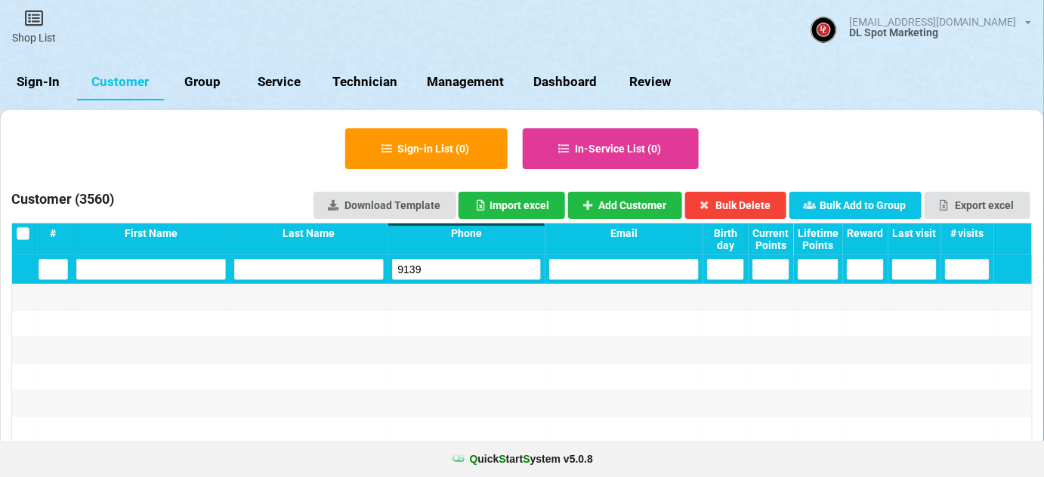
click at [440, 263] on input "9139" at bounding box center [467, 269] width 150 height 21
click at [614, 196] on button "Add Customer" at bounding box center [625, 205] width 115 height 27
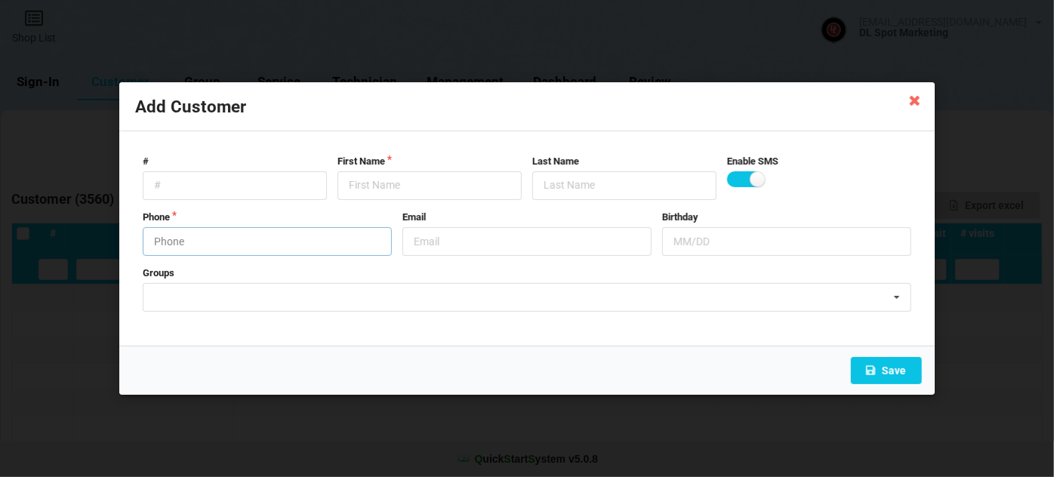
click at [243, 242] on input "text" at bounding box center [267, 241] width 249 height 29
click at [372, 178] on input "text" at bounding box center [430, 185] width 184 height 29
paste input "Cust-091025"
click at [894, 369] on button "Save" at bounding box center [886, 370] width 71 height 27
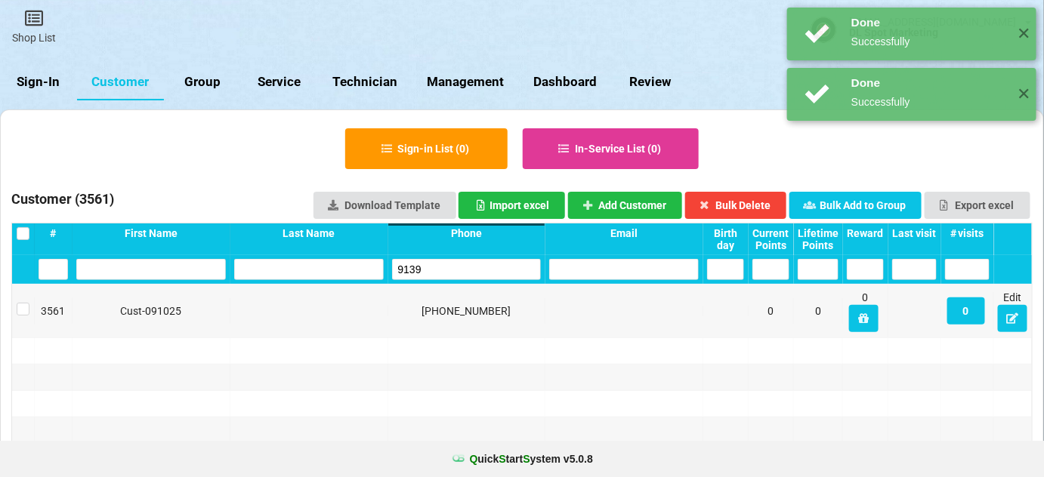
click at [440, 267] on input "9139" at bounding box center [467, 269] width 150 height 21
click at [440, 267] on input "9139" at bounding box center [468, 268] width 146 height 20
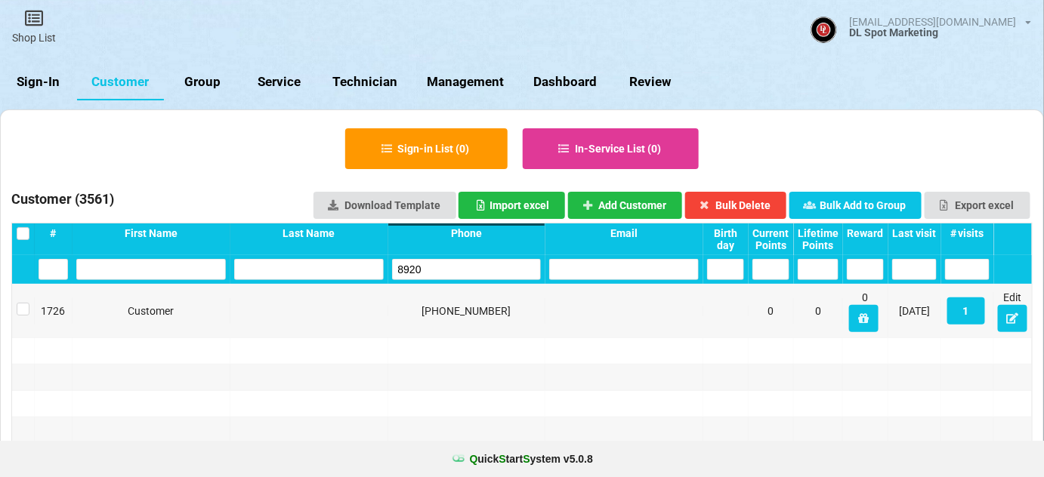
click at [440, 267] on input "8920" at bounding box center [467, 269] width 150 height 21
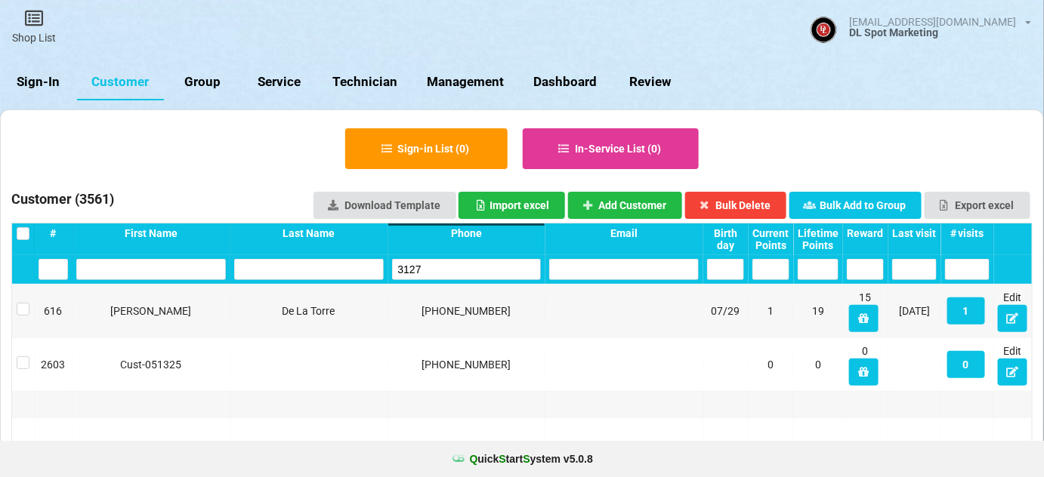
click at [440, 267] on input "3127" at bounding box center [467, 269] width 150 height 21
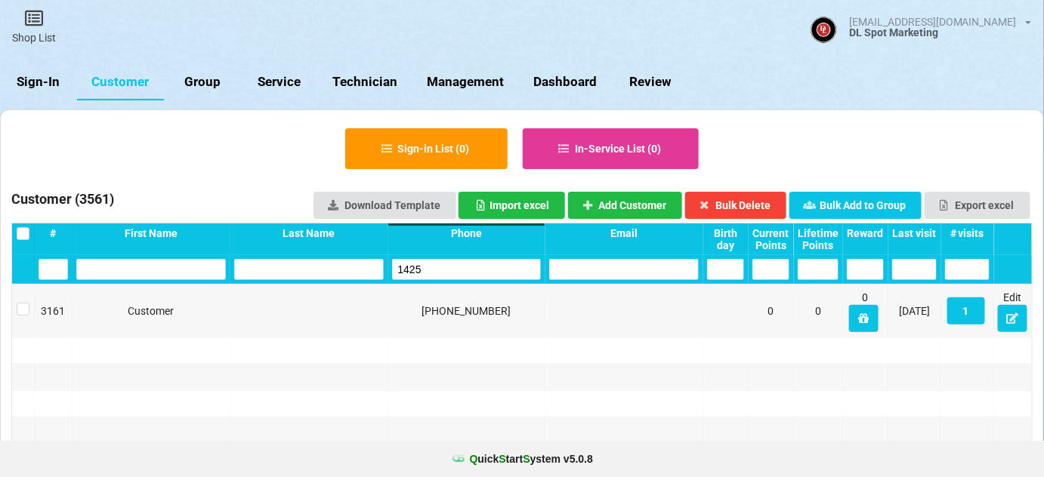
click at [440, 267] on input "1425" at bounding box center [467, 269] width 150 height 21
click at [644, 196] on button "Add Customer" at bounding box center [625, 205] width 115 height 27
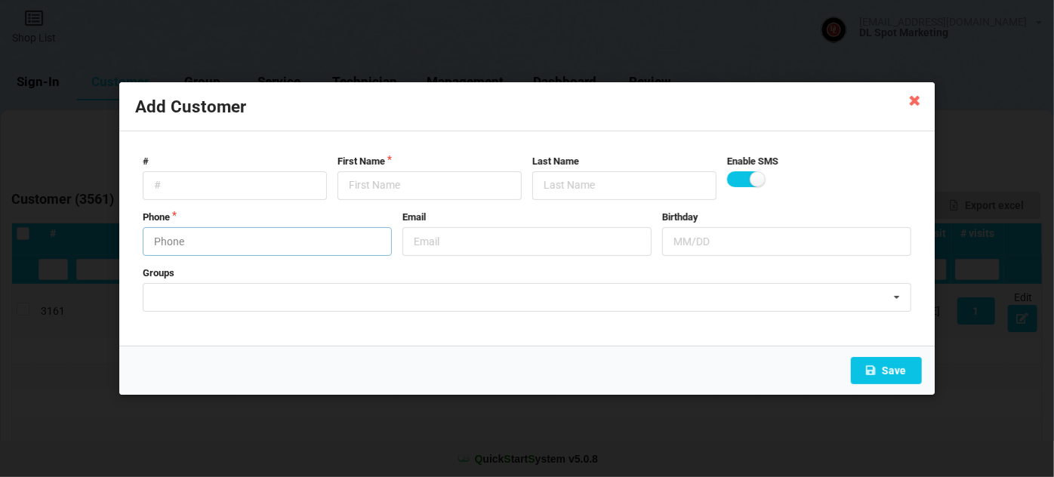
click at [234, 245] on input "text" at bounding box center [267, 241] width 249 height 29
click at [383, 184] on input "text" at bounding box center [430, 185] width 184 height 29
paste input "Cust-091025"
click at [890, 368] on button "Save" at bounding box center [886, 370] width 71 height 27
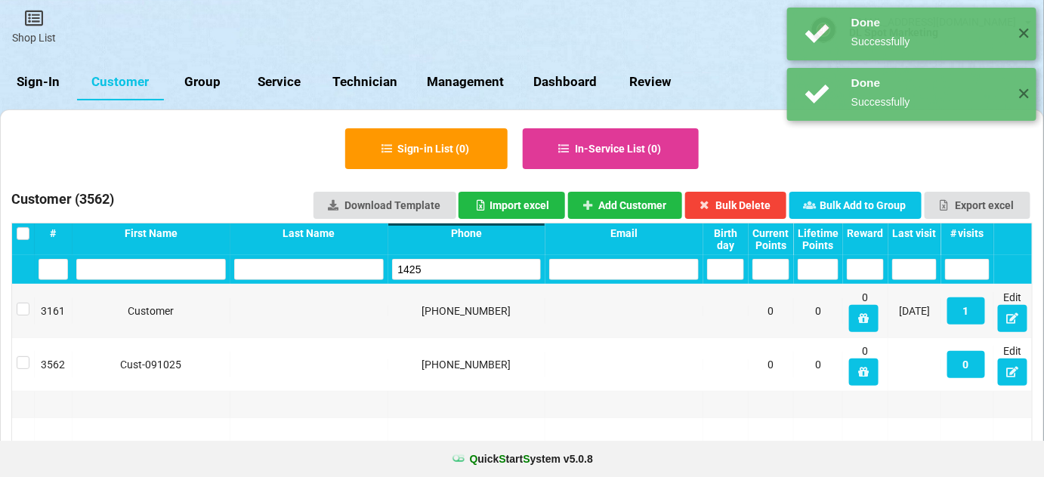
click at [433, 265] on input "1425" at bounding box center [467, 269] width 150 height 21
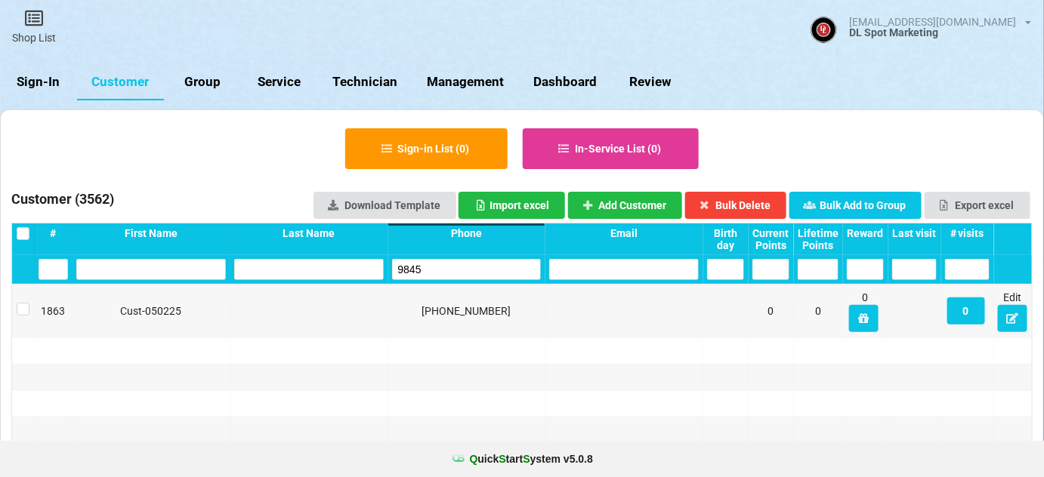
click at [433, 265] on input "9845" at bounding box center [467, 269] width 150 height 21
click at [433, 265] on input "5274" at bounding box center [467, 269] width 150 height 21
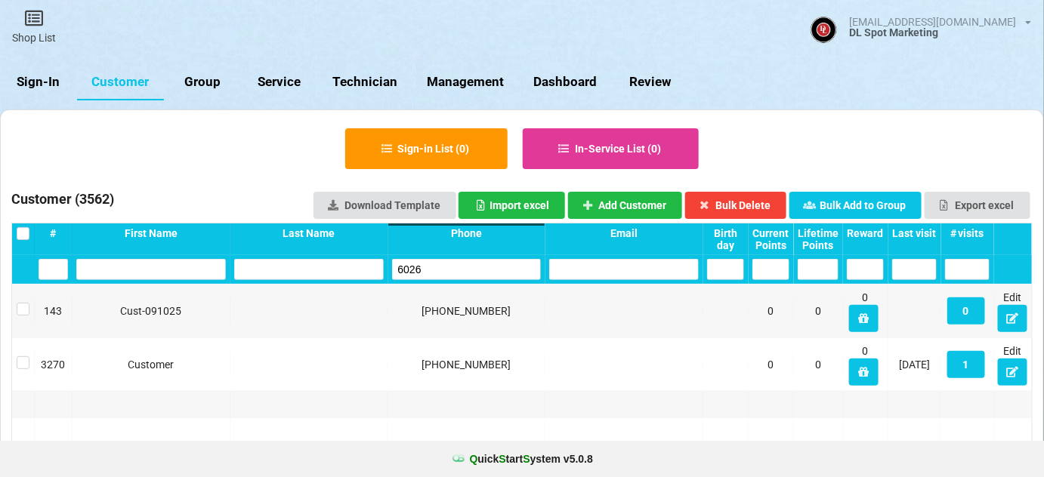
click at [429, 268] on input "6026" at bounding box center [467, 269] width 150 height 21
click at [651, 206] on button "Add Customer" at bounding box center [625, 205] width 115 height 27
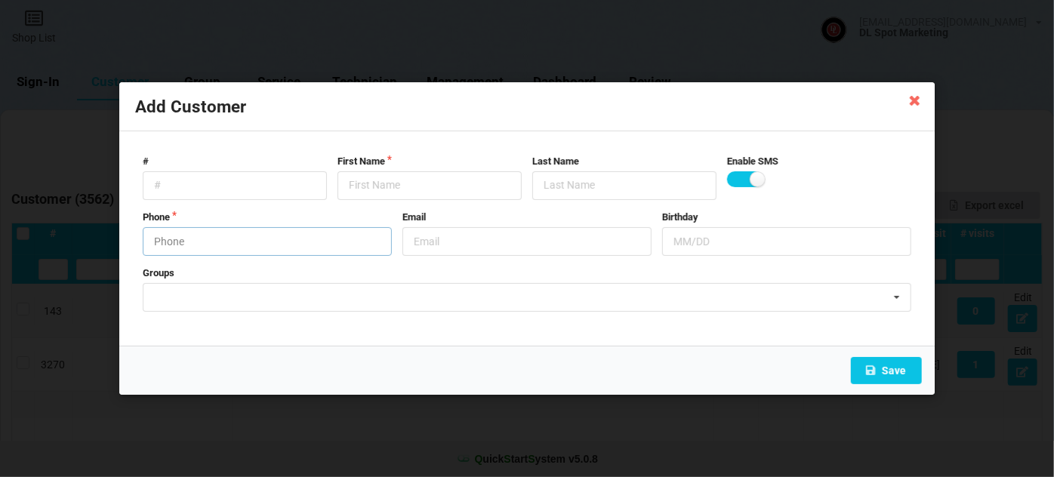
click at [215, 239] on input "text" at bounding box center [267, 241] width 249 height 29
click at [399, 187] on input "text" at bounding box center [430, 185] width 184 height 29
paste input "Cust-091025"
click at [889, 374] on button "Save" at bounding box center [886, 370] width 71 height 27
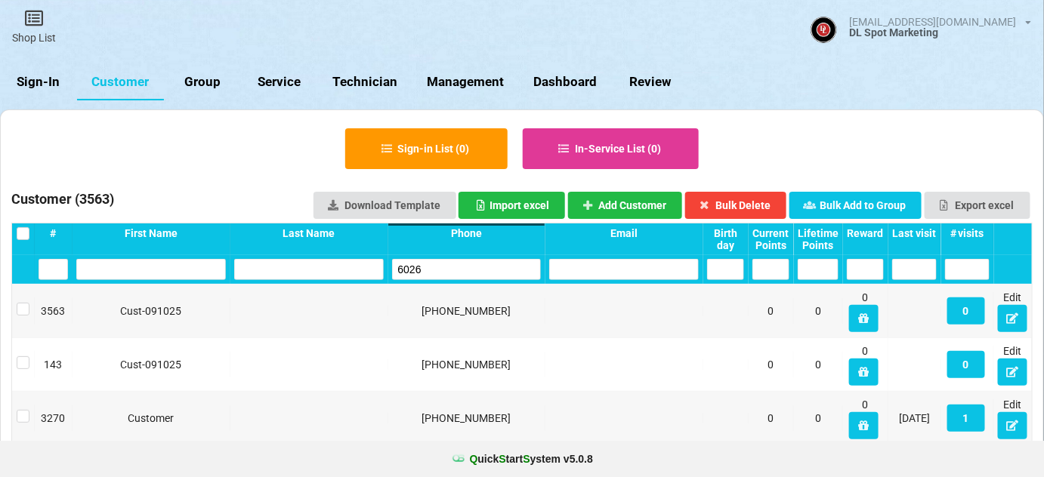
click at [458, 267] on input "6026" at bounding box center [467, 269] width 150 height 21
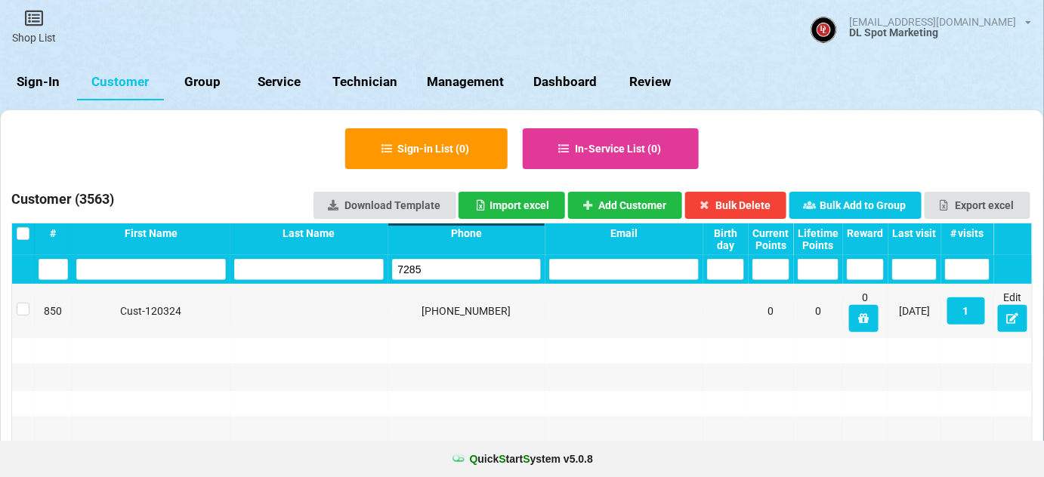
click at [457, 268] on input "7285" at bounding box center [467, 269] width 150 height 21
click at [457, 268] on input "6950" at bounding box center [467, 269] width 150 height 21
click at [457, 268] on input "1094" at bounding box center [467, 269] width 150 height 21
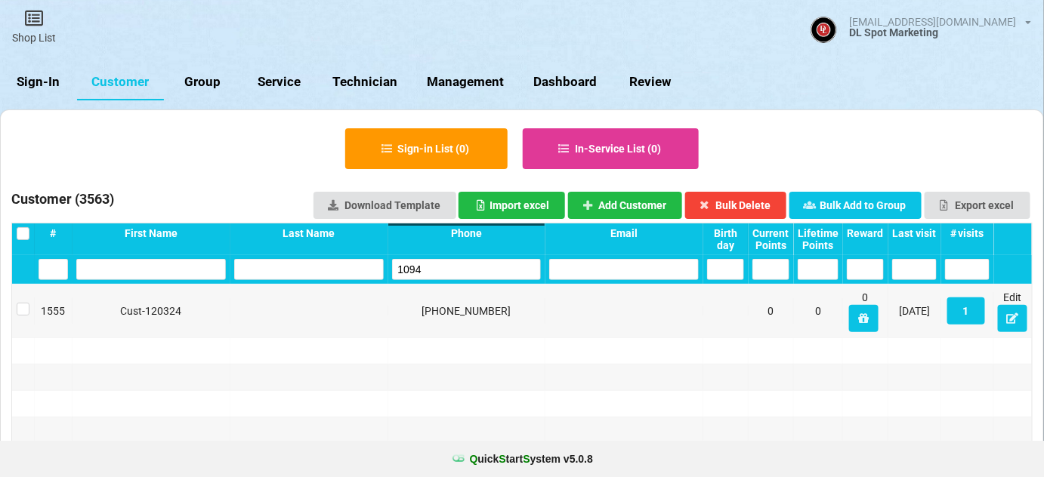
click at [457, 268] on input "1094" at bounding box center [467, 269] width 150 height 21
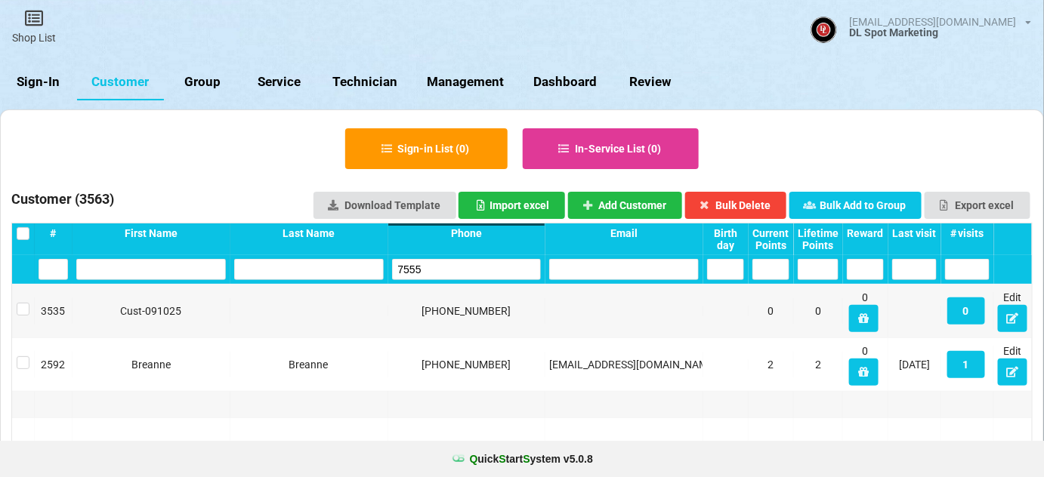
click at [457, 268] on input "7555" at bounding box center [467, 269] width 150 height 21
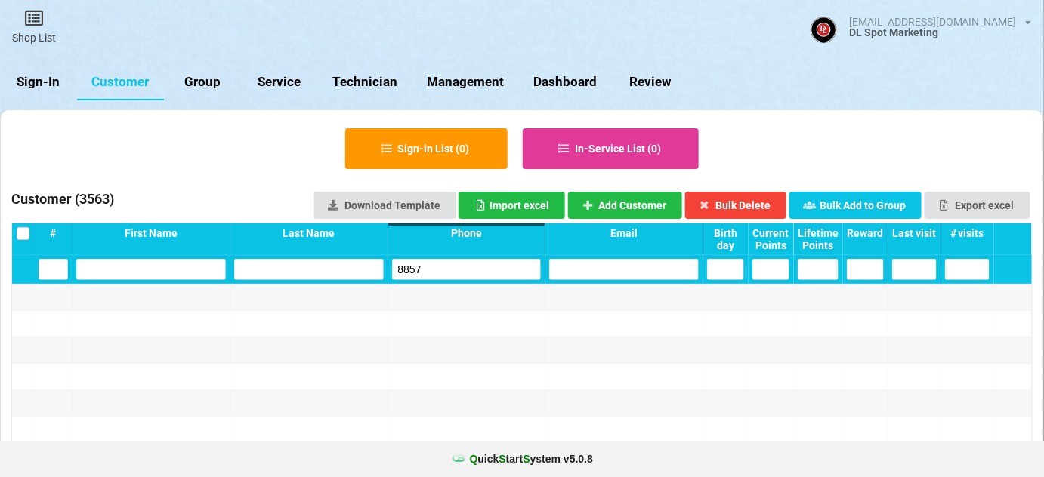
click at [457, 268] on input "8857" at bounding box center [468, 268] width 146 height 20
click at [457, 268] on input "8857" at bounding box center [467, 269] width 150 height 21
click at [656, 205] on button "Add Customer" at bounding box center [625, 205] width 115 height 27
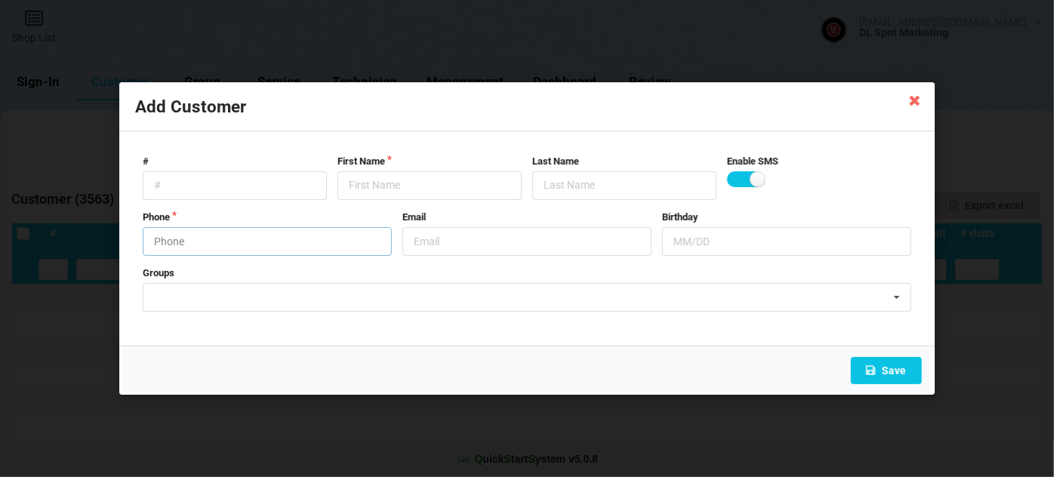
click at [257, 245] on input "text" at bounding box center [267, 241] width 249 height 29
click at [366, 178] on input "text" at bounding box center [430, 185] width 184 height 29
paste input "Cust-091025"
click at [882, 372] on button "Save" at bounding box center [886, 370] width 71 height 27
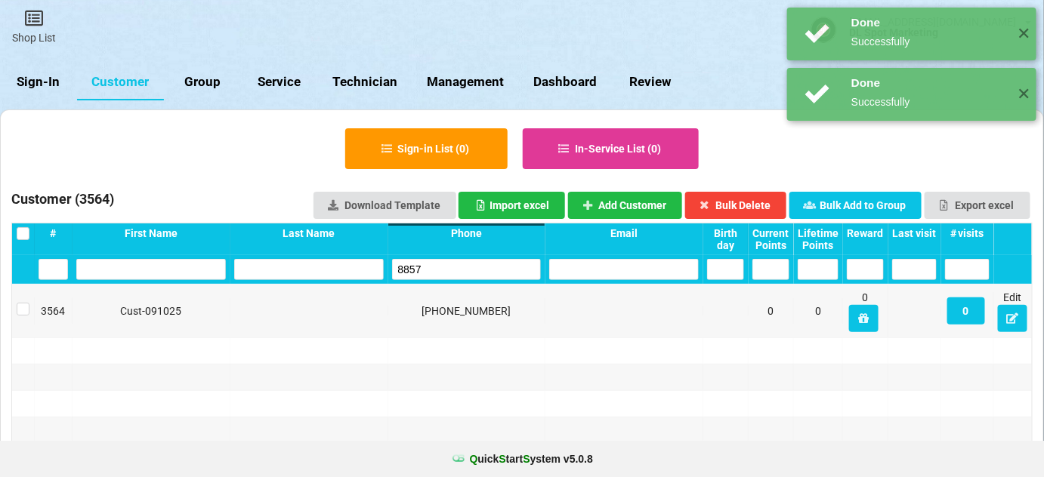
click at [438, 267] on input "8857" at bounding box center [467, 269] width 150 height 21
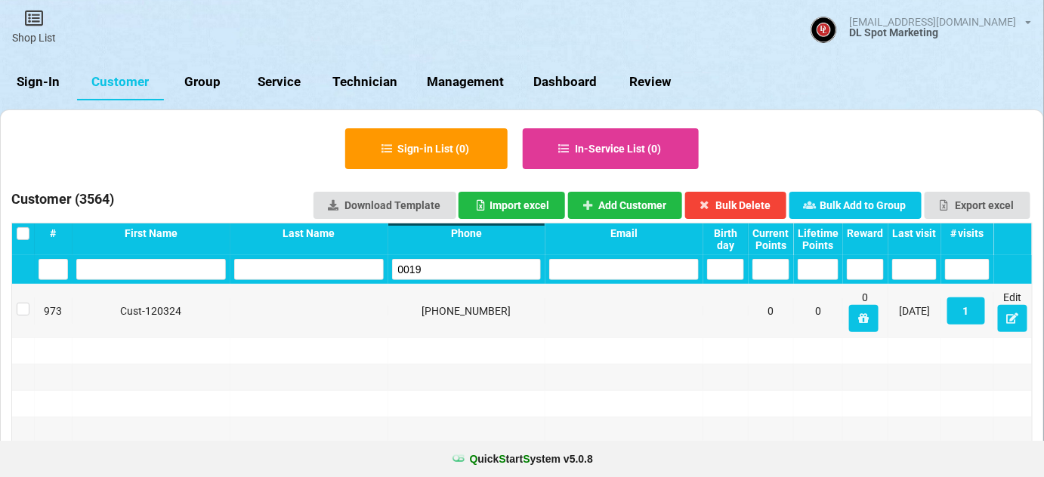
click at [449, 272] on input "0019" at bounding box center [467, 269] width 150 height 21
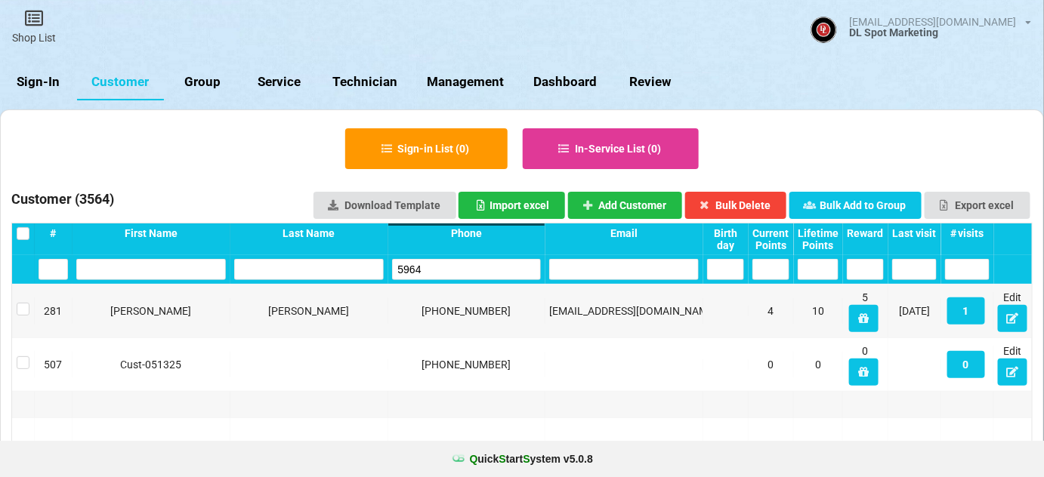
click at [449, 272] on input "5964" at bounding box center [467, 269] width 150 height 21
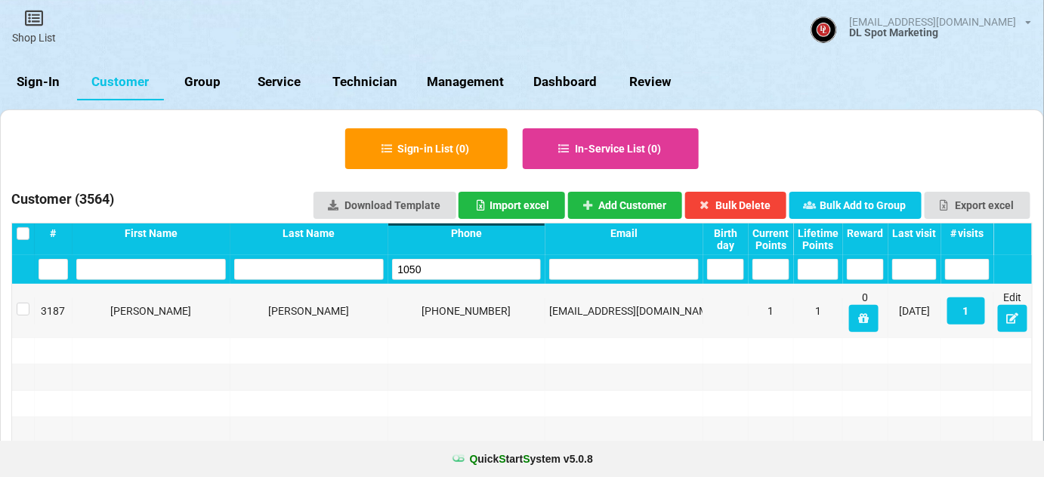
click at [451, 269] on input "1050" at bounding box center [467, 269] width 150 height 21
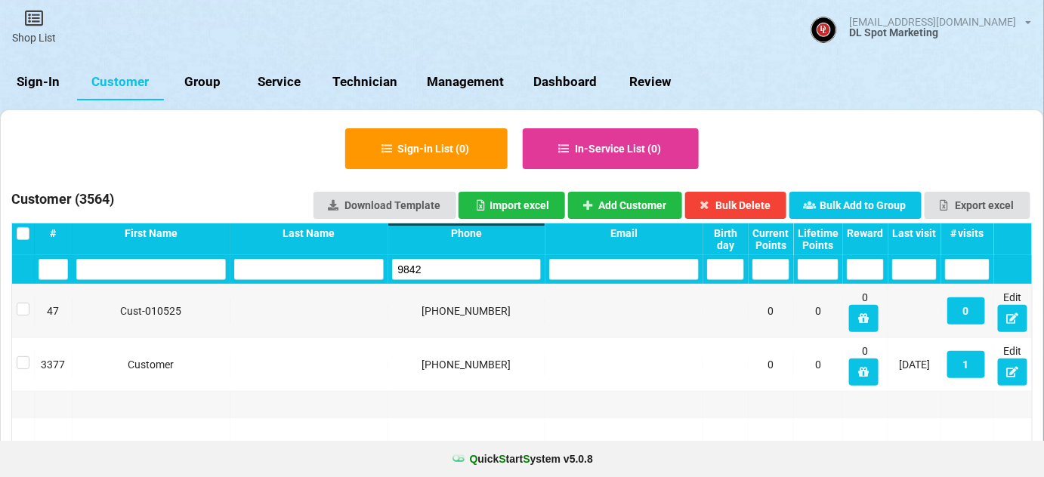
click at [463, 267] on input "9842" at bounding box center [467, 269] width 150 height 21
click at [444, 270] on input "3358" at bounding box center [467, 269] width 150 height 21
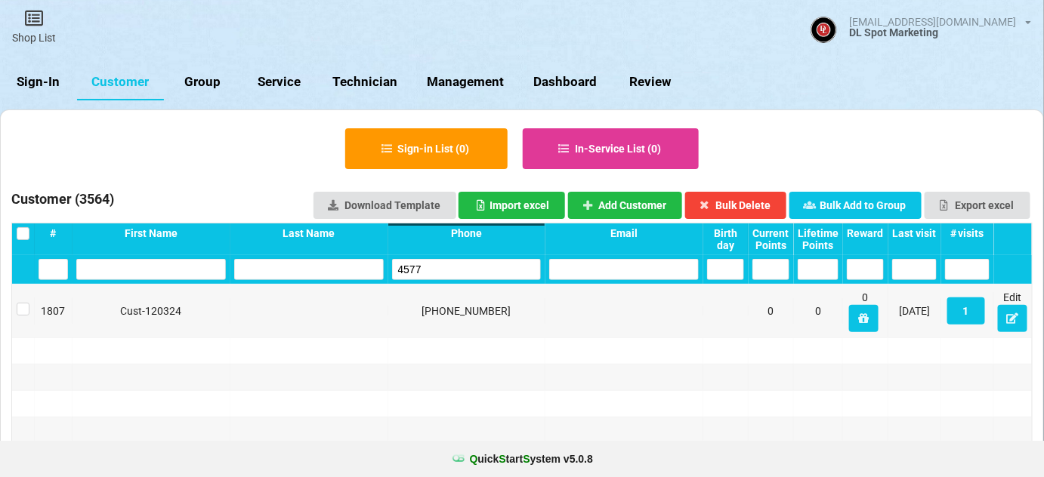
click at [449, 269] on input "4577" at bounding box center [467, 269] width 150 height 21
drag, startPoint x: 449, startPoint y: 269, endPoint x: 429, endPoint y: 279, distance: 22.6
click at [450, 269] on input "4577" at bounding box center [467, 269] width 150 height 21
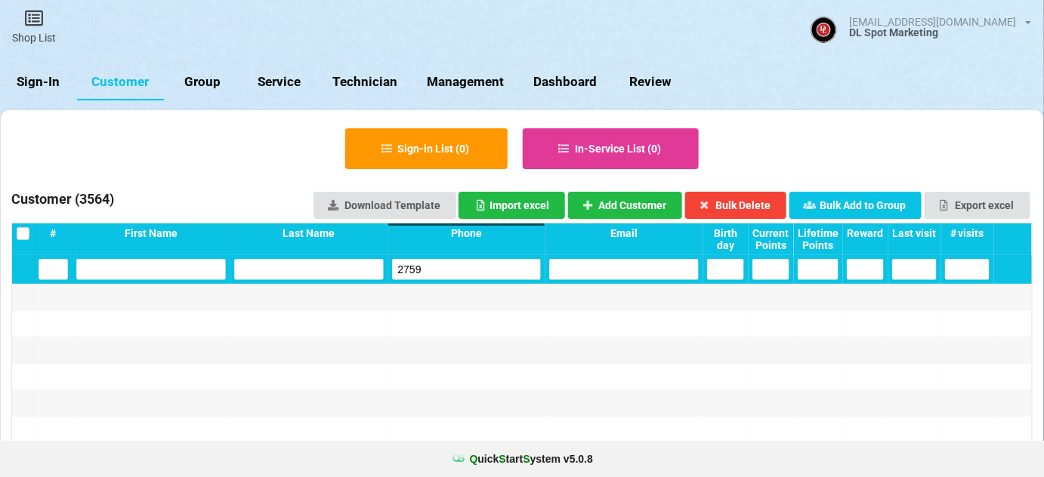
click at [433, 267] on input "2759" at bounding box center [467, 269] width 150 height 21
click at [662, 207] on button "Add Customer" at bounding box center [625, 205] width 115 height 27
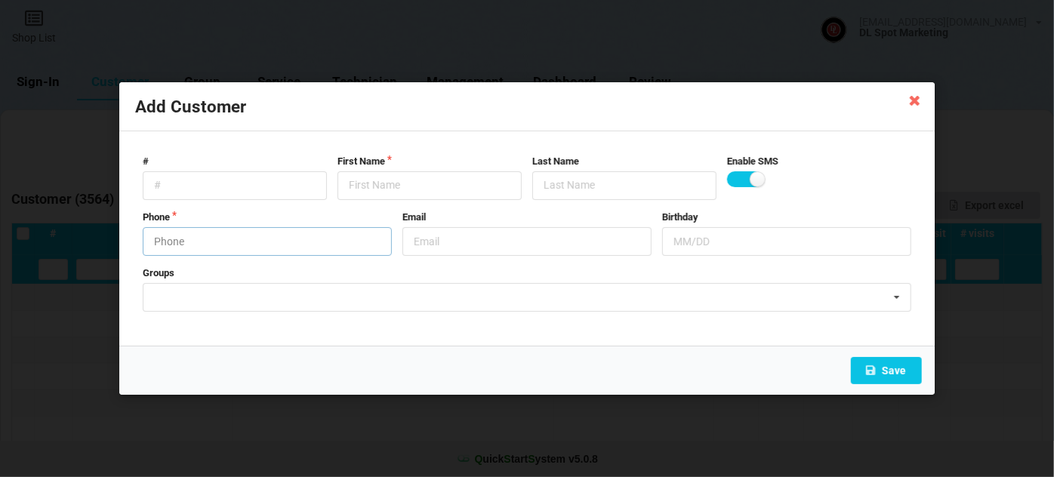
click at [292, 245] on input "text" at bounding box center [267, 241] width 249 height 29
click at [419, 186] on input "text" at bounding box center [430, 185] width 184 height 29
paste input "Cust-091025"
click at [890, 375] on button "Save" at bounding box center [886, 370] width 71 height 27
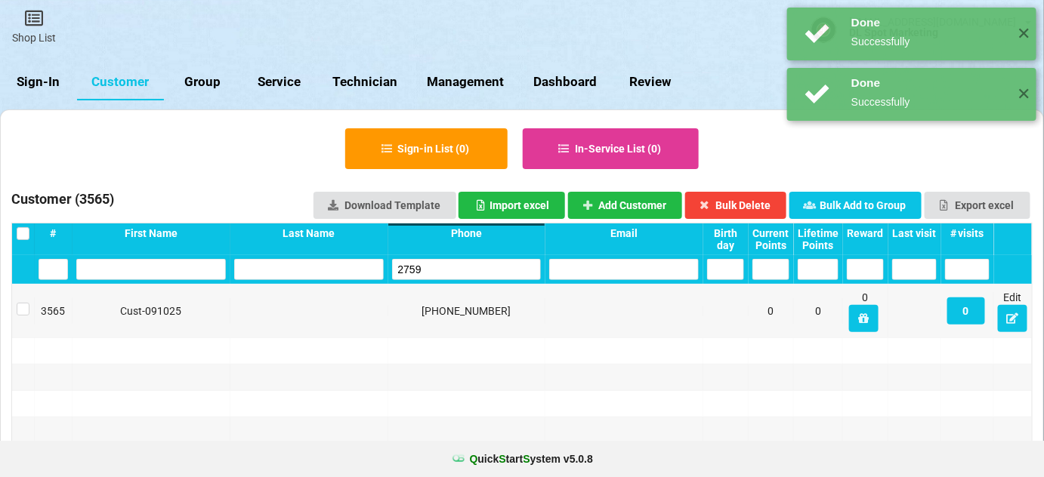
click at [453, 269] on input "2759" at bounding box center [467, 269] width 150 height 21
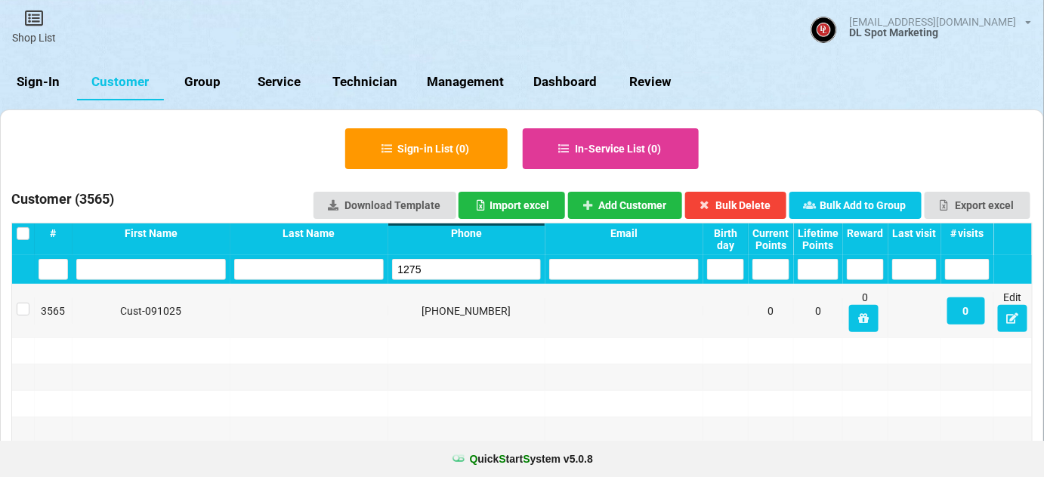
click at [453, 269] on input "1275" at bounding box center [466, 269] width 149 height 21
click at [453, 269] on input "1275" at bounding box center [467, 269] width 150 height 21
click at [637, 202] on button "Add Customer" at bounding box center [625, 205] width 115 height 27
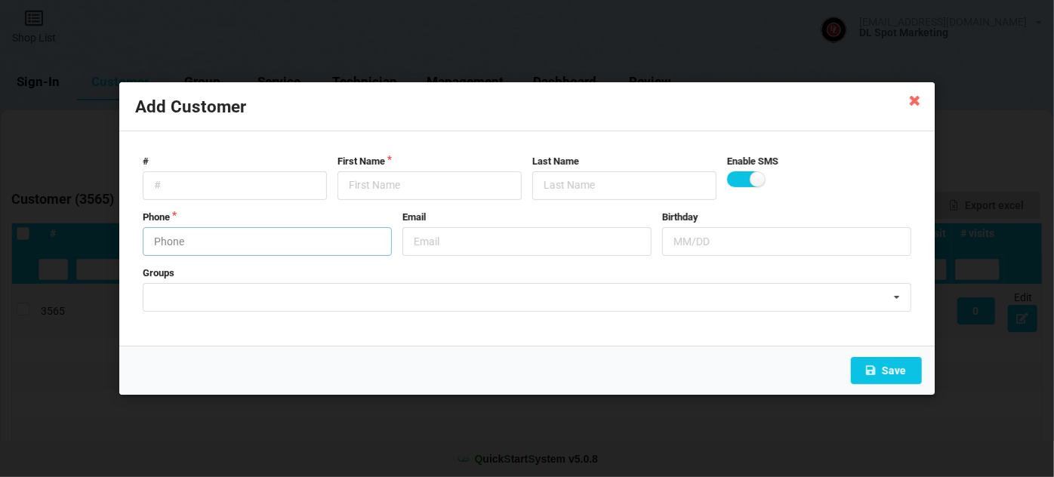
click at [254, 245] on input "text" at bounding box center [267, 241] width 249 height 29
click at [375, 181] on input "text" at bounding box center [430, 185] width 184 height 29
paste input "Cust-091025"
drag, startPoint x: 862, startPoint y: 370, endPoint x: 838, endPoint y: 377, distance: 24.4
click at [858, 371] on button "Save" at bounding box center [886, 370] width 71 height 27
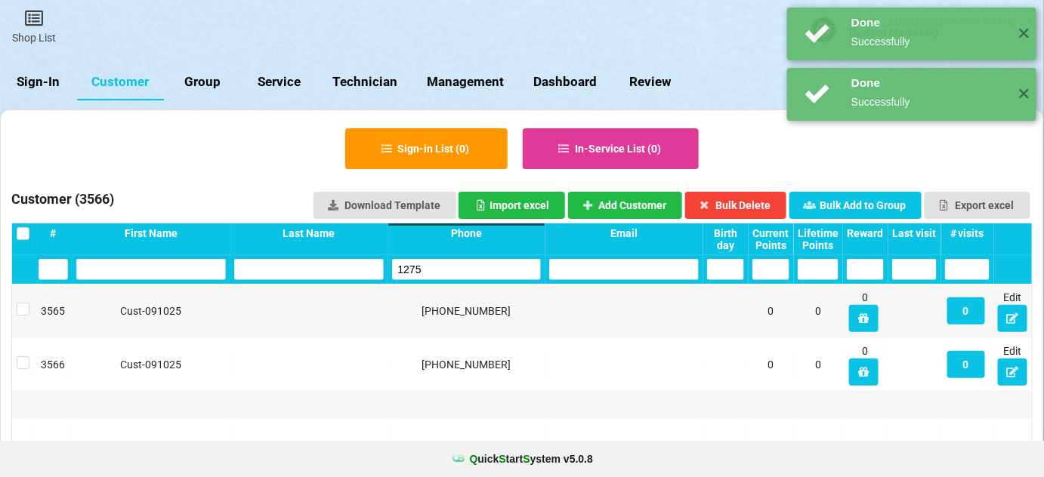
click at [472, 269] on input "1275" at bounding box center [467, 269] width 150 height 21
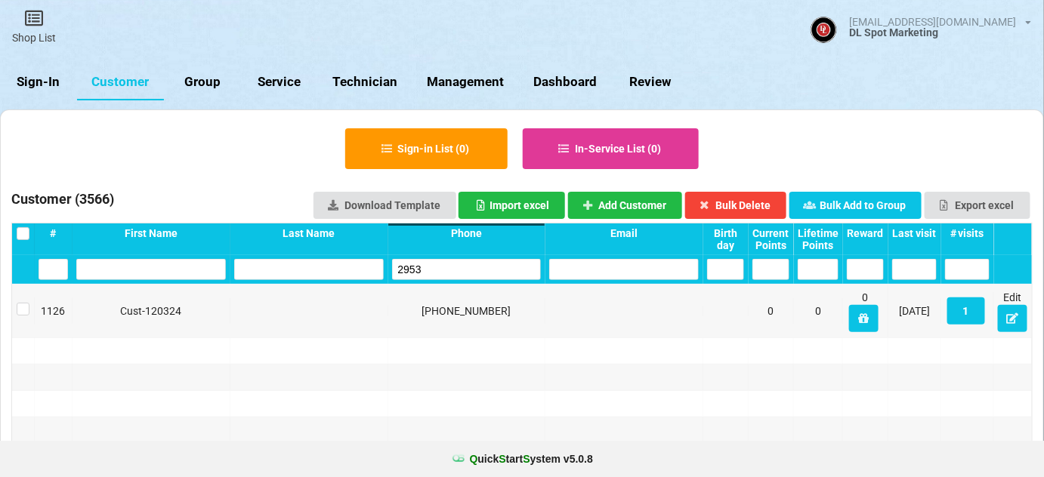
click at [467, 261] on input "2953" at bounding box center [467, 269] width 150 height 21
click at [467, 268] on input "1548" at bounding box center [467, 269] width 150 height 21
click at [451, 265] on input "3710" at bounding box center [467, 269] width 150 height 21
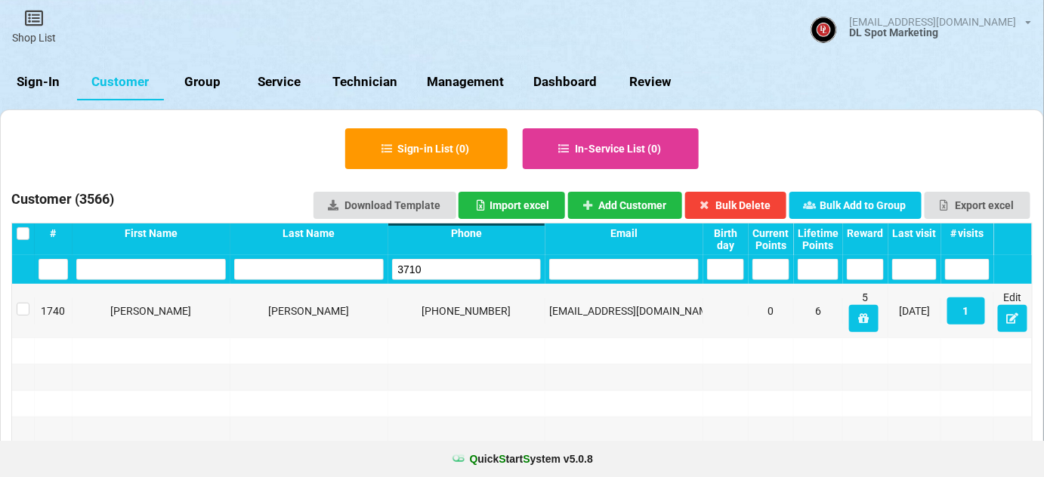
click at [451, 265] on input "3710" at bounding box center [467, 269] width 150 height 21
click at [444, 275] on input "0569" at bounding box center [467, 269] width 150 height 21
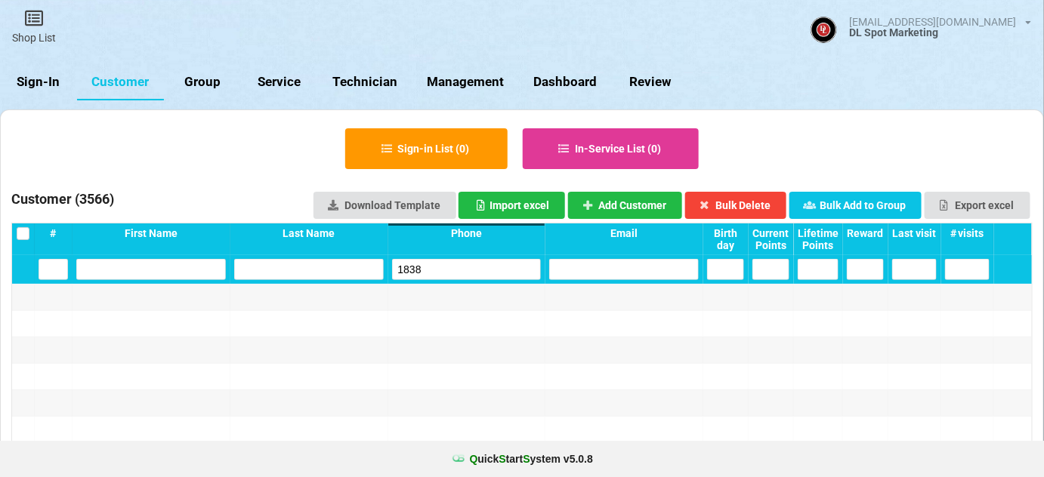
click at [452, 269] on input "1838" at bounding box center [467, 269] width 150 height 21
click at [636, 207] on button "Add Customer" at bounding box center [625, 205] width 115 height 27
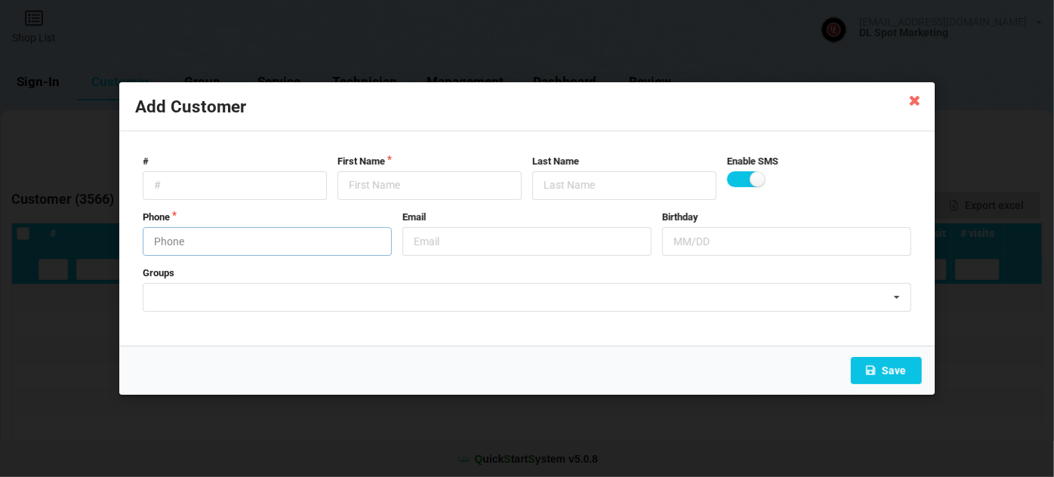
click at [195, 241] on input "text" at bounding box center [267, 241] width 249 height 29
click at [353, 188] on input "text" at bounding box center [430, 185] width 184 height 29
paste input "Cust-091025"
click at [888, 362] on button "Save" at bounding box center [886, 370] width 71 height 27
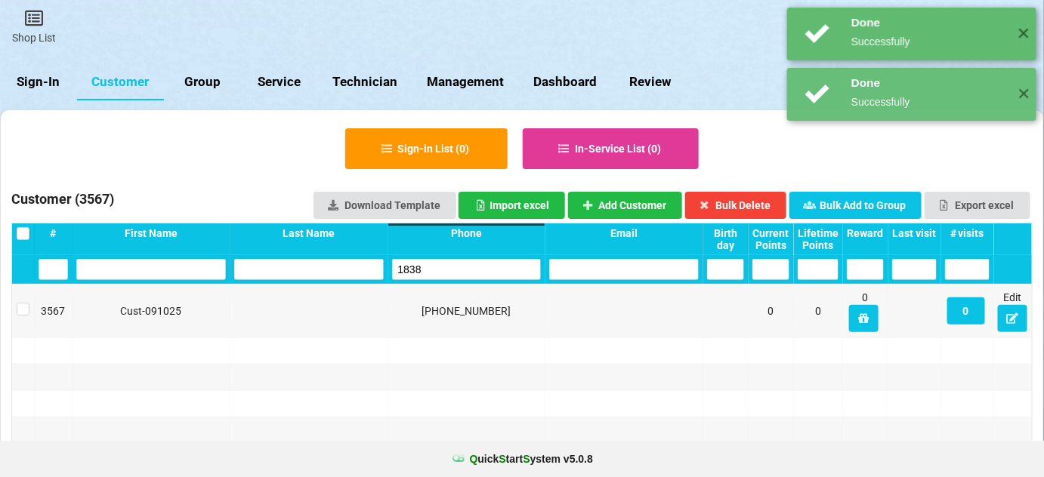
click at [428, 267] on input "1838" at bounding box center [467, 269] width 150 height 21
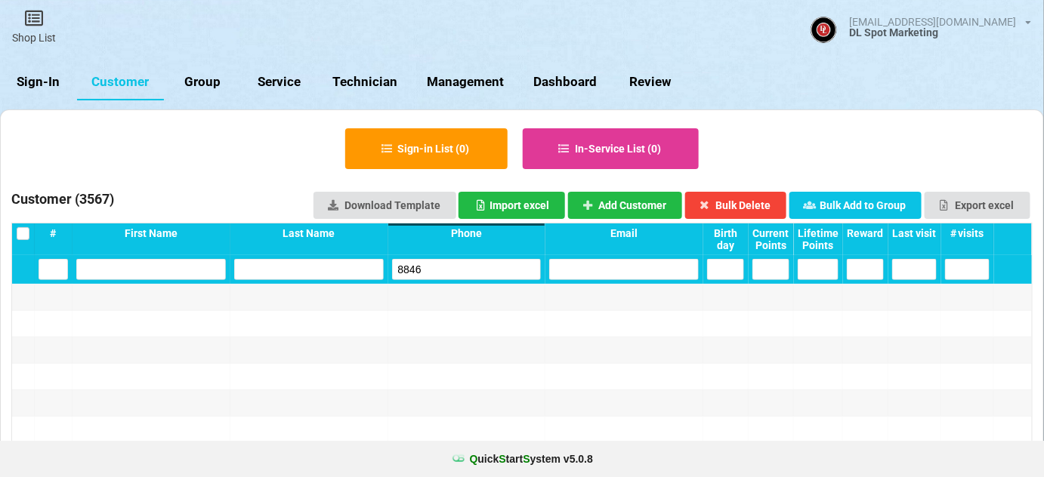
click at [428, 267] on input "8846" at bounding box center [467, 269] width 150 height 21
click at [640, 205] on button "Add Customer" at bounding box center [625, 205] width 115 height 27
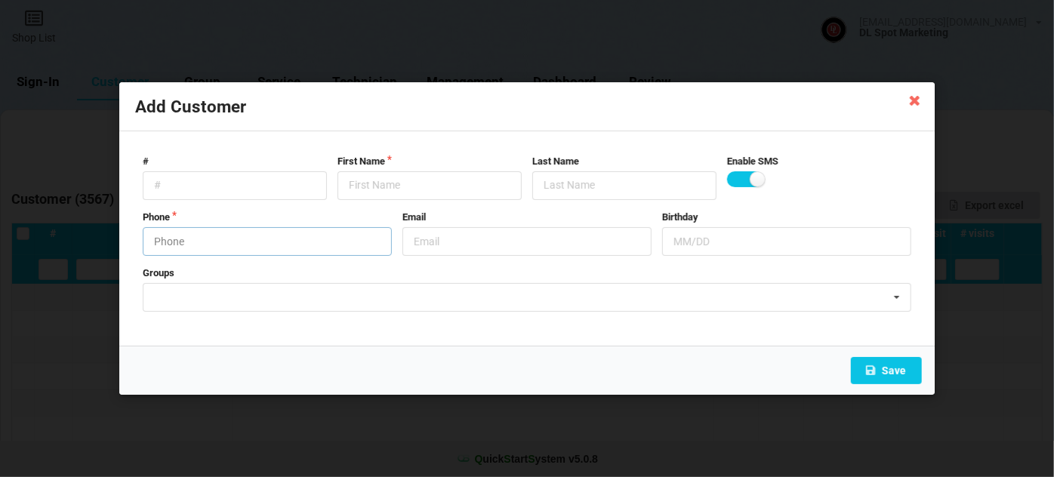
click at [224, 236] on input "text" at bounding box center [267, 241] width 249 height 29
click at [367, 188] on input "text" at bounding box center [430, 185] width 184 height 29
paste input "Cust-091025"
click at [896, 365] on button "Save" at bounding box center [886, 370] width 71 height 27
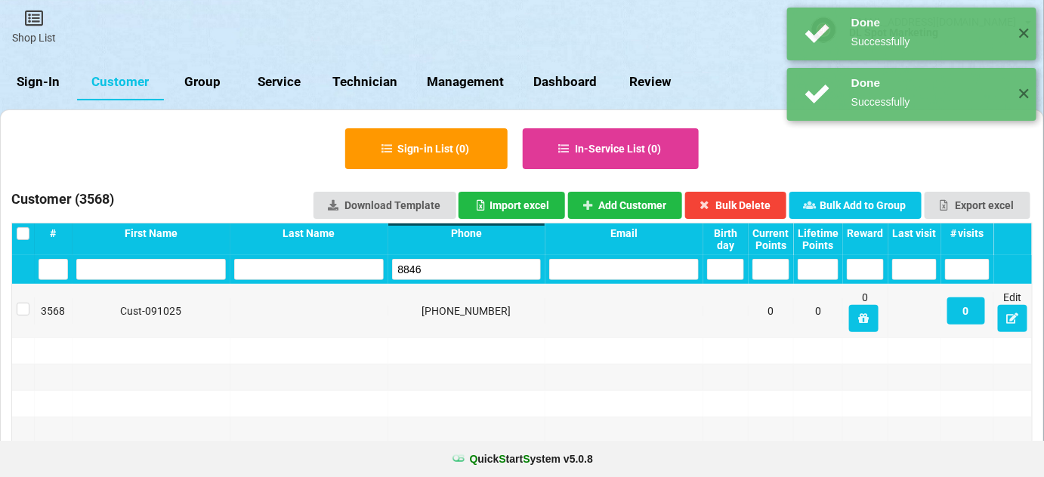
click at [458, 271] on input "8846" at bounding box center [467, 269] width 150 height 21
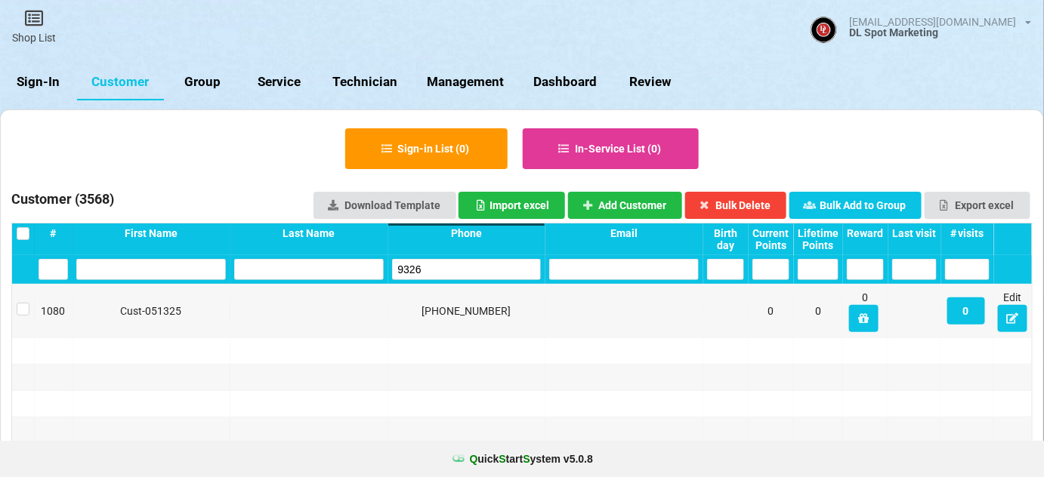
click at [457, 271] on input "9326" at bounding box center [467, 269] width 150 height 21
click at [437, 273] on input "0096" at bounding box center [467, 269] width 150 height 21
click at [437, 273] on input "4913" at bounding box center [467, 269] width 150 height 21
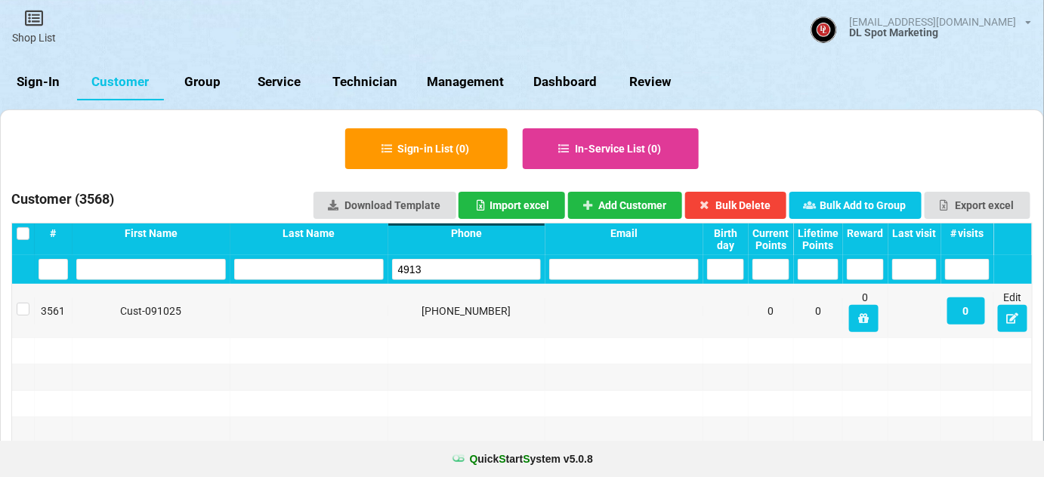
click at [437, 273] on input "4913" at bounding box center [467, 269] width 150 height 21
click at [626, 197] on button "Add Customer" at bounding box center [625, 205] width 115 height 27
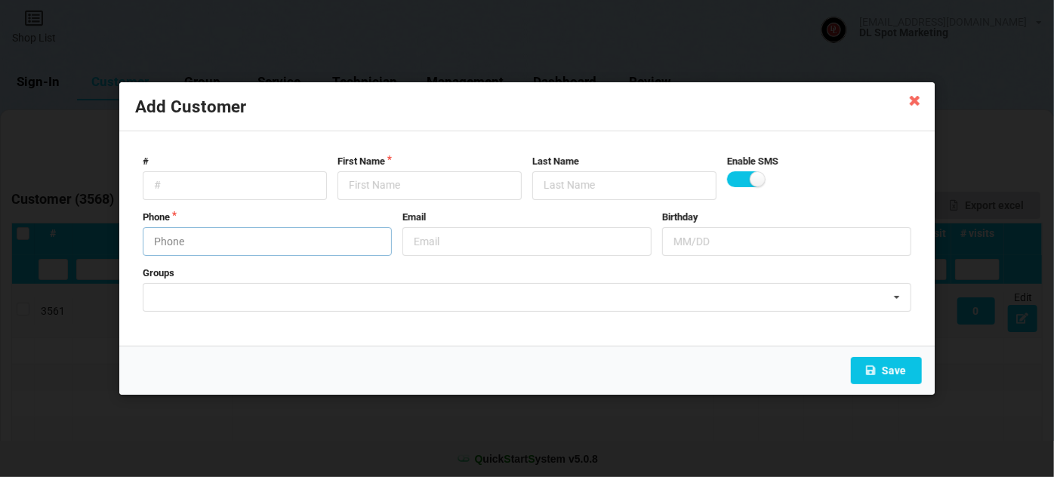
click at [225, 235] on input "text" at bounding box center [267, 241] width 249 height 29
click at [381, 177] on input "text" at bounding box center [430, 185] width 184 height 29
paste input "Cust-091025"
click at [885, 367] on button "Save" at bounding box center [886, 370] width 71 height 27
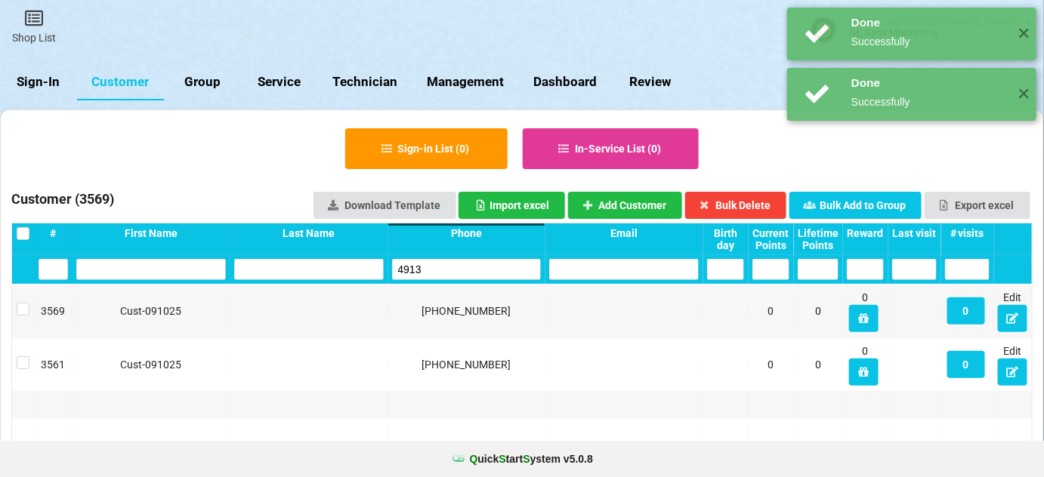
click at [476, 254] on input "4913" at bounding box center [502, 250] width 53 height 8
click at [435, 267] on input "4913" at bounding box center [467, 269] width 150 height 21
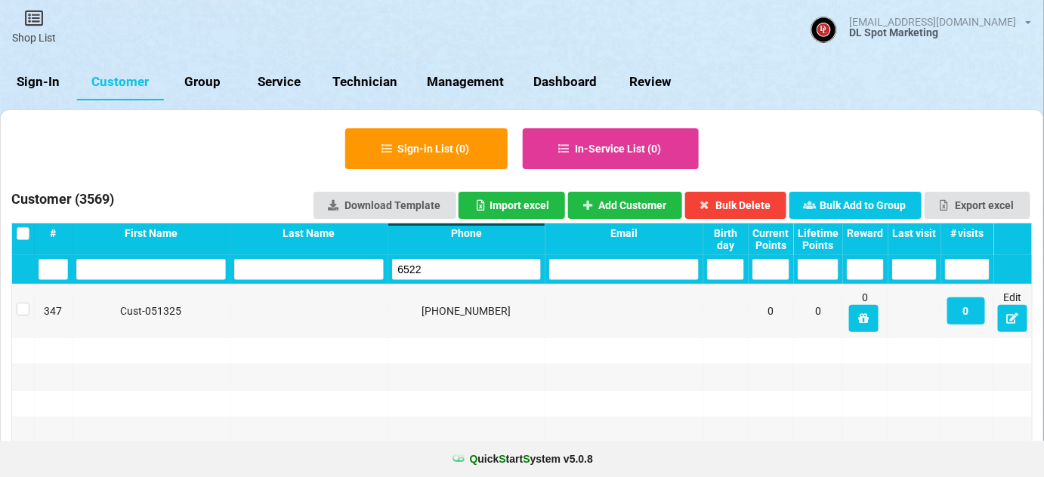
click at [434, 269] on input "6522" at bounding box center [467, 269] width 150 height 21
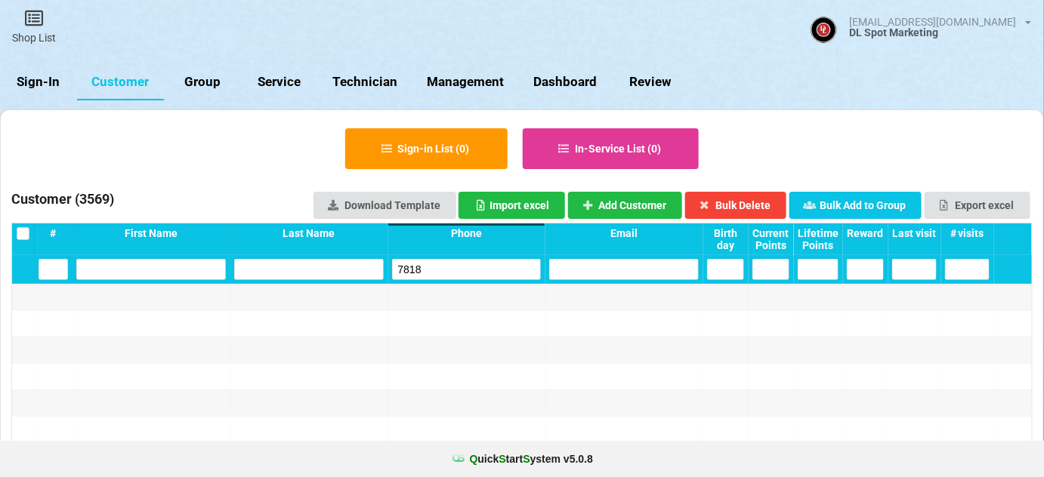
click at [434, 269] on input "7818" at bounding box center [467, 269] width 150 height 21
click at [659, 203] on button "Add Customer" at bounding box center [625, 205] width 115 height 27
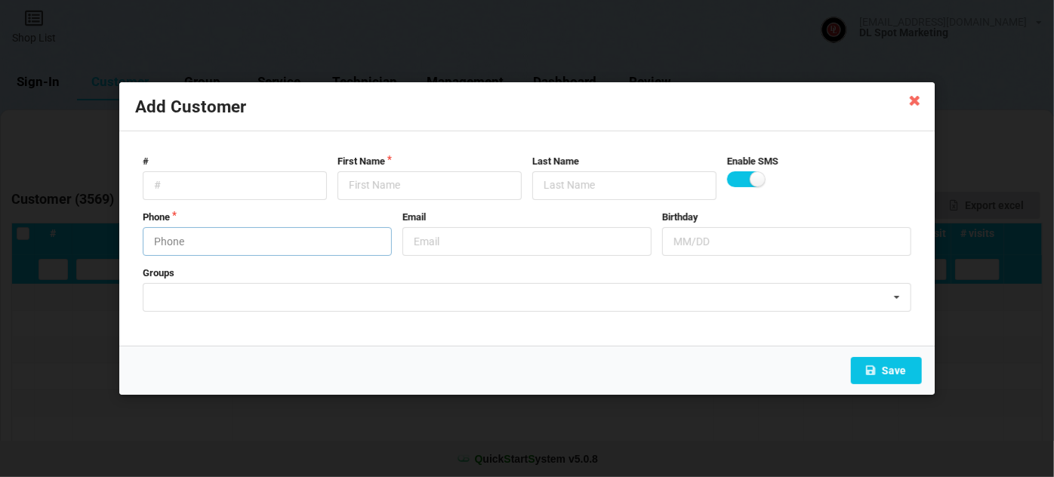
click at [214, 234] on input "text" at bounding box center [267, 241] width 249 height 29
click at [394, 185] on input "text" at bounding box center [430, 185] width 184 height 29
paste input "Cust-091025"
click at [903, 374] on button "Save" at bounding box center [886, 370] width 71 height 27
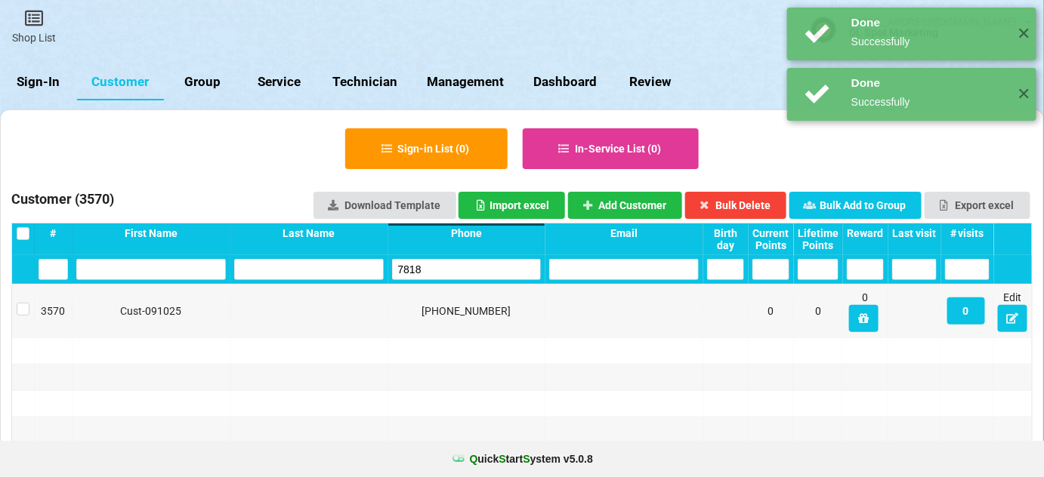
click at [451, 272] on input "7818" at bounding box center [467, 269] width 150 height 21
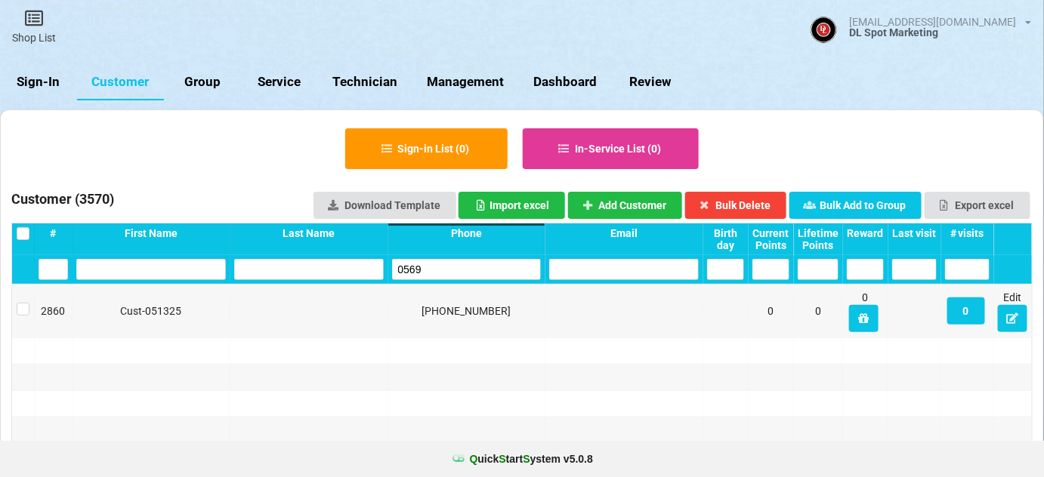
click at [447, 267] on input "0569" at bounding box center [467, 269] width 150 height 21
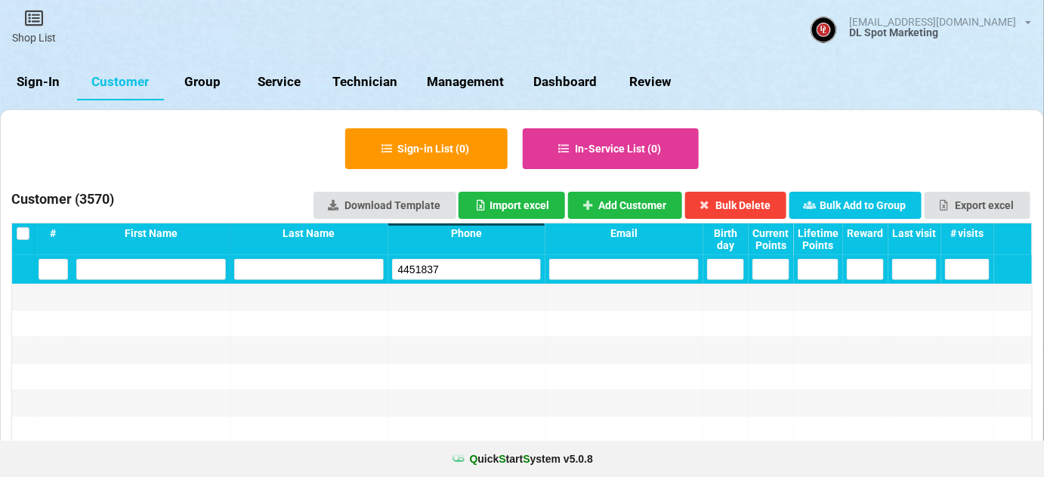
click at [467, 264] on input "4451837" at bounding box center [467, 269] width 150 height 21
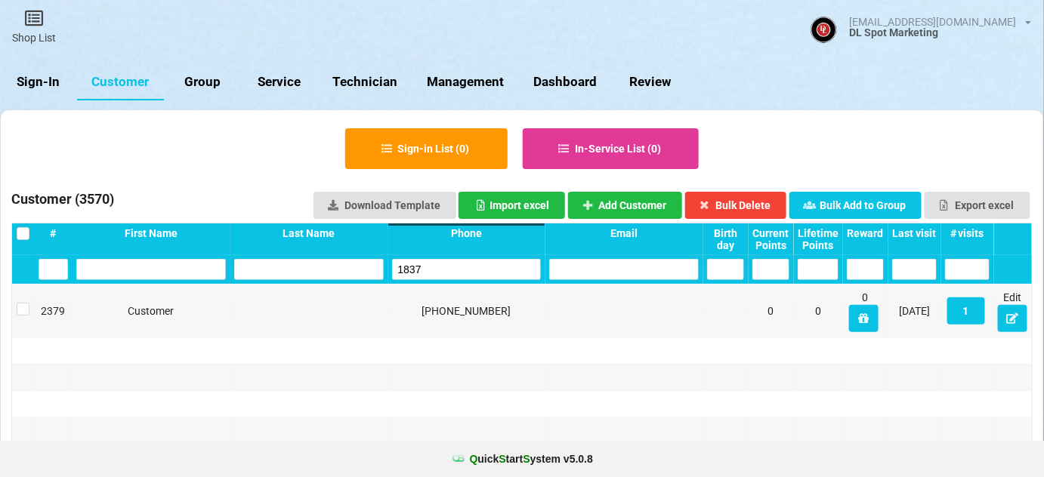
click at [467, 264] on input "1837" at bounding box center [467, 269] width 150 height 21
click at [465, 264] on input "1837" at bounding box center [467, 269] width 150 height 21
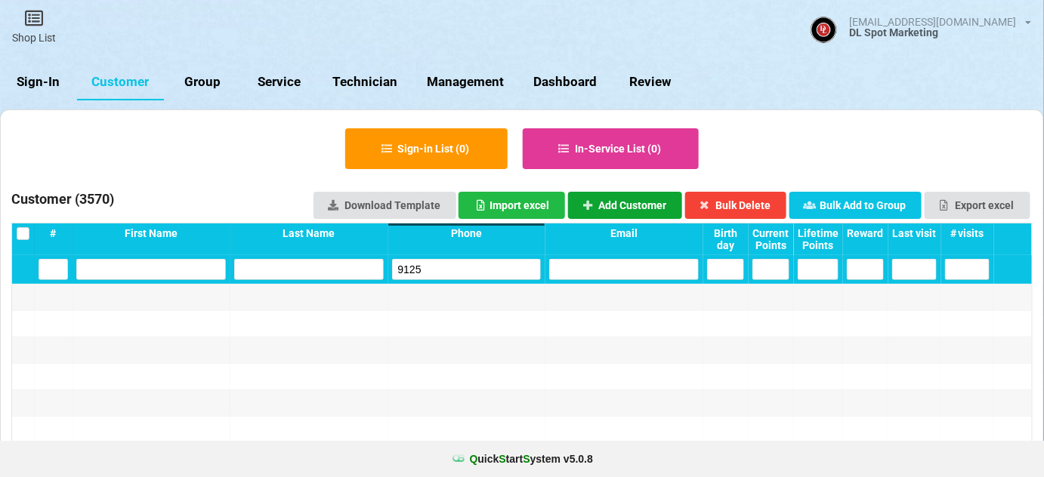
click at [608, 203] on button "Add Customer" at bounding box center [625, 205] width 115 height 27
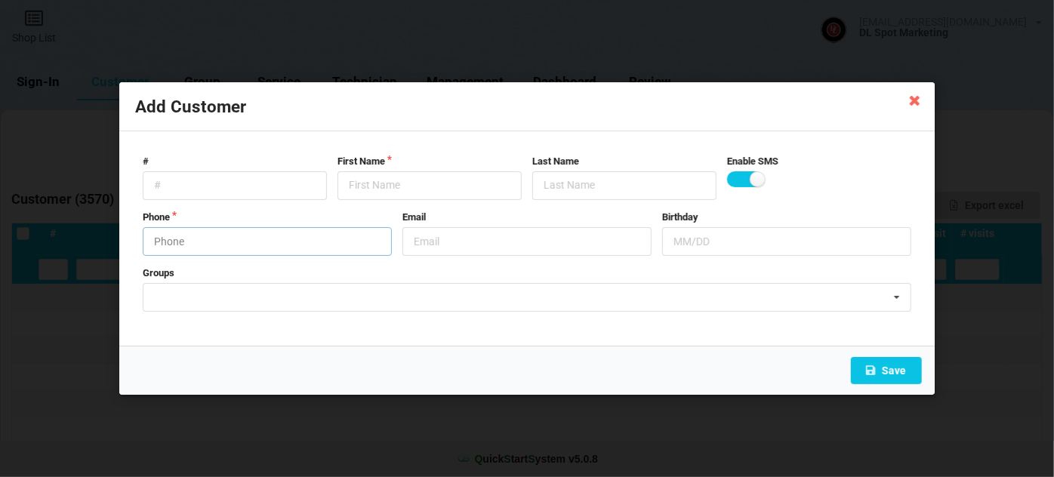
click at [189, 239] on input "text" at bounding box center [267, 241] width 249 height 29
click at [358, 180] on input "text" at bounding box center [430, 185] width 184 height 29
paste input "Cust-091025"
click at [901, 370] on button "Save" at bounding box center [886, 370] width 71 height 27
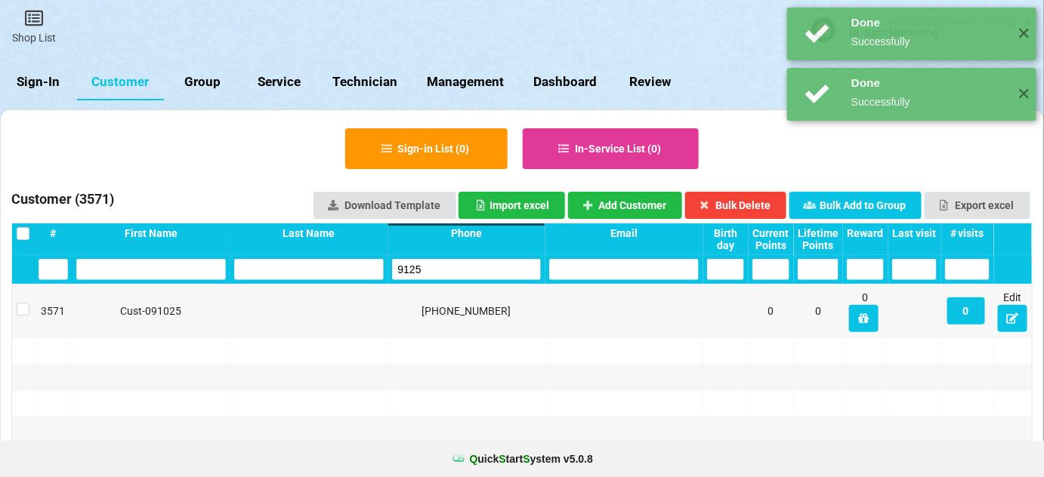
click at [455, 271] on input "9125" at bounding box center [467, 269] width 150 height 21
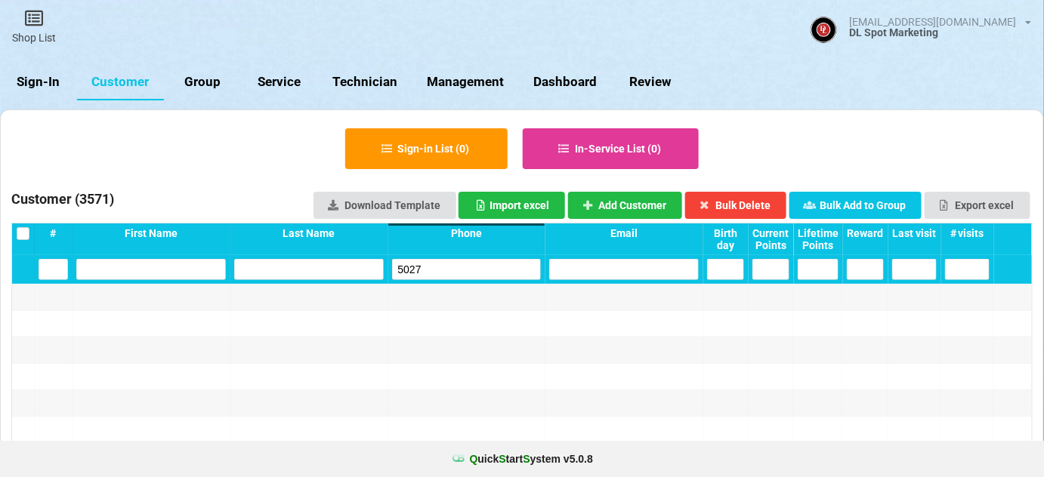
click at [458, 267] on input "5027" at bounding box center [467, 269] width 150 height 21
click at [630, 207] on button "Add Customer" at bounding box center [625, 205] width 115 height 27
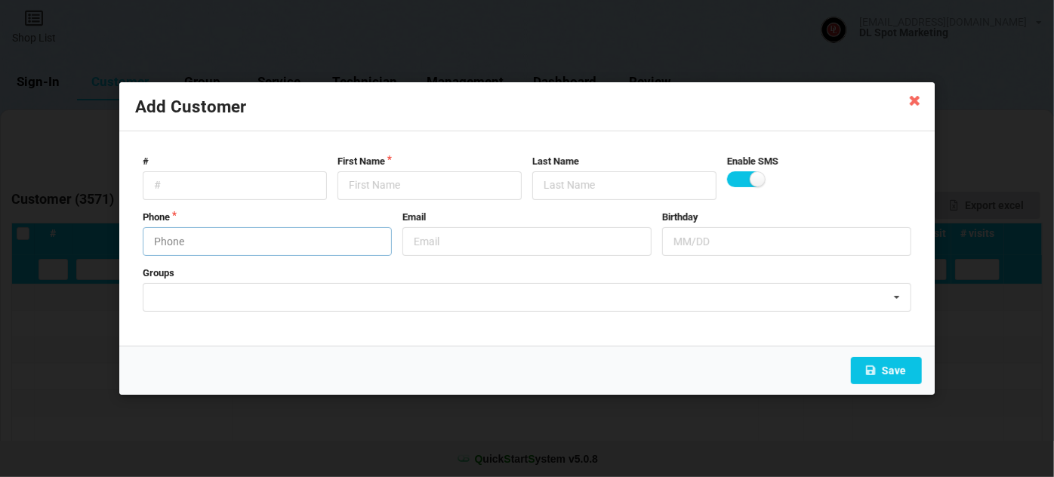
click at [272, 247] on input "text" at bounding box center [267, 241] width 249 height 29
click at [405, 184] on input "text" at bounding box center [430, 185] width 184 height 29
paste input "Cust-091025"
click at [891, 367] on button "Save" at bounding box center [886, 370] width 71 height 27
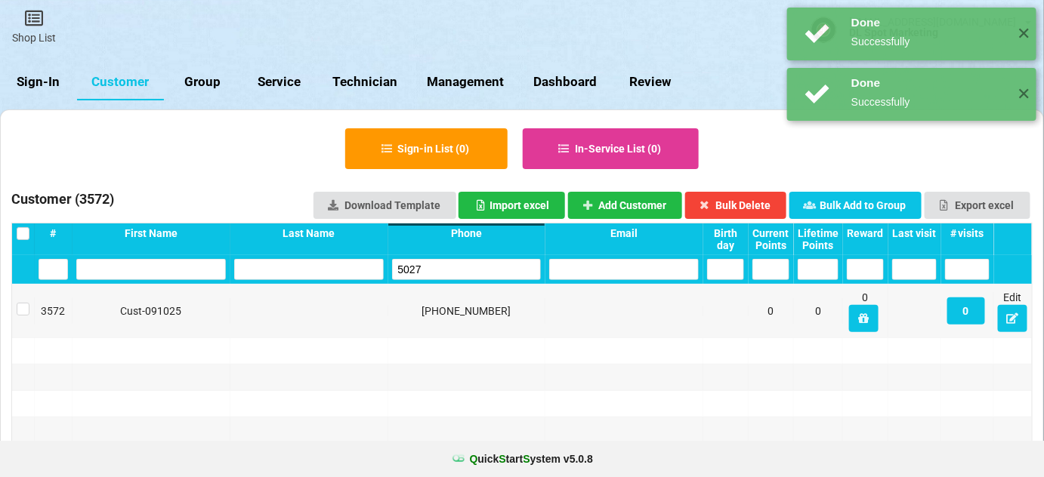
click at [441, 267] on input "5027" at bounding box center [467, 269] width 150 height 21
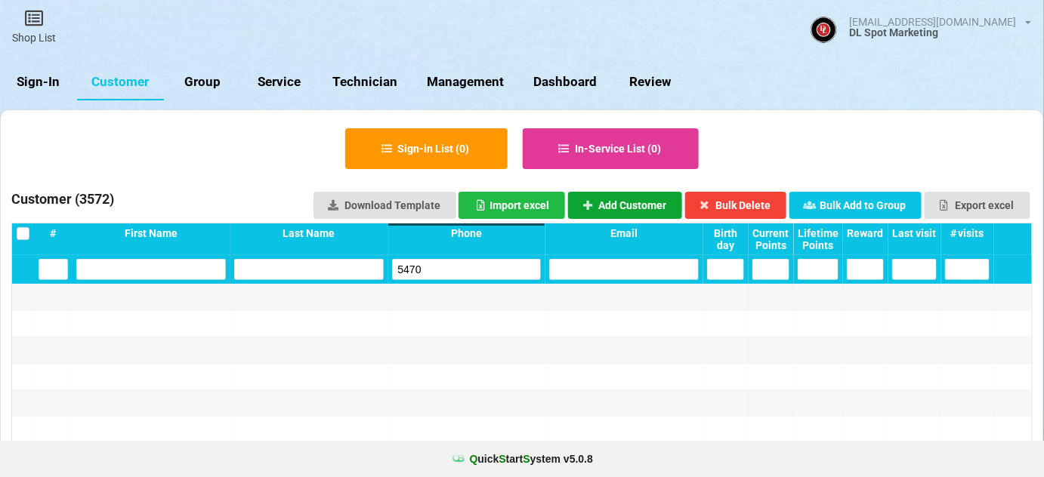
click at [630, 202] on button "Add Customer" at bounding box center [625, 205] width 115 height 27
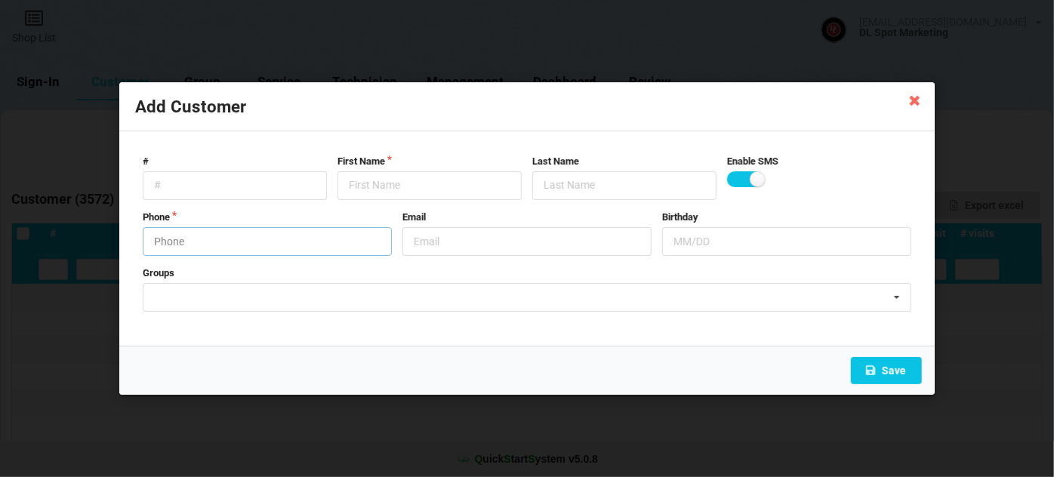
click at [246, 239] on input "text" at bounding box center [267, 241] width 249 height 29
click at [406, 185] on input "text" at bounding box center [430, 185] width 184 height 29
paste input "Cust-091025"
click at [898, 374] on button "Save" at bounding box center [886, 370] width 71 height 27
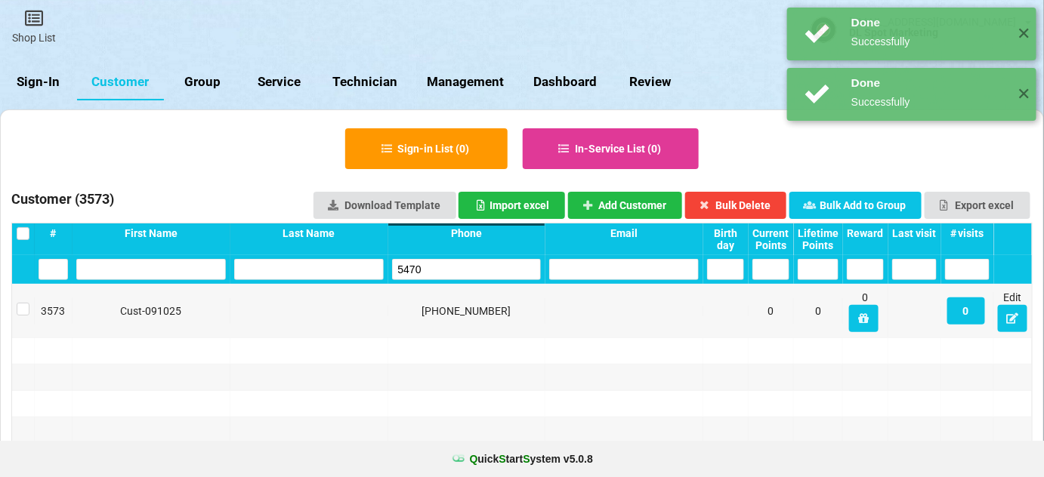
click at [435, 259] on input "5470" at bounding box center [467, 269] width 150 height 21
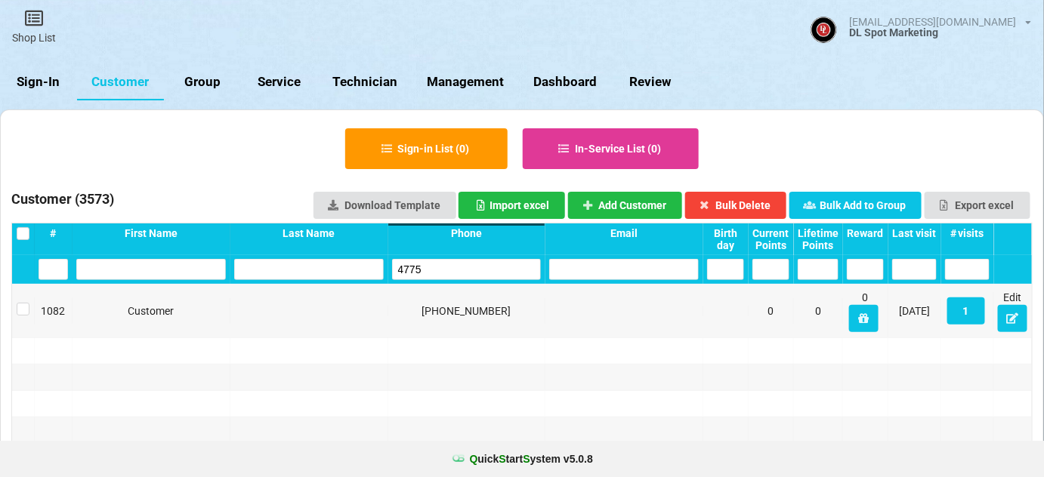
click at [451, 265] on input "4775" at bounding box center [467, 269] width 150 height 21
click at [457, 265] on input "5470" at bounding box center [467, 269] width 150 height 21
click at [457, 264] on input "5470" at bounding box center [467, 269] width 150 height 21
click at [437, 273] on input "4601" at bounding box center [467, 269] width 150 height 21
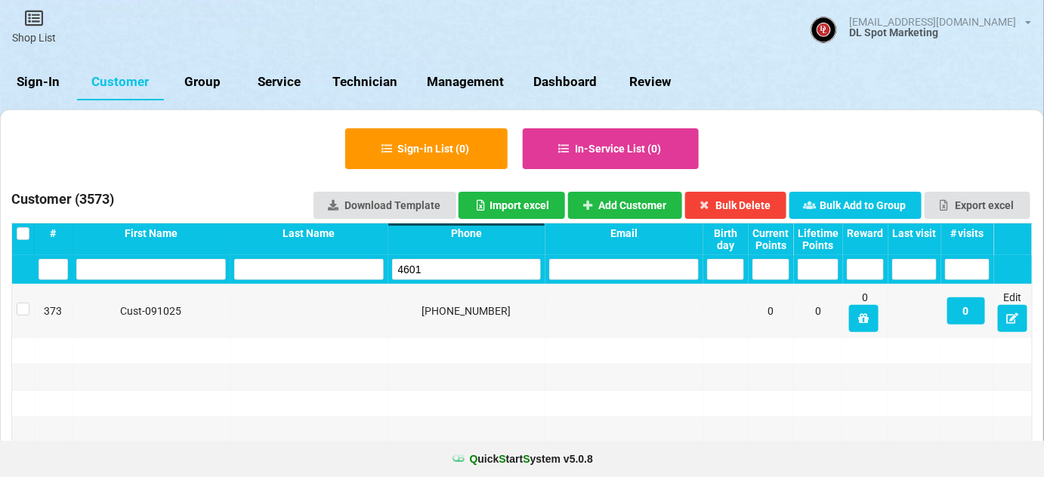
click at [437, 273] on input "4601" at bounding box center [467, 269] width 150 height 21
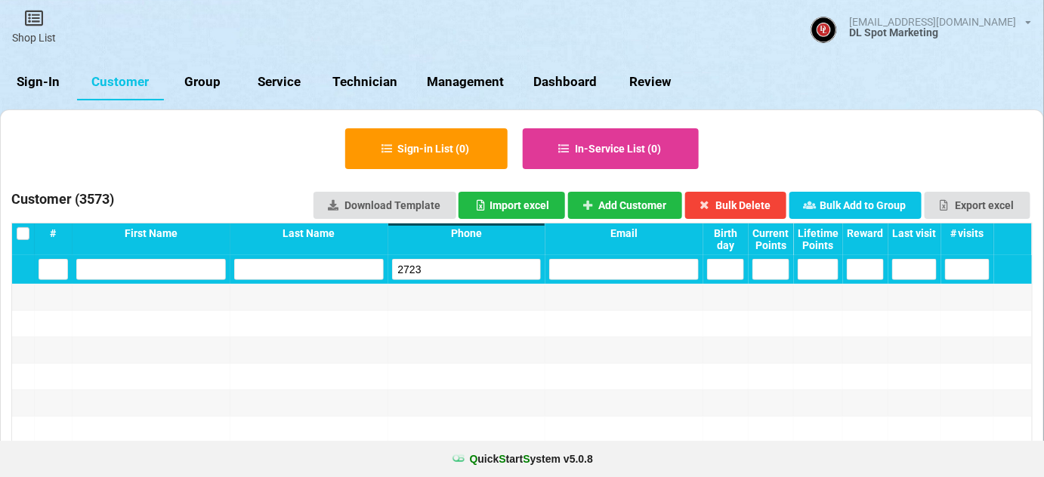
click at [437, 273] on input "2723" at bounding box center [467, 269] width 150 height 21
click at [624, 197] on button "Add Customer" at bounding box center [625, 205] width 115 height 27
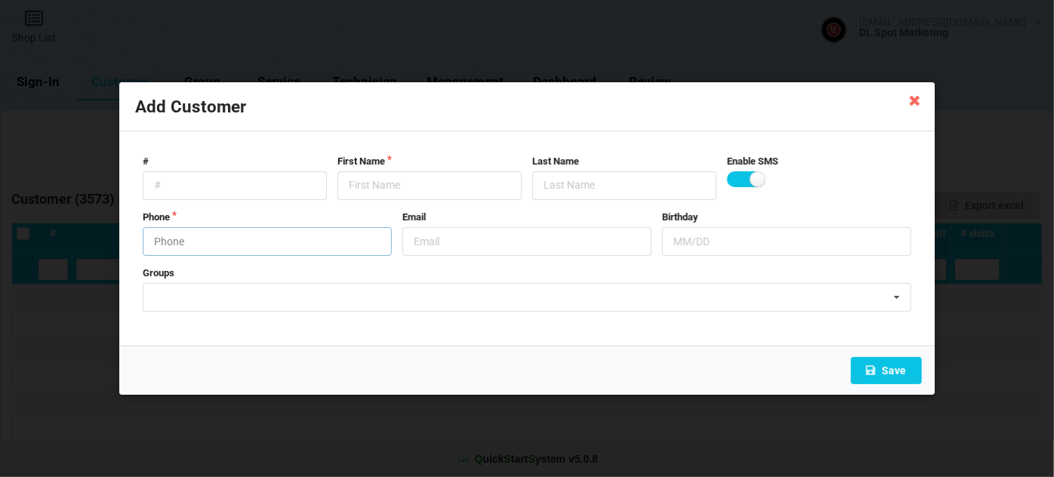
click at [268, 240] on input "text" at bounding box center [267, 241] width 249 height 29
click at [919, 102] on icon at bounding box center [915, 100] width 24 height 24
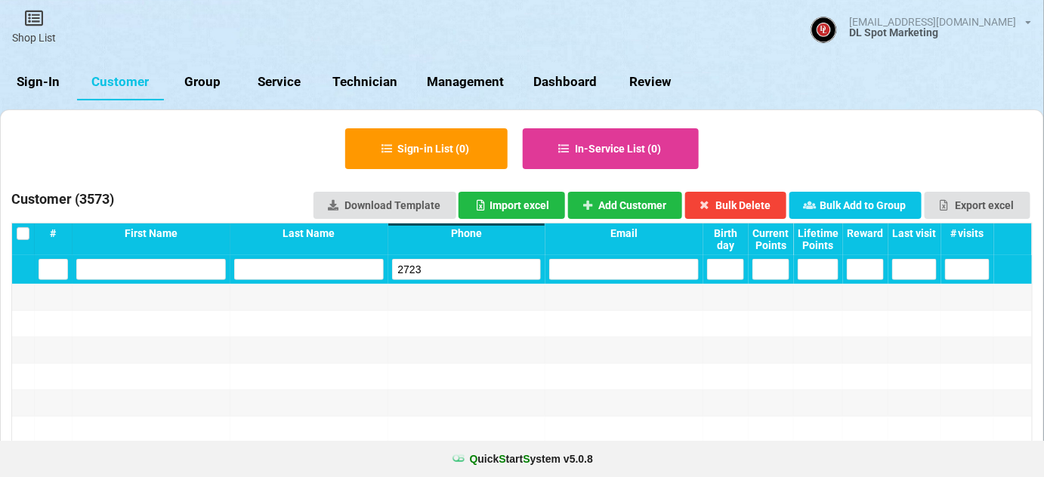
click at [455, 273] on input "2723" at bounding box center [467, 269] width 150 height 21
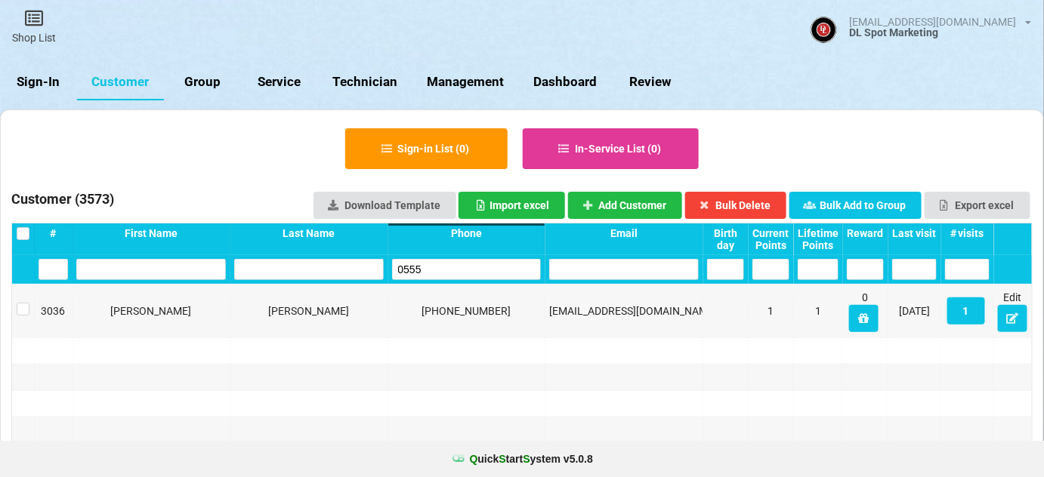
click at [455, 272] on input "0555" at bounding box center [467, 269] width 150 height 21
click at [650, 202] on button "Add Customer" at bounding box center [625, 205] width 115 height 27
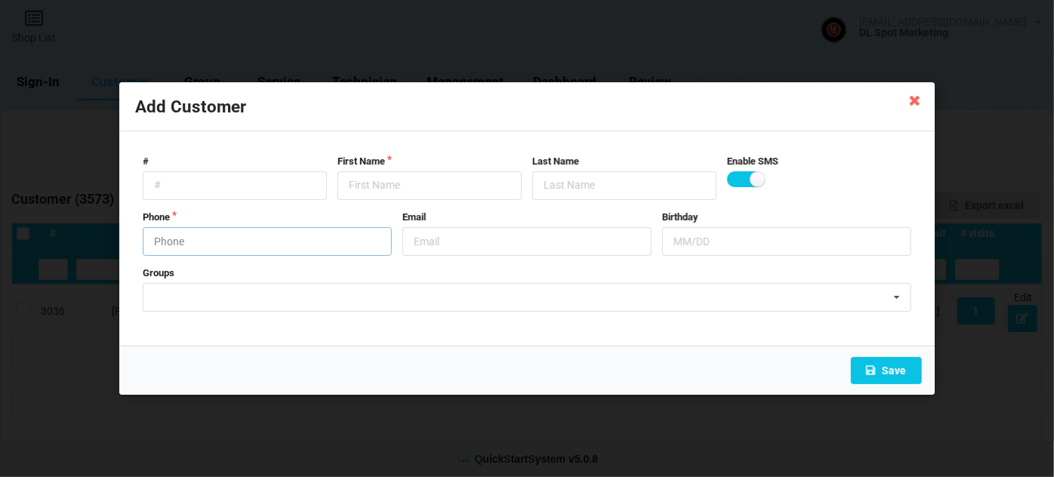
click at [255, 235] on input "text" at bounding box center [267, 241] width 249 height 29
click at [379, 183] on input "text" at bounding box center [430, 185] width 184 height 29
paste input "Cust-091025"
click at [889, 373] on button "Save" at bounding box center [886, 370] width 71 height 27
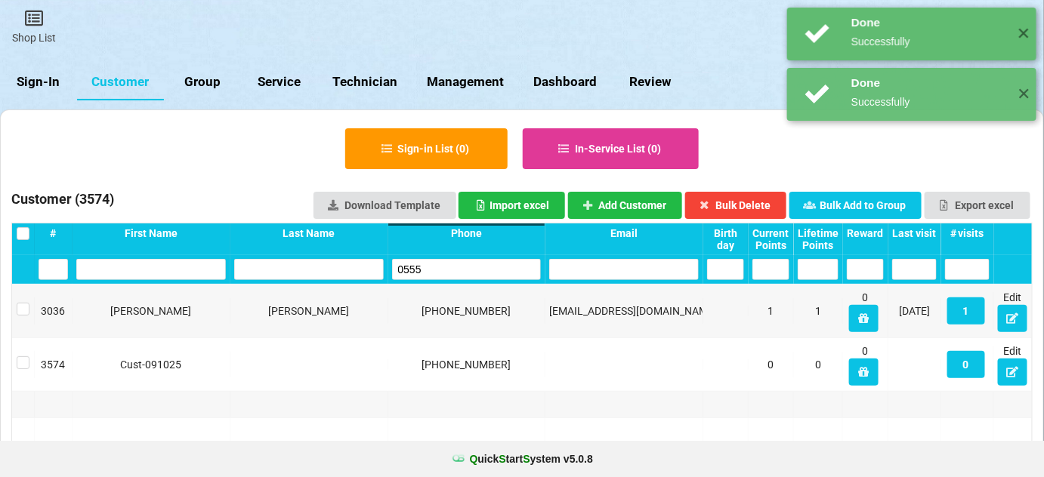
click at [477, 270] on input "0555" at bounding box center [467, 269] width 150 height 21
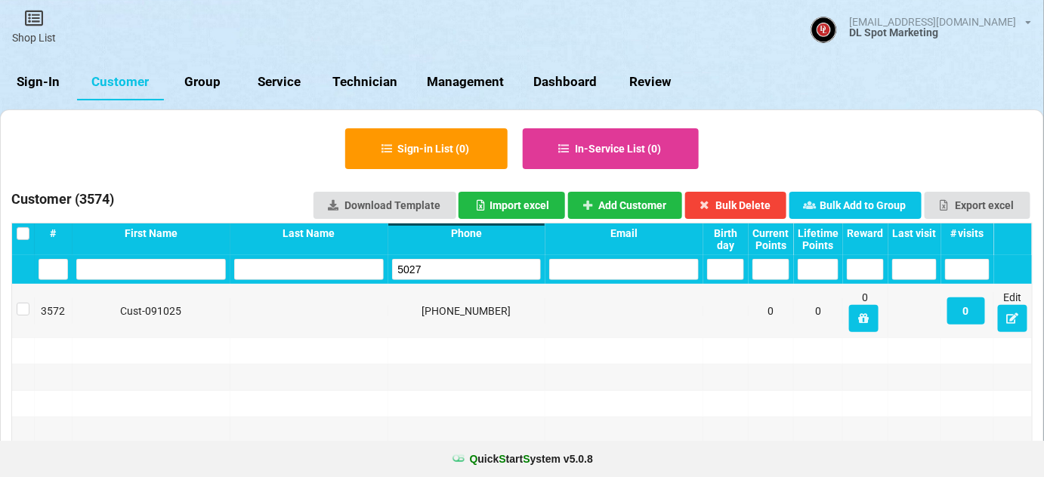
click at [477, 270] on input "5027" at bounding box center [467, 269] width 150 height 21
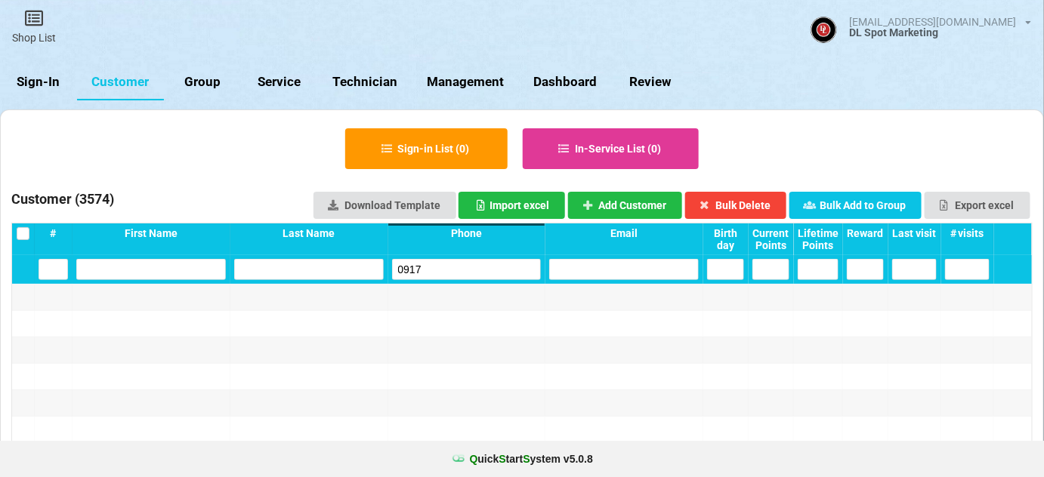
click at [478, 270] on input "0917" at bounding box center [467, 269] width 150 height 21
click at [639, 206] on button "Add Customer" at bounding box center [625, 205] width 115 height 27
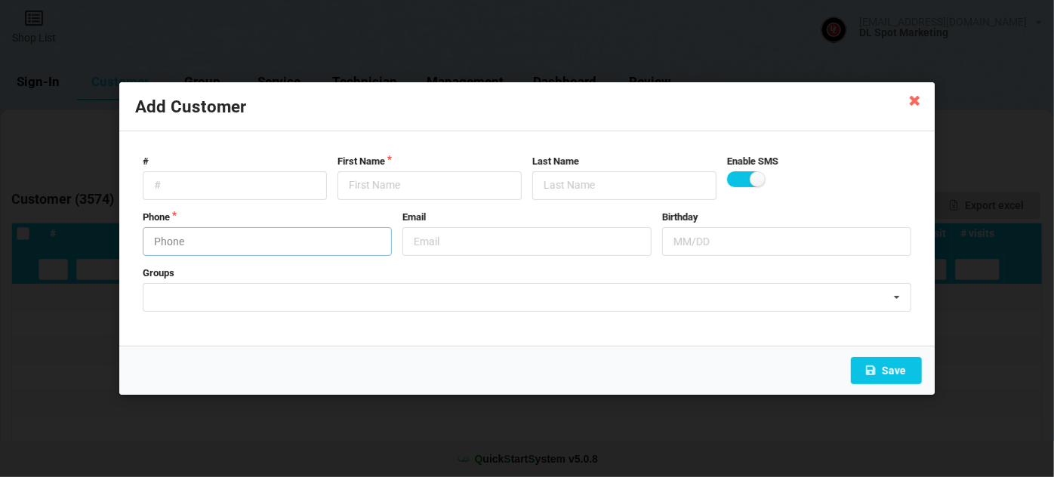
click at [266, 241] on input "text" at bounding box center [267, 241] width 249 height 29
drag, startPoint x: 916, startPoint y: 104, endPoint x: 888, endPoint y: 120, distance: 32.1
click at [917, 104] on icon at bounding box center [915, 100] width 24 height 24
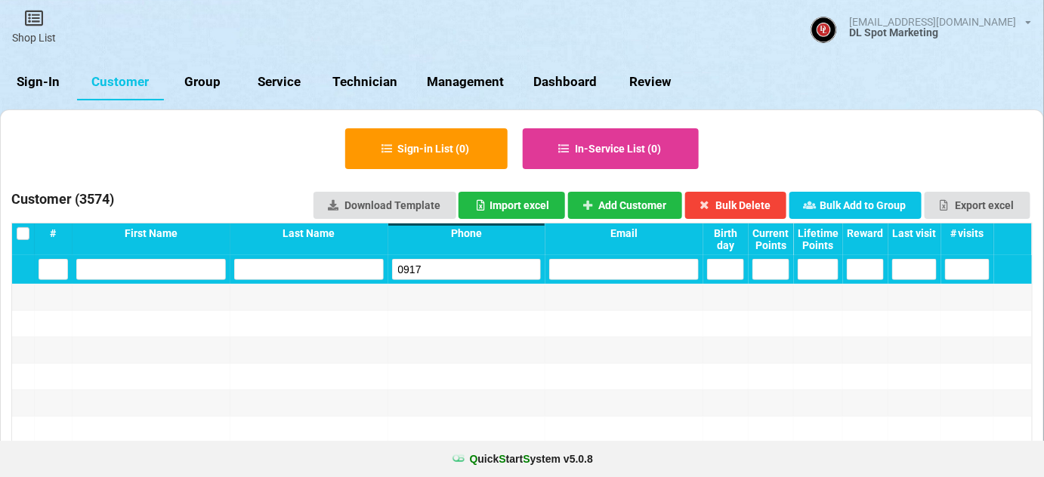
click at [435, 270] on input "0917" at bounding box center [467, 269] width 150 height 21
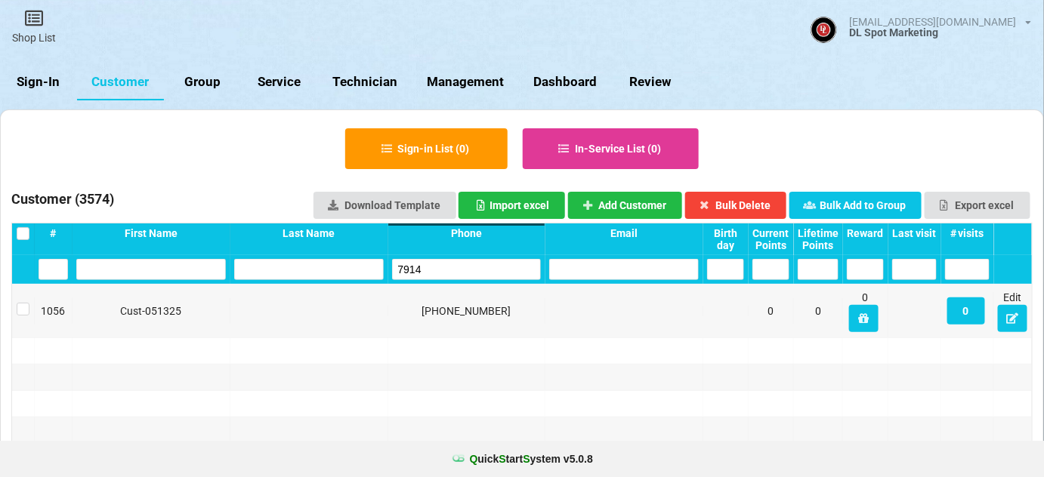
click at [449, 267] on input "7914" at bounding box center [467, 269] width 150 height 21
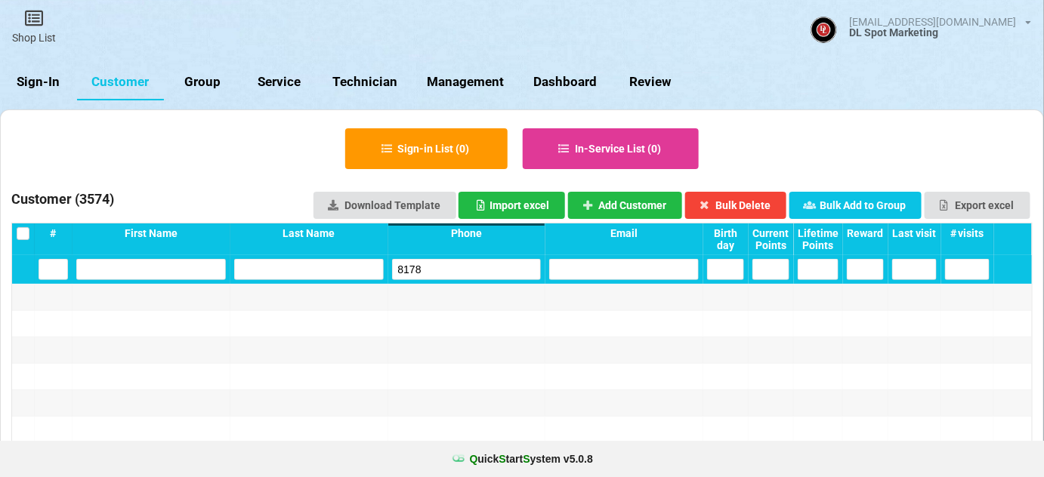
click at [439, 269] on input "8178" at bounding box center [467, 269] width 150 height 21
click at [624, 207] on button "Add Customer" at bounding box center [625, 205] width 115 height 27
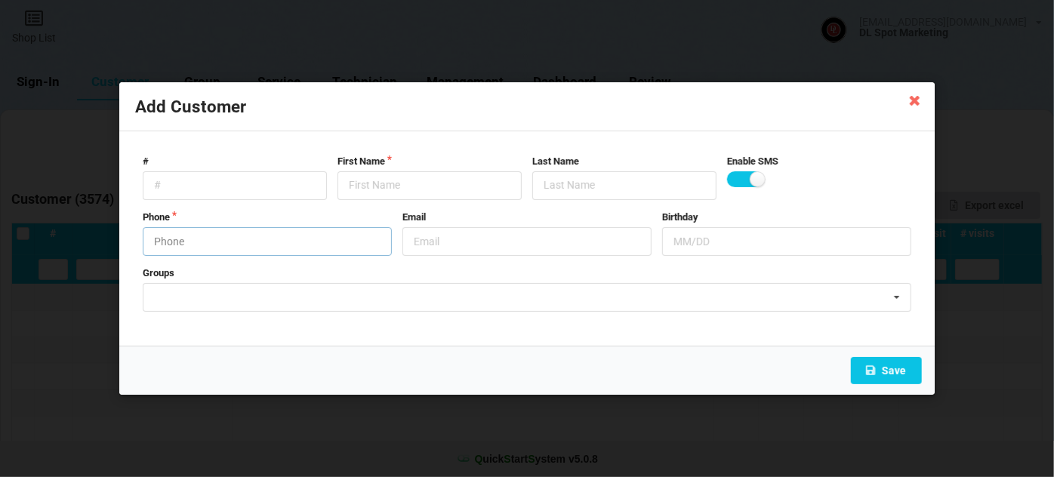
click at [241, 240] on input "text" at bounding box center [267, 241] width 249 height 29
click at [392, 189] on input "text" at bounding box center [430, 185] width 184 height 29
paste input "Cust-091025"
click at [886, 364] on button "Save" at bounding box center [886, 370] width 71 height 27
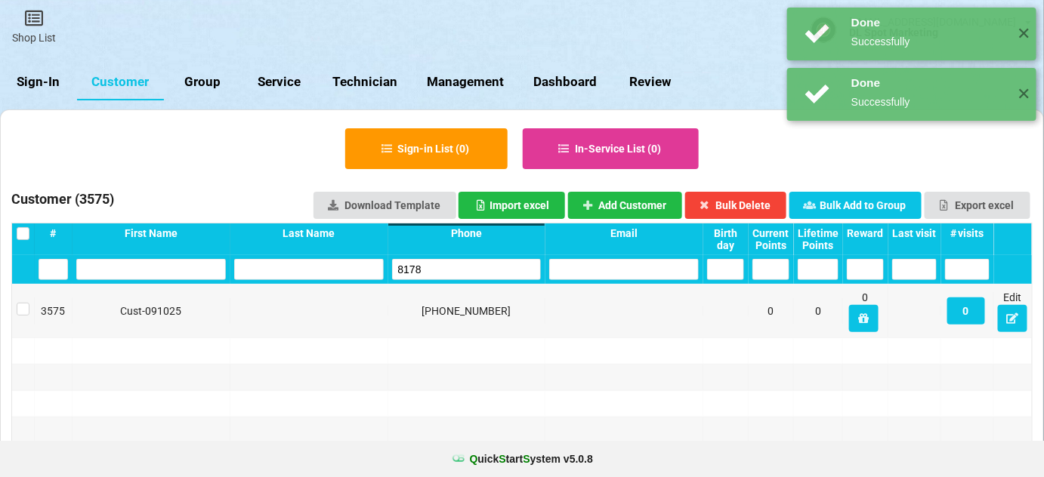
click at [465, 264] on input "8178" at bounding box center [467, 269] width 150 height 21
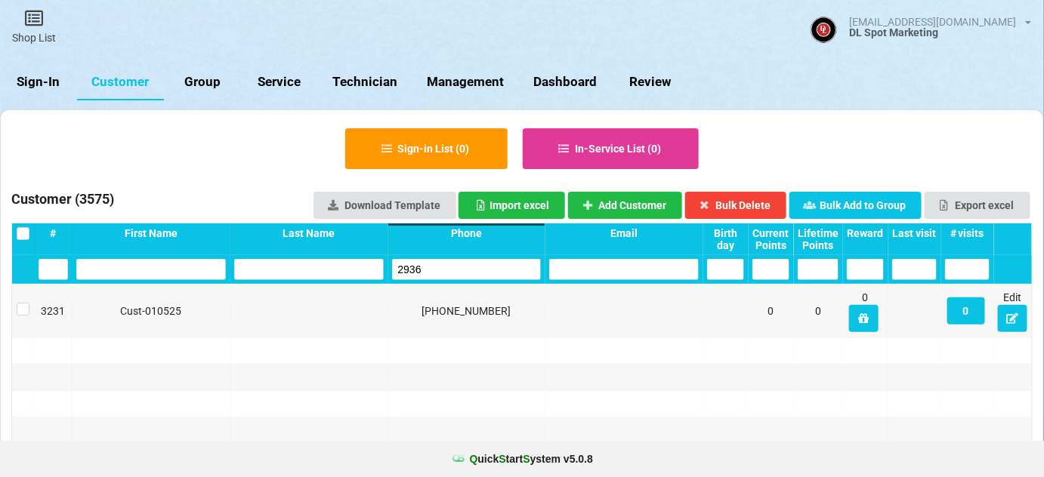
click at [457, 263] on input "2936" at bounding box center [467, 269] width 150 height 21
click at [445, 270] on input "7729" at bounding box center [467, 269] width 150 height 21
click at [451, 263] on input "4775" at bounding box center [467, 269] width 150 height 21
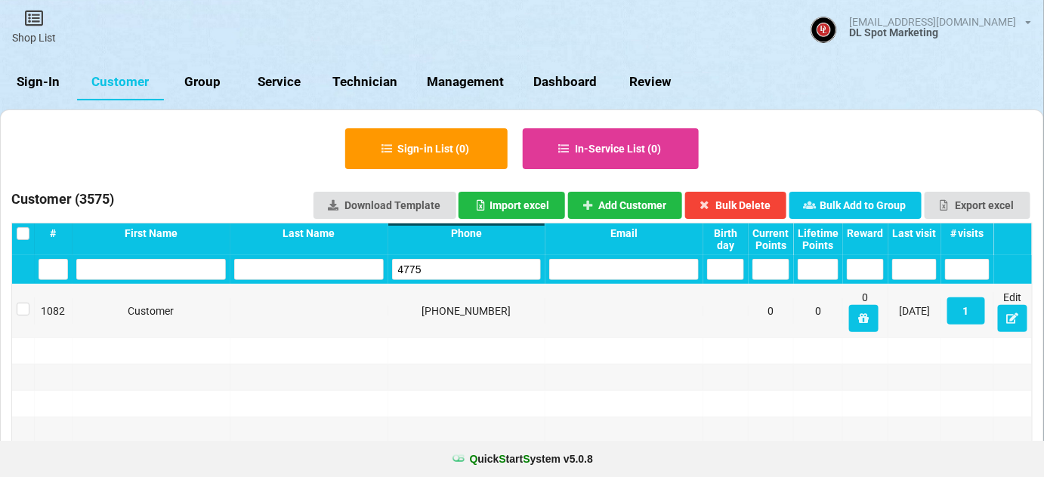
click at [451, 263] on input "4775" at bounding box center [467, 269] width 150 height 21
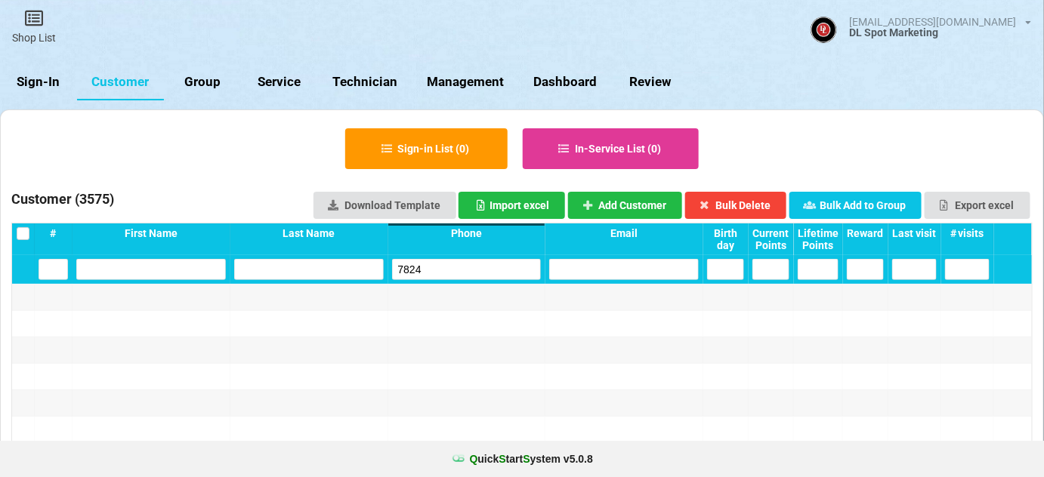
click at [434, 264] on input "7824" at bounding box center [467, 269] width 150 height 21
click at [644, 202] on button "Add Customer" at bounding box center [625, 205] width 115 height 27
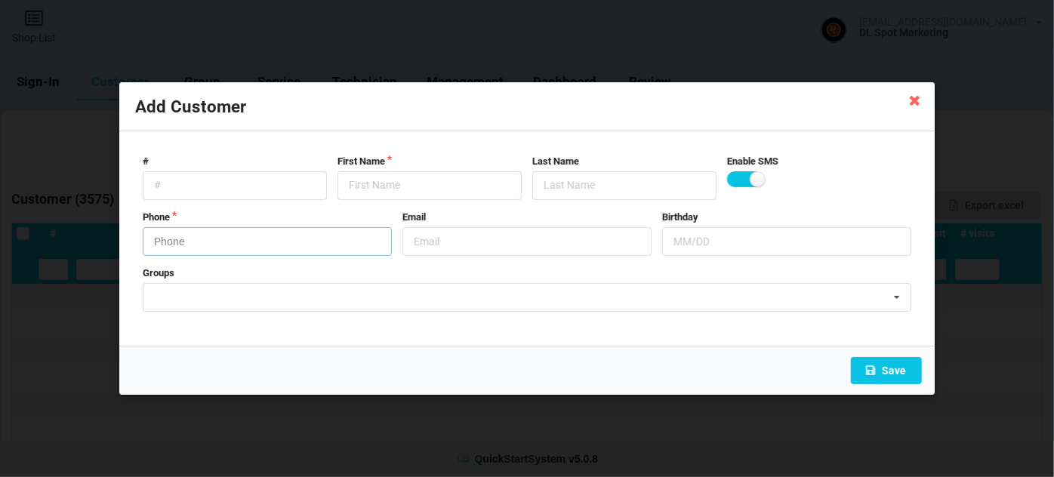
click at [213, 236] on input "text" at bounding box center [267, 241] width 249 height 29
click at [457, 187] on input "text" at bounding box center [430, 185] width 184 height 29
paste input "Cust-091025"
drag, startPoint x: 821, startPoint y: 344, endPoint x: 862, endPoint y: 359, distance: 43.2
click at [847, 353] on div "Add Customer # First Name Cust-091025 Last Name Enable SMS Phone [PHONE_NUMBER]…" at bounding box center [527, 238] width 816 height 313
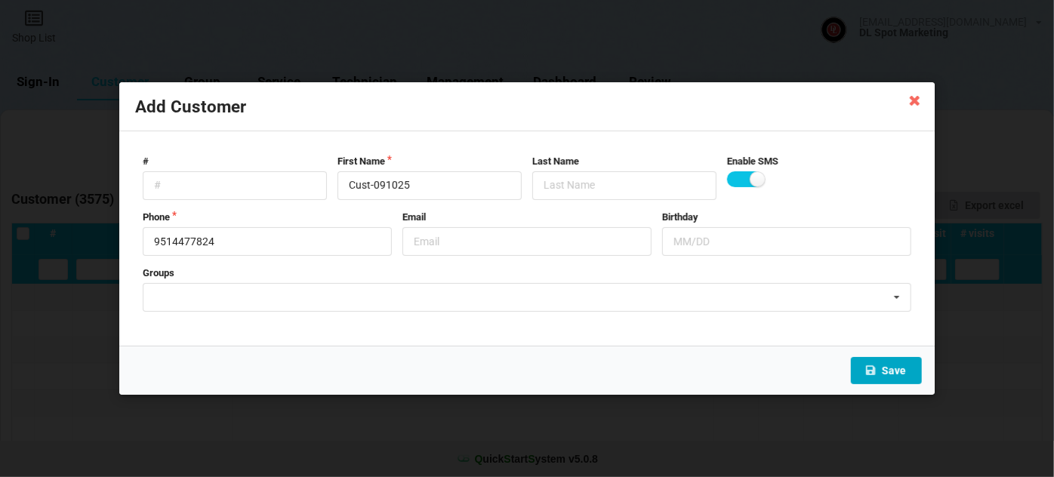
click at [883, 366] on button "Save" at bounding box center [886, 370] width 71 height 27
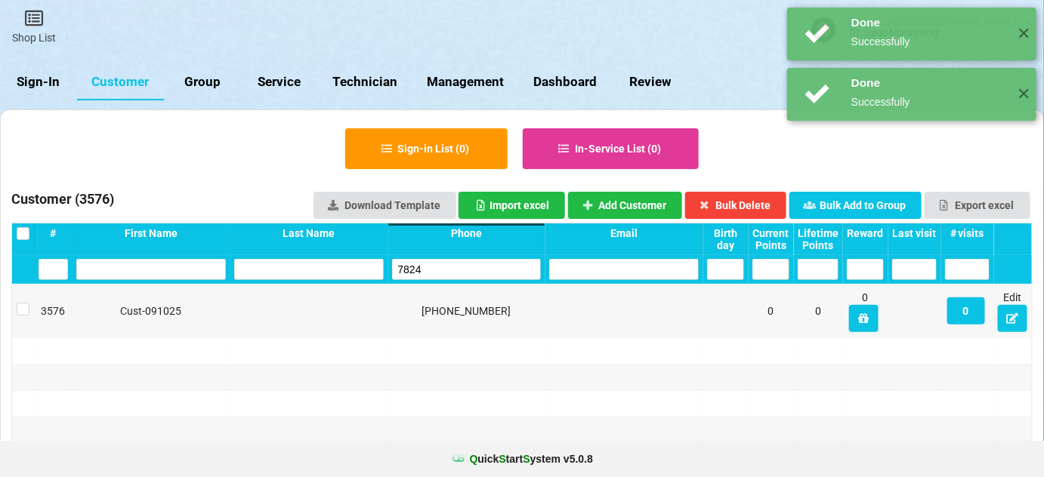
click at [436, 266] on input "7824" at bounding box center [467, 269] width 150 height 21
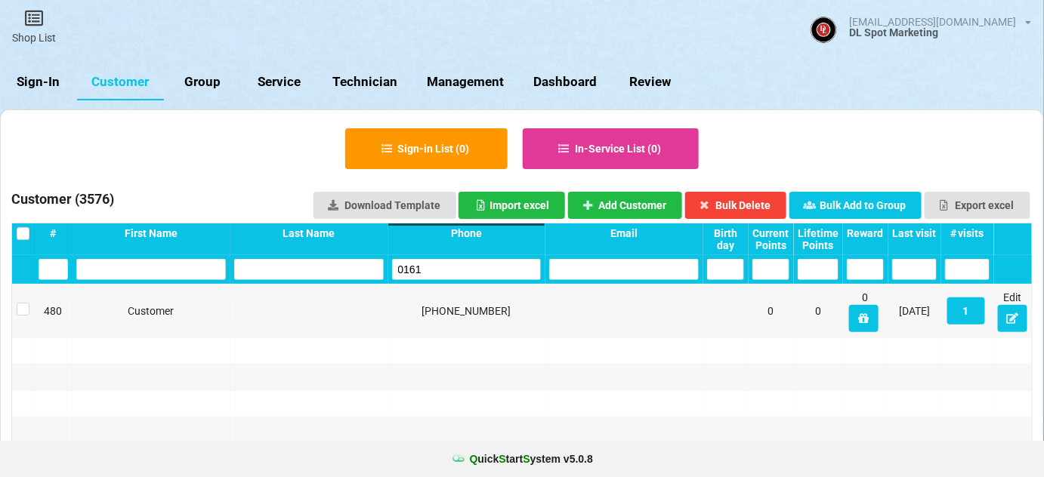
click at [436, 266] on input "0161" at bounding box center [467, 269] width 150 height 21
click at [436, 266] on input "5724" at bounding box center [467, 269] width 150 height 21
click at [436, 266] on input "0807" at bounding box center [467, 269] width 150 height 21
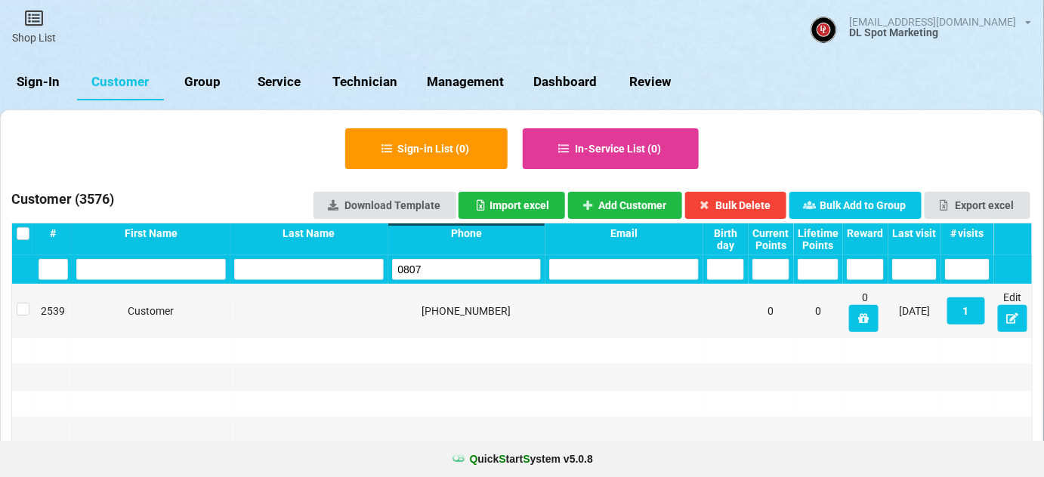
click at [436, 266] on input "0807" at bounding box center [467, 269] width 150 height 21
click at [436, 266] on input "9934" at bounding box center [467, 269] width 150 height 21
click at [436, 266] on input "4577" at bounding box center [467, 269] width 150 height 21
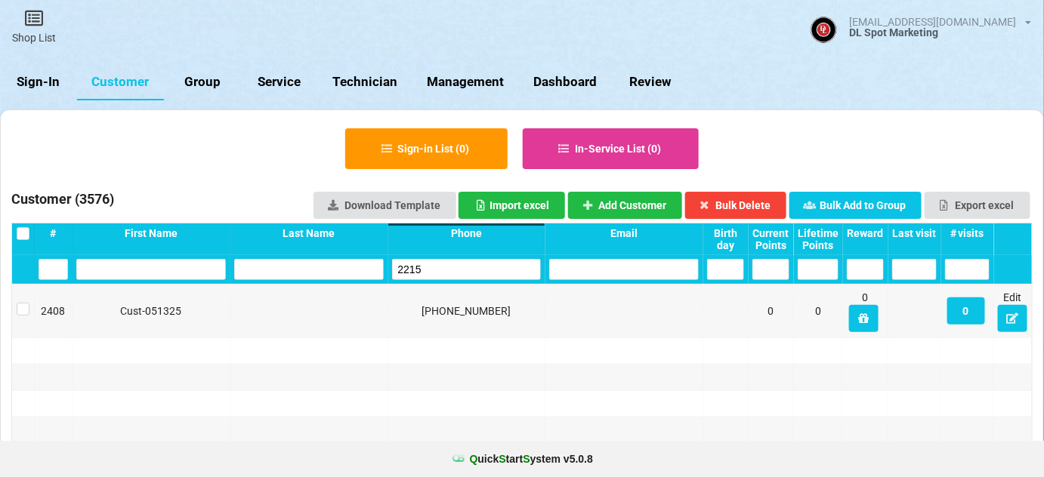
click at [436, 266] on input "2215" at bounding box center [467, 269] width 150 height 21
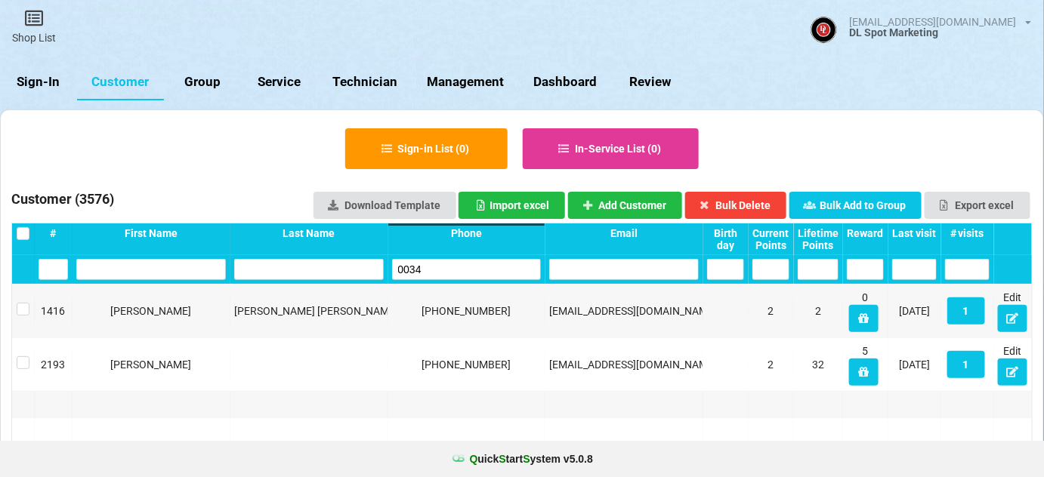
click at [435, 264] on input "0034" at bounding box center [467, 269] width 150 height 21
click at [639, 201] on button "Add Customer" at bounding box center [625, 205] width 115 height 27
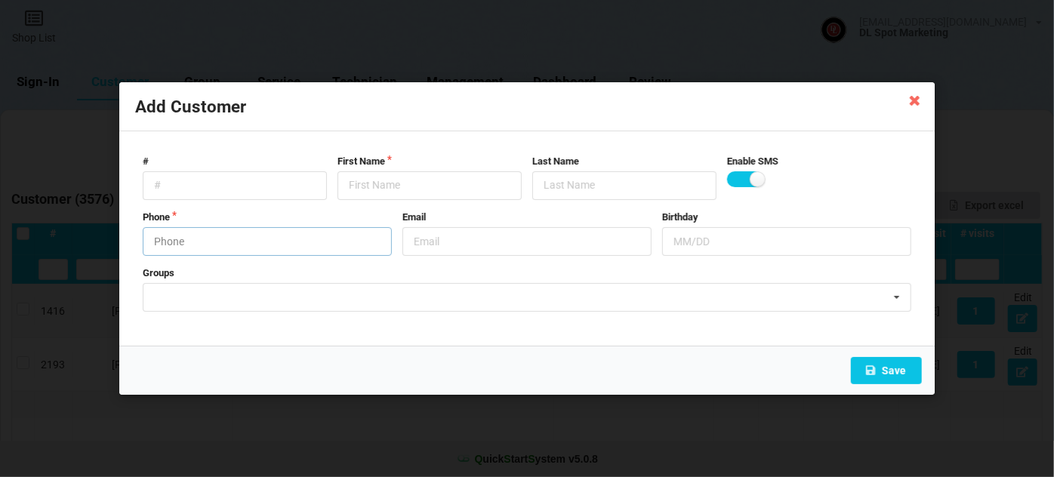
click at [273, 239] on input "text" at bounding box center [267, 241] width 249 height 29
click at [378, 183] on input "text" at bounding box center [430, 185] width 184 height 29
paste input "Cust-091025"
click at [900, 374] on button "Save" at bounding box center [886, 370] width 71 height 27
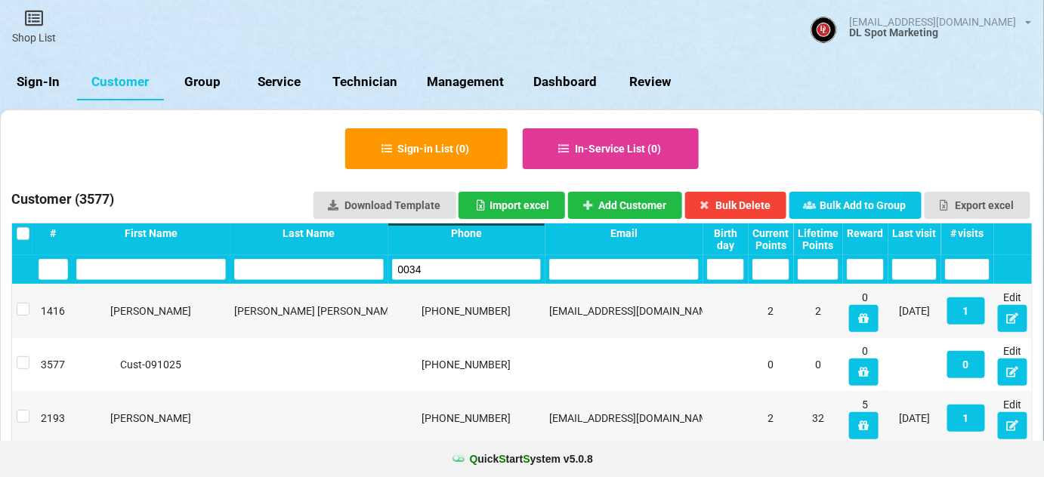
click at [439, 265] on input "0034" at bounding box center [467, 269] width 150 height 21
click at [438, 265] on input "0034" at bounding box center [467, 269] width 150 height 21
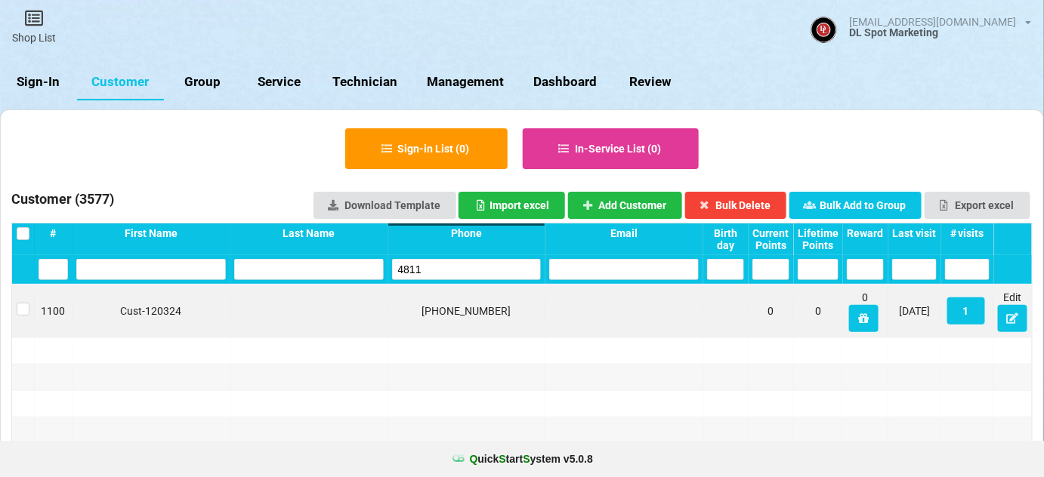
click at [418, 287] on div "1100 Cust-120324 [PHONE_NUMBER] 0 0 0 [DATE] 1 Edit" at bounding box center [522, 311] width 1020 height 53
click at [433, 267] on input "4811" at bounding box center [467, 269] width 150 height 21
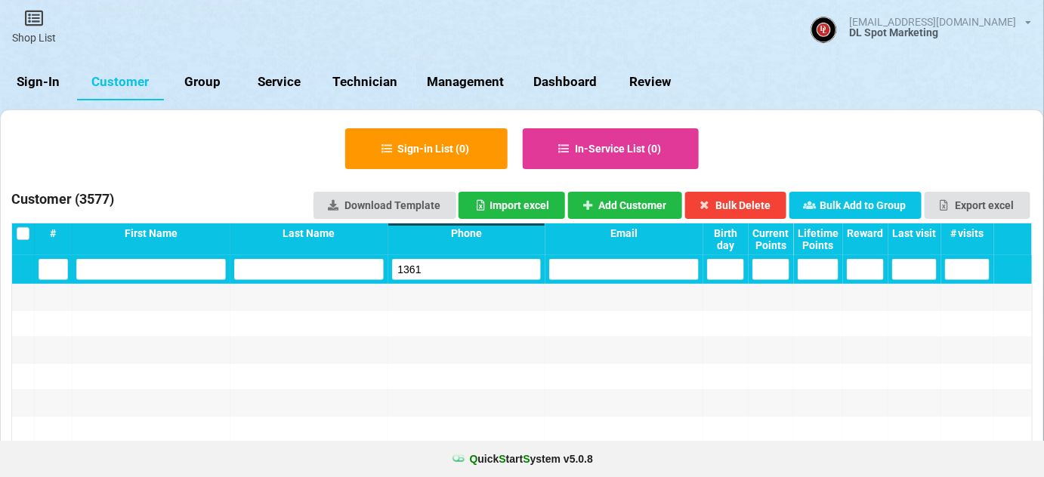
click at [433, 267] on input "1361" at bounding box center [467, 269] width 150 height 21
click at [648, 206] on button "Add Customer" at bounding box center [625, 205] width 115 height 27
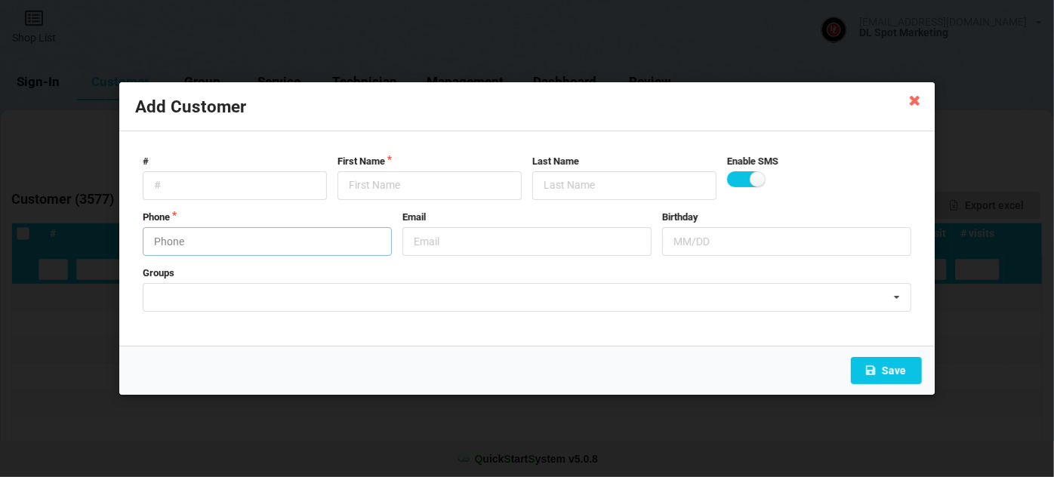
click at [245, 246] on input "text" at bounding box center [267, 241] width 249 height 29
click at [393, 187] on input "text" at bounding box center [430, 185] width 184 height 29
paste input "Cust-091025"
click at [900, 369] on button "Save" at bounding box center [886, 370] width 71 height 27
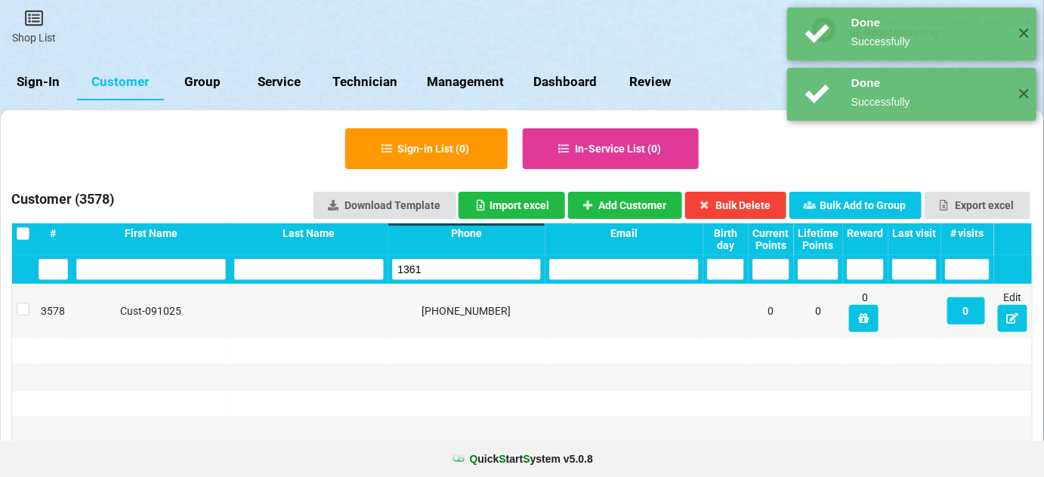
click at [452, 268] on input "1361" at bounding box center [467, 269] width 150 height 21
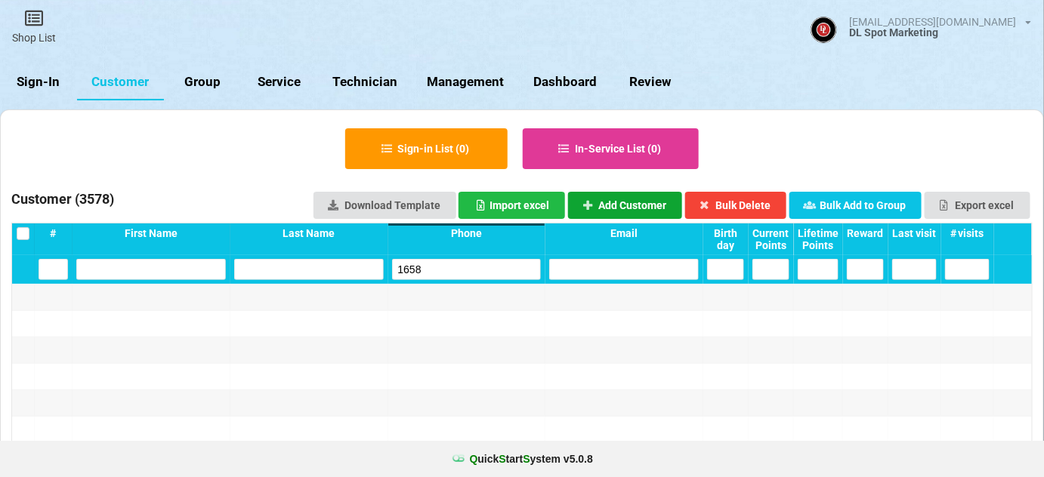
click at [631, 199] on button "Add Customer" at bounding box center [625, 205] width 115 height 27
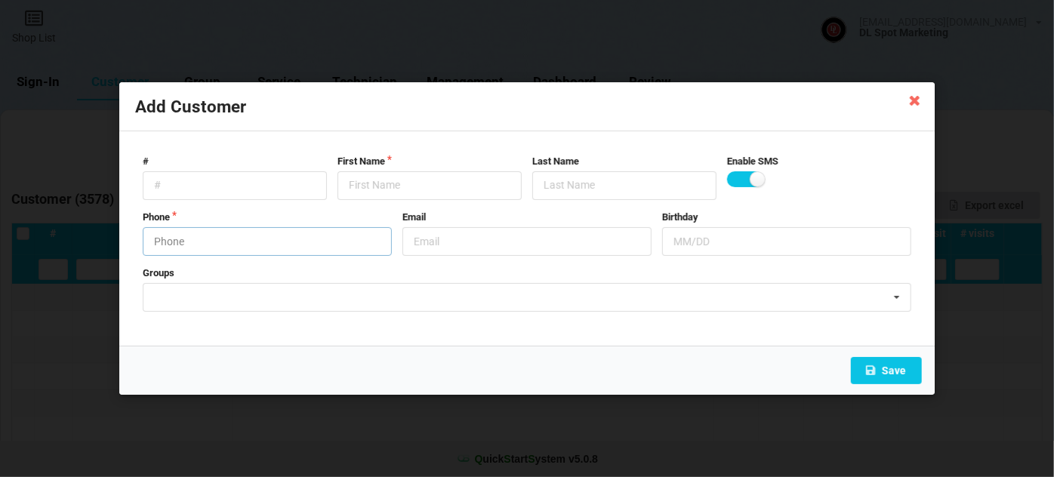
click at [250, 245] on input "text" at bounding box center [267, 241] width 249 height 29
drag, startPoint x: 384, startPoint y: 180, endPoint x: 363, endPoint y: 186, distance: 22.0
click at [369, 183] on input "text" at bounding box center [430, 185] width 184 height 29
paste input "Cust-091025"
click at [892, 367] on button "Save" at bounding box center [886, 370] width 71 height 27
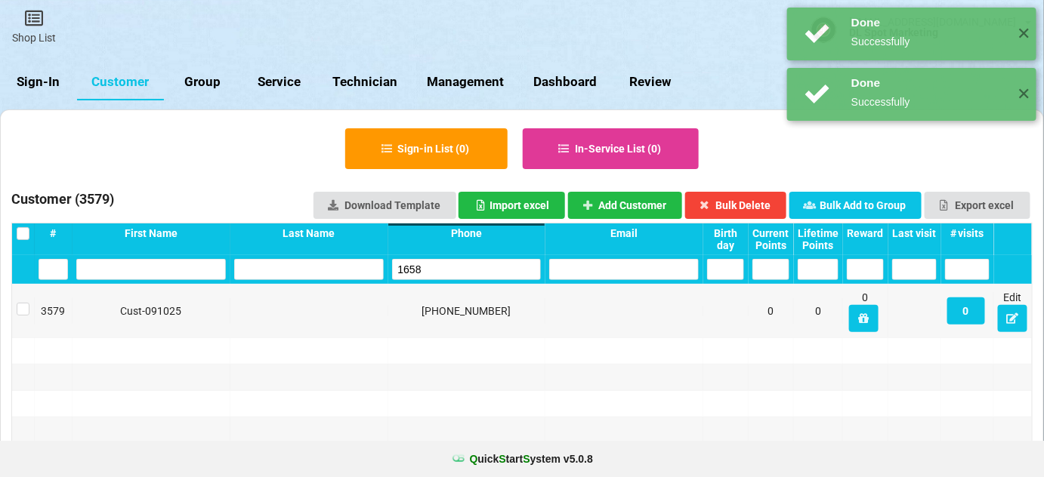
click at [449, 267] on input "1658" at bounding box center [467, 269] width 150 height 21
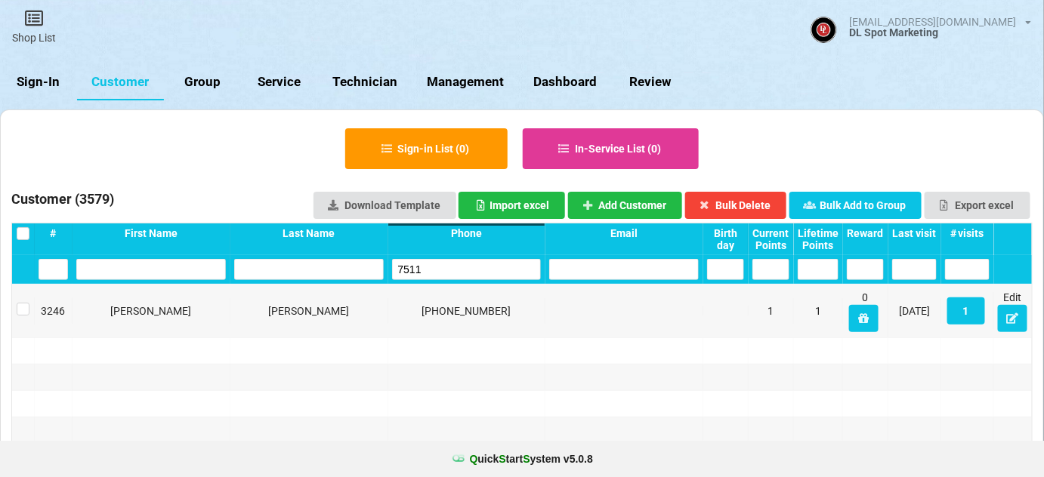
click at [520, 239] on input "7511" at bounding box center [521, 239] width 2 height 0
click at [459, 268] on input "7511" at bounding box center [467, 269] width 150 height 21
click at [435, 267] on input "9326" at bounding box center [467, 269] width 150 height 21
click at [453, 259] on input "1673" at bounding box center [467, 269] width 150 height 21
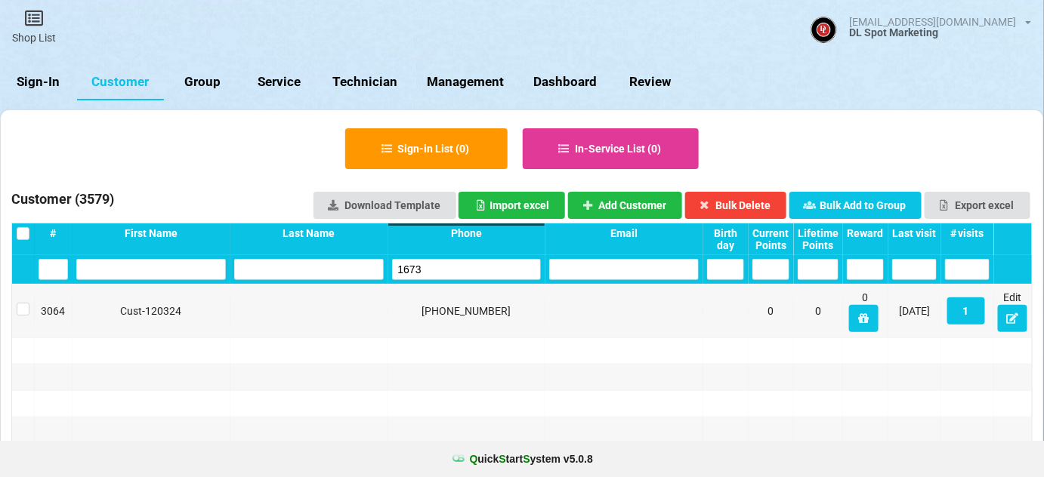
click at [453, 259] on input "1673" at bounding box center [467, 269] width 150 height 21
click at [477, 273] on input "7518" at bounding box center [467, 269] width 150 height 21
click at [477, 272] on input "7518" at bounding box center [467, 269] width 150 height 21
click at [670, 202] on button "Add Customer" at bounding box center [625, 205] width 115 height 27
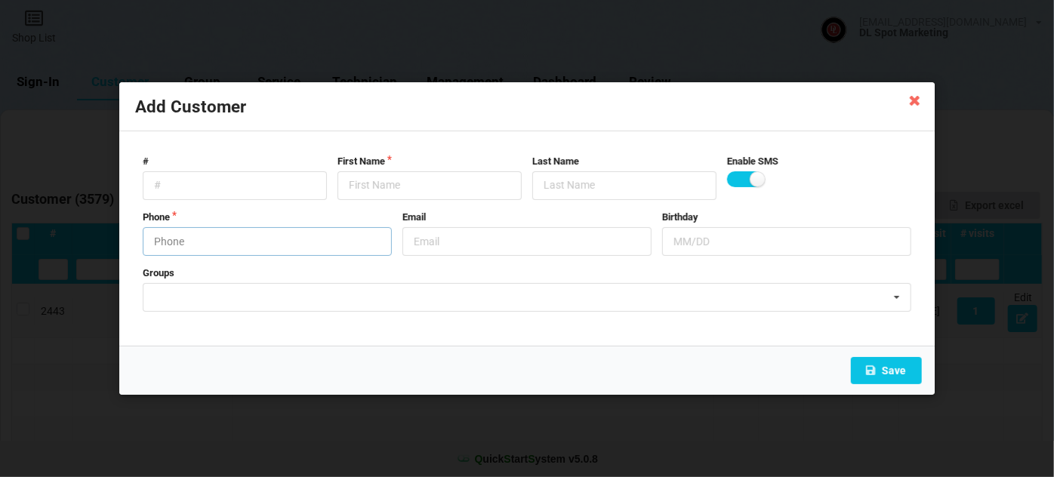
click at [207, 235] on input "text" at bounding box center [267, 241] width 249 height 29
drag, startPoint x: 381, startPoint y: 181, endPoint x: 358, endPoint y: 187, distance: 23.5
click at [376, 182] on input "text" at bounding box center [430, 185] width 184 height 29
paste input "Cust-091025"
click at [889, 360] on button "Save" at bounding box center [886, 370] width 71 height 27
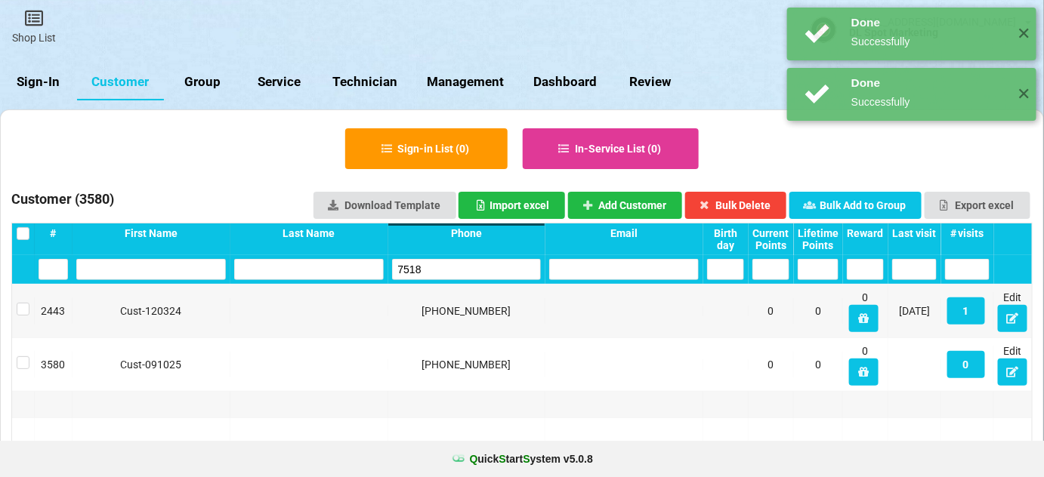
click at [461, 271] on input "7518" at bounding box center [467, 269] width 150 height 21
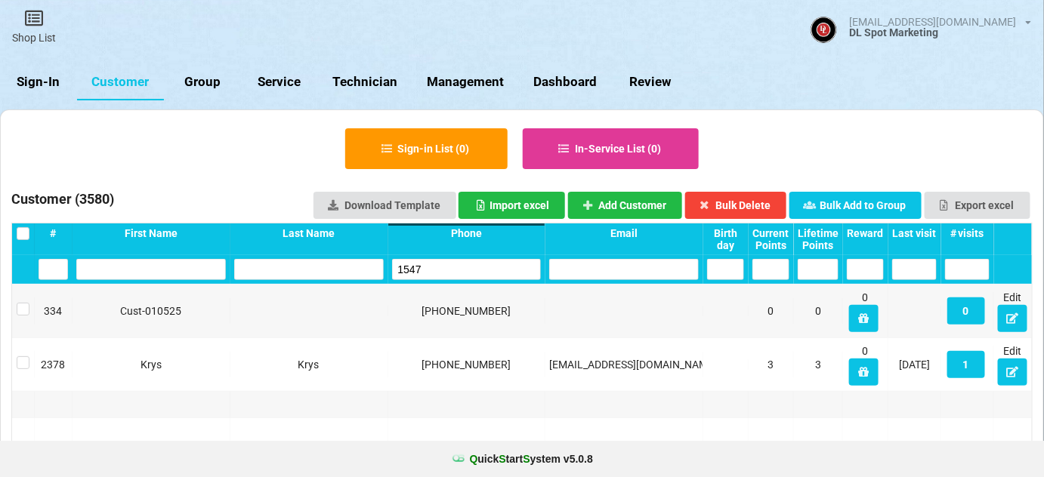
click at [477, 264] on input "1547" at bounding box center [467, 269] width 150 height 21
click at [478, 264] on input "1547" at bounding box center [467, 269] width 150 height 21
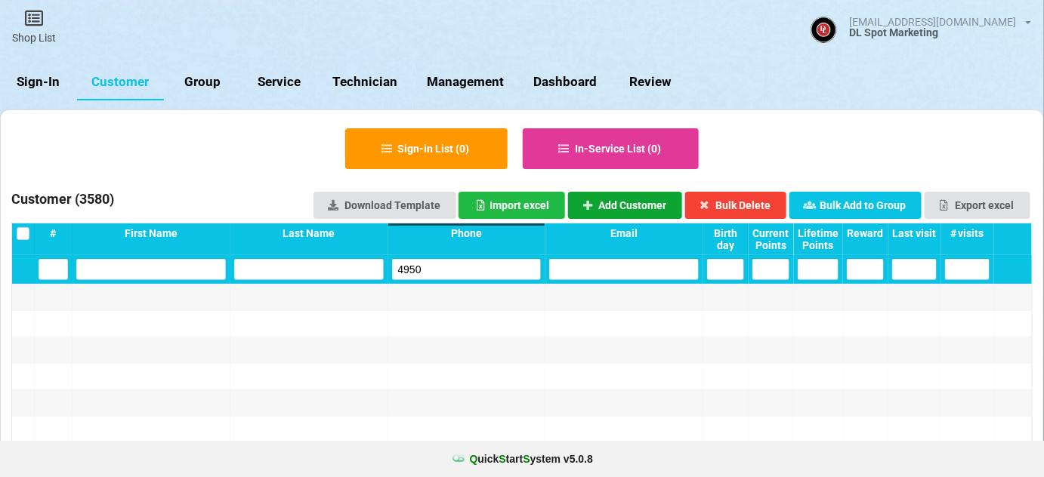
click at [612, 203] on button "Add Customer" at bounding box center [625, 205] width 115 height 27
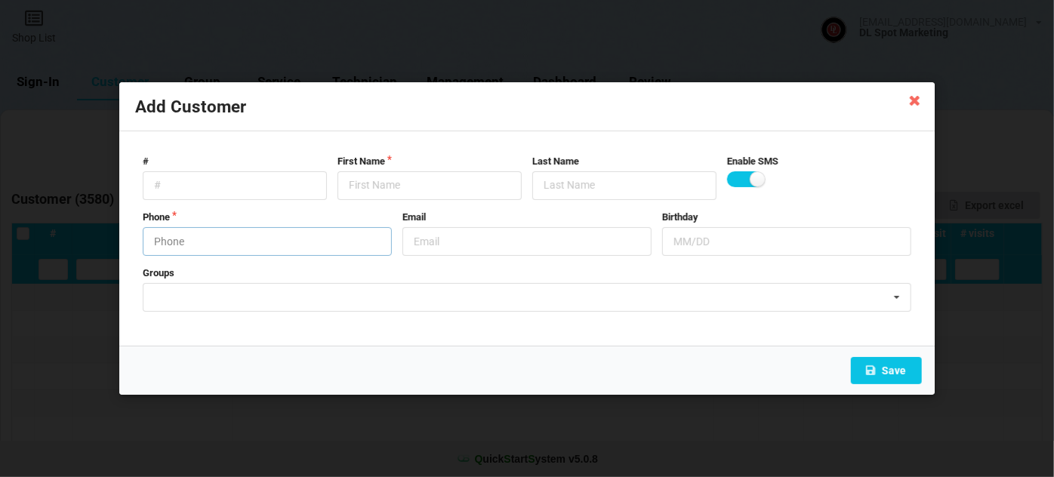
click at [258, 250] on input "text" at bounding box center [267, 241] width 249 height 29
click at [332, 184] on div "First Name" at bounding box center [429, 177] width 195 height 45
paste input "Cust-091025"
click at [893, 368] on button "Save" at bounding box center [886, 370] width 71 height 27
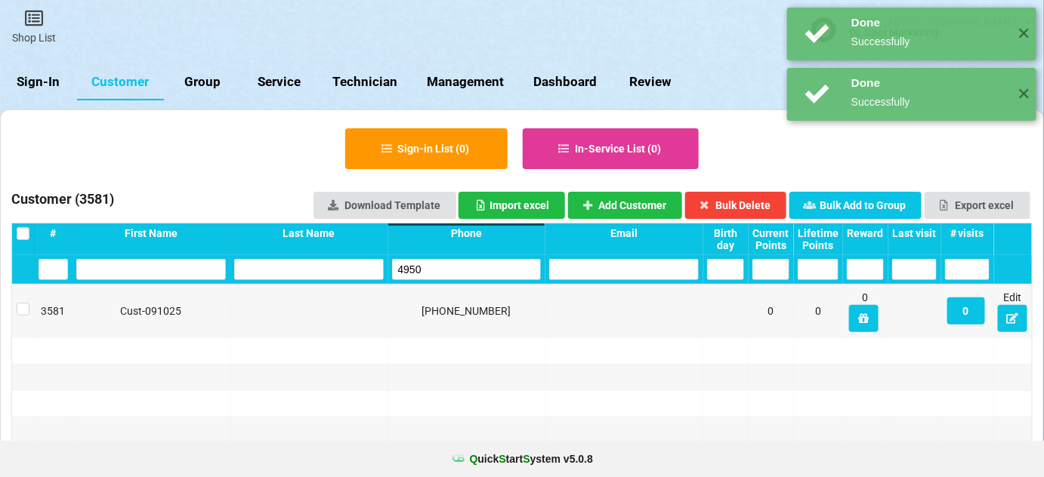
click at [423, 263] on input "4950" at bounding box center [467, 269] width 150 height 21
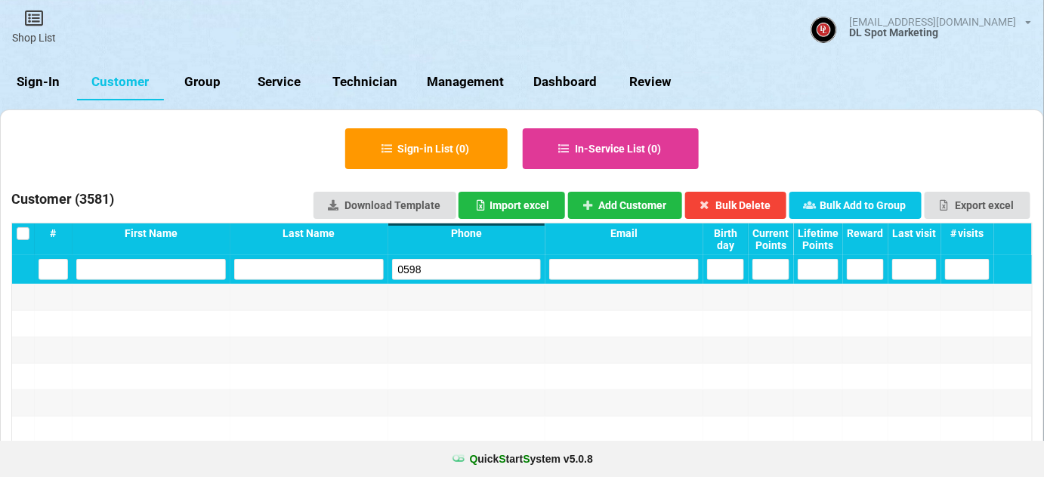
click at [453, 264] on input "0598" at bounding box center [467, 269] width 150 height 21
click at [618, 193] on button "Add Customer" at bounding box center [625, 205] width 115 height 27
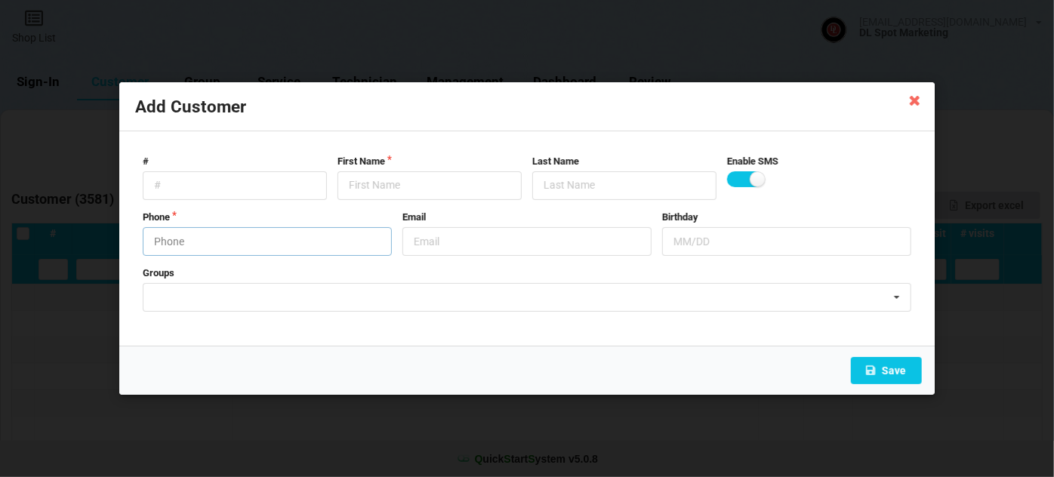
click at [242, 243] on input "text" at bounding box center [267, 241] width 249 height 29
drag, startPoint x: 368, startPoint y: 184, endPoint x: 360, endPoint y: 186, distance: 7.7
click at [369, 184] on input "text" at bounding box center [430, 185] width 184 height 29
paste input "Cust-091025"
click at [902, 369] on button "Save" at bounding box center [886, 370] width 71 height 27
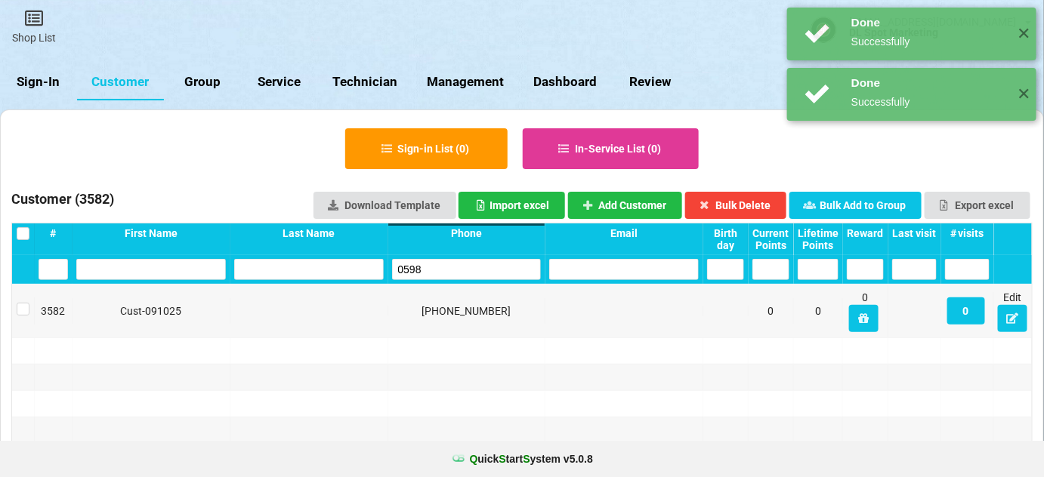
click at [433, 267] on input "0598" at bounding box center [467, 269] width 150 height 21
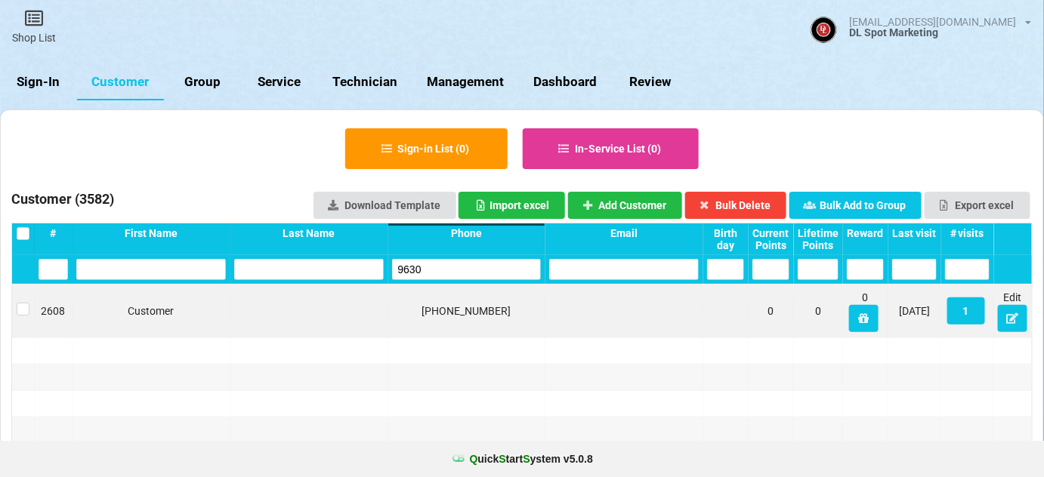
click at [382, 285] on div "2608 Customer [PHONE_NUMBER] 0 0 0 [DATE] 1 Edit" at bounding box center [522, 311] width 1020 height 53
click at [424, 266] on input "9630" at bounding box center [467, 269] width 150 height 21
click at [436, 272] on input "5479" at bounding box center [467, 269] width 150 height 21
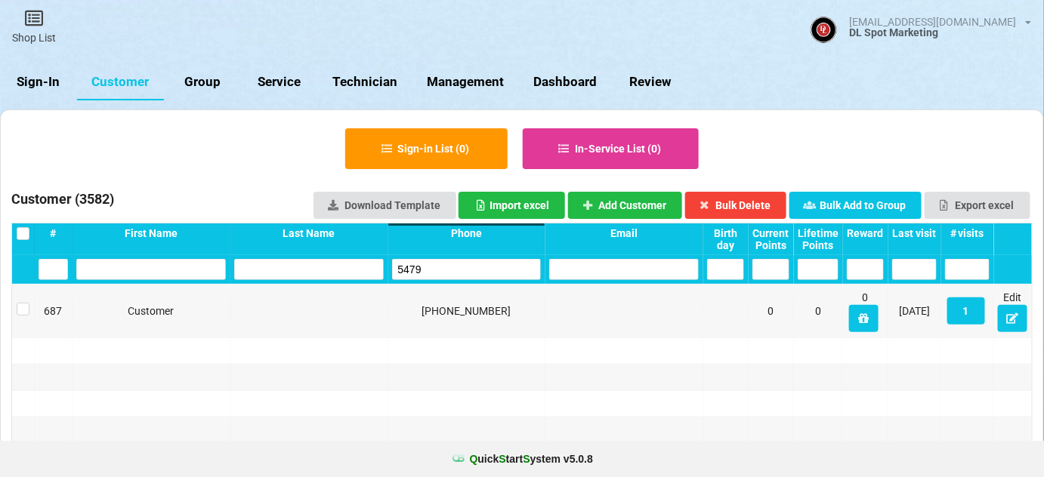
click at [436, 272] on input "5479" at bounding box center [467, 269] width 150 height 21
click at [436, 272] on input "3993" at bounding box center [467, 269] width 150 height 21
click at [437, 272] on input "3993" at bounding box center [467, 269] width 150 height 21
click at [660, 202] on button "Add Customer" at bounding box center [625, 205] width 115 height 27
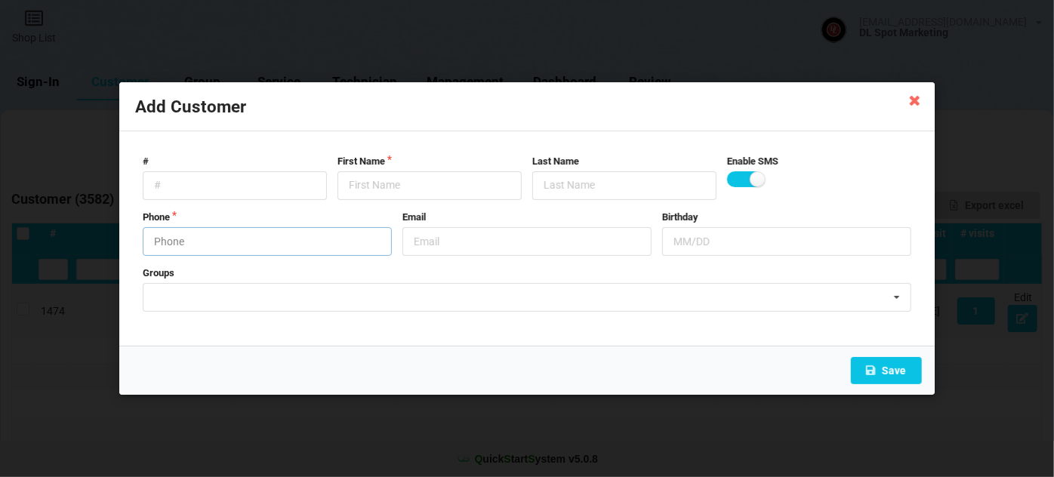
click at [259, 231] on input "text" at bounding box center [267, 241] width 249 height 29
click at [171, 237] on input "9794233993" at bounding box center [267, 241] width 249 height 29
click at [403, 190] on input "text" at bounding box center [430, 185] width 184 height 29
paste input "Cust-091025"
click at [880, 366] on button "Save" at bounding box center [886, 370] width 71 height 27
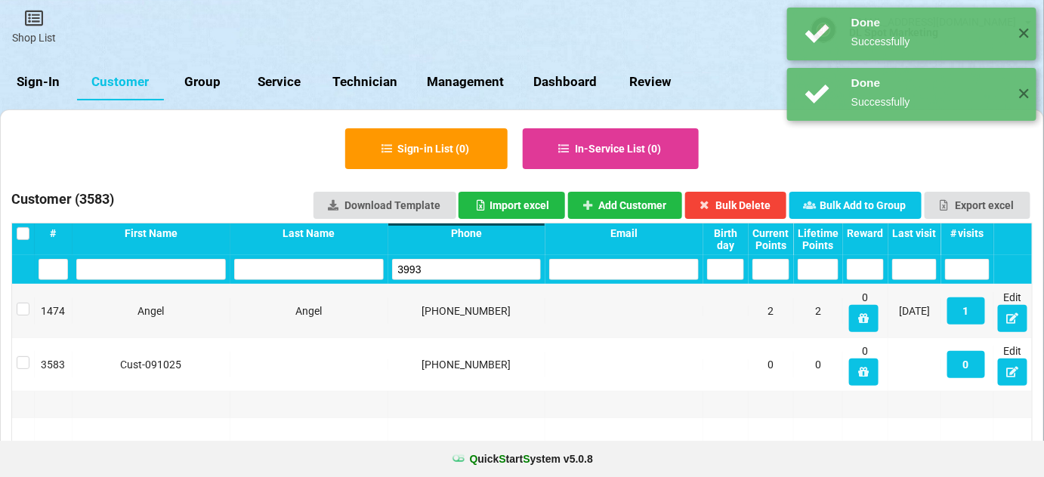
click at [476, 263] on input "3993" at bounding box center [467, 269] width 150 height 21
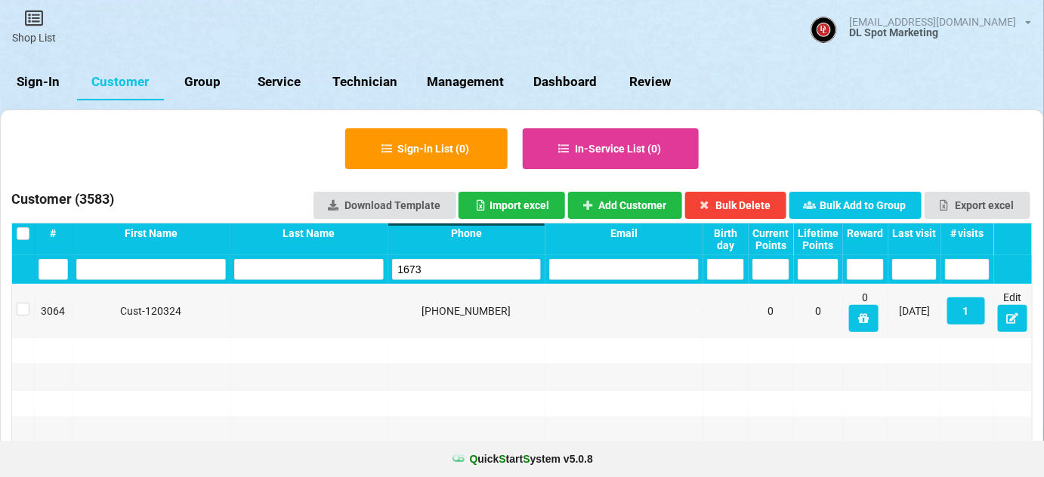
click at [493, 259] on input "1673" at bounding box center [467, 269] width 150 height 21
click at [467, 265] on input "9279" at bounding box center [467, 269] width 150 height 21
click at [466, 265] on input "9279" at bounding box center [467, 269] width 150 height 21
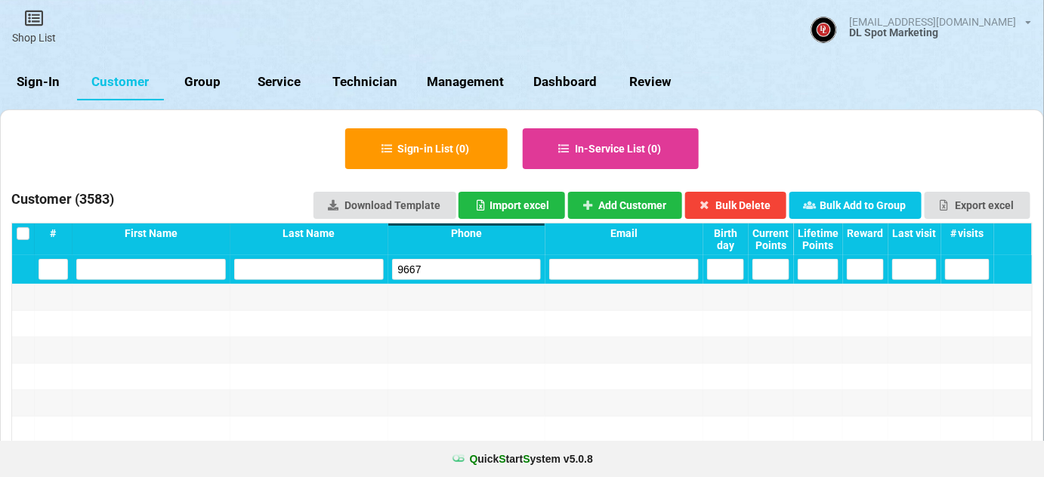
click at [425, 273] on input "9667" at bounding box center [467, 269] width 150 height 21
drag, startPoint x: 425, startPoint y: 273, endPoint x: 472, endPoint y: 255, distance: 50.9
click at [425, 273] on input "9667" at bounding box center [467, 269] width 150 height 21
click at [630, 201] on button "Add Customer" at bounding box center [625, 205] width 115 height 27
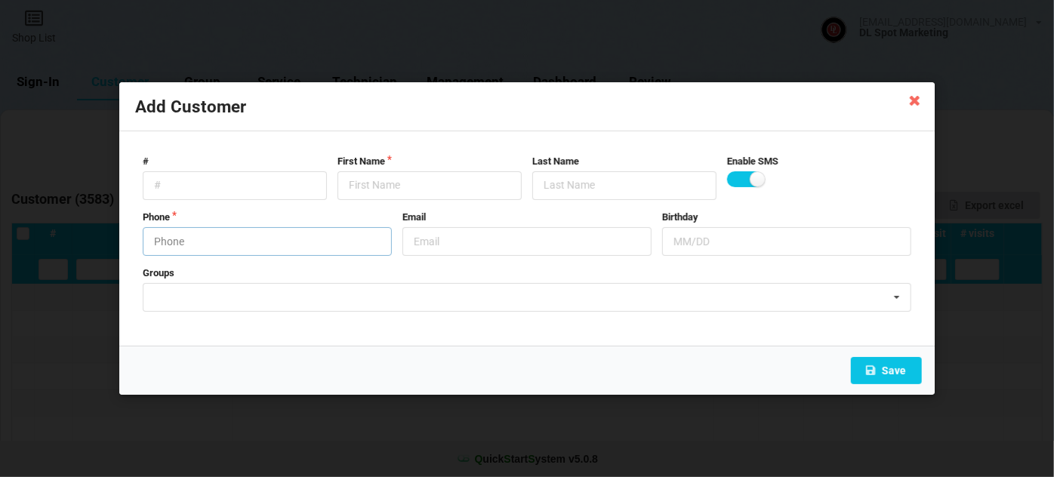
click at [232, 246] on input "text" at bounding box center [267, 241] width 249 height 29
drag, startPoint x: 405, startPoint y: 184, endPoint x: 381, endPoint y: 190, distance: 24.9
click at [405, 184] on input "text" at bounding box center [430, 185] width 184 height 29
paste input "Cust-091025"
click at [886, 375] on button "Save" at bounding box center [886, 370] width 71 height 27
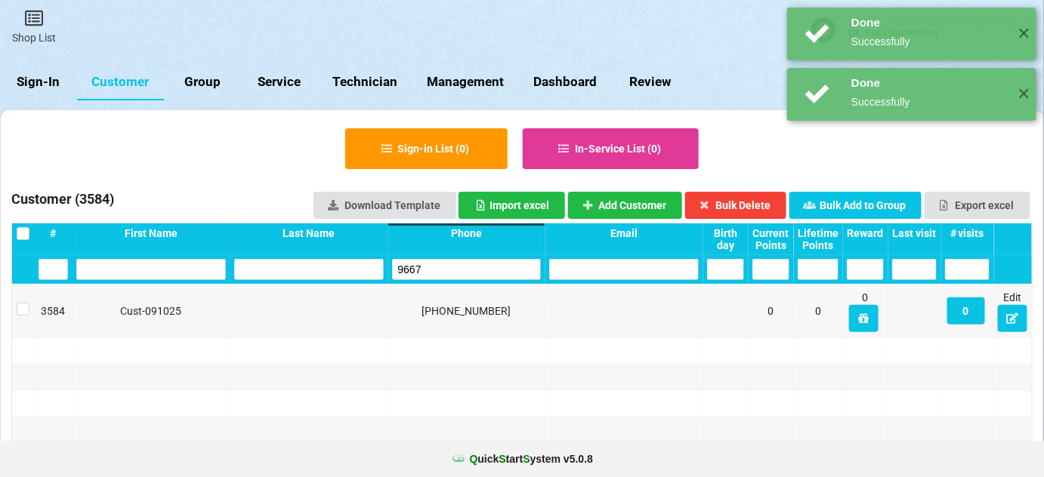
click at [443, 270] on input "9667" at bounding box center [472, 266] width 134 height 19
click at [443, 270] on input "9667" at bounding box center [467, 269] width 150 height 21
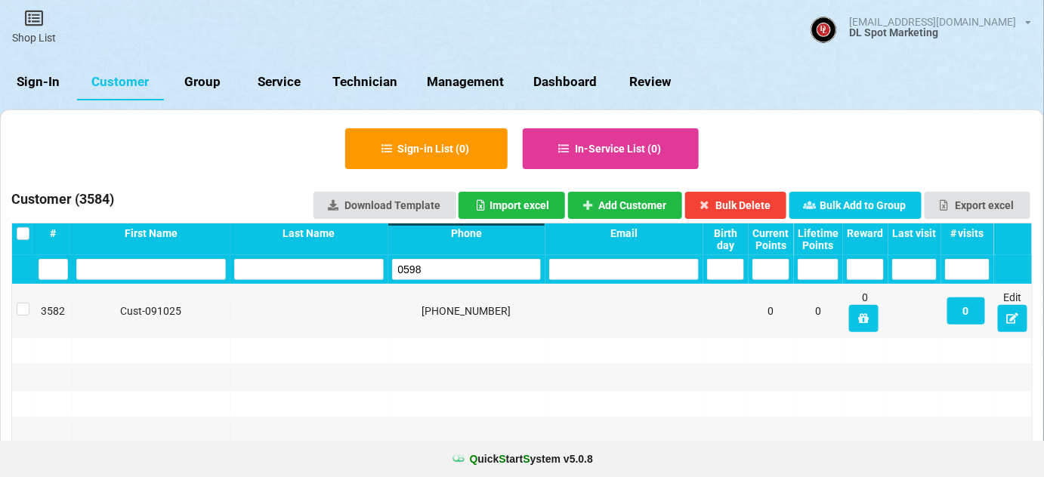
click at [446, 264] on input "0598" at bounding box center [467, 269] width 150 height 21
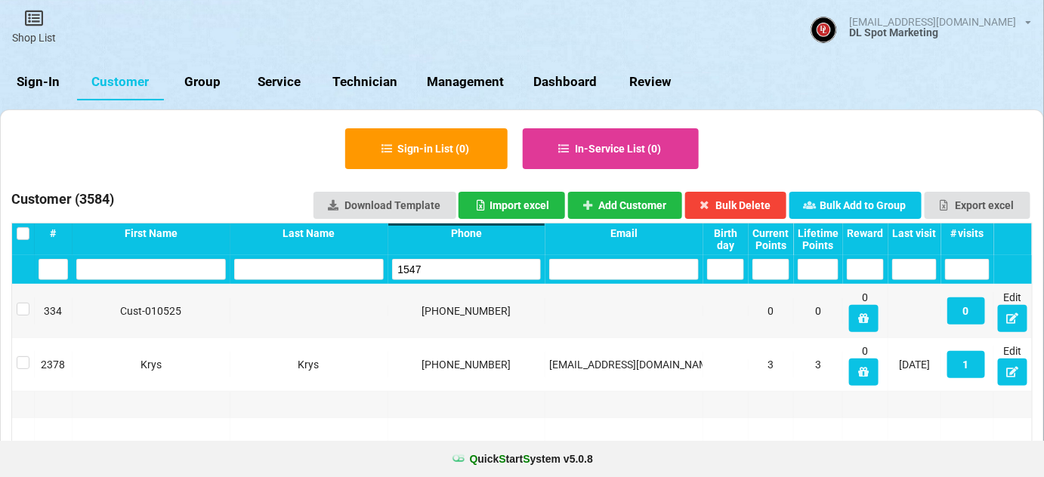
click at [459, 271] on input "1547" at bounding box center [467, 269] width 150 height 21
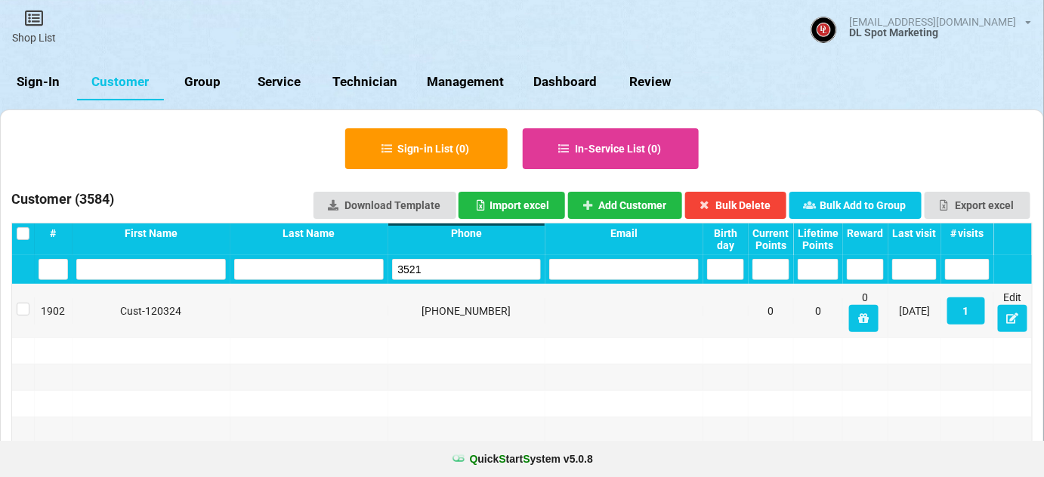
click at [447, 269] on input "3521" at bounding box center [467, 269] width 150 height 21
click at [448, 269] on input "3521" at bounding box center [467, 269] width 150 height 21
click at [464, 268] on input "6512" at bounding box center [467, 269] width 150 height 21
click at [429, 271] on input "6512" at bounding box center [467, 269] width 150 height 21
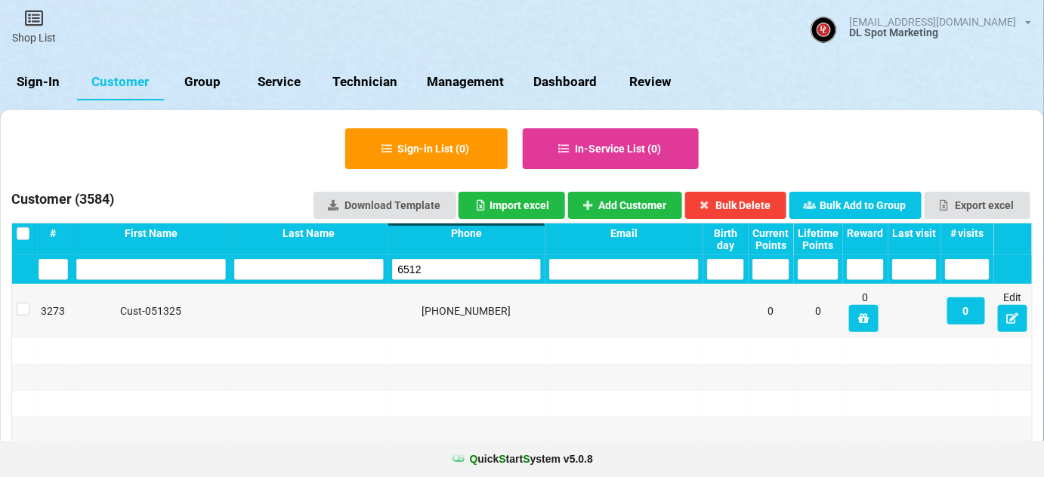
click at [429, 271] on input "6512" at bounding box center [467, 269] width 150 height 21
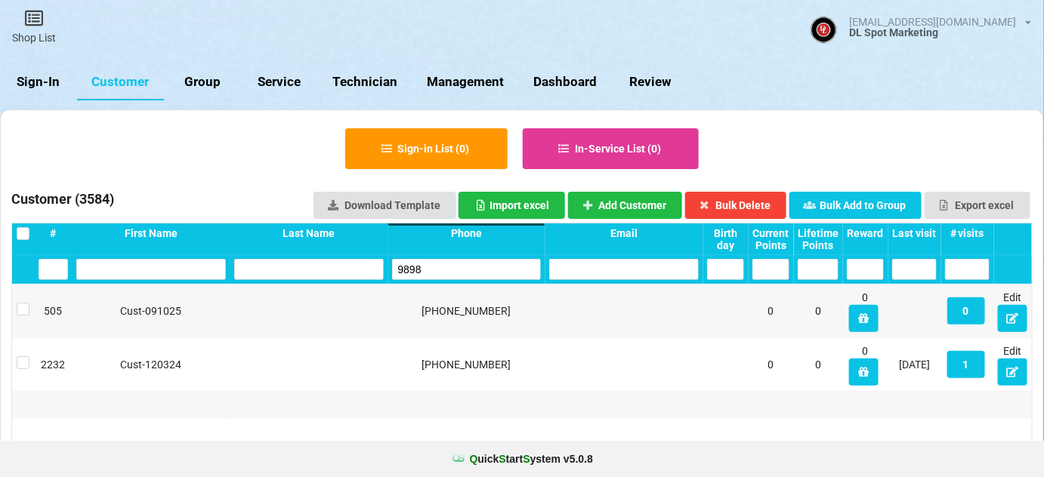
click at [443, 267] on input "9898" at bounding box center [467, 269] width 150 height 21
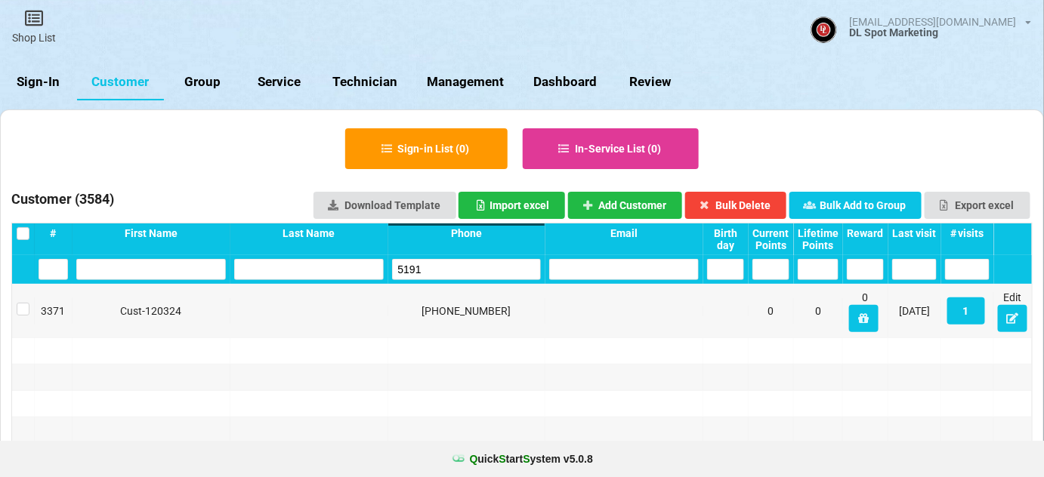
click at [443, 267] on input "5191" at bounding box center [467, 269] width 150 height 21
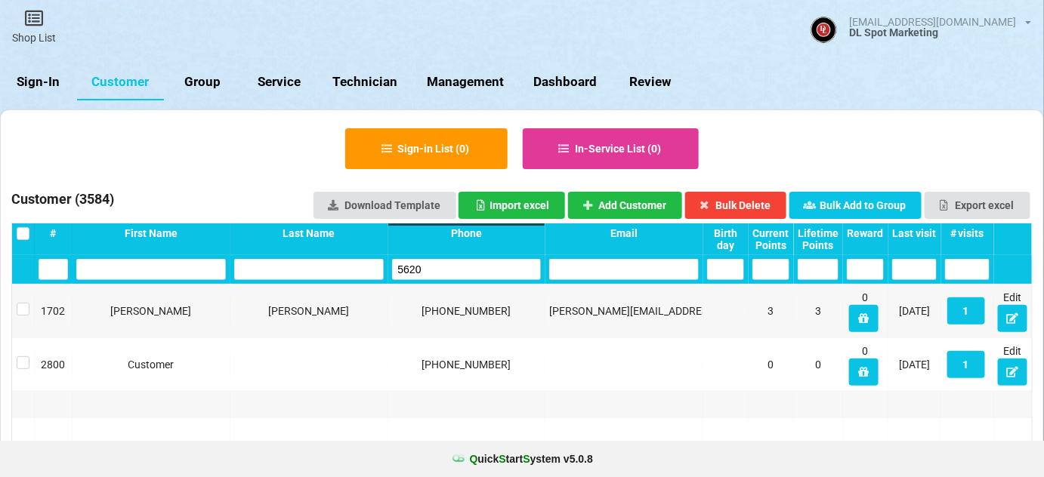
click at [445, 261] on input "5620" at bounding box center [467, 269] width 150 height 21
click at [445, 260] on input "5620" at bounding box center [467, 269] width 150 height 21
click at [446, 267] on input "8265" at bounding box center [467, 269] width 150 height 21
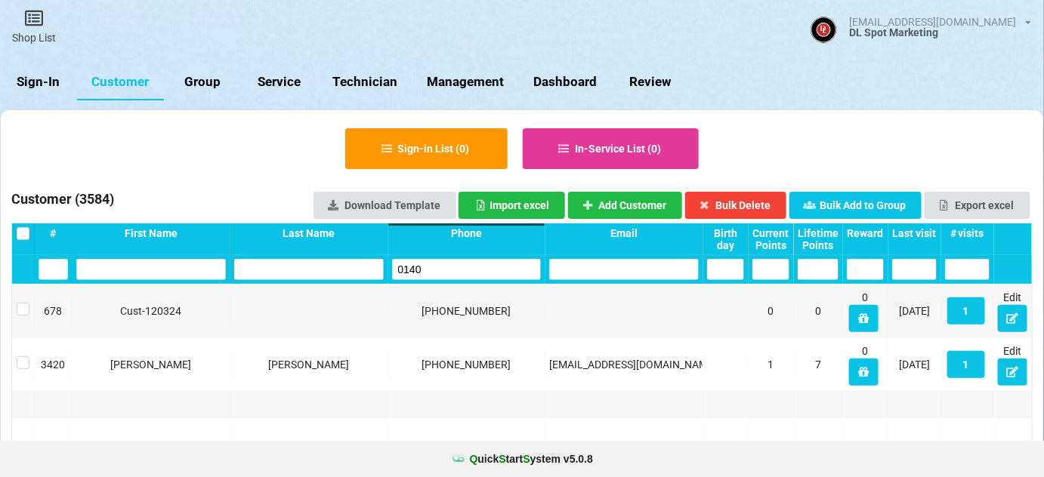
click at [440, 266] on input "0140" at bounding box center [467, 269] width 150 height 21
click at [441, 265] on input "0140" at bounding box center [467, 269] width 150 height 21
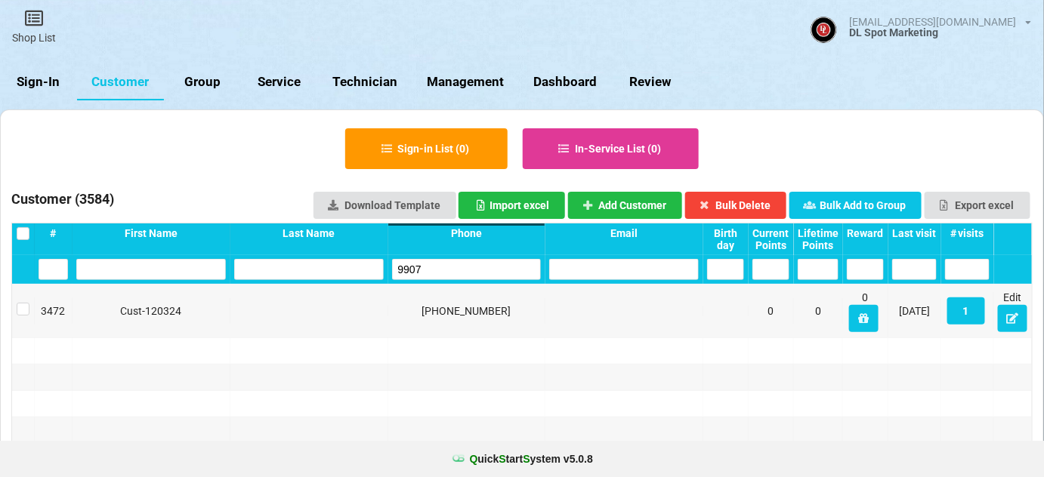
click at [441, 265] on input "9907" at bounding box center [467, 269] width 150 height 21
click at [630, 199] on button "Add Customer" at bounding box center [625, 205] width 115 height 27
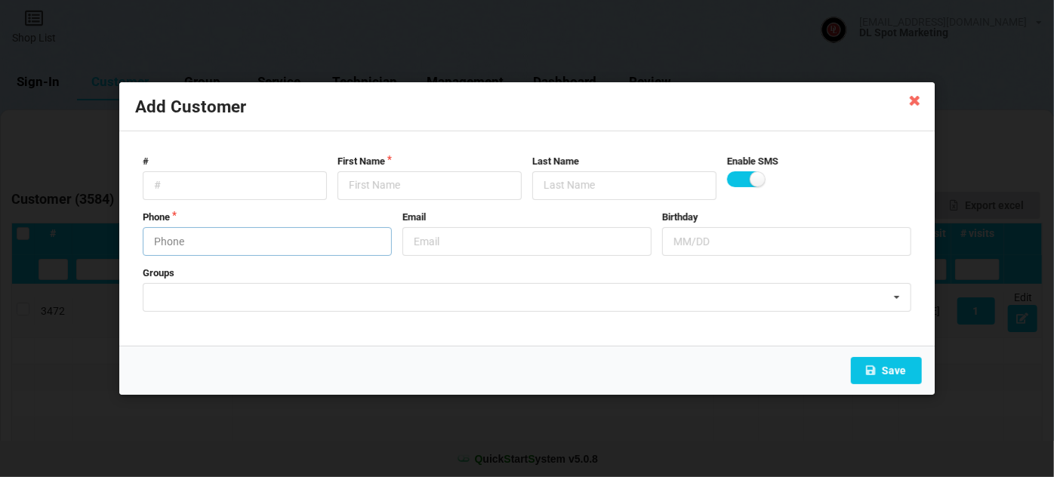
click at [208, 240] on input "text" at bounding box center [267, 241] width 249 height 29
click at [399, 189] on input "text" at bounding box center [430, 185] width 184 height 29
paste input "Cust-091025"
click at [882, 369] on button "Save" at bounding box center [886, 370] width 71 height 27
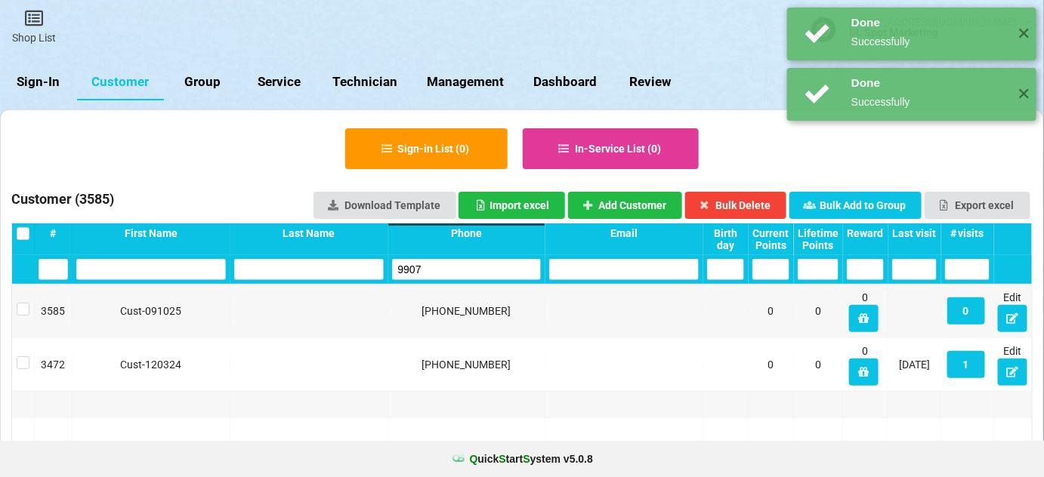
click at [440, 267] on input "9907" at bounding box center [467, 269] width 150 height 21
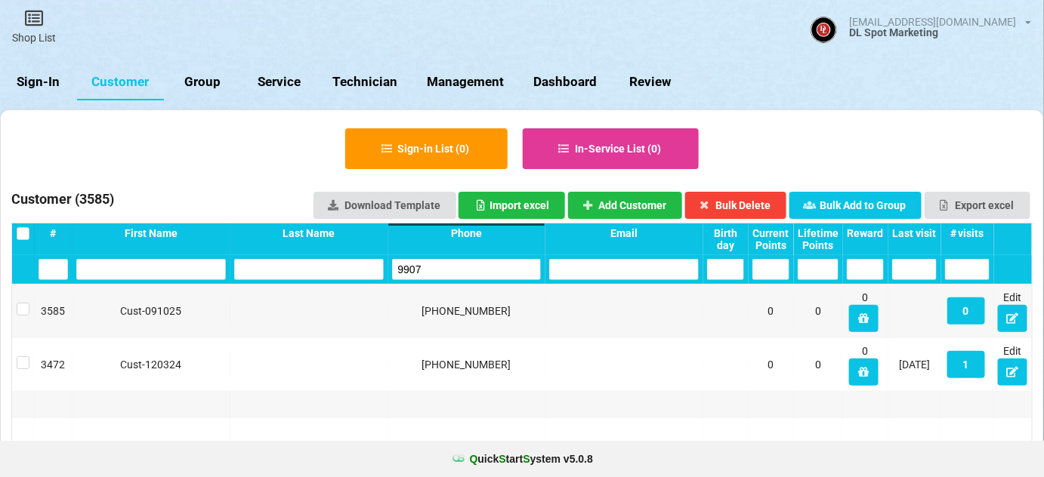
click at [440, 267] on input "9907" at bounding box center [467, 269] width 150 height 21
click at [434, 273] on input "9907" at bounding box center [467, 269] width 150 height 21
click at [443, 264] on input "9907" at bounding box center [488, 257] width 90 height 13
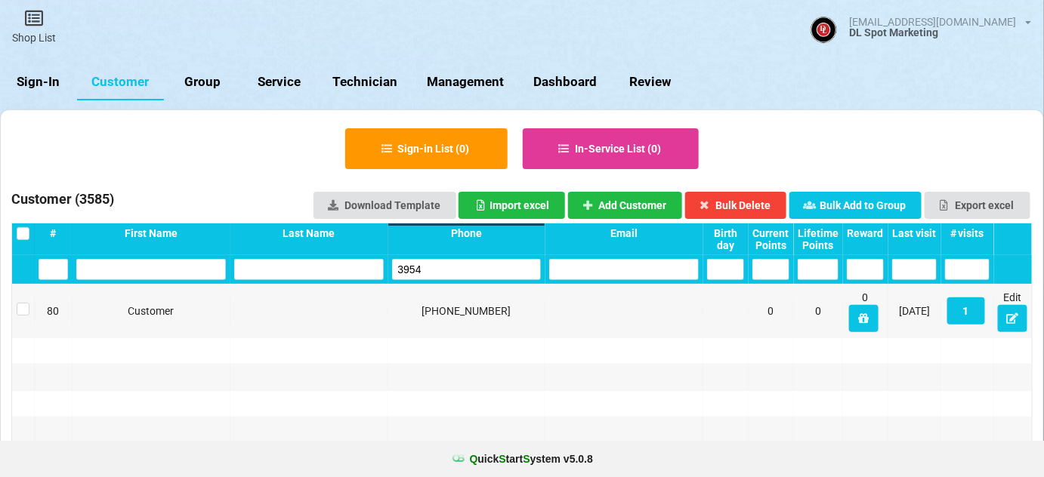
click at [433, 271] on input "3954" at bounding box center [467, 269] width 150 height 21
click at [620, 202] on button "Add Customer" at bounding box center [625, 205] width 115 height 27
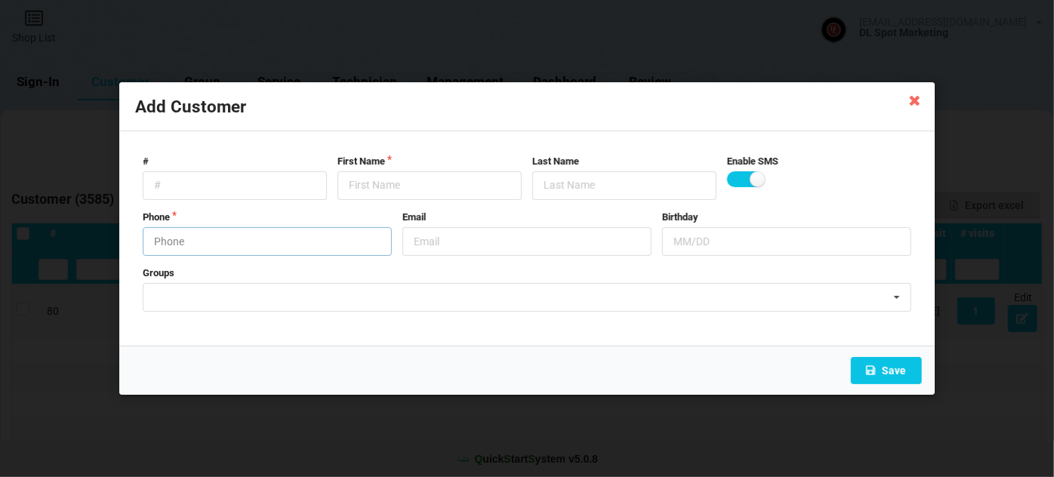
click at [238, 239] on input "text" at bounding box center [267, 241] width 249 height 29
click at [391, 193] on input "text" at bounding box center [430, 185] width 184 height 29
paste input "Cust-091025"
click at [898, 372] on button "Save" at bounding box center [886, 370] width 71 height 27
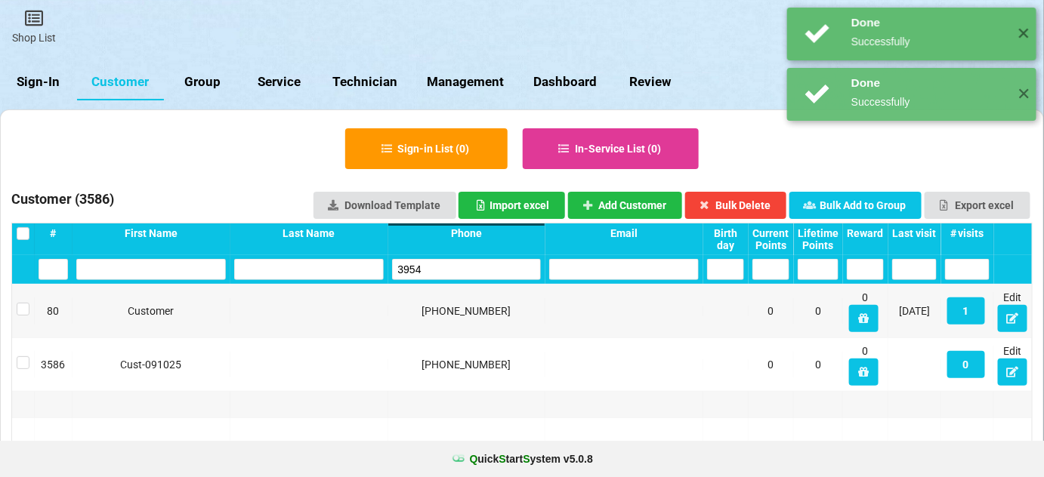
click at [431, 264] on input "3954" at bounding box center [467, 269] width 150 height 21
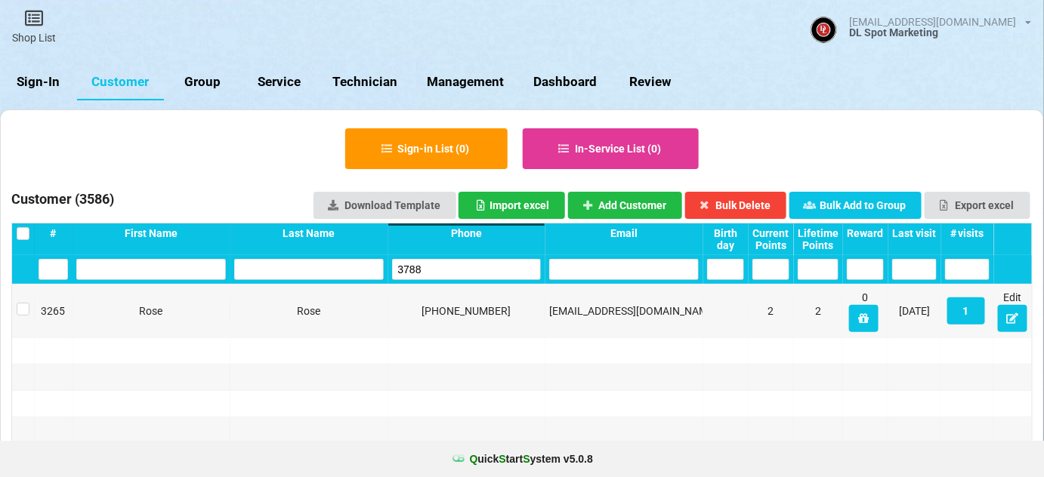
click at [430, 266] on input "3788" at bounding box center [467, 269] width 150 height 21
click at [430, 266] on input "5507" at bounding box center [467, 269] width 150 height 21
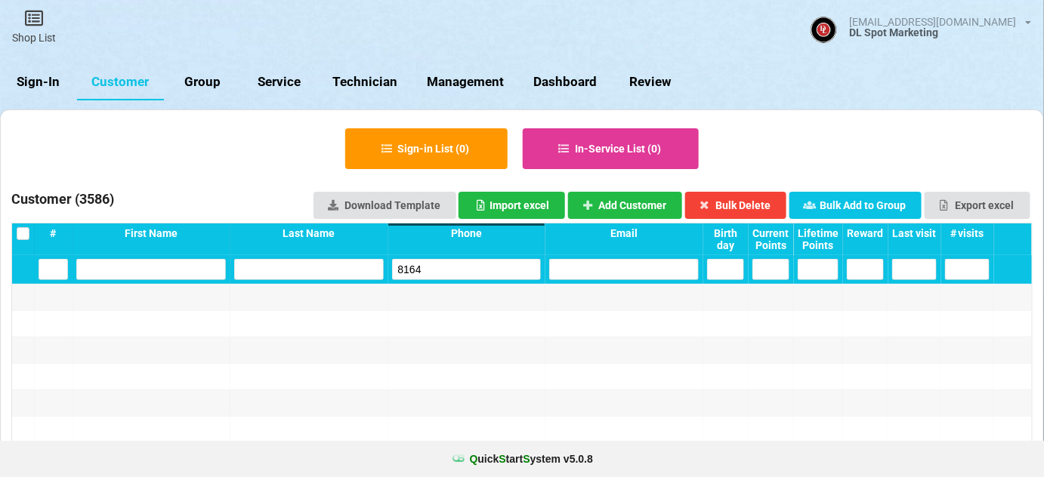
click at [430, 266] on input "8164" at bounding box center [467, 269] width 150 height 21
click at [630, 208] on button "Add Customer" at bounding box center [625, 205] width 115 height 27
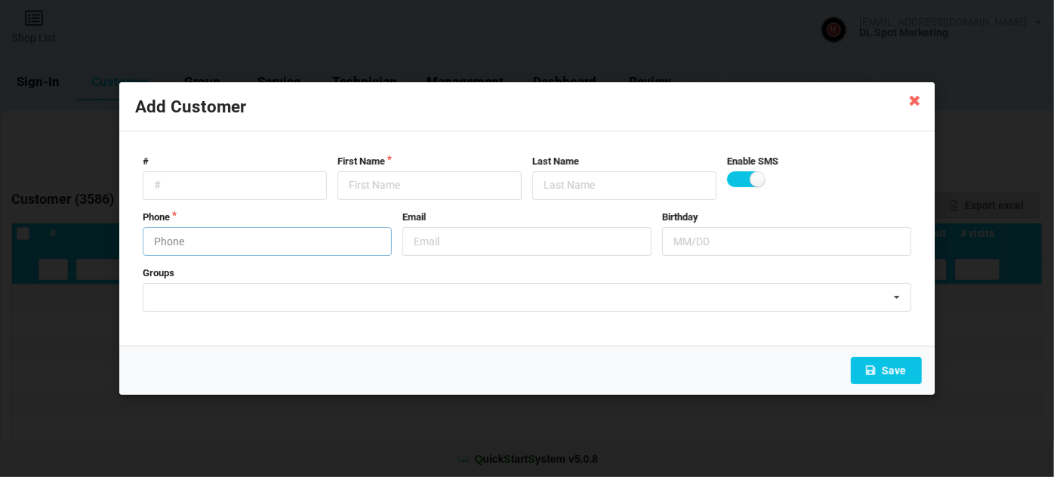
click at [276, 234] on input "text" at bounding box center [267, 241] width 249 height 29
click at [387, 177] on input "text" at bounding box center [430, 185] width 184 height 29
paste
click at [888, 364] on button "Save" at bounding box center [886, 370] width 71 height 27
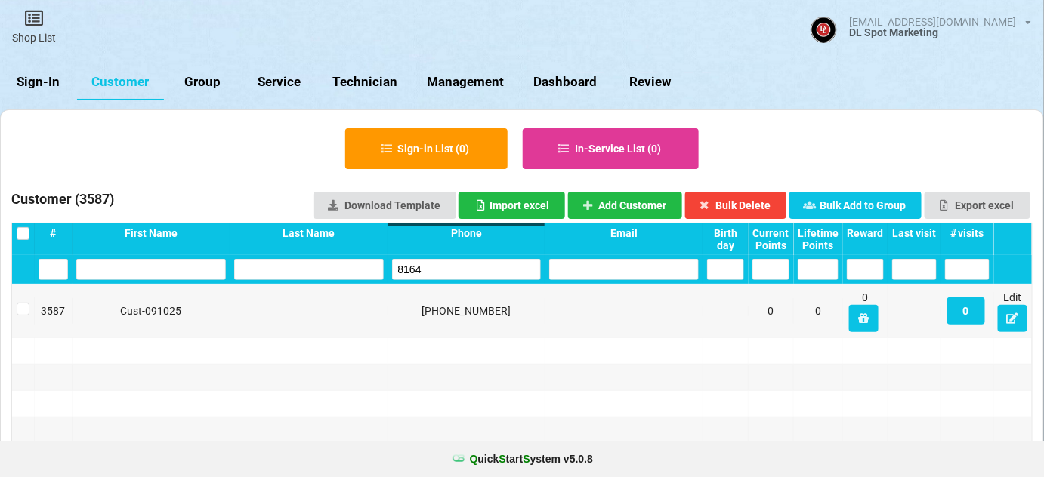
click at [431, 265] on input "8164" at bounding box center [467, 269] width 150 height 21
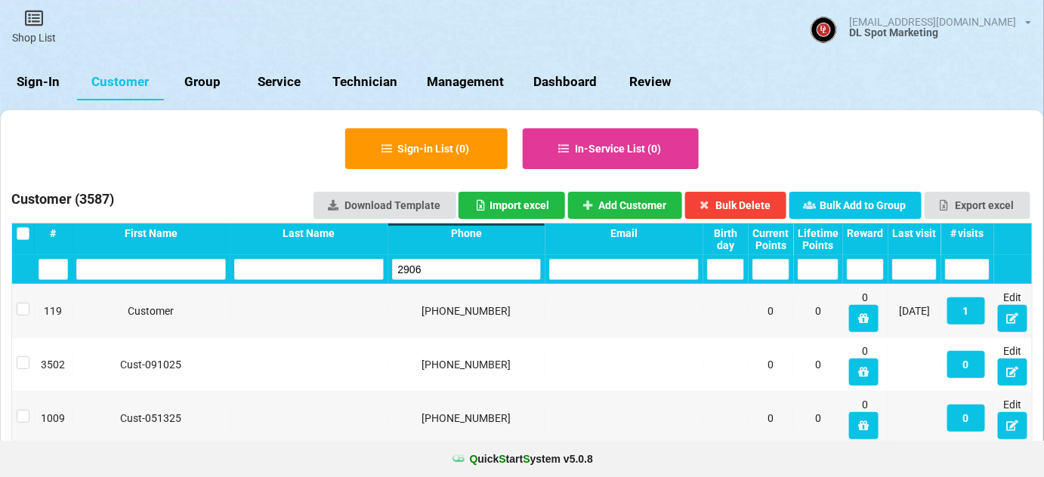
click at [431, 265] on input "2906" at bounding box center [467, 269] width 150 height 21
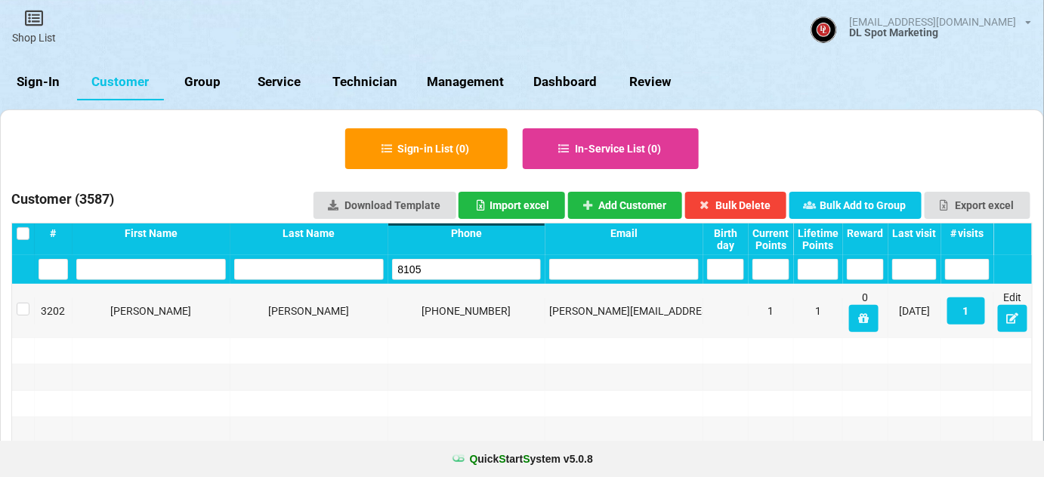
click at [431, 265] on input "8105" at bounding box center [467, 269] width 150 height 21
click at [431, 265] on input "6813" at bounding box center [467, 269] width 150 height 21
click at [431, 265] on input "5230" at bounding box center [467, 269] width 150 height 21
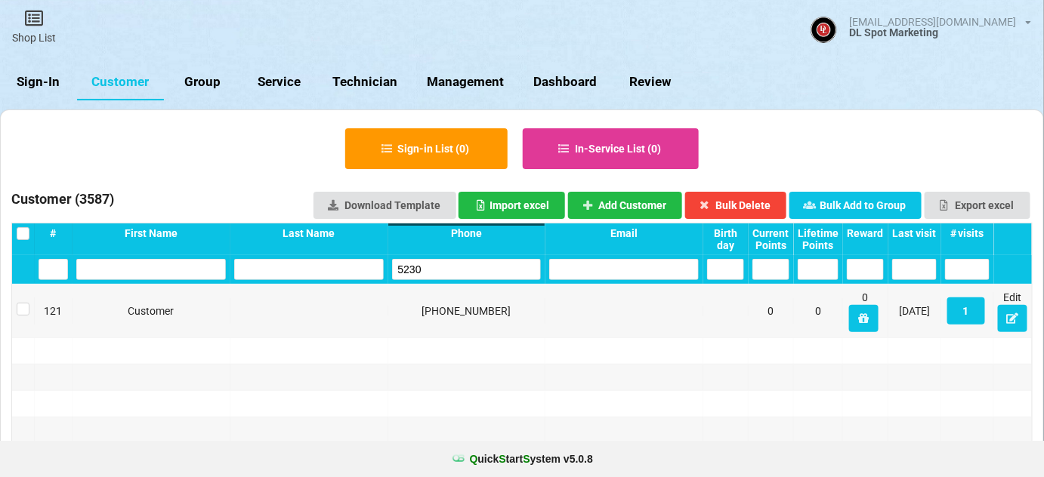
click at [431, 265] on input "5230" at bounding box center [467, 269] width 150 height 21
click at [431, 265] on input "7812" at bounding box center [467, 269] width 150 height 21
drag, startPoint x: 431, startPoint y: 265, endPoint x: 481, endPoint y: 253, distance: 51.3
click at [432, 265] on input "7812" at bounding box center [467, 269] width 150 height 21
click at [634, 205] on button "Add Customer" at bounding box center [625, 205] width 115 height 27
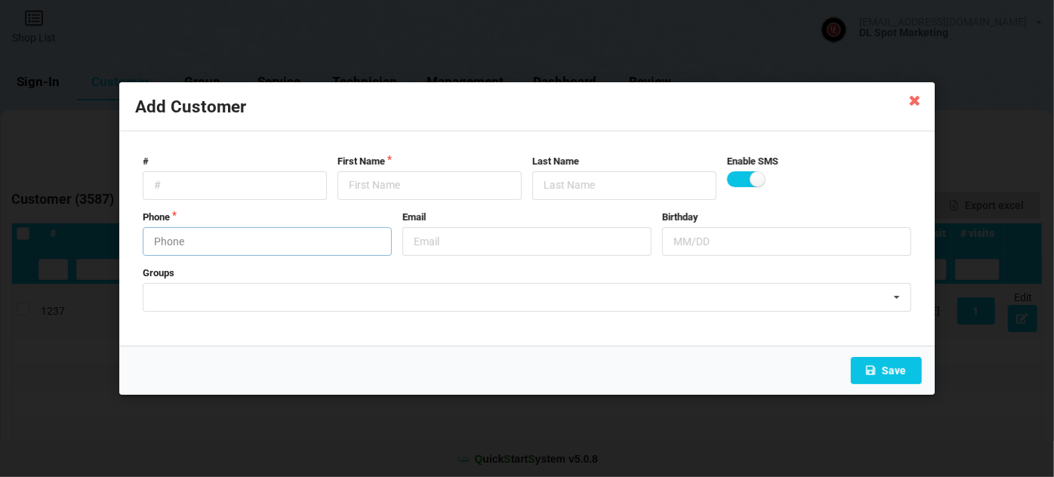
click at [212, 242] on input "text" at bounding box center [267, 241] width 249 height 29
click at [381, 190] on input "text" at bounding box center [430, 185] width 184 height 29
click at [896, 373] on button "Save" at bounding box center [886, 370] width 71 height 27
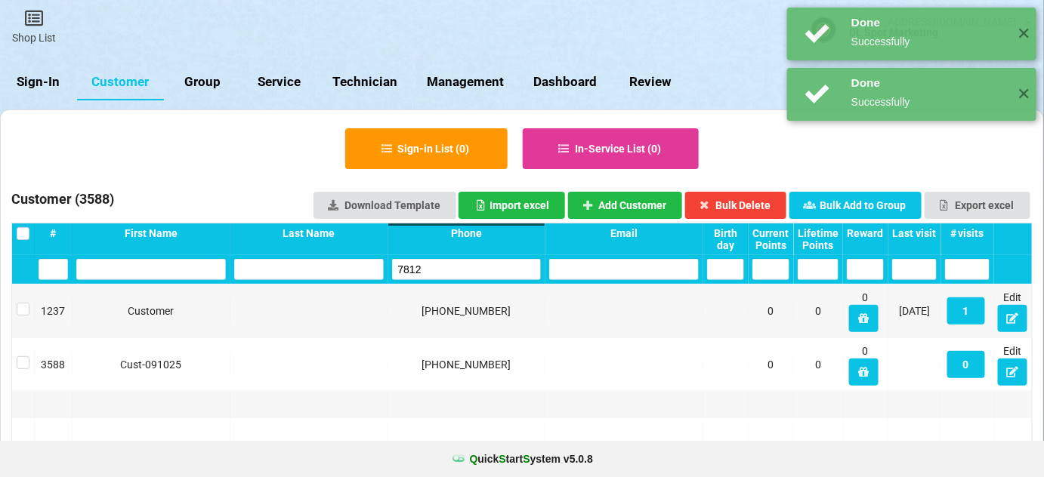
click at [435, 269] on input "7812" at bounding box center [467, 269] width 150 height 21
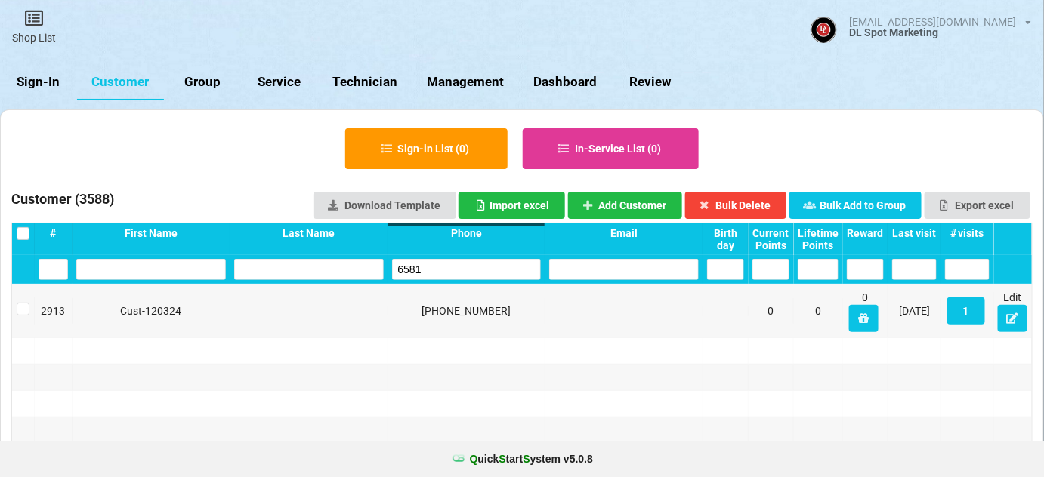
click at [432, 267] on input "6581" at bounding box center [467, 269] width 150 height 21
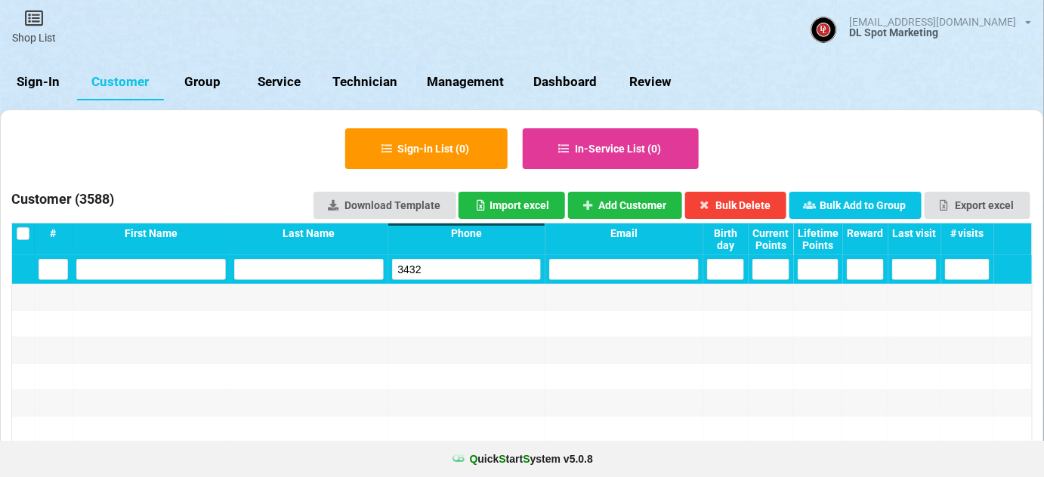
click at [432, 267] on input "3432" at bounding box center [467, 269] width 150 height 21
click at [623, 202] on button "Add Customer" at bounding box center [625, 205] width 115 height 27
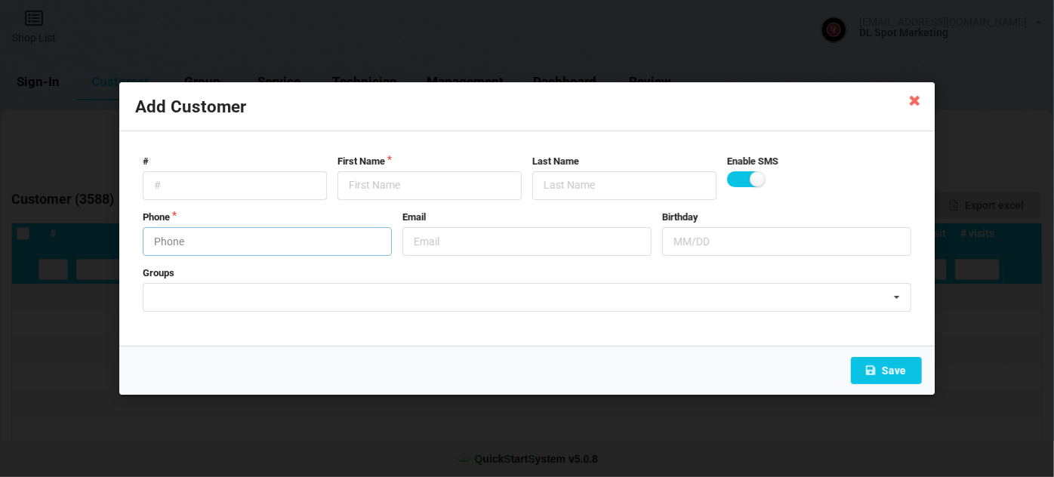
click at [304, 239] on input "text" at bounding box center [267, 241] width 249 height 29
click at [386, 184] on input "text" at bounding box center [430, 185] width 184 height 29
click at [898, 366] on button "Save" at bounding box center [886, 370] width 71 height 27
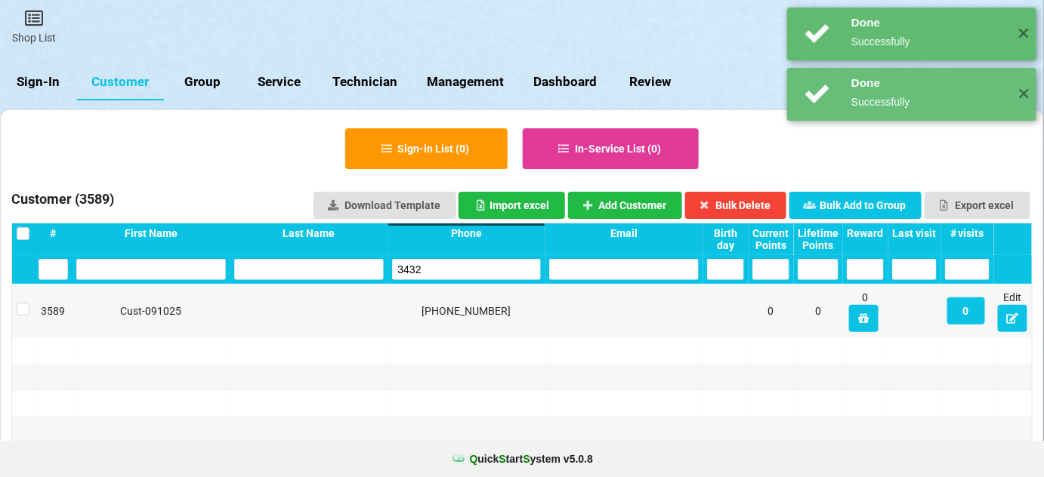
click at [444, 273] on input "3432" at bounding box center [467, 269] width 150 height 21
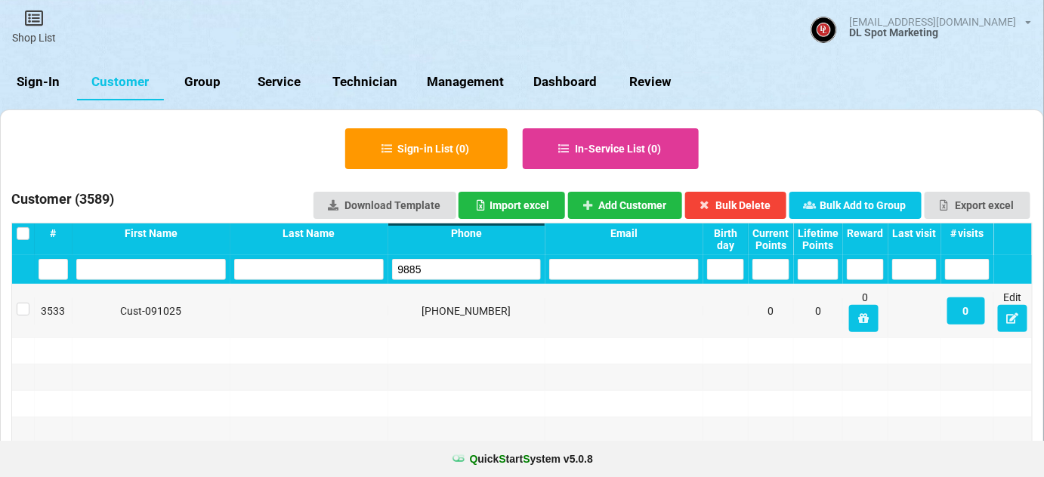
click at [444, 273] on input "9885" at bounding box center [467, 269] width 150 height 21
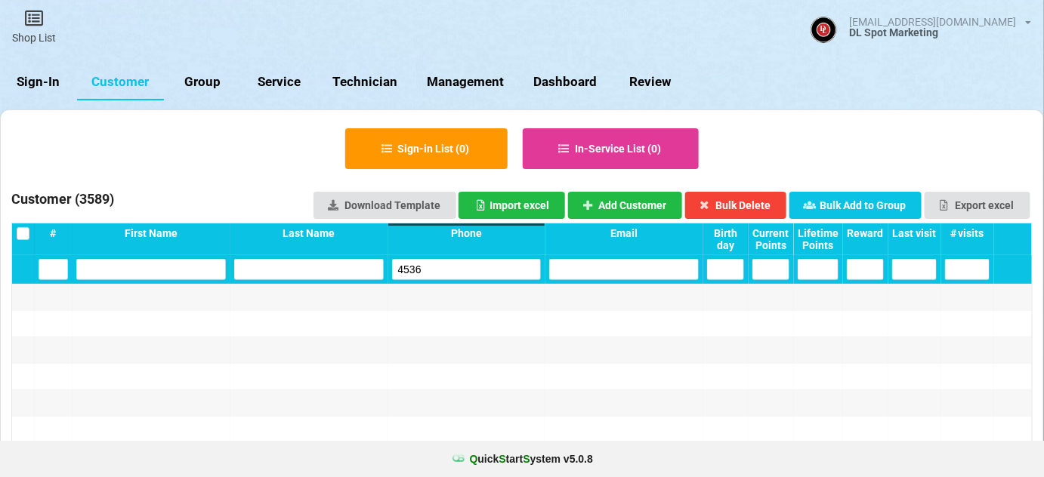
click at [444, 273] on input "4536" at bounding box center [467, 269] width 148 height 21
click at [444, 273] on input "4536" at bounding box center [467, 269] width 150 height 21
click at [653, 199] on button "Add Customer" at bounding box center [625, 205] width 115 height 27
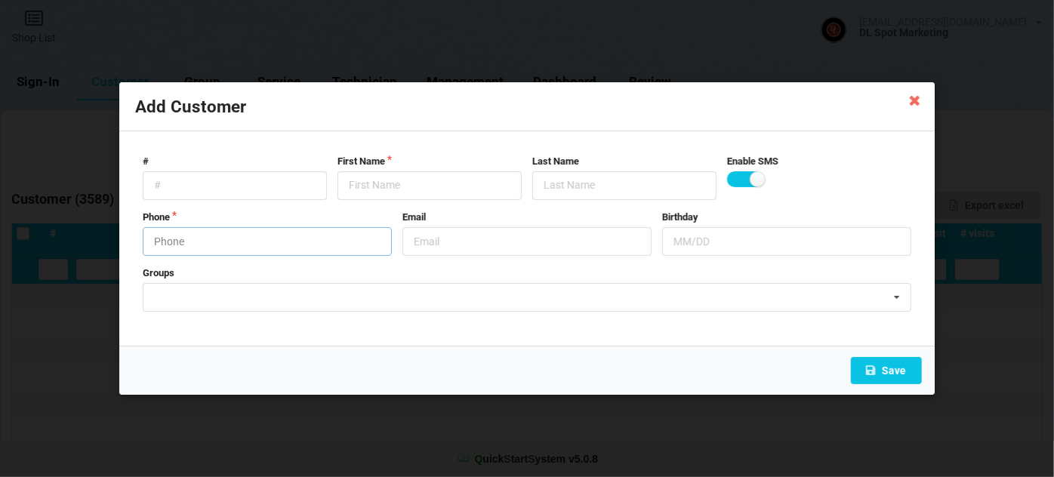
click at [274, 248] on input "text" at bounding box center [267, 241] width 249 height 29
click at [377, 177] on input "text" at bounding box center [430, 185] width 184 height 29
click at [880, 369] on button "Save" at bounding box center [886, 370] width 71 height 27
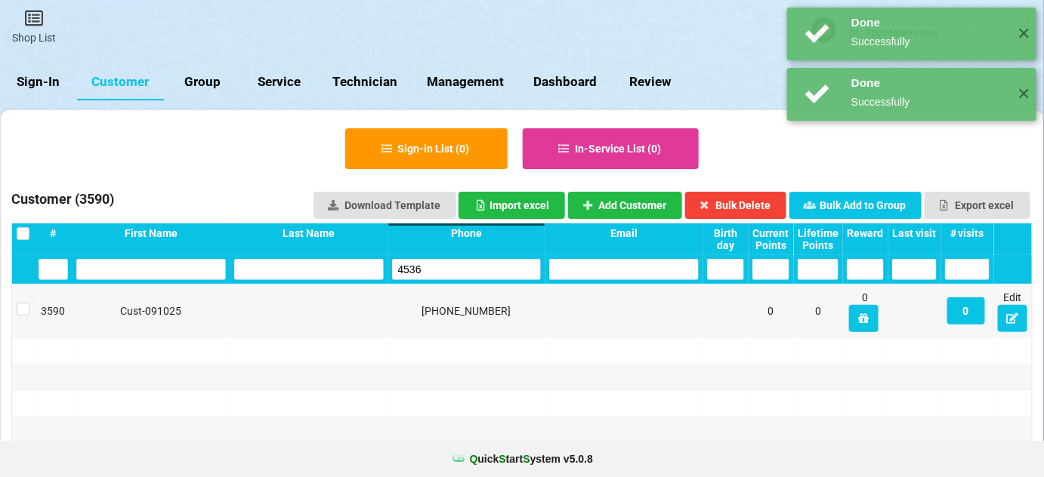
click at [439, 273] on input "4536" at bounding box center [467, 269] width 150 height 21
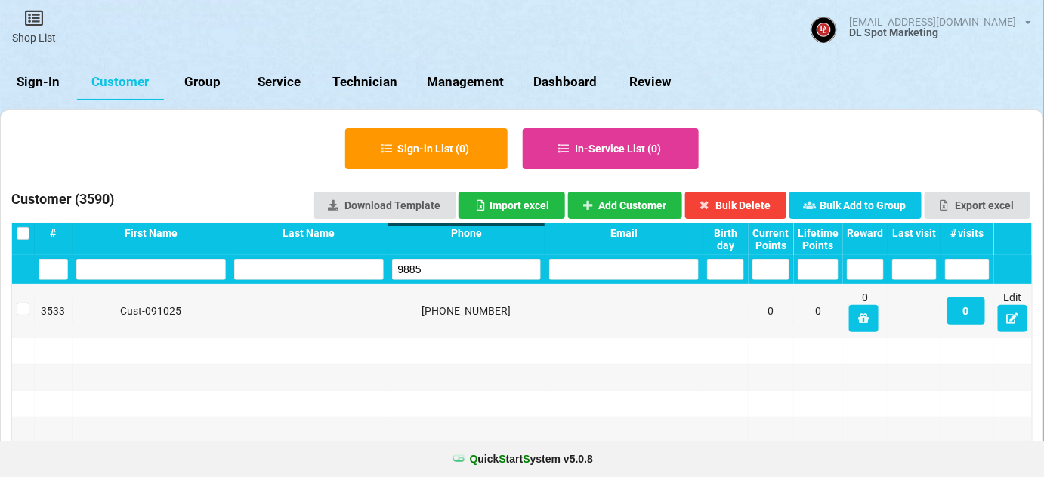
click at [431, 267] on input "9885" at bounding box center [467, 269] width 150 height 21
click at [431, 267] on input "6522" at bounding box center [467, 269] width 150 height 21
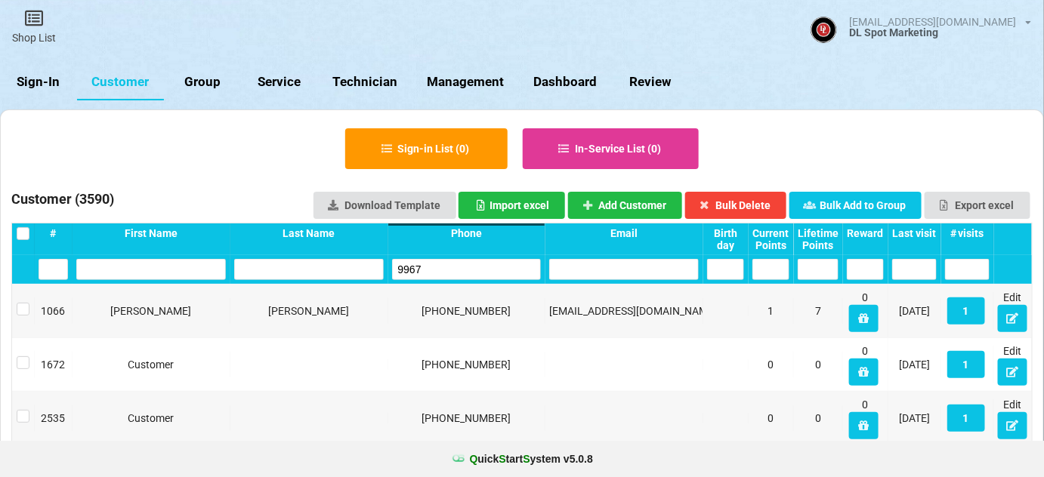
click at [431, 267] on input "9967" at bounding box center [467, 269] width 150 height 21
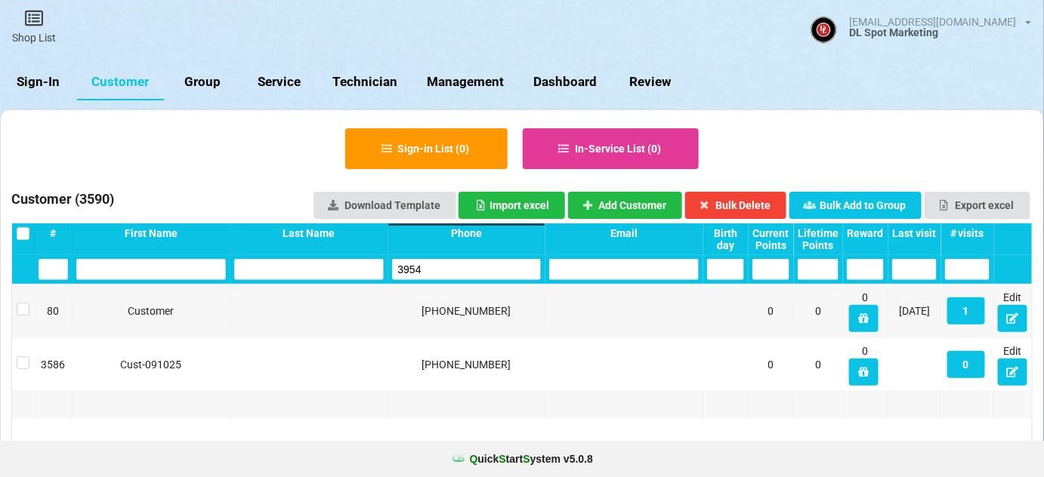
click at [431, 267] on input "3954" at bounding box center [467, 269] width 150 height 21
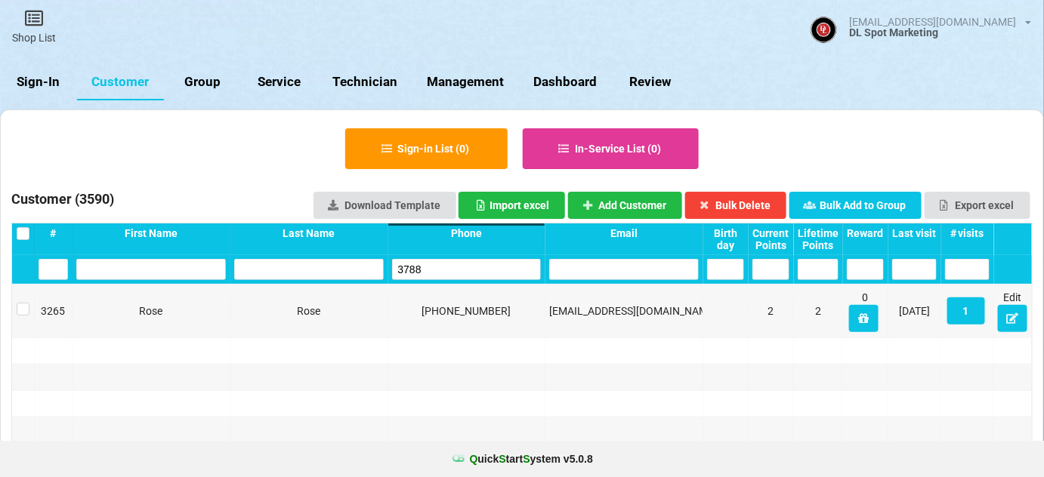
click at [431, 267] on input "3788" at bounding box center [467, 269] width 150 height 21
click at [431, 267] on input "5507" at bounding box center [467, 269] width 150 height 21
click at [444, 259] on input "4852" at bounding box center [468, 268] width 143 height 20
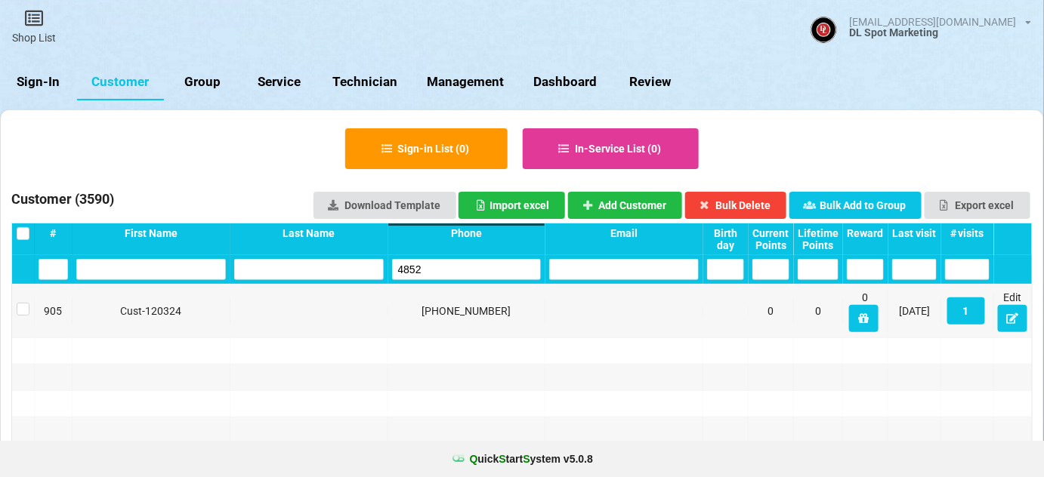
click at [444, 259] on input "4852" at bounding box center [467, 269] width 150 height 21
click at [425, 267] on input "4577" at bounding box center [467, 269] width 150 height 21
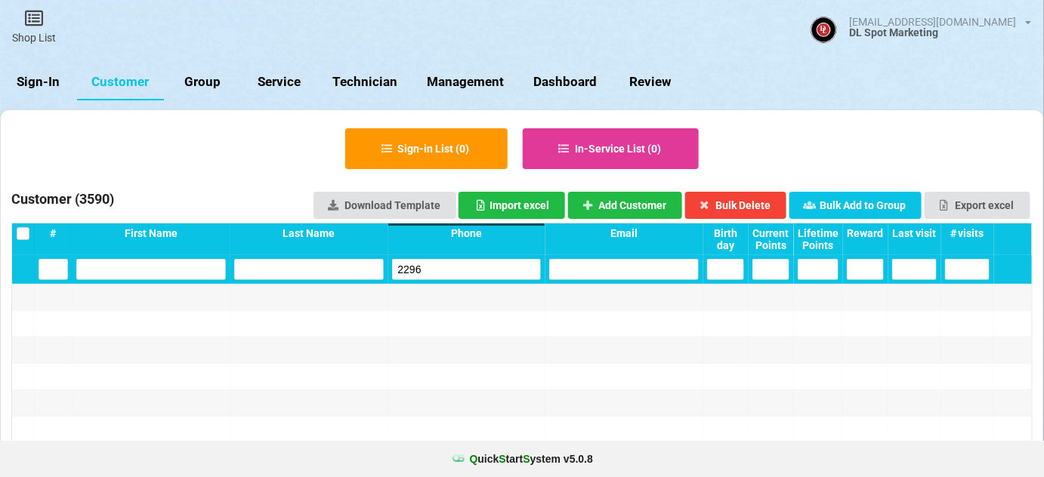
click at [425, 267] on input "2296" at bounding box center [467, 269] width 150 height 21
click at [654, 206] on button "Add Customer" at bounding box center [625, 205] width 115 height 27
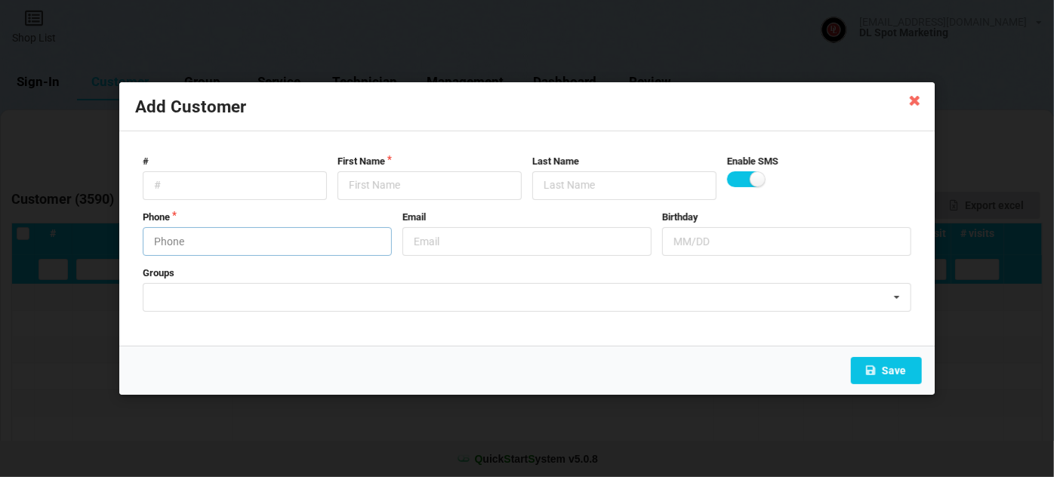
click at [304, 251] on input "text" at bounding box center [267, 241] width 249 height 29
click at [433, 185] on input "text" at bounding box center [430, 185] width 184 height 29
click at [894, 370] on button "Save" at bounding box center [886, 370] width 71 height 27
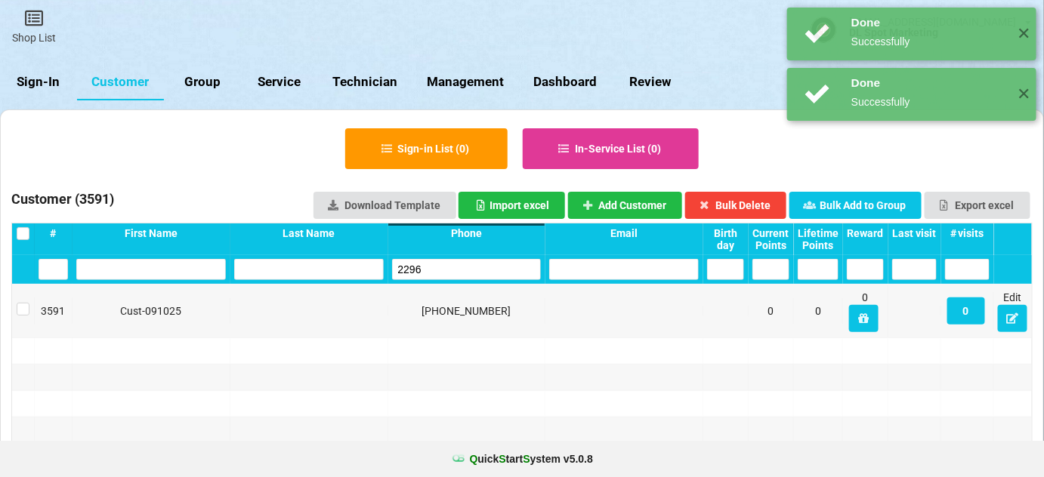
click at [486, 273] on input "2296" at bounding box center [467, 269] width 150 height 21
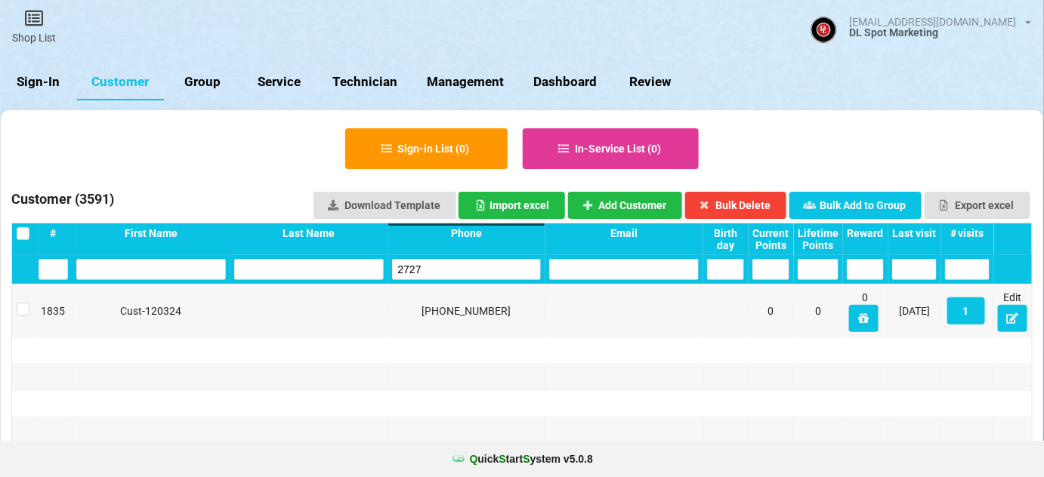
click at [481, 270] on input "2727" at bounding box center [467, 269] width 150 height 21
click at [481, 270] on input "4852" at bounding box center [467, 269] width 150 height 21
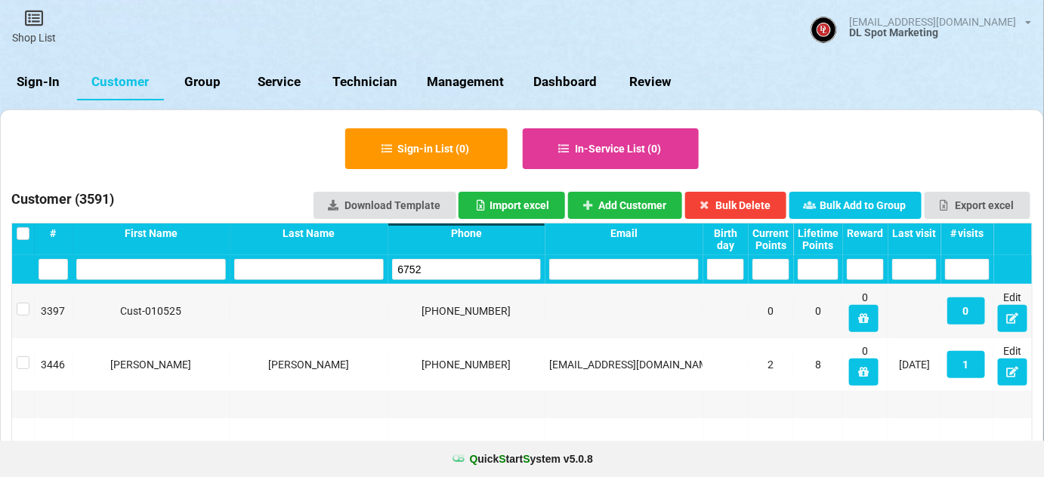
click at [481, 270] on input "6752" at bounding box center [467, 269] width 150 height 21
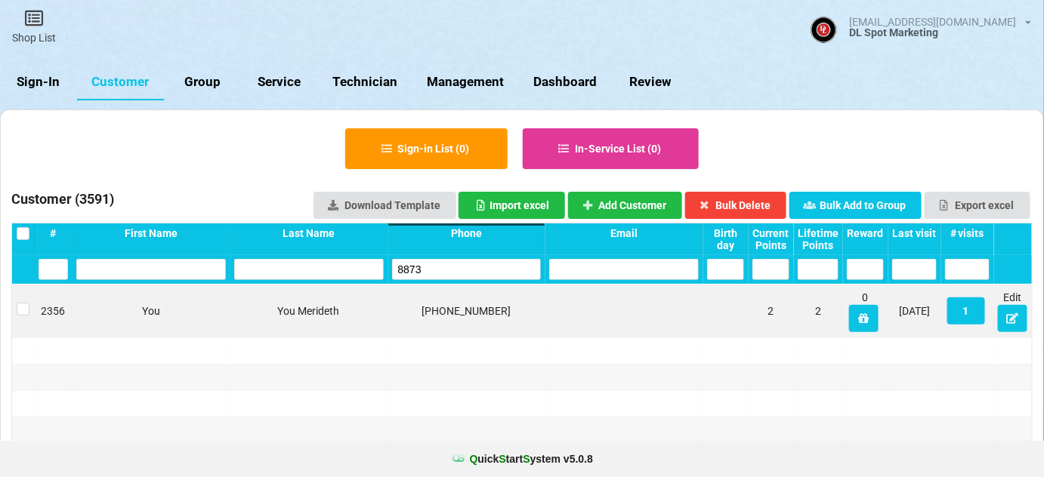
click at [467, 287] on div "2356 You You Merideth [PHONE_NUMBER] 2 2 0 [DATE] 1 Edit" at bounding box center [522, 311] width 1020 height 53
click at [458, 263] on input "8873" at bounding box center [467, 269] width 150 height 21
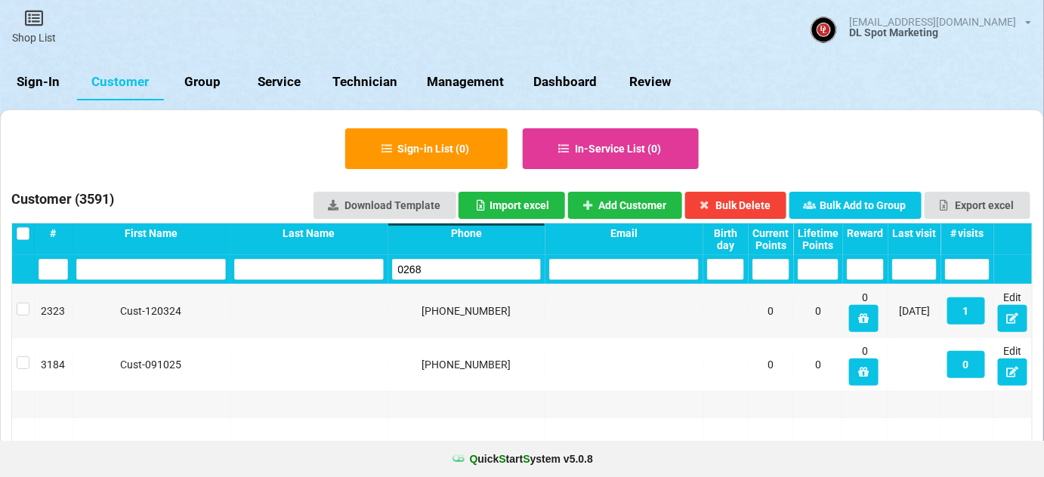
click at [458, 263] on input "0268" at bounding box center [467, 269] width 150 height 21
click at [458, 263] on input "1547" at bounding box center [467, 269] width 150 height 21
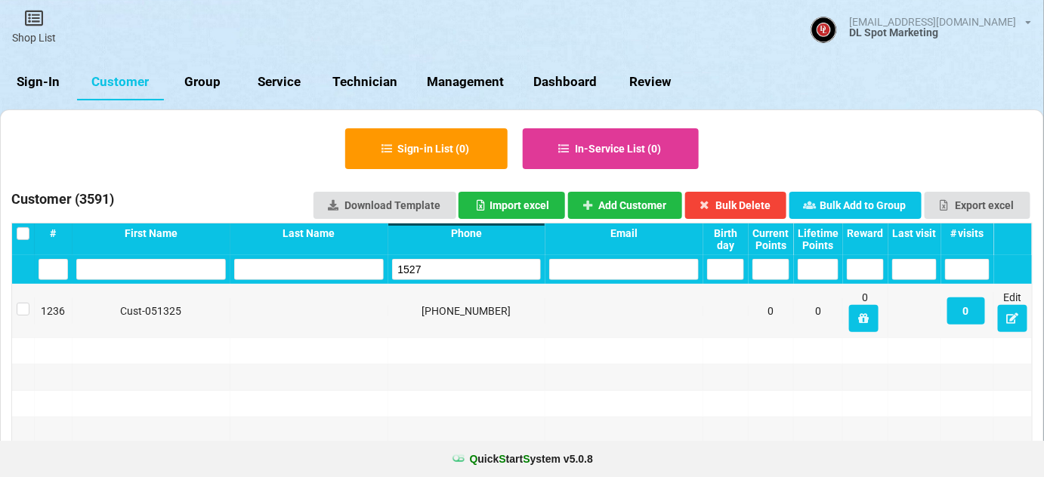
click at [458, 263] on input "1527" at bounding box center [467, 269] width 150 height 21
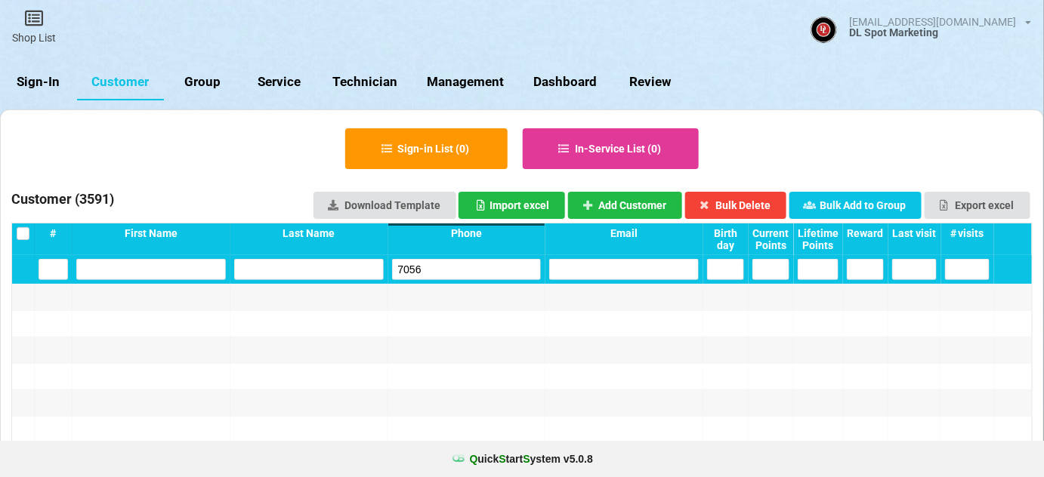
click at [458, 263] on input "7056" at bounding box center [467, 269] width 150 height 21
click at [634, 205] on button "Add Customer" at bounding box center [625, 205] width 115 height 27
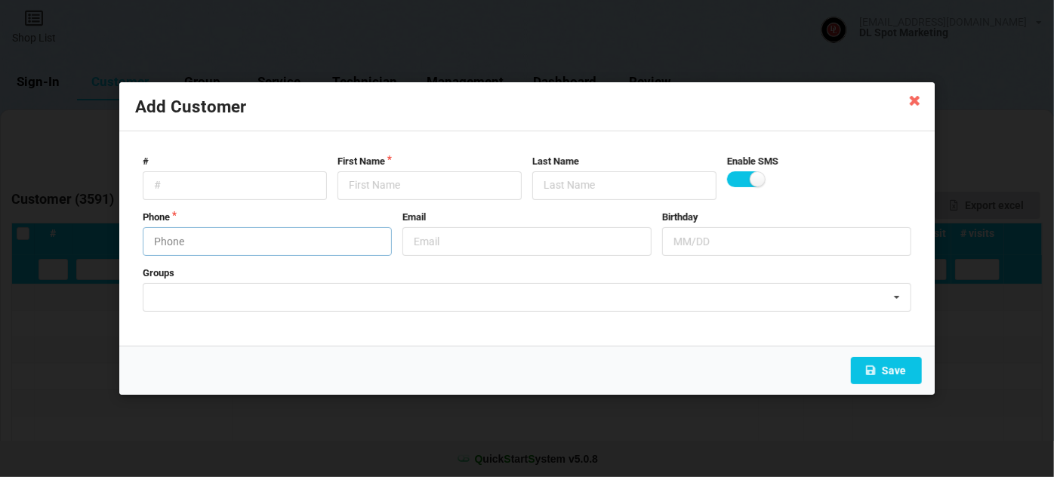
click at [292, 243] on input "text" at bounding box center [267, 241] width 249 height 29
click at [391, 188] on input "text" at bounding box center [430, 185] width 184 height 29
drag, startPoint x: 436, startPoint y: 183, endPoint x: 568, endPoint y: 250, distance: 148.3
click at [547, 231] on form "# First Name Last Name Enable SMS Phone [PHONE_NUMBER] Email Birthday Groups [P…" at bounding box center [527, 239] width 784 height 184
click at [902, 370] on button "Save" at bounding box center [886, 370] width 71 height 27
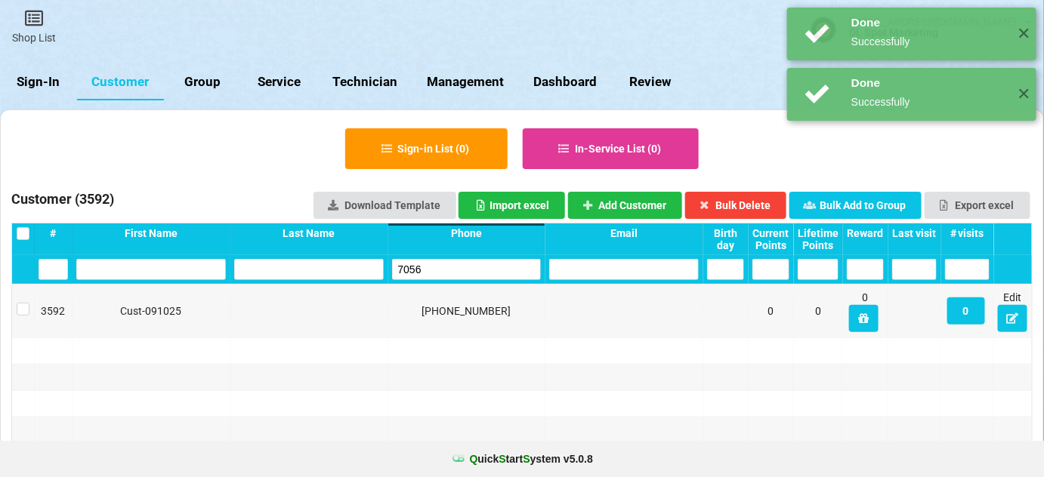
click at [440, 274] on input "7056" at bounding box center [467, 269] width 150 height 21
click at [444, 273] on input "7056" at bounding box center [467, 269] width 150 height 21
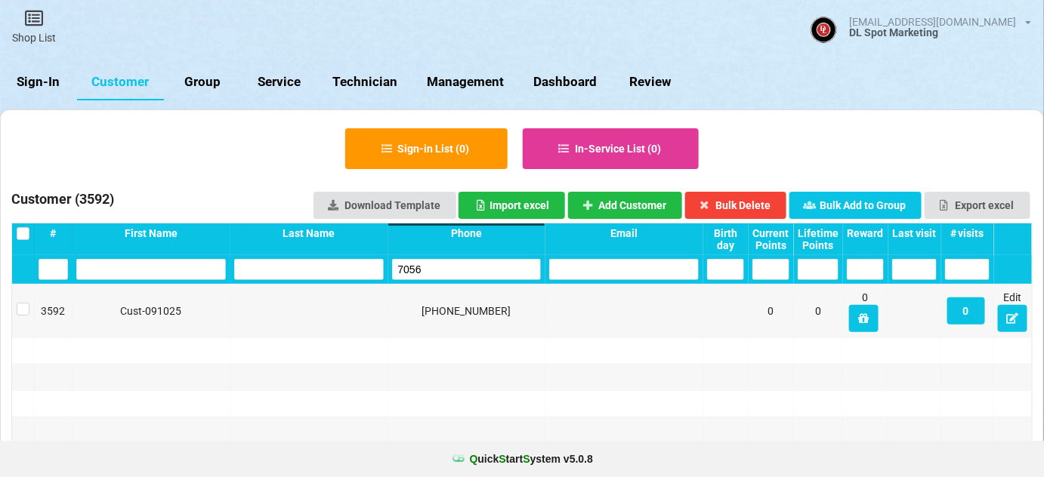
click at [444, 268] on input "7056" at bounding box center [467, 269] width 150 height 21
click at [443, 268] on input "7056" at bounding box center [467, 269] width 150 height 21
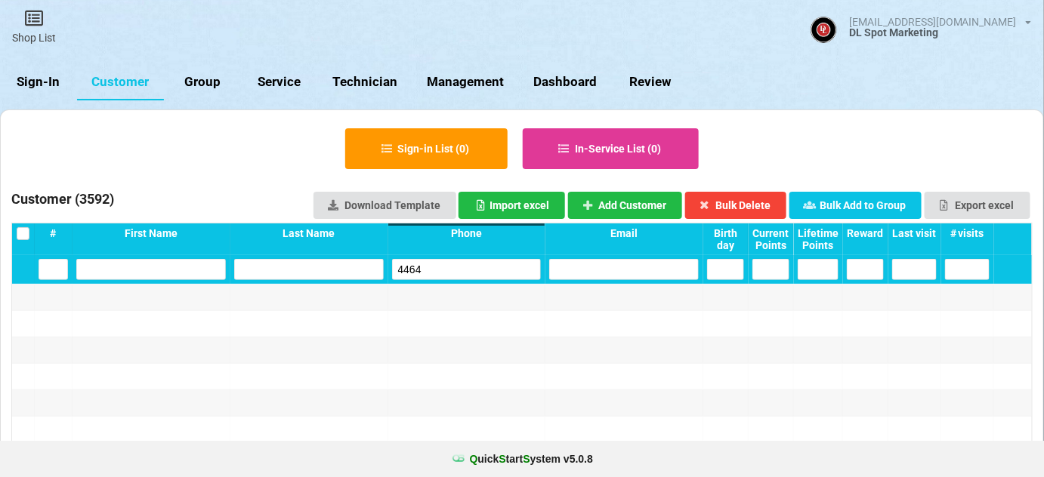
click at [455, 277] on input "4464" at bounding box center [467, 269] width 150 height 21
click at [628, 204] on button "Add Customer" at bounding box center [625, 205] width 115 height 27
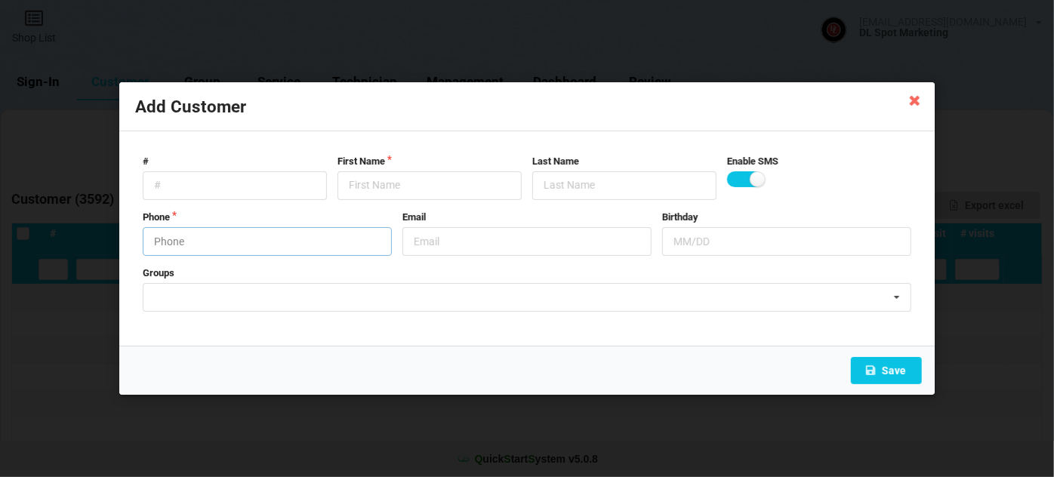
click at [221, 242] on input "text" at bounding box center [267, 241] width 249 height 29
click at [387, 185] on input "text" at bounding box center [430, 185] width 184 height 29
click at [910, 365] on button "Save" at bounding box center [886, 370] width 71 height 27
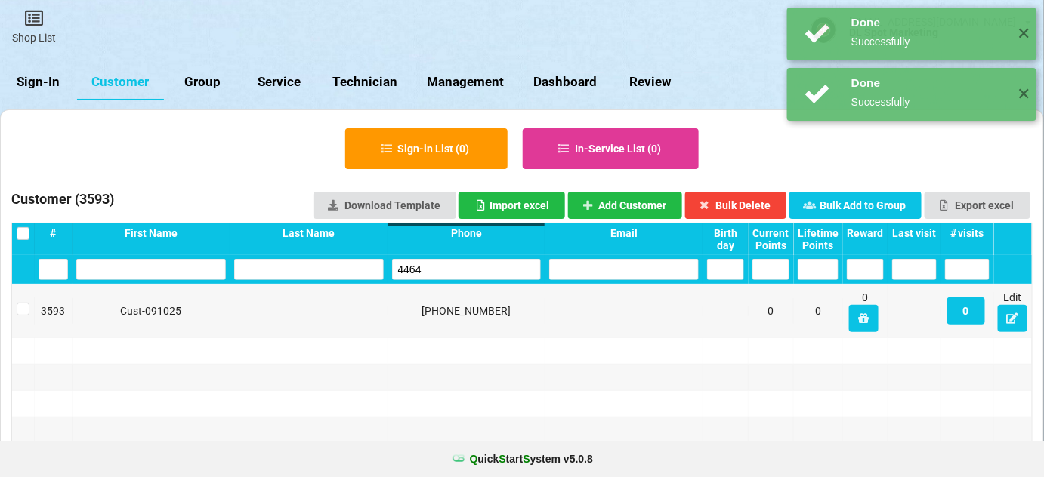
click at [440, 261] on input "4464" at bounding box center [467, 269] width 150 height 21
click at [439, 263] on input "4464" at bounding box center [467, 269] width 150 height 21
click at [444, 269] on input "4464" at bounding box center [467, 269] width 150 height 21
click at [443, 269] on input "4464" at bounding box center [467, 269] width 150 height 21
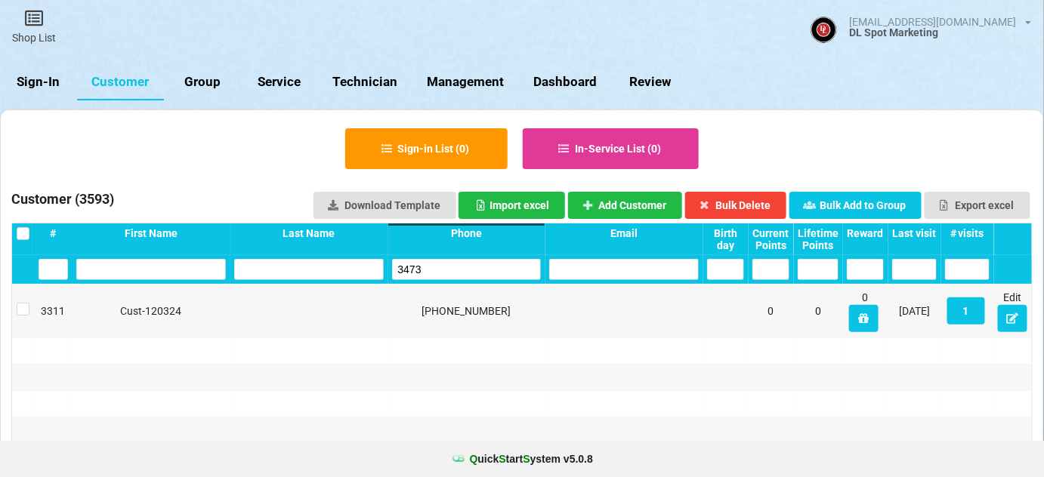
click at [435, 273] on input "3473" at bounding box center [467, 269] width 150 height 21
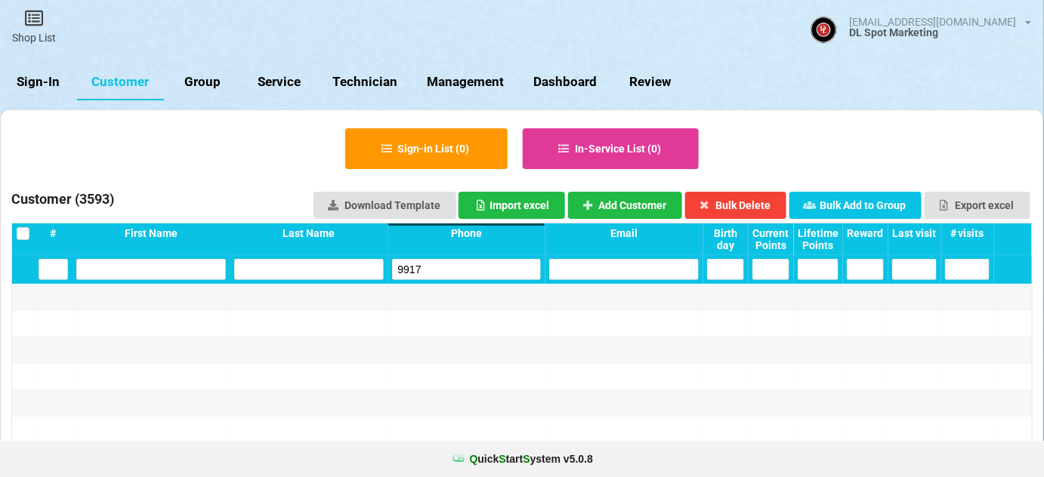
click at [435, 273] on input "9917" at bounding box center [467, 269] width 150 height 21
click at [634, 205] on button "Add Customer" at bounding box center [625, 205] width 115 height 27
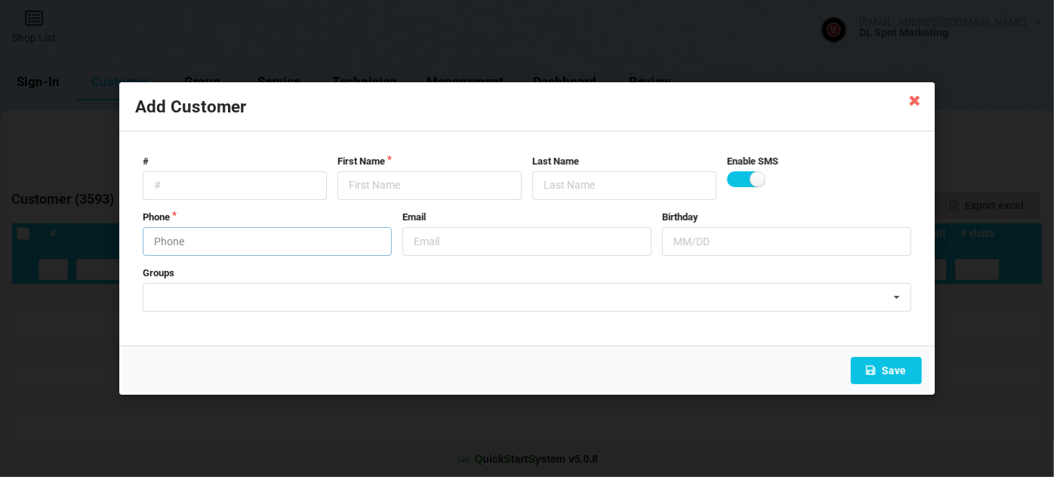
click at [289, 229] on input "text" at bounding box center [267, 241] width 249 height 29
drag, startPoint x: 409, startPoint y: 181, endPoint x: 353, endPoint y: 202, distance: 60.7
click at [378, 190] on input "text" at bounding box center [430, 185] width 184 height 29
click at [887, 367] on button "Save" at bounding box center [886, 370] width 71 height 27
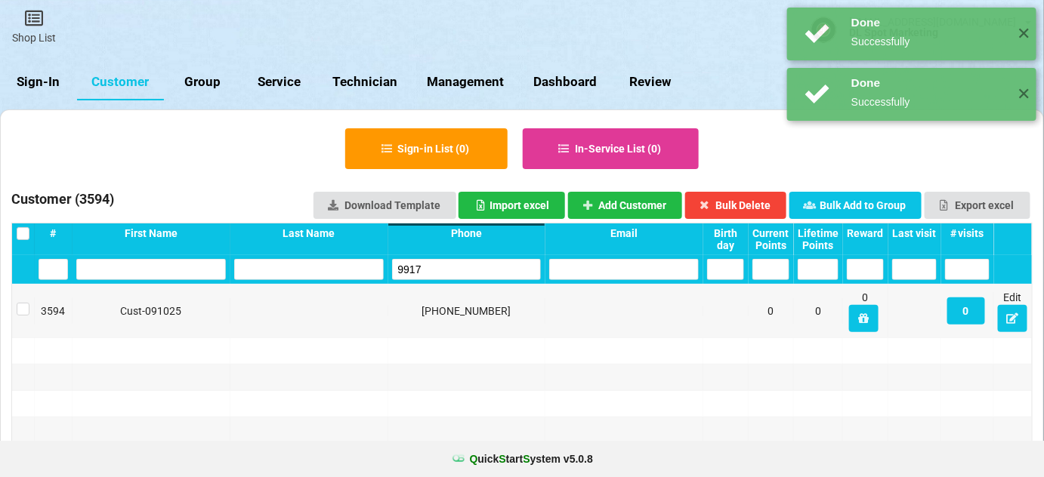
click at [452, 271] on input "9917" at bounding box center [467, 269] width 150 height 21
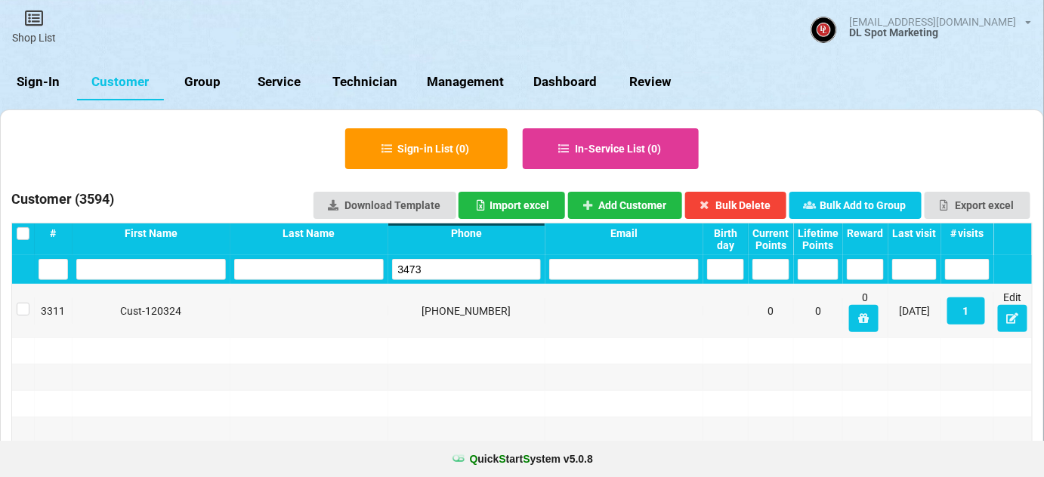
click at [453, 270] on input "3473" at bounding box center [467, 269] width 150 height 21
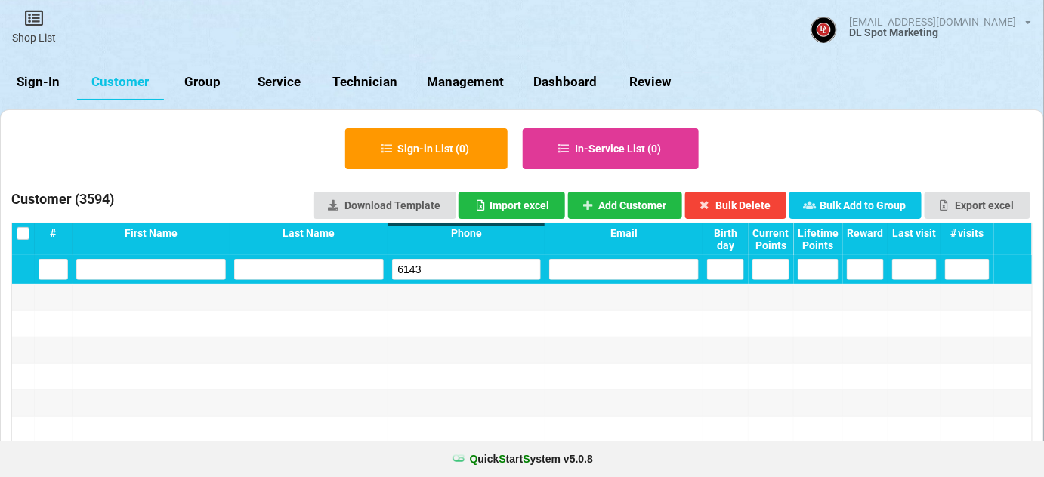
click at [440, 270] on input "6143" at bounding box center [467, 269] width 150 height 21
click at [638, 205] on button "Add Customer" at bounding box center [625, 205] width 115 height 27
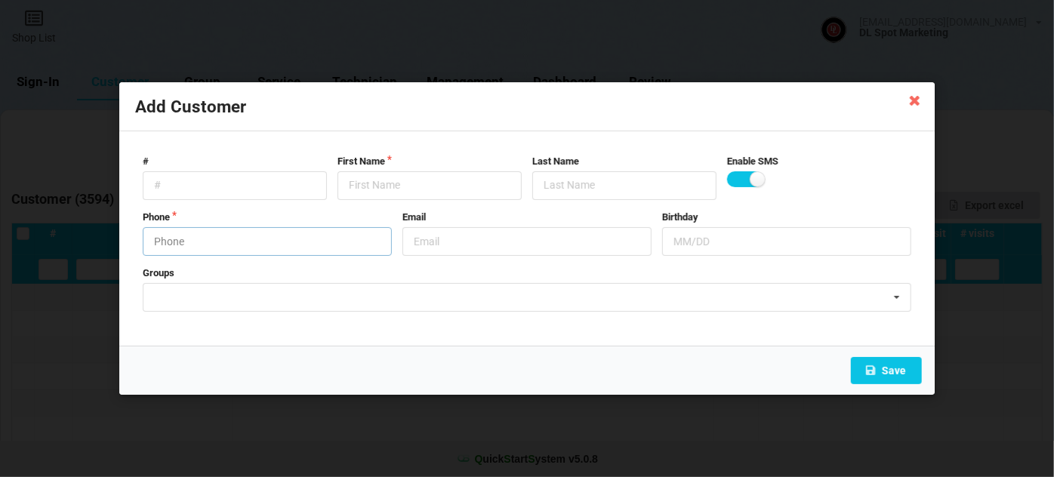
click at [203, 238] on input "text" at bounding box center [267, 241] width 249 height 29
click at [377, 190] on input "text" at bounding box center [430, 185] width 184 height 29
click at [898, 372] on button "Save" at bounding box center [886, 370] width 71 height 27
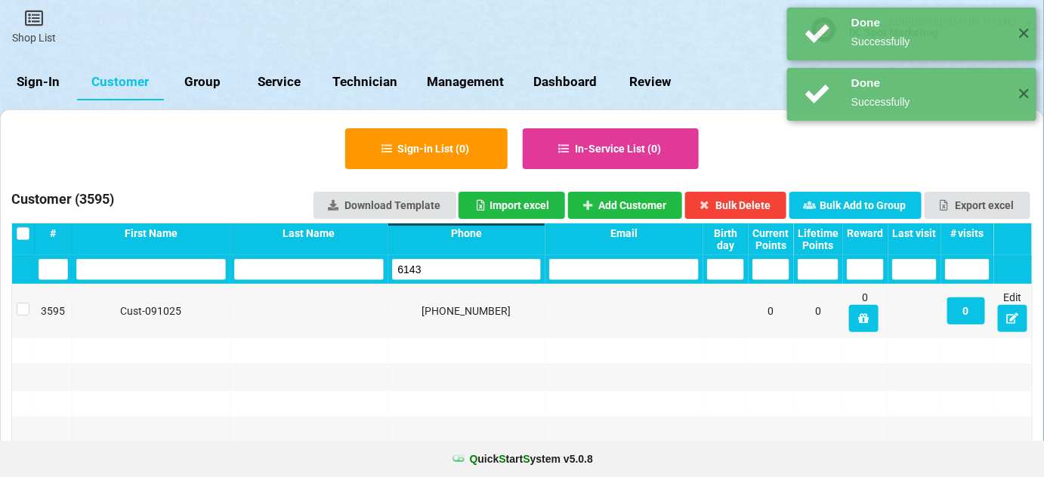
click at [461, 274] on input "6143" at bounding box center [467, 269] width 150 height 21
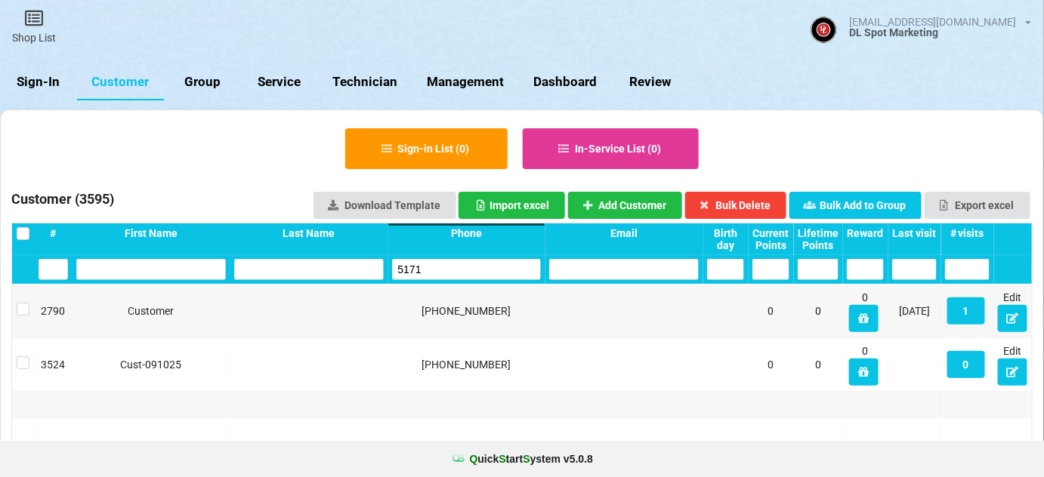
click at [459, 266] on input "5171" at bounding box center [467, 269] width 150 height 21
click at [648, 207] on button "Add Customer" at bounding box center [625, 205] width 115 height 27
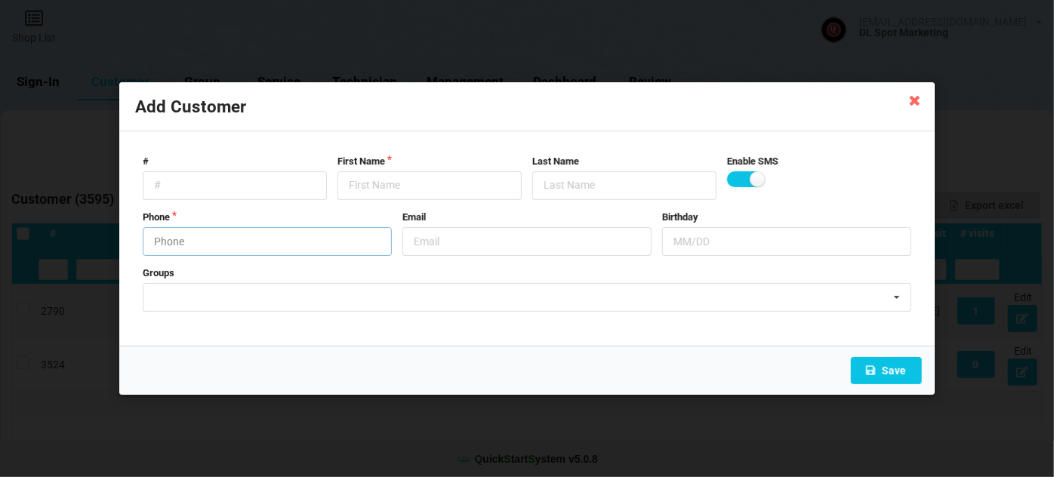
click at [256, 249] on input "text" at bounding box center [267, 241] width 249 height 29
click at [372, 178] on input "text" at bounding box center [430, 185] width 184 height 29
click at [889, 368] on button "Save" at bounding box center [886, 370] width 71 height 27
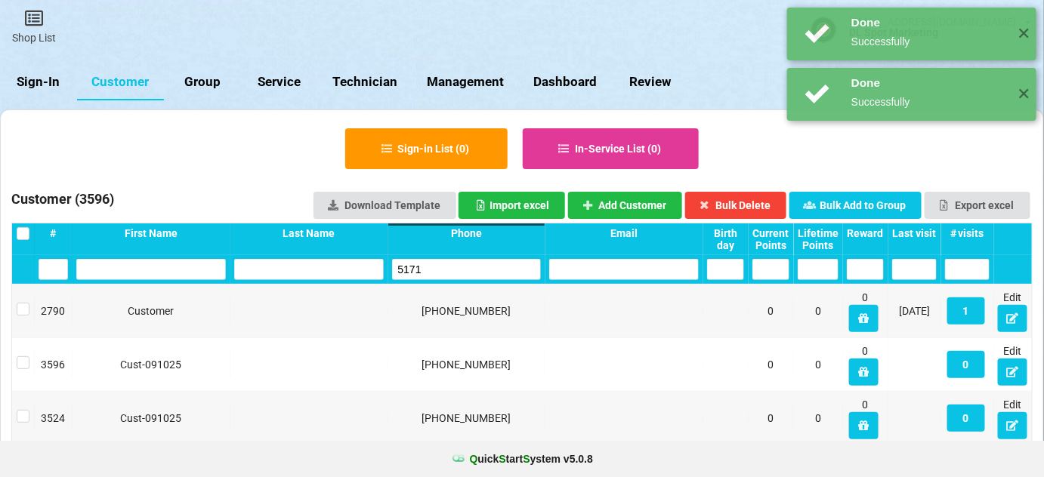
click at [447, 271] on input "5171" at bounding box center [467, 269] width 150 height 21
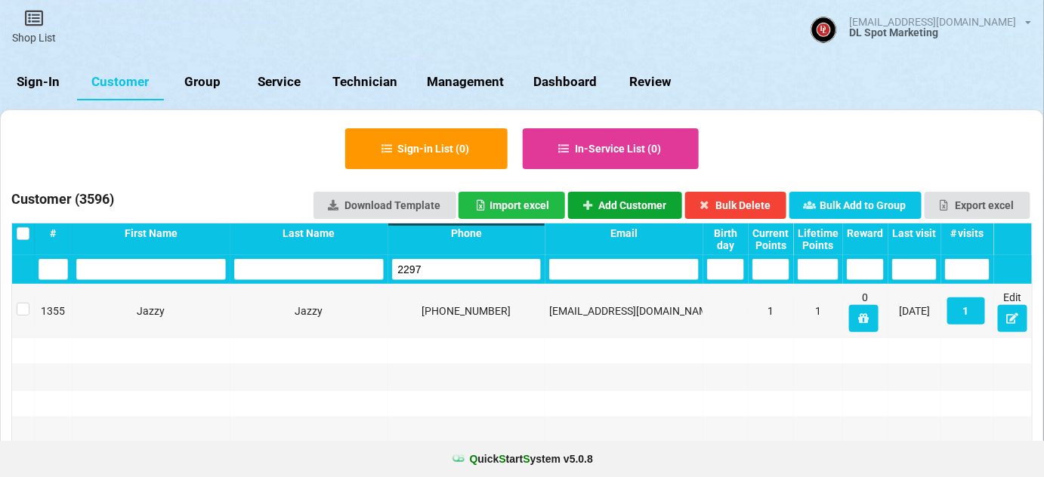
click at [606, 206] on button "Add Customer" at bounding box center [625, 205] width 115 height 27
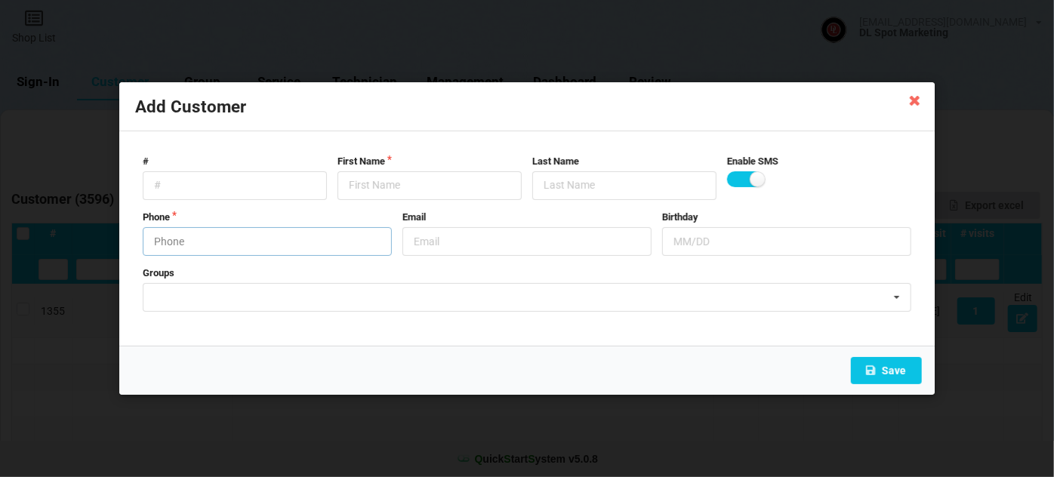
click at [231, 239] on input "text" at bounding box center [267, 241] width 249 height 29
click at [385, 181] on input "text" at bounding box center [430, 185] width 184 height 29
click at [895, 365] on button "Save" at bounding box center [886, 370] width 71 height 27
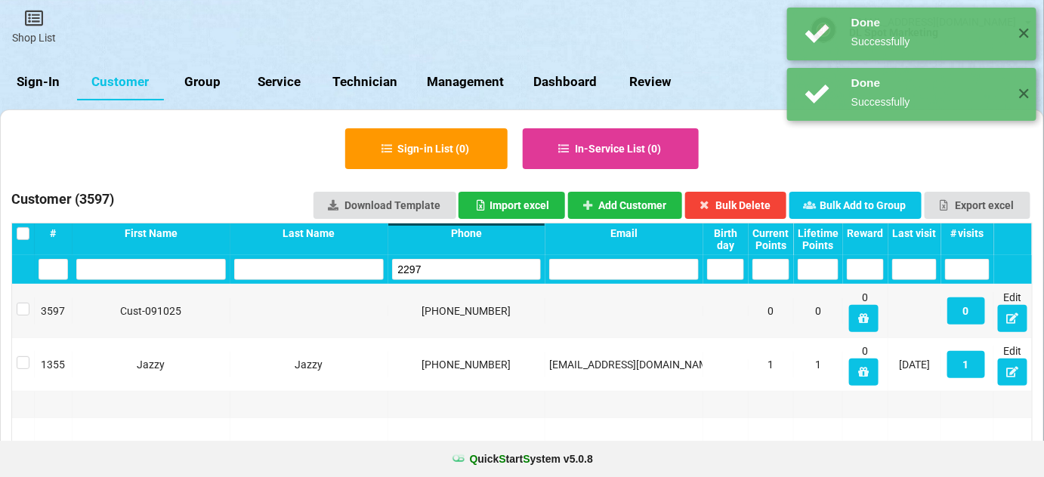
click at [455, 269] on input "2297" at bounding box center [467, 269] width 150 height 21
